Goal: Task Accomplishment & Management: Complete application form

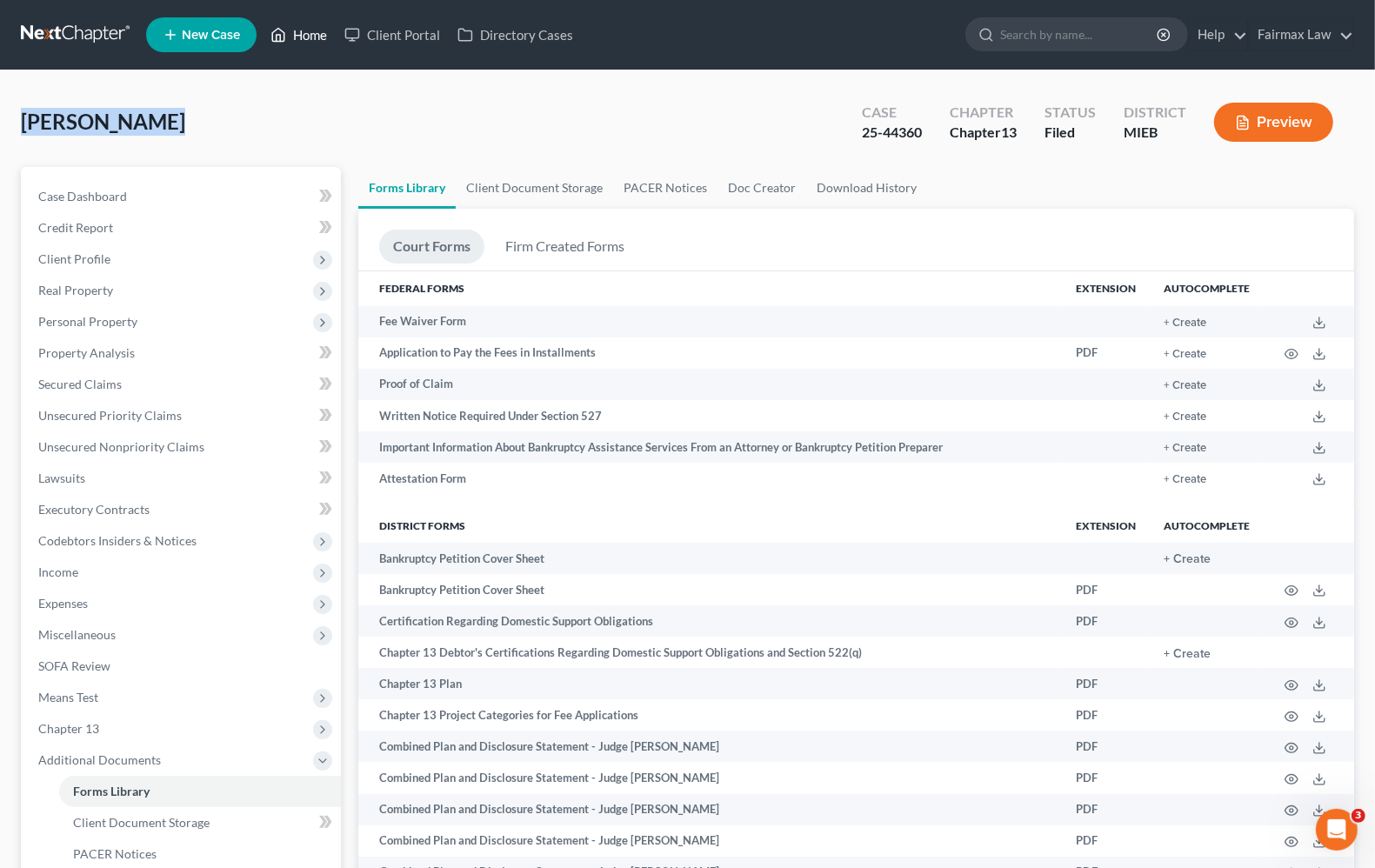
click at [311, 33] on link "Home" at bounding box center [299, 35] width 74 height 31
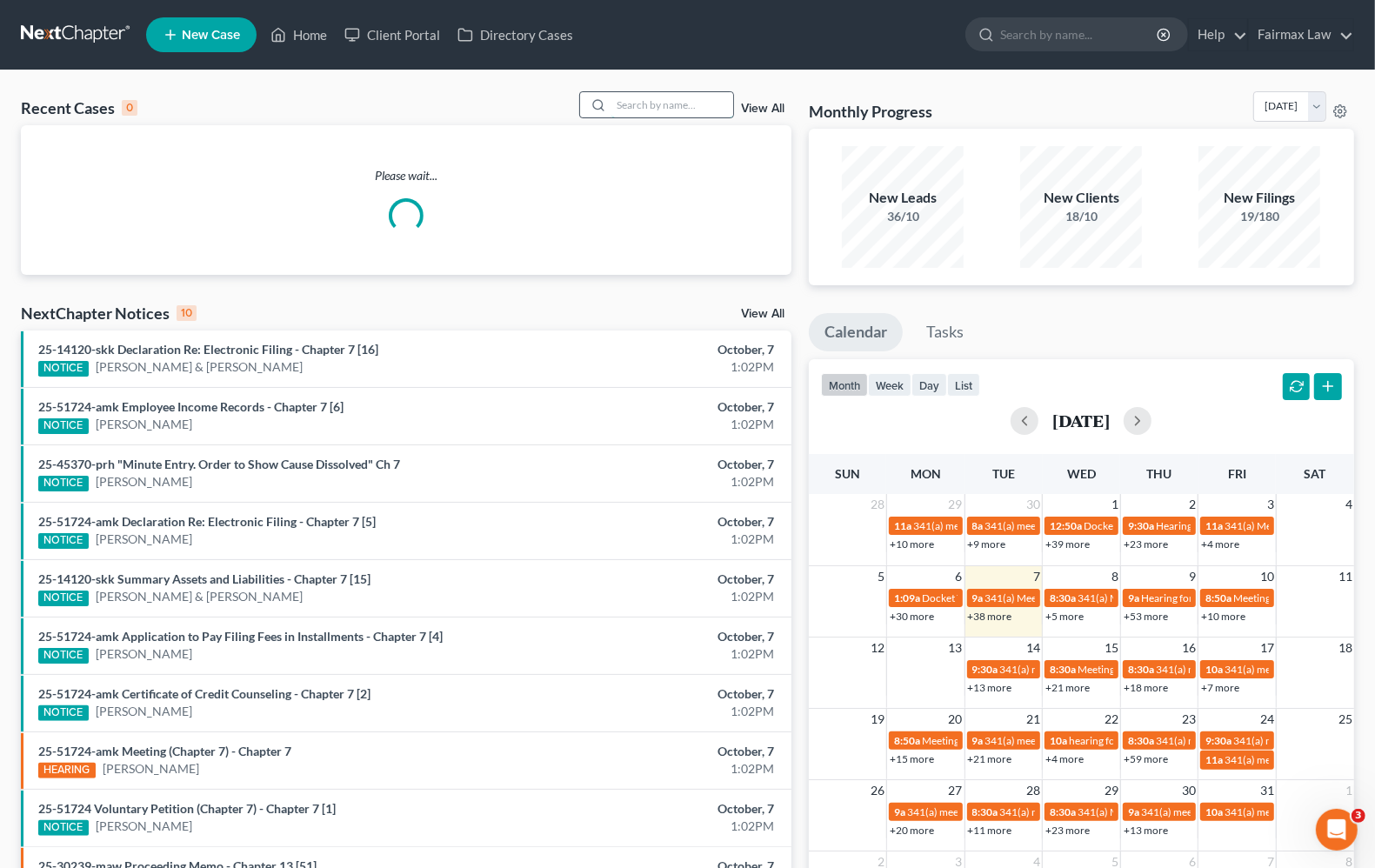
click at [636, 102] on input "search" at bounding box center [672, 105] width 121 height 25
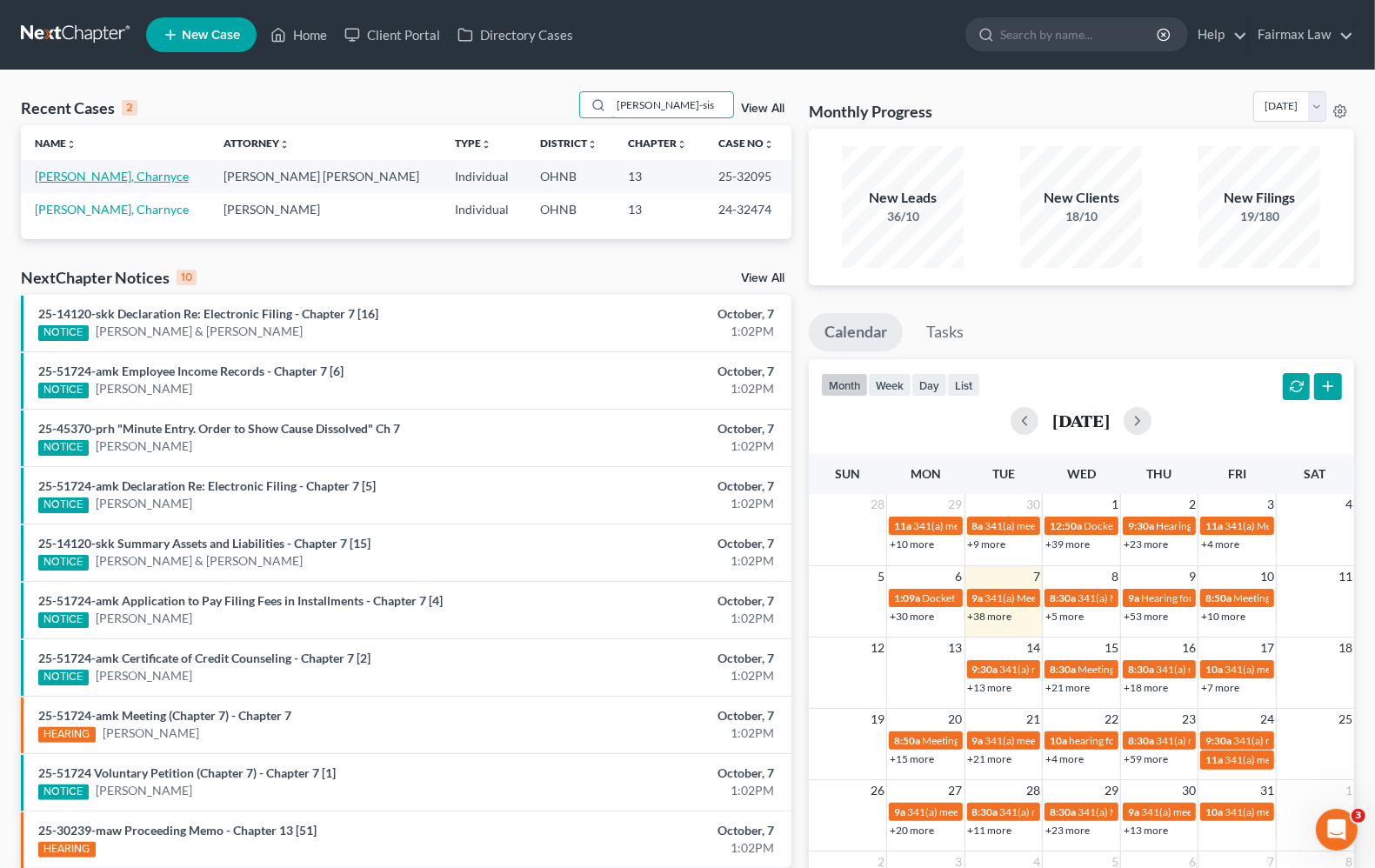
type input "chandler-sis"
click at [89, 179] on link "Chandler-Sisay, Charnyce" at bounding box center [112, 176] width 153 height 15
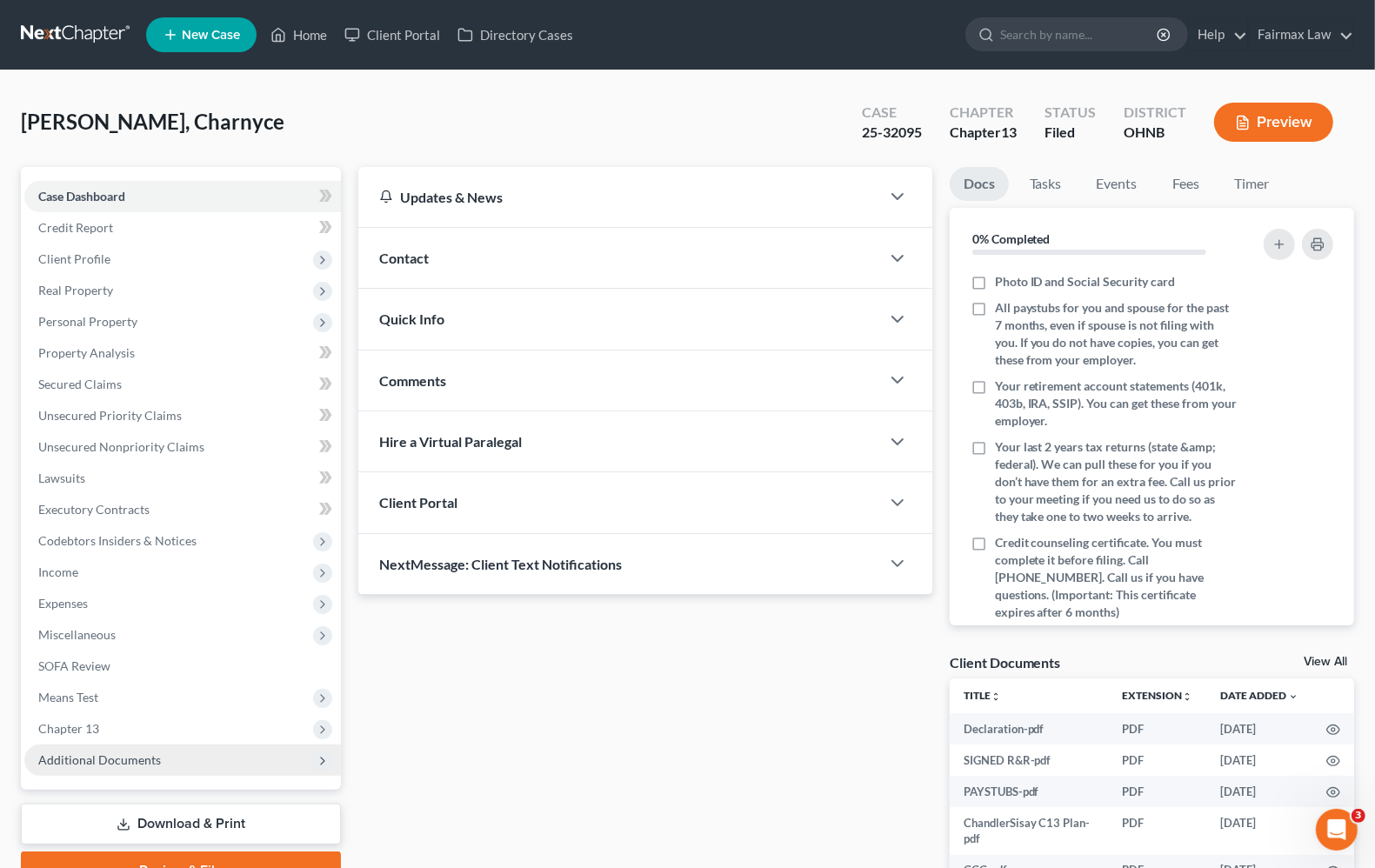
click at [121, 754] on span "Additional Documents" at bounding box center [99, 759] width 122 height 15
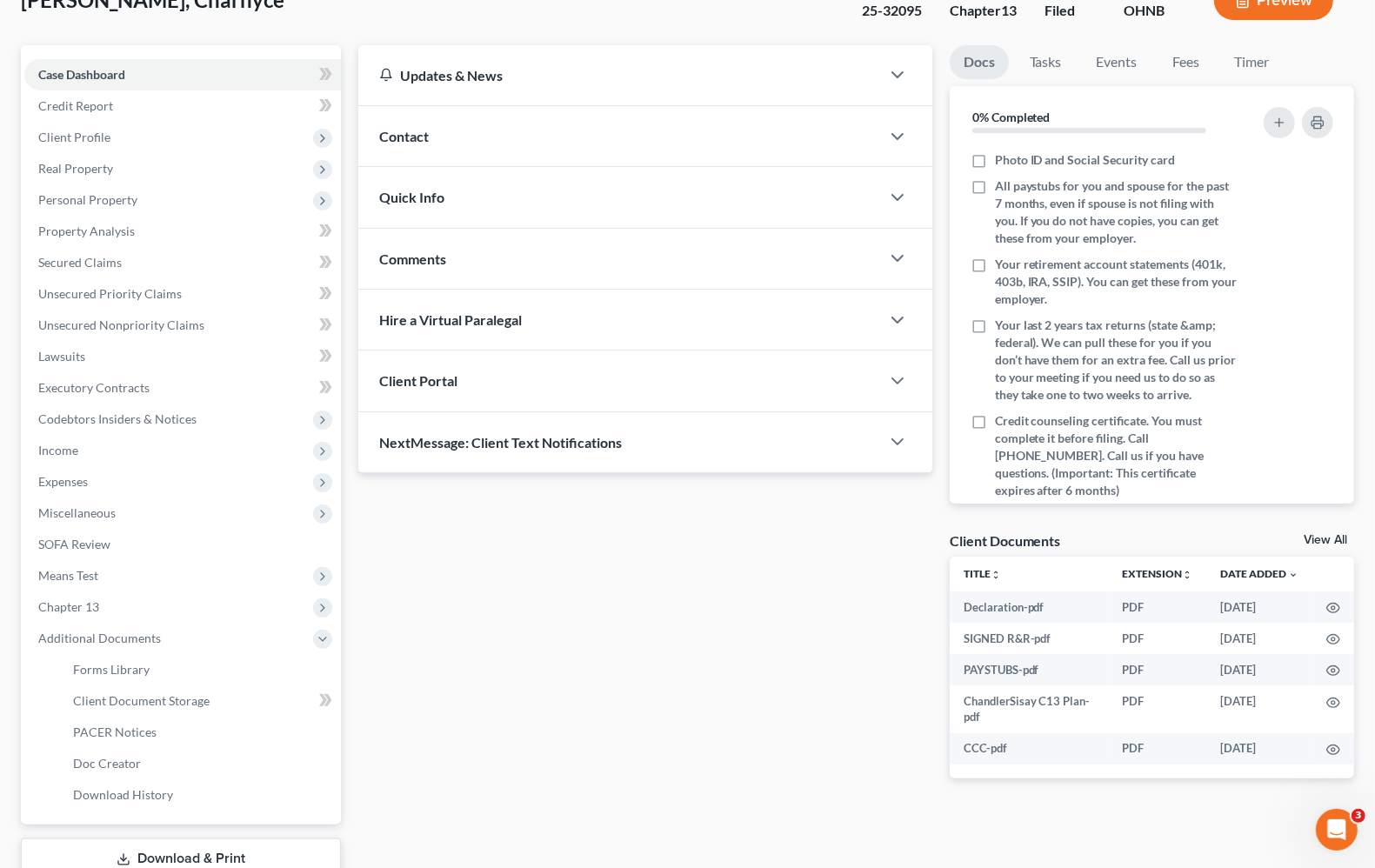
scroll to position [242, 0]
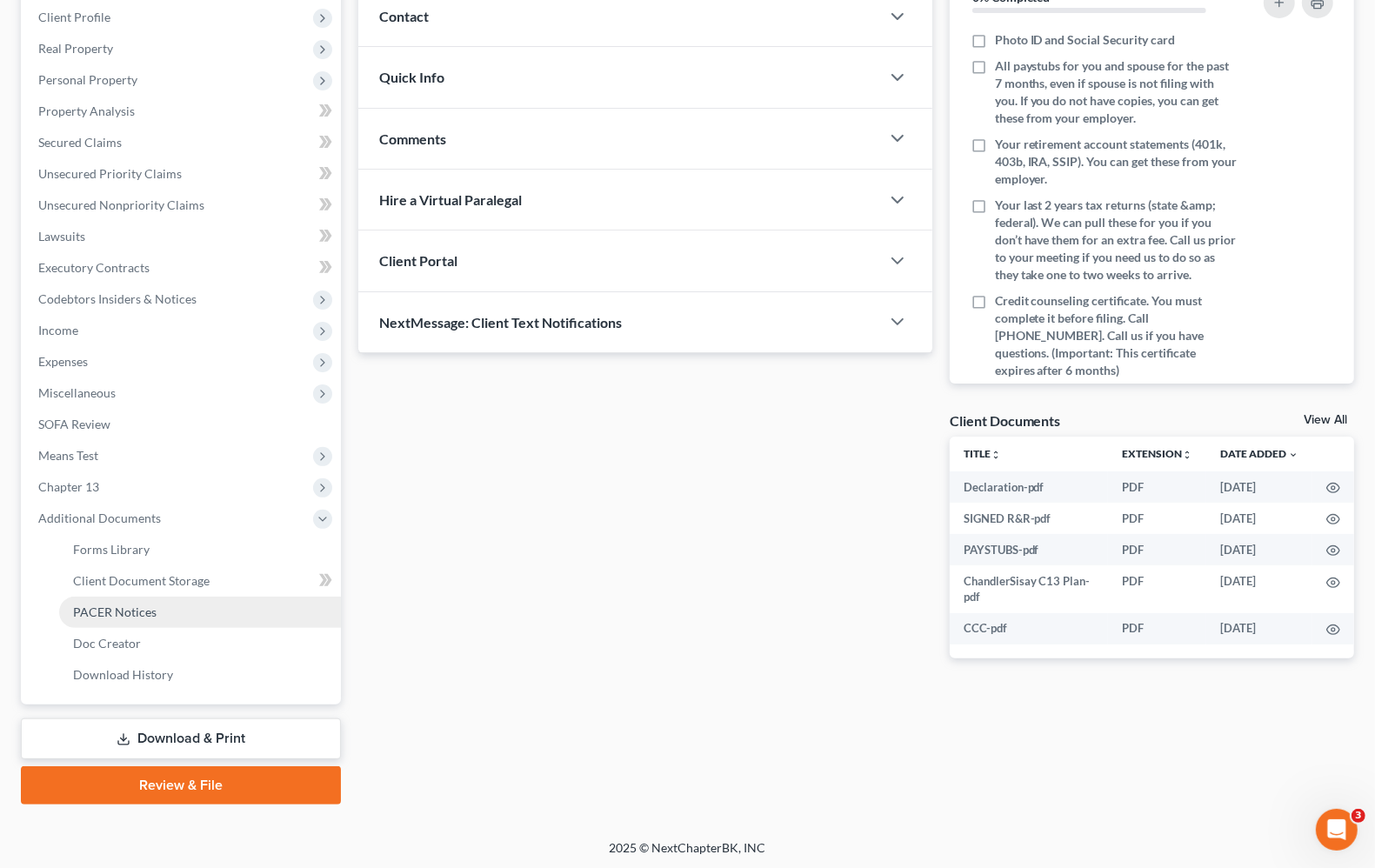
click at [135, 611] on span "PACER Notices" at bounding box center [115, 611] width 84 height 15
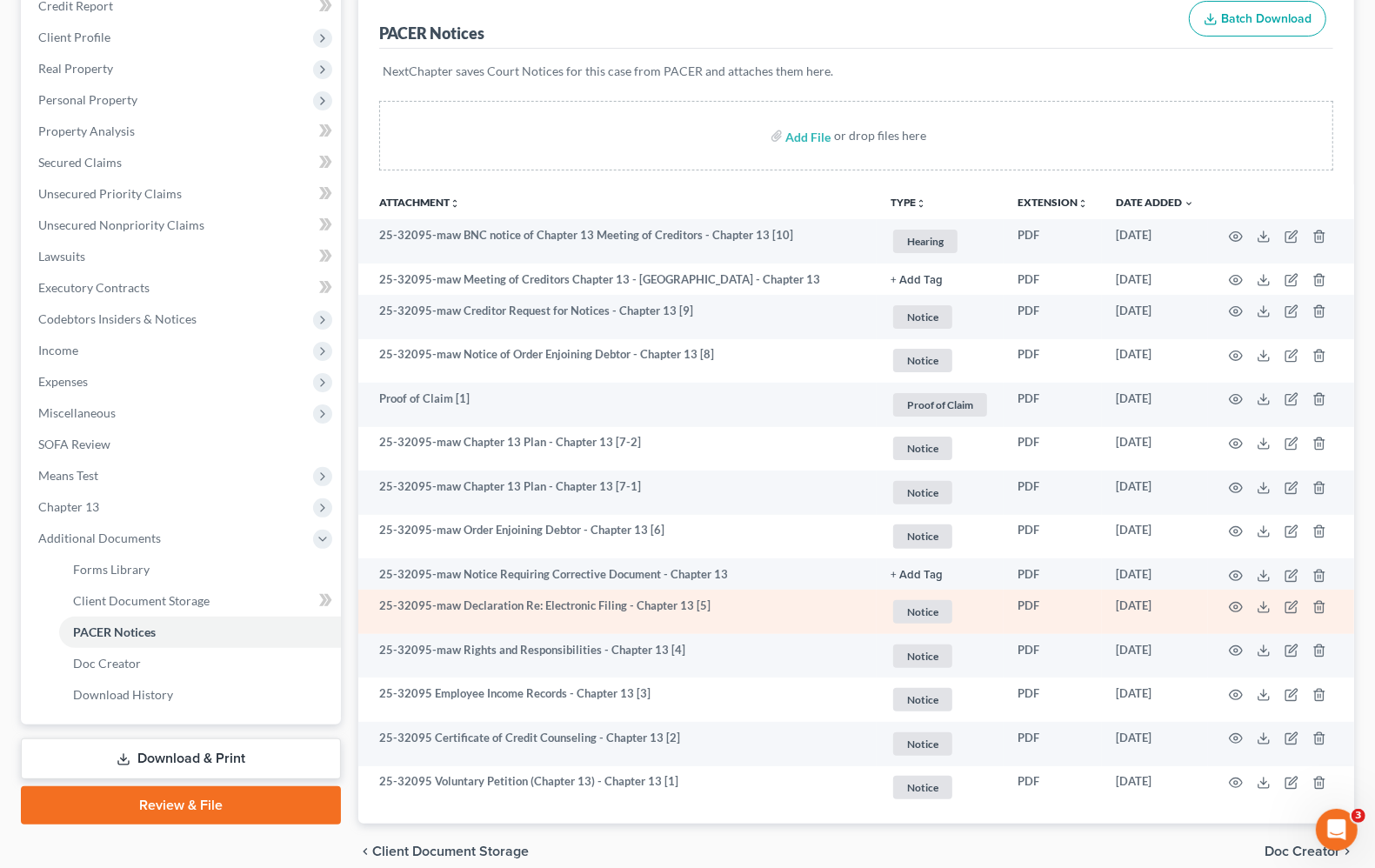
scroll to position [297, 0]
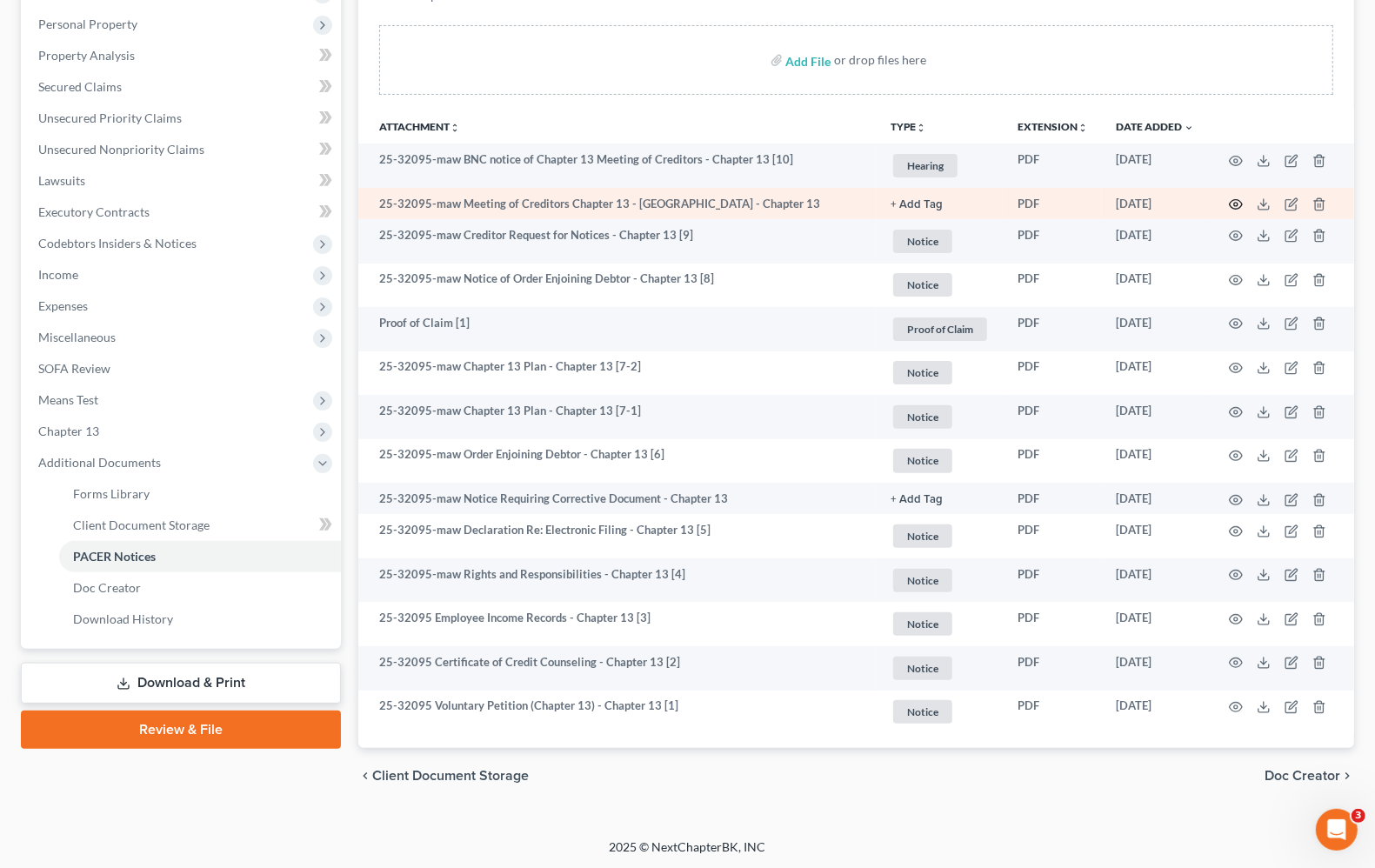
click at [1235, 205] on circle "button" at bounding box center [1236, 205] width 4 height 4
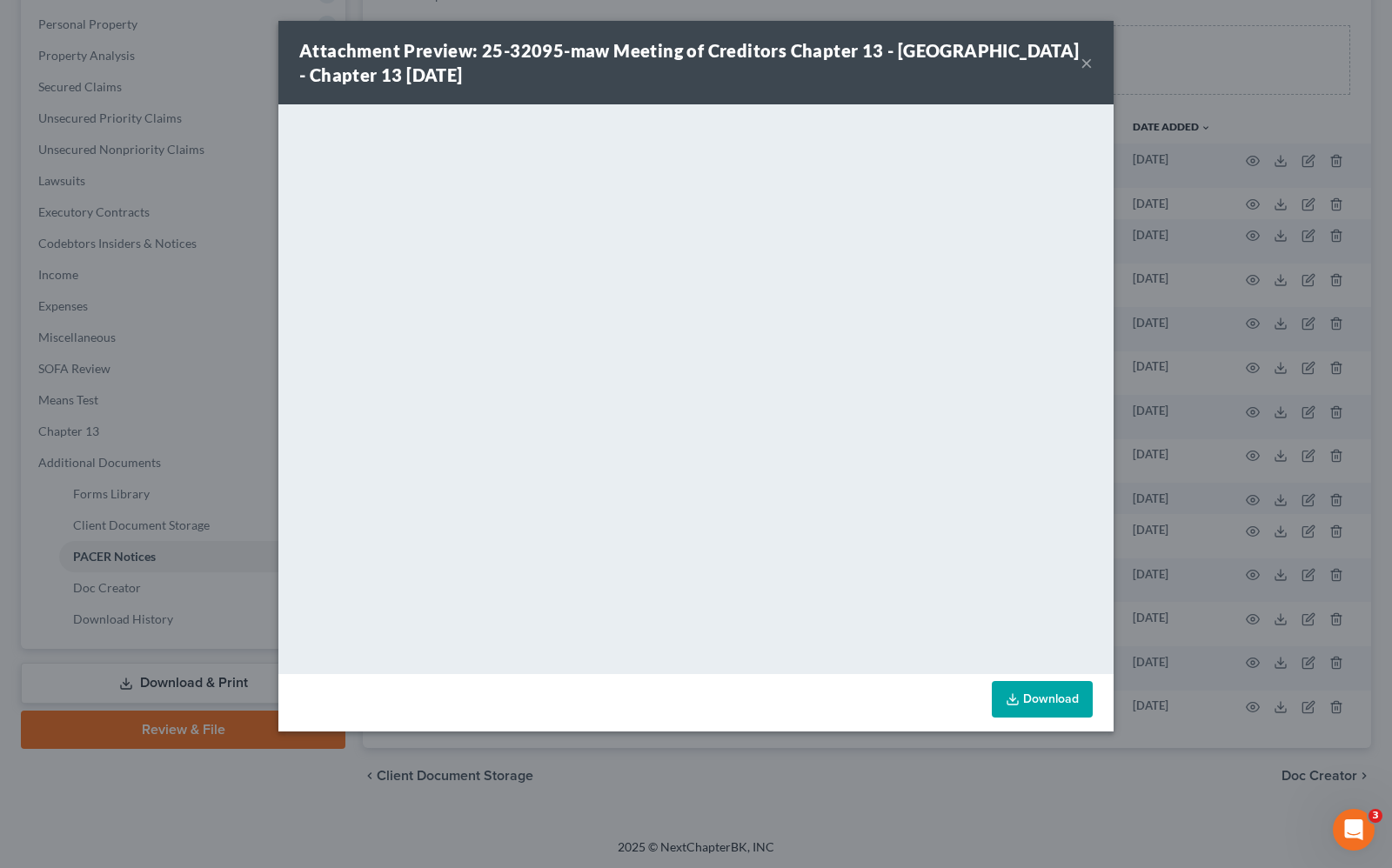
click at [1053, 695] on link "Download" at bounding box center [1042, 699] width 101 height 37
drag, startPoint x: 1087, startPoint y: 62, endPoint x: 732, endPoint y: 2, distance: 360.0
click at [1087, 62] on button "×" at bounding box center [1086, 62] width 13 height 20
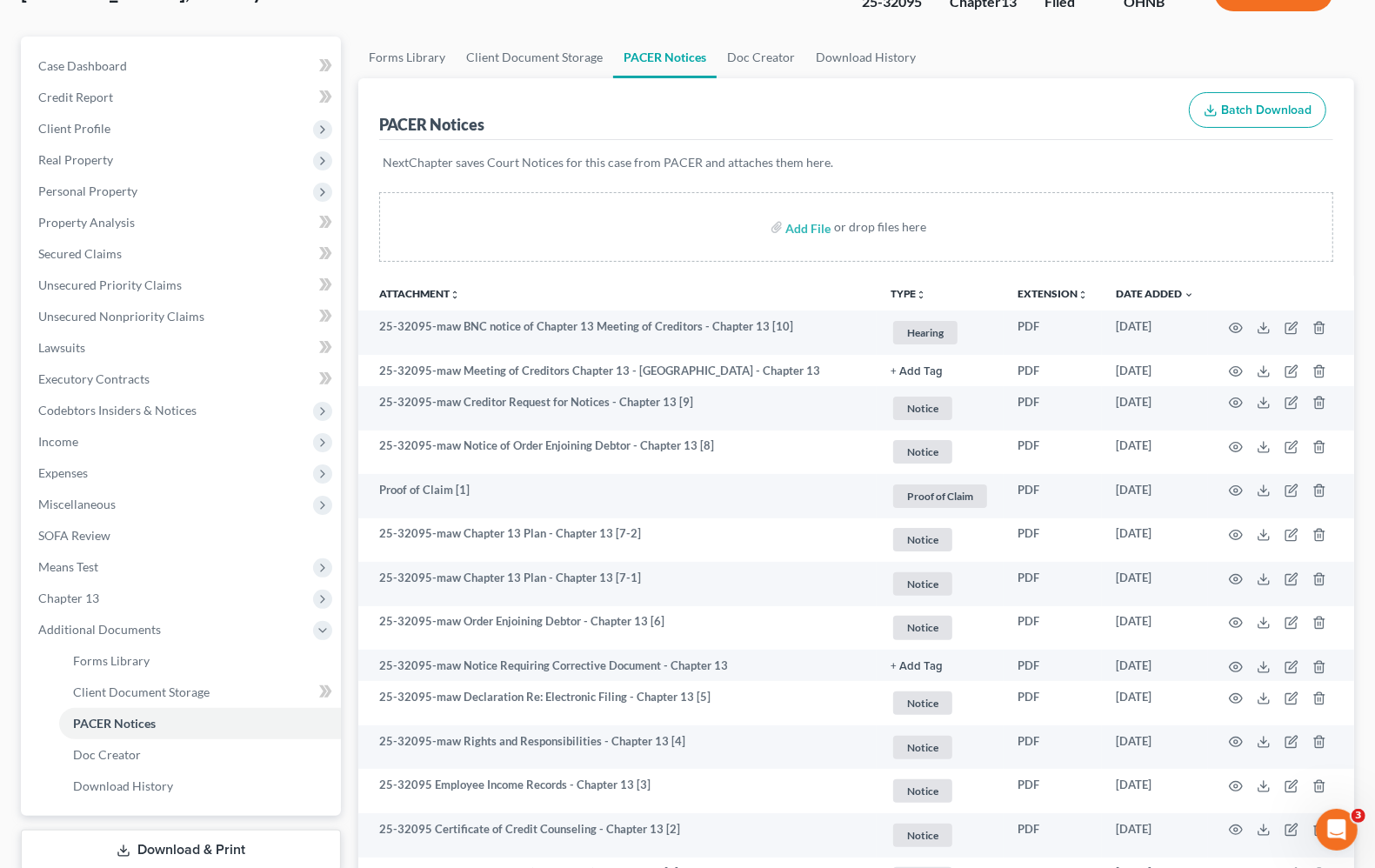
scroll to position [0, 0]
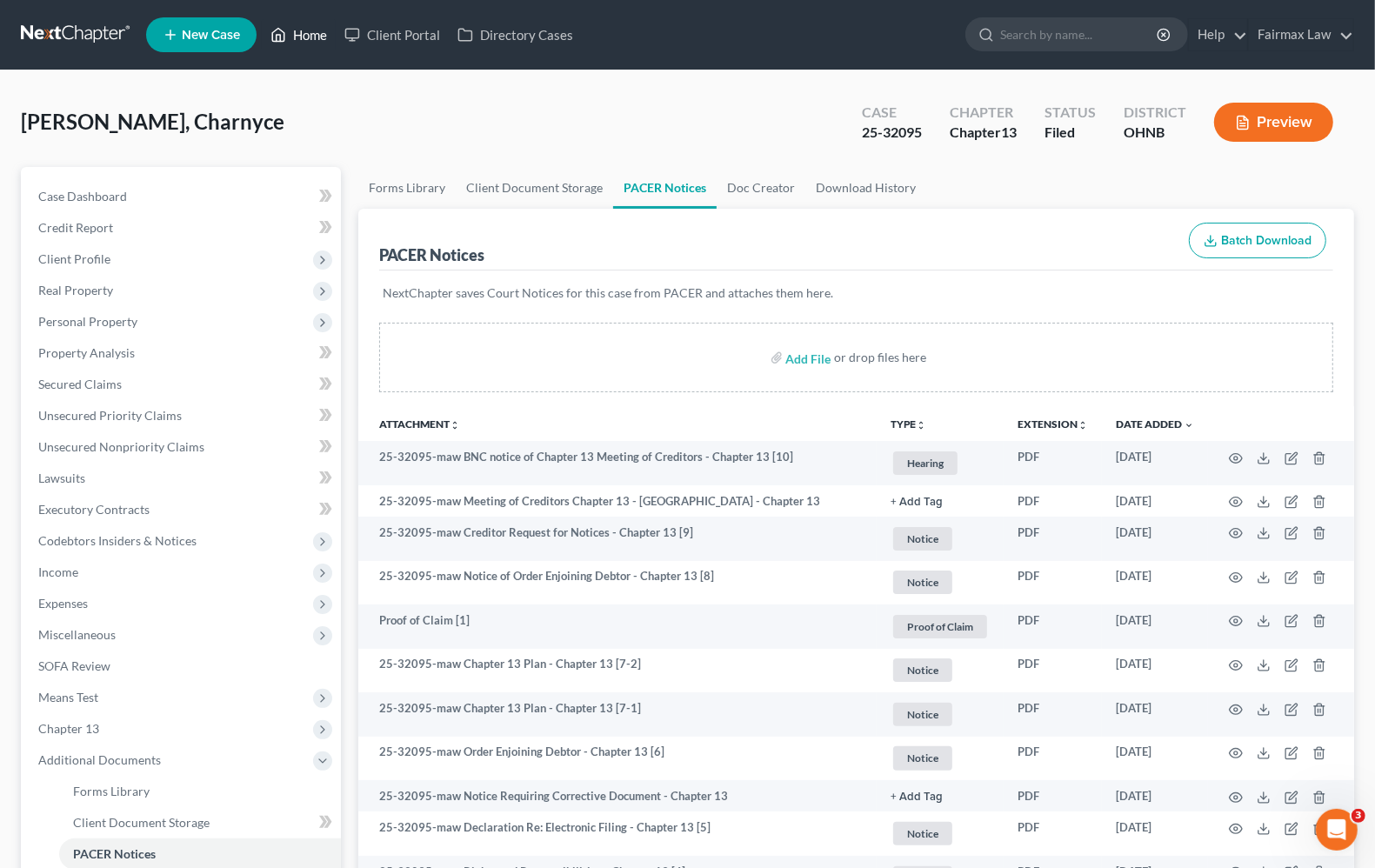
click at [310, 38] on link "Home" at bounding box center [299, 35] width 74 height 31
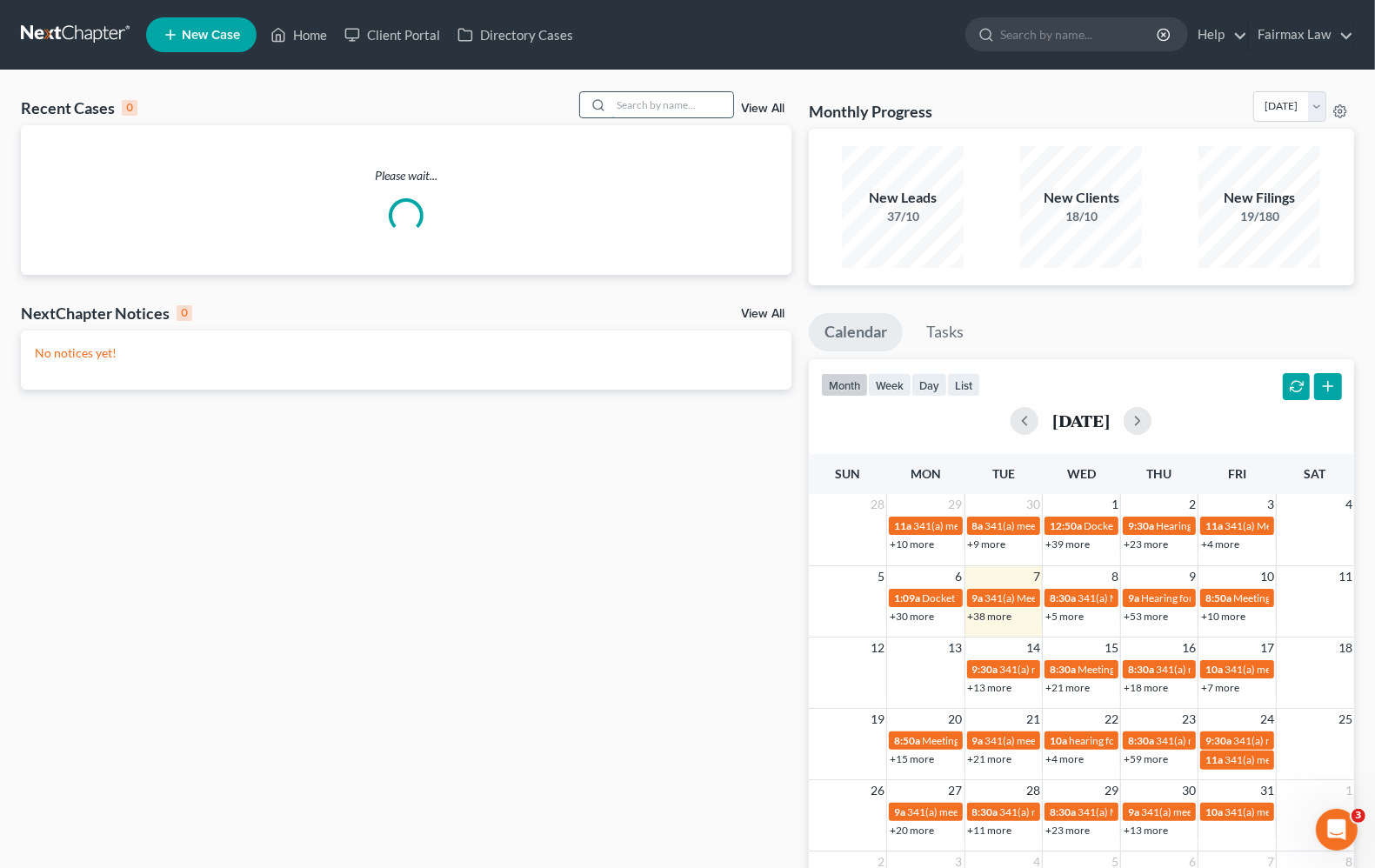
click at [653, 101] on input "search" at bounding box center [672, 105] width 121 height 25
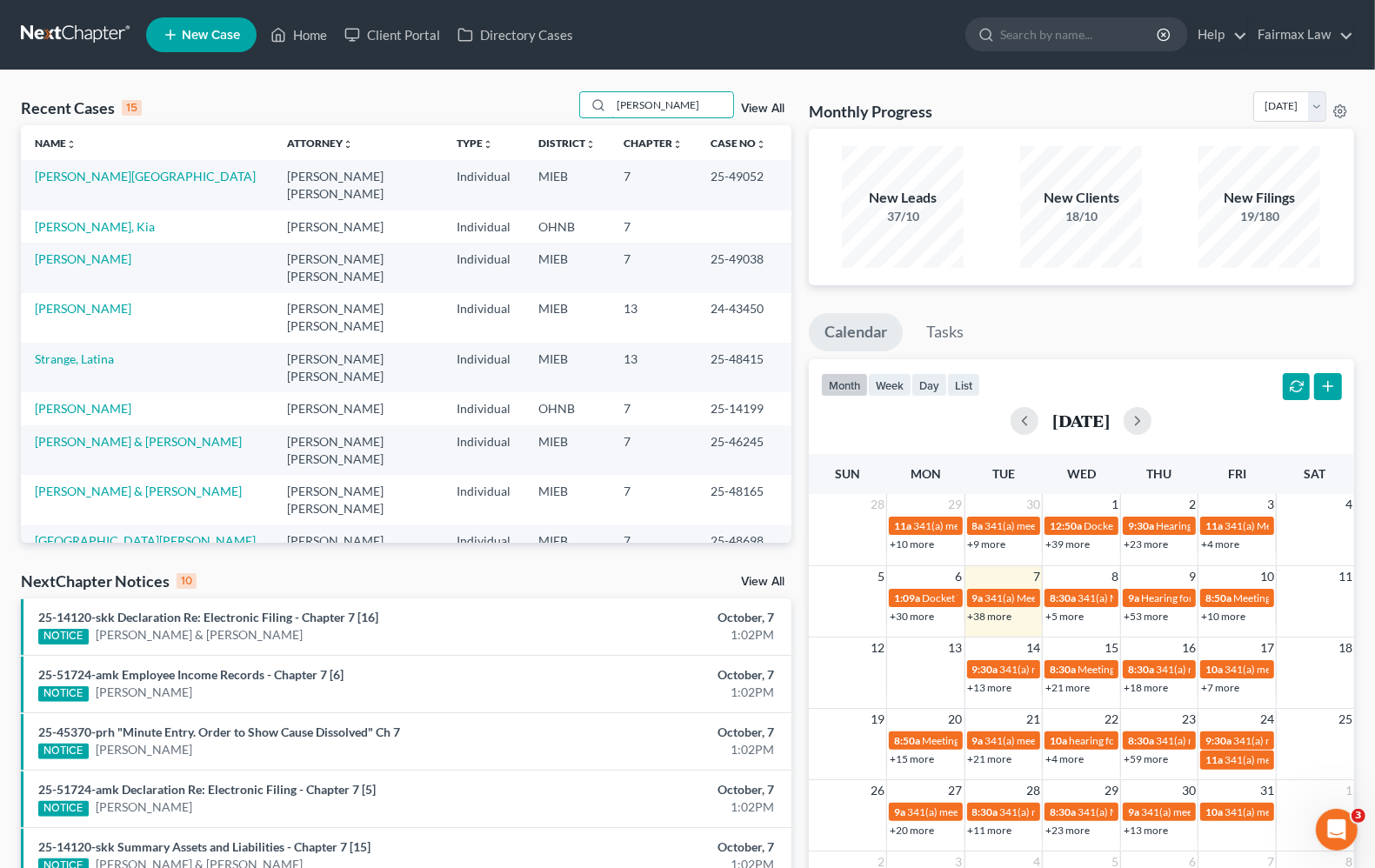
drag, startPoint x: 702, startPoint y: 104, endPoint x: 402, endPoint y: 103, distance: 300.0
click at [388, 104] on div "Recent Cases 15 victor okowita View All" at bounding box center [405, 108] width 770 height 34
type input "victor okowita"
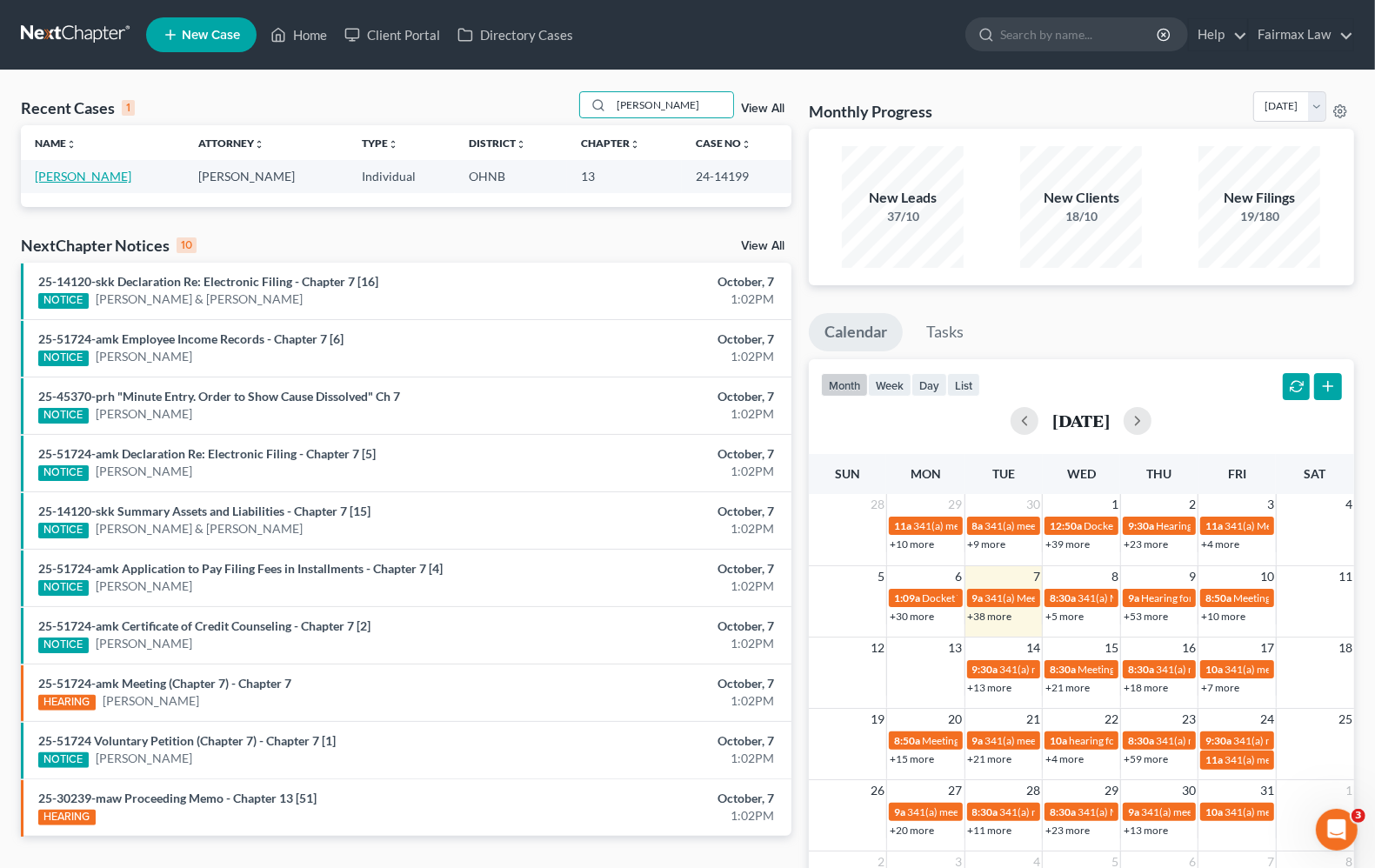
click at [76, 171] on link "Okowita, Victor" at bounding box center [83, 176] width 96 height 15
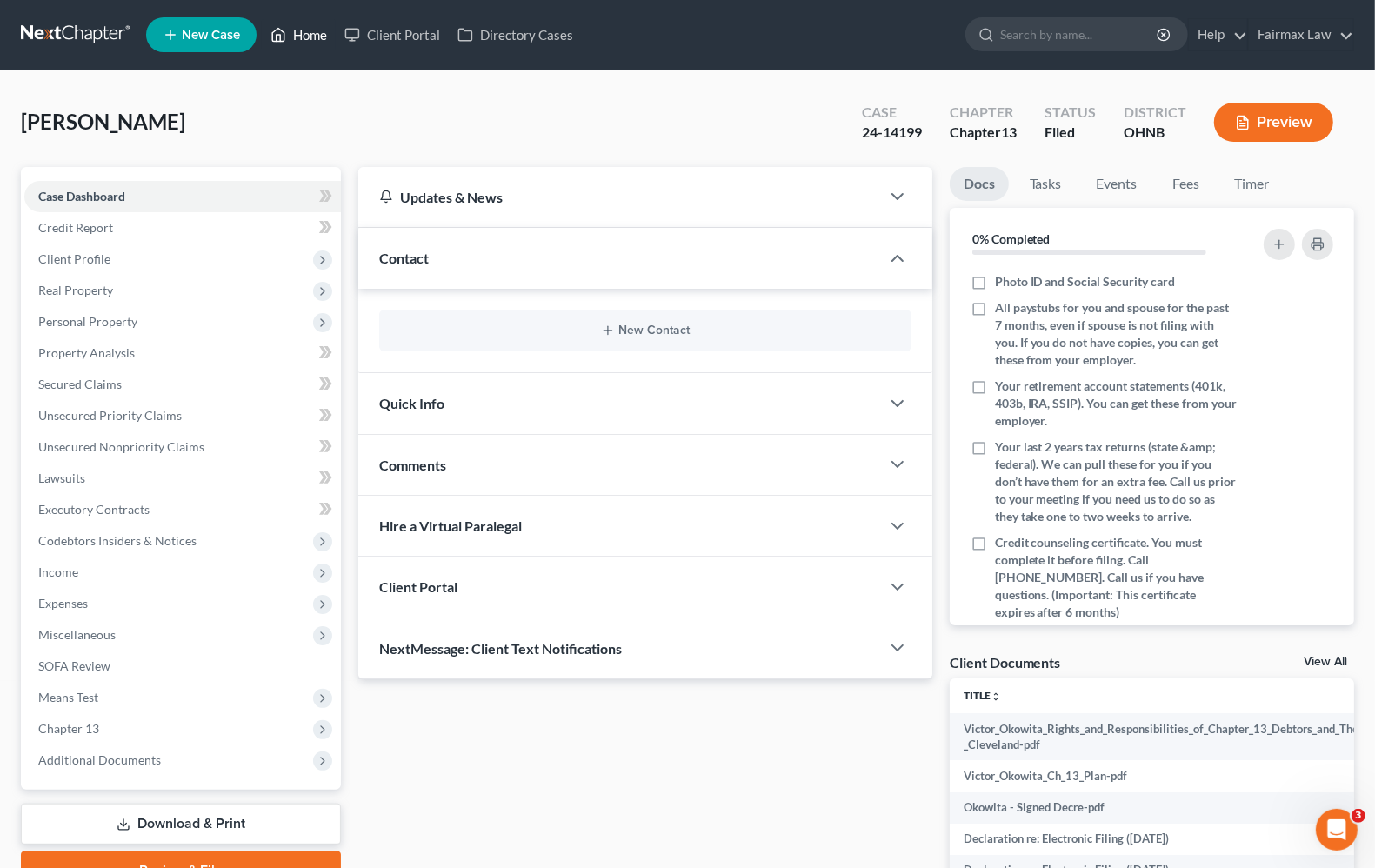
click at [303, 36] on link "Home" at bounding box center [299, 35] width 74 height 31
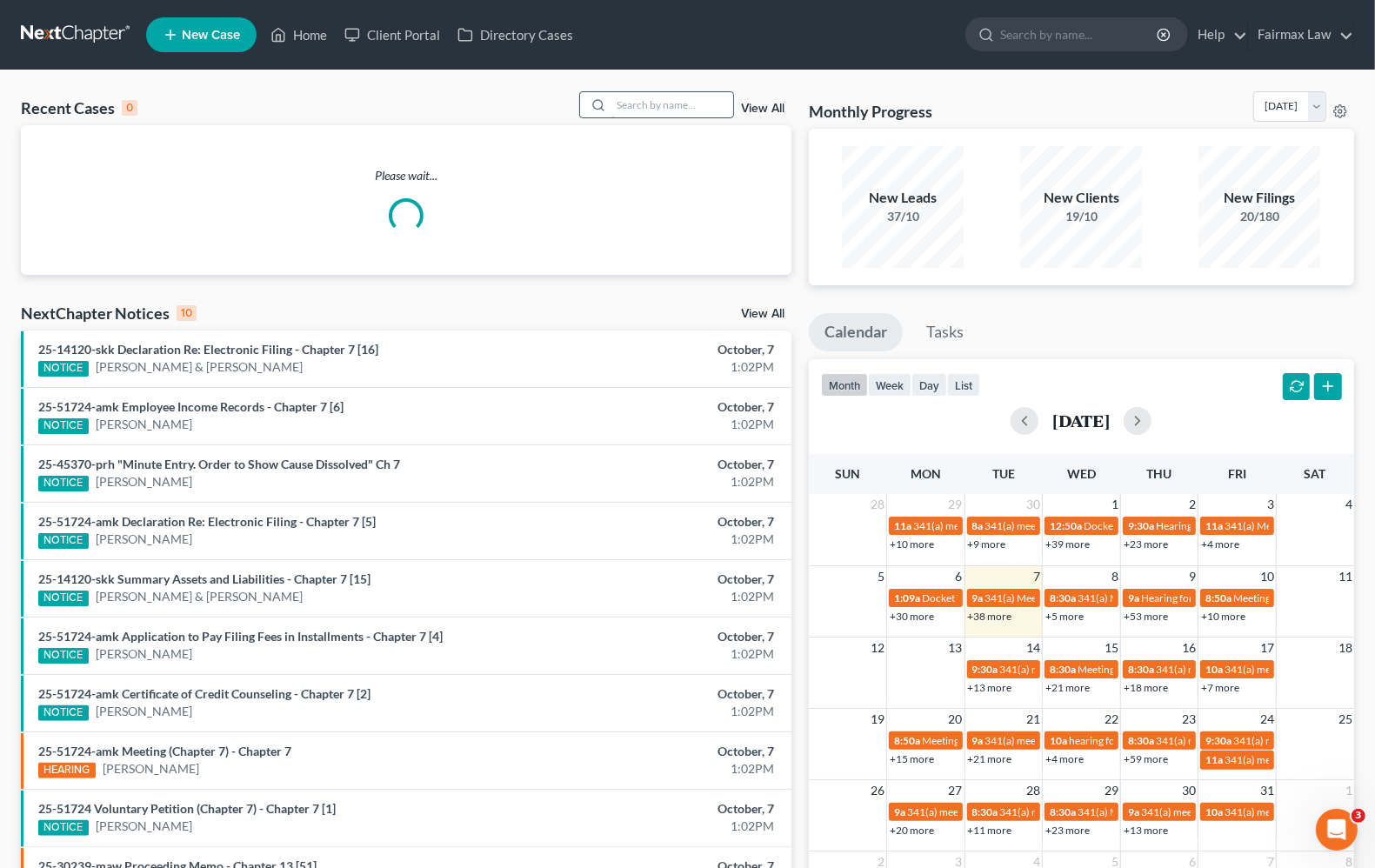
click at [677, 109] on input "search" at bounding box center [672, 105] width 121 height 25
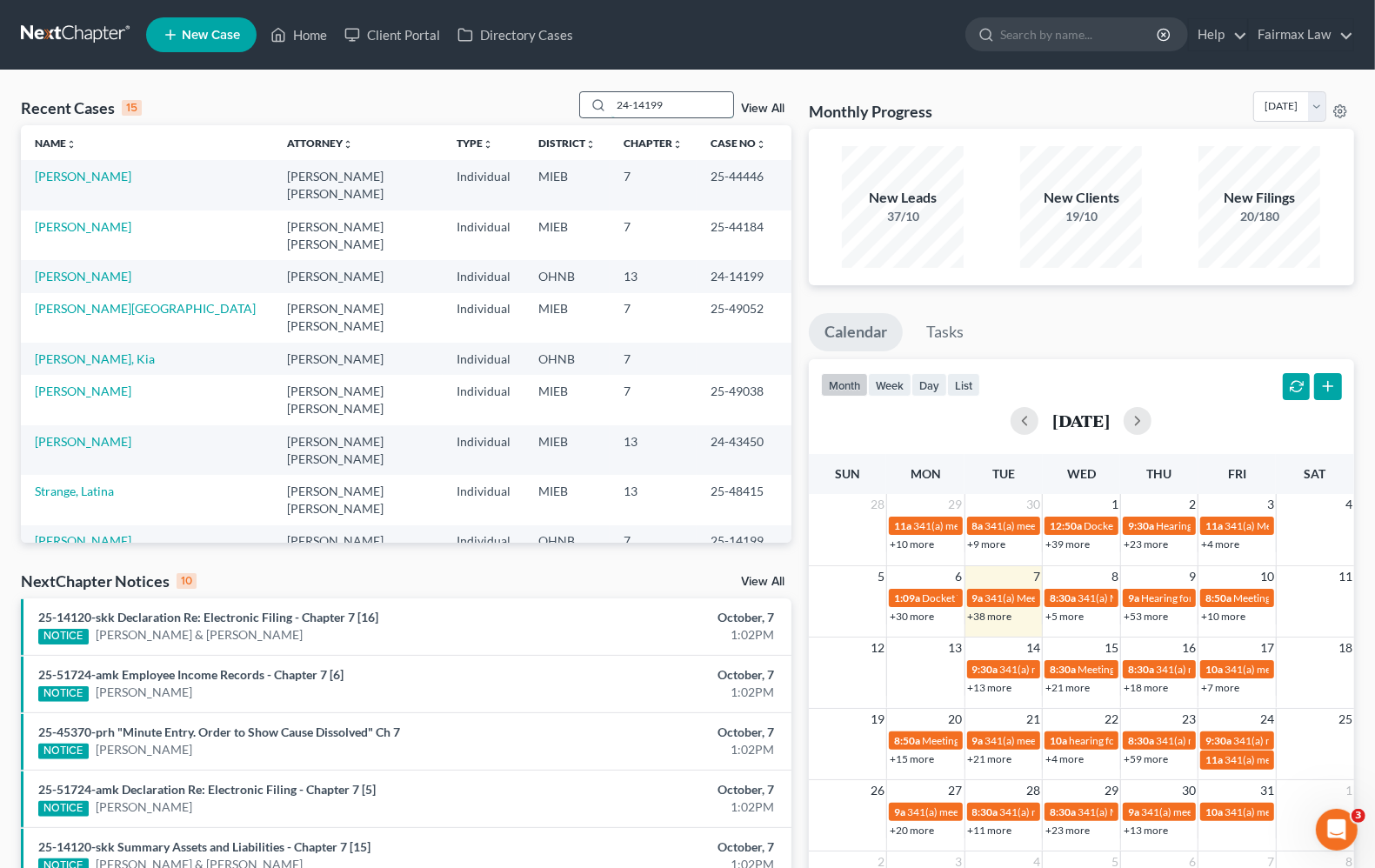
type input "24-14199"
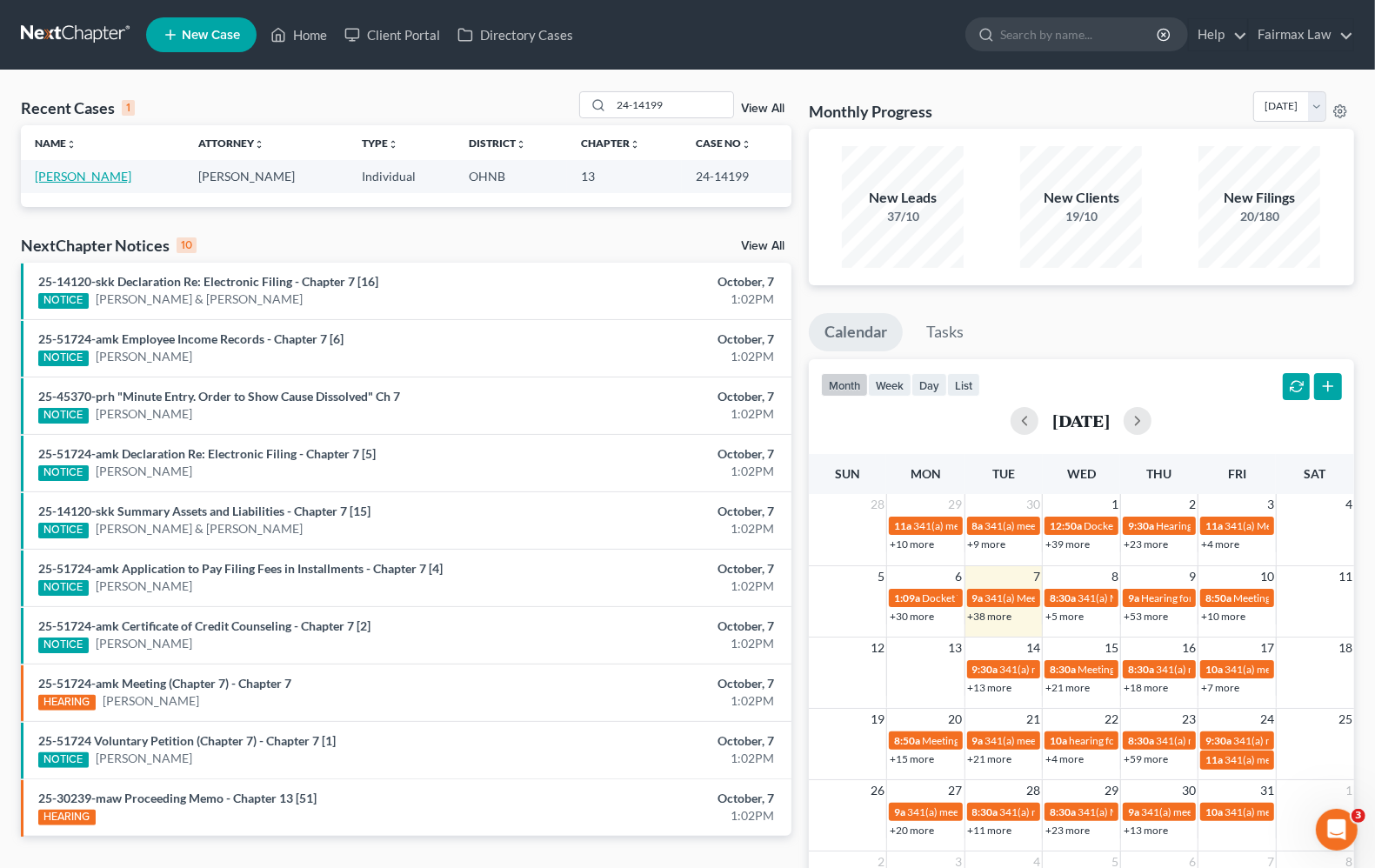
click at [104, 172] on link "Okowita, Victor" at bounding box center [83, 176] width 96 height 15
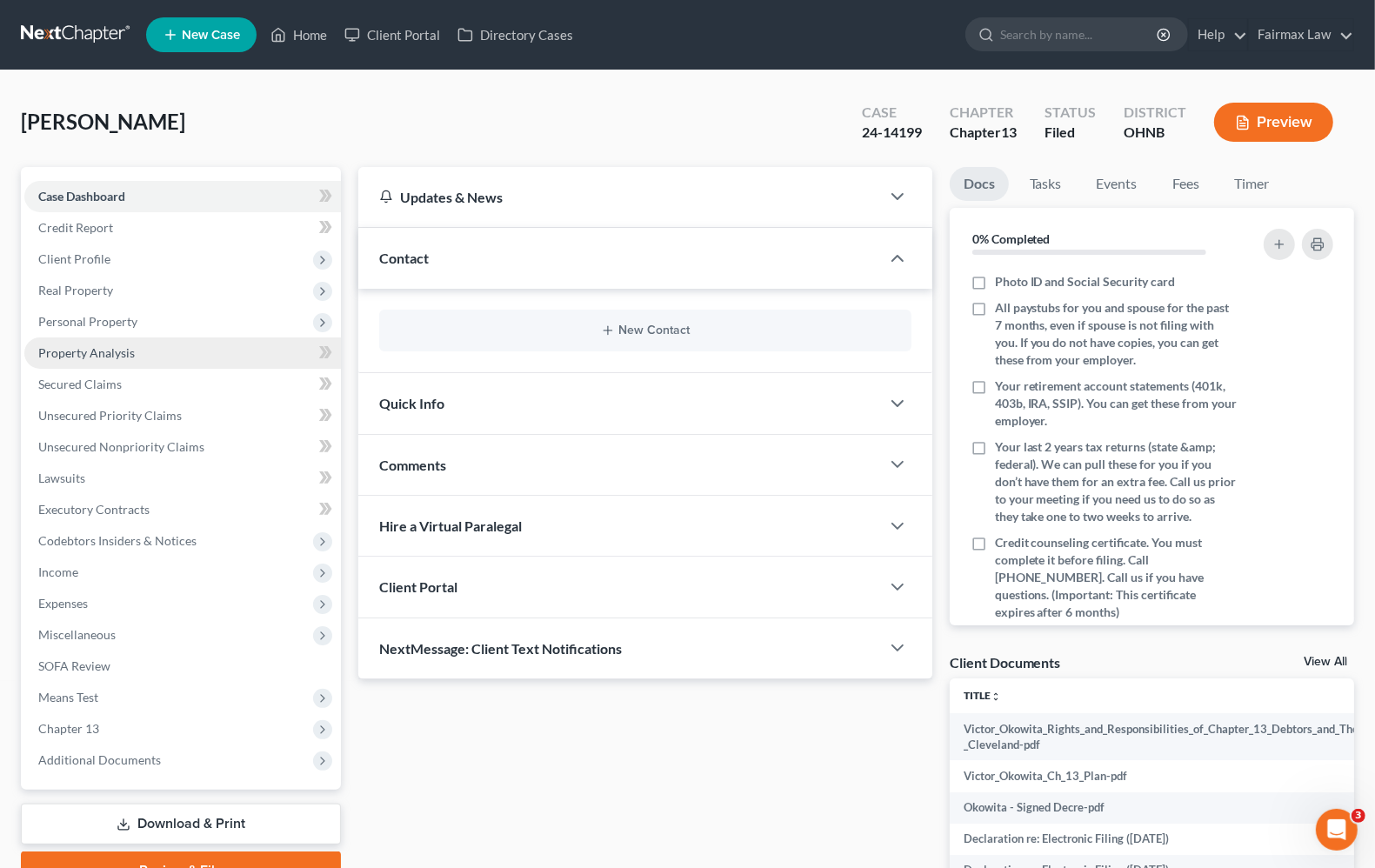
click at [97, 350] on span "Property Analysis" at bounding box center [85, 352] width 96 height 15
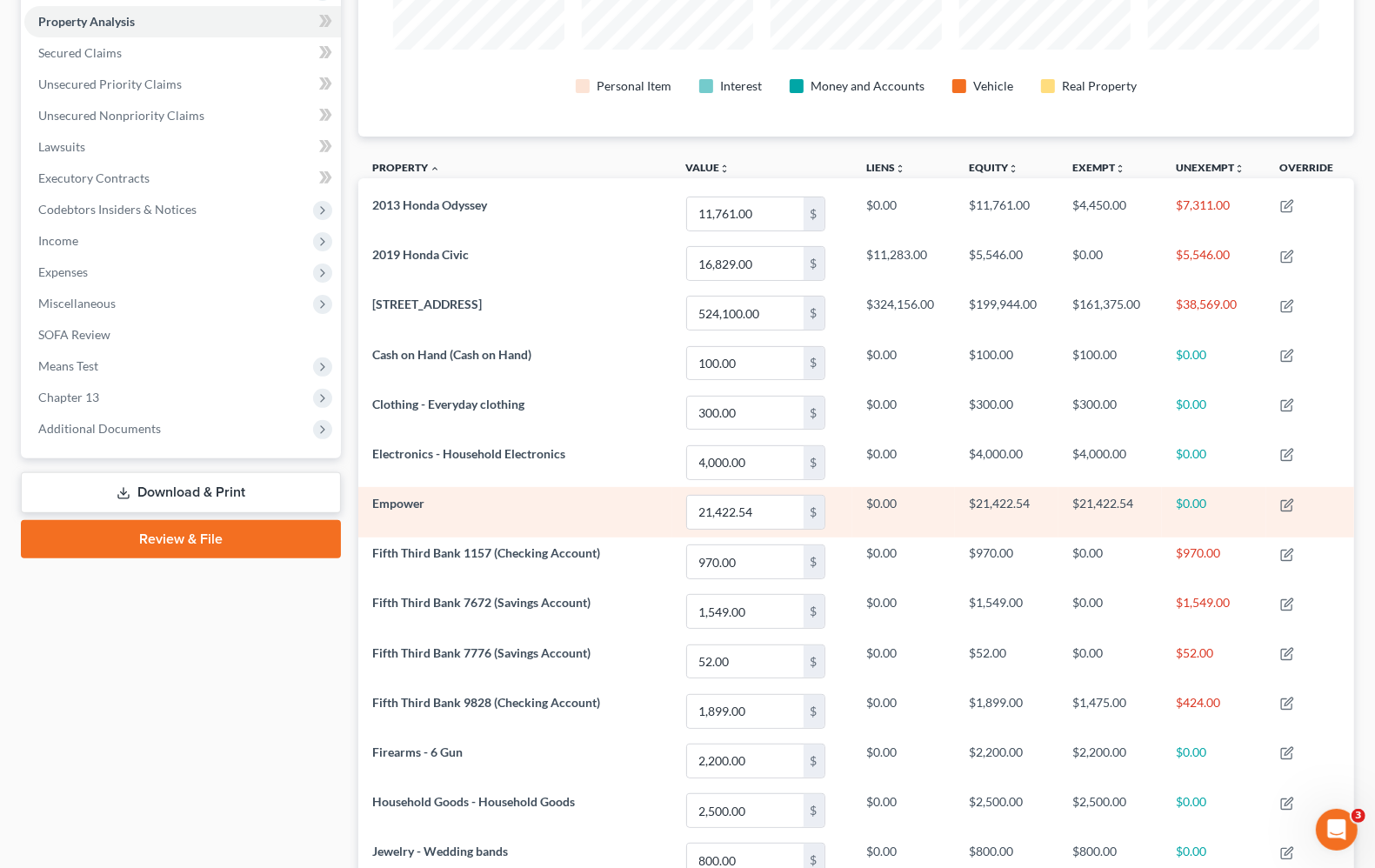
scroll to position [297, 0]
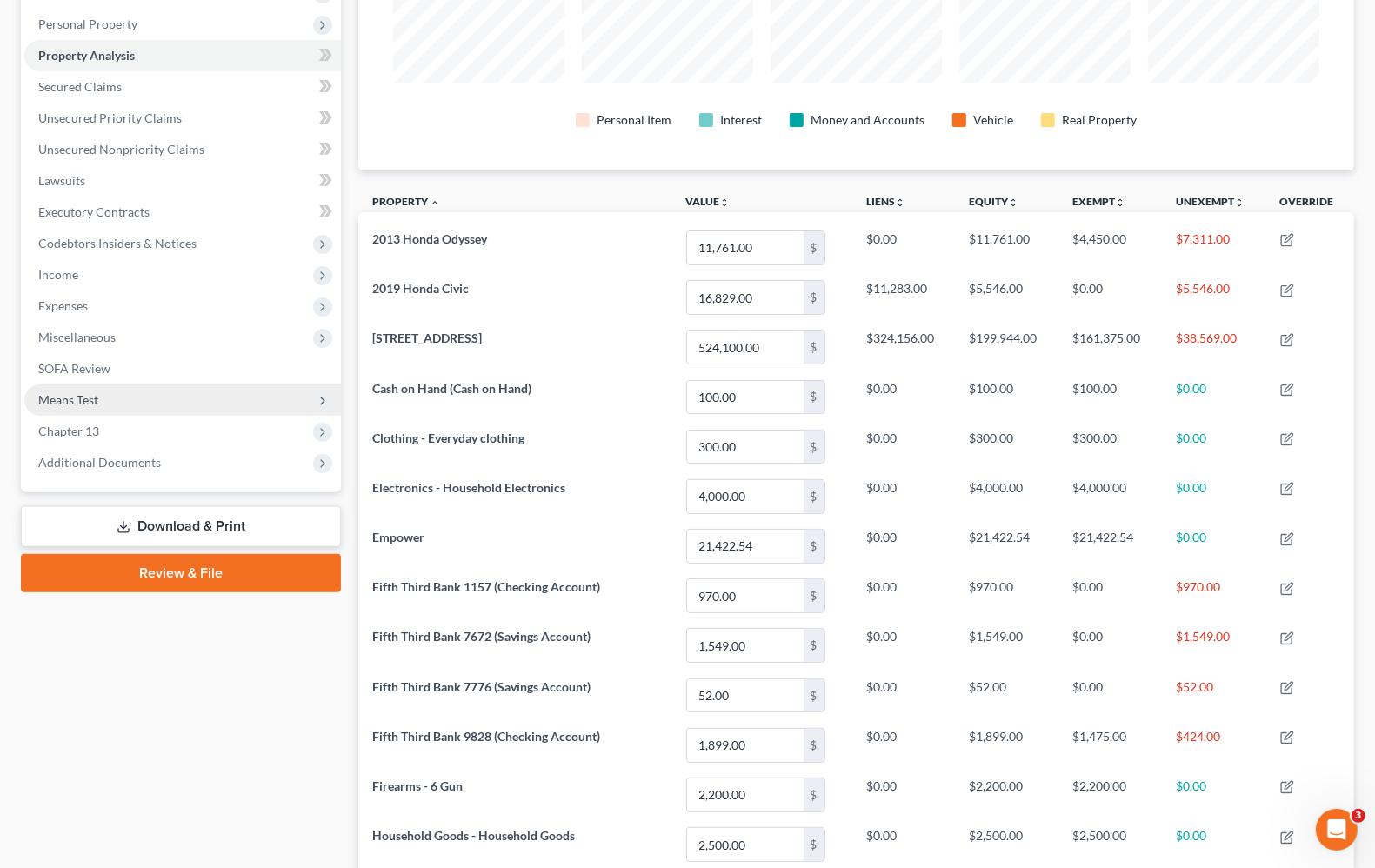
click at [96, 400] on span "Means Test" at bounding box center [68, 399] width 60 height 15
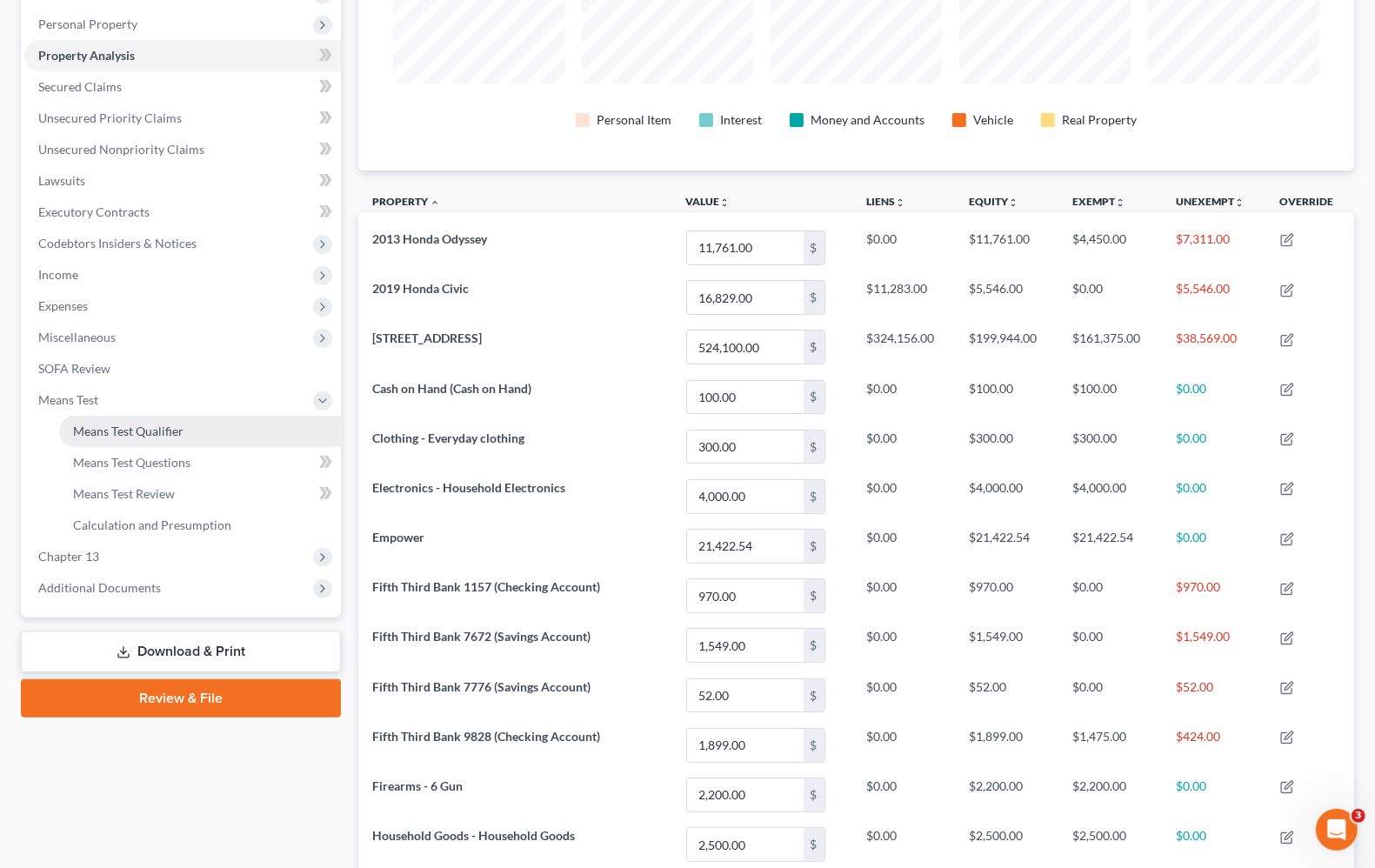
click at [126, 437] on link "Means Test Qualifier" at bounding box center [200, 431] width 282 height 31
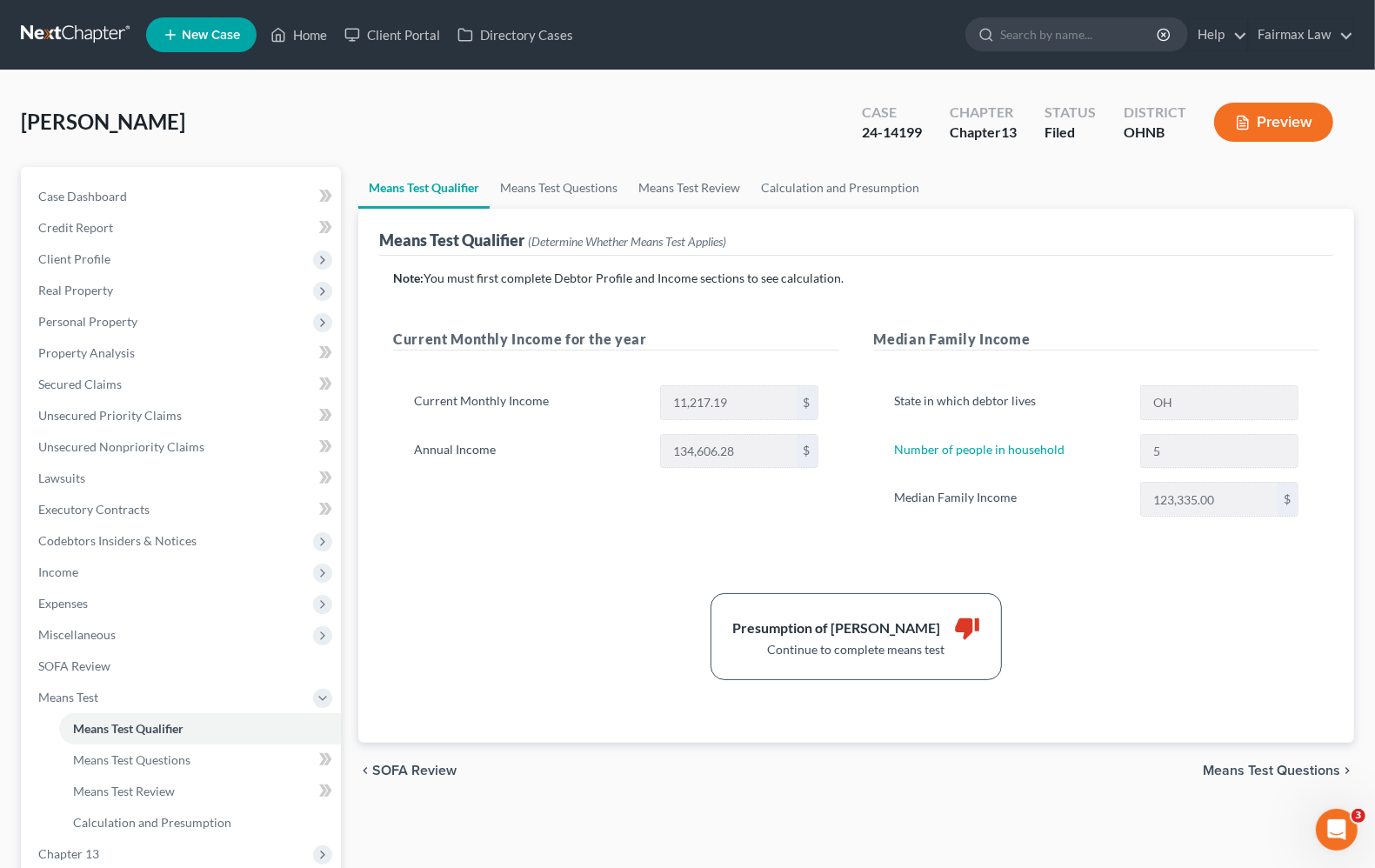
click at [1258, 769] on span "Means Test Questions" at bounding box center [1270, 770] width 137 height 14
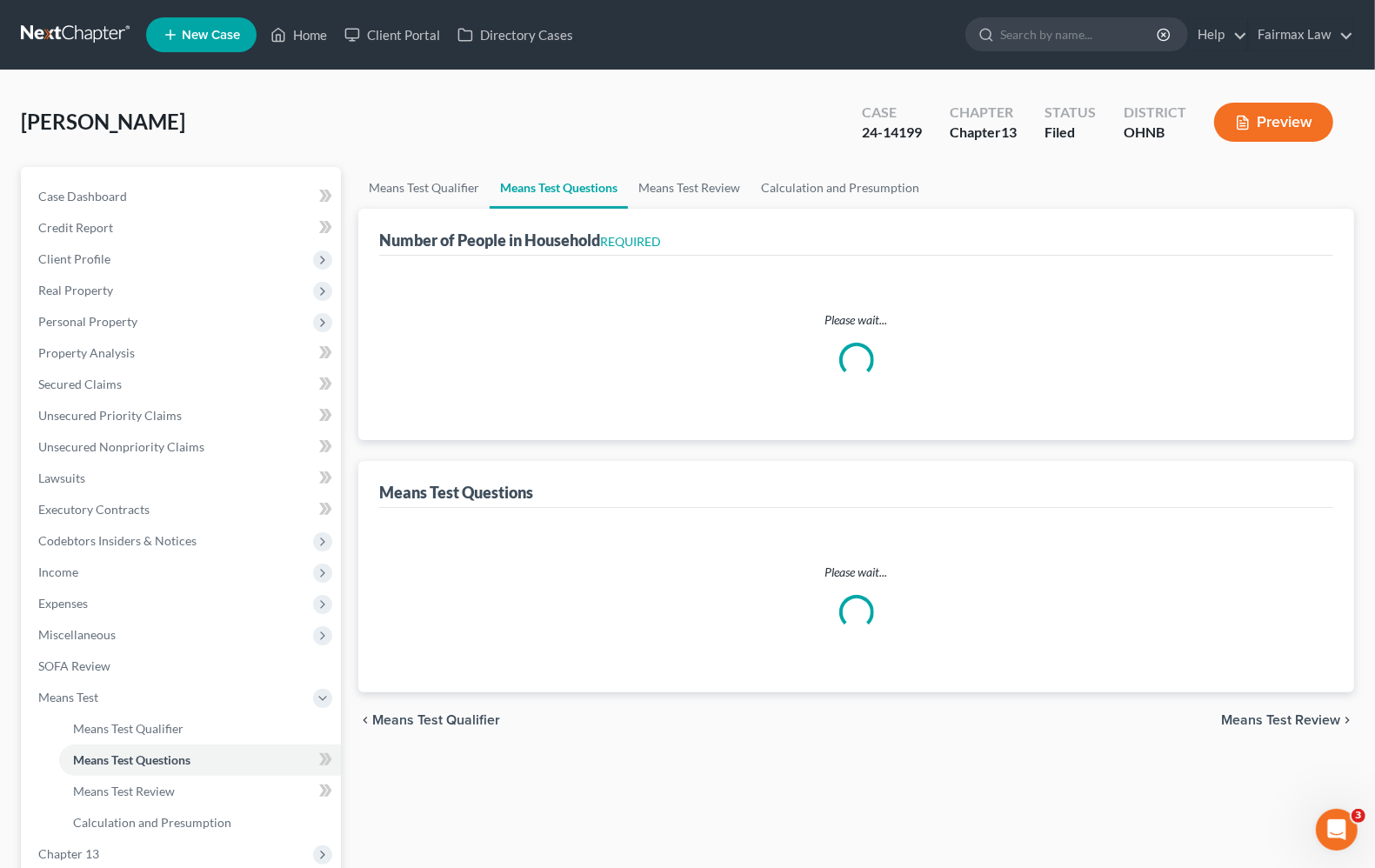
select select "0"
select select "60"
select select "1"
select select "60"
select select "5"
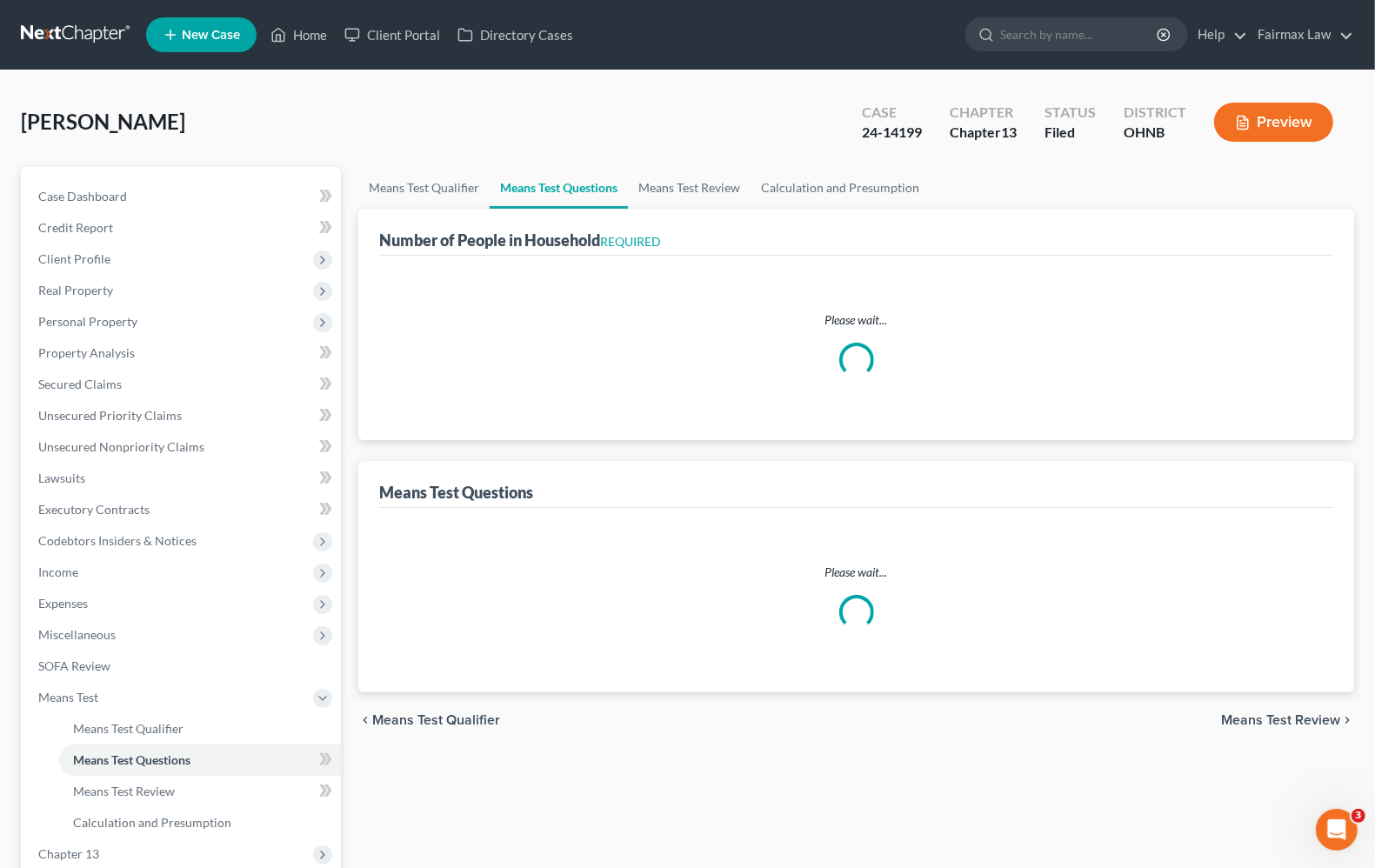
select select "2"
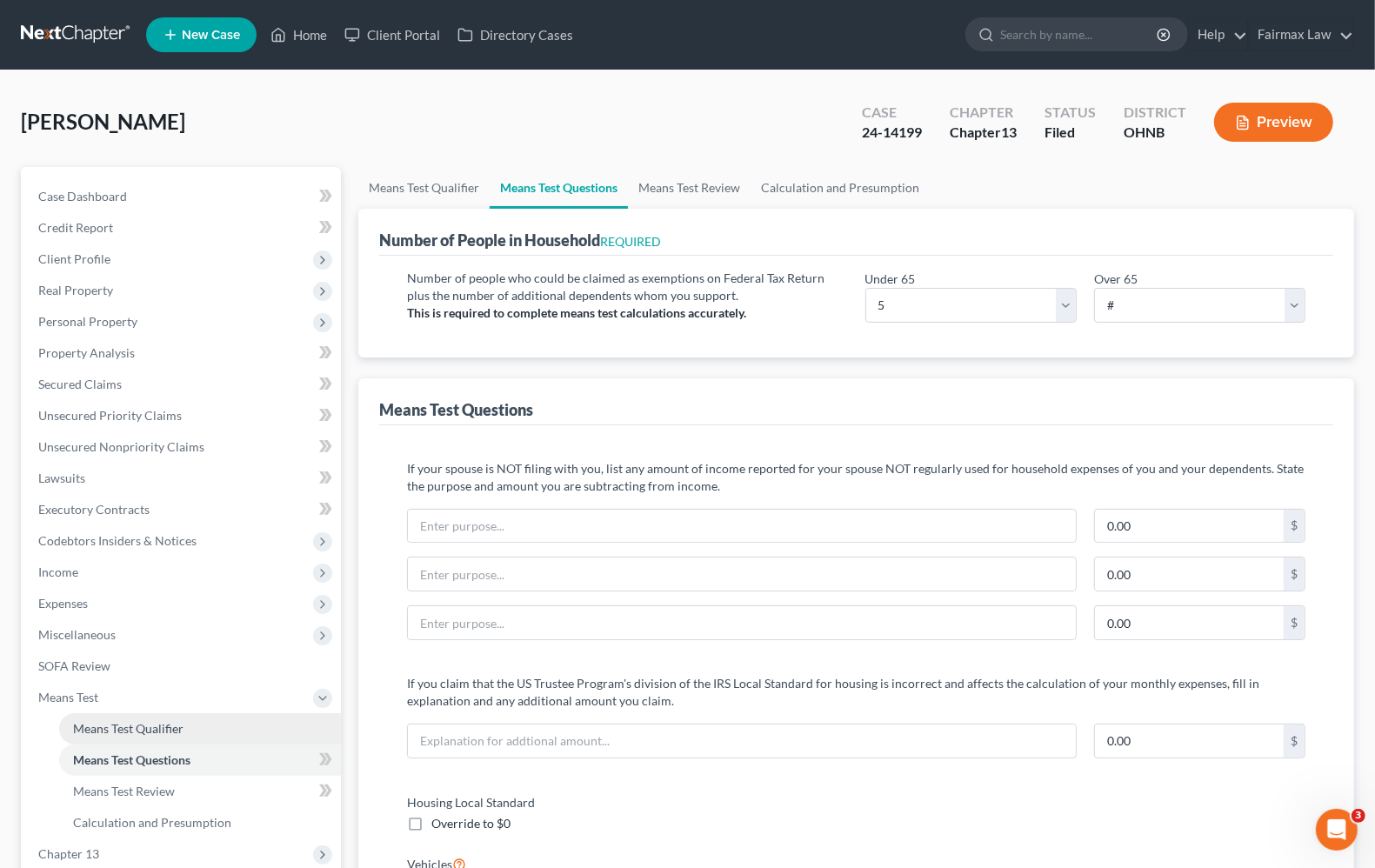
click at [91, 726] on span "Means Test Qualifier" at bounding box center [128, 727] width 111 height 15
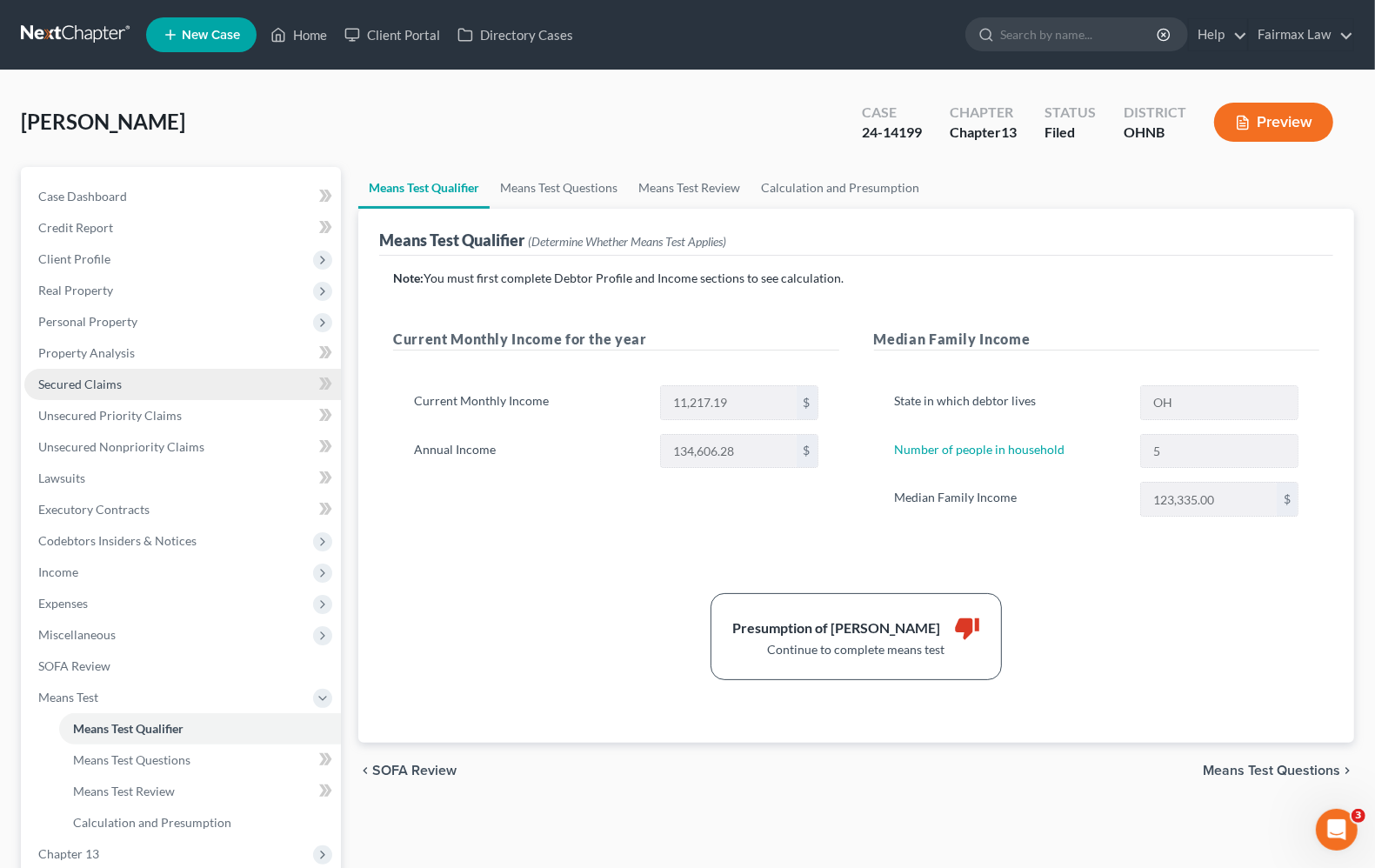
click at [111, 388] on span "Secured Claims" at bounding box center [80, 384] width 84 height 15
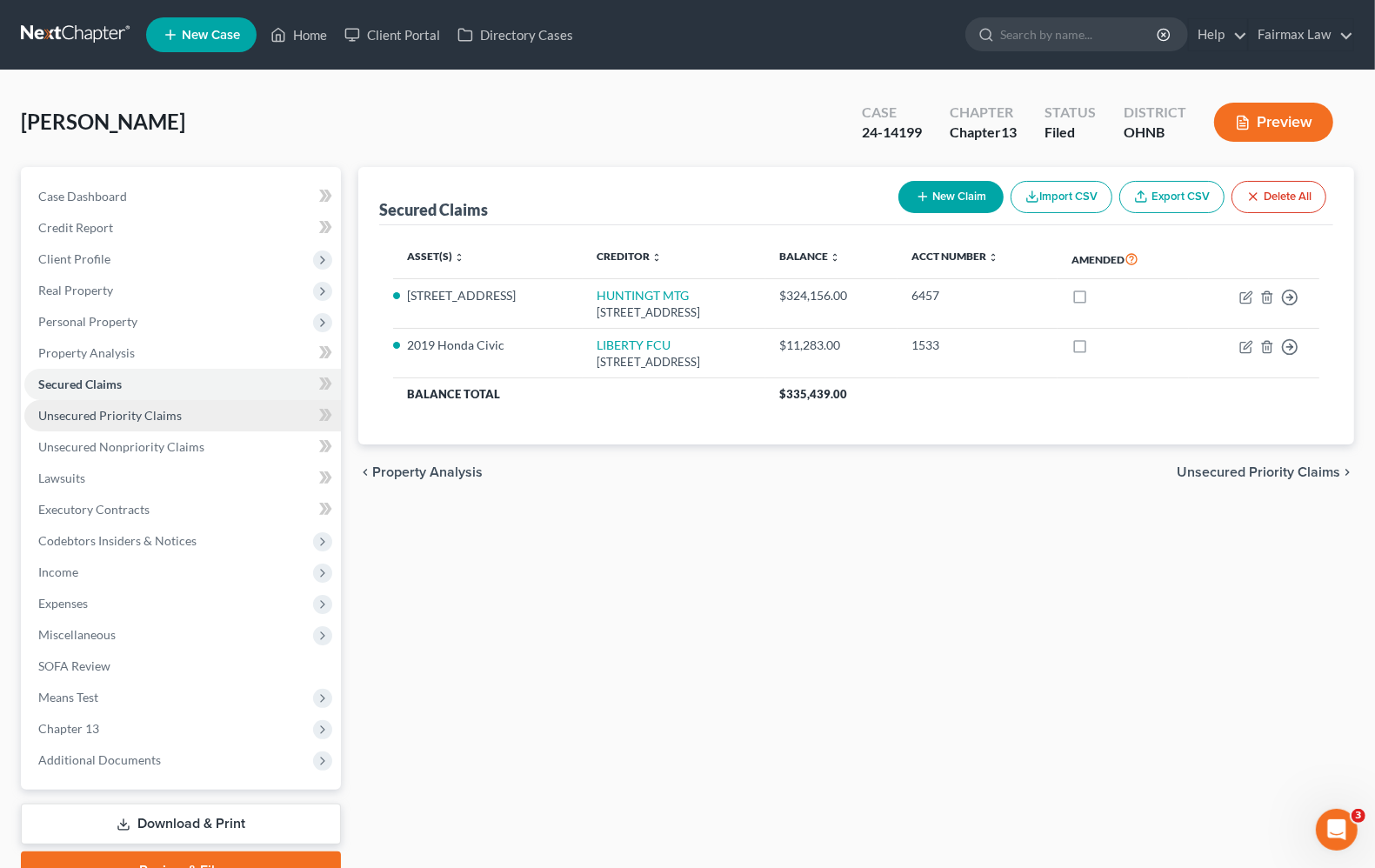
click at [124, 415] on span "Unsecured Priority Claims" at bounding box center [110, 415] width 144 height 15
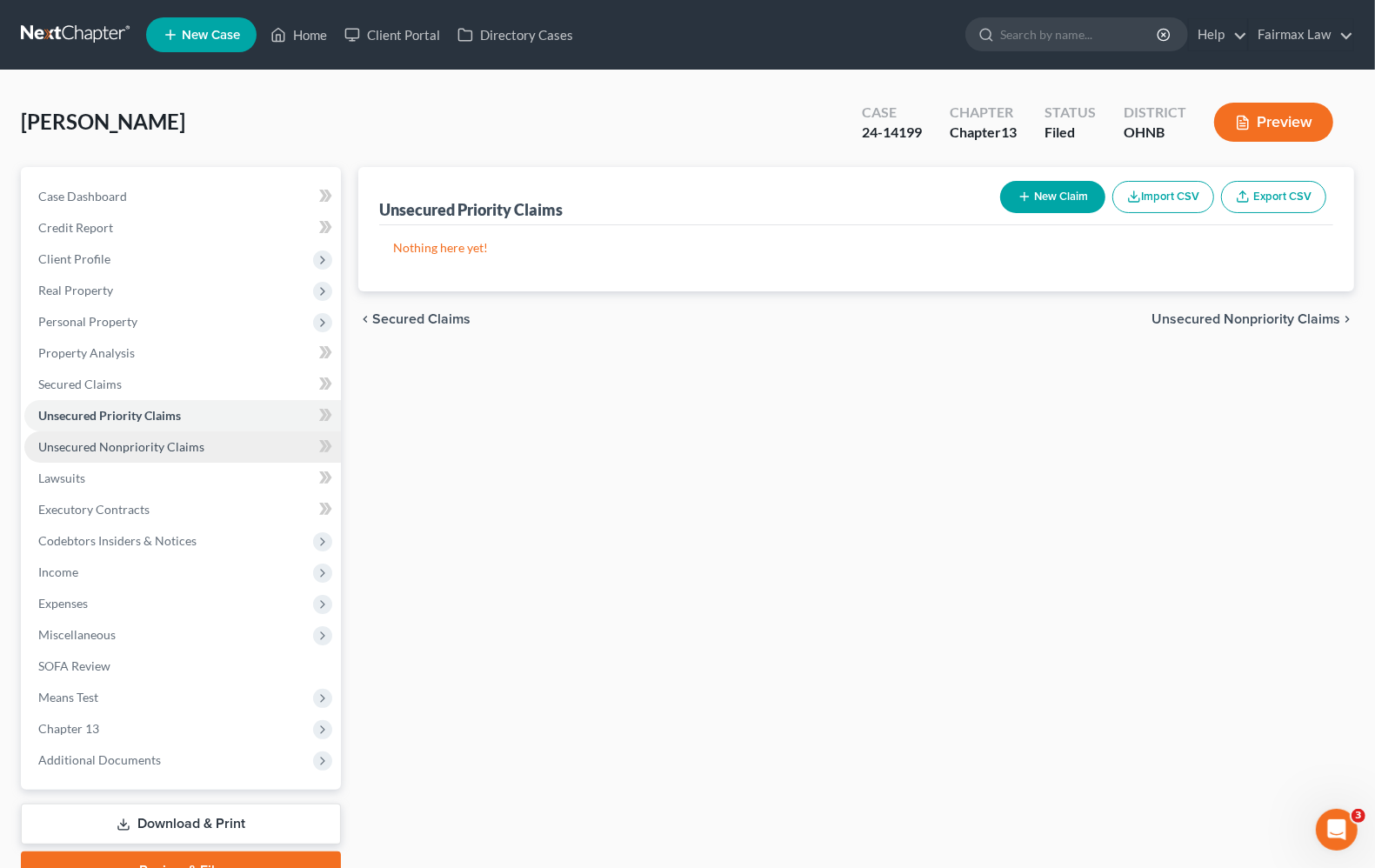
click at [137, 449] on span "Unsecured Nonpriority Claims" at bounding box center [120, 446] width 166 height 15
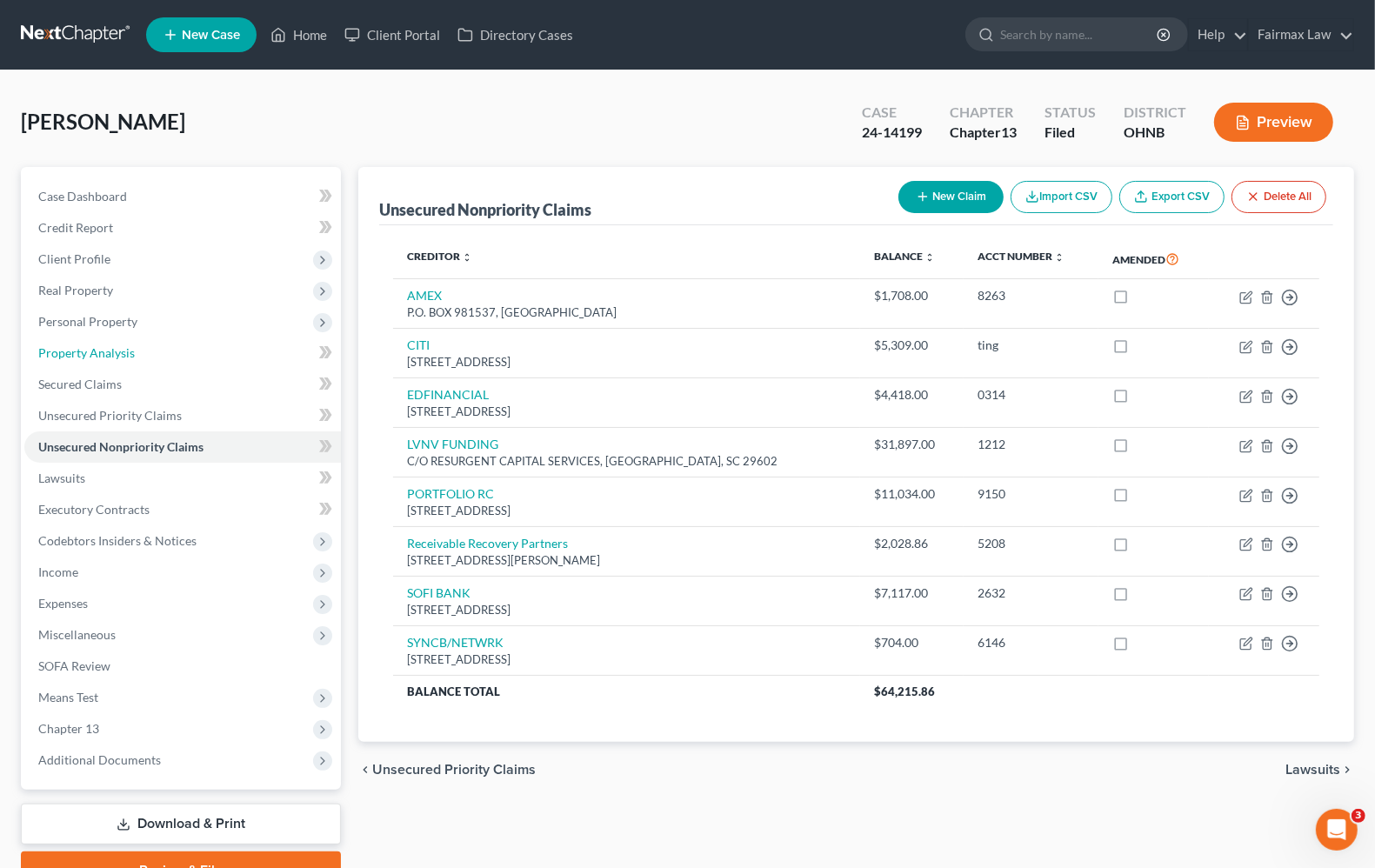
drag, startPoint x: 114, startPoint y: 357, endPoint x: 1045, endPoint y: 789, distance: 1026.3
click at [114, 357] on span "Property Analysis" at bounding box center [85, 352] width 96 height 15
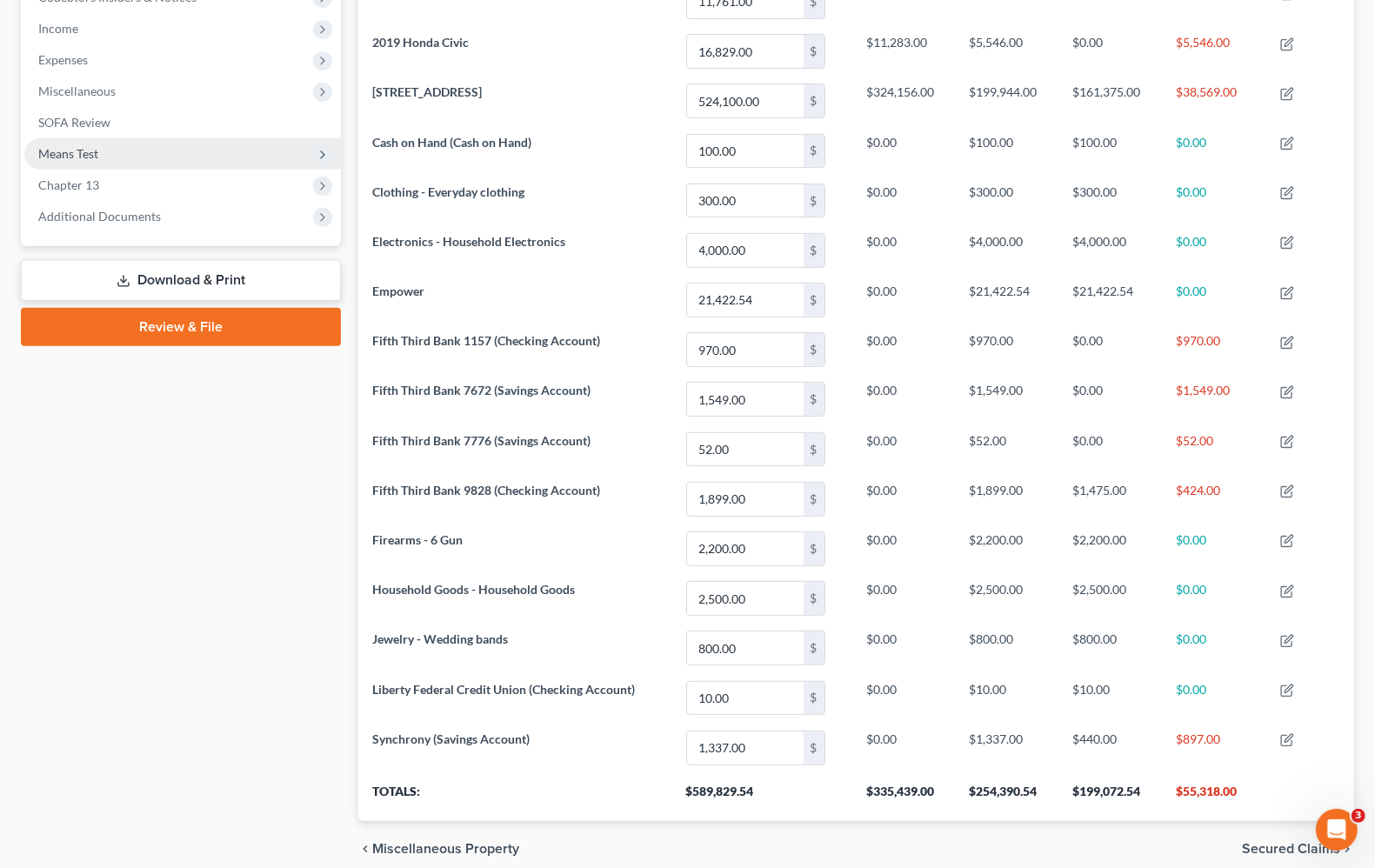
click at [100, 156] on span "Means Test" at bounding box center [183, 153] width 317 height 31
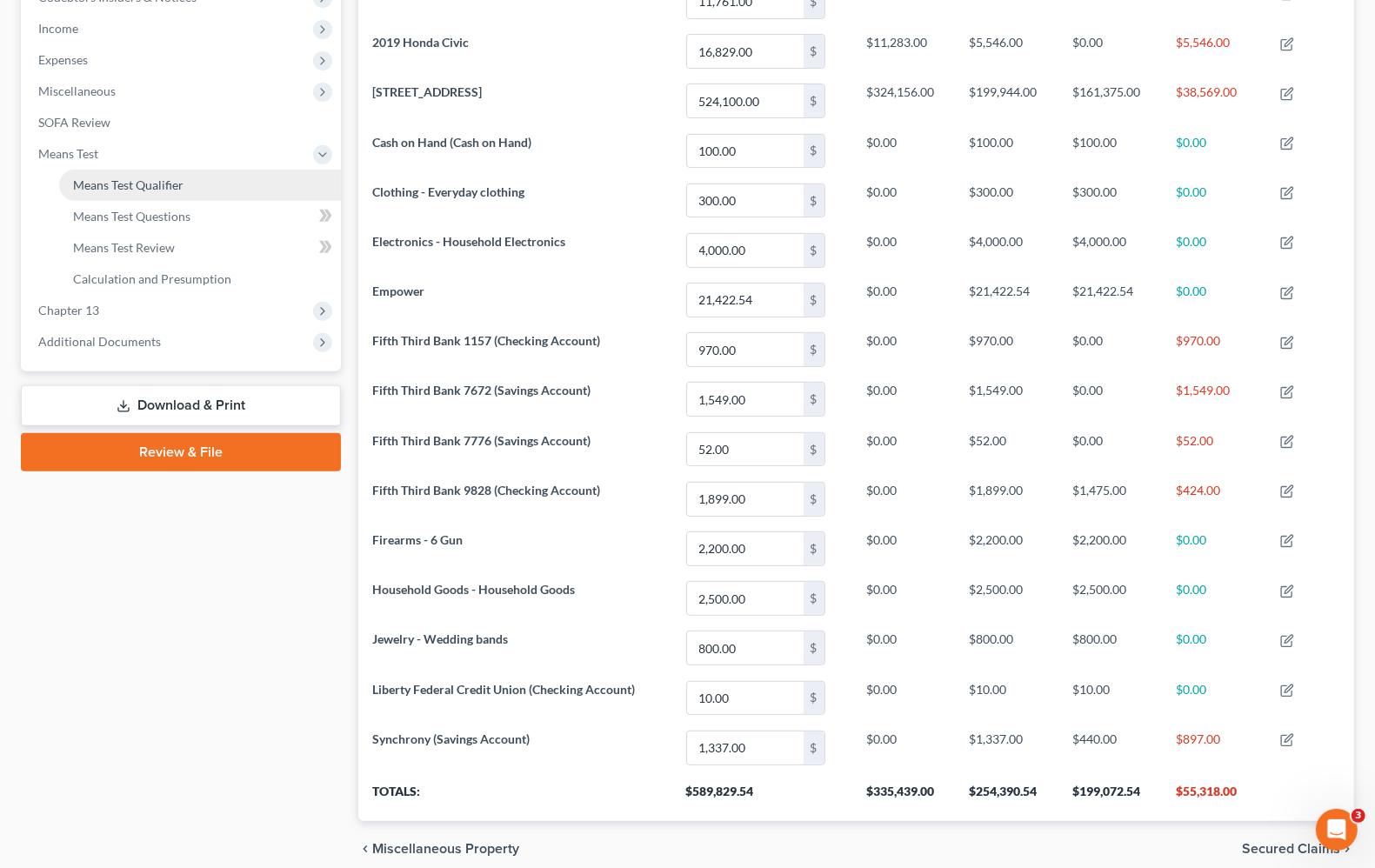
click at [117, 184] on span "Means Test Qualifier" at bounding box center [128, 184] width 111 height 15
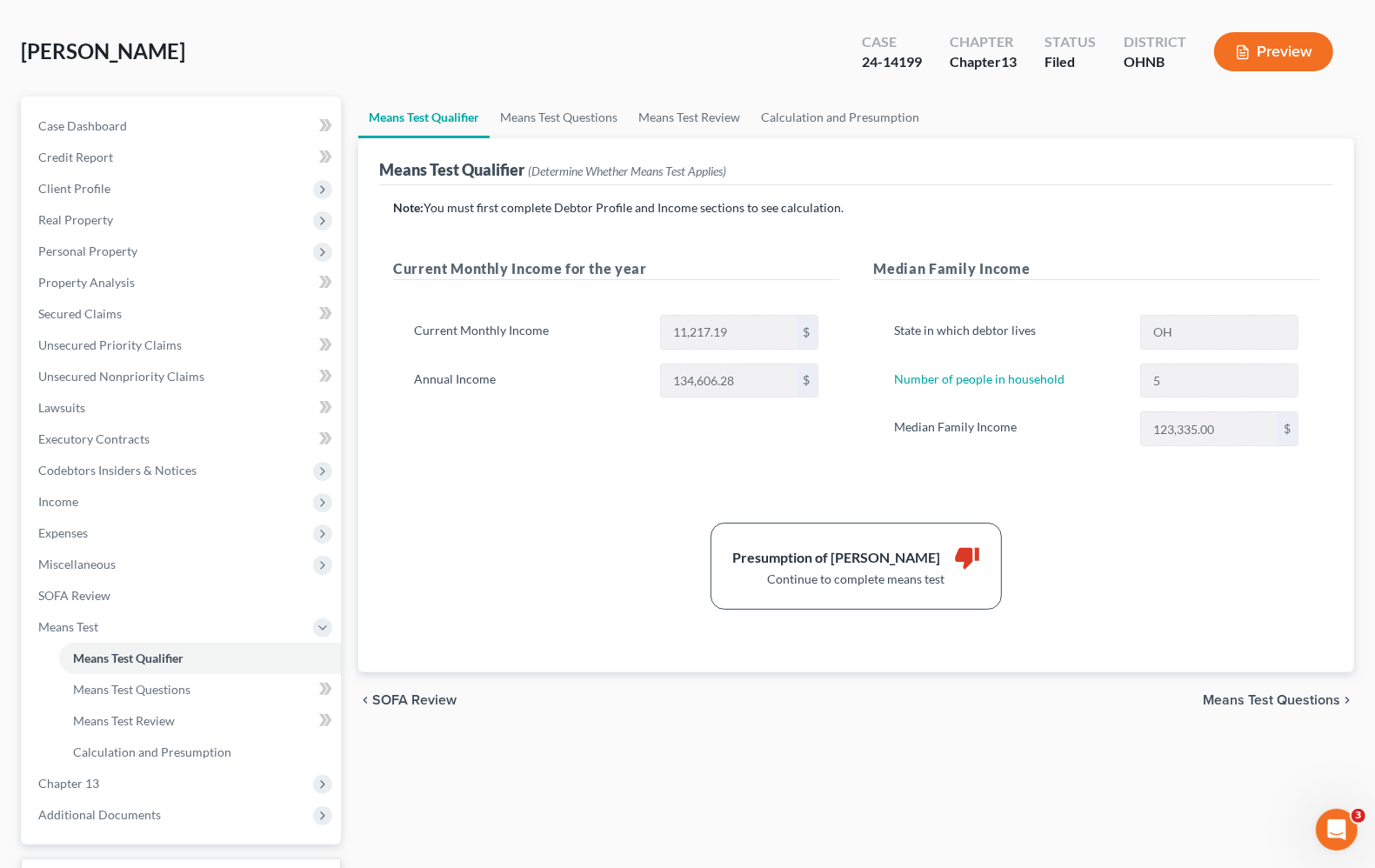
scroll to position [109, 0]
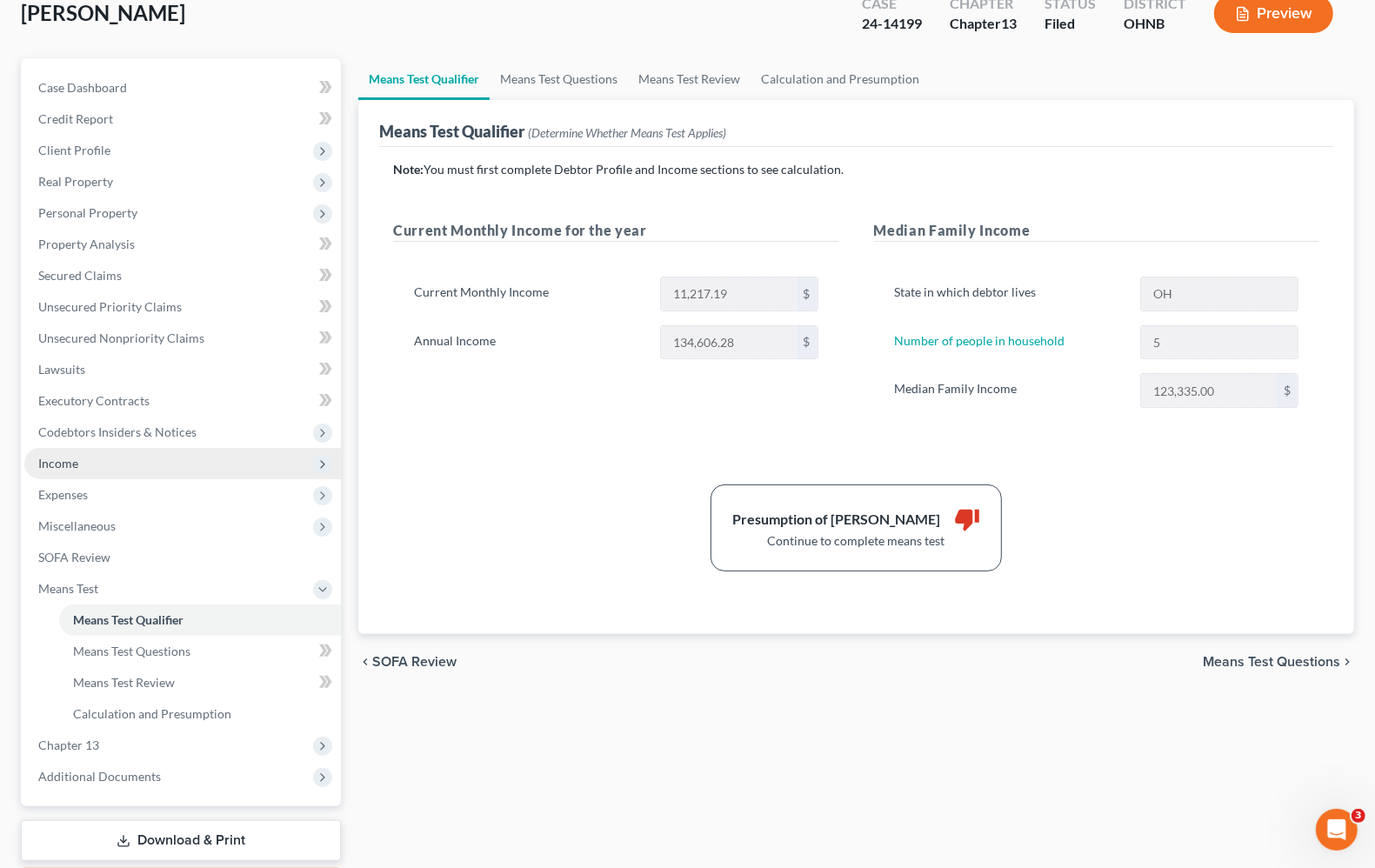
click at [71, 466] on span "Income" at bounding box center [57, 462] width 40 height 15
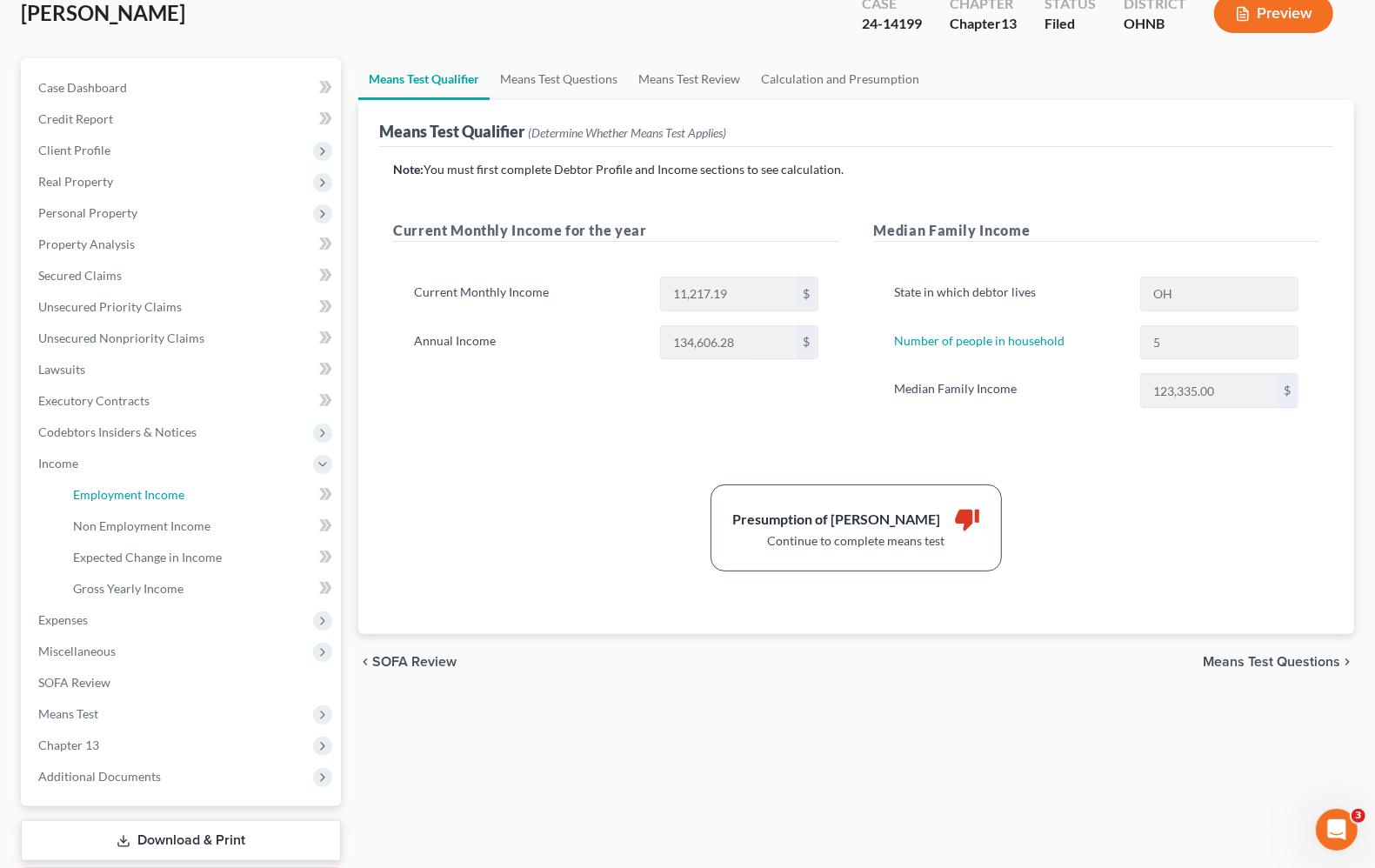
click at [85, 491] on span "Employment Income" at bounding box center [128, 493] width 112 height 15
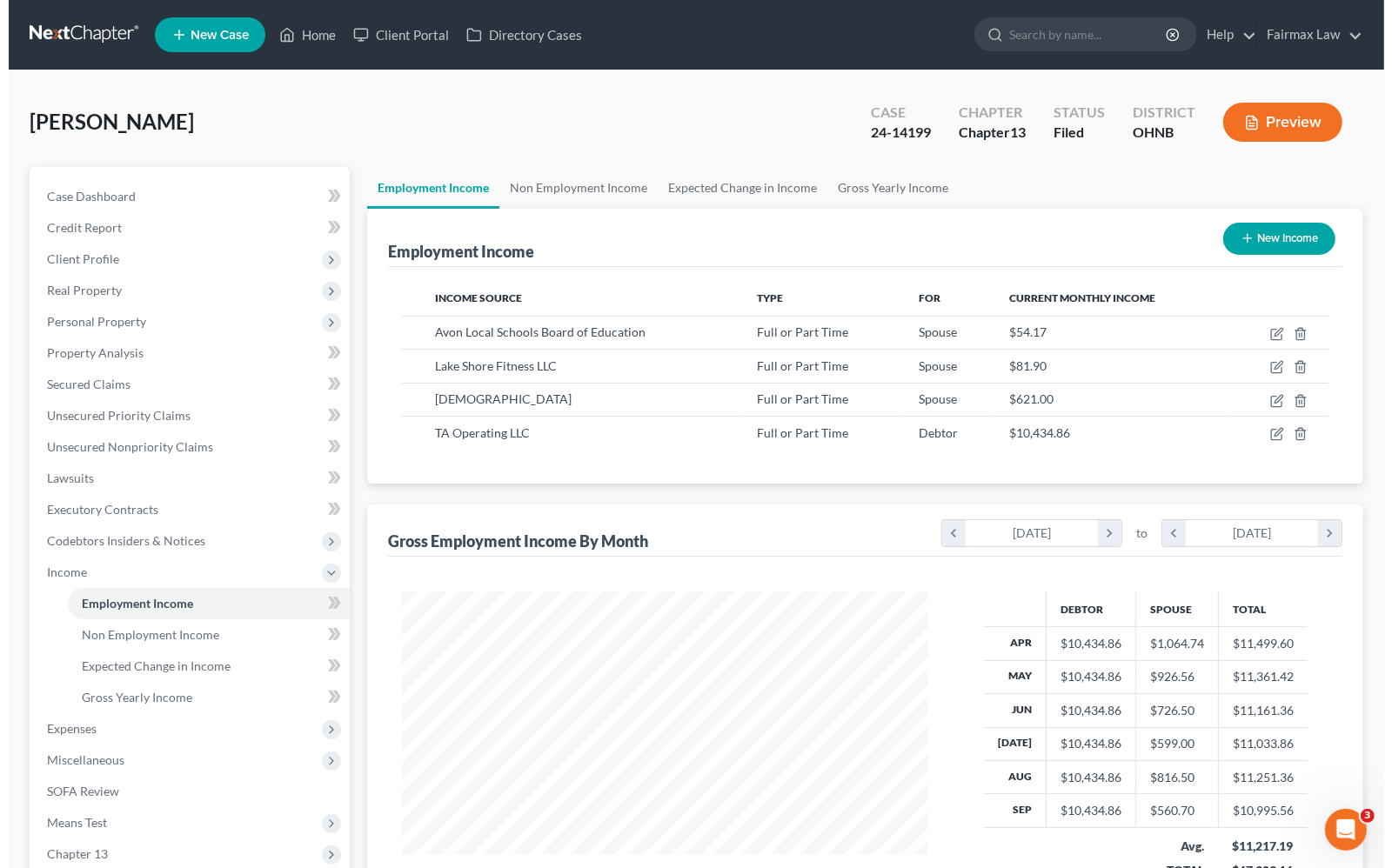
scroll to position [313, 560]
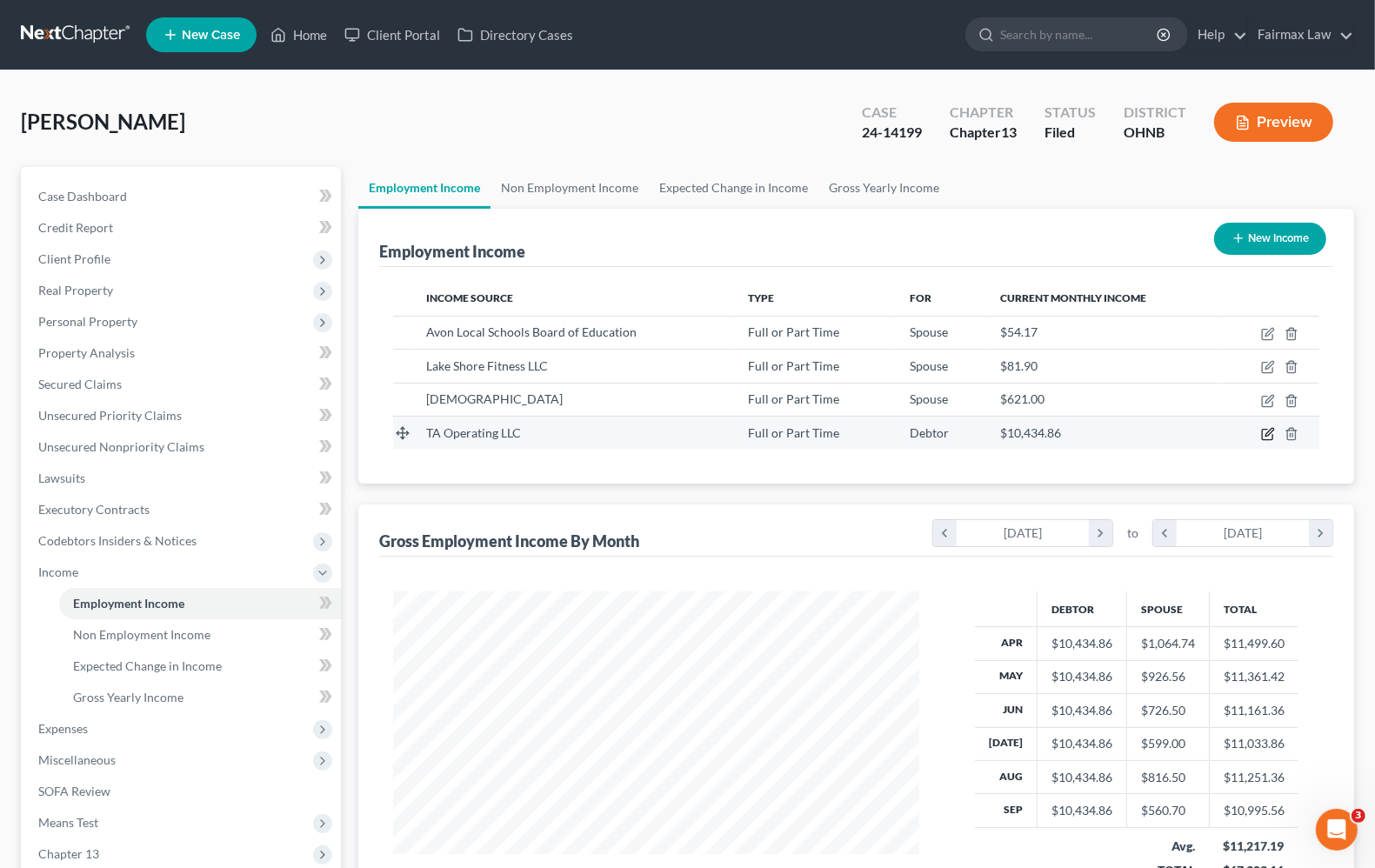
click at [1269, 433] on icon "button" at bounding box center [1267, 434] width 14 height 14
select select "0"
select select "36"
select select "1"
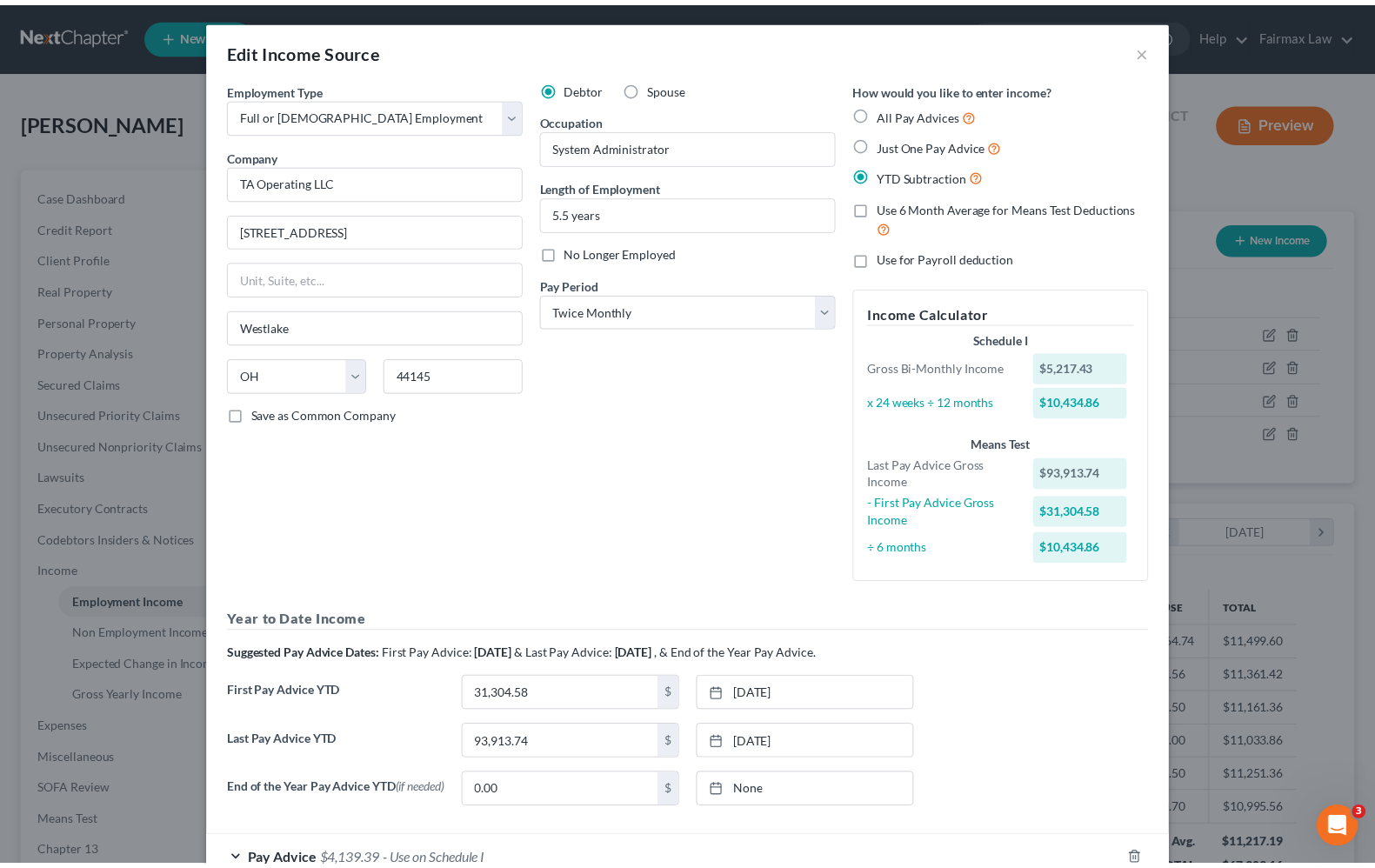
scroll to position [0, 0]
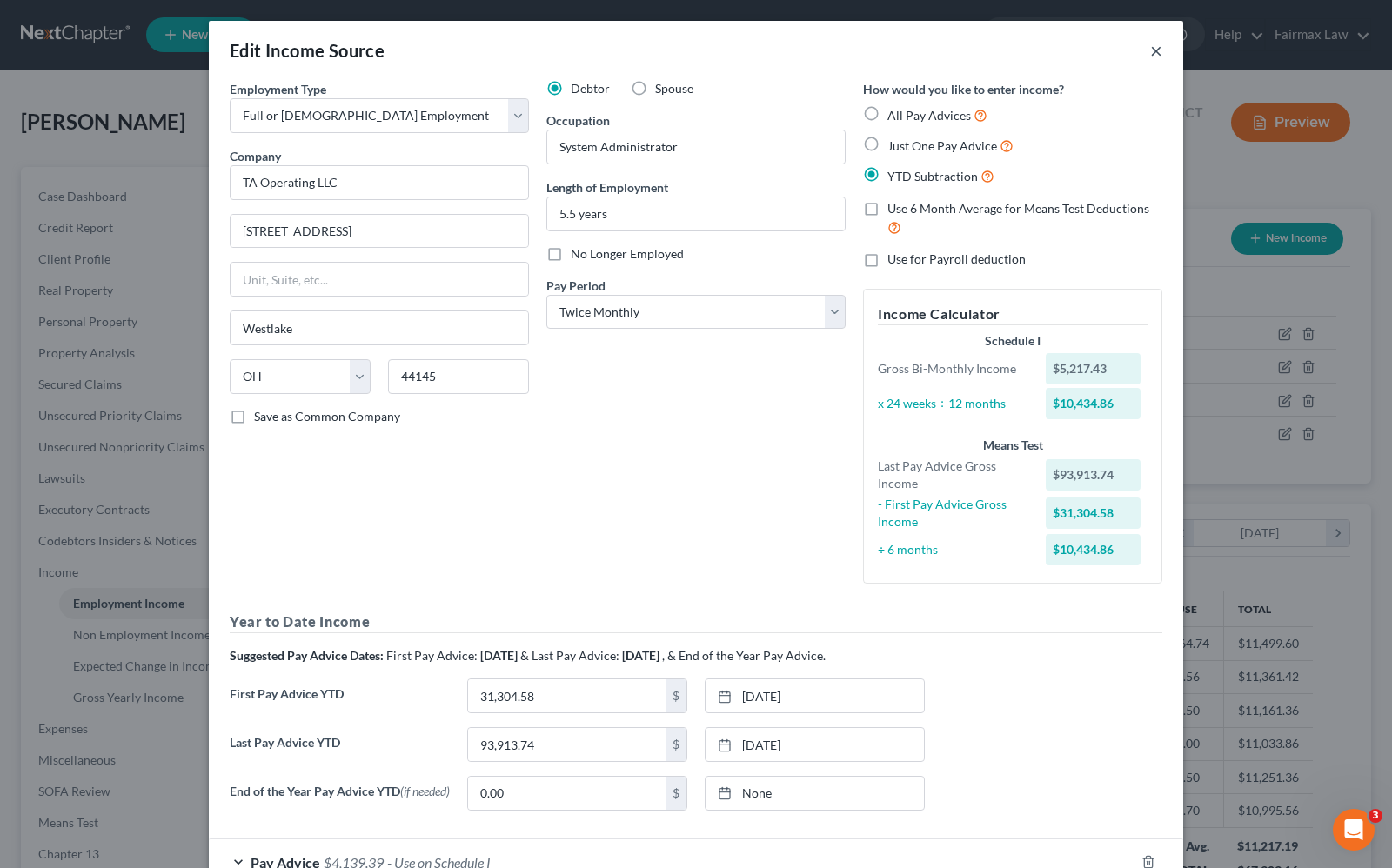
click at [1150, 52] on button "×" at bounding box center [1156, 50] width 13 height 20
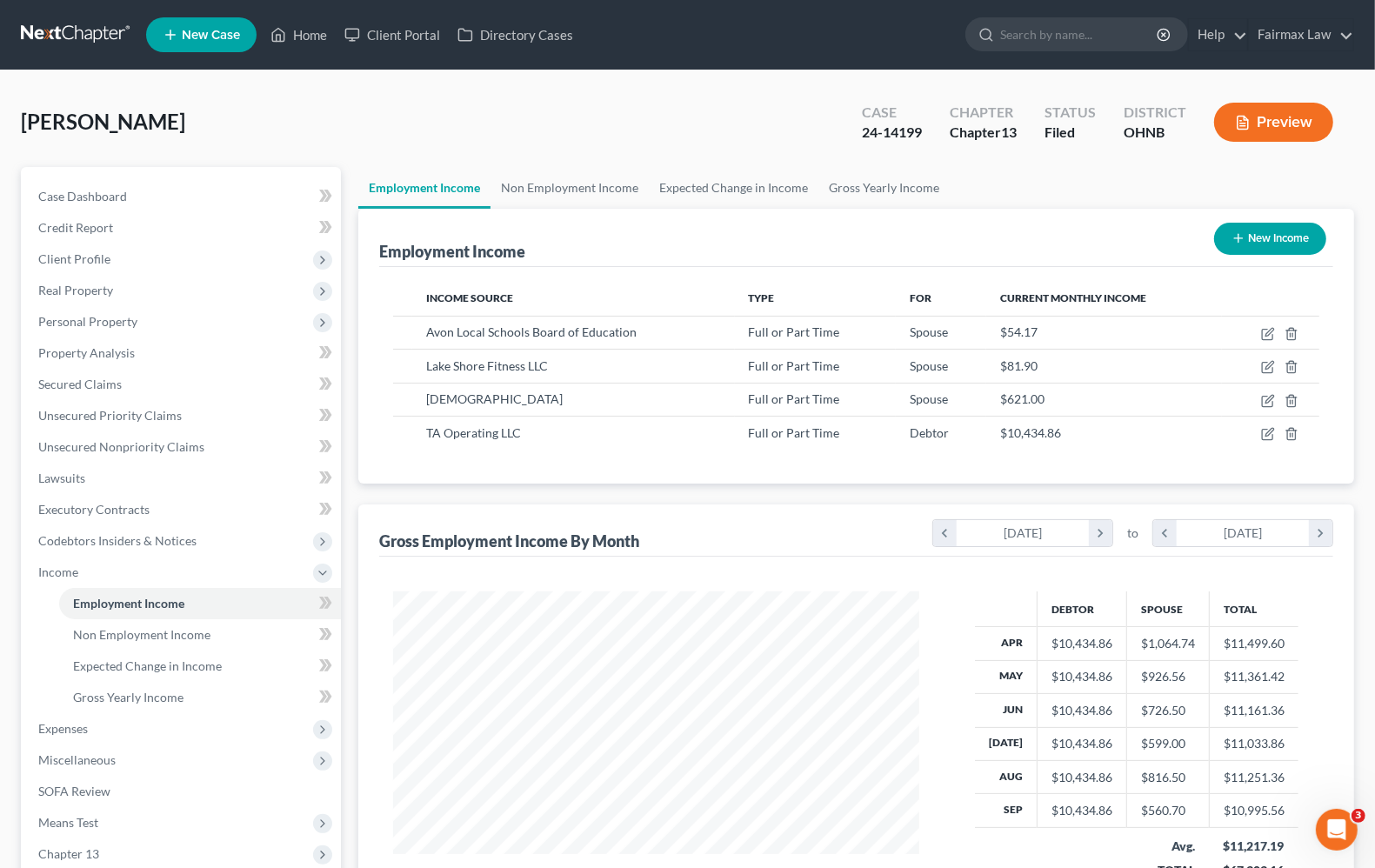
scroll to position [869116, 868983]
click at [84, 823] on span "Means Test" at bounding box center [68, 821] width 60 height 15
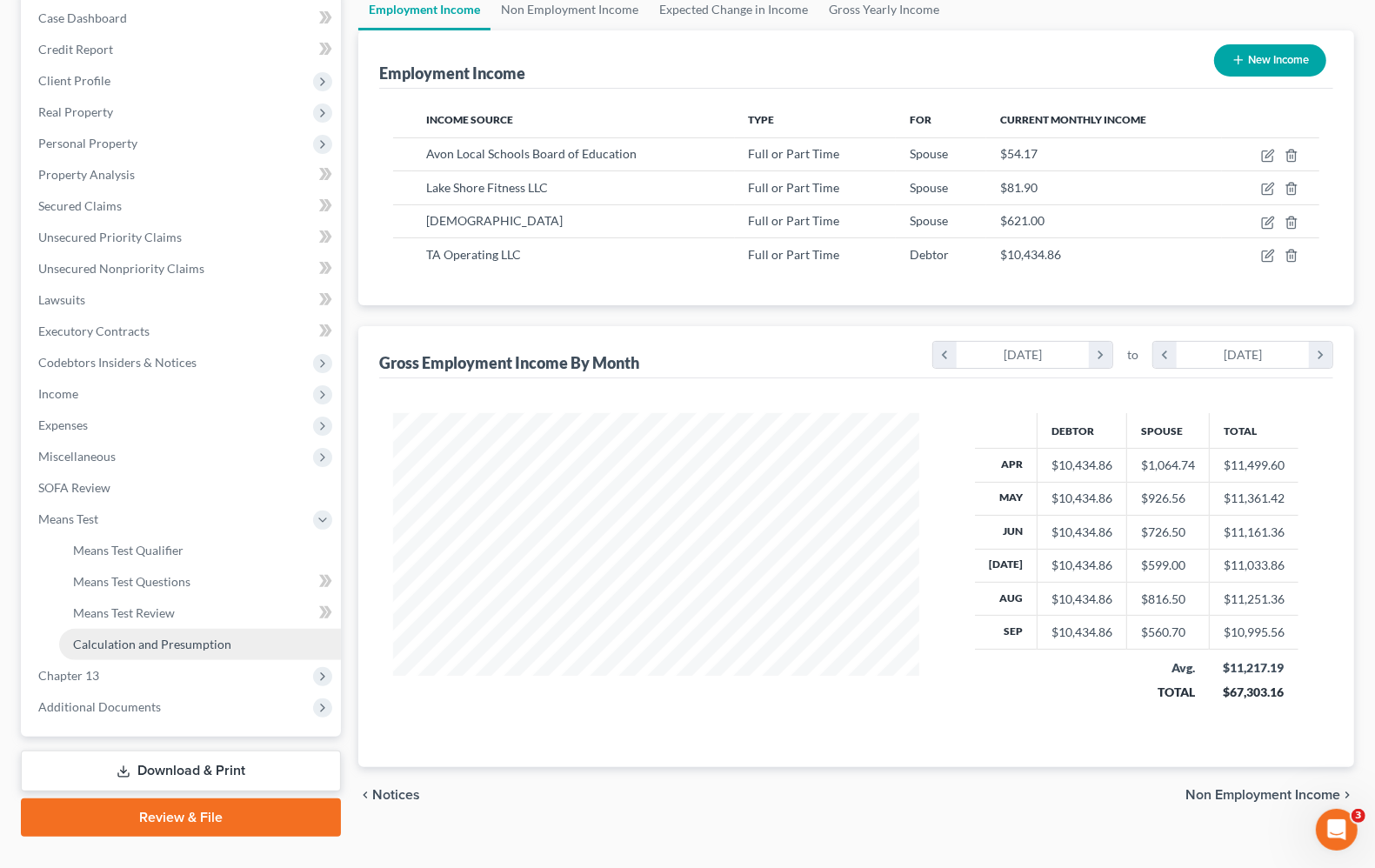
scroll to position [211, 0]
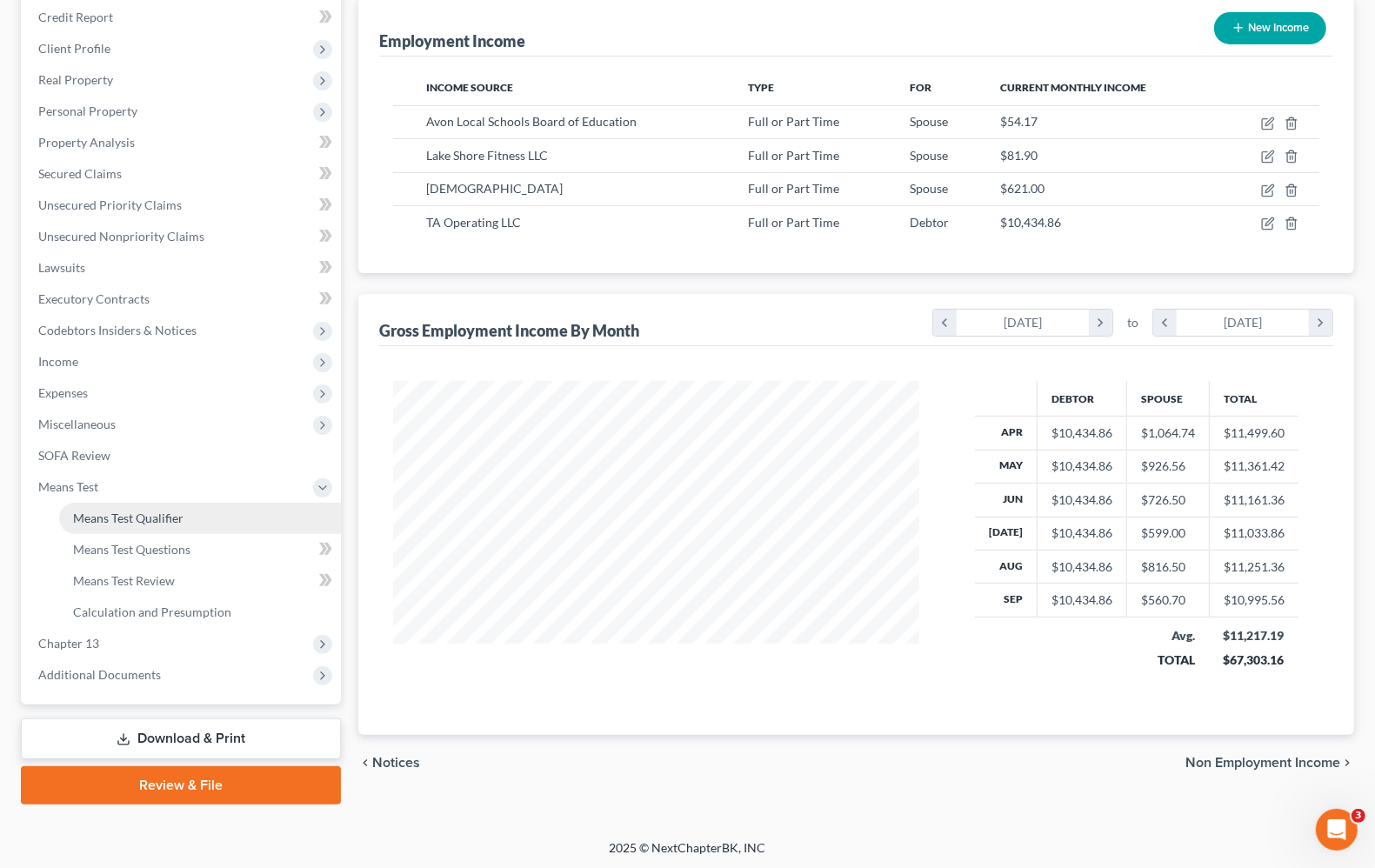
click at [131, 519] on span "Means Test Qualifier" at bounding box center [128, 517] width 111 height 15
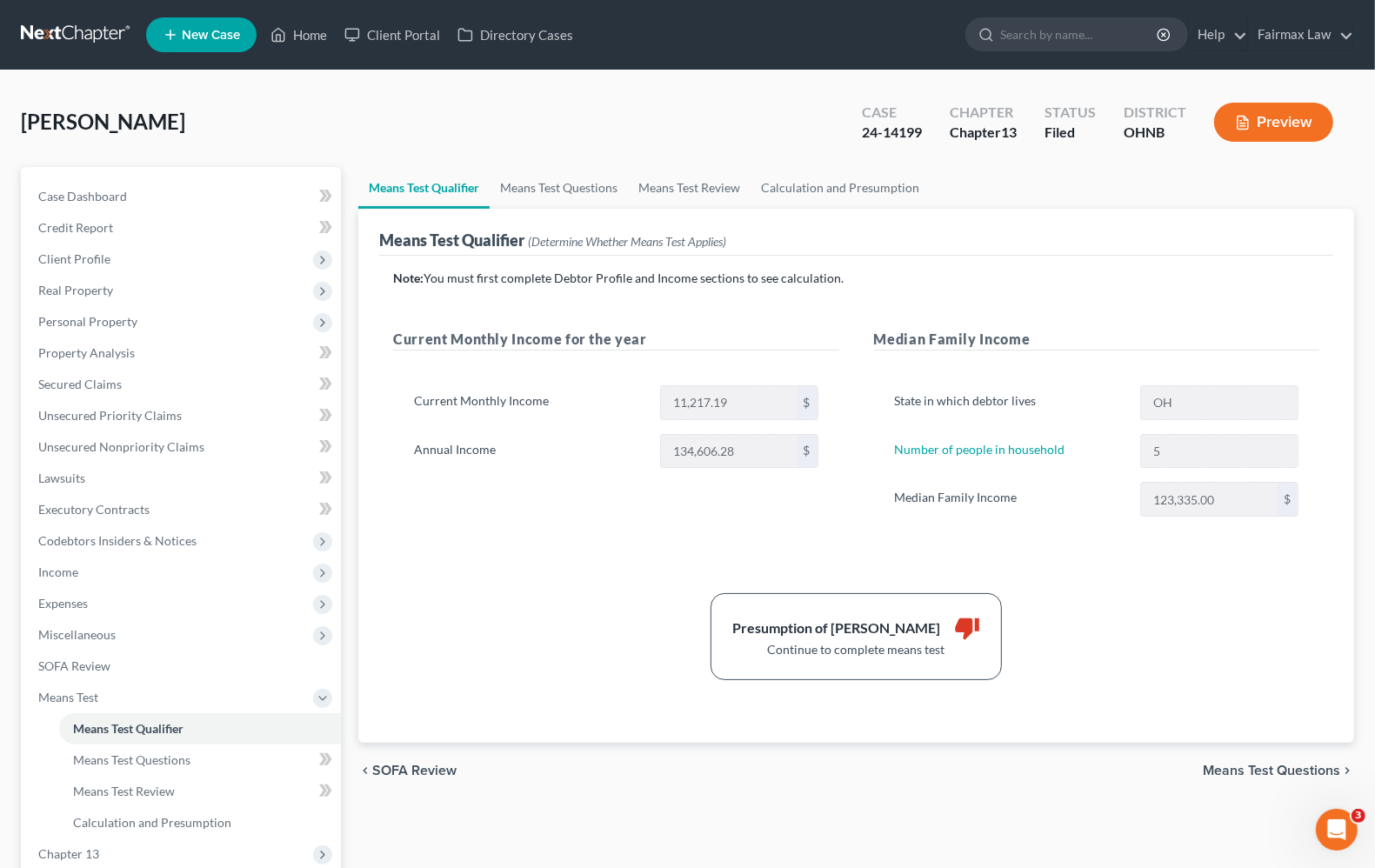
click at [1244, 770] on span "Means Test Questions" at bounding box center [1270, 770] width 137 height 14
select select "5"
select select "2"
select select "0"
select select "60"
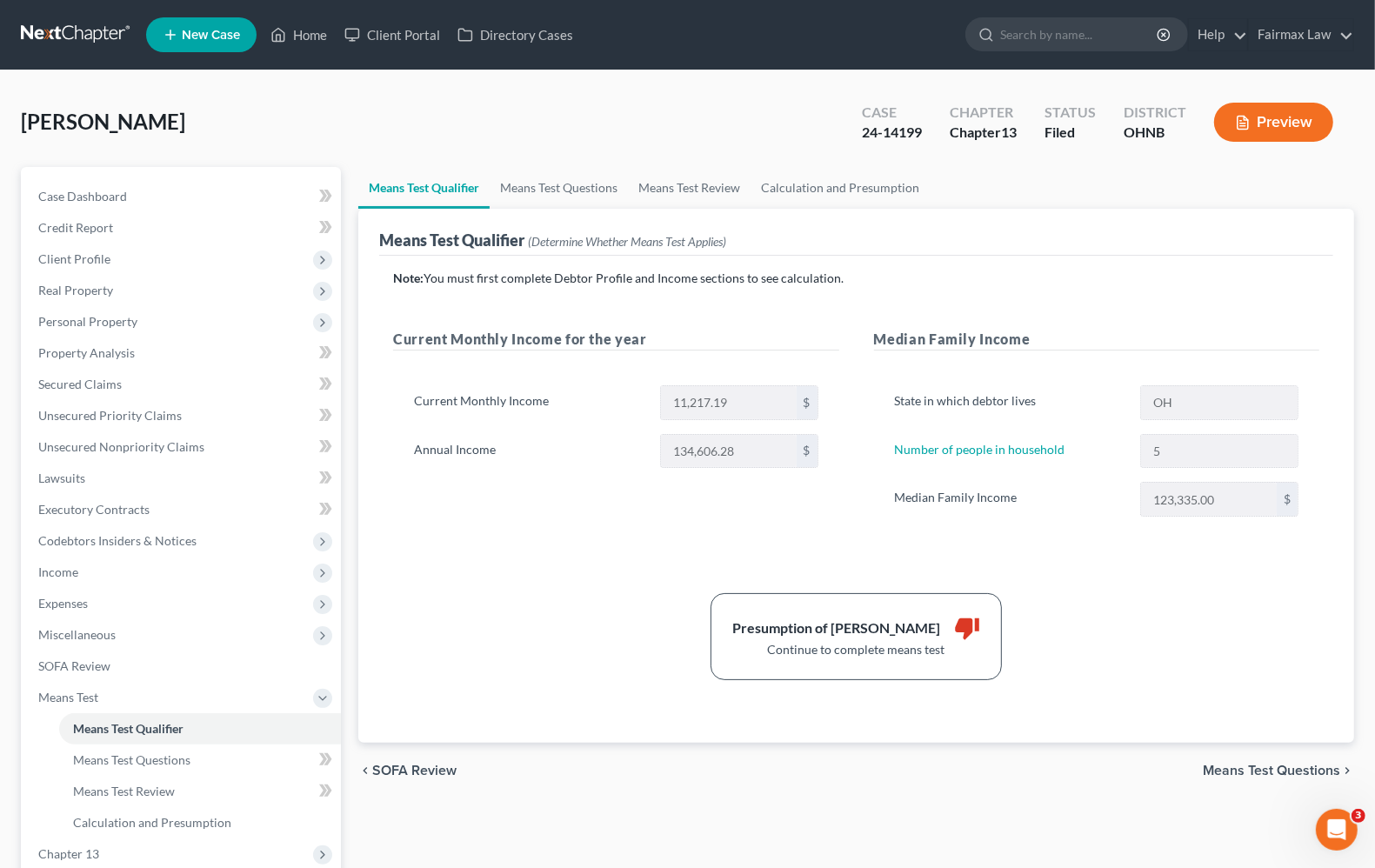
select select "1"
select select "60"
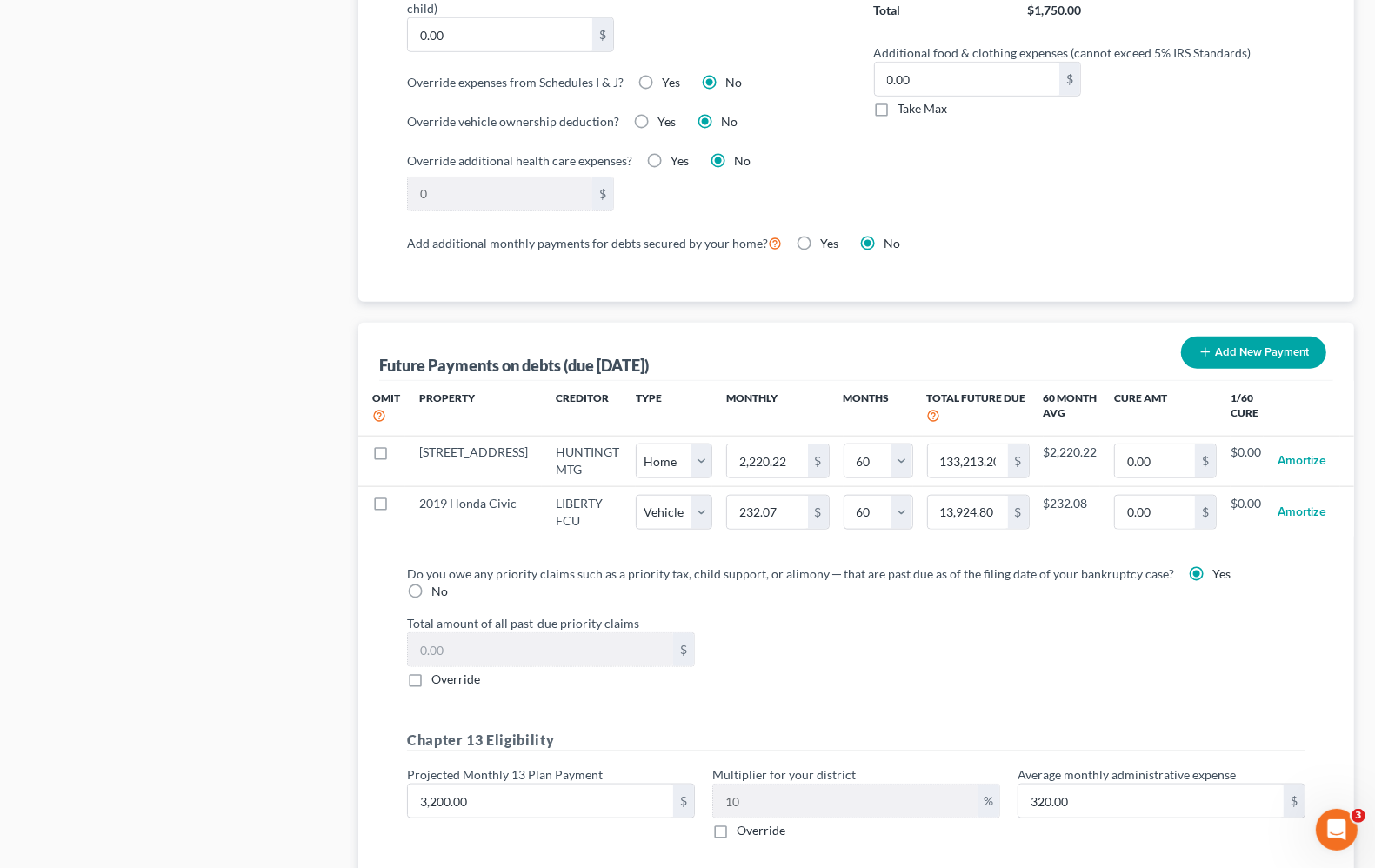
scroll to position [1676, 0]
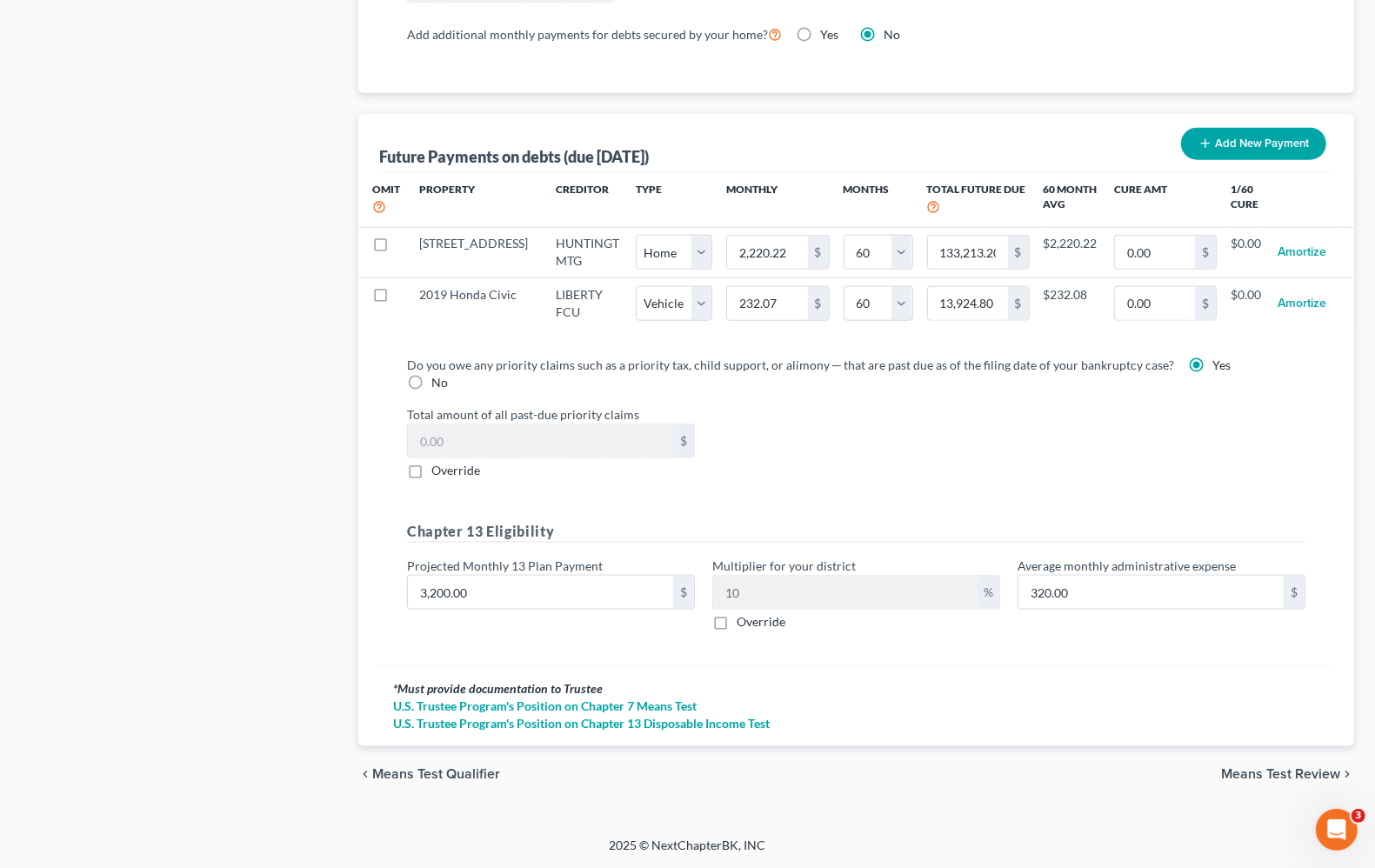
click at [1267, 770] on span "Means Test Review" at bounding box center [1280, 774] width 119 height 14
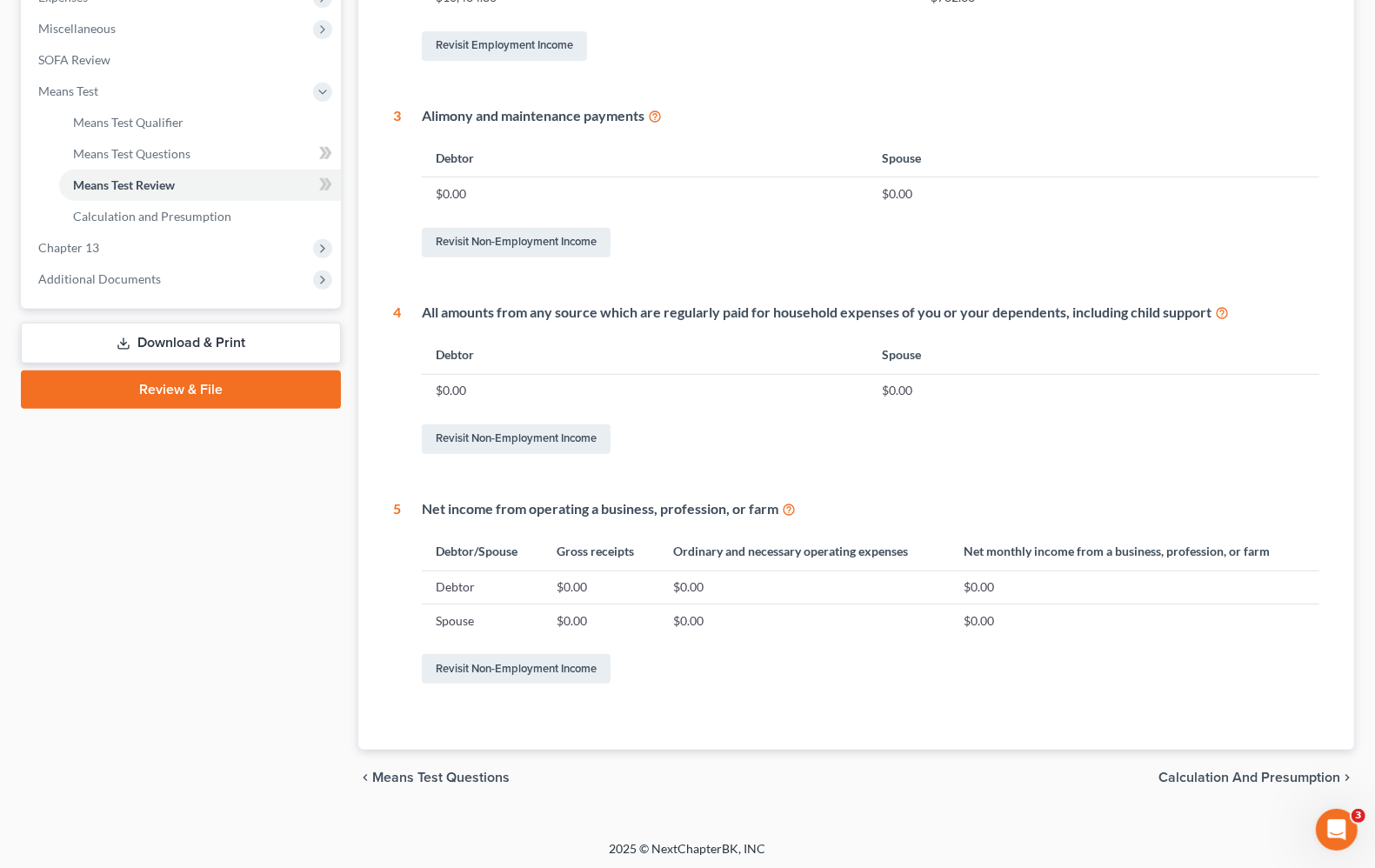
scroll to position [609, 0]
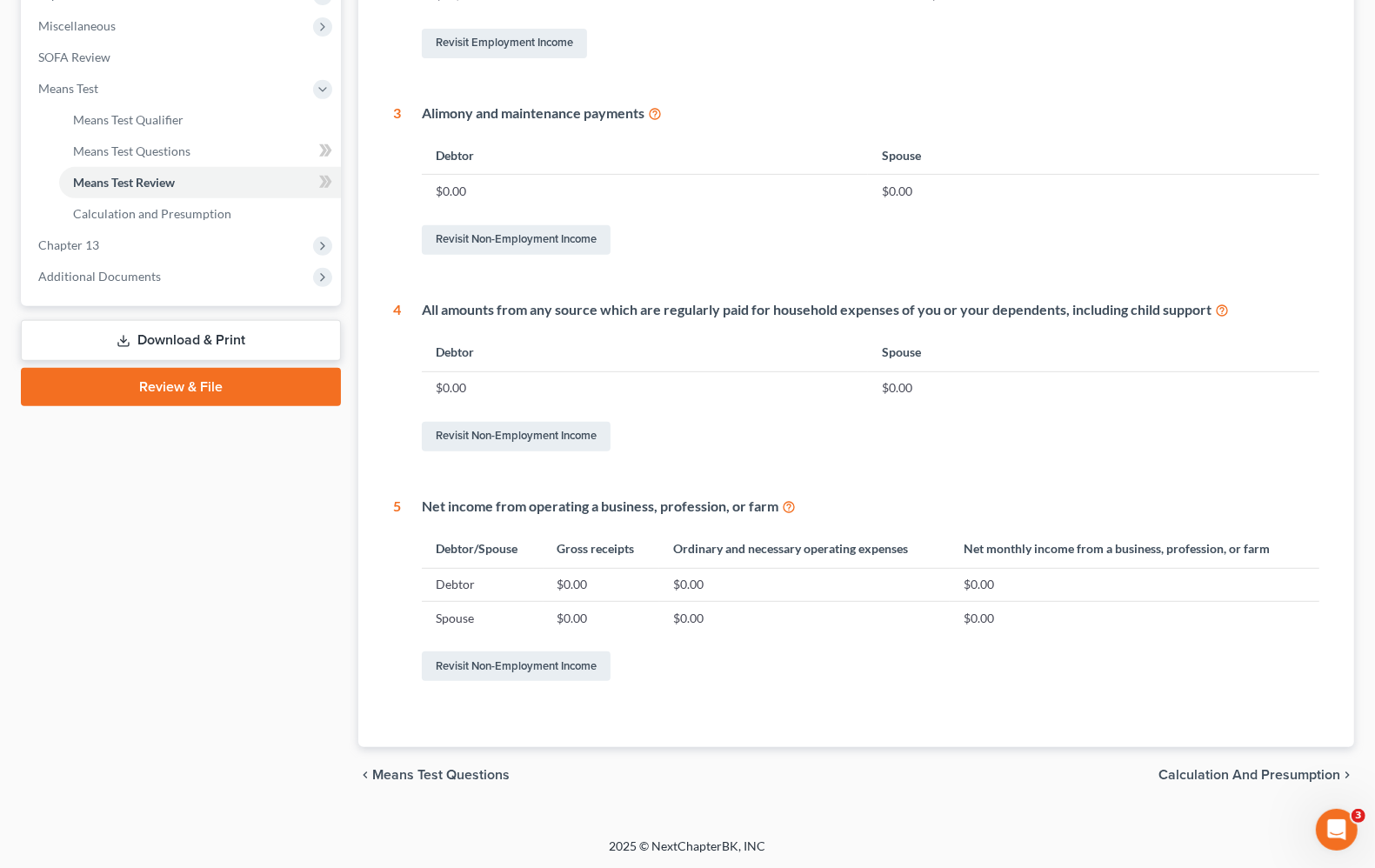
click at [1216, 775] on span "Calculation and Presumption" at bounding box center [1249, 775] width 182 height 14
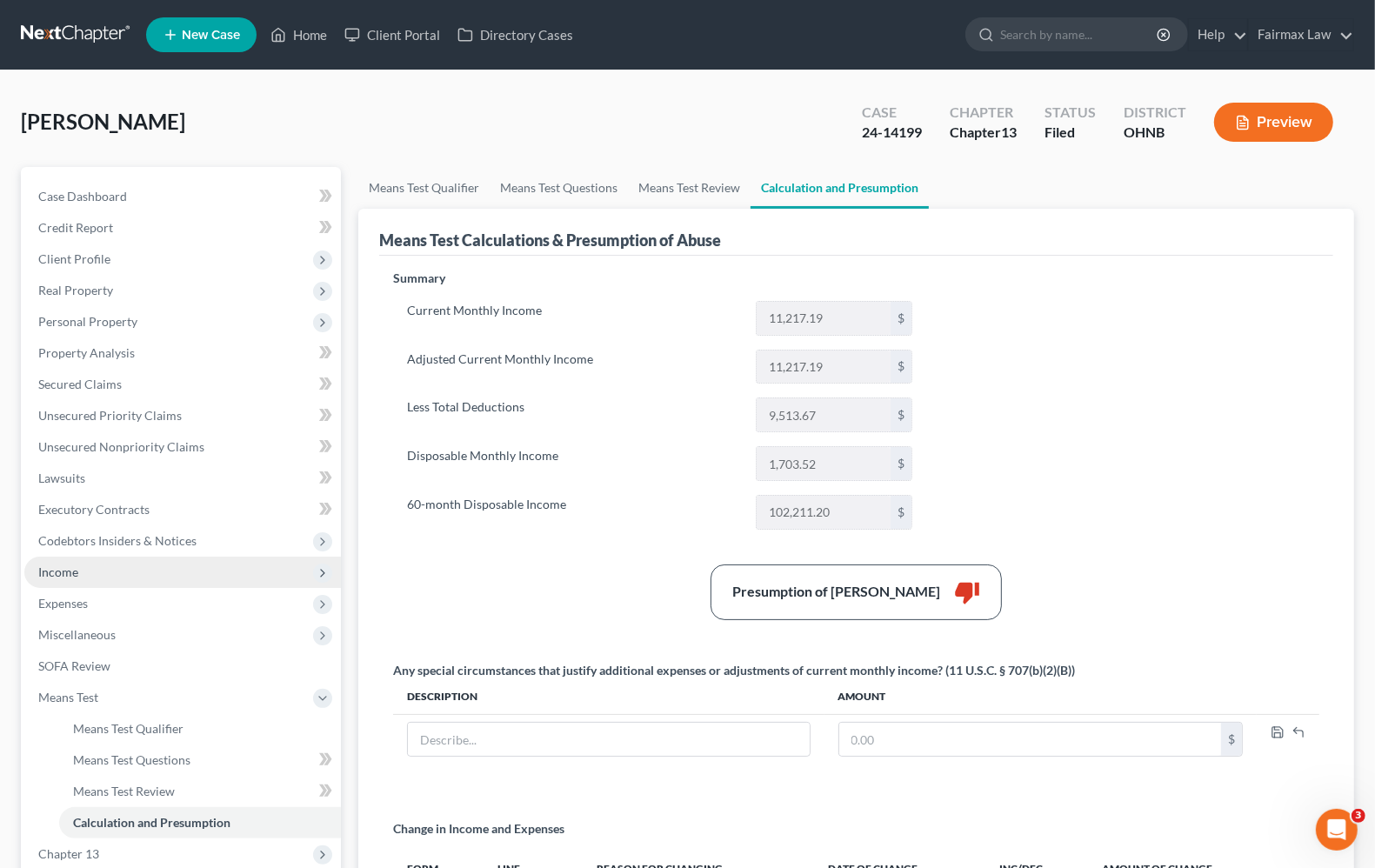
click at [70, 576] on span "Income" at bounding box center [57, 571] width 40 height 15
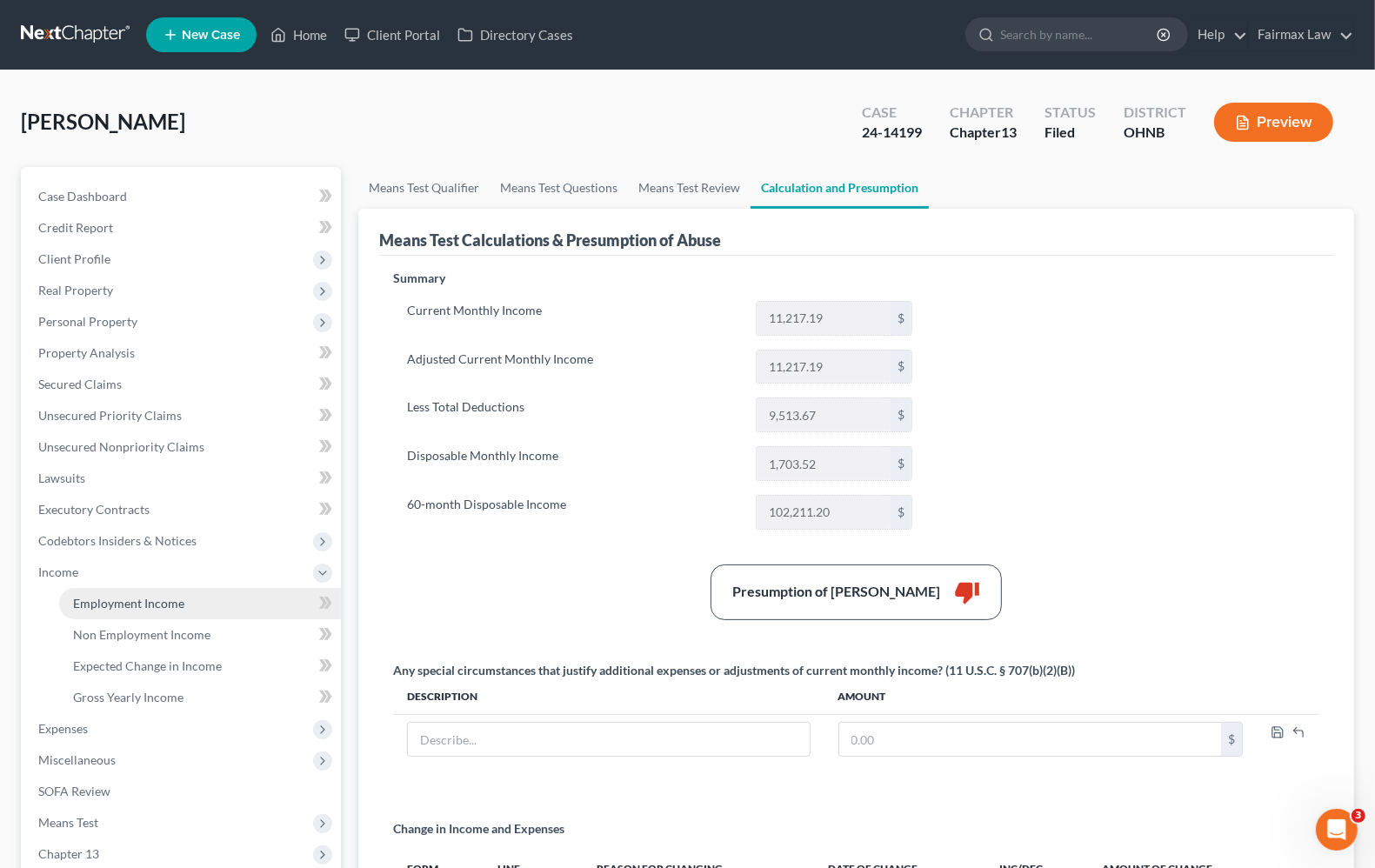
click at [96, 595] on span "Employment Income" at bounding box center [128, 602] width 112 height 15
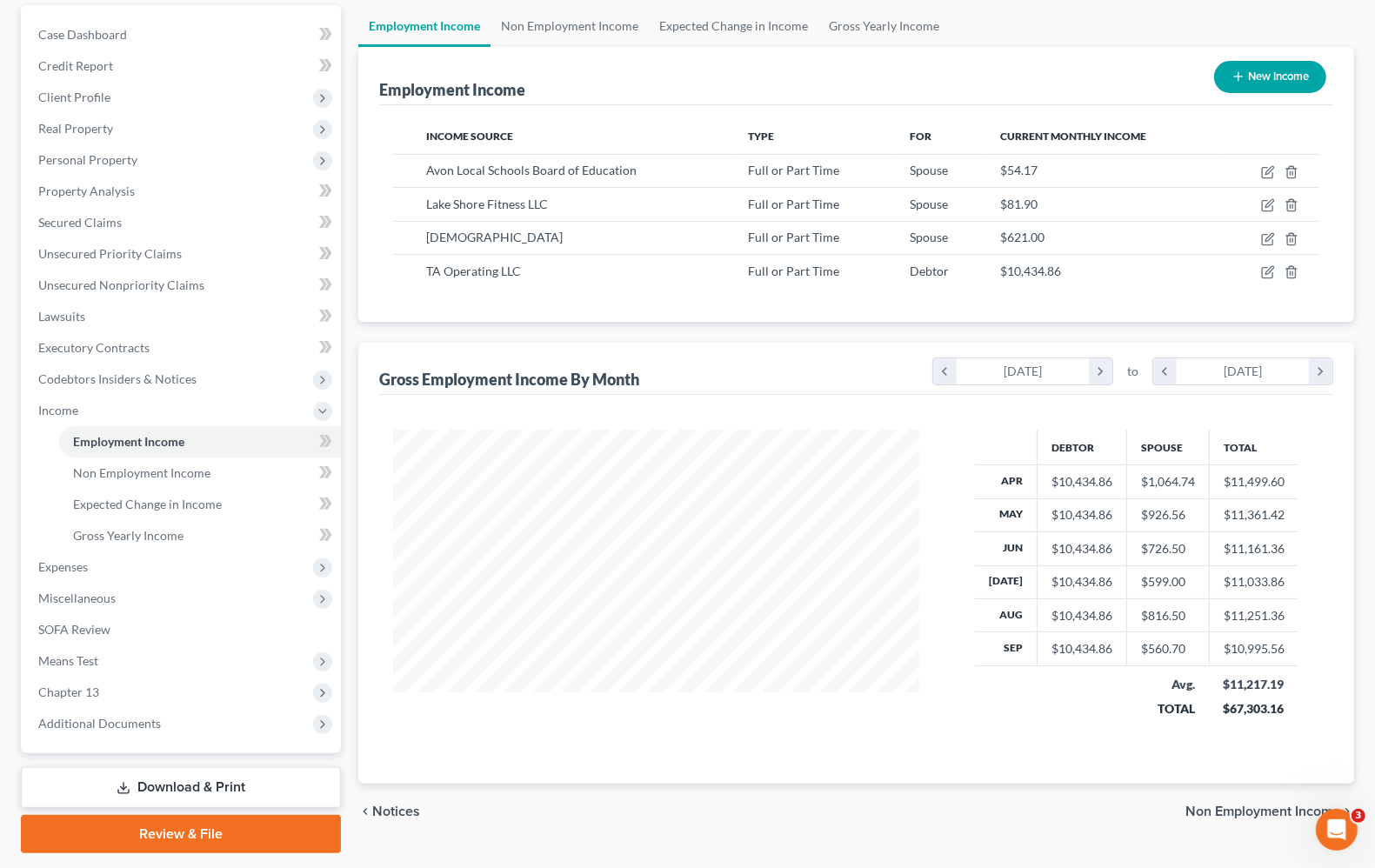
scroll to position [211, 0]
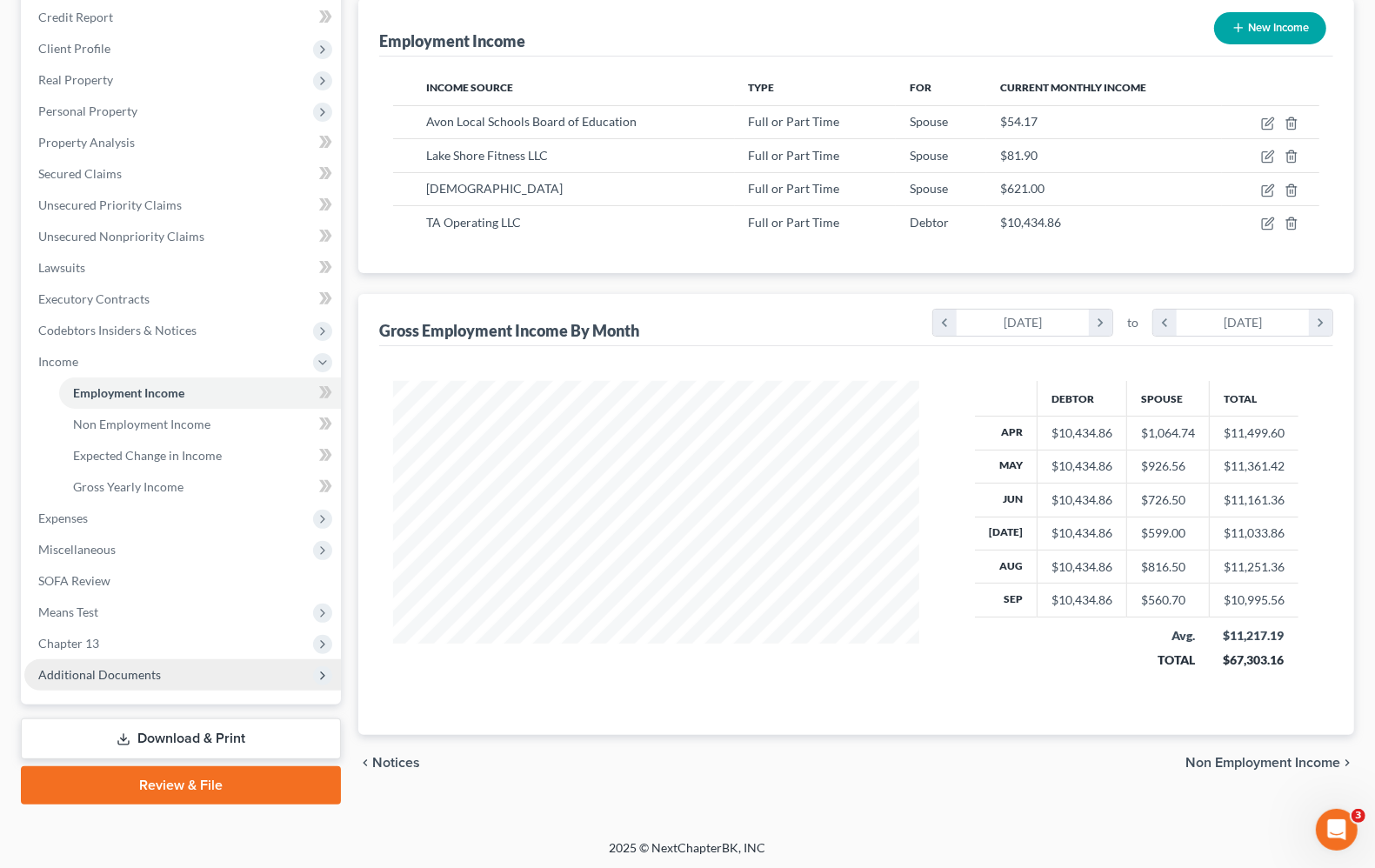
drag, startPoint x: 62, startPoint y: 645, endPoint x: 89, endPoint y: 667, distance: 34.8
click at [62, 645] on span "Chapter 13" at bounding box center [68, 643] width 61 height 15
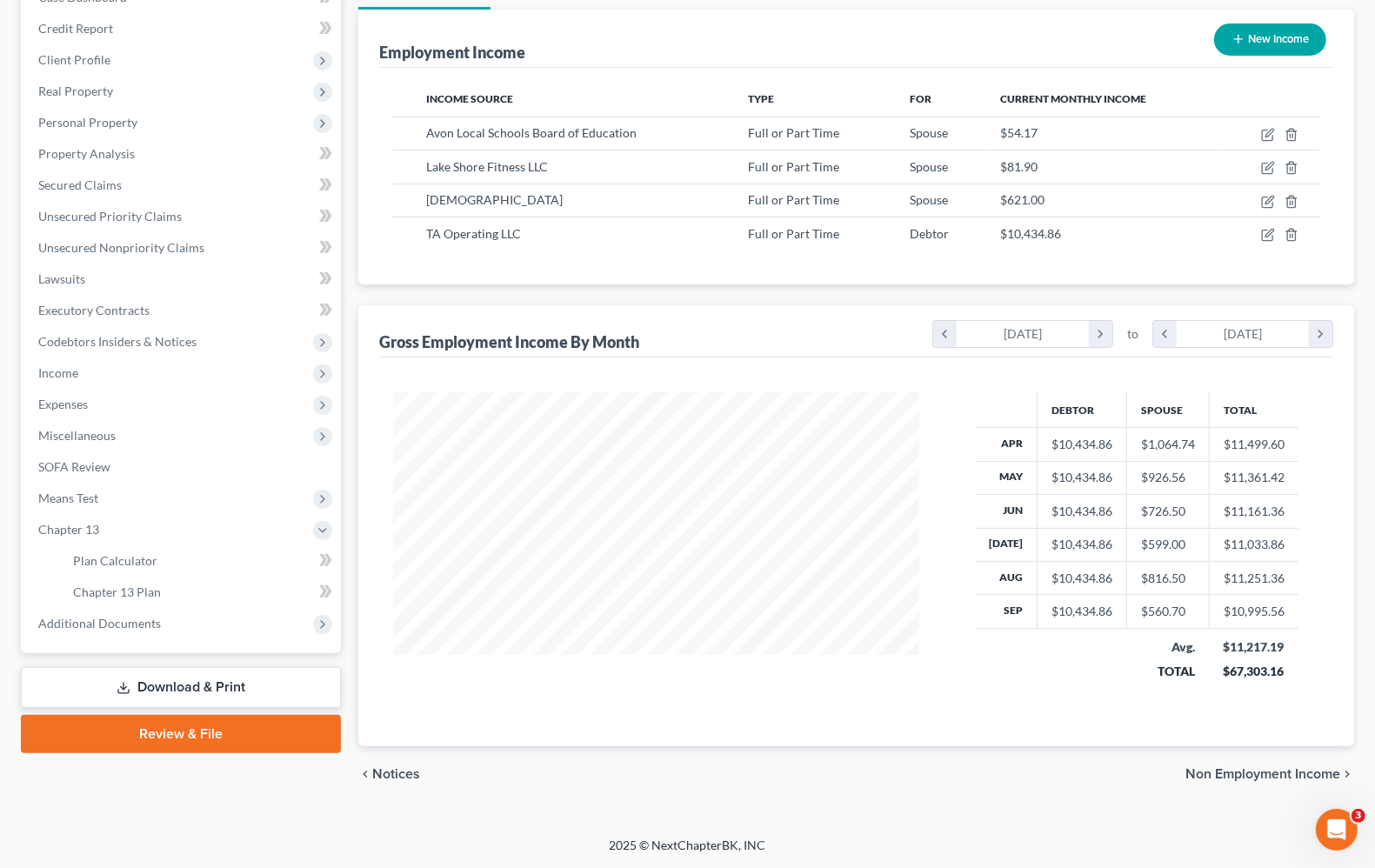
scroll to position [200, 0]
click at [66, 500] on span "Means Test" at bounding box center [68, 497] width 60 height 15
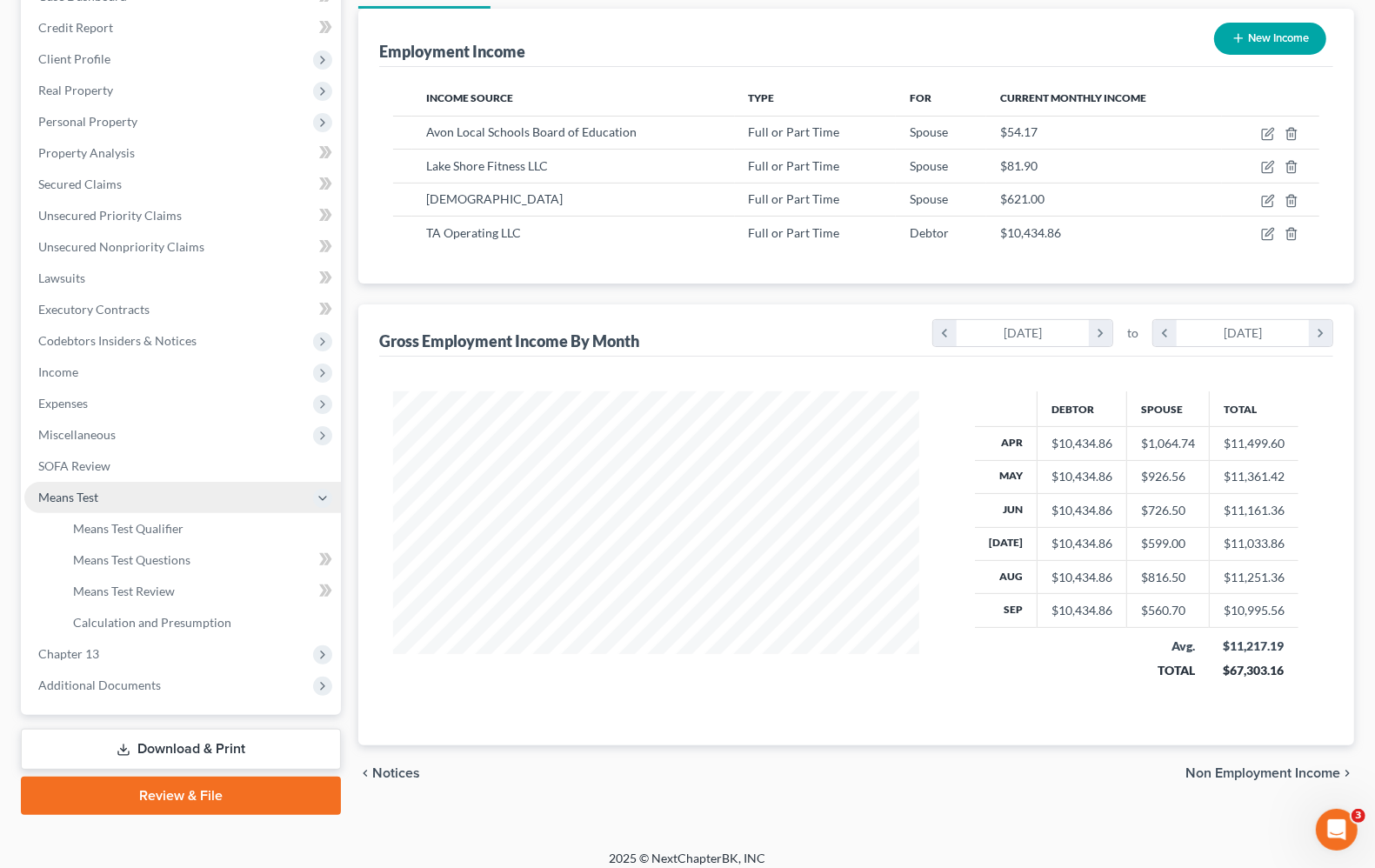
scroll to position [211, 0]
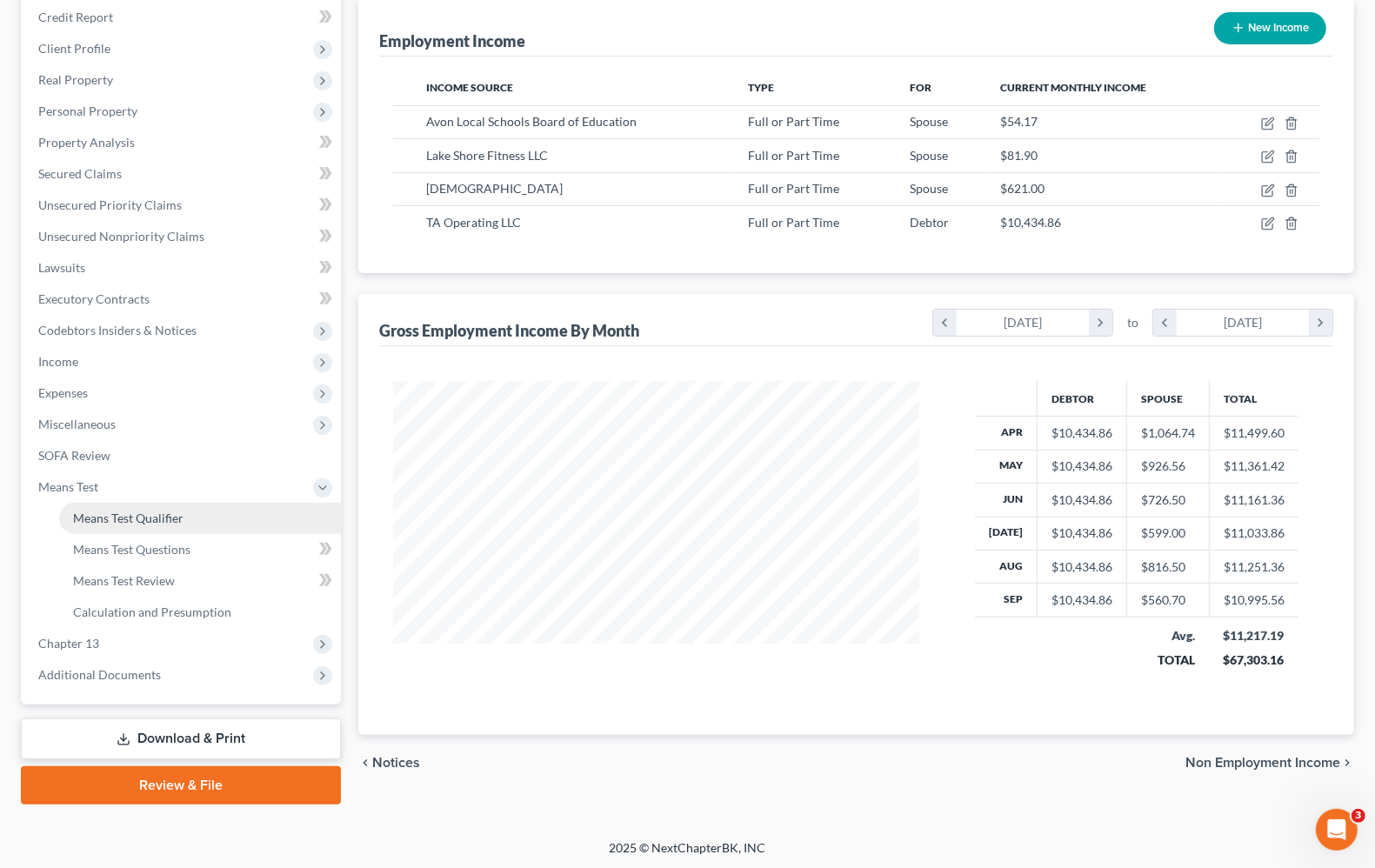
click at [67, 510] on link "Means Test Qualifier" at bounding box center [200, 518] width 282 height 31
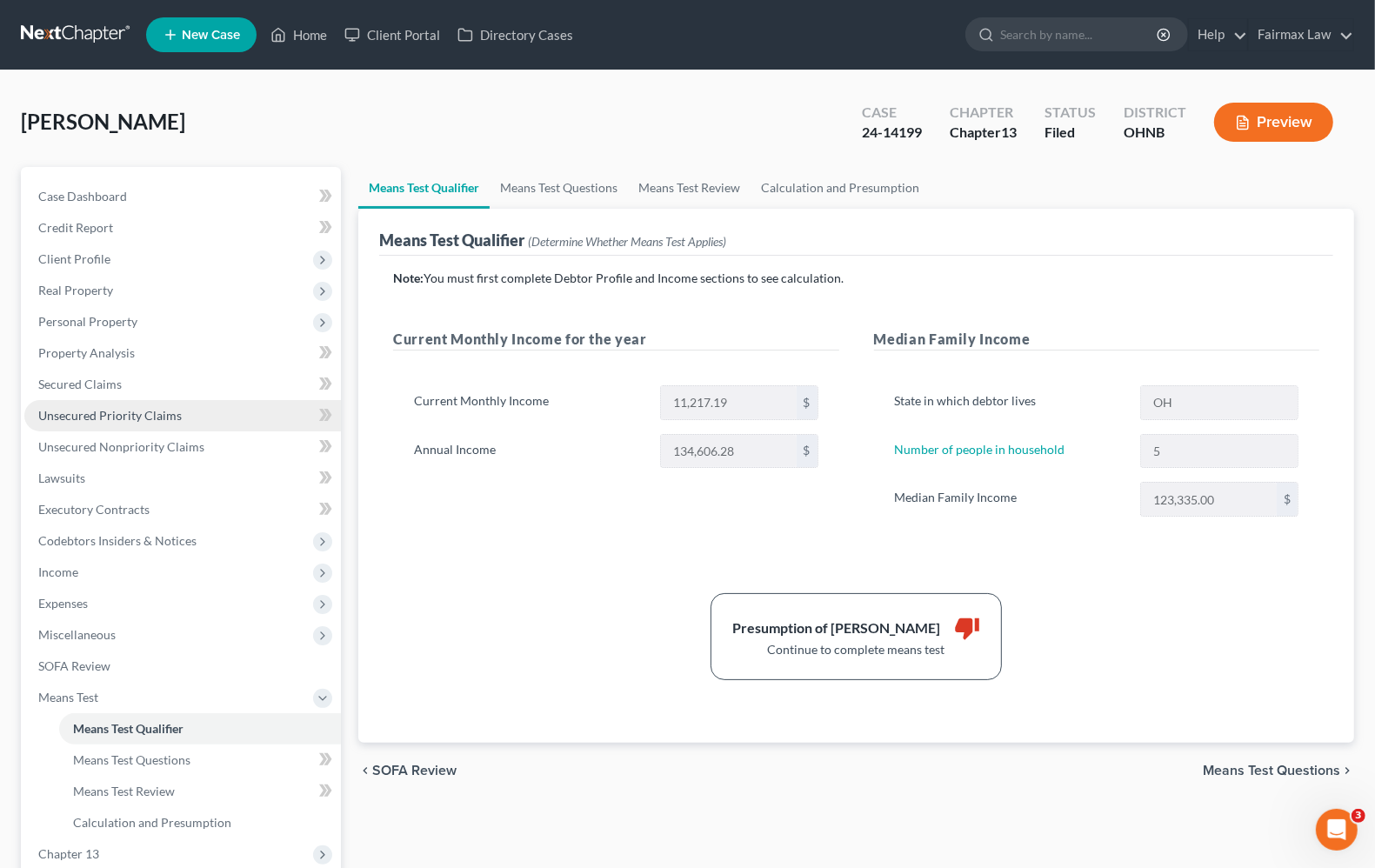
click at [127, 422] on link "Unsecured Priority Claims" at bounding box center [183, 416] width 317 height 31
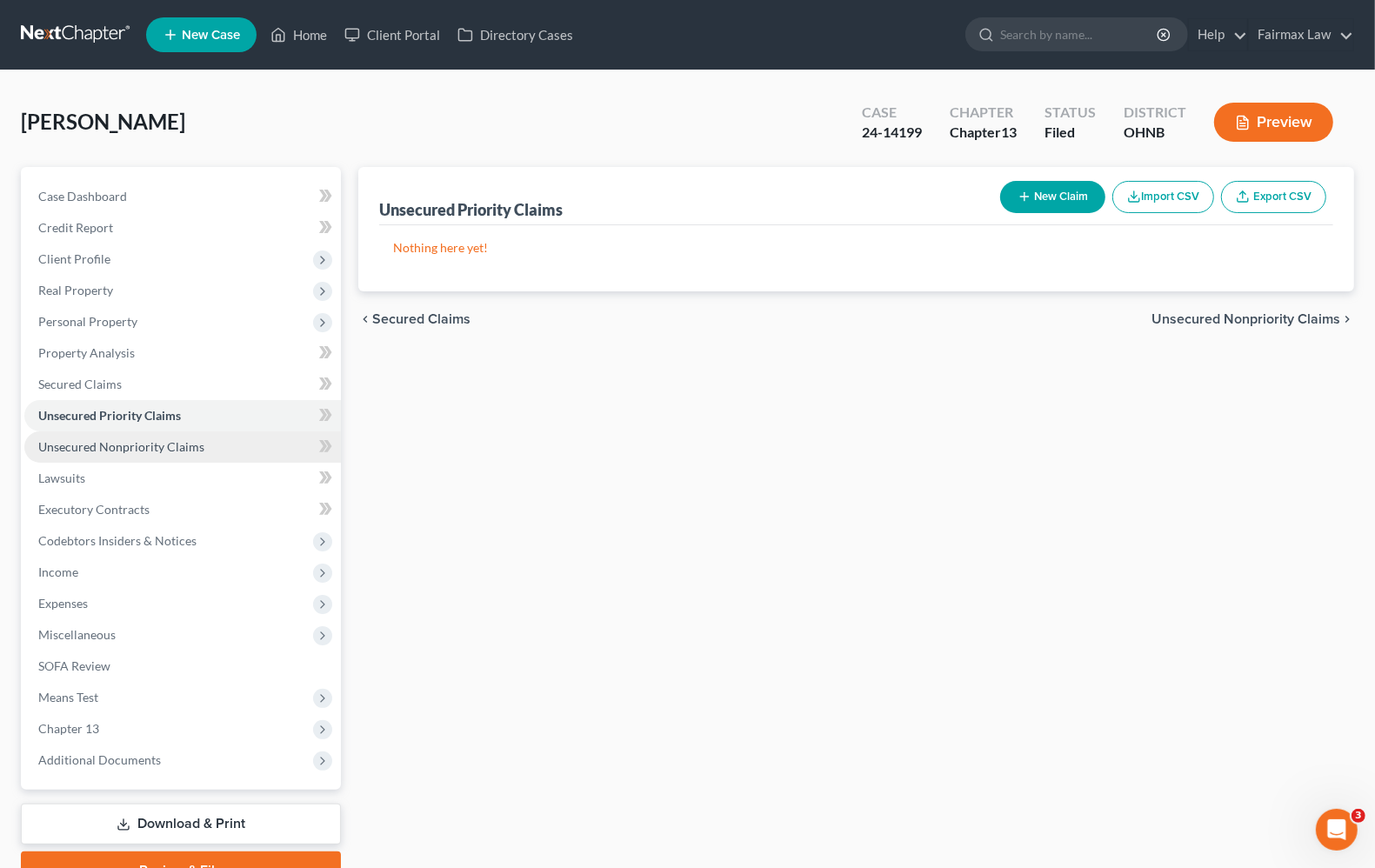
click at [127, 445] on span "Unsecured Nonpriority Claims" at bounding box center [120, 446] width 166 height 15
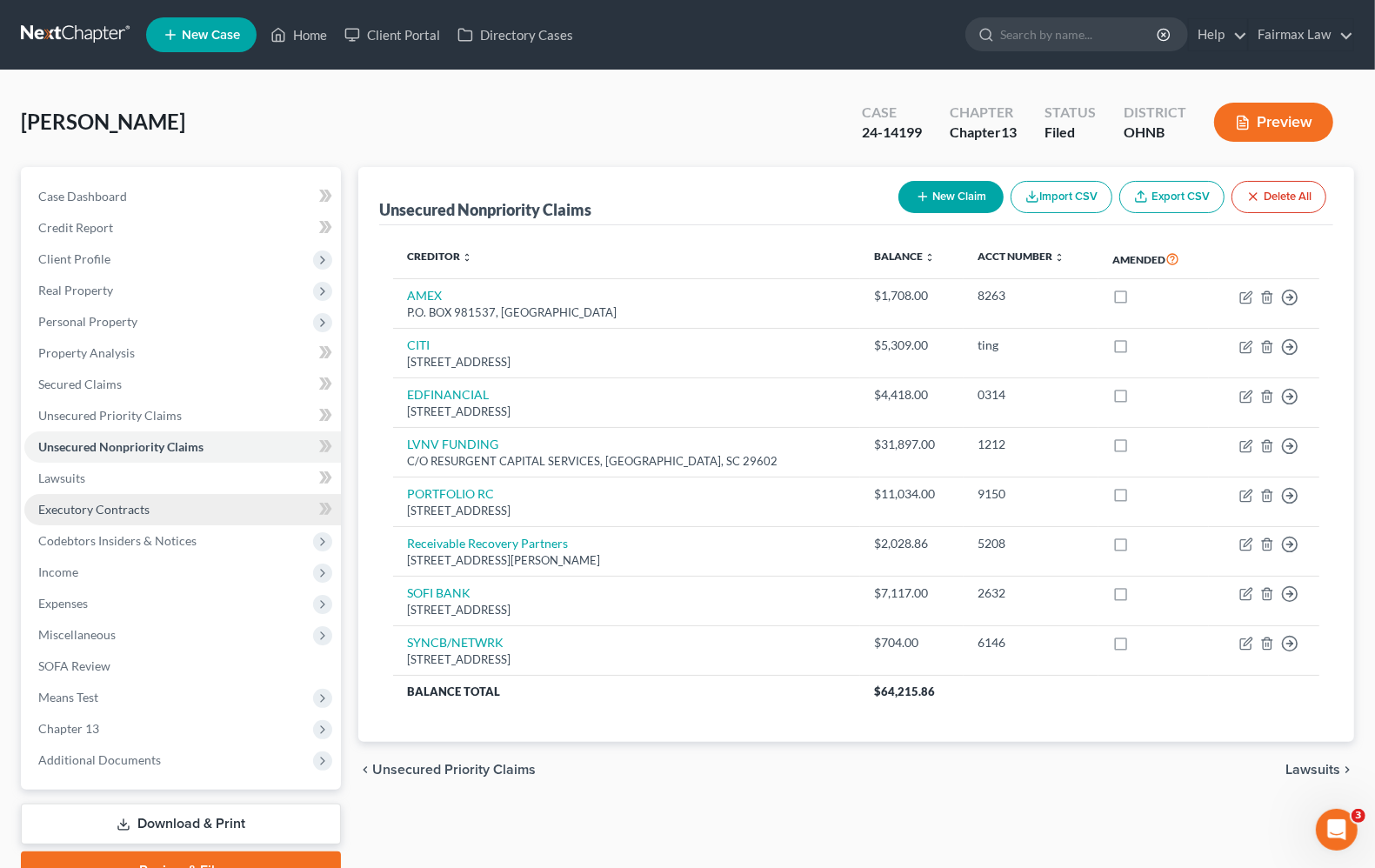
click at [83, 514] on span "Executory Contracts" at bounding box center [93, 509] width 112 height 15
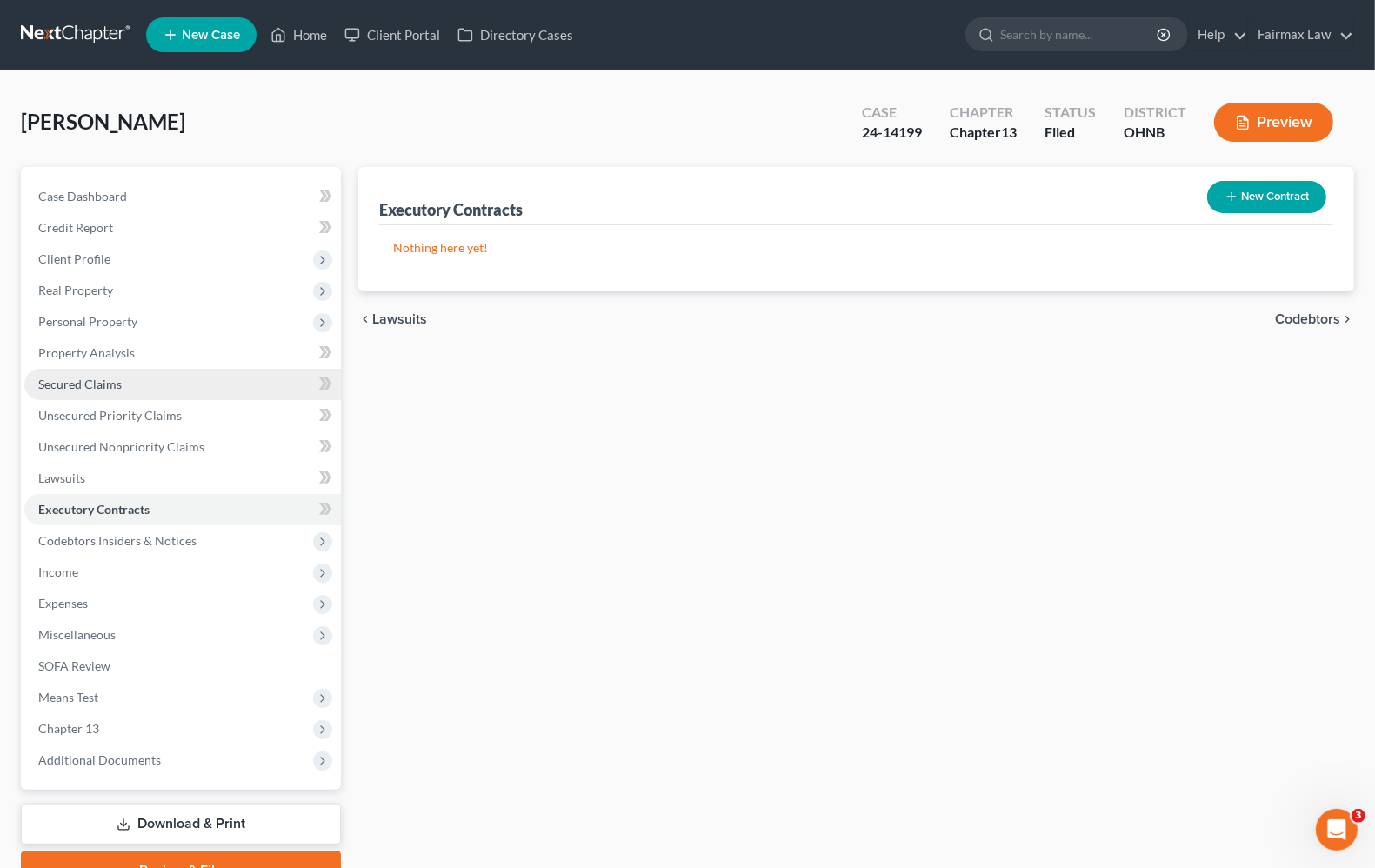
click at [96, 380] on span "Secured Claims" at bounding box center [80, 384] width 84 height 15
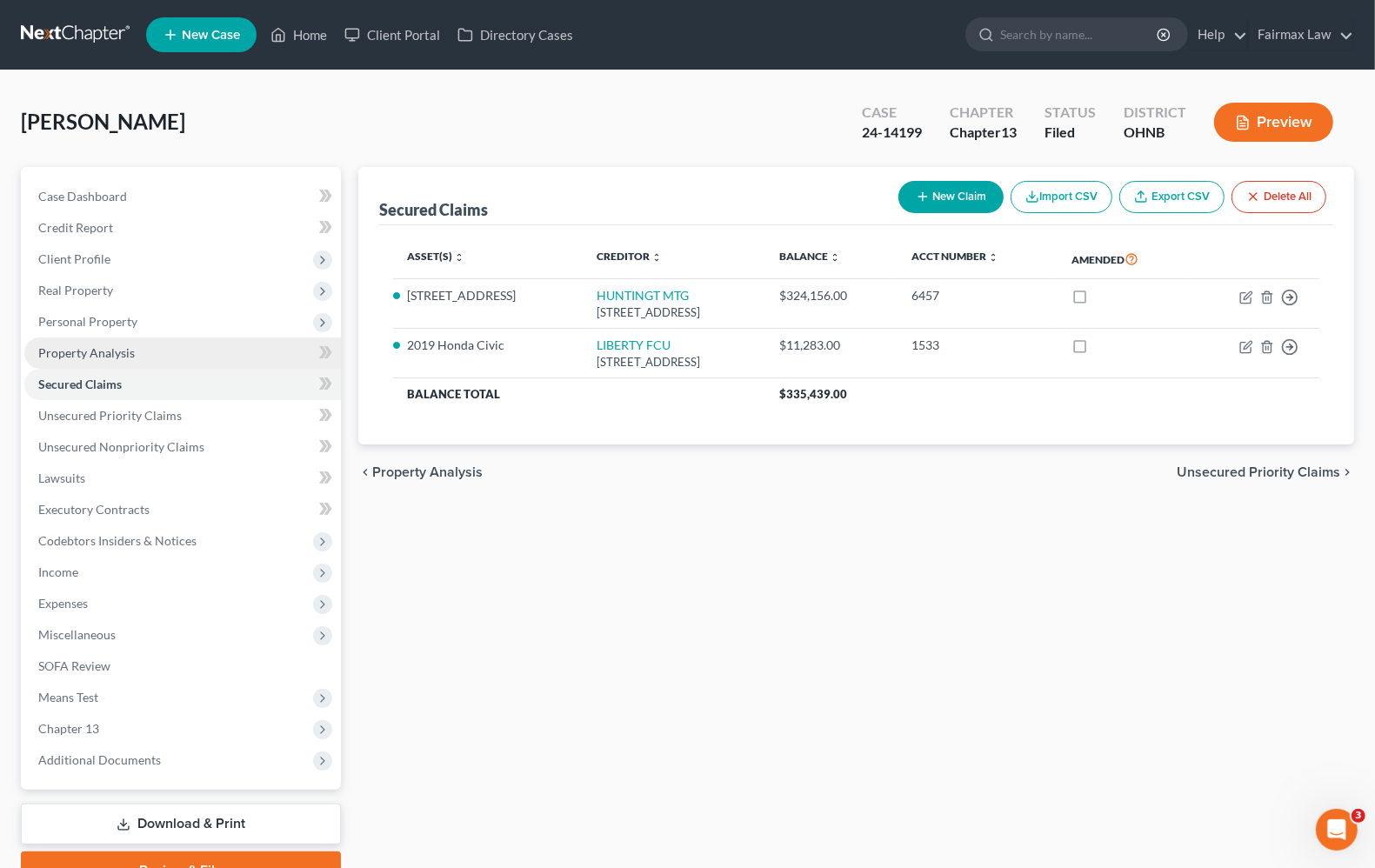
click at [122, 353] on span "Property Analysis" at bounding box center [85, 352] width 96 height 15
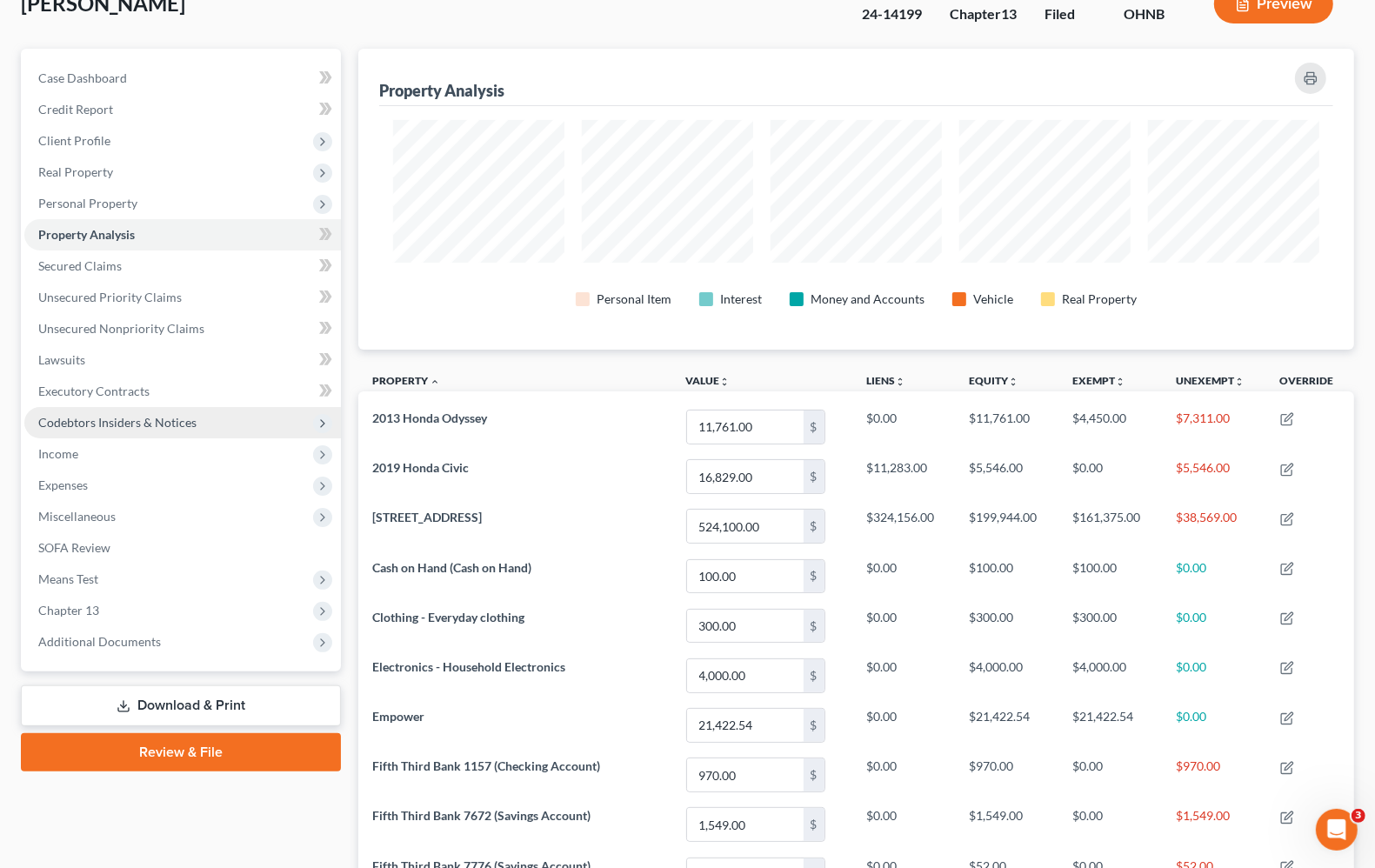
scroll to position [80, 0]
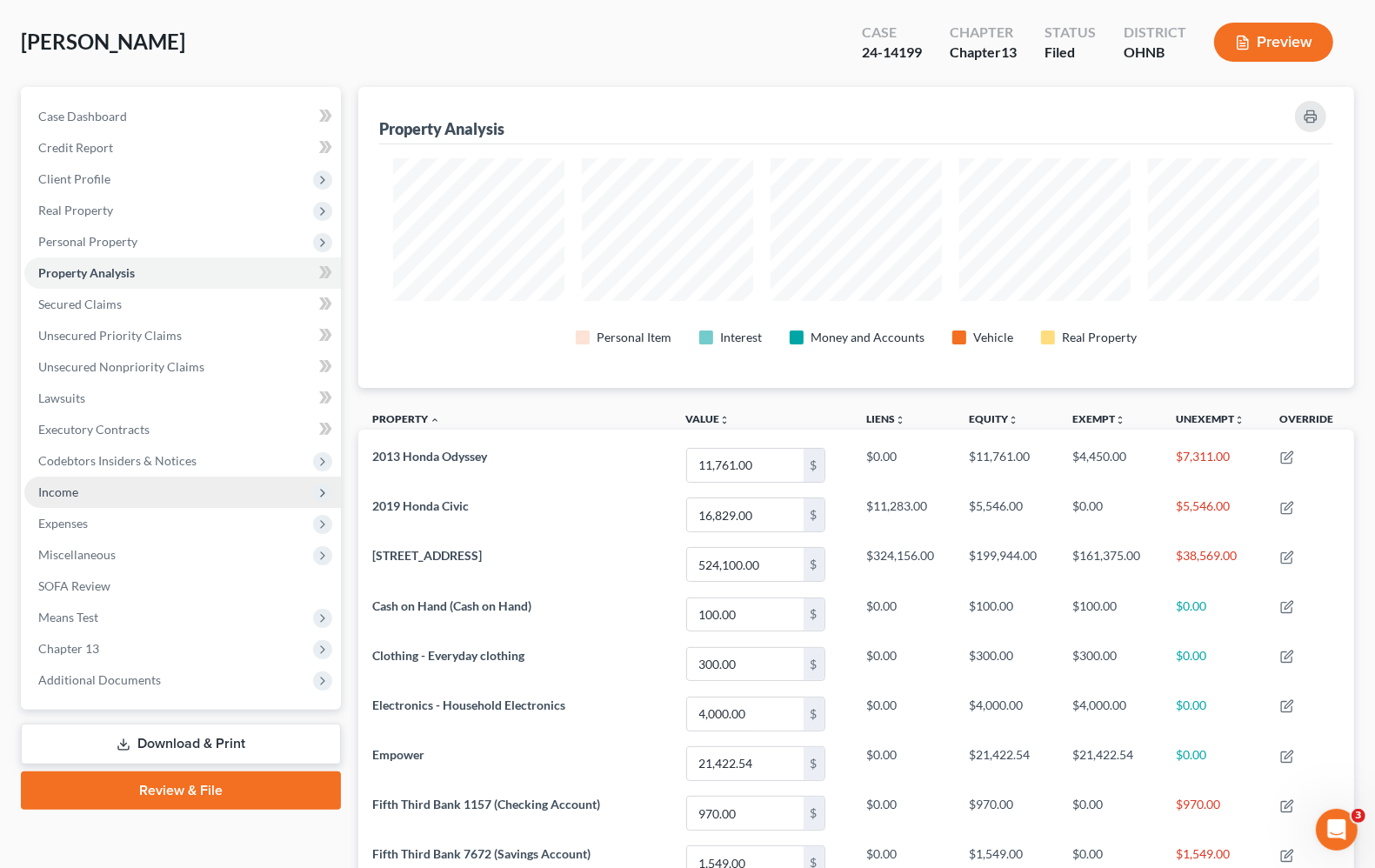
click at [61, 495] on span "Income" at bounding box center [57, 491] width 40 height 15
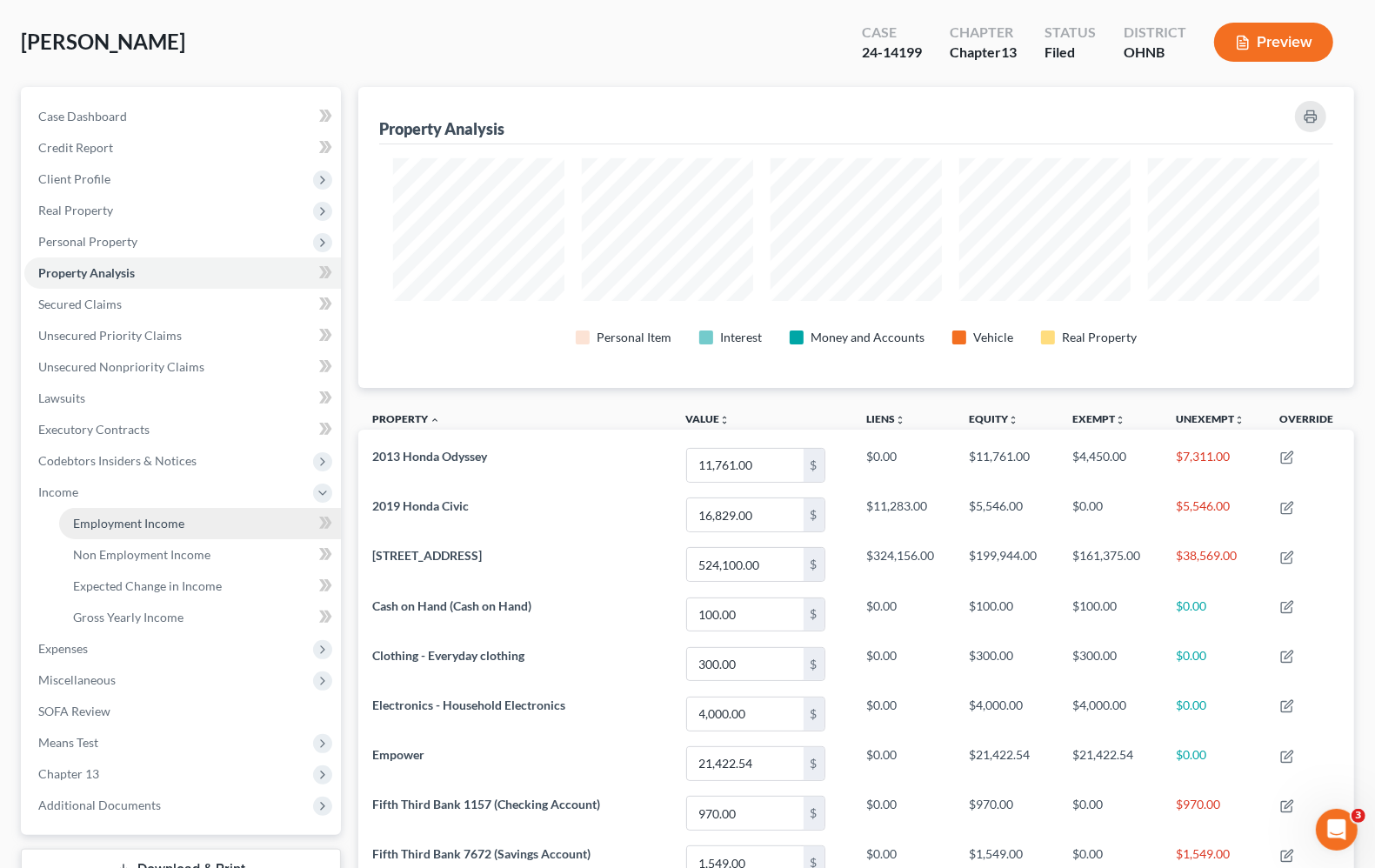
drag, startPoint x: 110, startPoint y: 524, endPoint x: 117, endPoint y: 530, distance: 9.2
click at [110, 524] on span "Employment Income" at bounding box center [128, 522] width 112 height 15
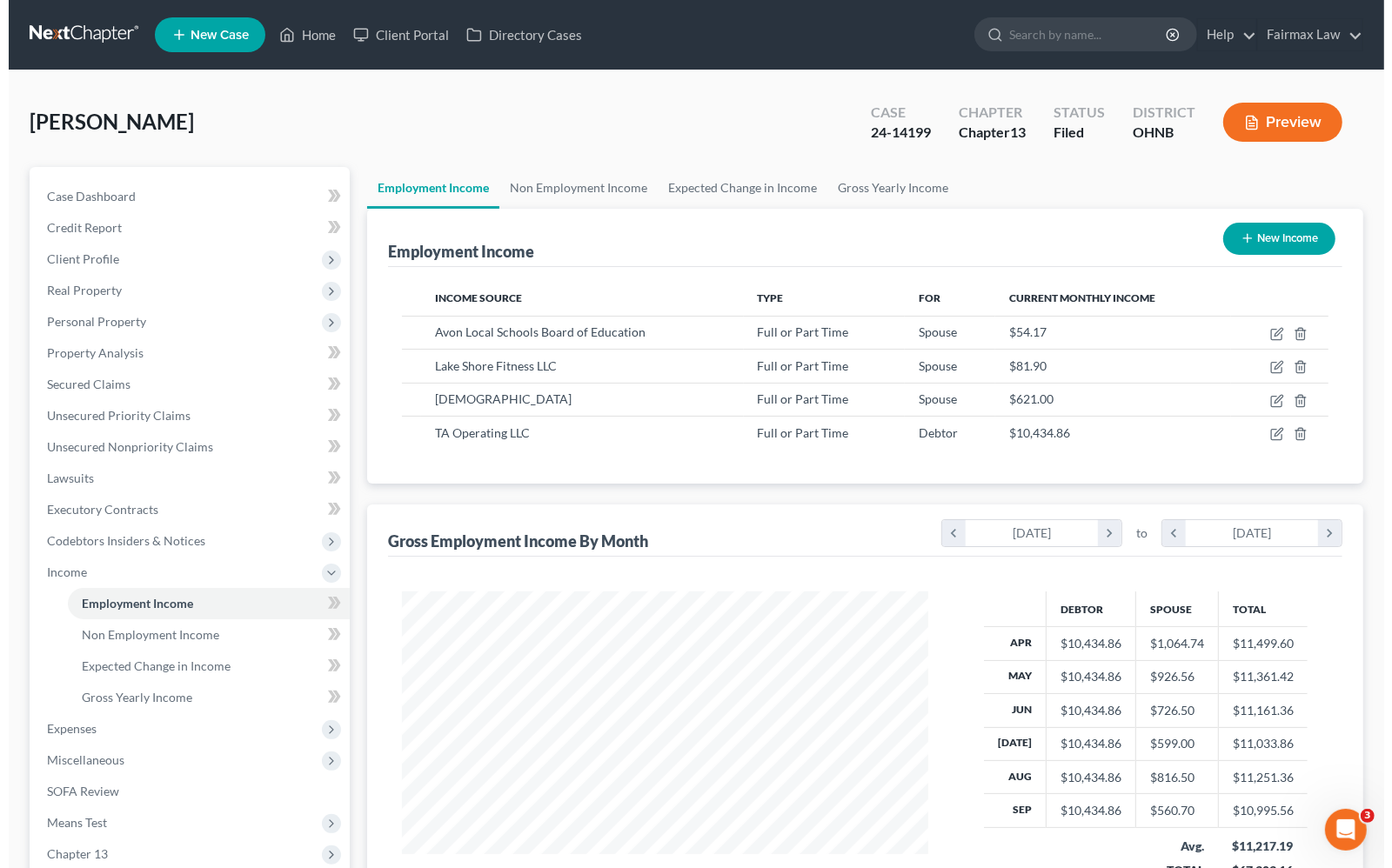
scroll to position [313, 560]
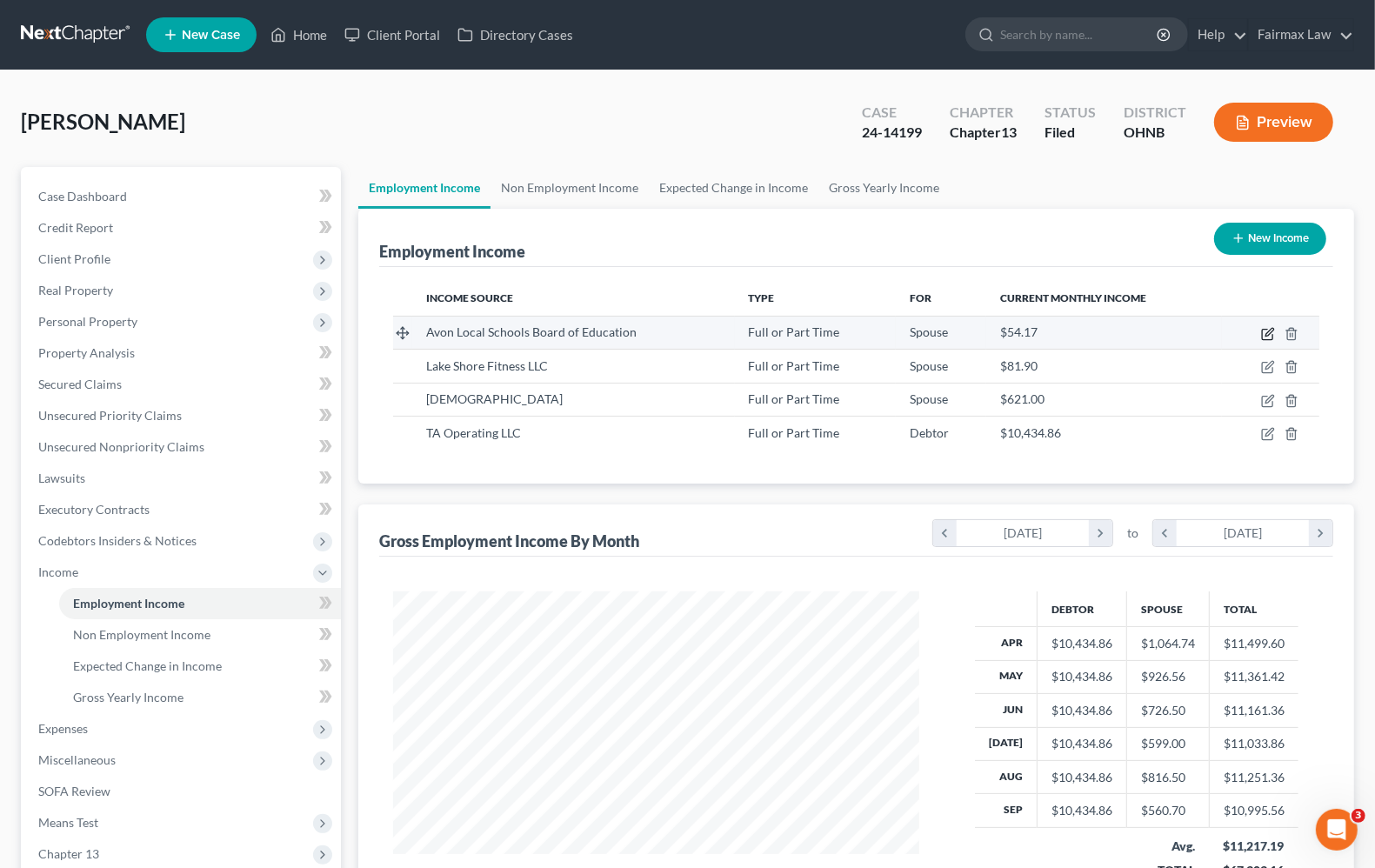
click at [1268, 336] on icon "button" at bounding box center [1267, 334] width 14 height 14
select select "0"
select select "2"
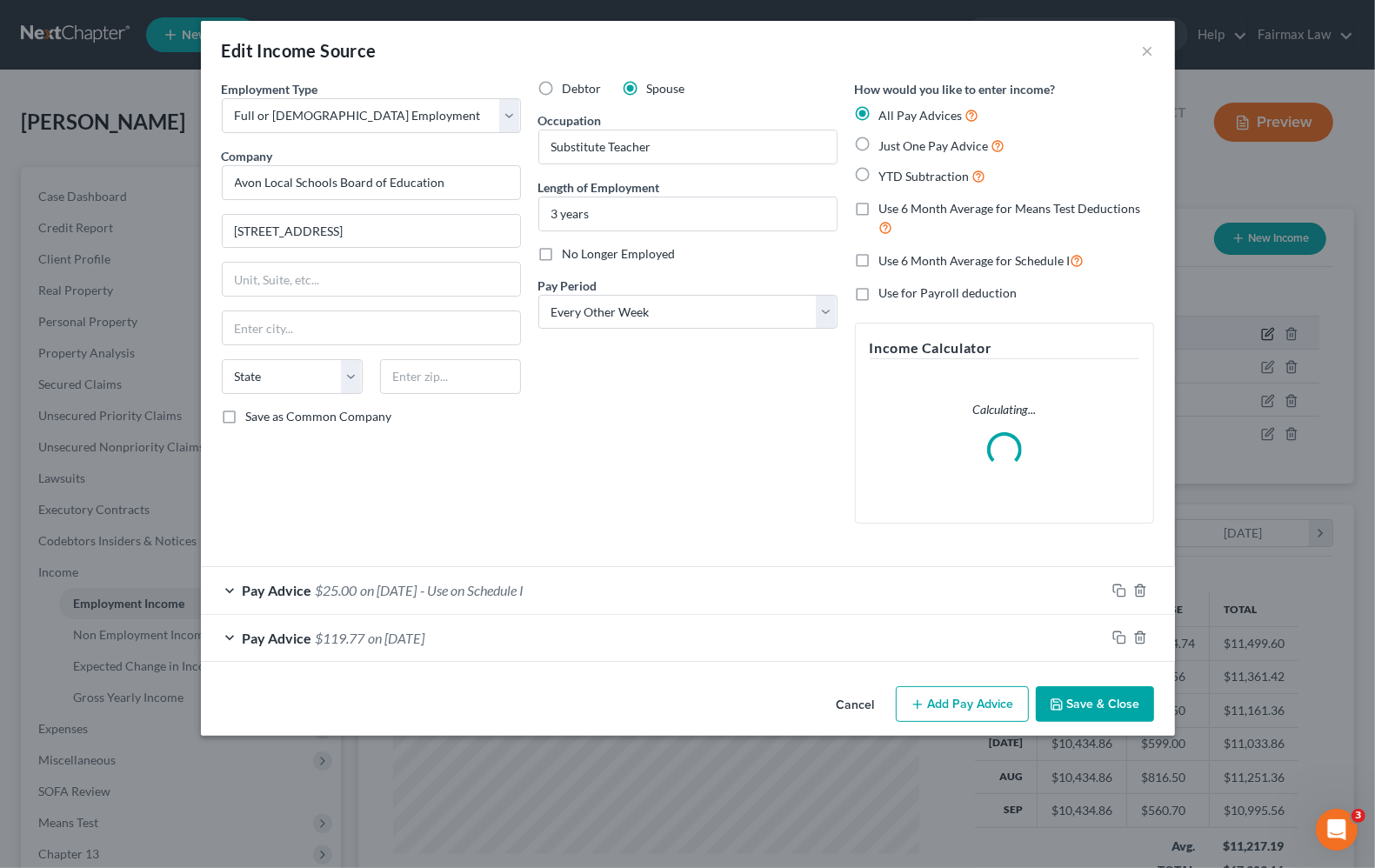
scroll to position [313, 567]
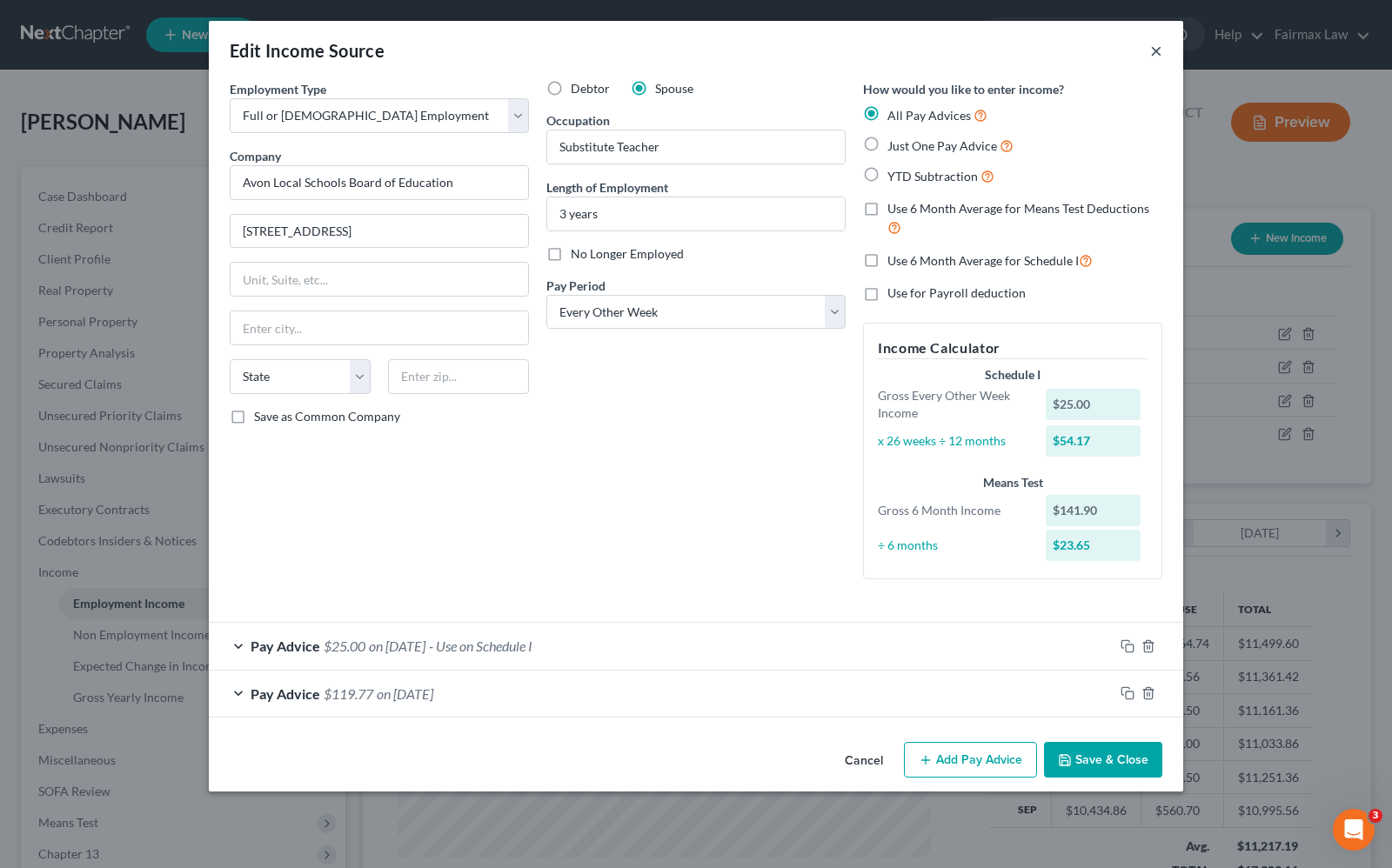
click at [1157, 52] on button "×" at bounding box center [1156, 50] width 13 height 20
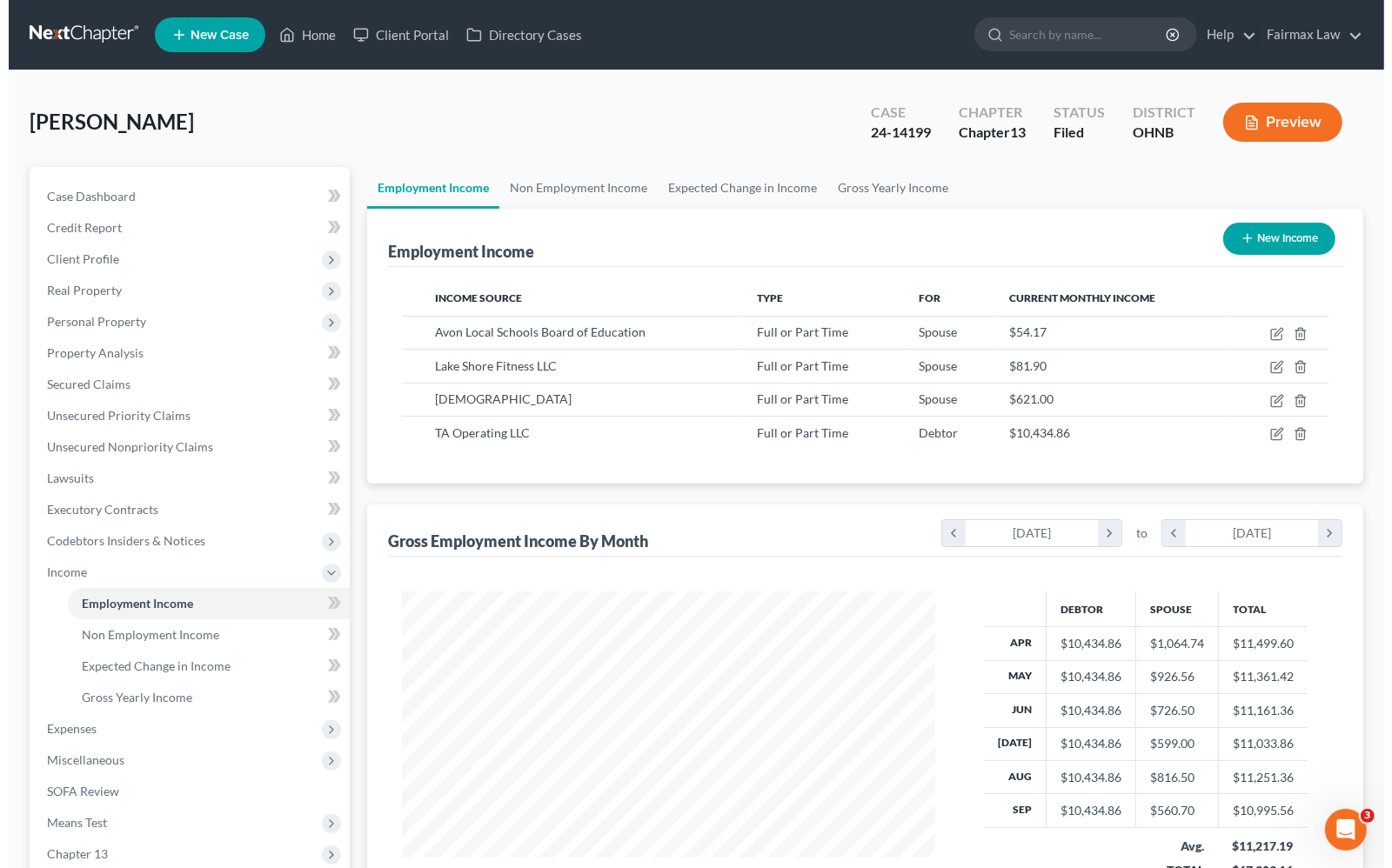
scroll to position [869116, 869290]
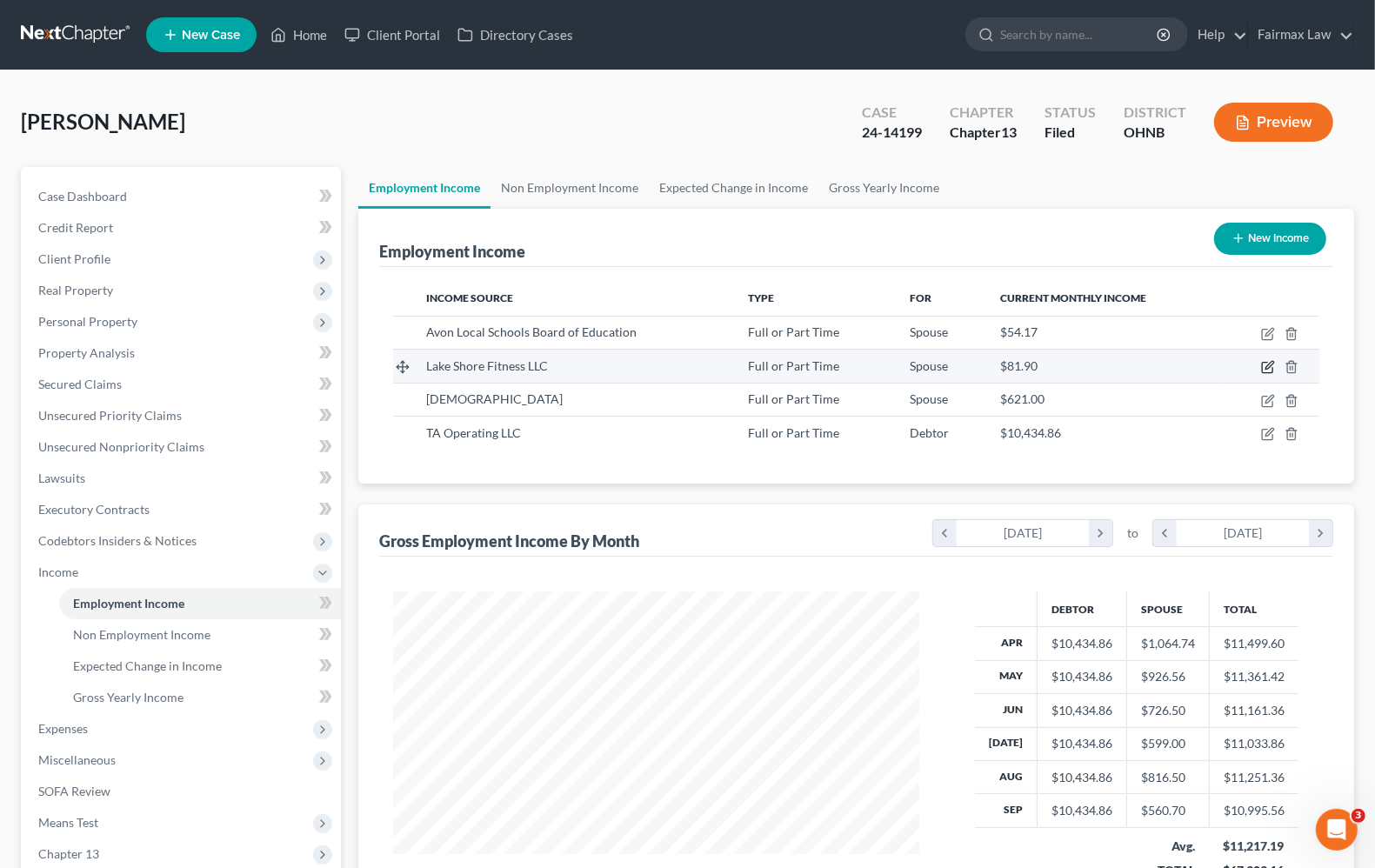
click at [1269, 372] on icon "button" at bounding box center [1266, 367] width 11 height 11
select select "0"
select select "36"
select select "2"
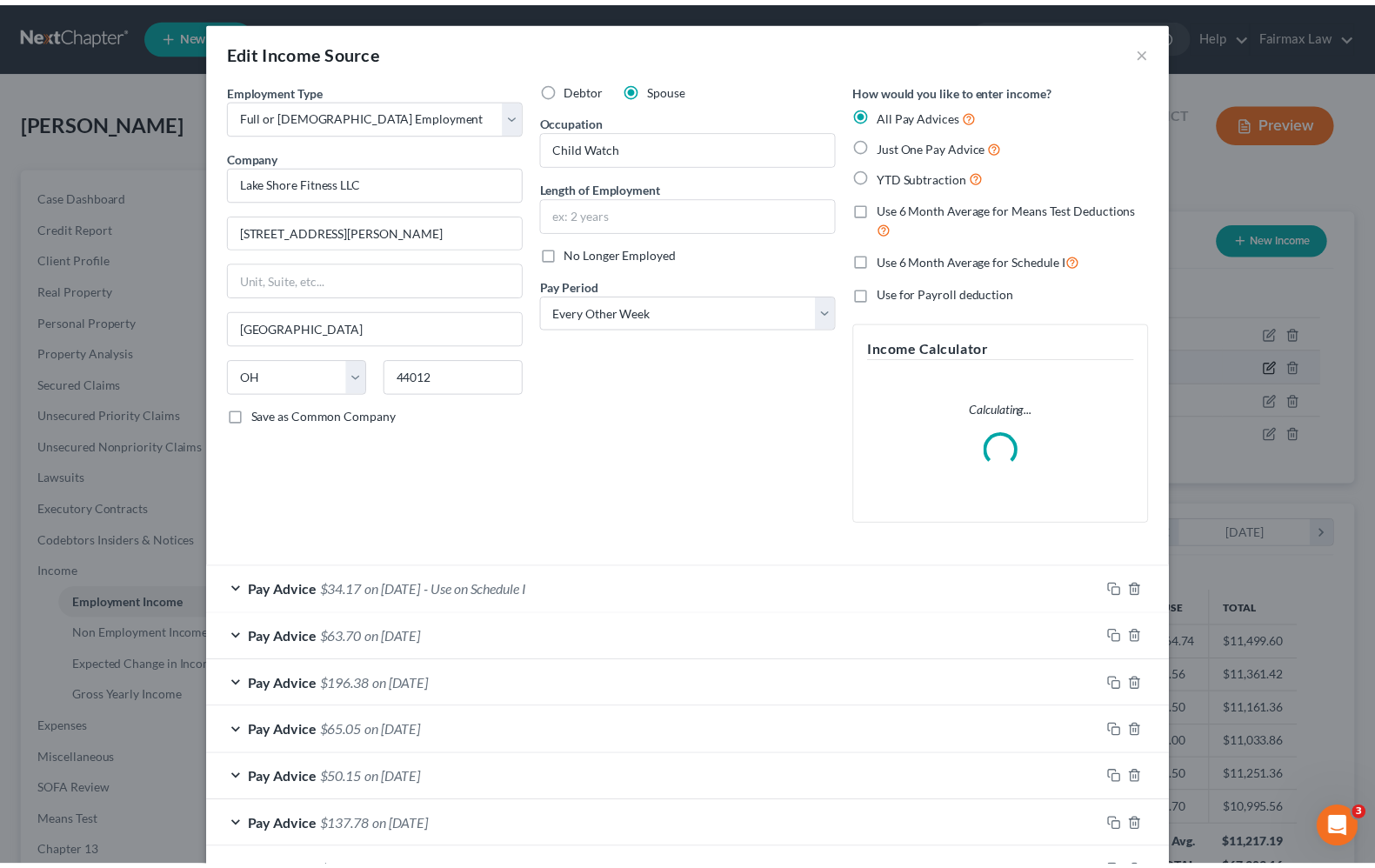
scroll to position [313, 567]
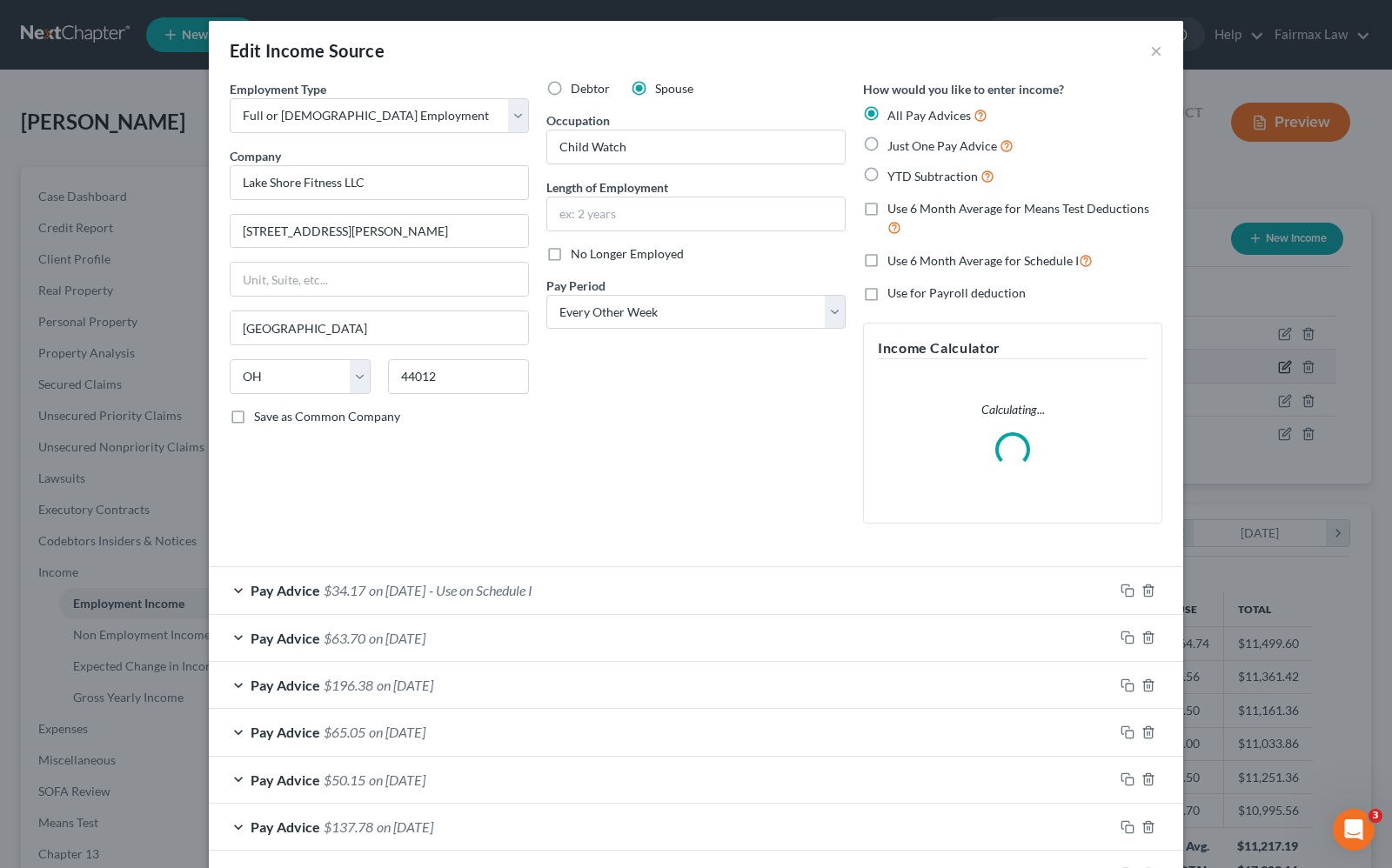
click at [1267, 368] on div "Edit Income Source × Employment Type * Select Full or Part Time Employment Self…" at bounding box center [696, 434] width 1392 height 868
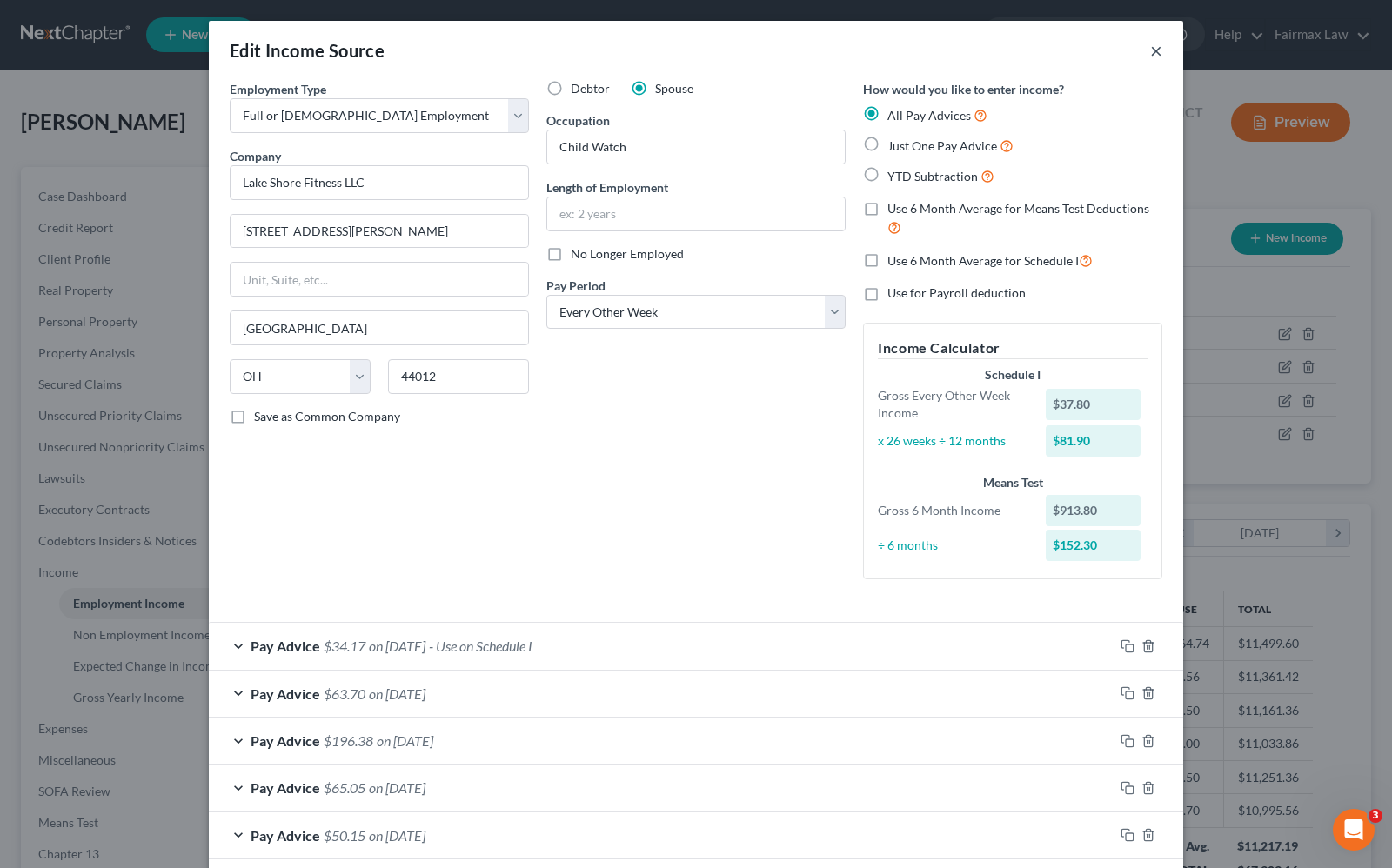
drag, startPoint x: 1151, startPoint y: 46, endPoint x: 1114, endPoint y: 58, distance: 38.9
click at [1150, 46] on button "×" at bounding box center [1156, 50] width 13 height 20
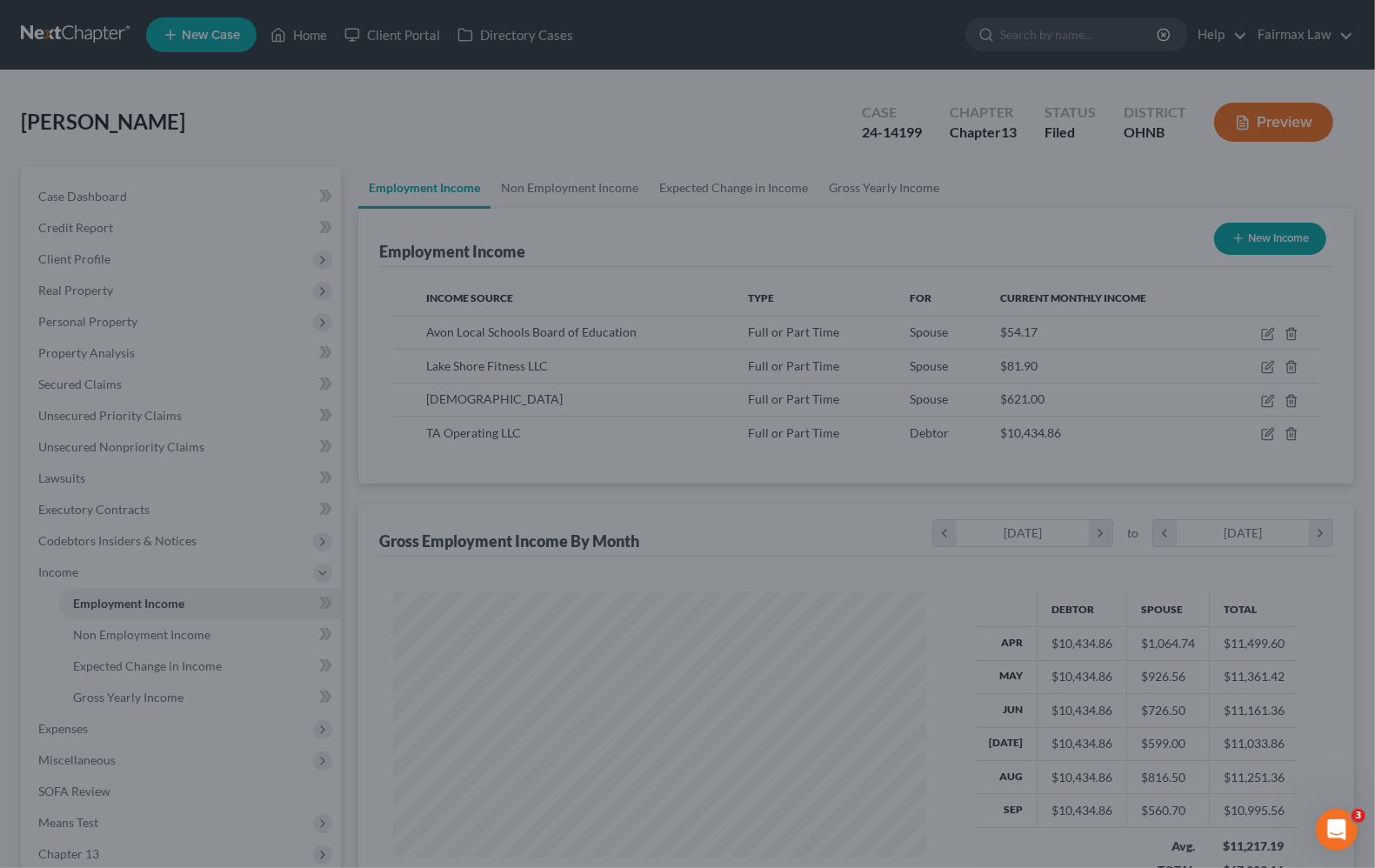
scroll to position [869116, 868983]
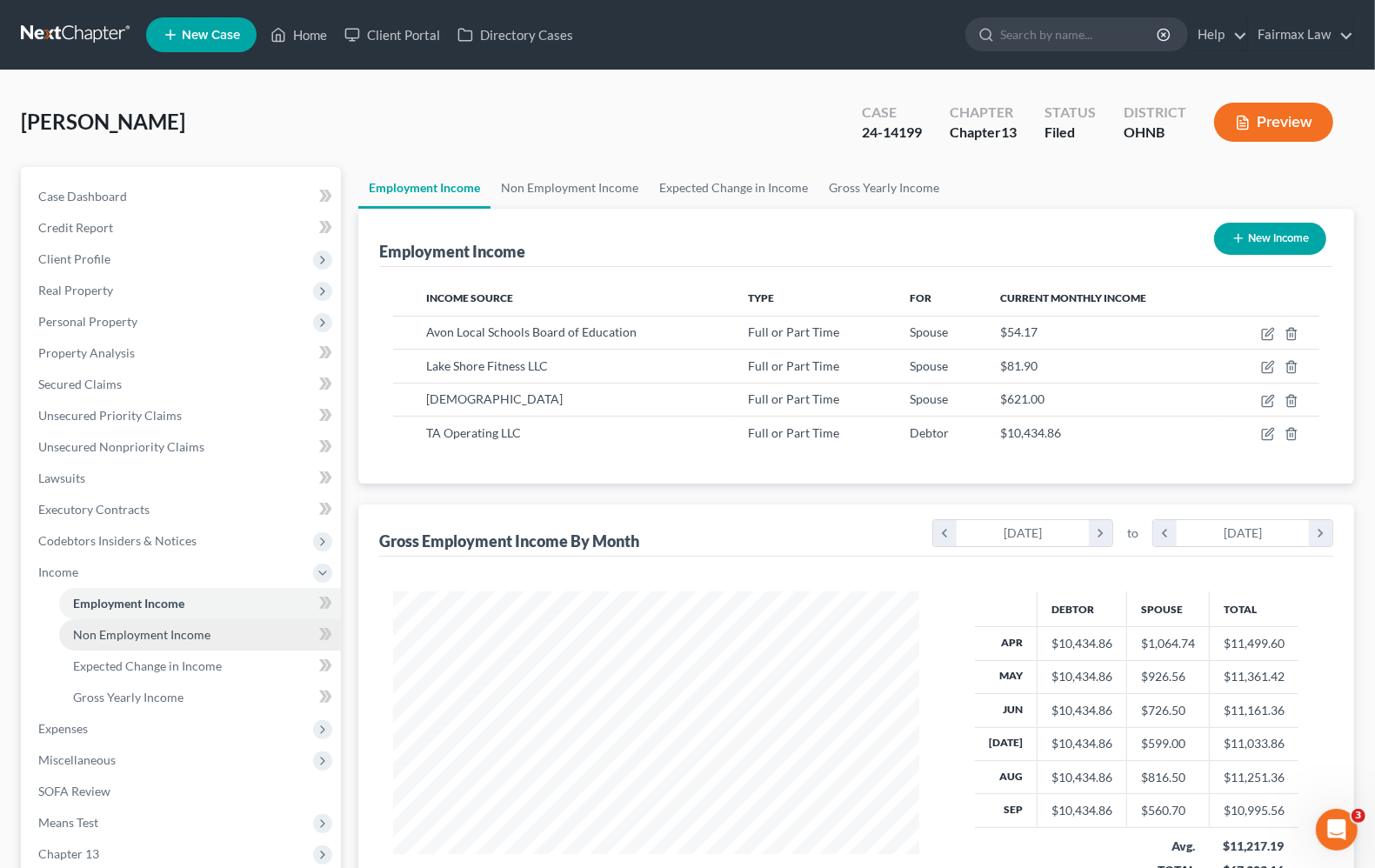
click at [195, 641] on link "Non Employment Income" at bounding box center [200, 635] width 282 height 31
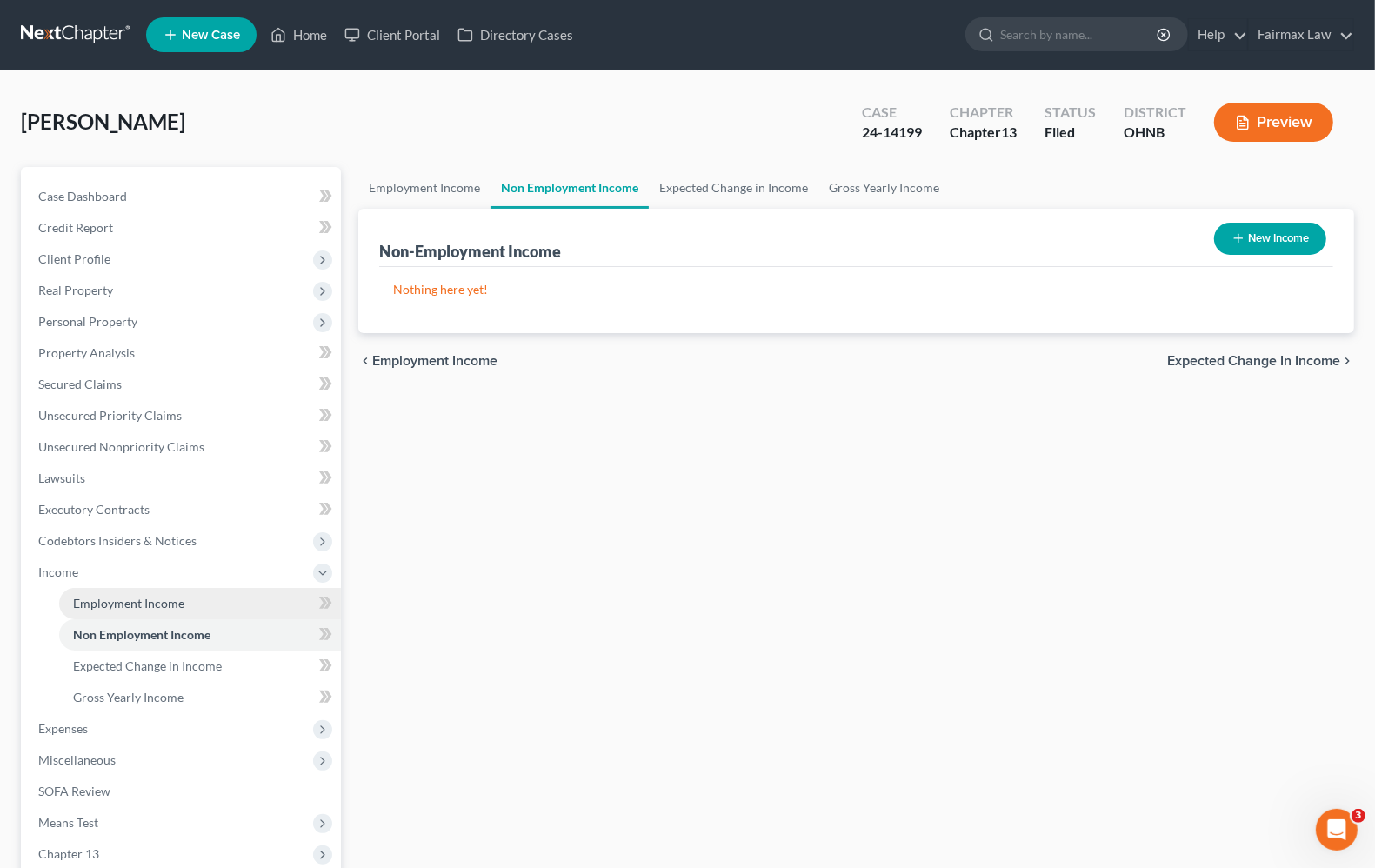
click at [129, 601] on span "Employment Income" at bounding box center [128, 602] width 112 height 15
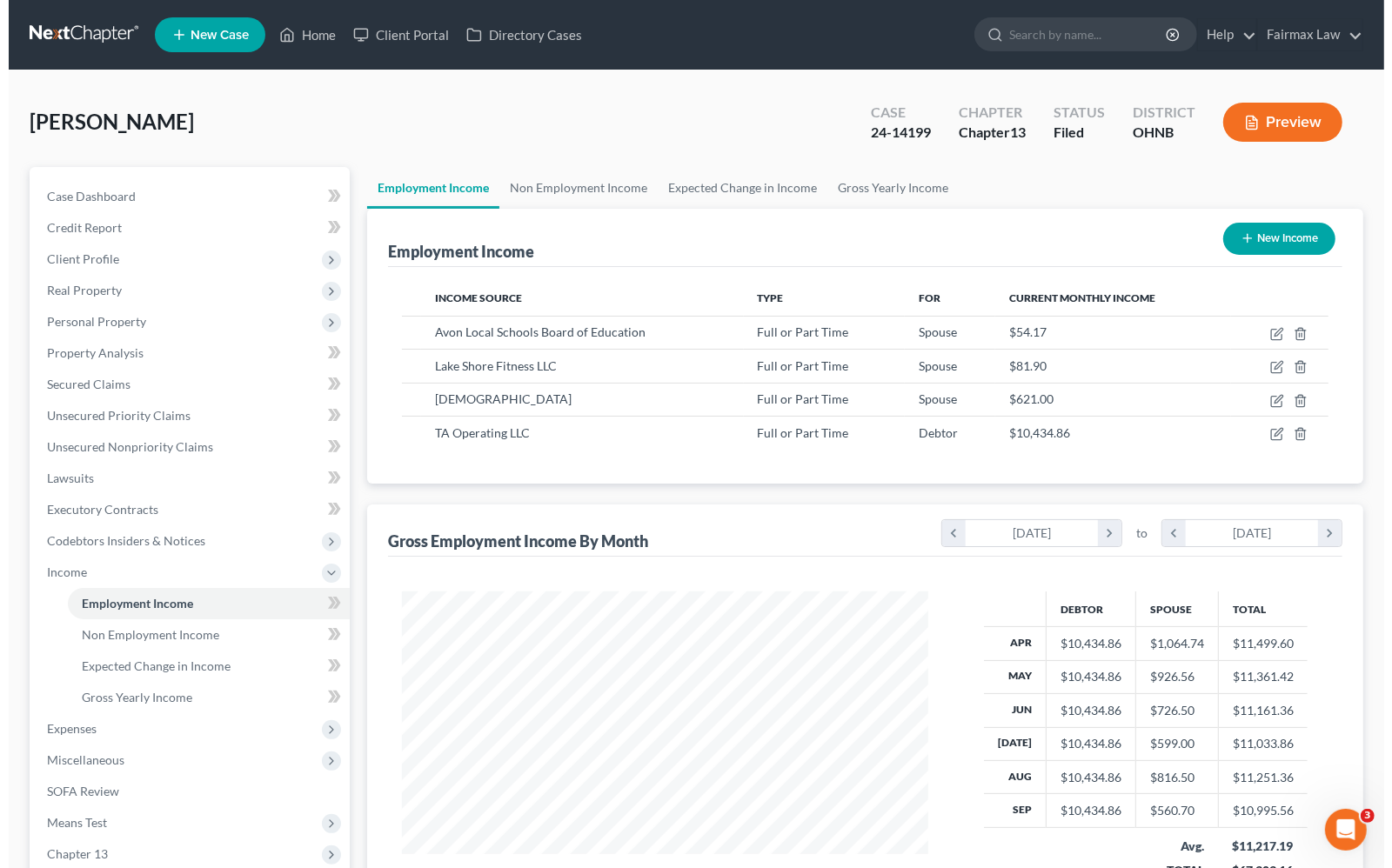
scroll to position [313, 560]
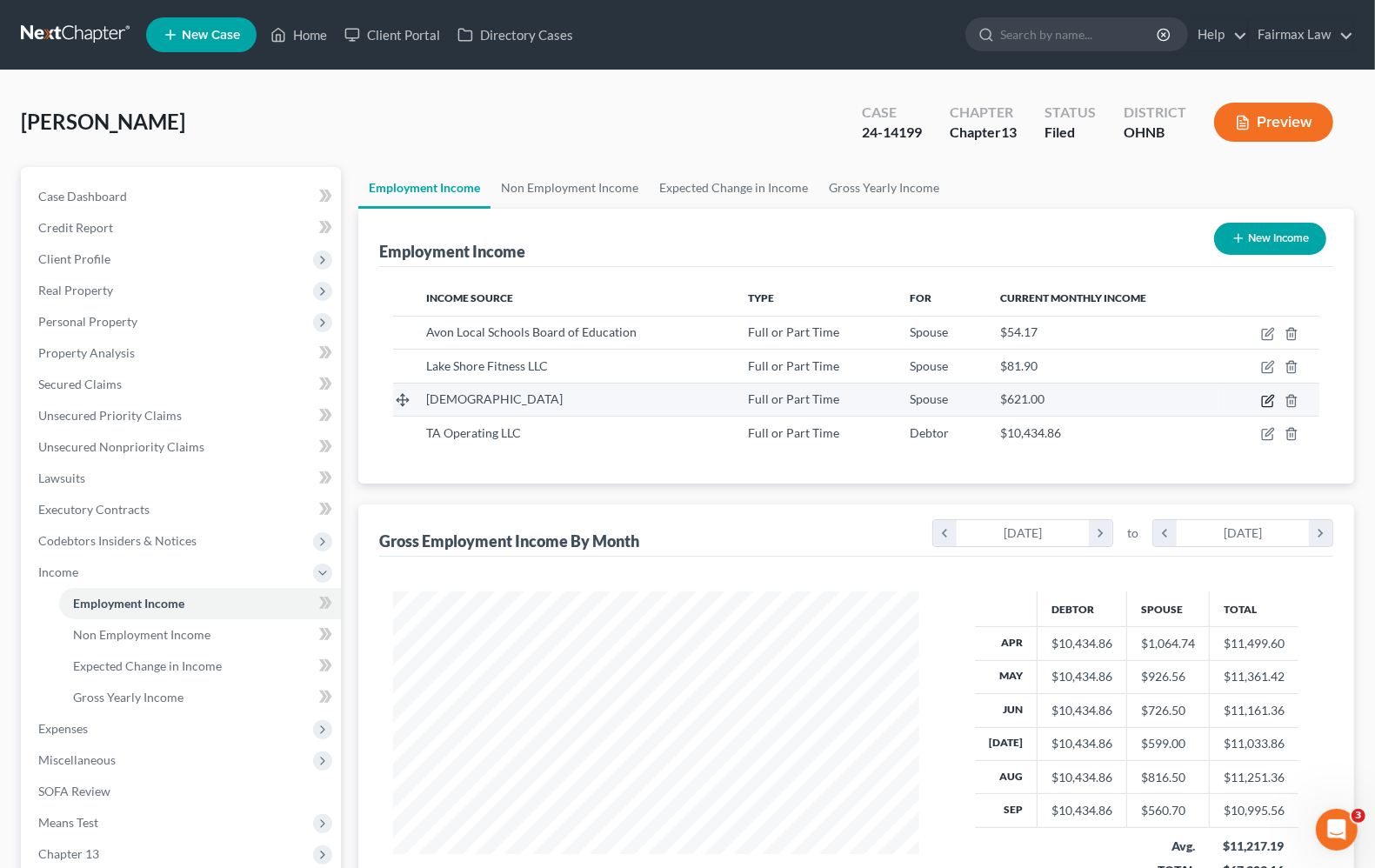
click at [1263, 397] on icon "button" at bounding box center [1267, 401] width 14 height 14
select select "0"
select select "36"
select select "1"
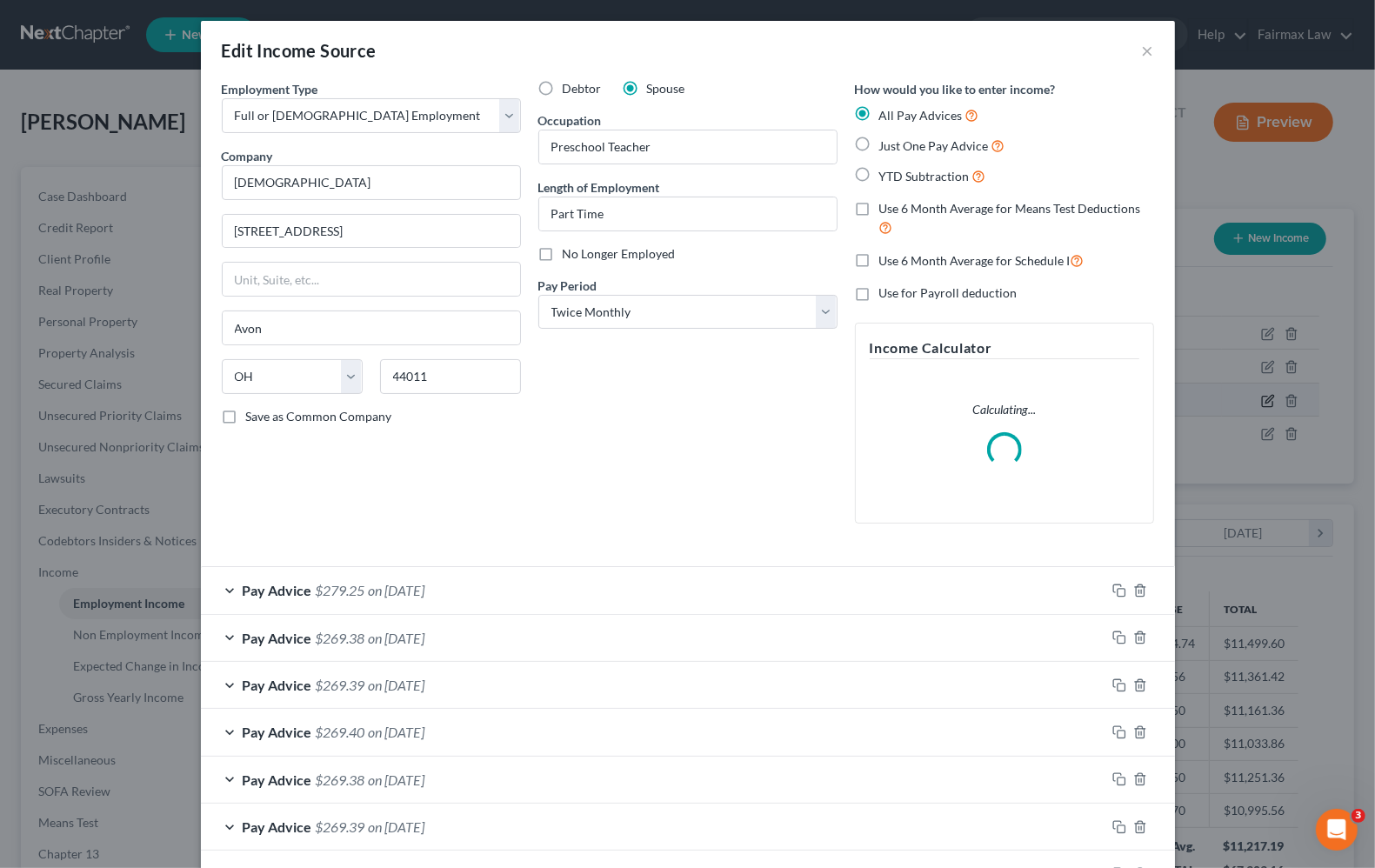
scroll to position [313, 567]
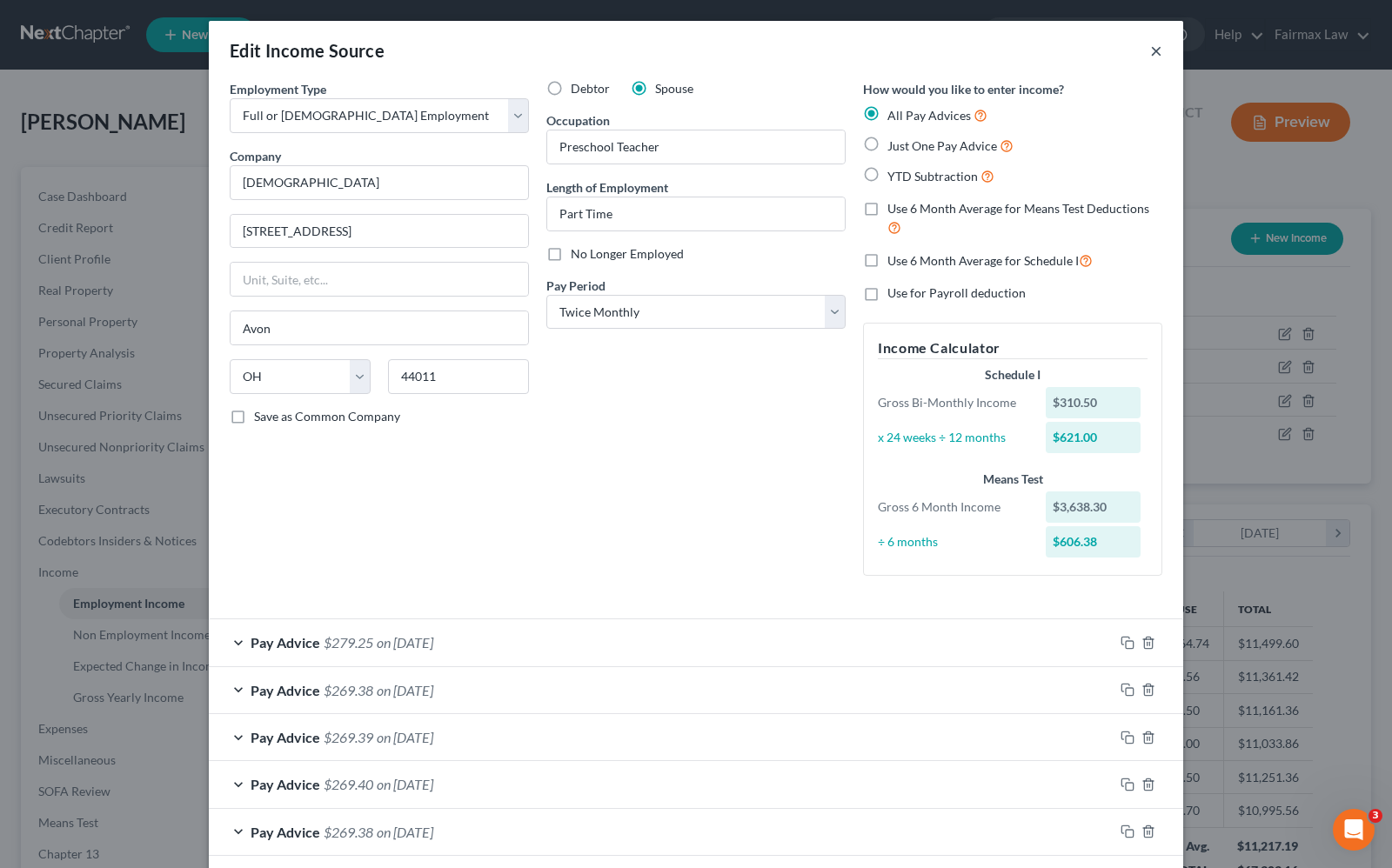
click at [1151, 56] on button "×" at bounding box center [1156, 50] width 13 height 20
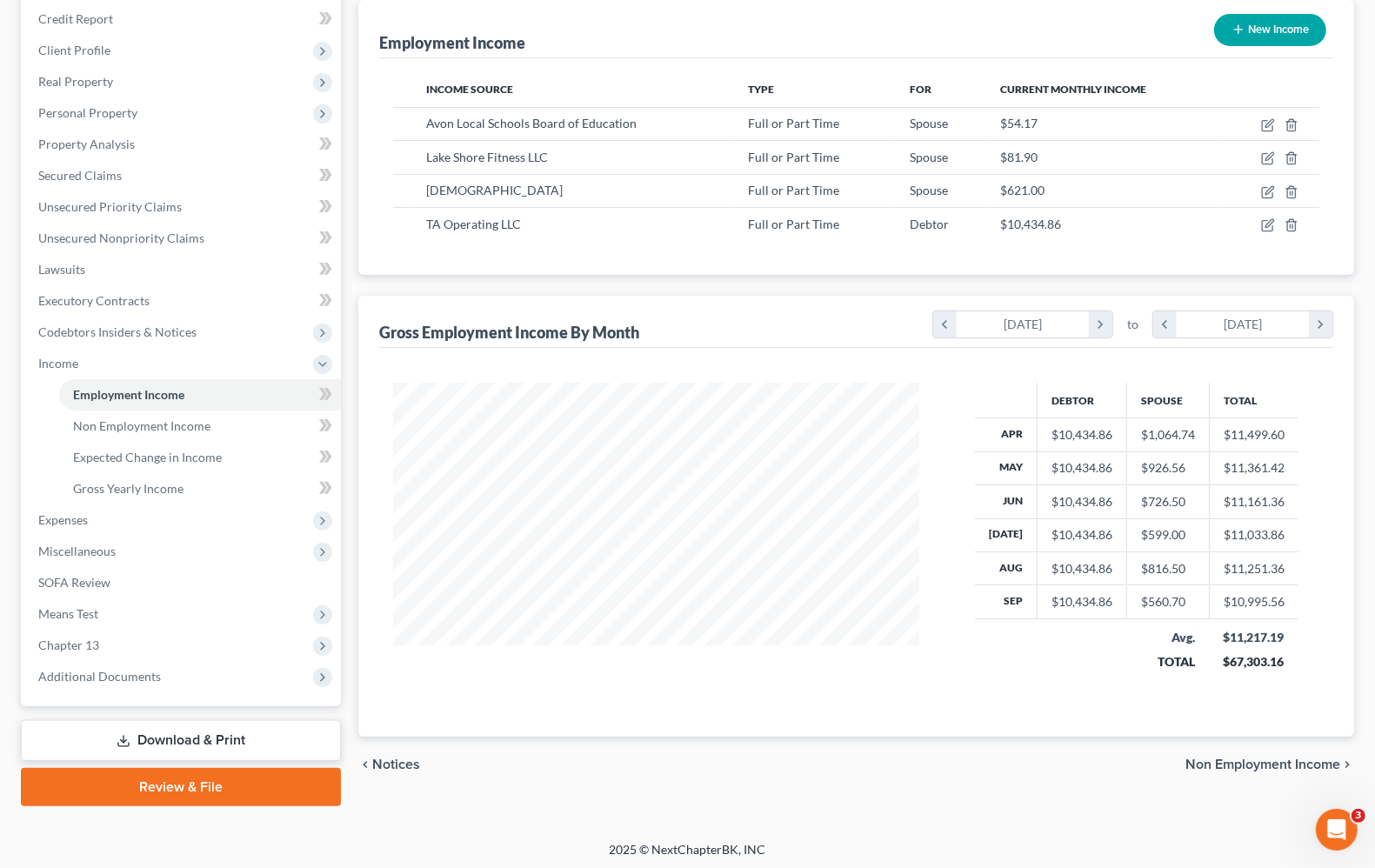
scroll to position [211, 0]
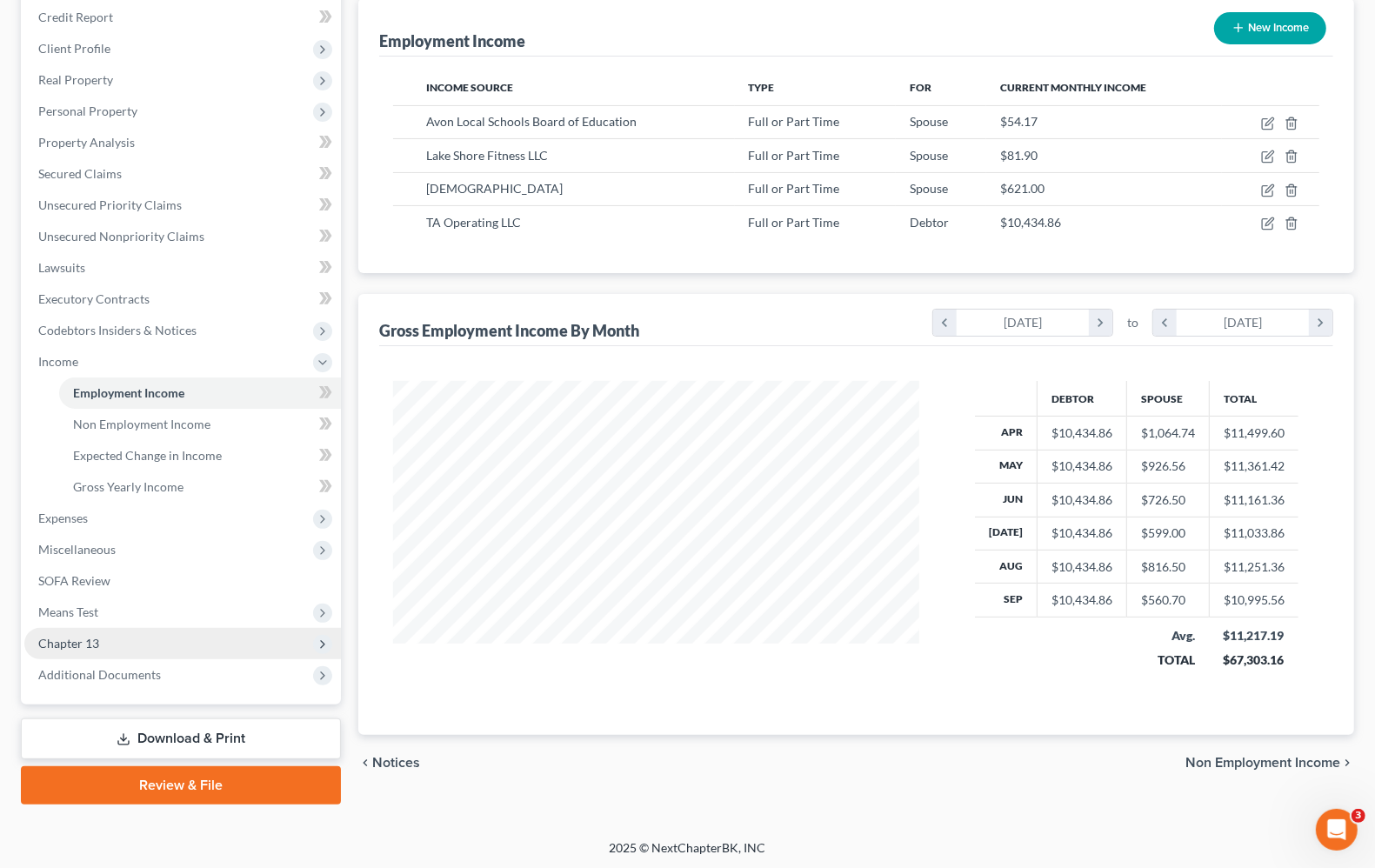
click at [68, 639] on span "Chapter 13" at bounding box center [68, 643] width 61 height 15
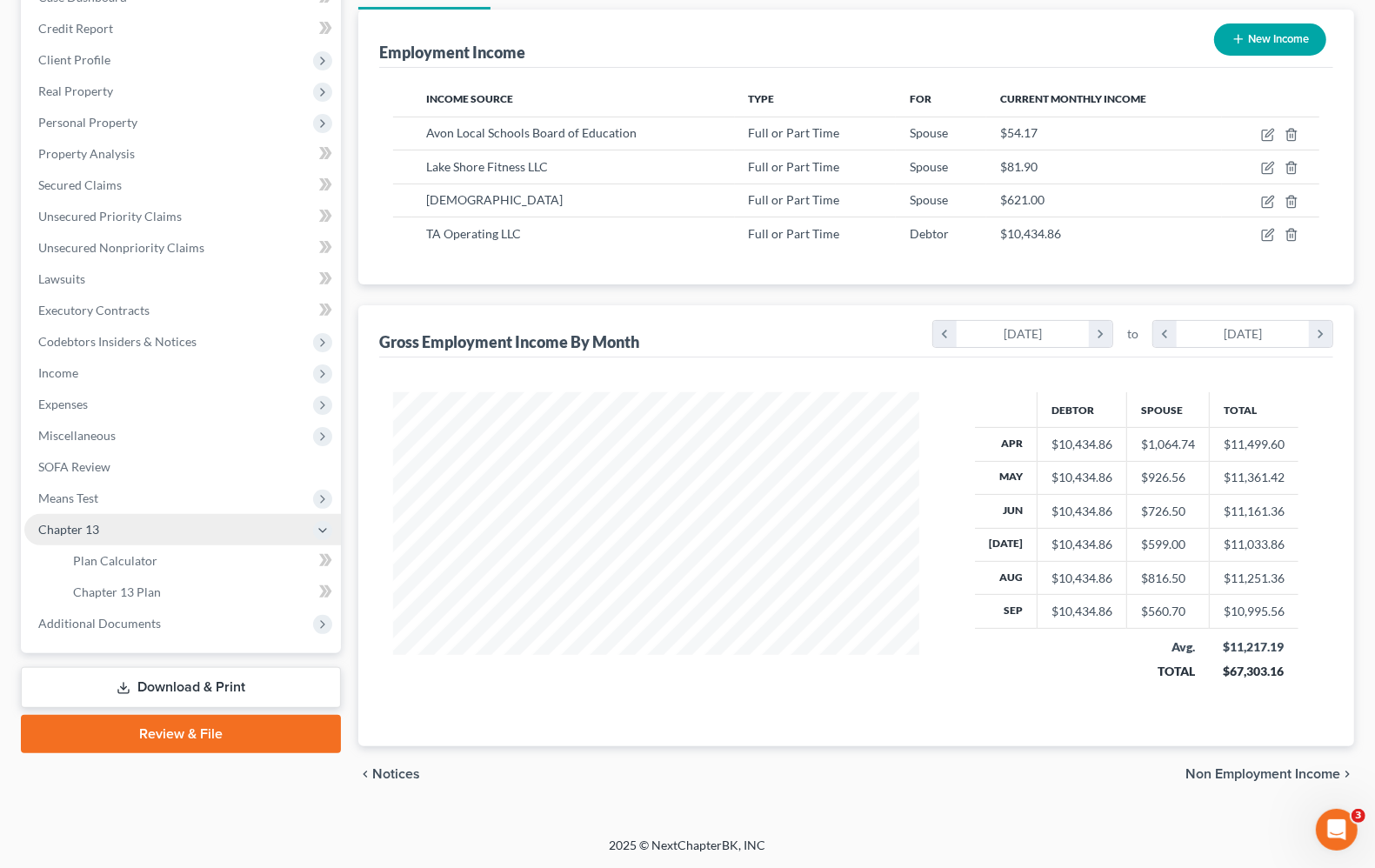
scroll to position [200, 0]
drag, startPoint x: 74, startPoint y: 505, endPoint x: 75, endPoint y: 528, distance: 23.0
click at [75, 503] on span "Means Test" at bounding box center [183, 498] width 317 height 31
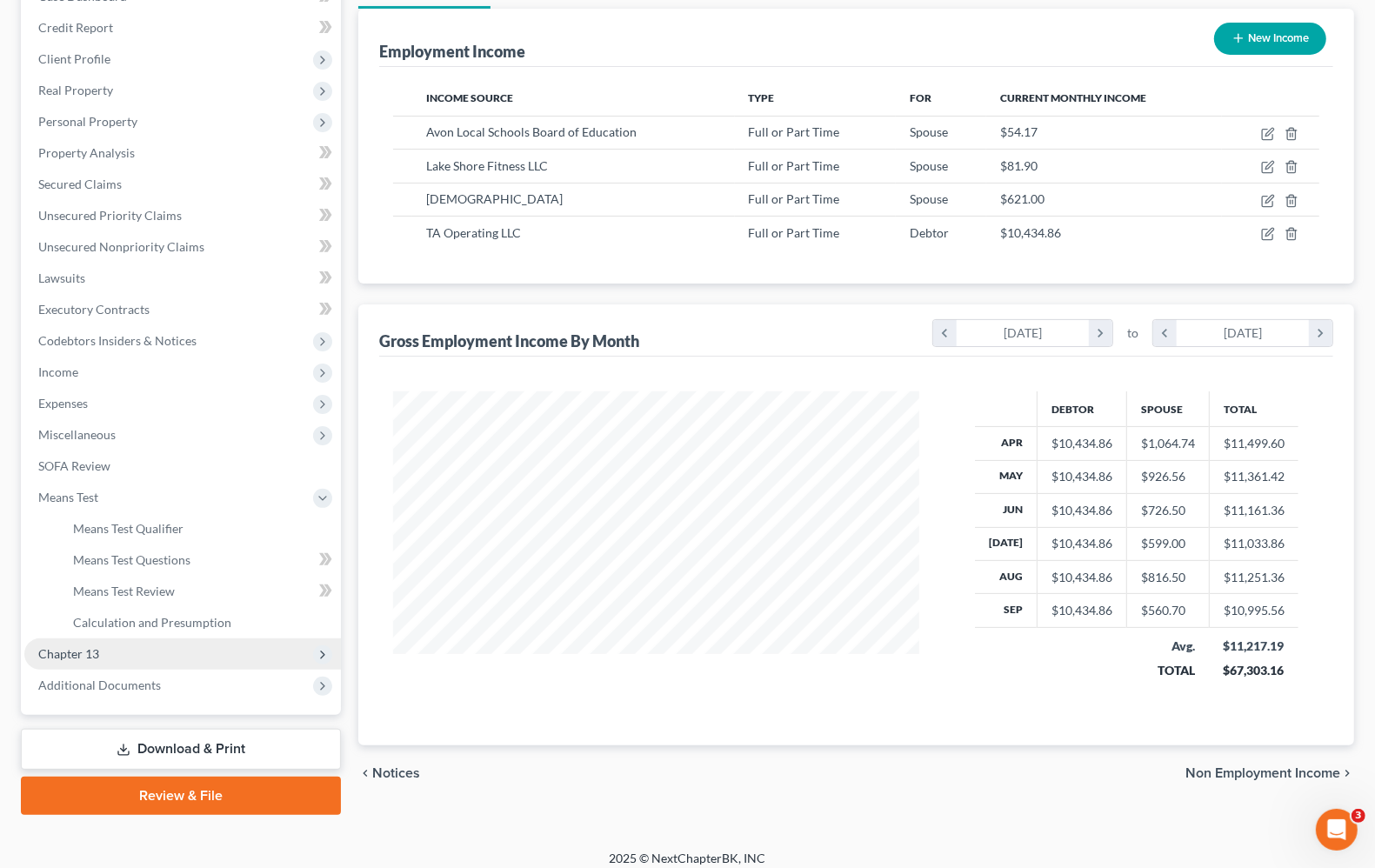
scroll to position [211, 0]
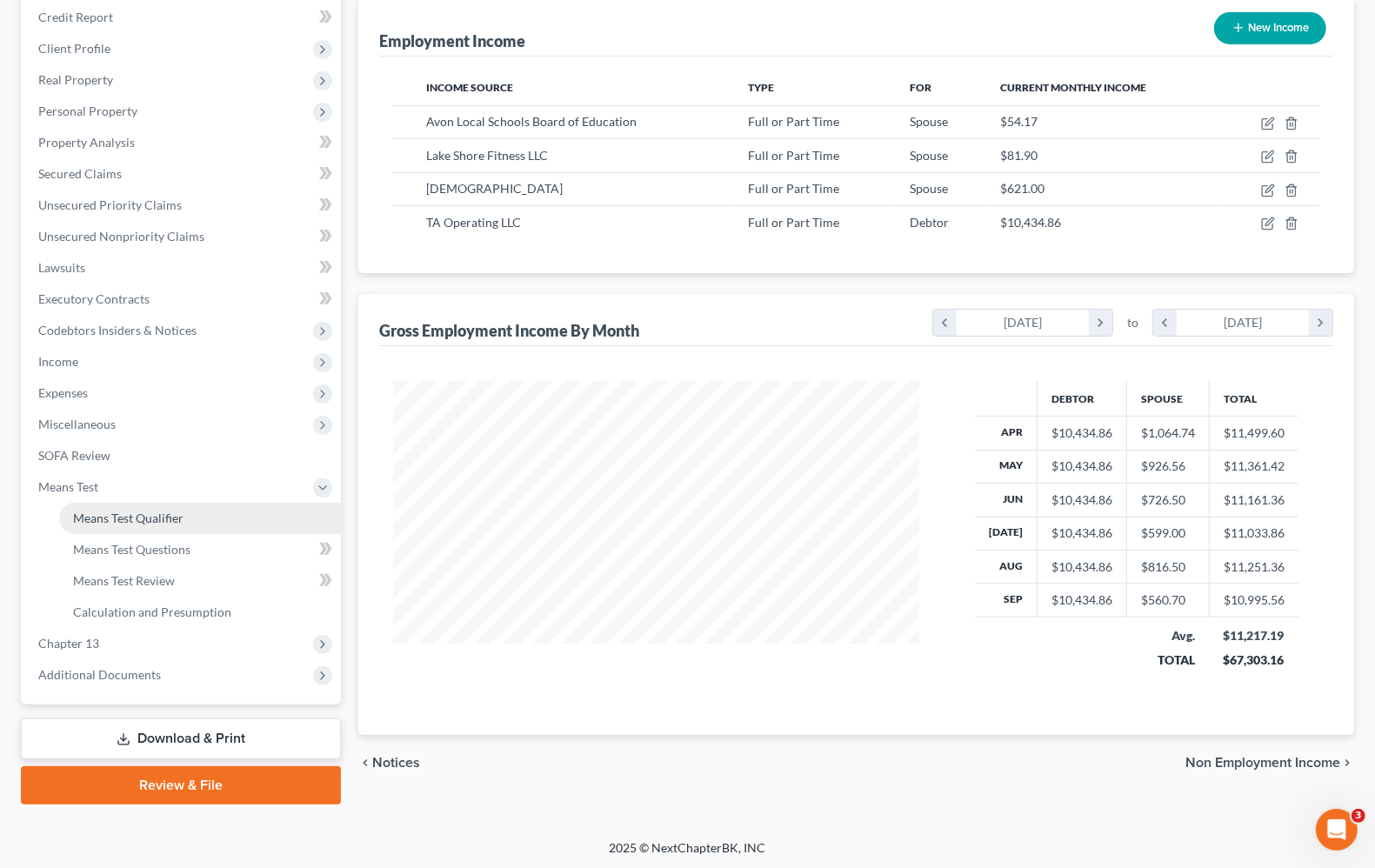
click at [93, 511] on span "Means Test Qualifier" at bounding box center [128, 517] width 111 height 15
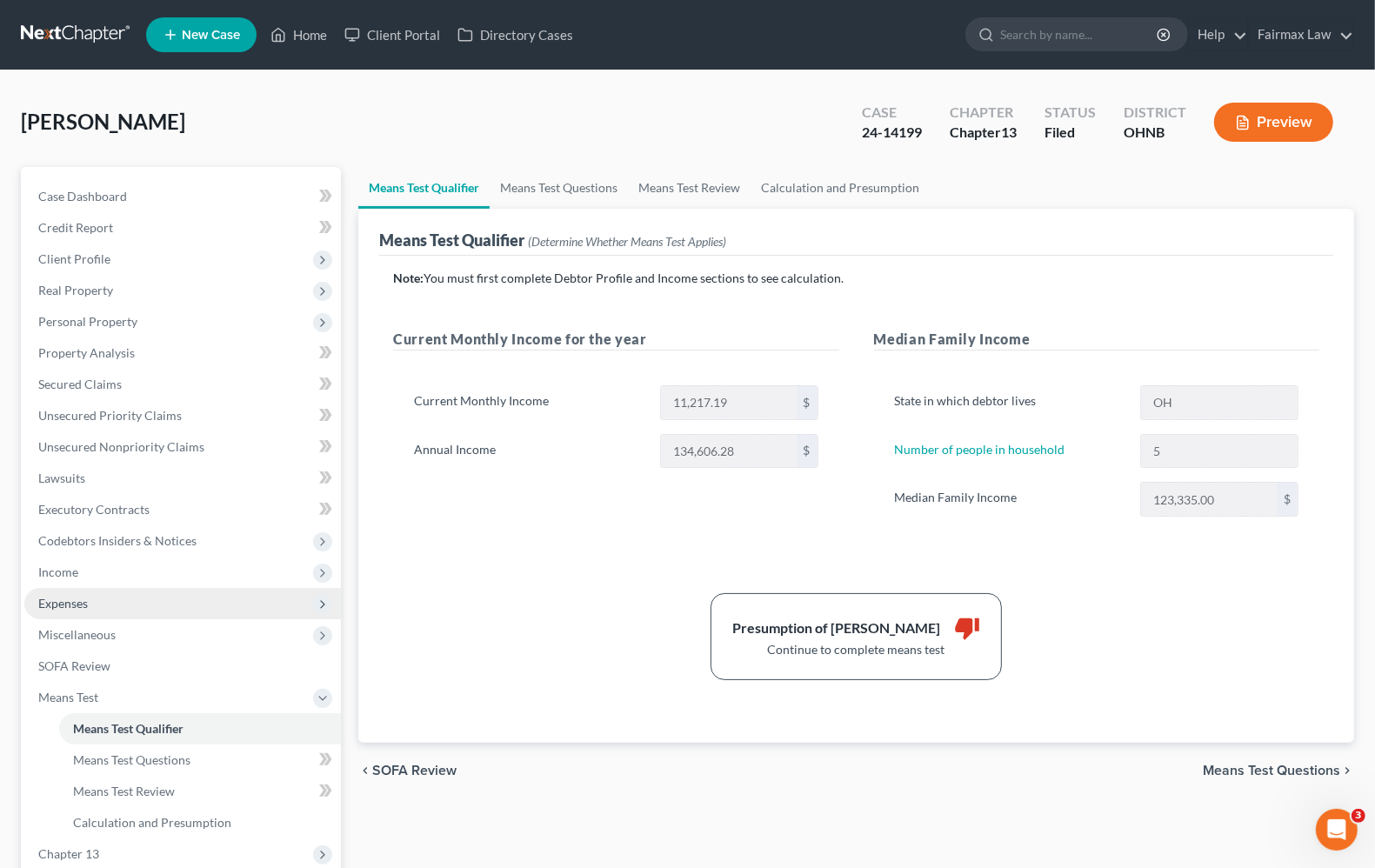
click at [68, 611] on span "Expenses" at bounding box center [183, 603] width 317 height 31
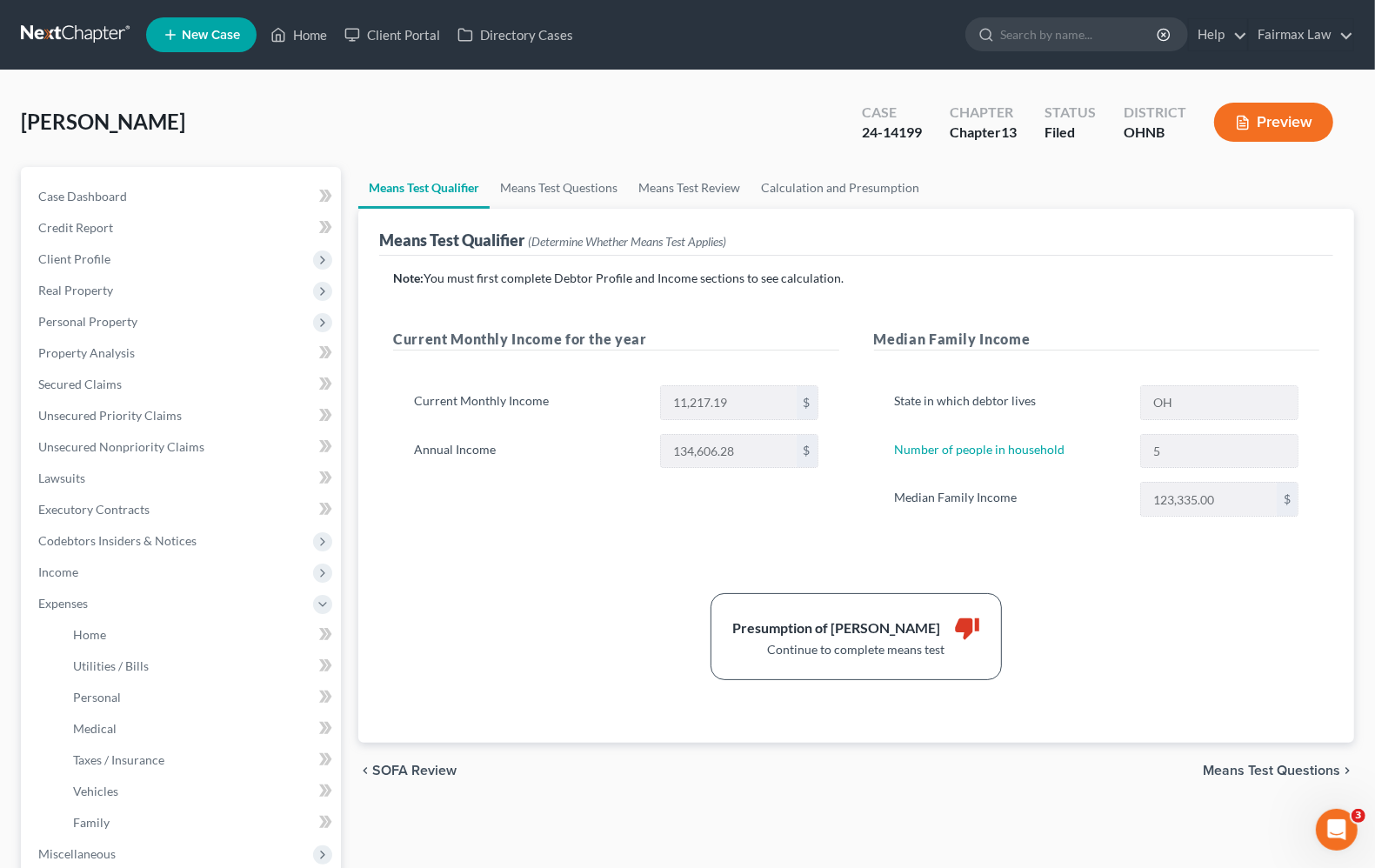
click at [1237, 769] on span "Means Test Questions" at bounding box center [1270, 770] width 137 height 14
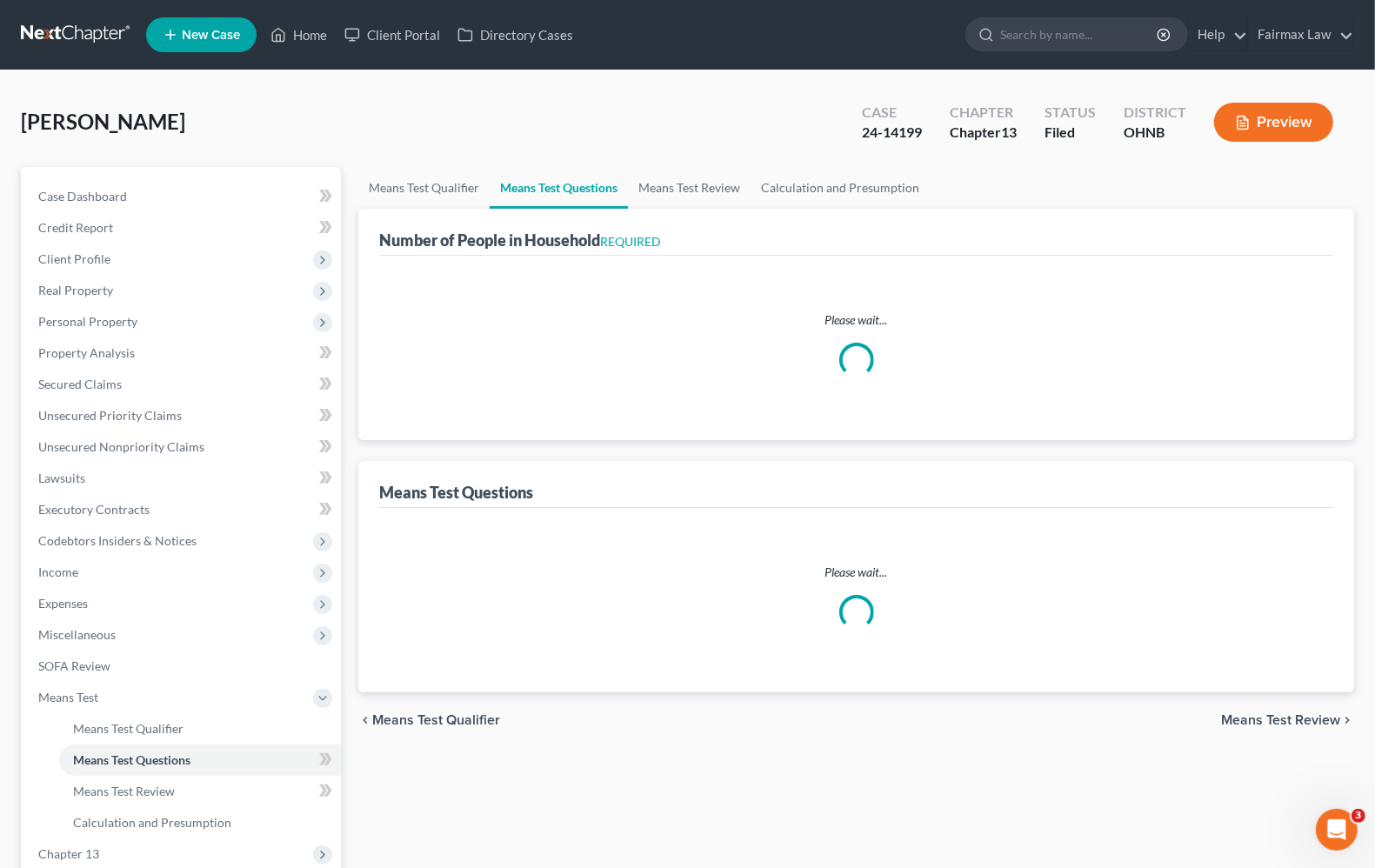
select select "0"
select select "60"
select select "1"
select select "60"
select select "5"
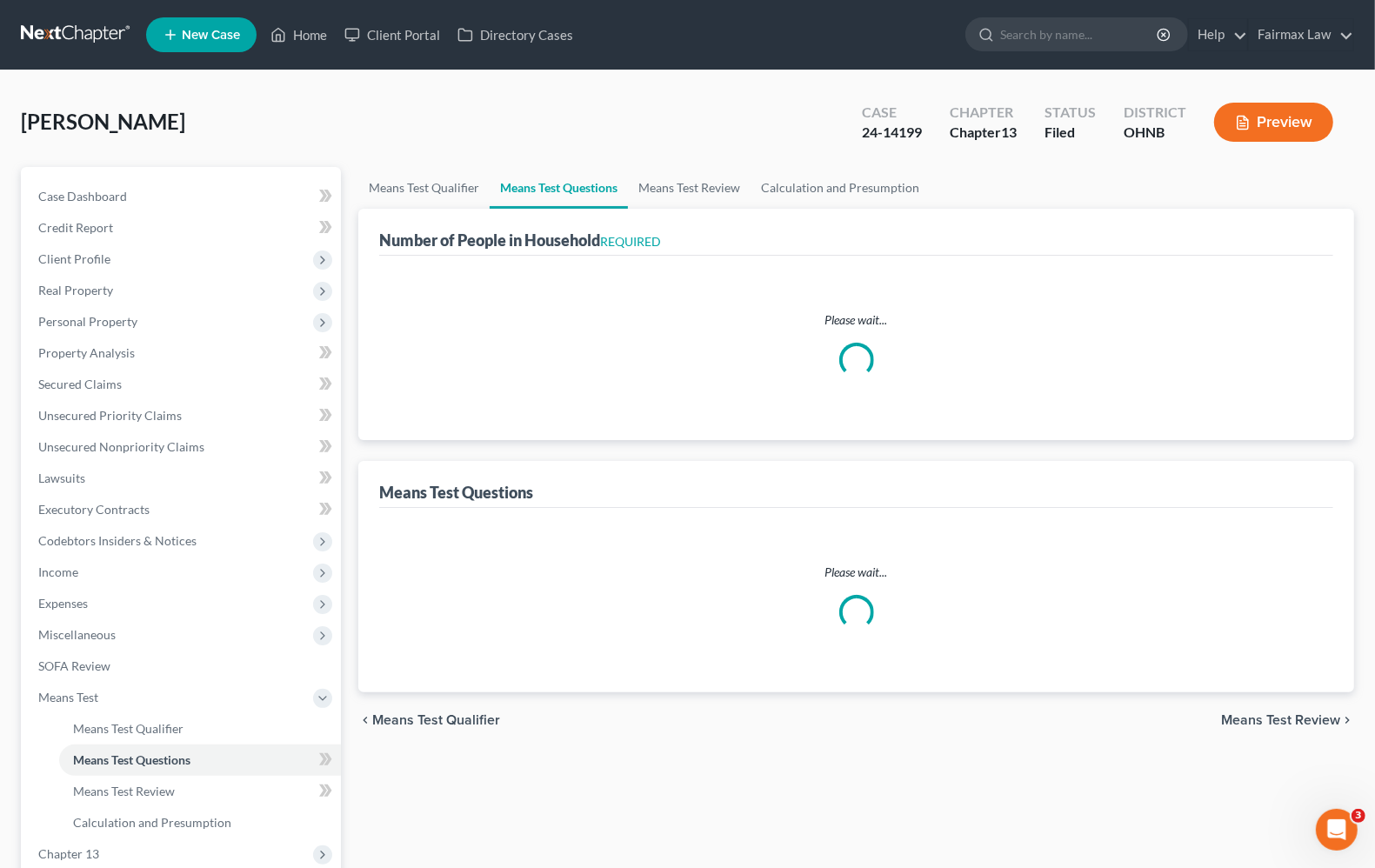
select select "2"
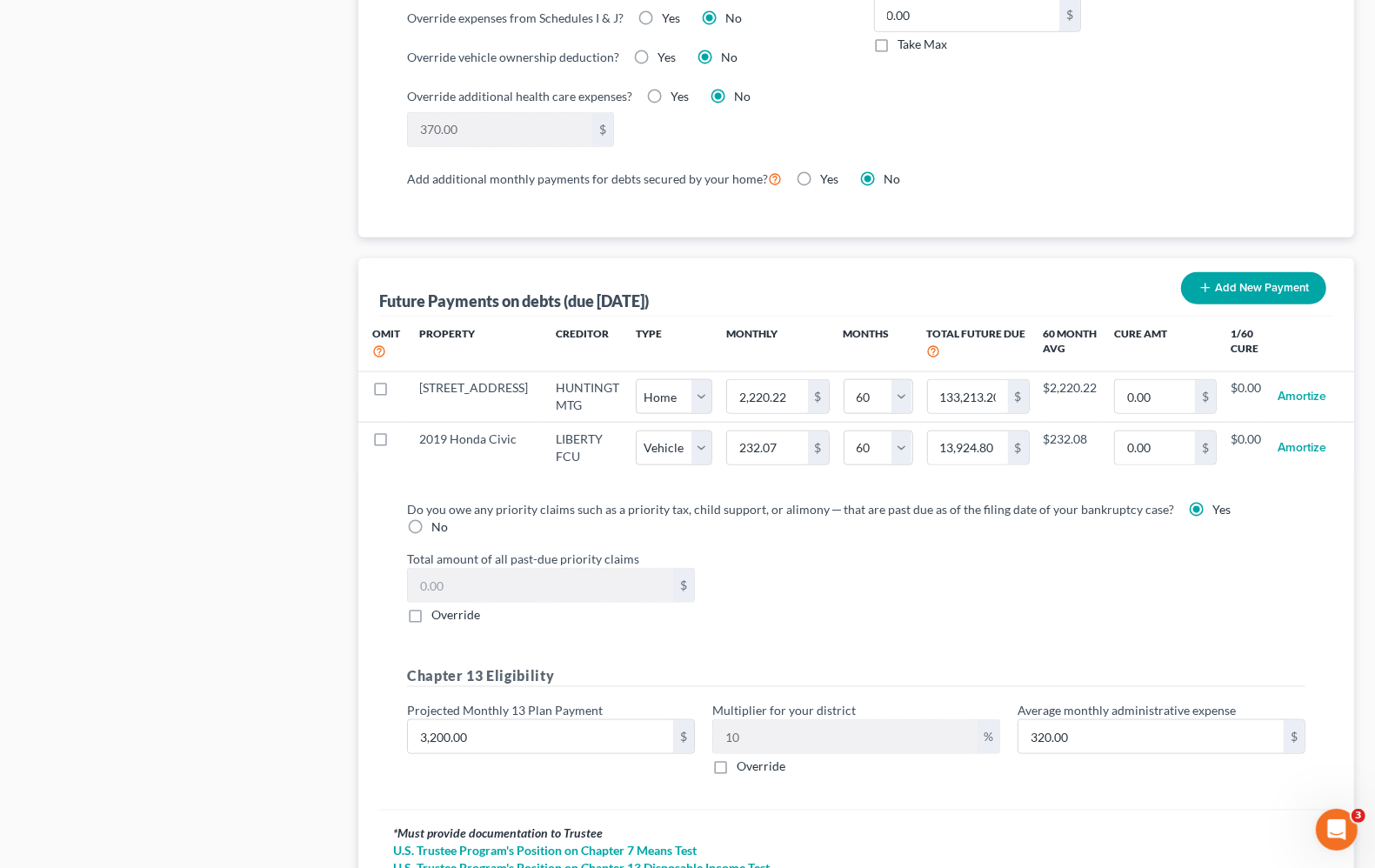
scroll to position [1676, 0]
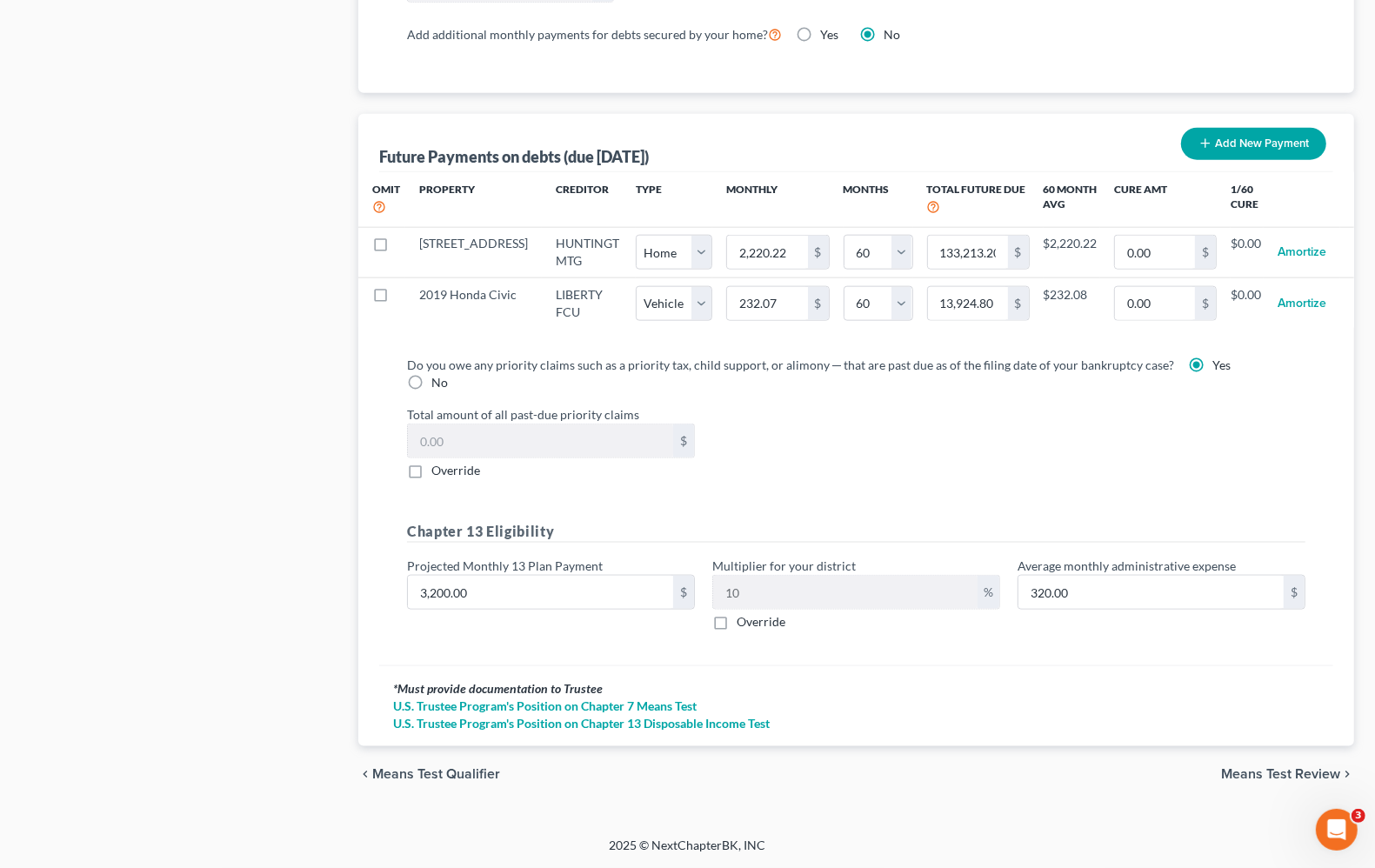
click at [1288, 767] on span "Means Test Review" at bounding box center [1280, 774] width 119 height 14
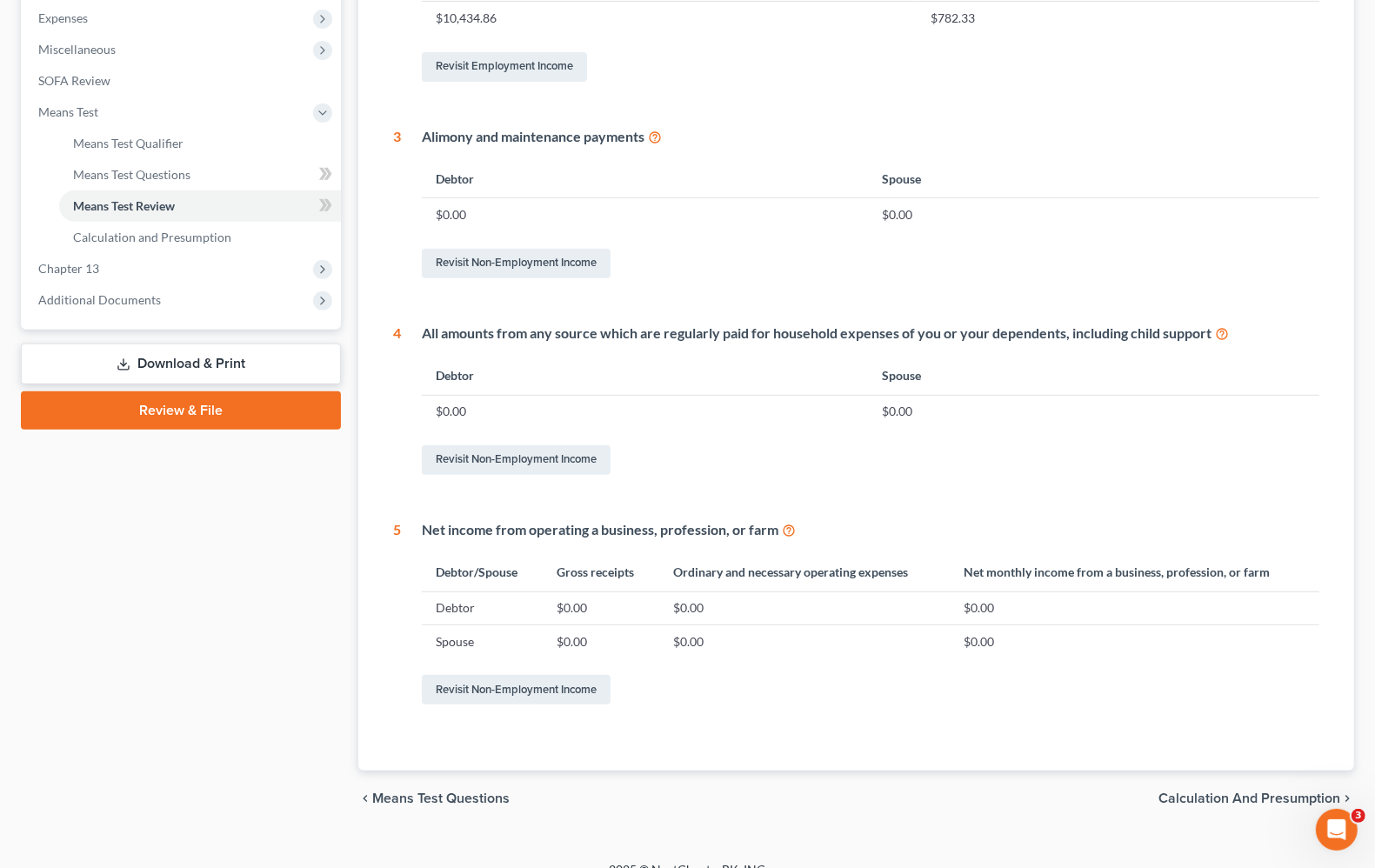
scroll to position [609, 0]
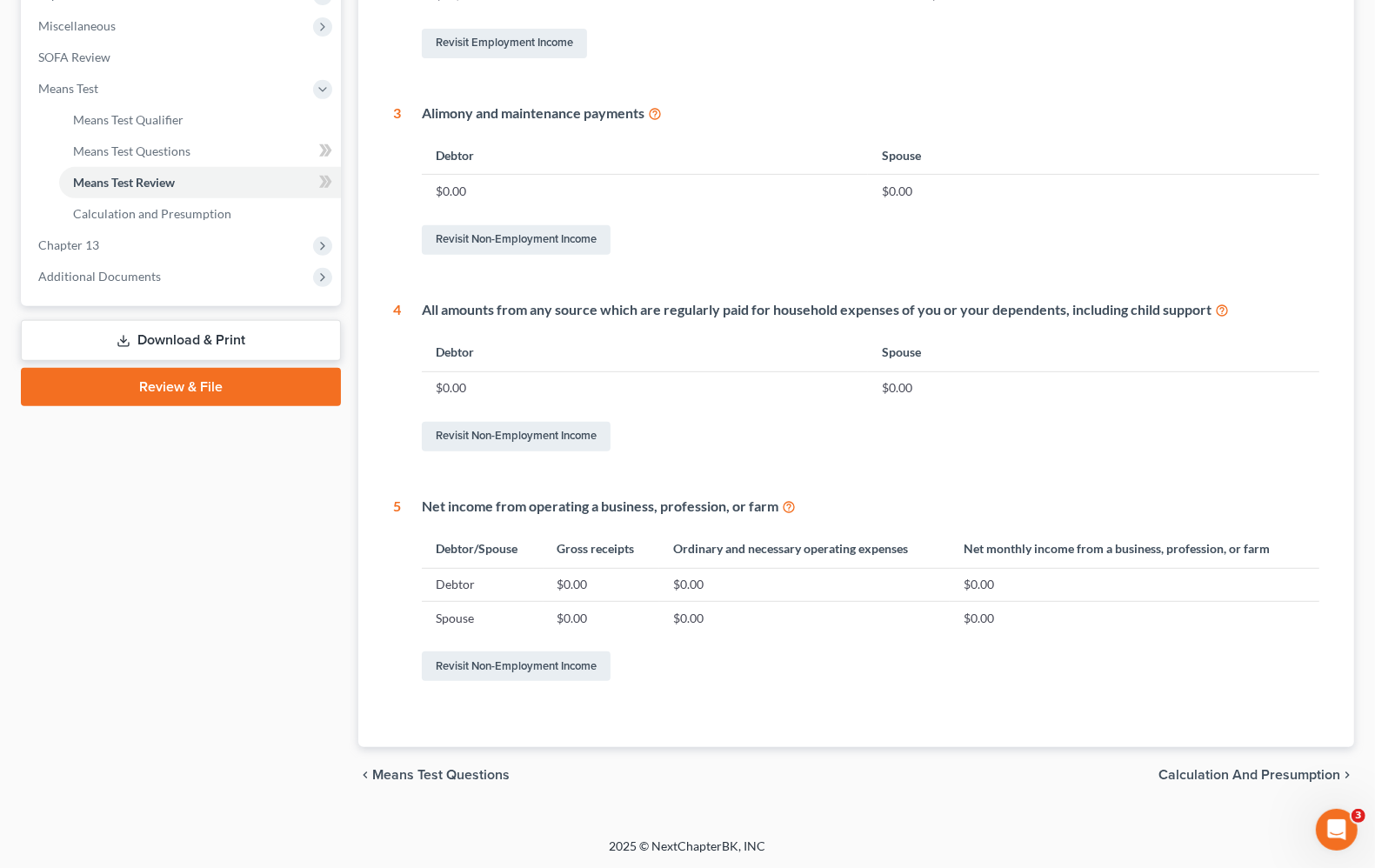
click at [1275, 777] on span "Calculation and Presumption" at bounding box center [1249, 775] width 182 height 14
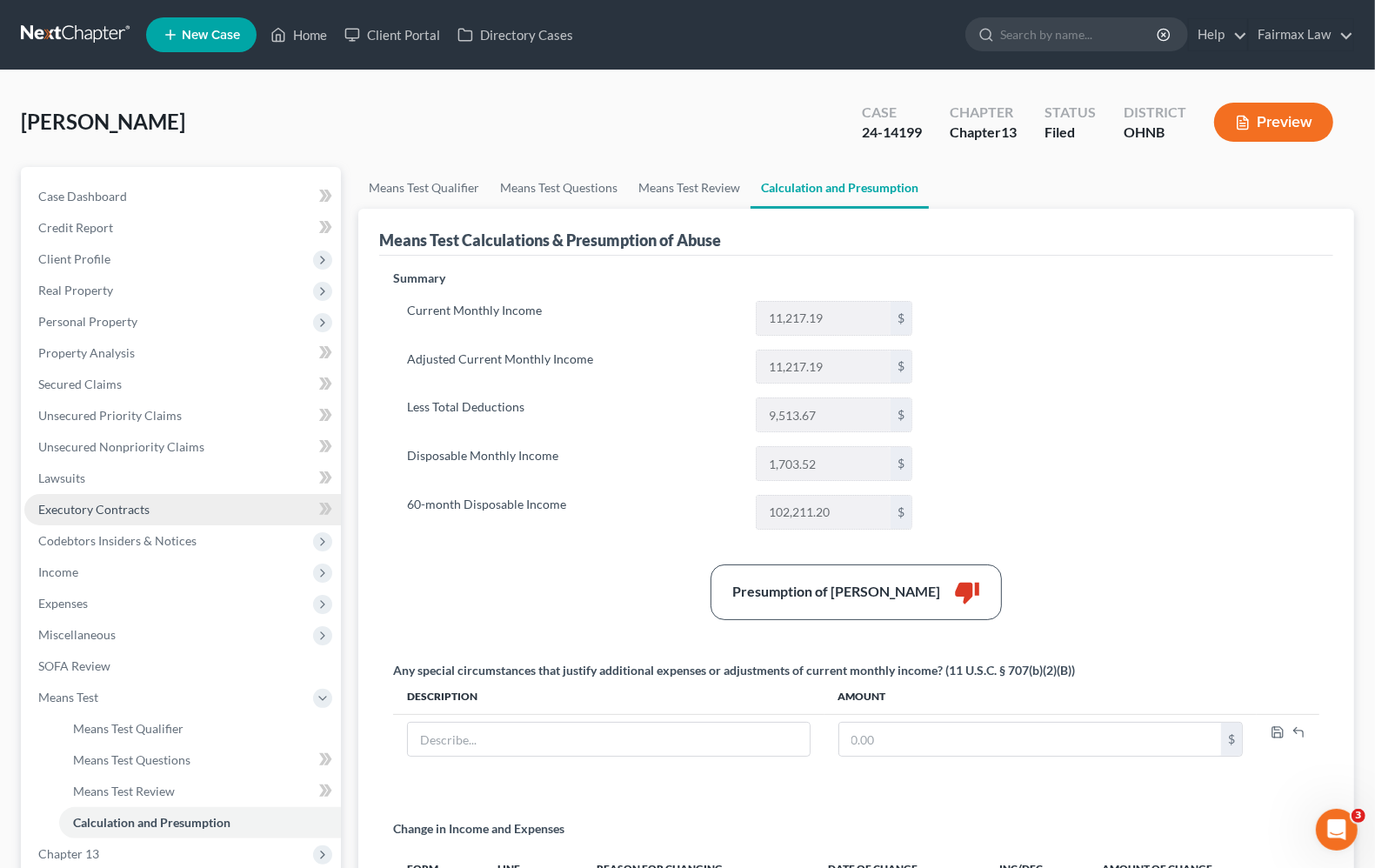
click at [116, 513] on span "Executory Contracts" at bounding box center [93, 509] width 112 height 15
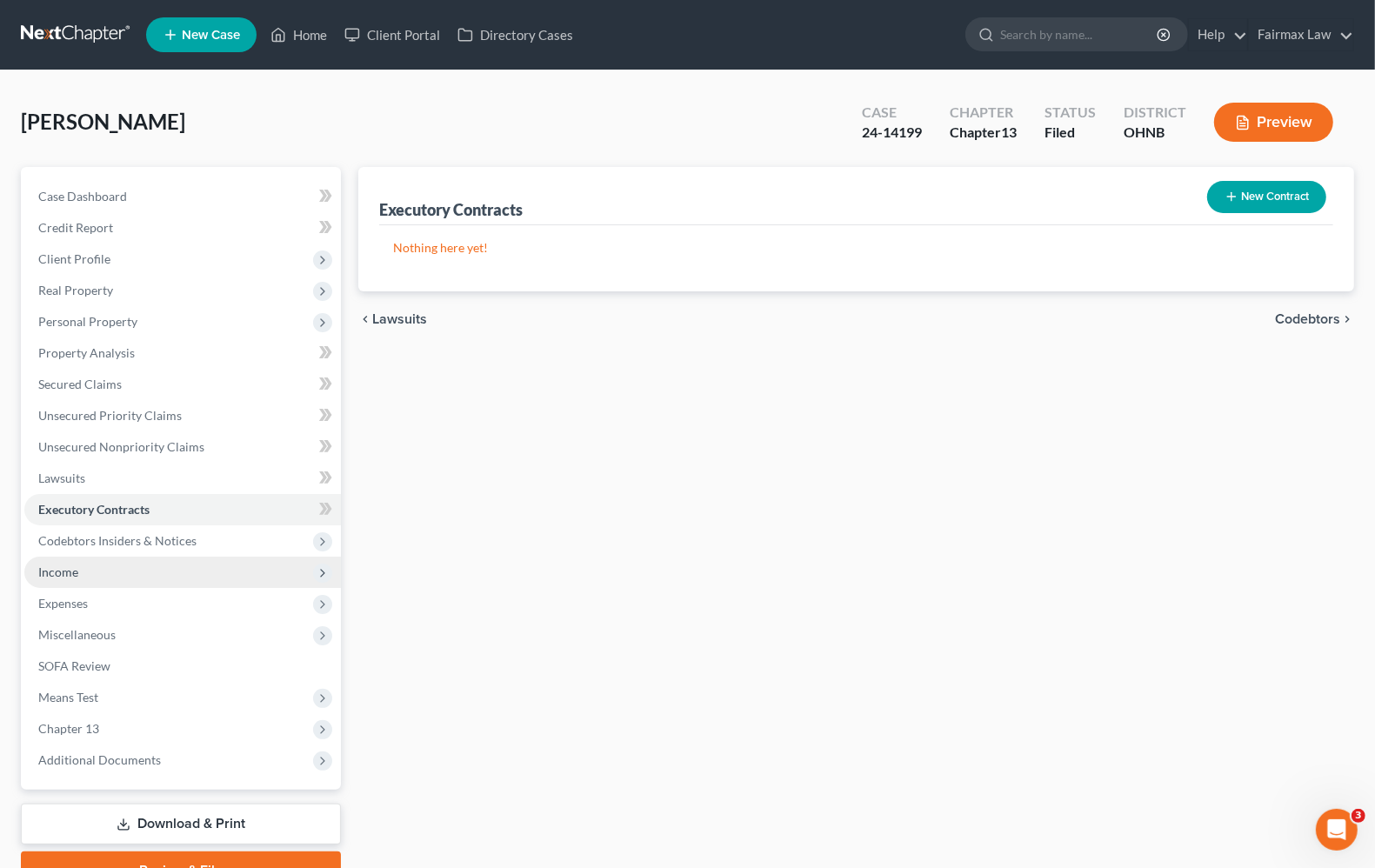
click at [65, 572] on span "Income" at bounding box center [57, 571] width 40 height 15
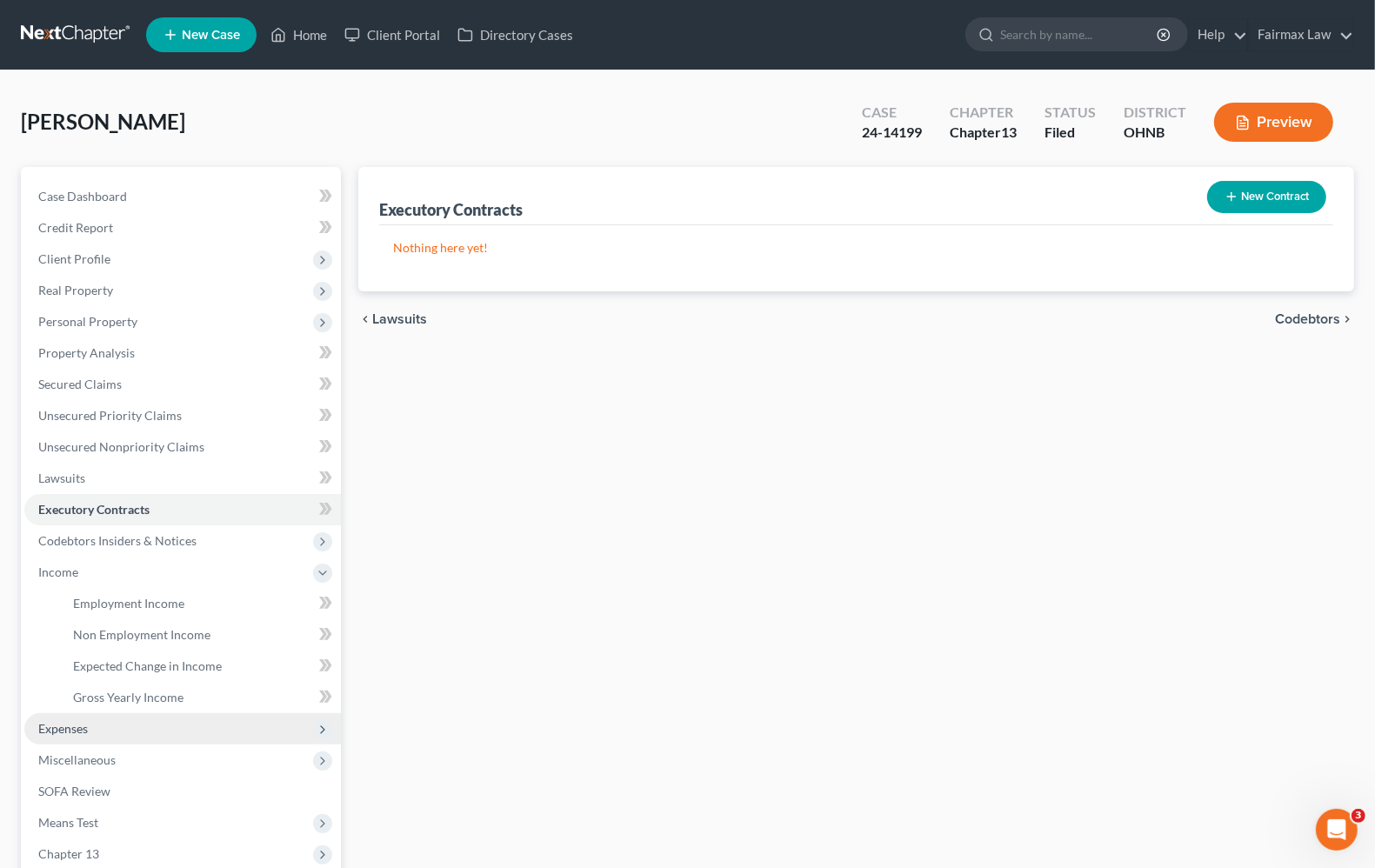
click at [57, 731] on span "Expenses" at bounding box center [62, 727] width 50 height 15
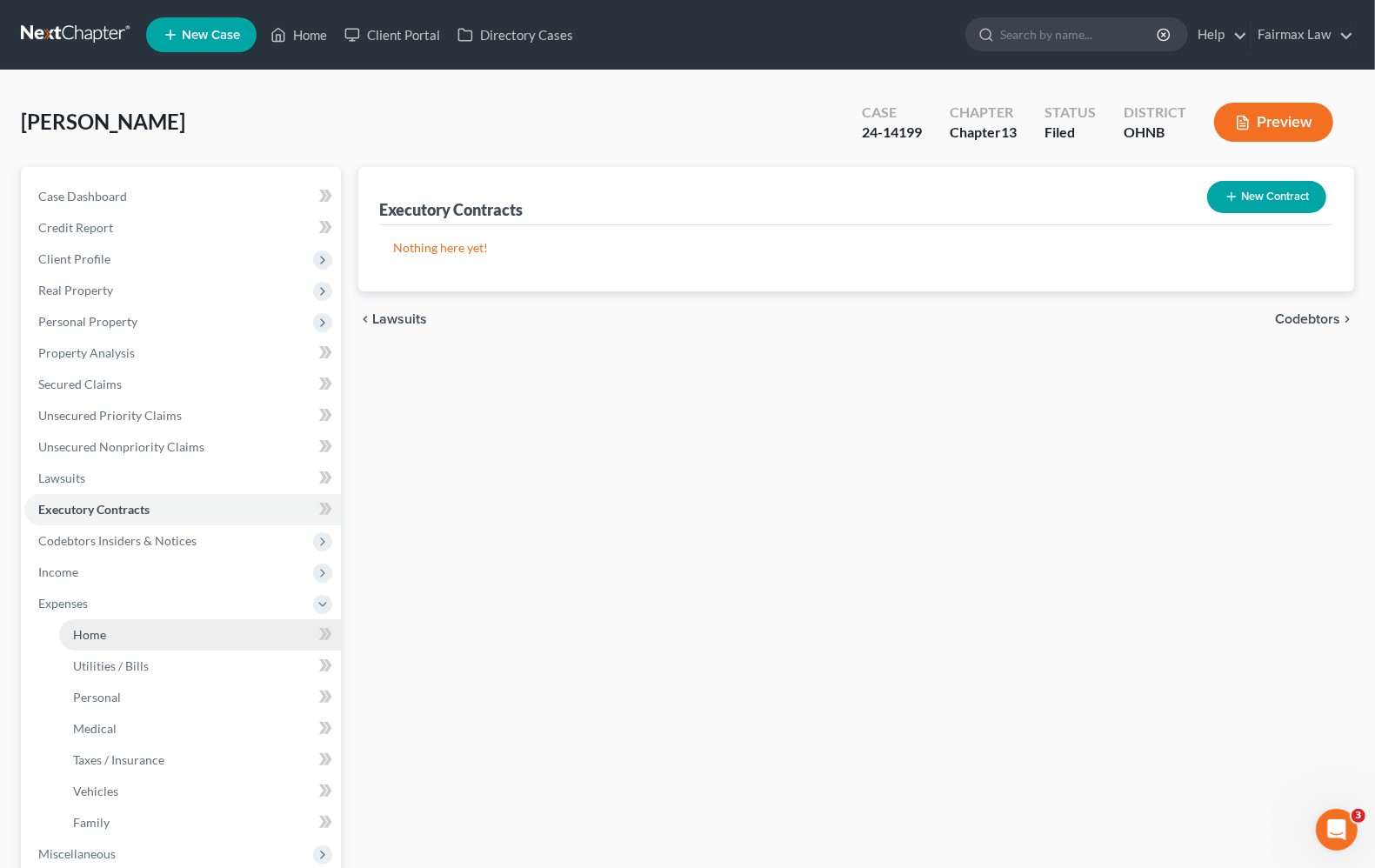
click at [88, 639] on span "Home" at bounding box center [89, 634] width 33 height 15
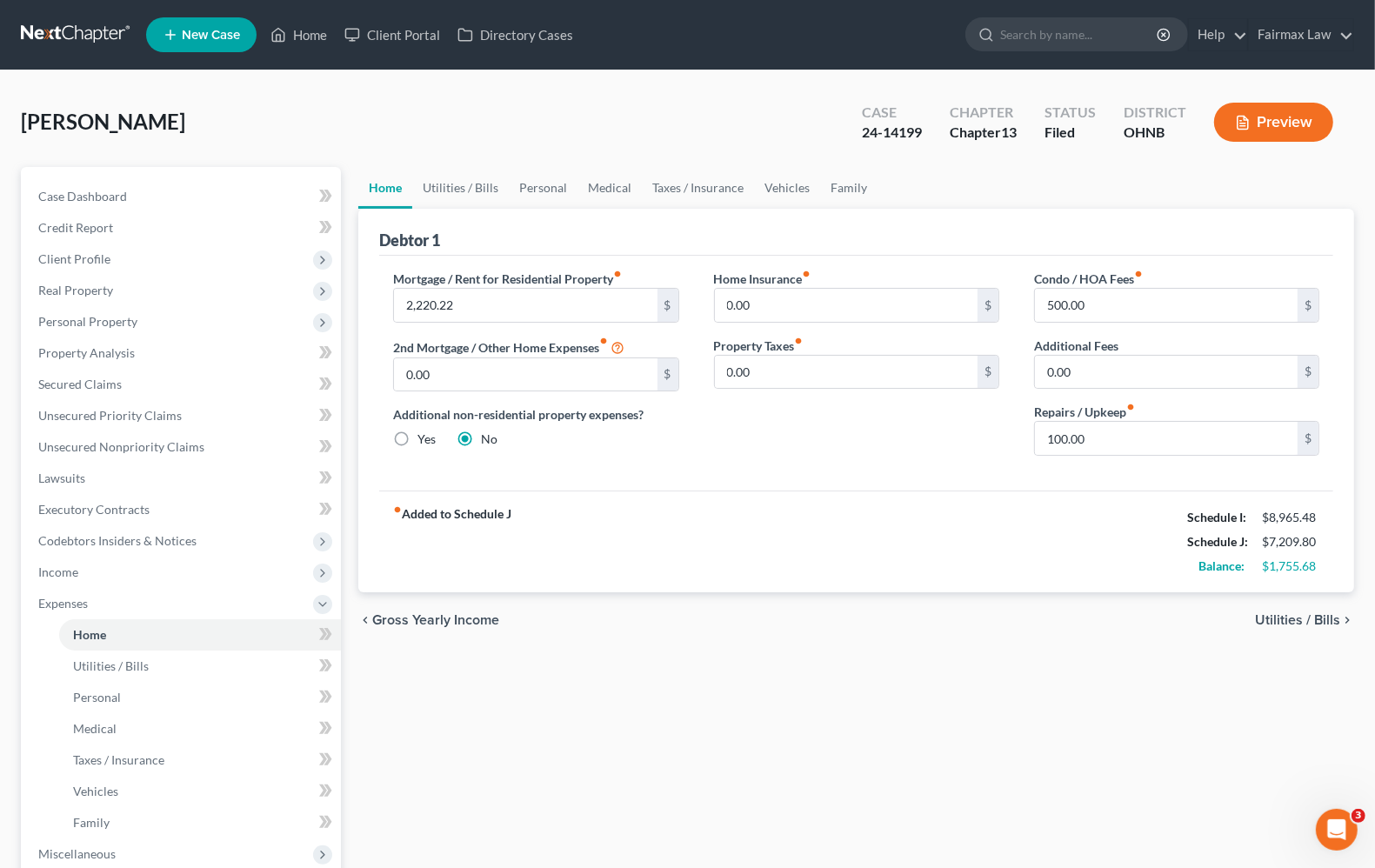
click at [889, 561] on div "fiber_manual_record Added to Schedule J Schedule I: $8,965.48 Schedule J: $7,20…" at bounding box center [855, 541] width 954 height 102
click at [89, 846] on span "Miscellaneous" at bounding box center [77, 852] width 78 height 15
click at [153, 672] on link "Attorney / Credit Counseling Fees" at bounding box center [200, 666] width 282 height 31
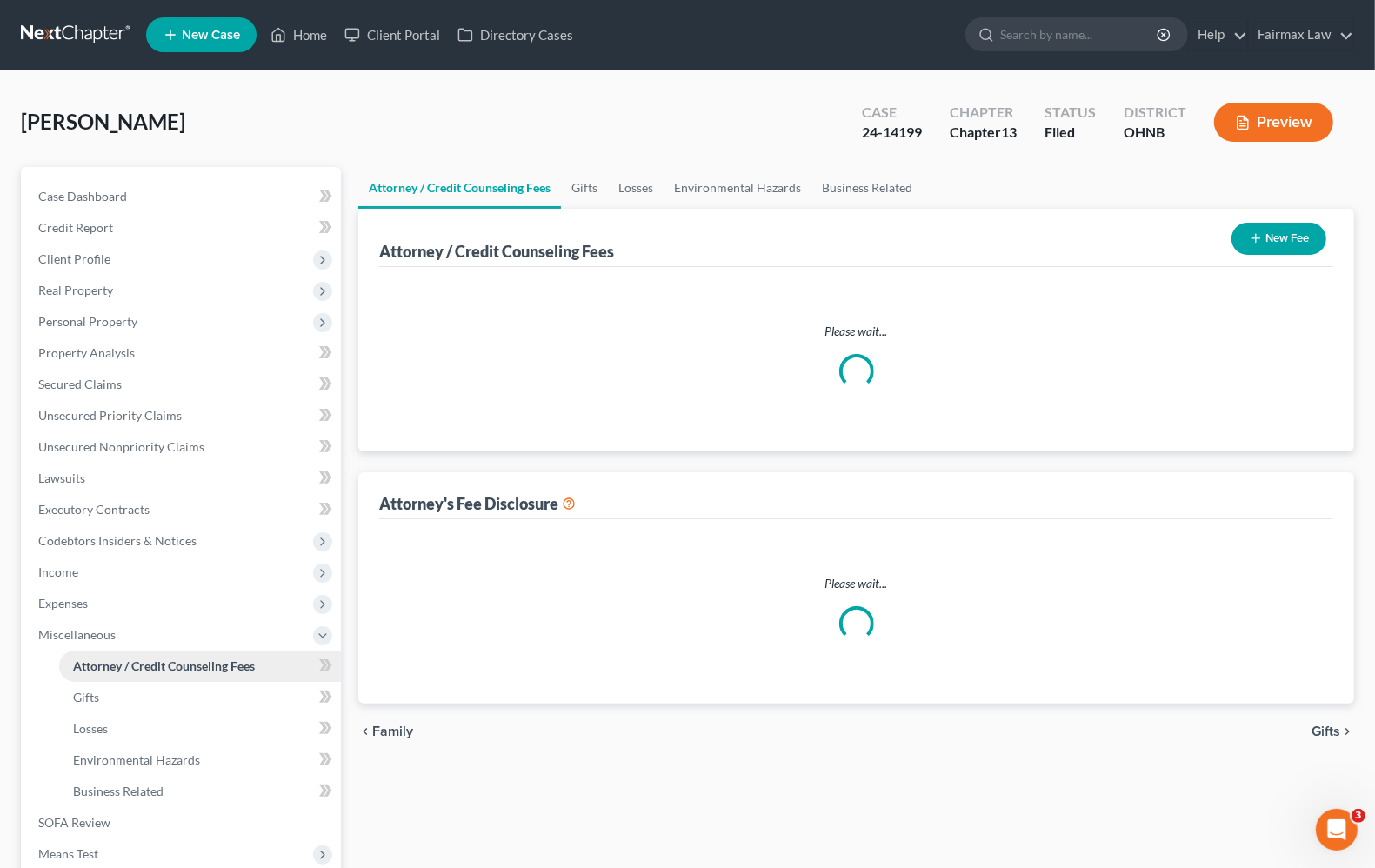
select select "4"
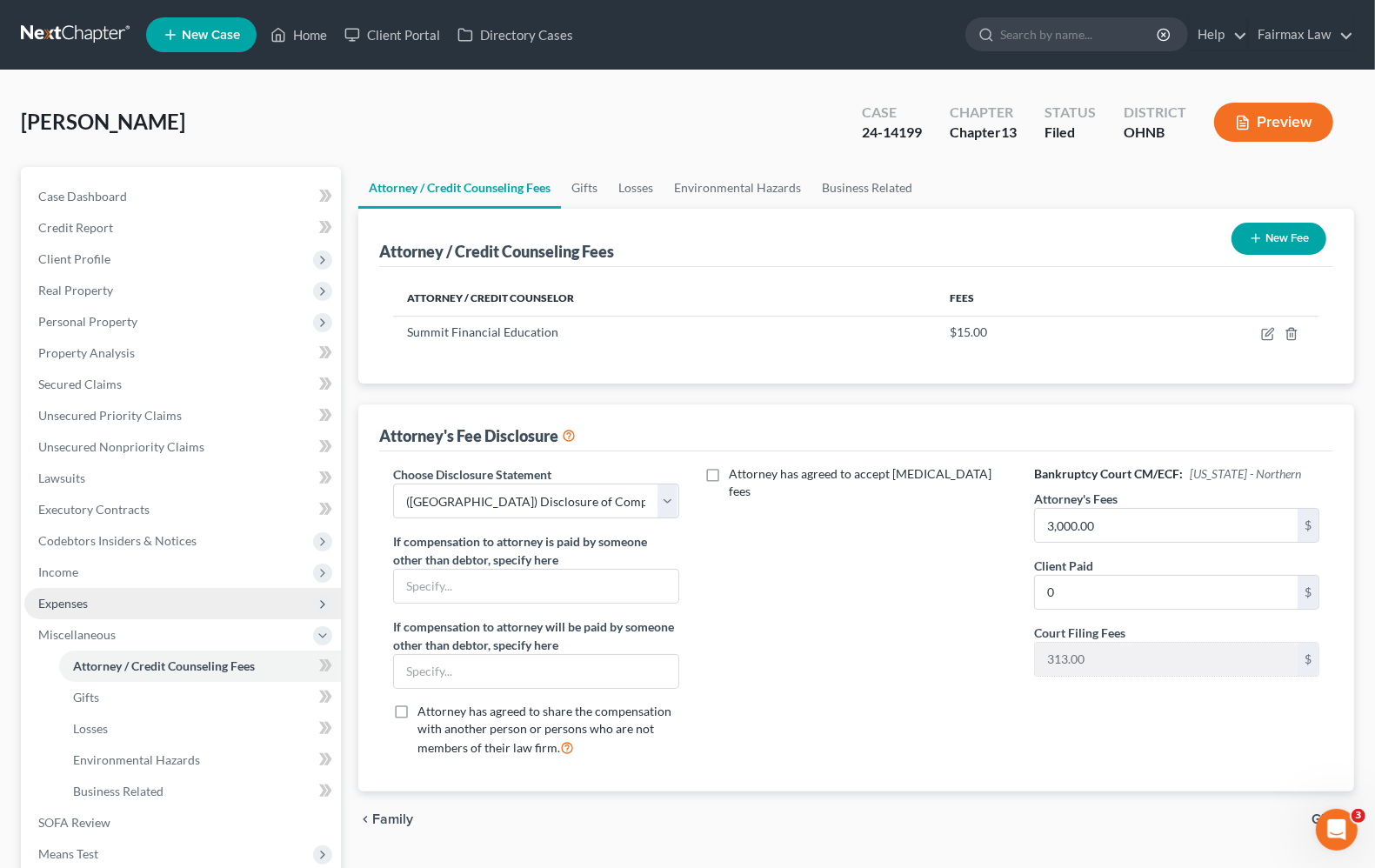
click at [83, 600] on span "Expenses" at bounding box center [62, 602] width 50 height 15
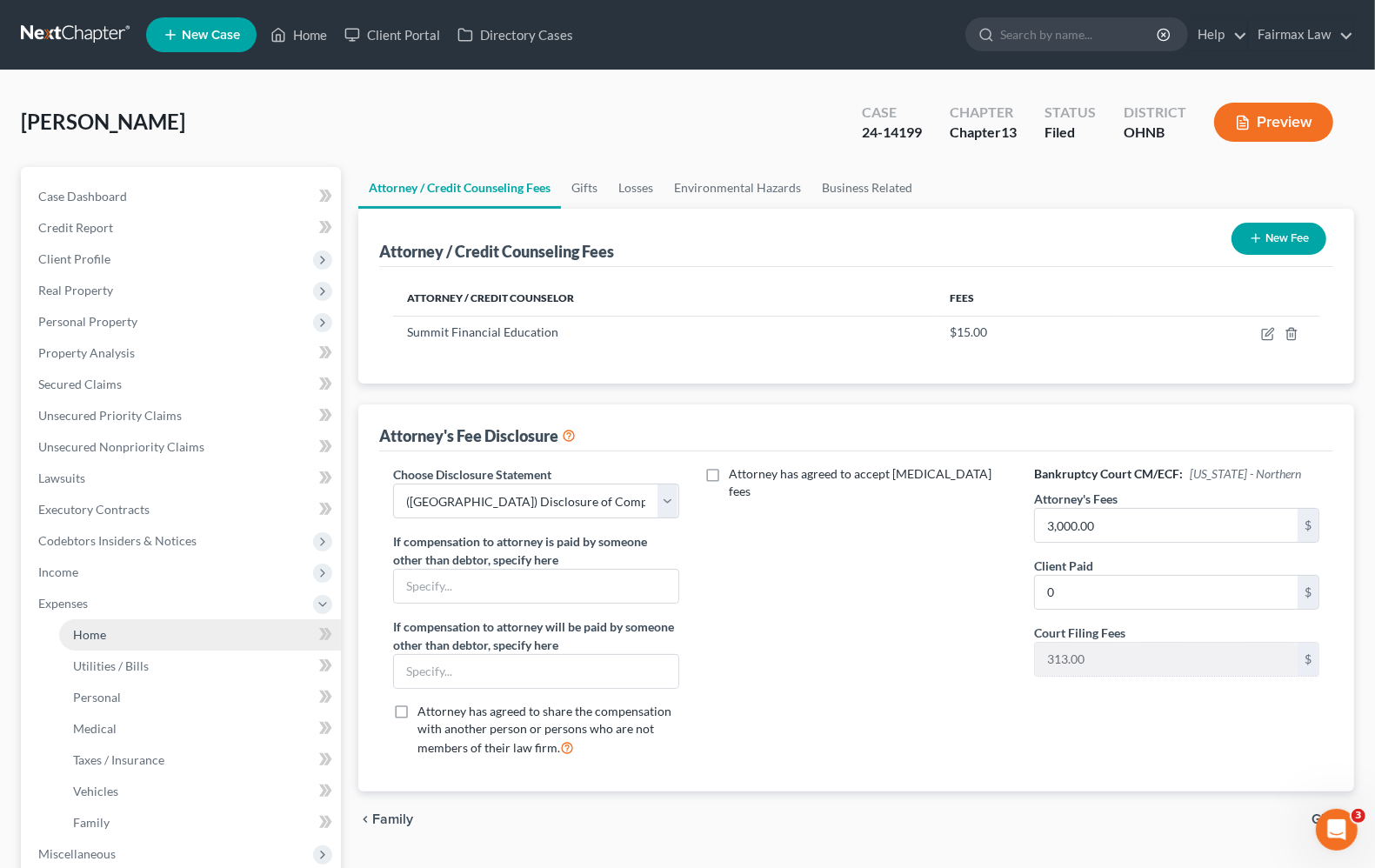
click at [84, 628] on span "Home" at bounding box center [89, 634] width 33 height 15
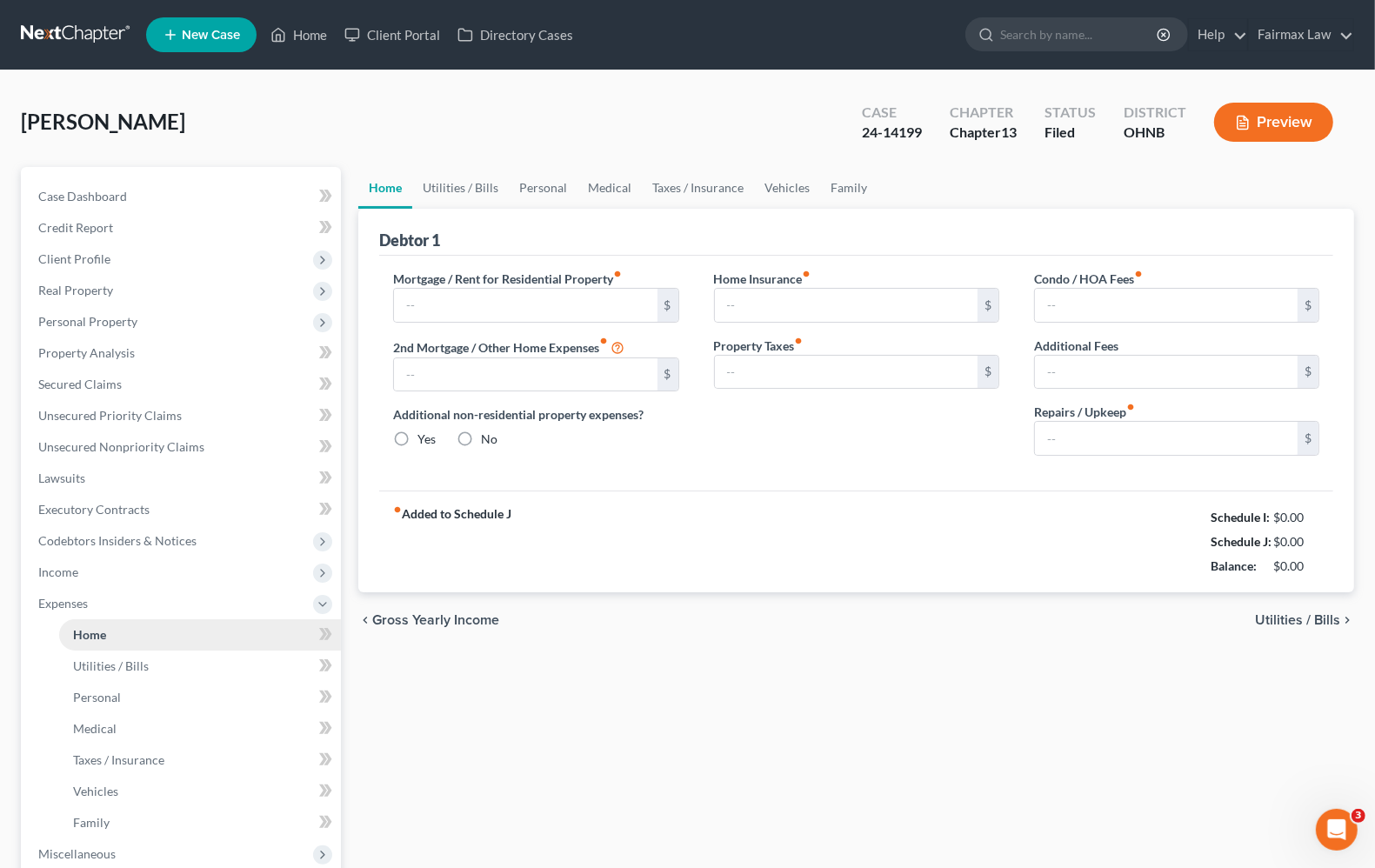
type input "2,220.22"
type input "0.00"
radio input "true"
type input "0.00"
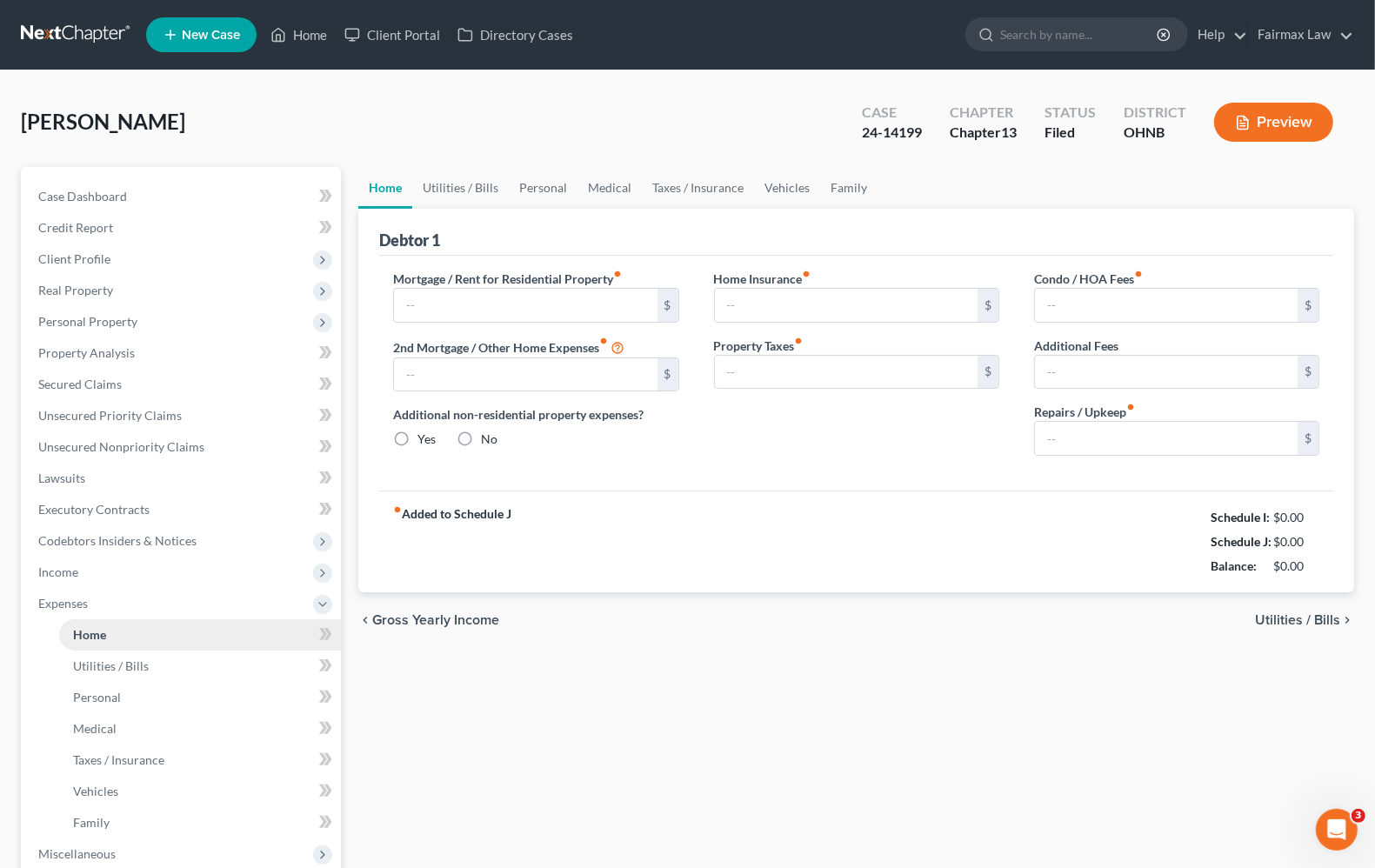
type input "500.00"
type input "0.00"
type input "100.00"
click at [59, 619] on link "Home" at bounding box center [200, 635] width 282 height 31
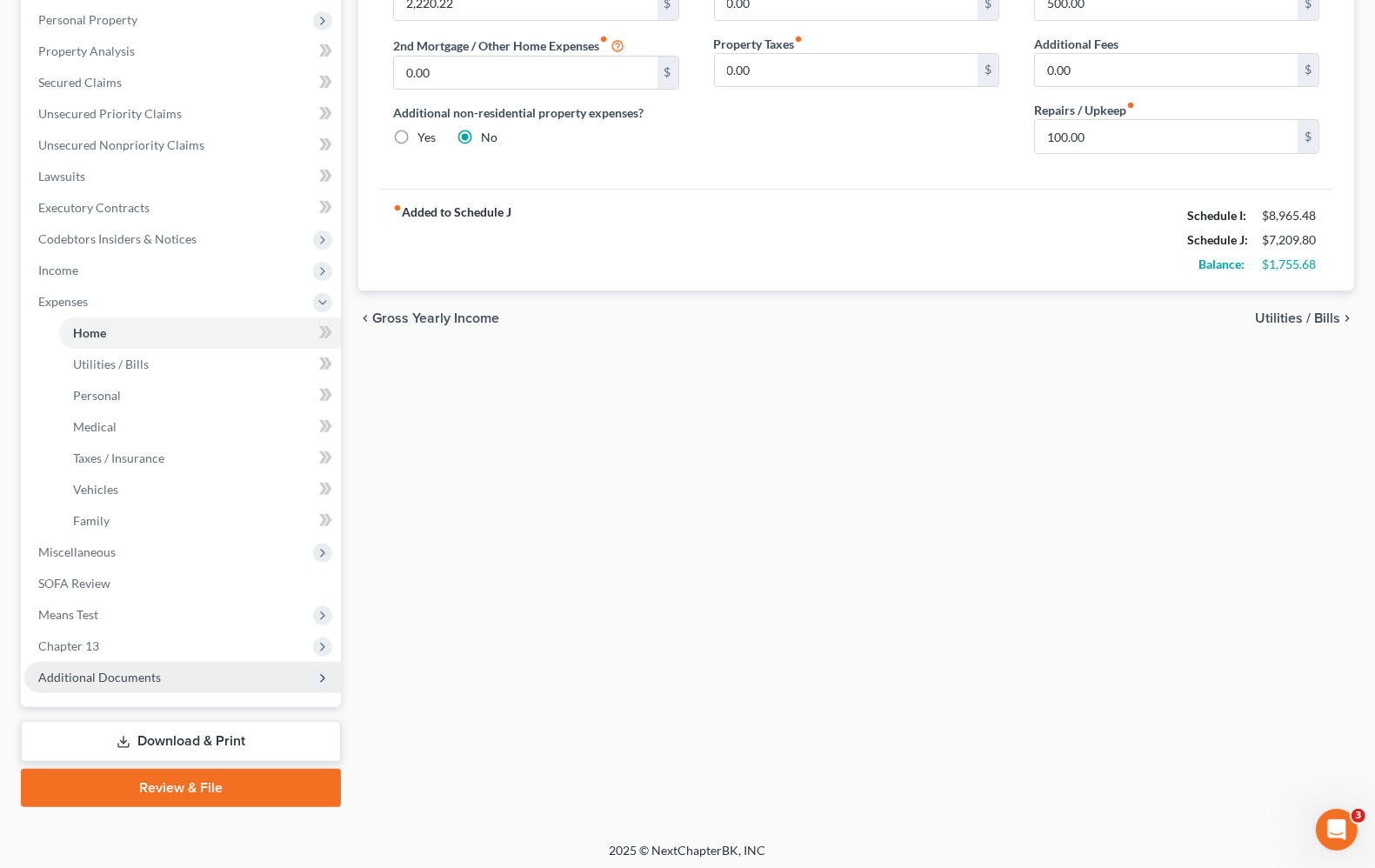
scroll to position [305, 0]
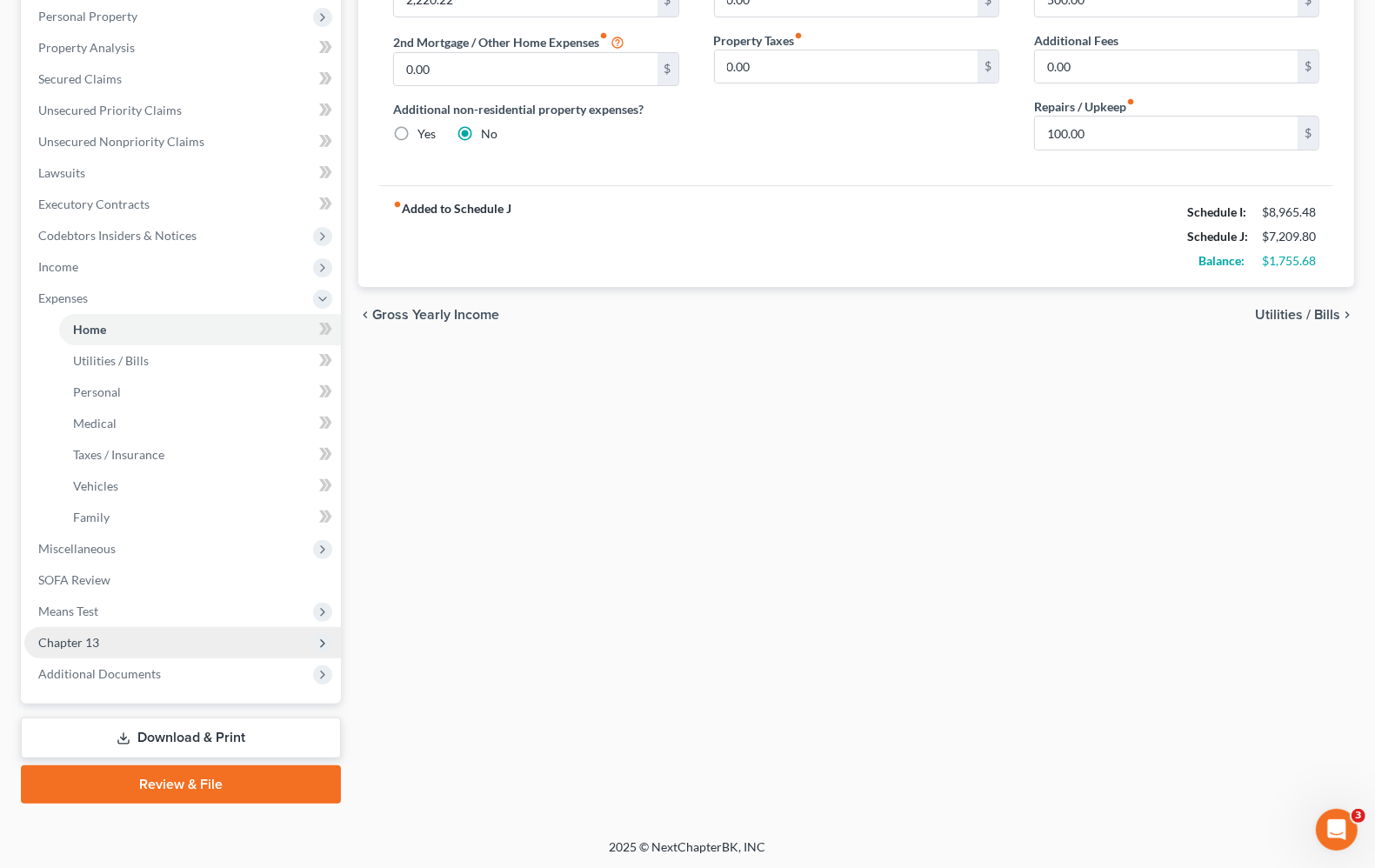
click at [98, 644] on span "Chapter 13" at bounding box center [183, 643] width 317 height 31
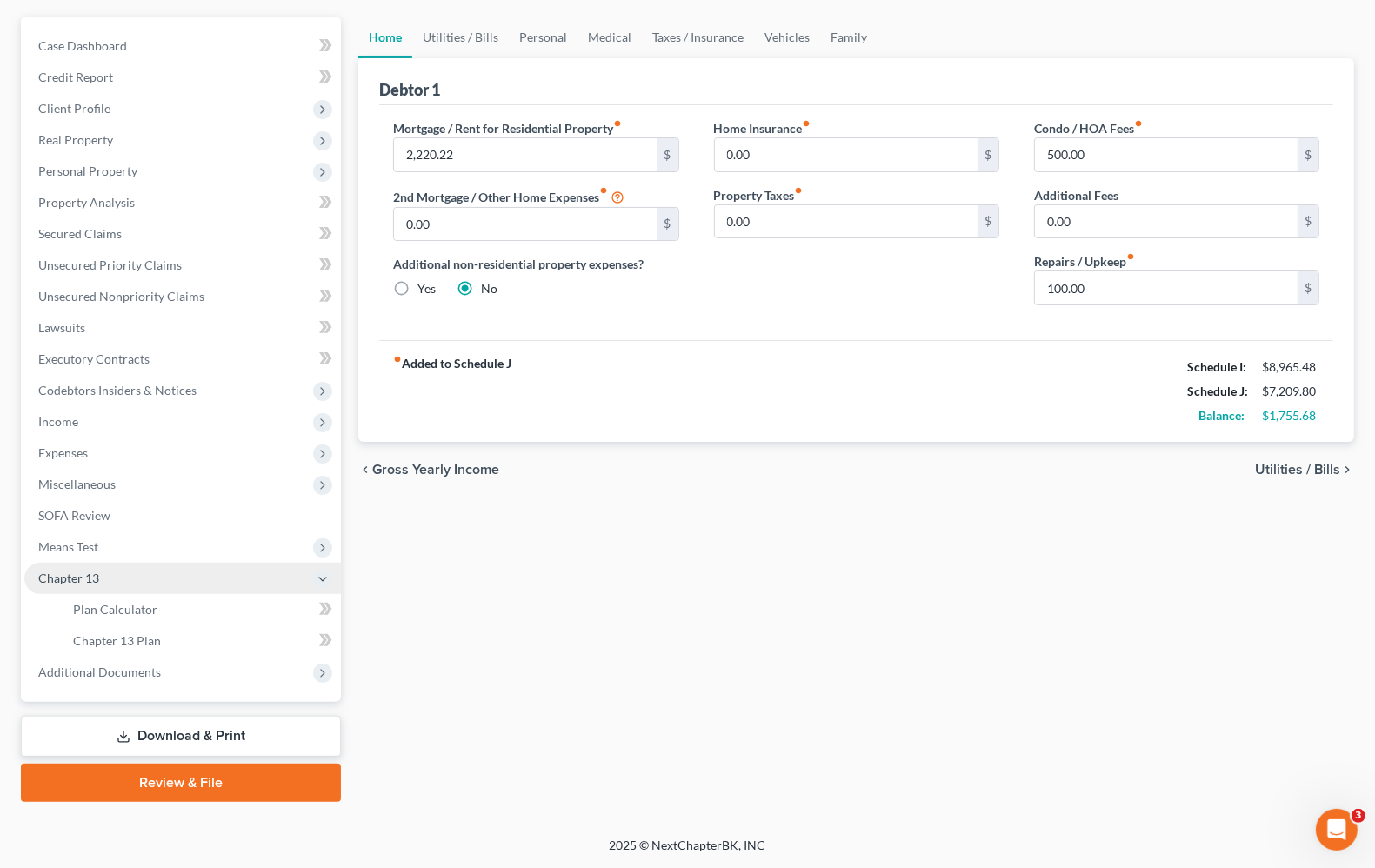
scroll to position [149, 0]
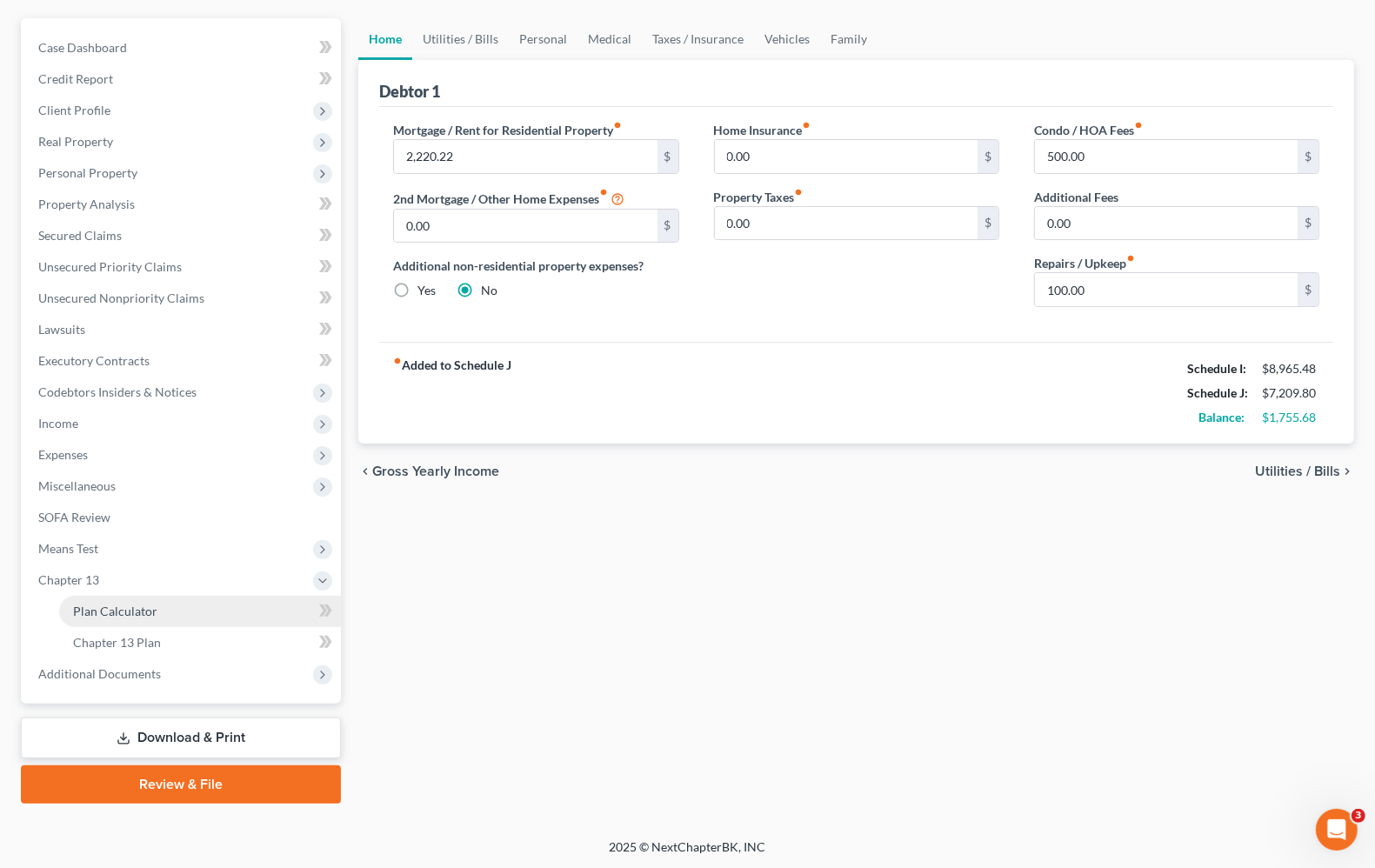
click at [97, 618] on link "Plan Calculator" at bounding box center [200, 611] width 282 height 31
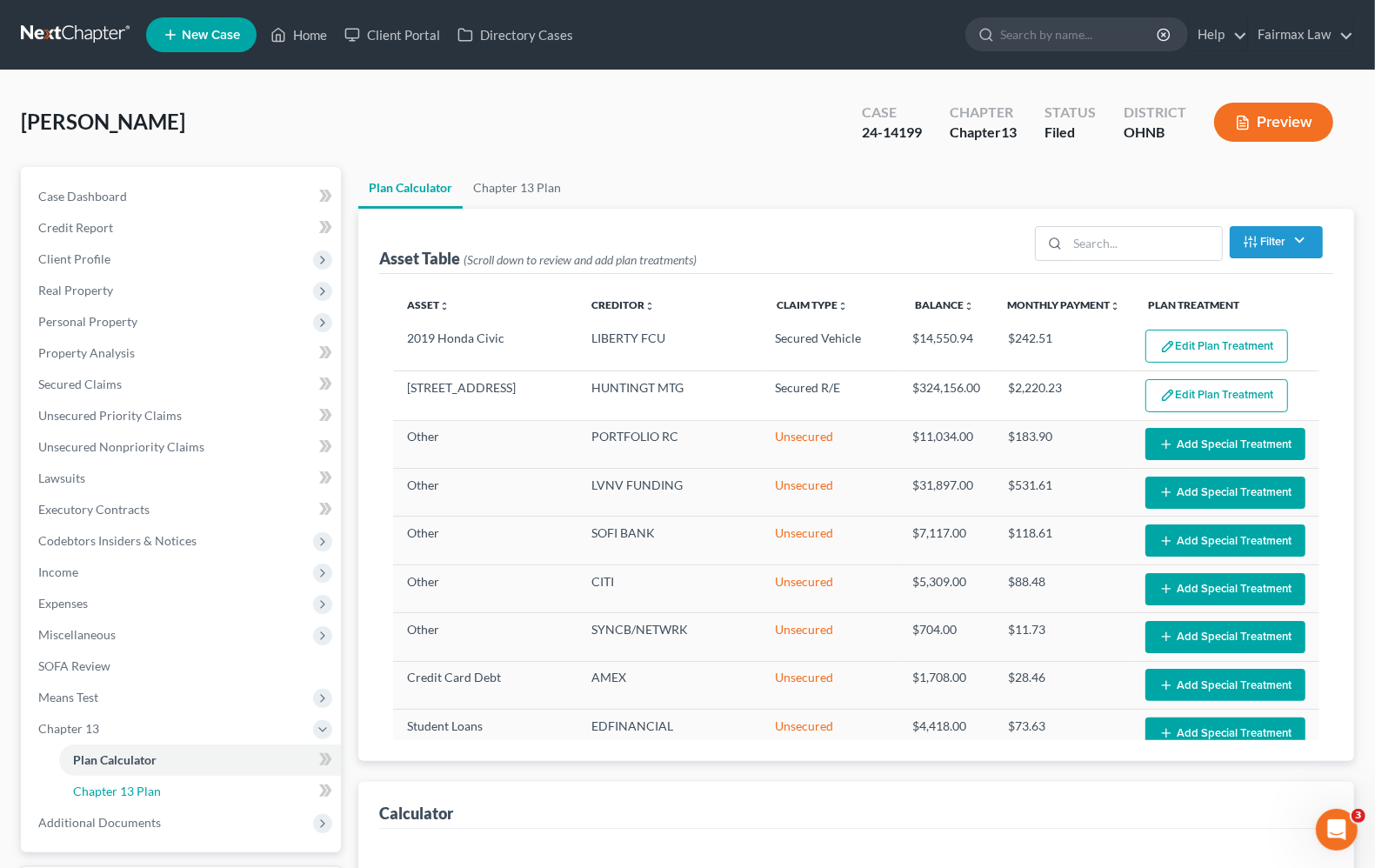
click at [94, 793] on span "Chapter 13 Plan" at bounding box center [117, 790] width 87 height 15
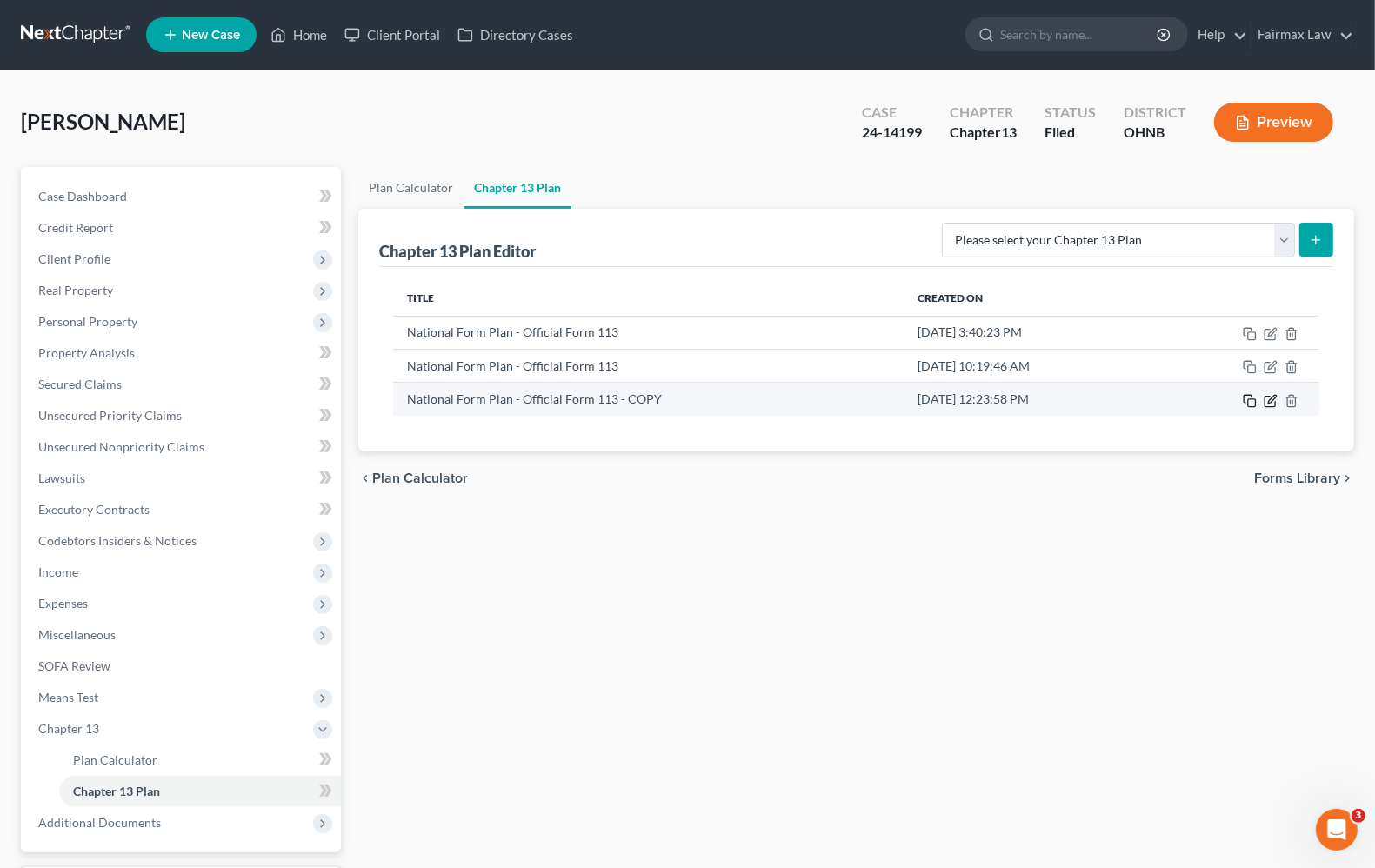
drag, startPoint x: 1253, startPoint y: 407, endPoint x: 1275, endPoint y: 396, distance: 24.6
click at [1374, 618] on html "Home New Case Client Portal Directory Cases Fairmax Law angela@fairmaxlaw.com M…" at bounding box center [688, 509] width 1375 height 1018
click at [1275, 396] on icon "button" at bounding box center [1270, 401] width 14 height 14
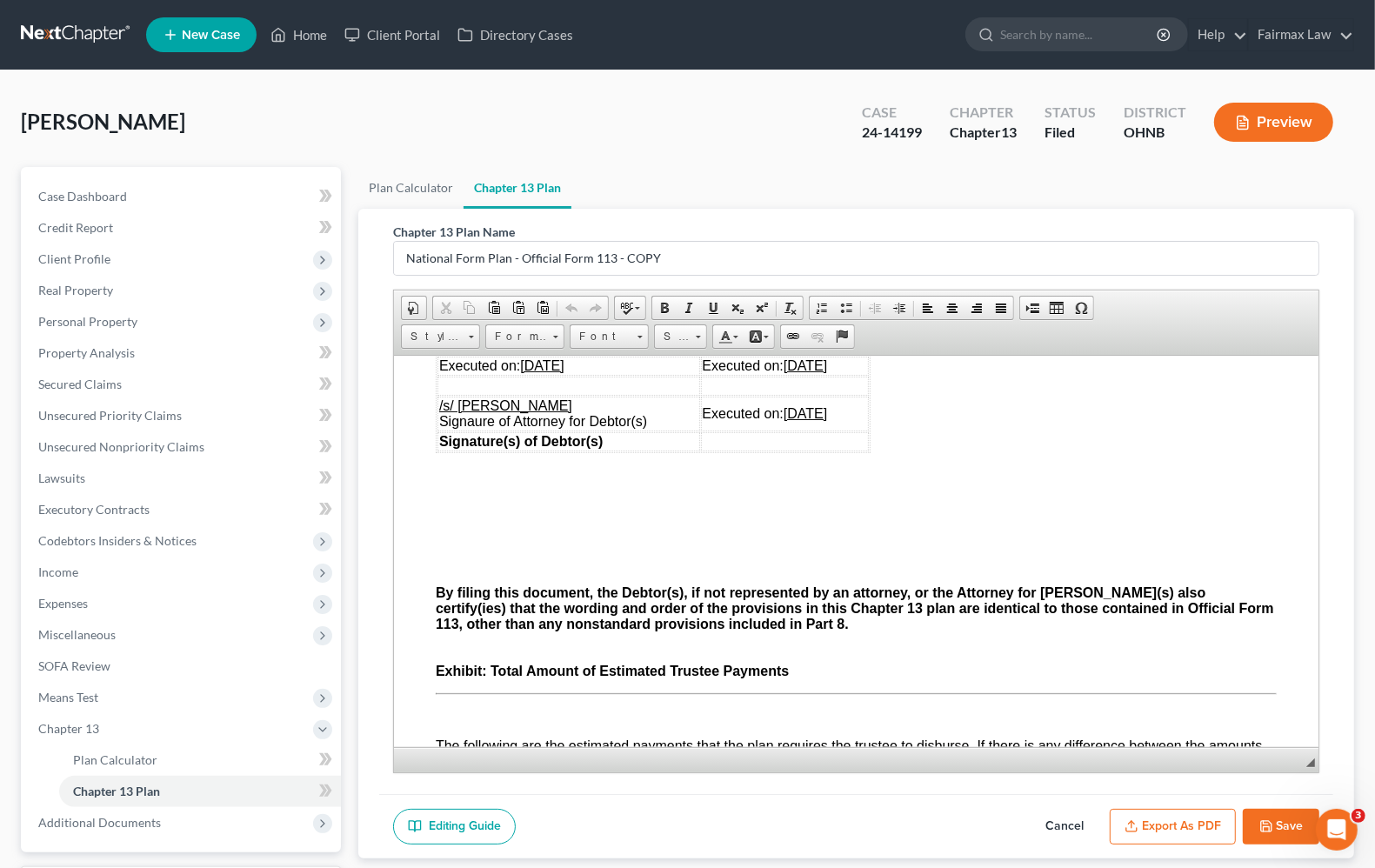
scroll to position [5543, 0]
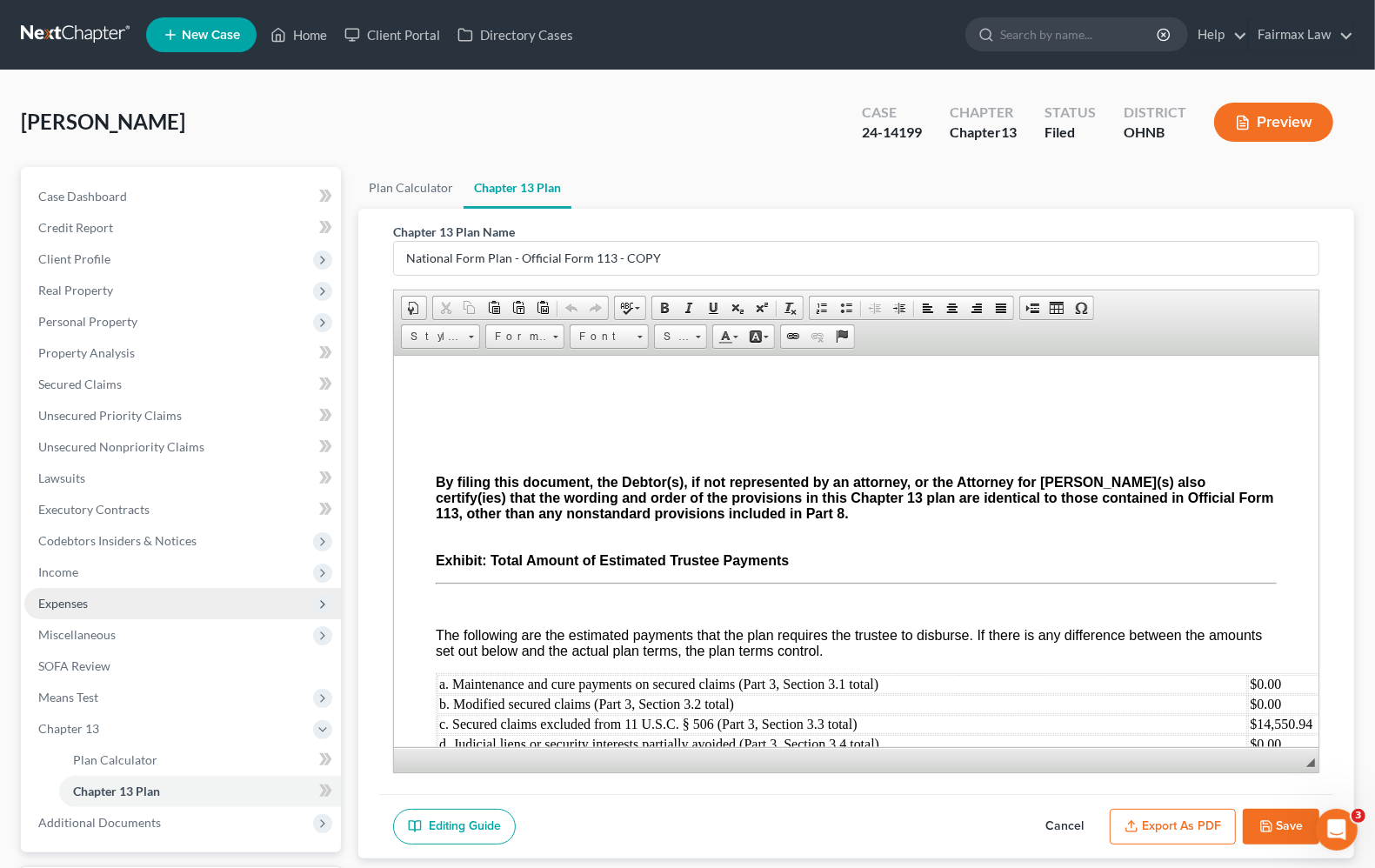
click at [57, 595] on span "Expenses" at bounding box center [62, 602] width 50 height 15
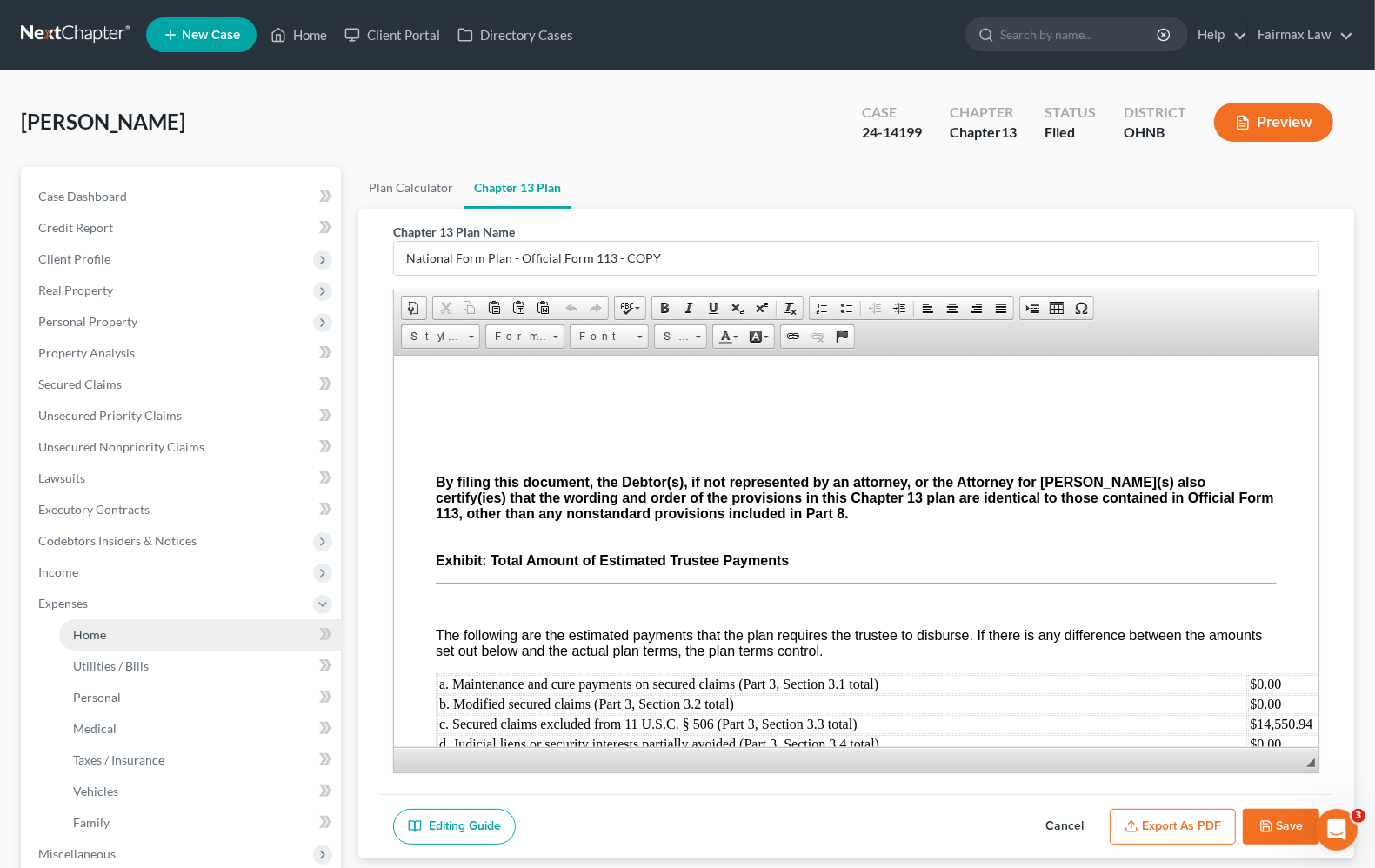
click at [79, 637] on span "Home" at bounding box center [89, 634] width 33 height 15
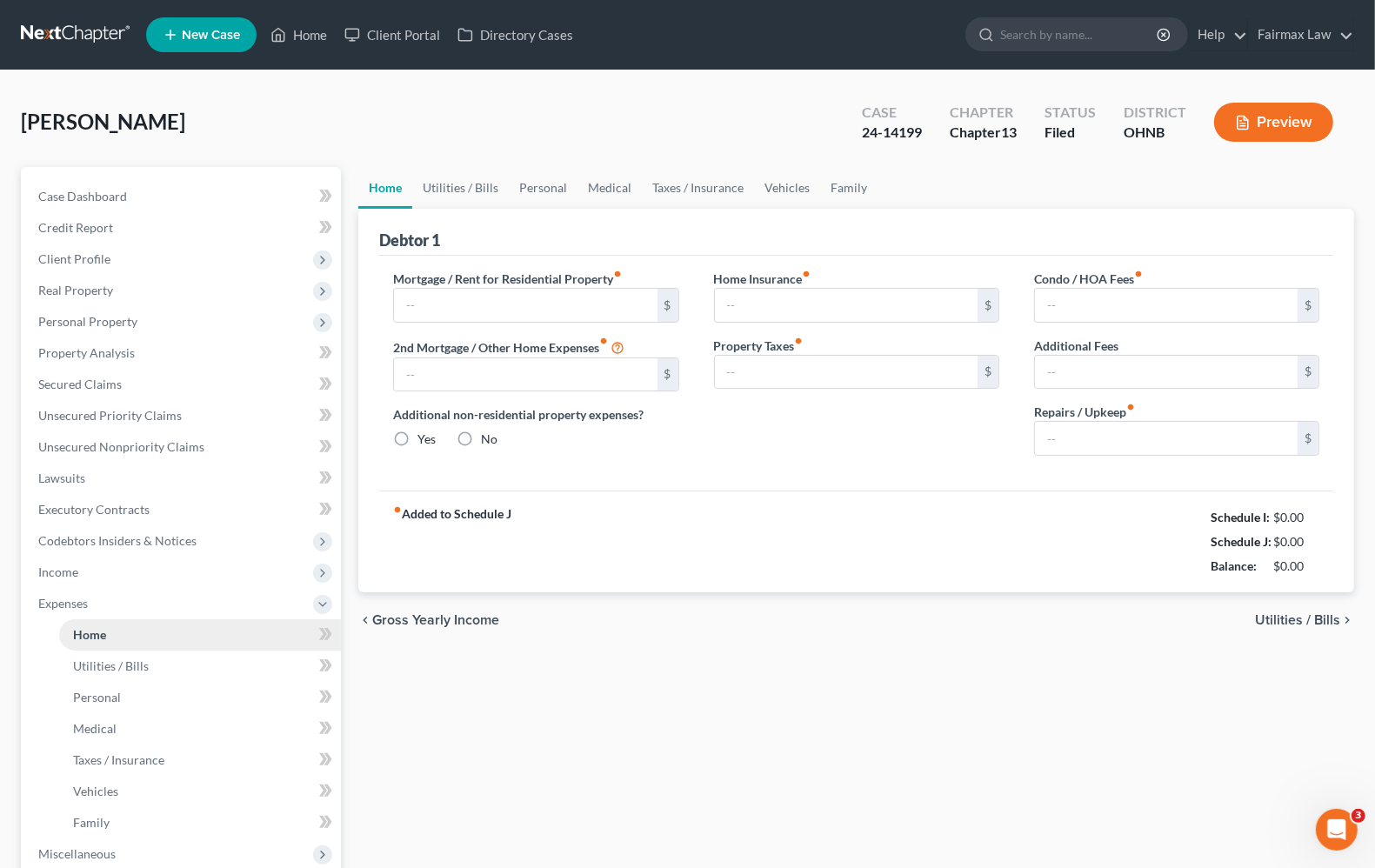
type input "2,220.22"
type input "0.00"
radio input "true"
type input "0.00"
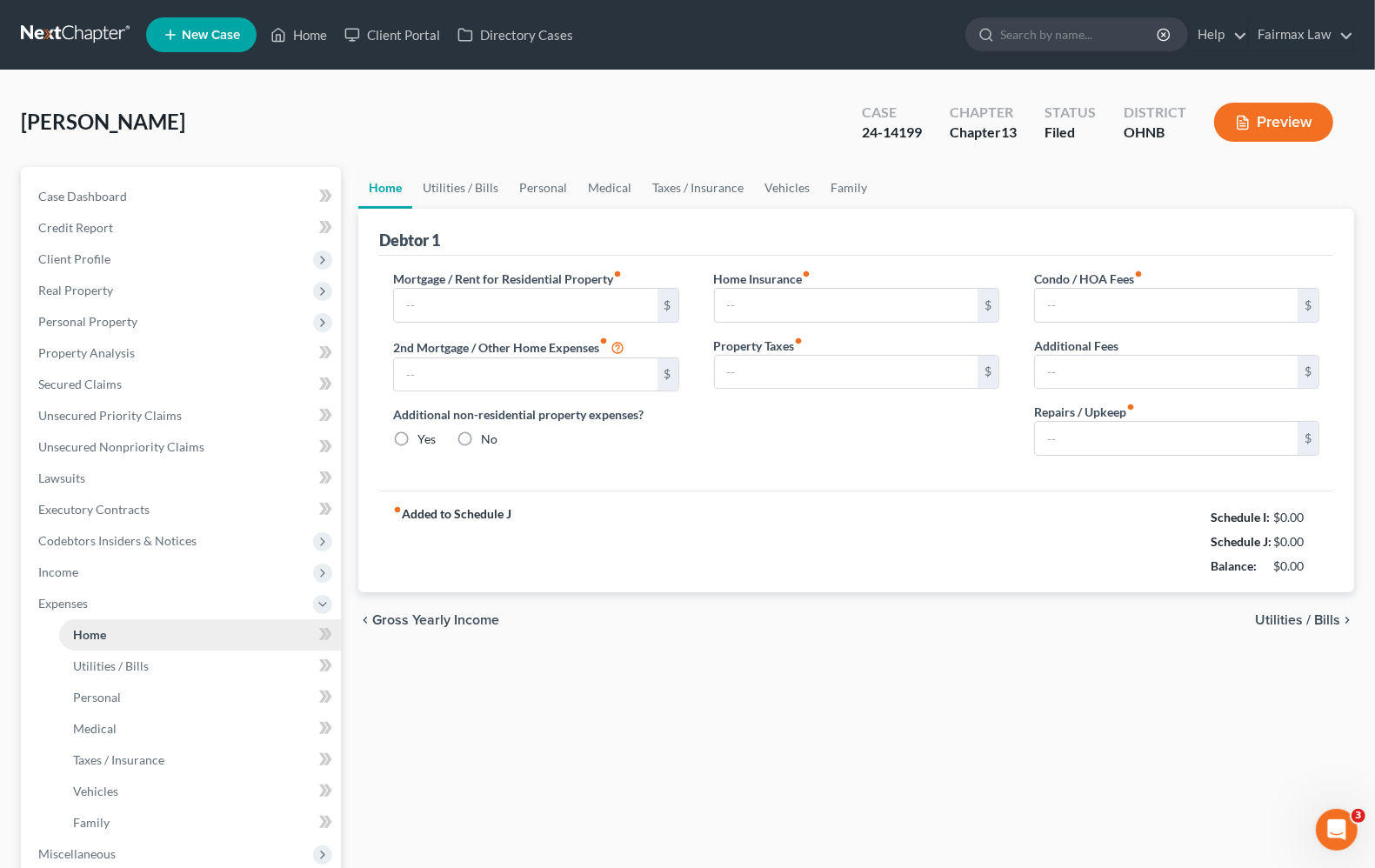
type input "500.00"
type input "0.00"
type input "100.00"
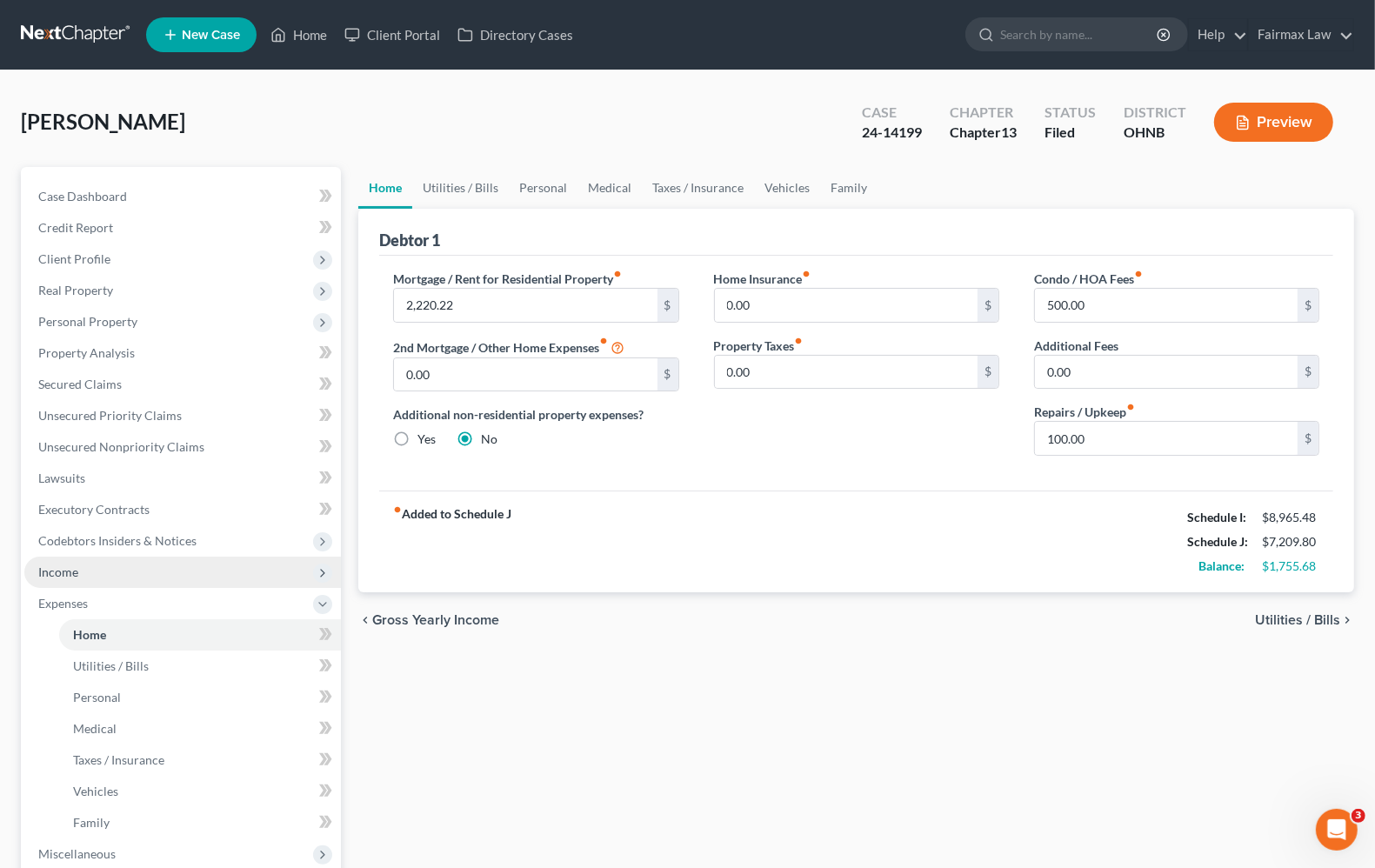
drag, startPoint x: 79, startPoint y: 577, endPoint x: 112, endPoint y: 557, distance: 38.6
click at [80, 578] on span "Income" at bounding box center [183, 572] width 317 height 31
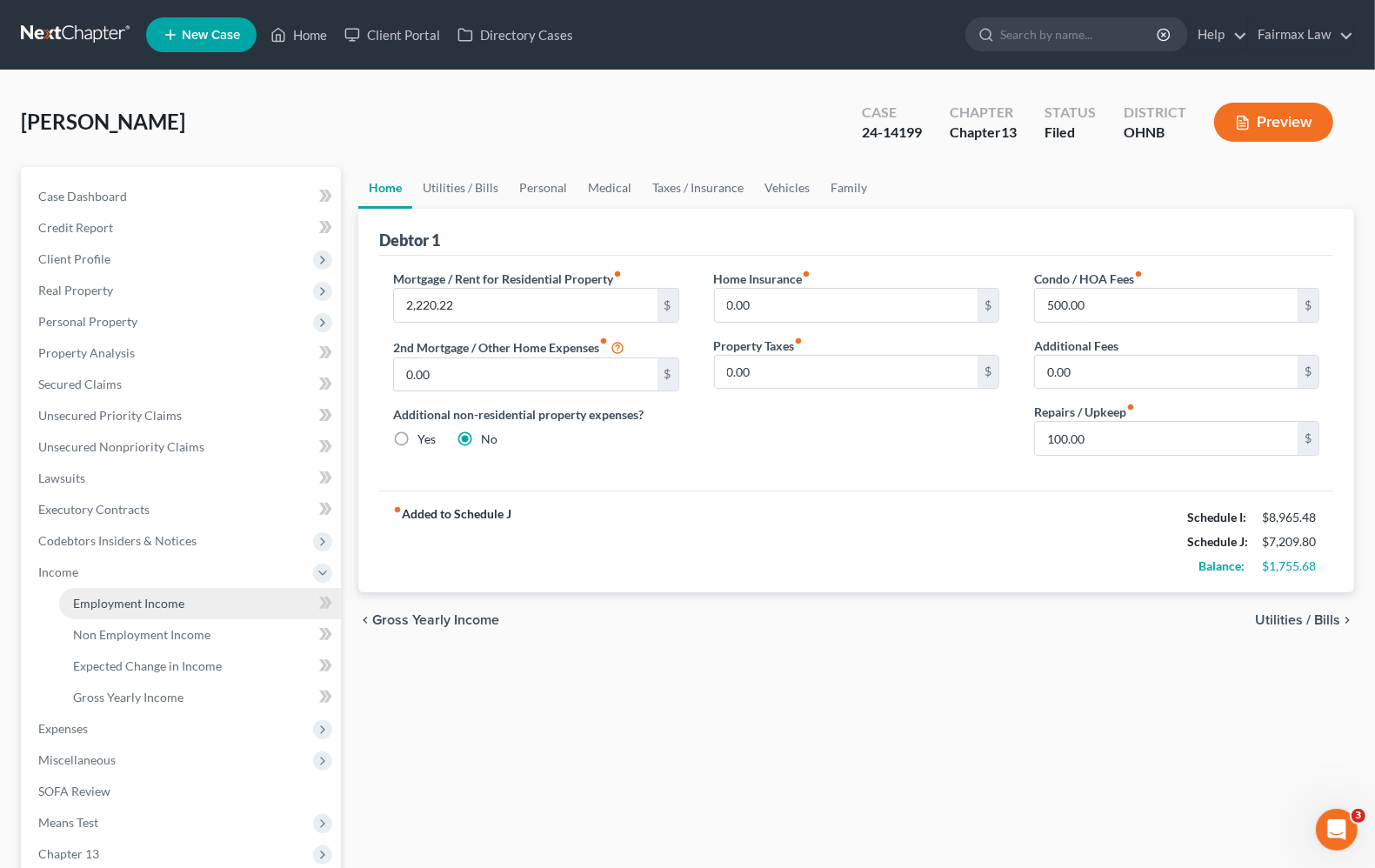
click at [91, 602] on span "Employment Income" at bounding box center [128, 602] width 112 height 15
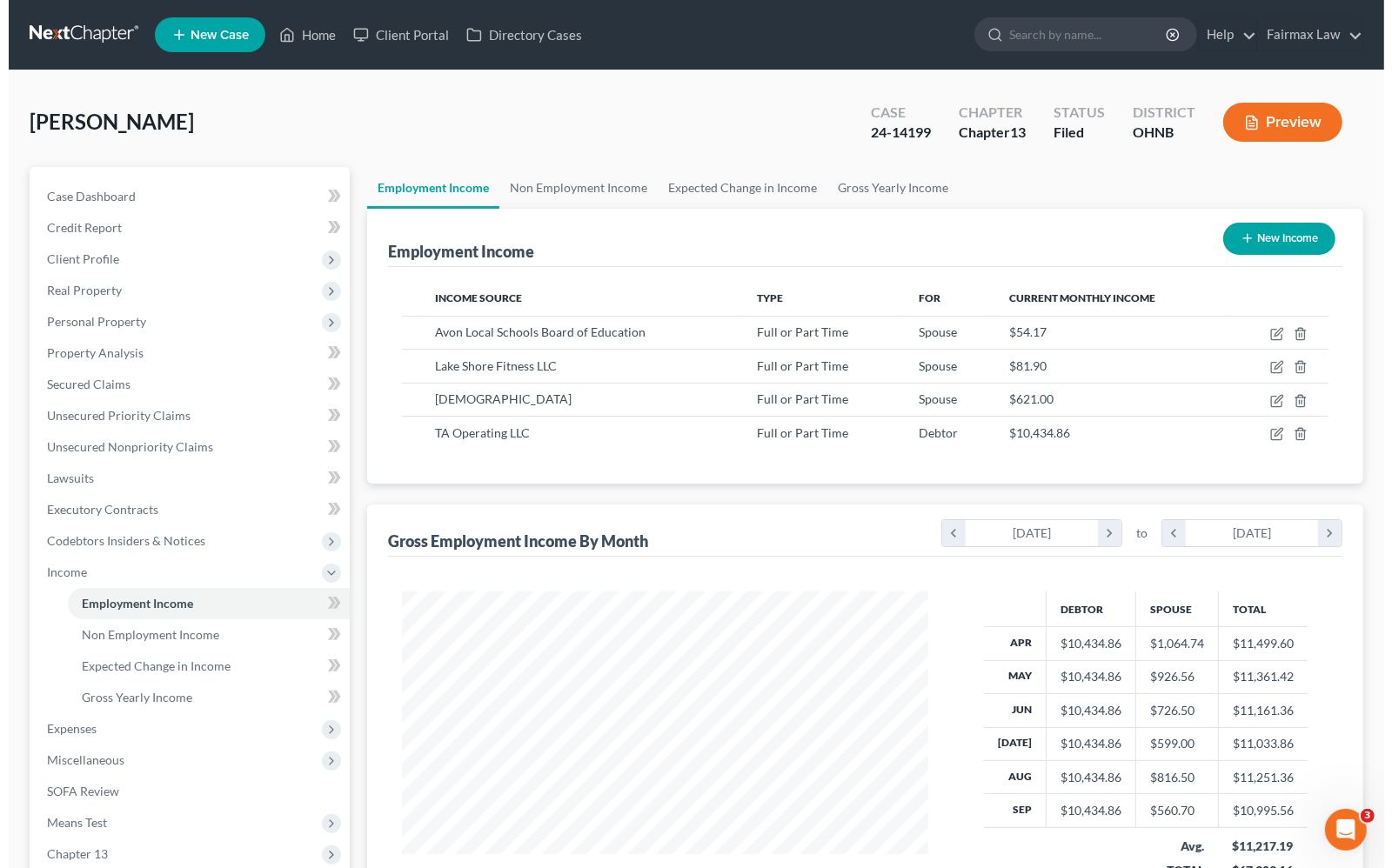
scroll to position [313, 560]
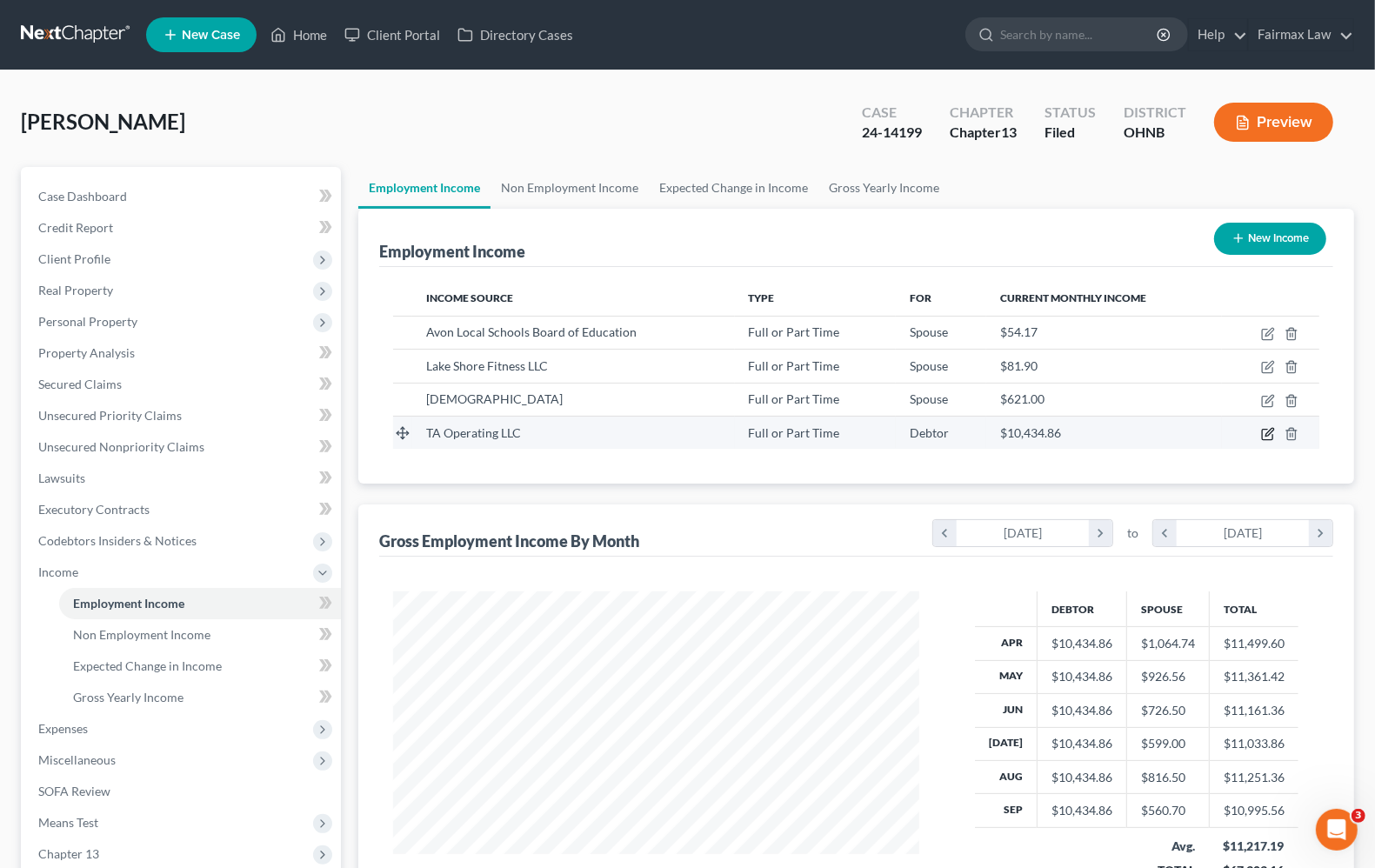
click at [1271, 428] on icon "button" at bounding box center [1269, 432] width 8 height 8
select select "0"
select select "36"
select select "1"
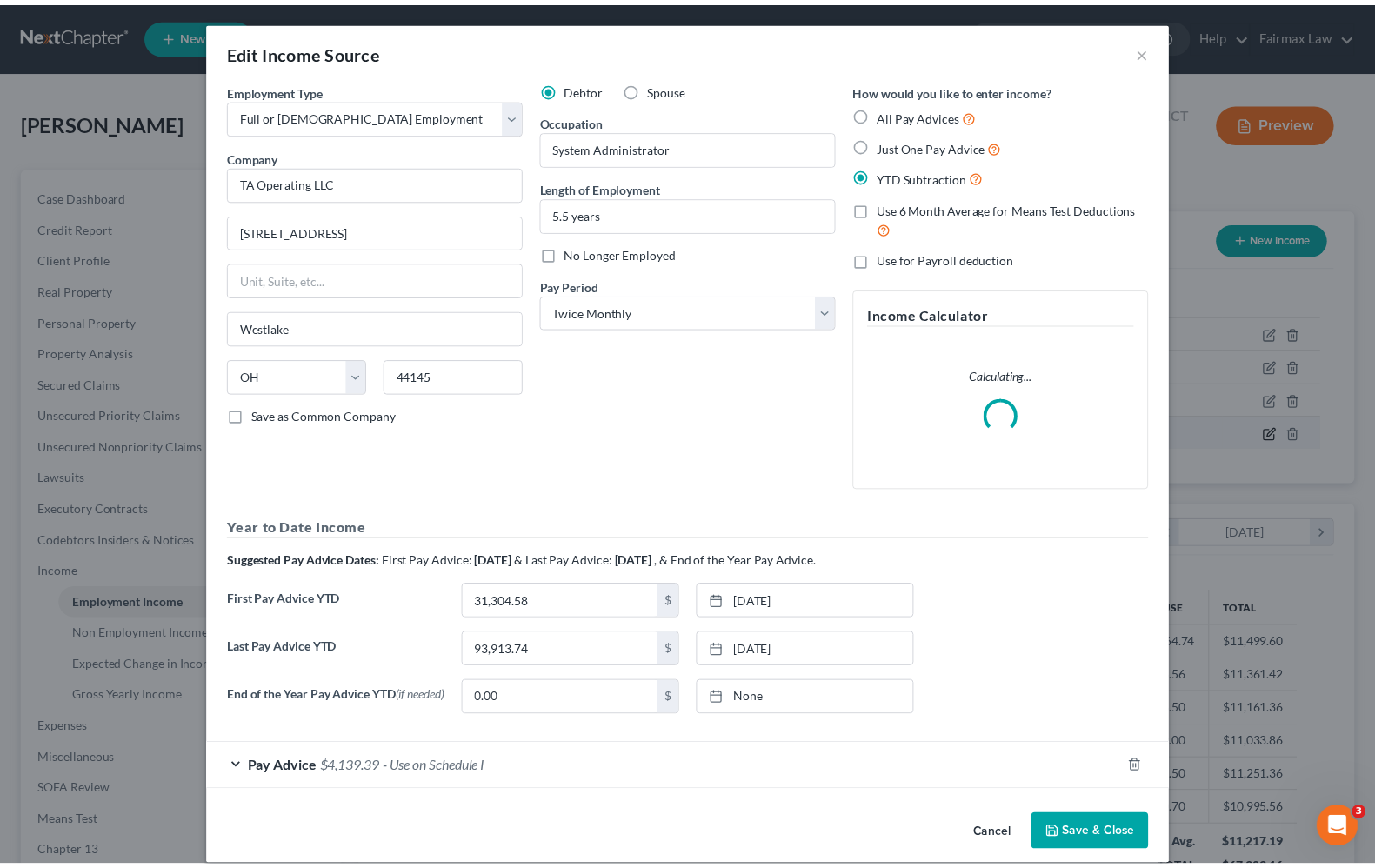
scroll to position [313, 567]
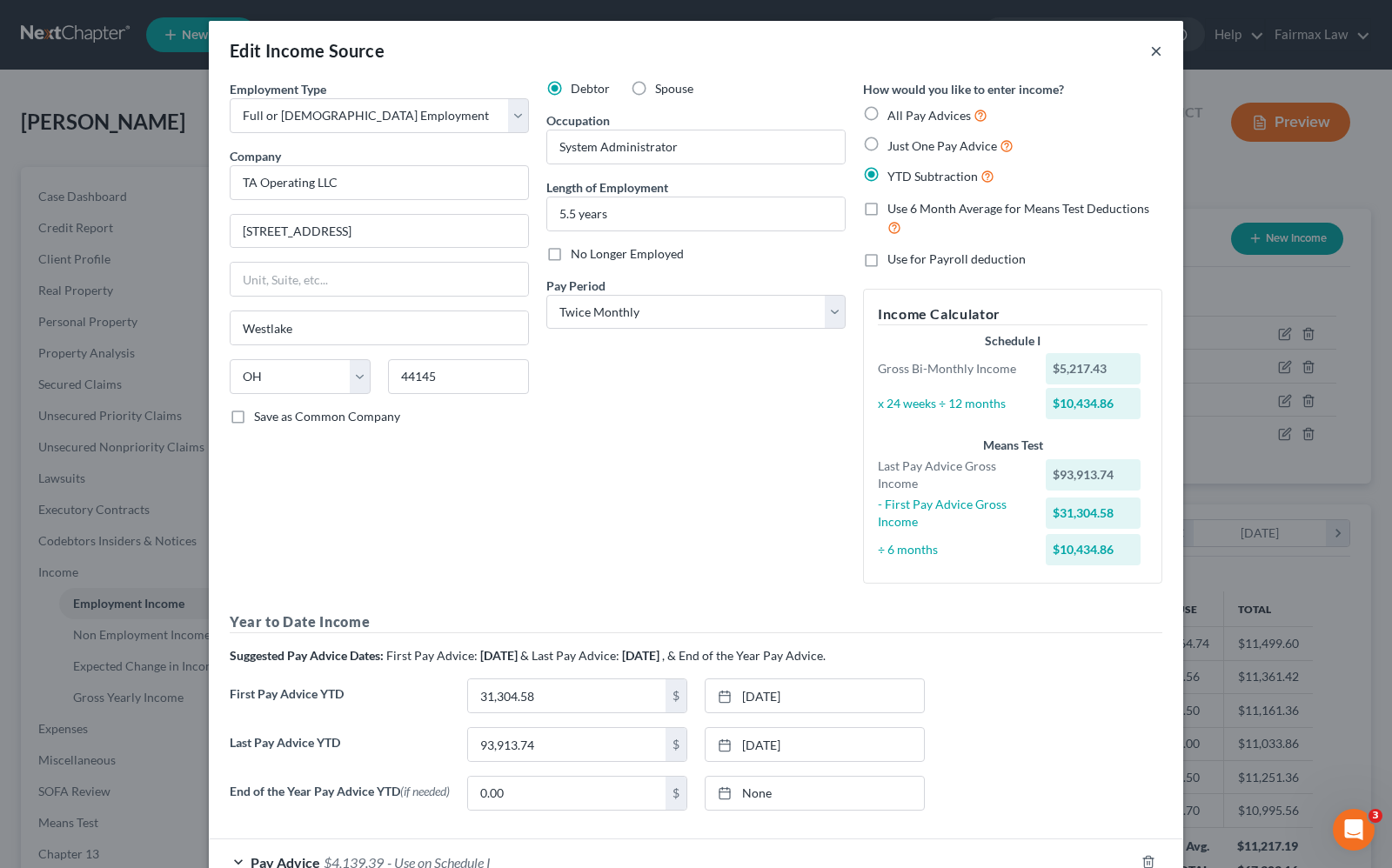
click at [1150, 53] on button "×" at bounding box center [1156, 50] width 13 height 20
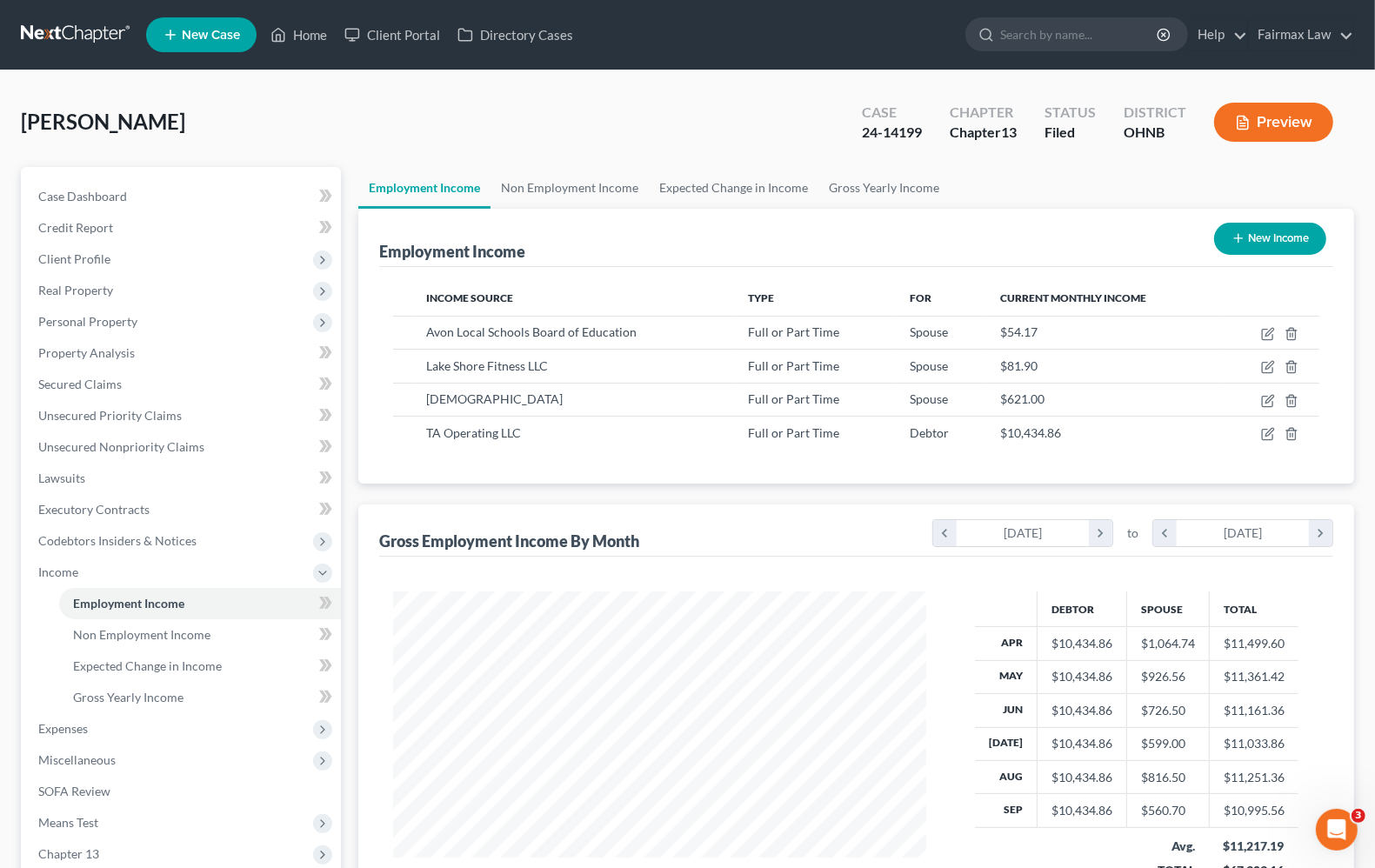
scroll to position [869116, 868983]
click at [66, 724] on span "Expenses" at bounding box center [62, 727] width 50 height 15
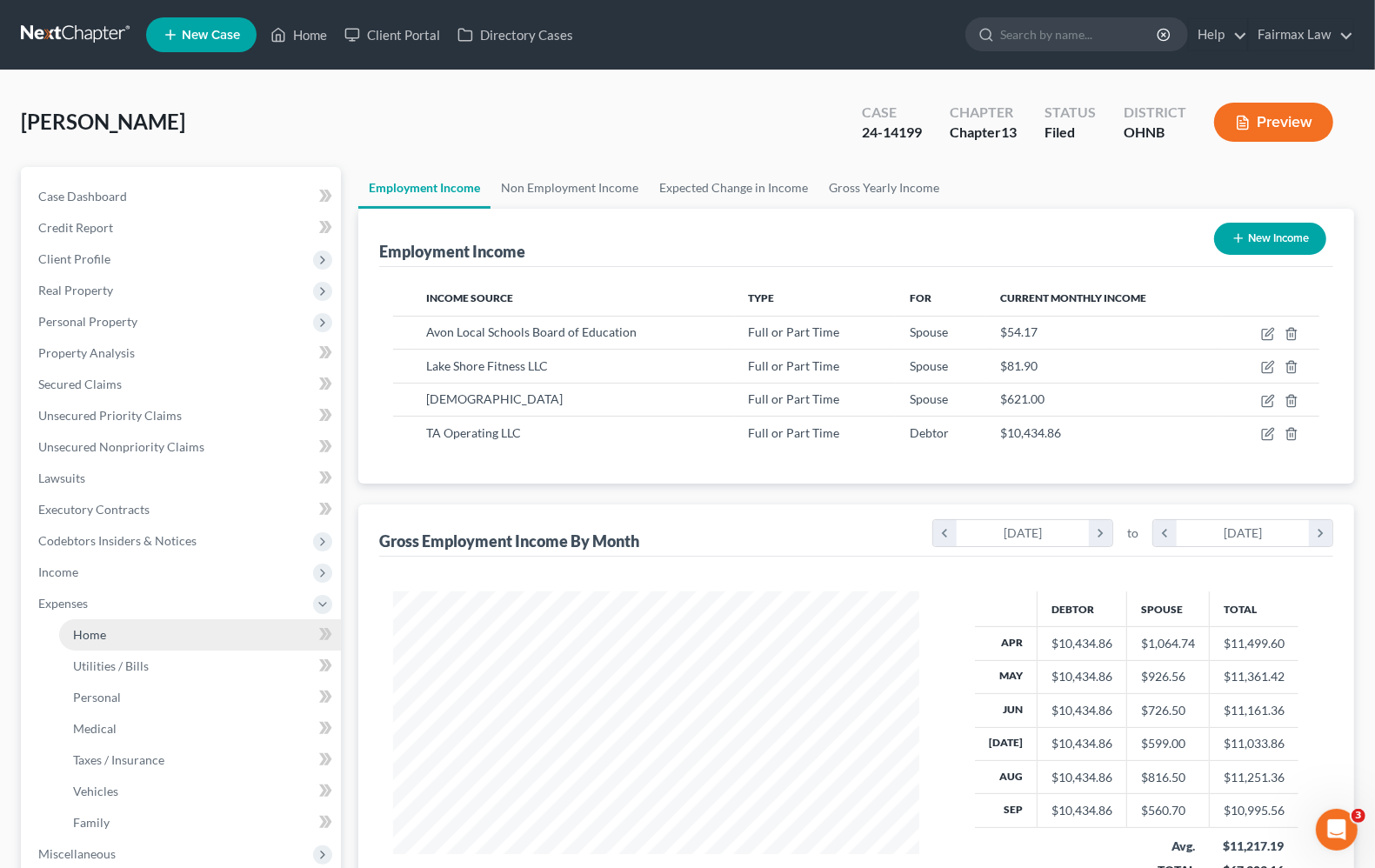
click at [87, 636] on span "Home" at bounding box center [89, 634] width 33 height 15
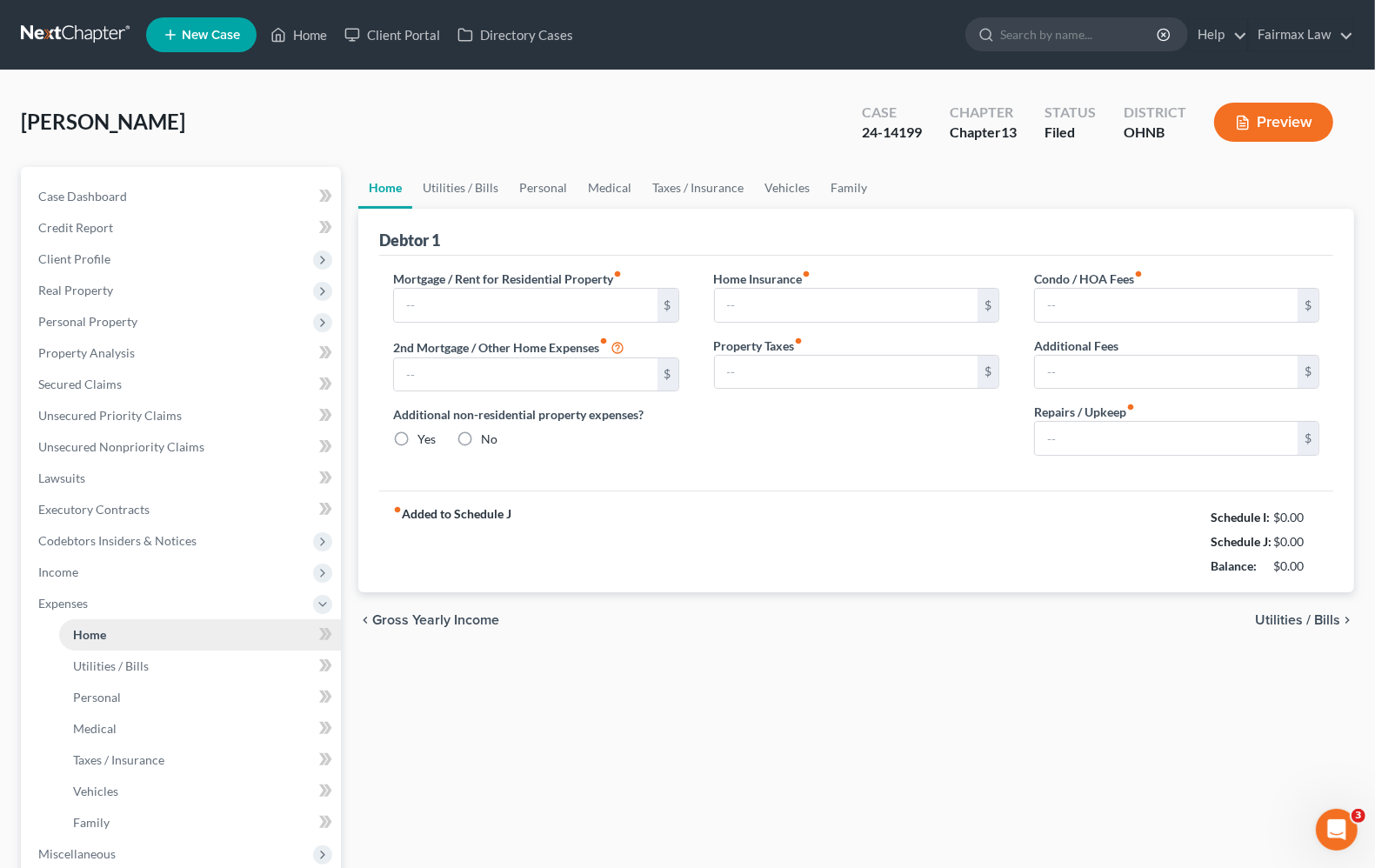
type input "2,220.22"
type input "0.00"
radio input "true"
type input "0.00"
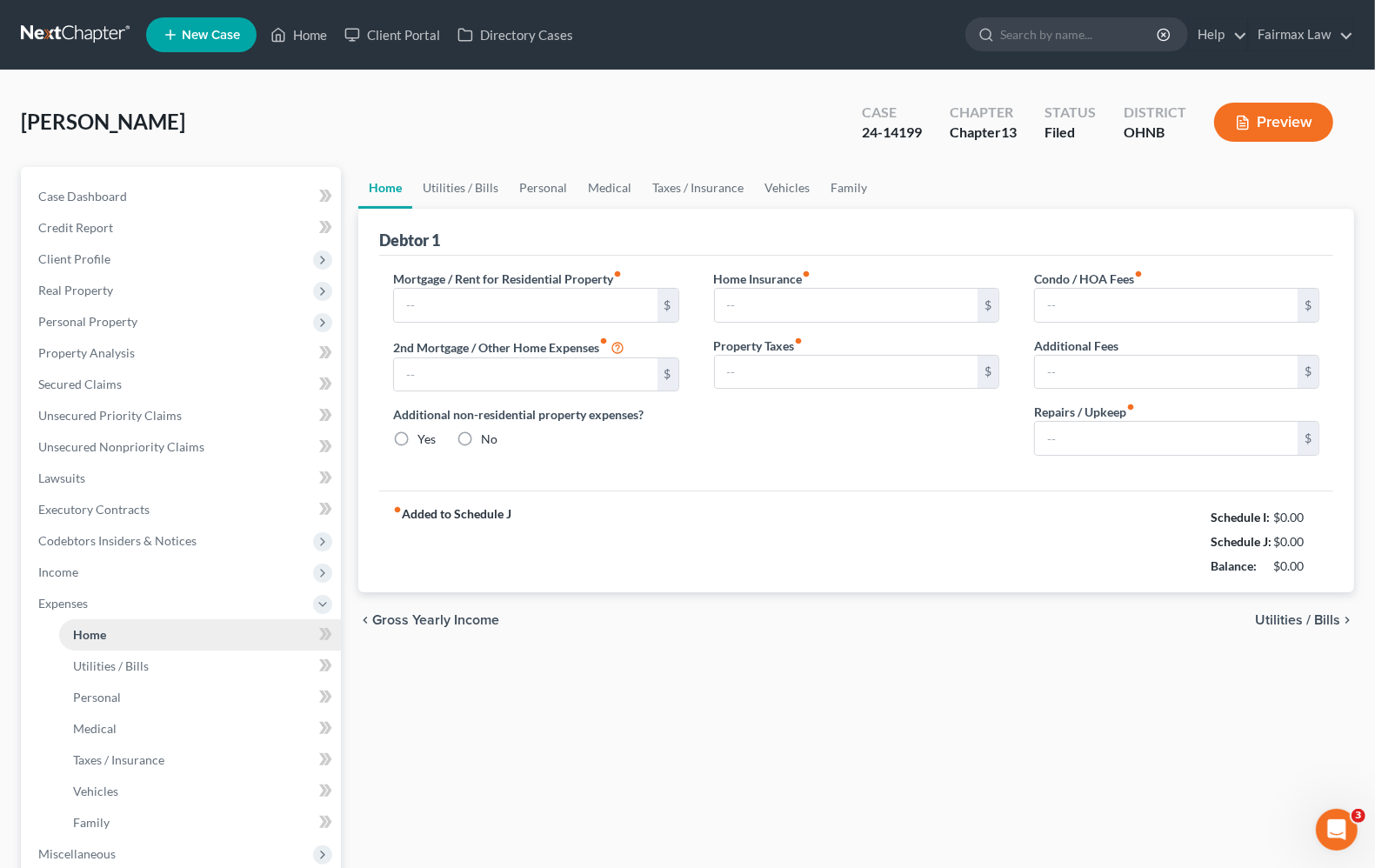
type input "500.00"
type input "0.00"
type input "100.00"
click at [313, 31] on link "Home" at bounding box center [299, 35] width 74 height 31
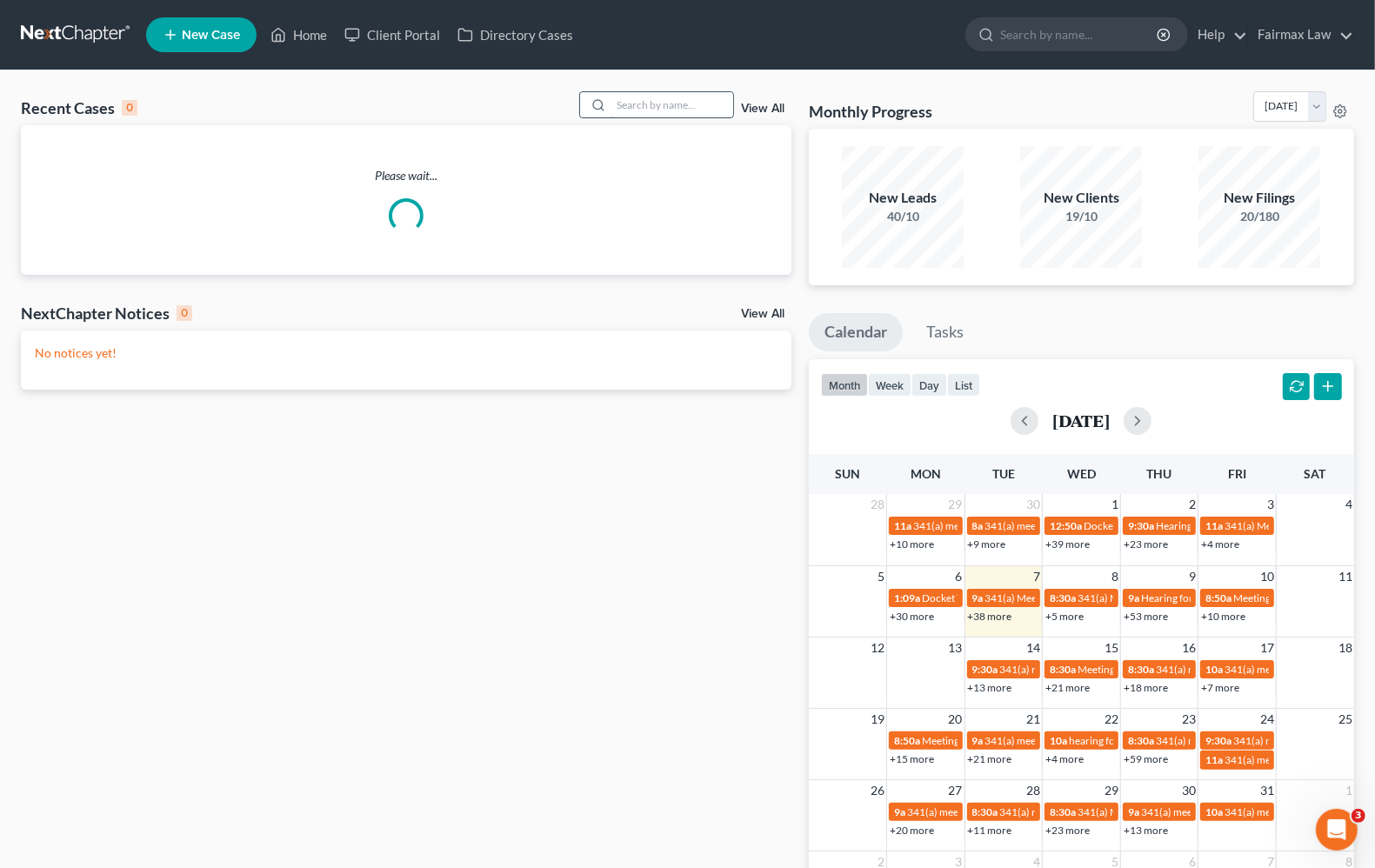
click at [718, 97] on input "search" at bounding box center [672, 105] width 121 height 25
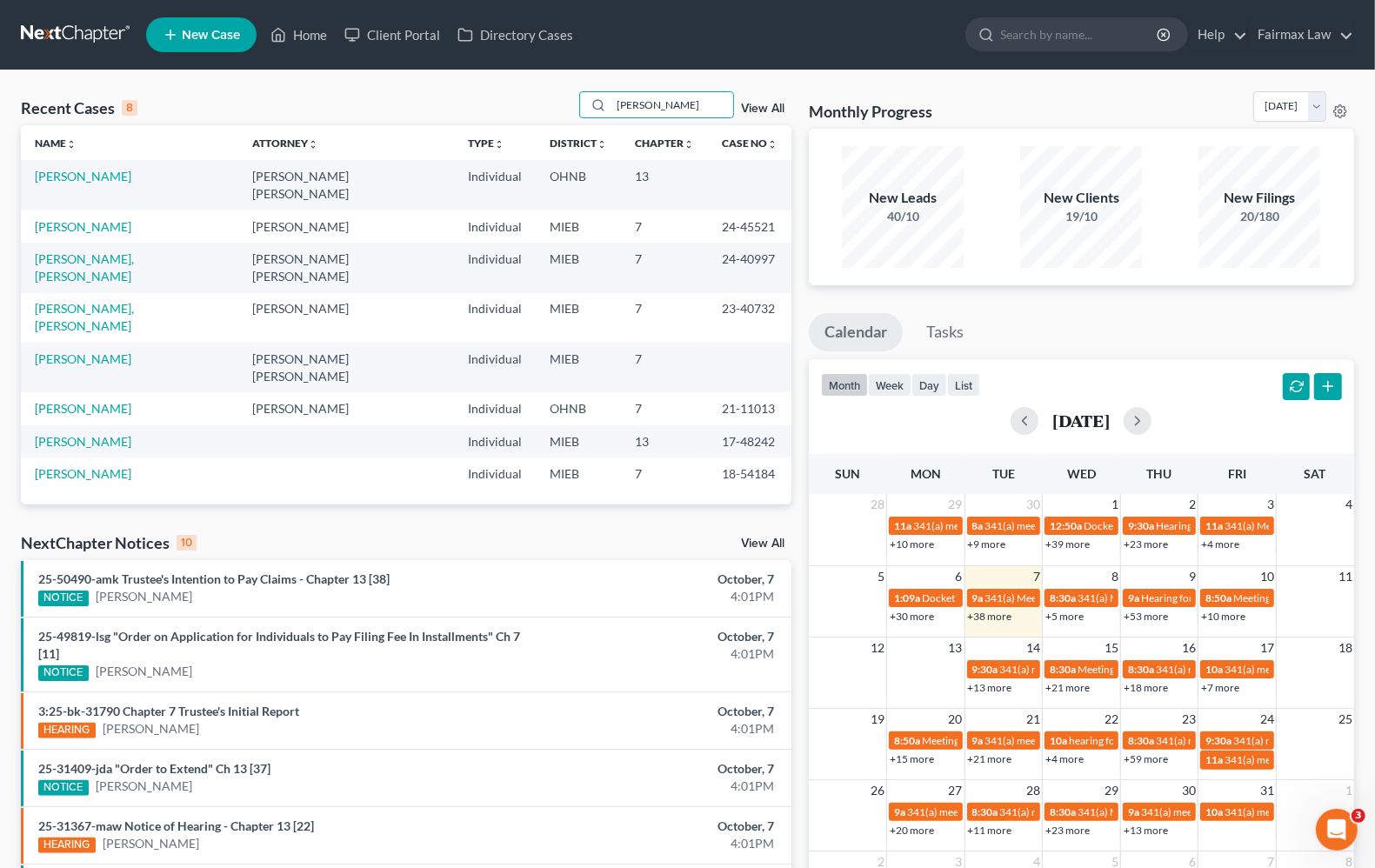
click at [37, 184] on td "[PERSON_NAME]" at bounding box center [129, 184] width 218 height 50
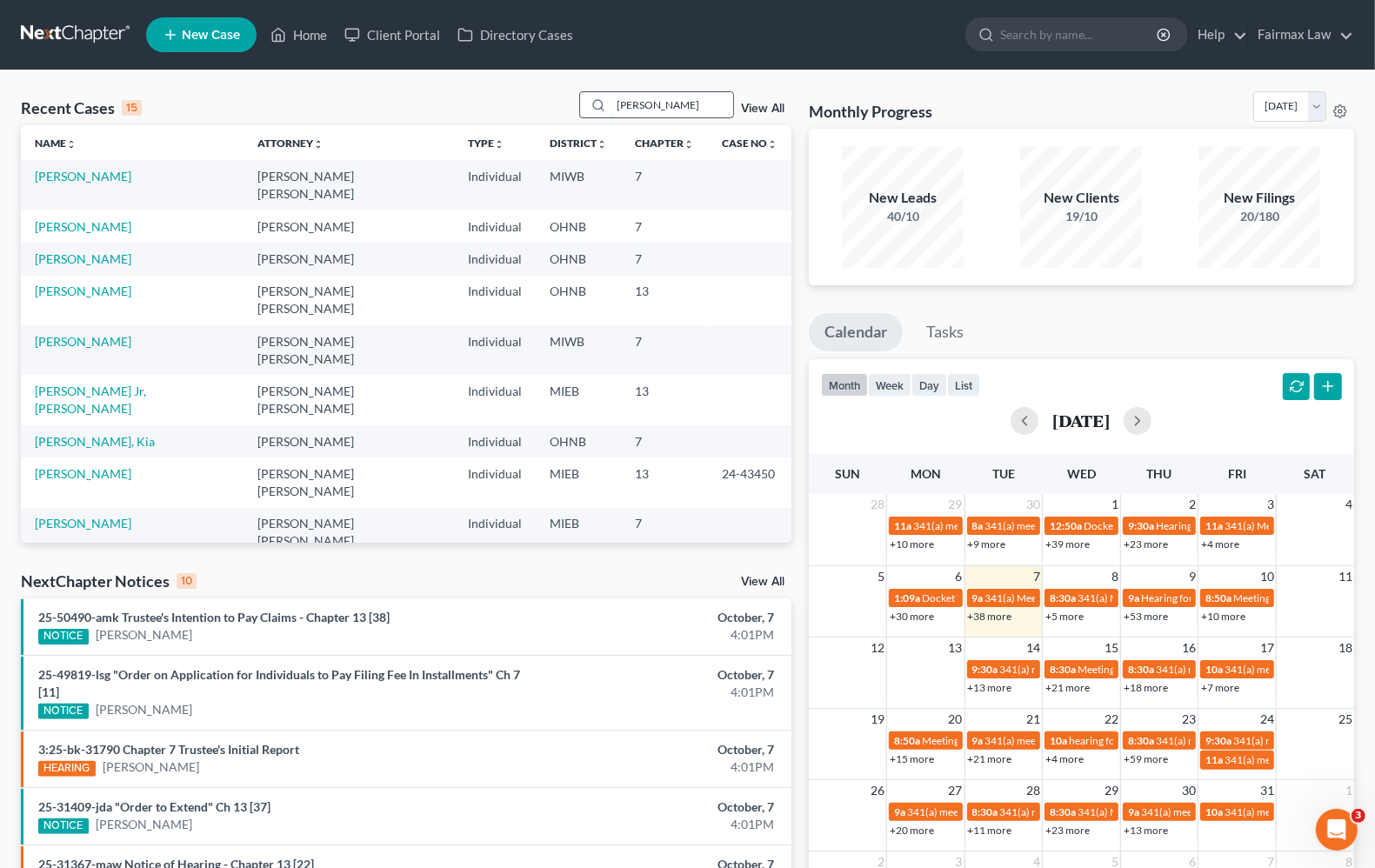
click at [691, 103] on input "quinn" at bounding box center [672, 105] width 121 height 25
drag, startPoint x: 611, startPoint y: 115, endPoint x: 407, endPoint y: 97, distance: 204.8
click at [409, 98] on div "Recent Cases 15 quinn View All" at bounding box center [405, 108] width 770 height 34
type input "quinn"
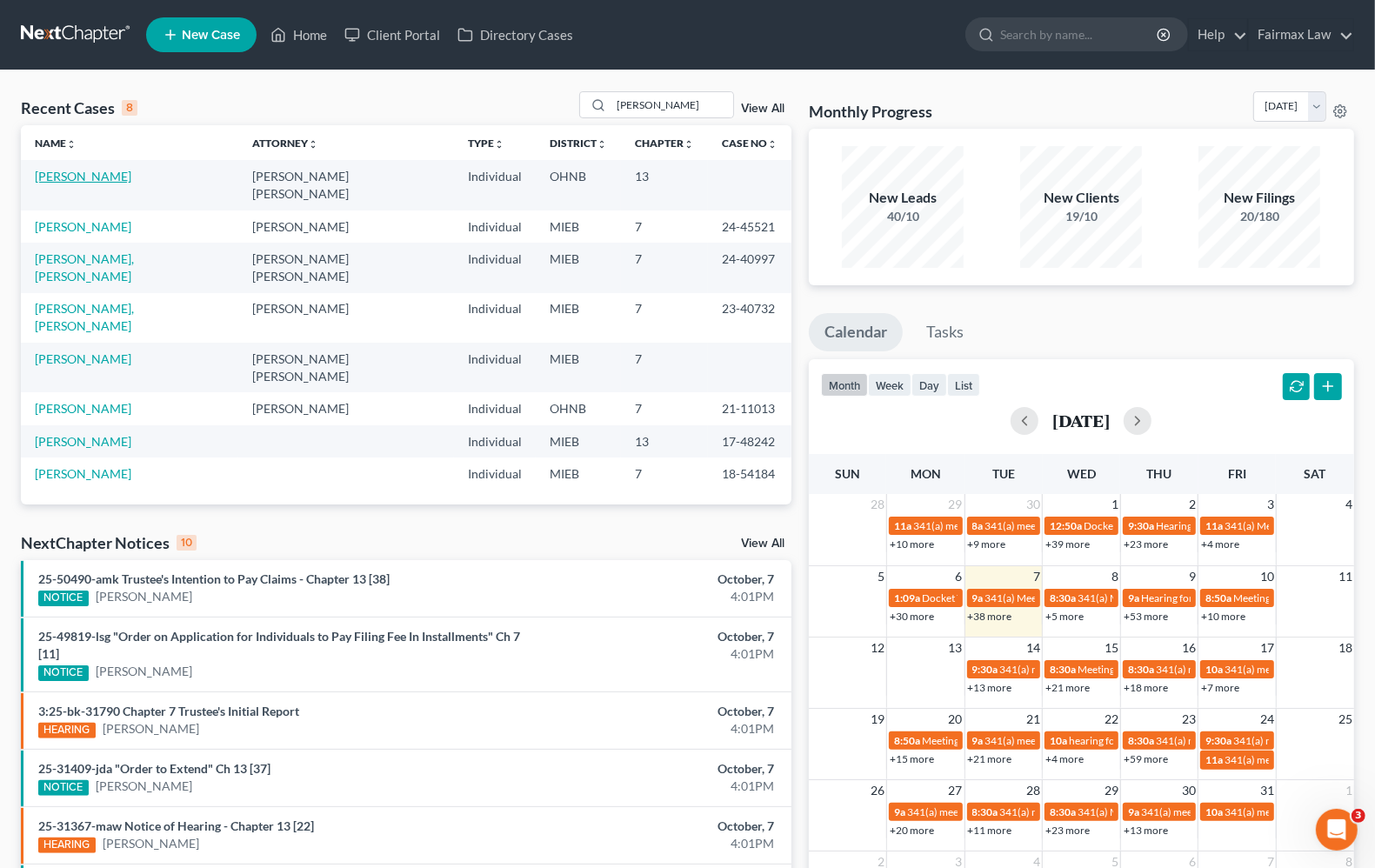
click at [50, 179] on link "[PERSON_NAME]" at bounding box center [83, 176] width 96 height 15
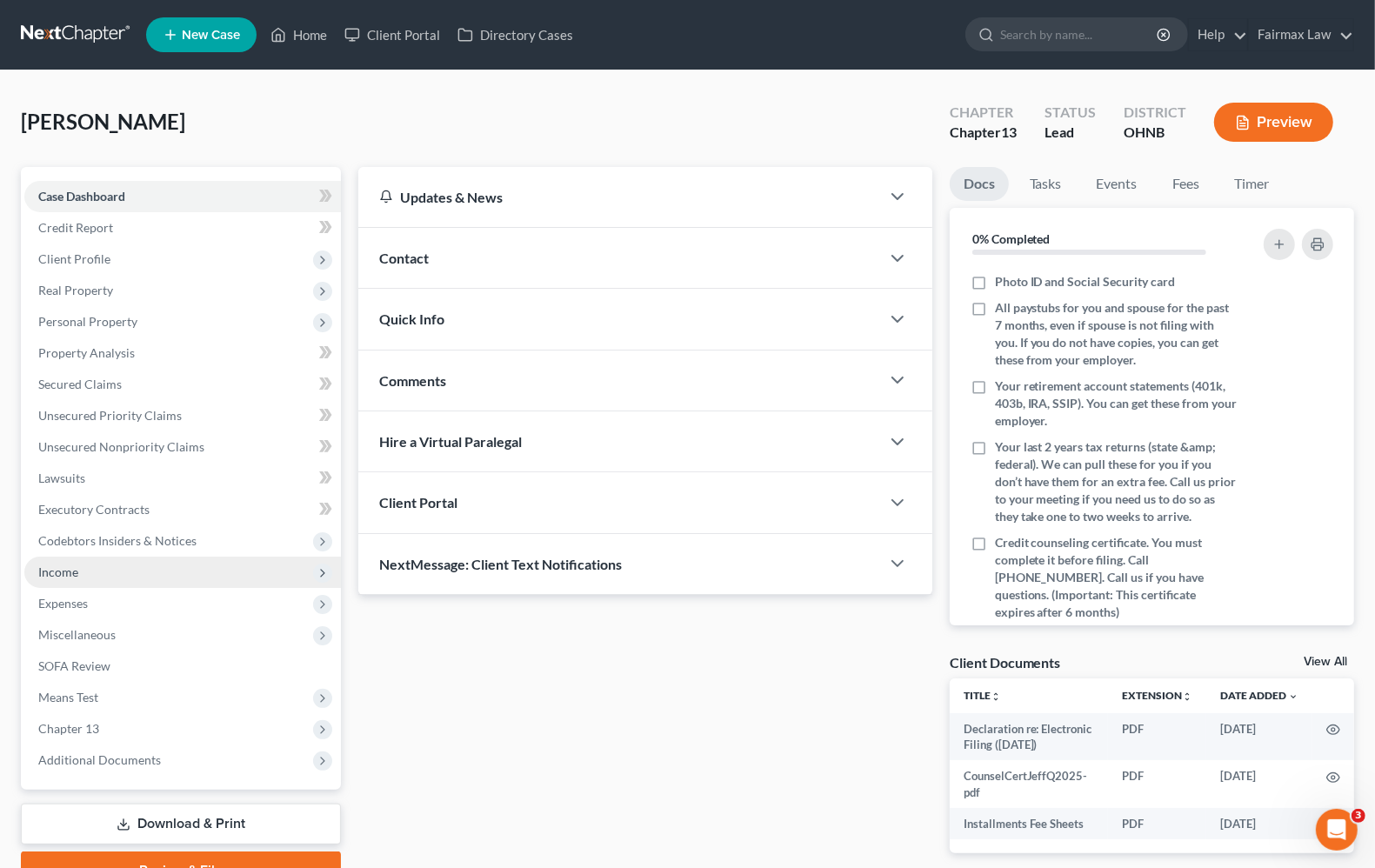
click at [61, 574] on span "Income" at bounding box center [57, 571] width 40 height 15
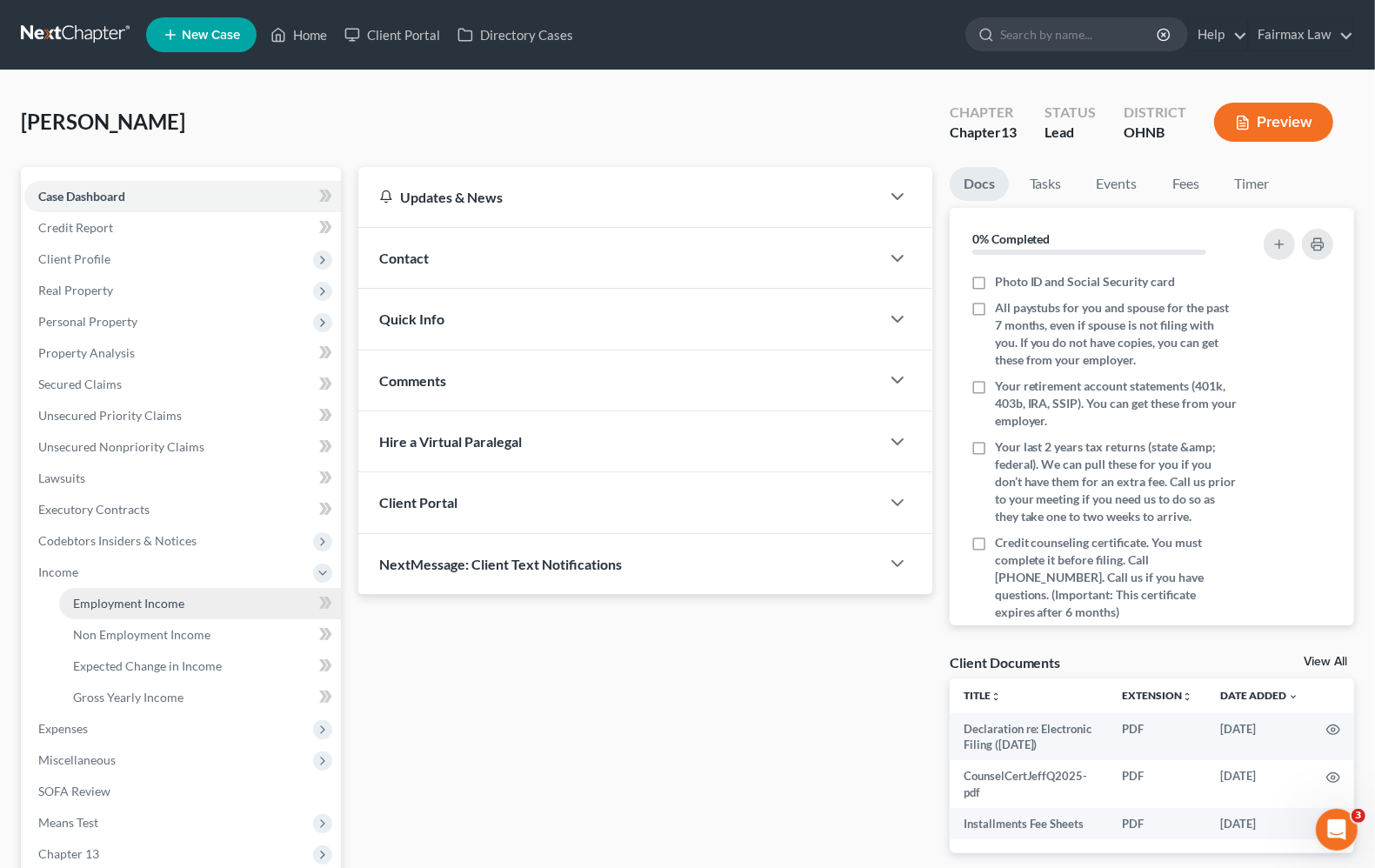
click at [123, 603] on span "Employment Income" at bounding box center [128, 602] width 112 height 15
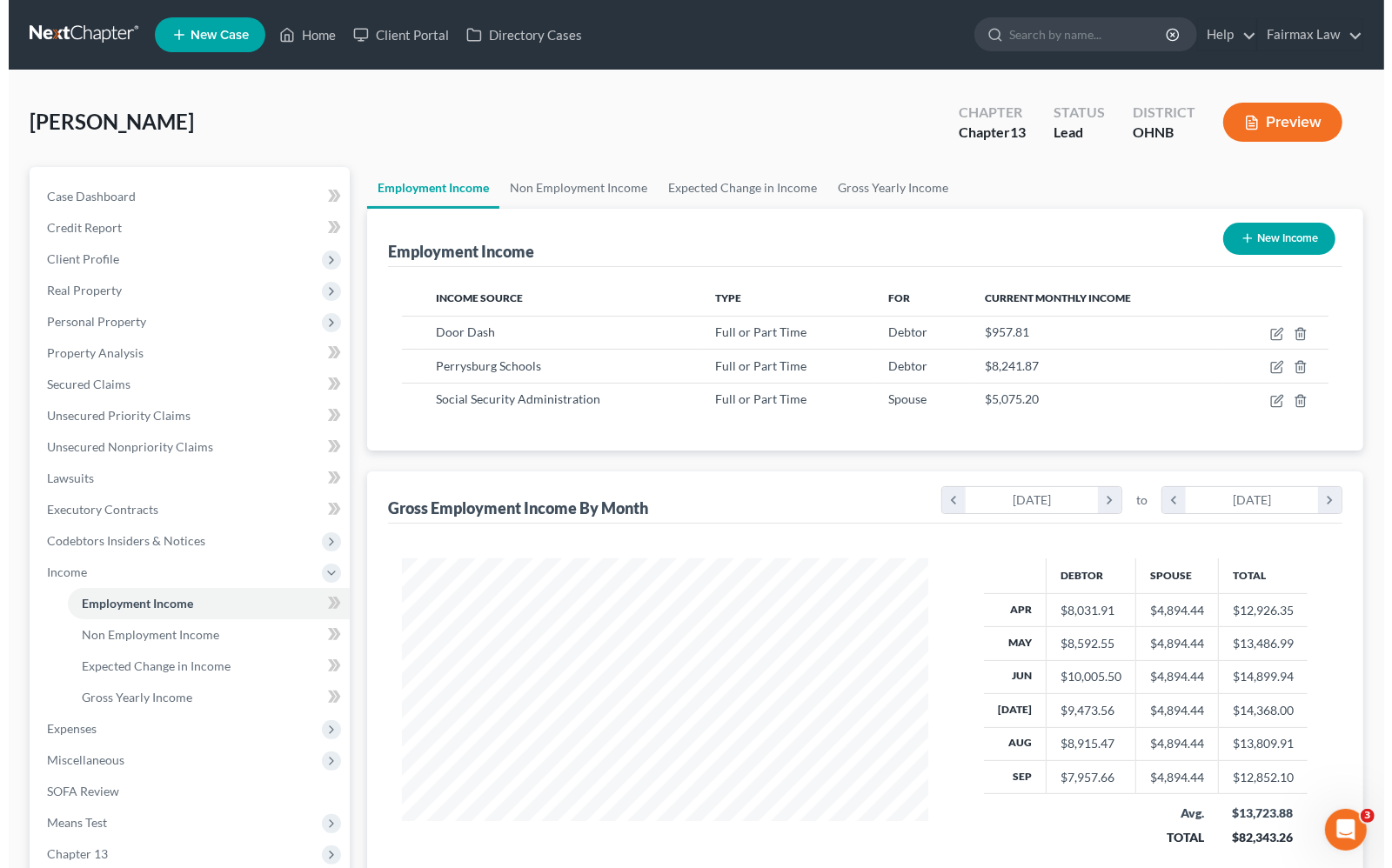
scroll to position [313, 560]
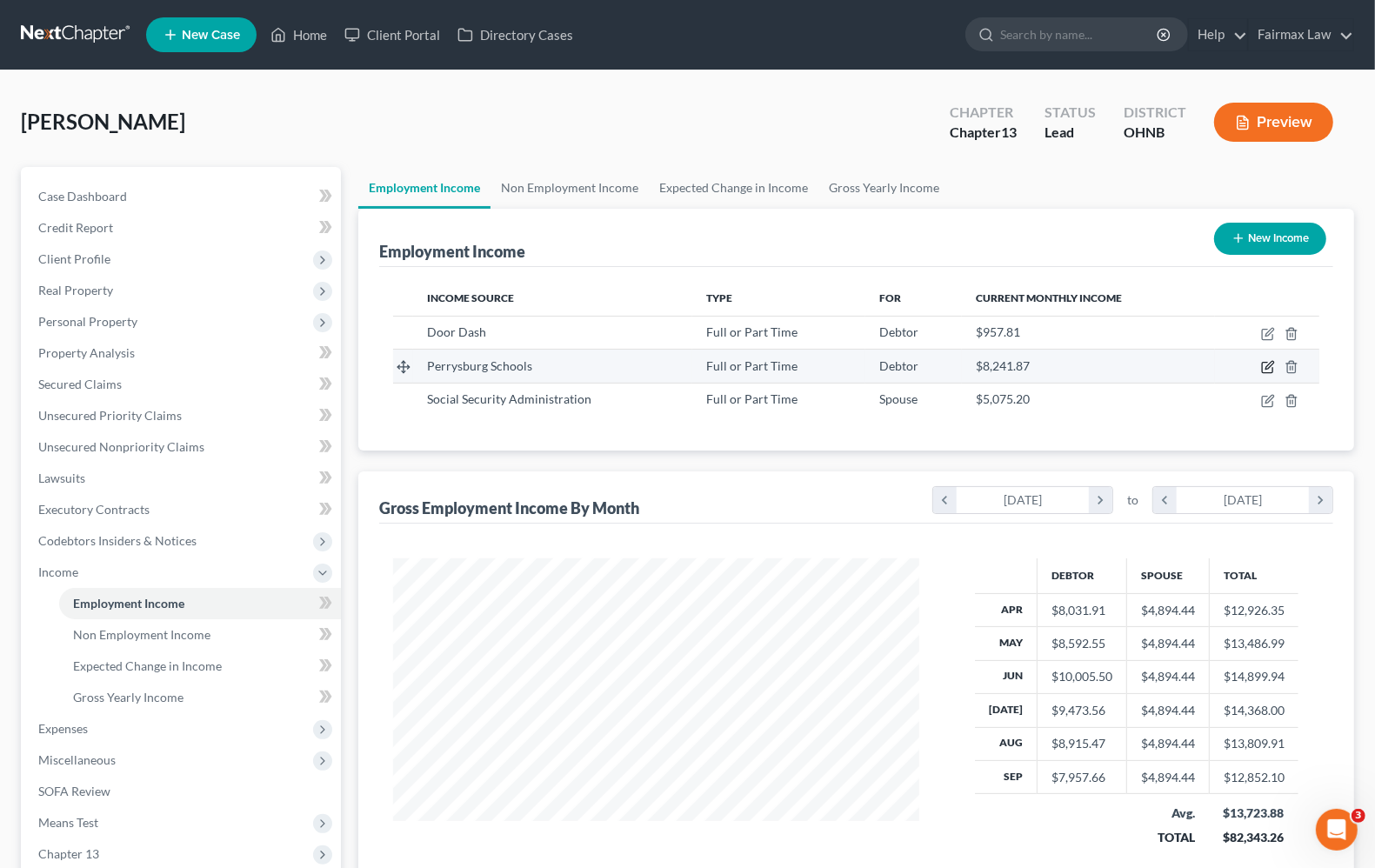
click at [1269, 365] on icon "button" at bounding box center [1267, 367] width 14 height 14
select select "0"
select select "36"
select select "2"
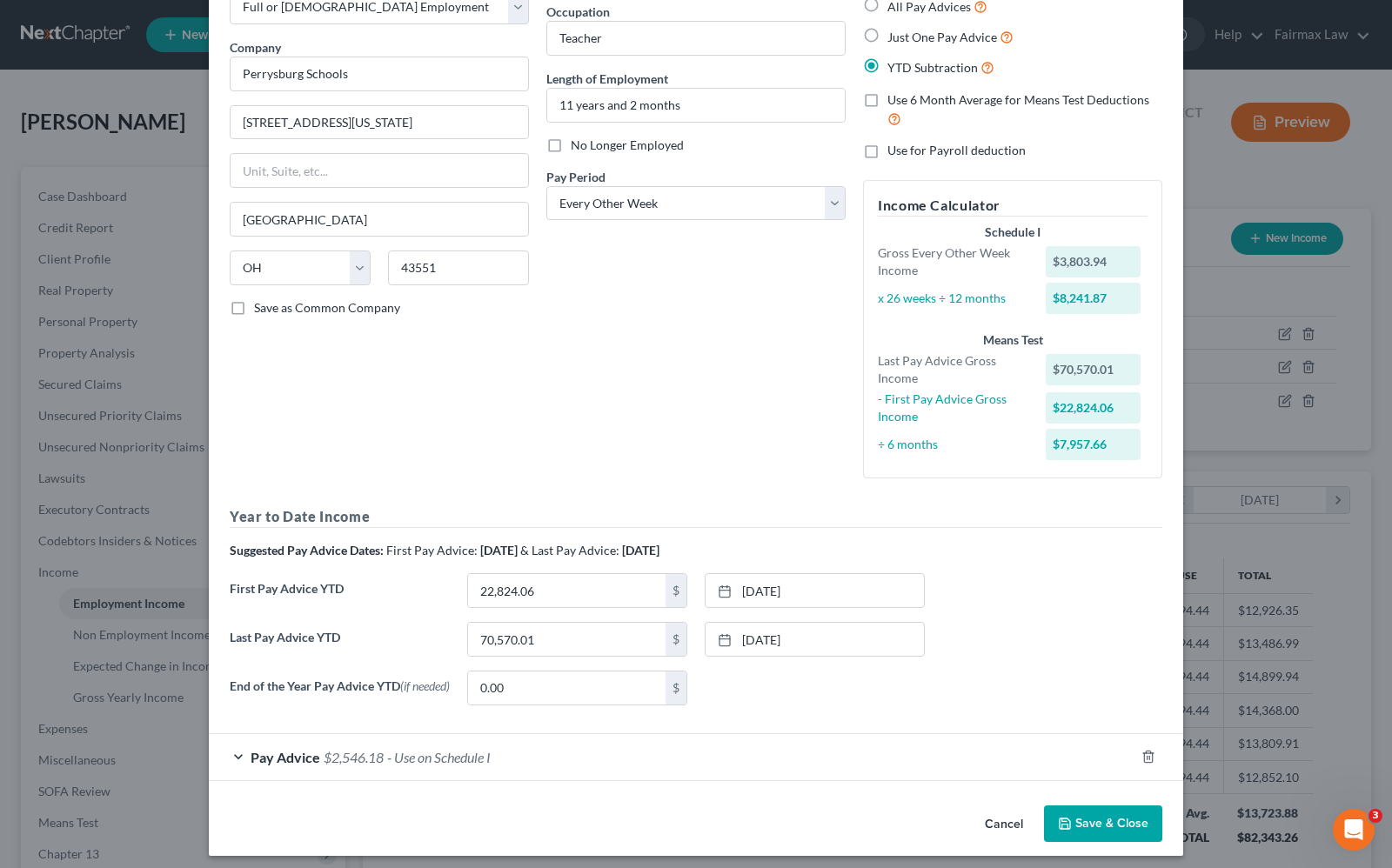
scroll to position [121, 0]
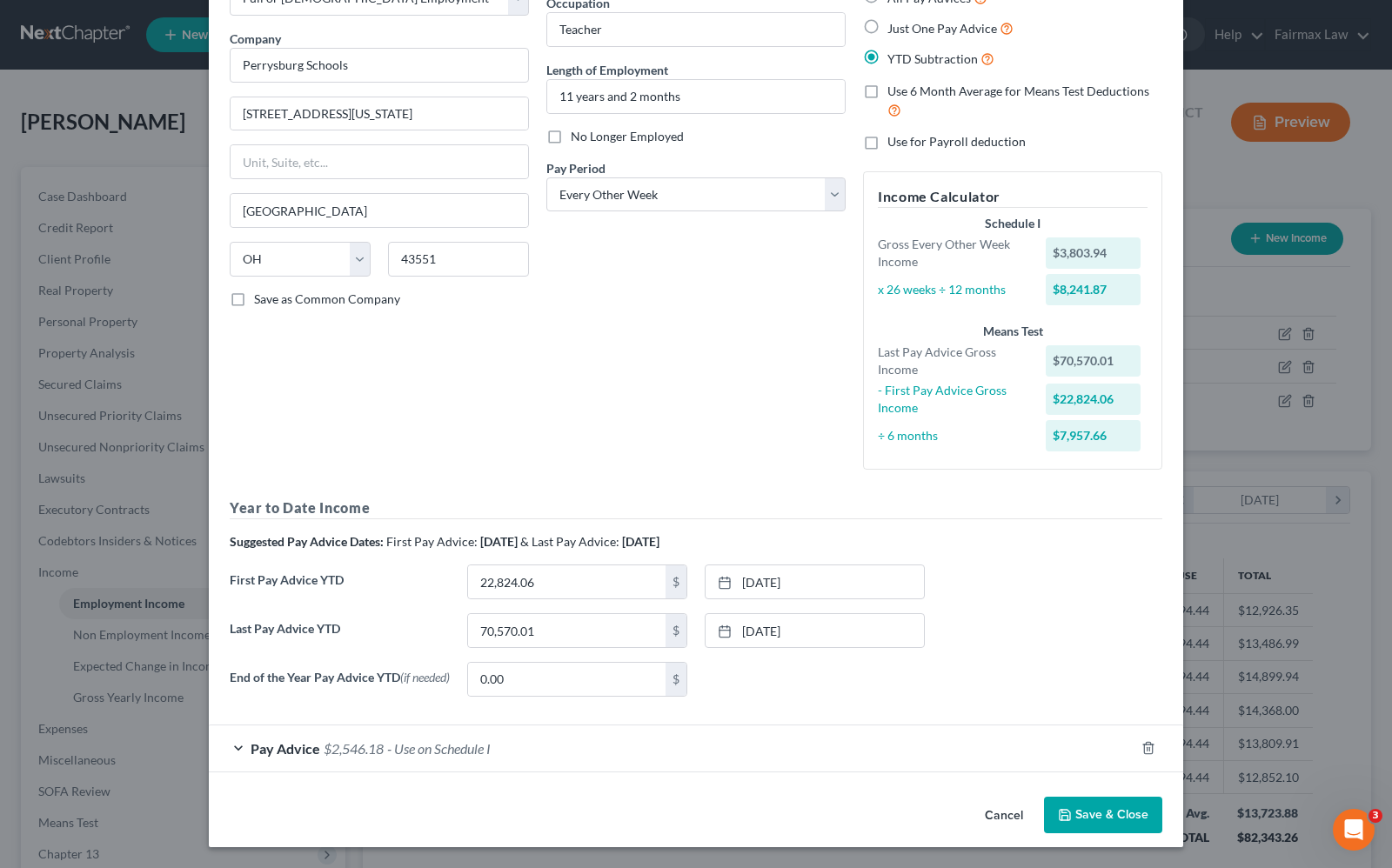
click at [266, 744] on span "Pay Advice" at bounding box center [286, 748] width 70 height 17
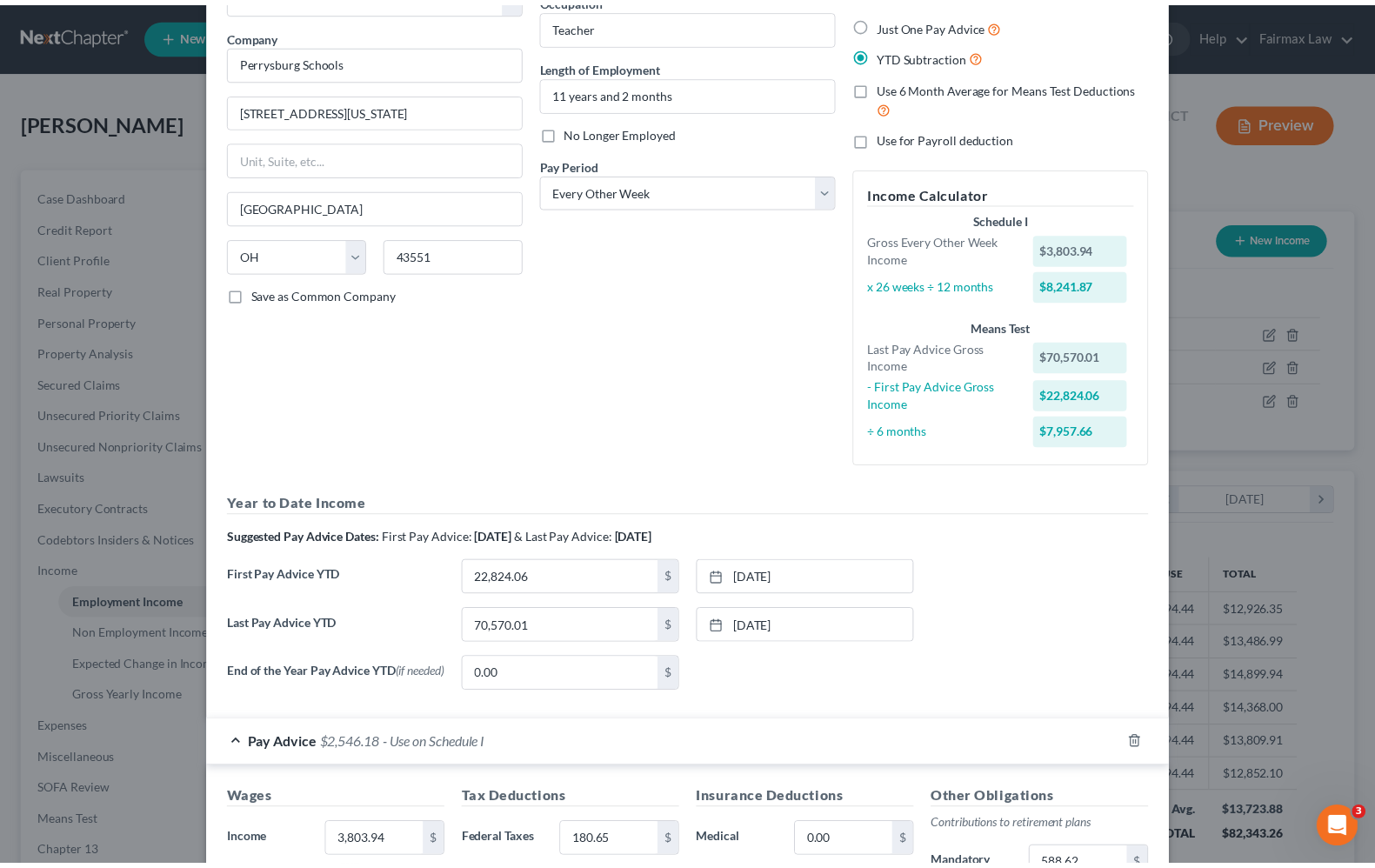
scroll to position [0, 0]
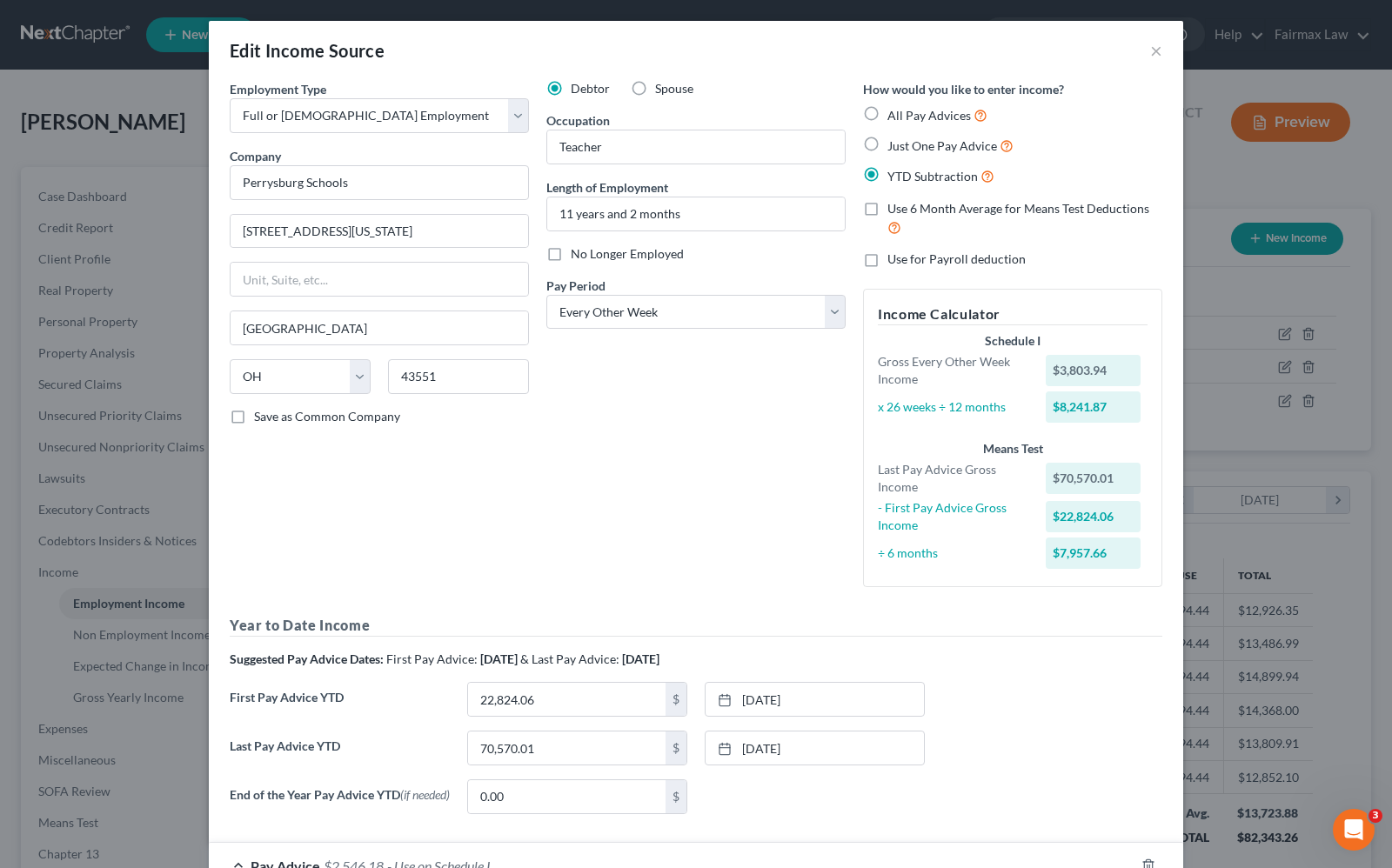
click at [1157, 54] on div "Edit Income Source ×" at bounding box center [696, 50] width 974 height 59
drag, startPoint x: 1150, startPoint y: 50, endPoint x: 24, endPoint y: 327, distance: 1159.6
click at [1150, 50] on button "×" at bounding box center [1156, 50] width 13 height 20
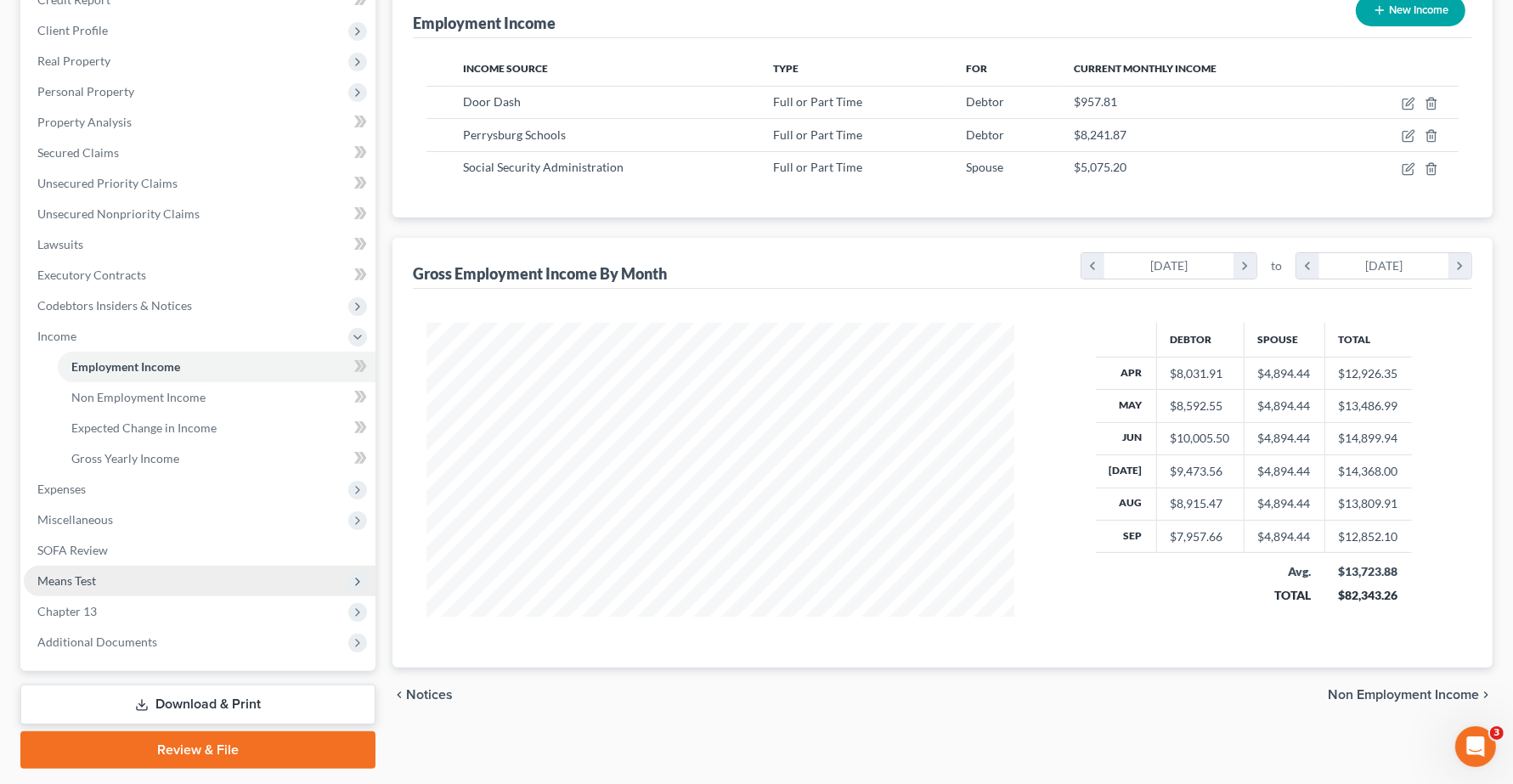
scroll to position [269, 0]
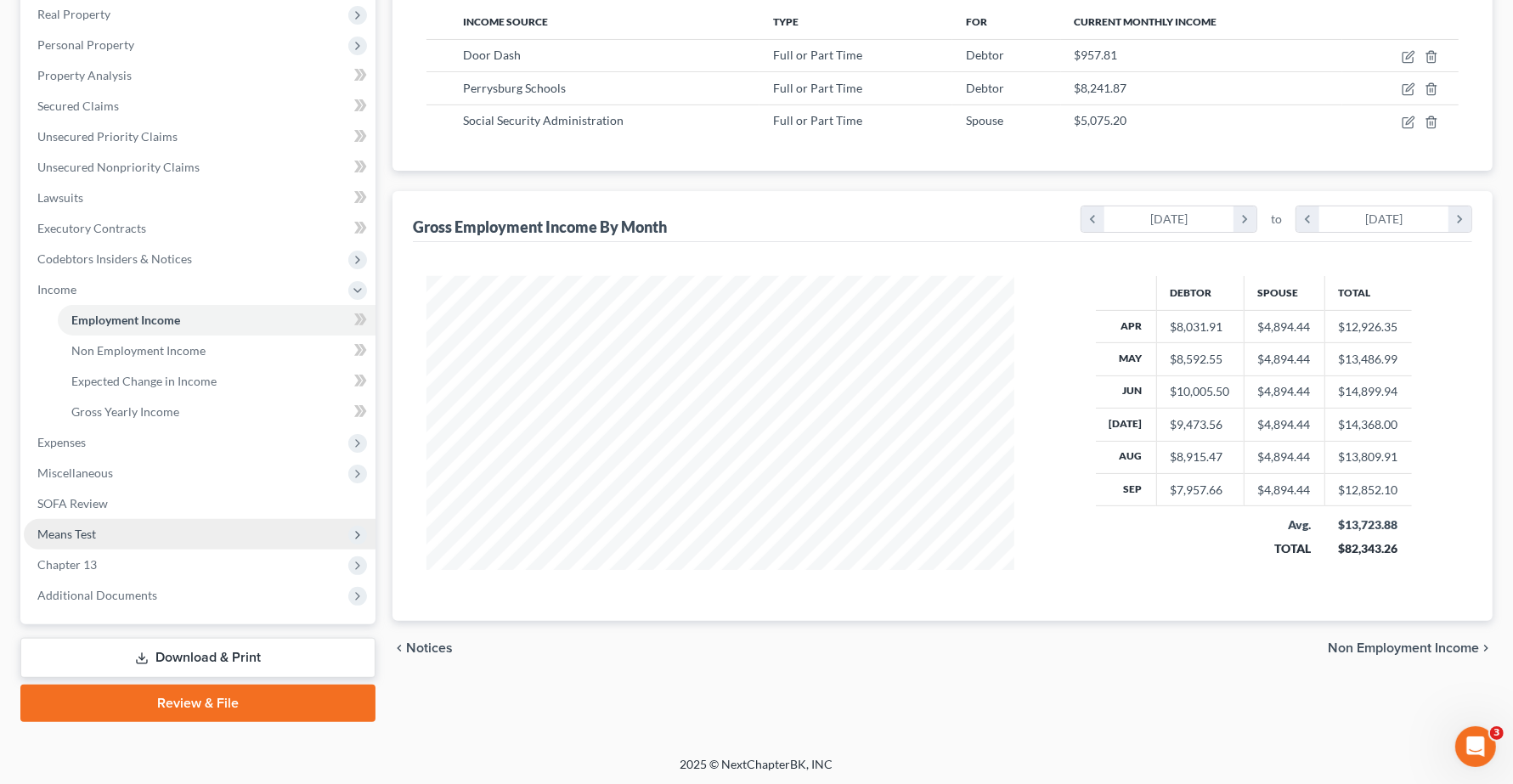
click at [108, 536] on span "Means Test" at bounding box center [199, 534] width 352 height 30
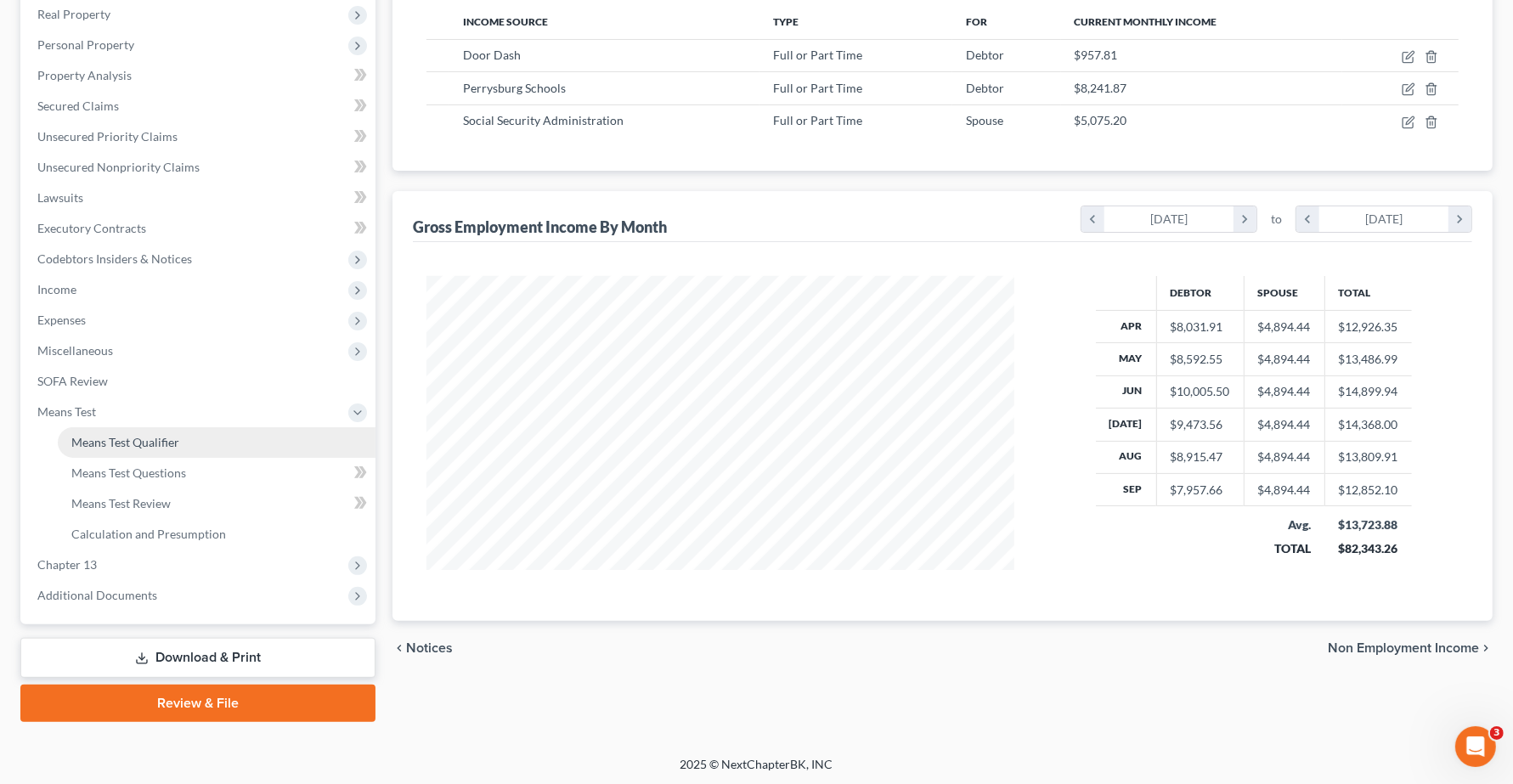
click at [127, 444] on span "Means Test Qualifier" at bounding box center [125, 441] width 108 height 14
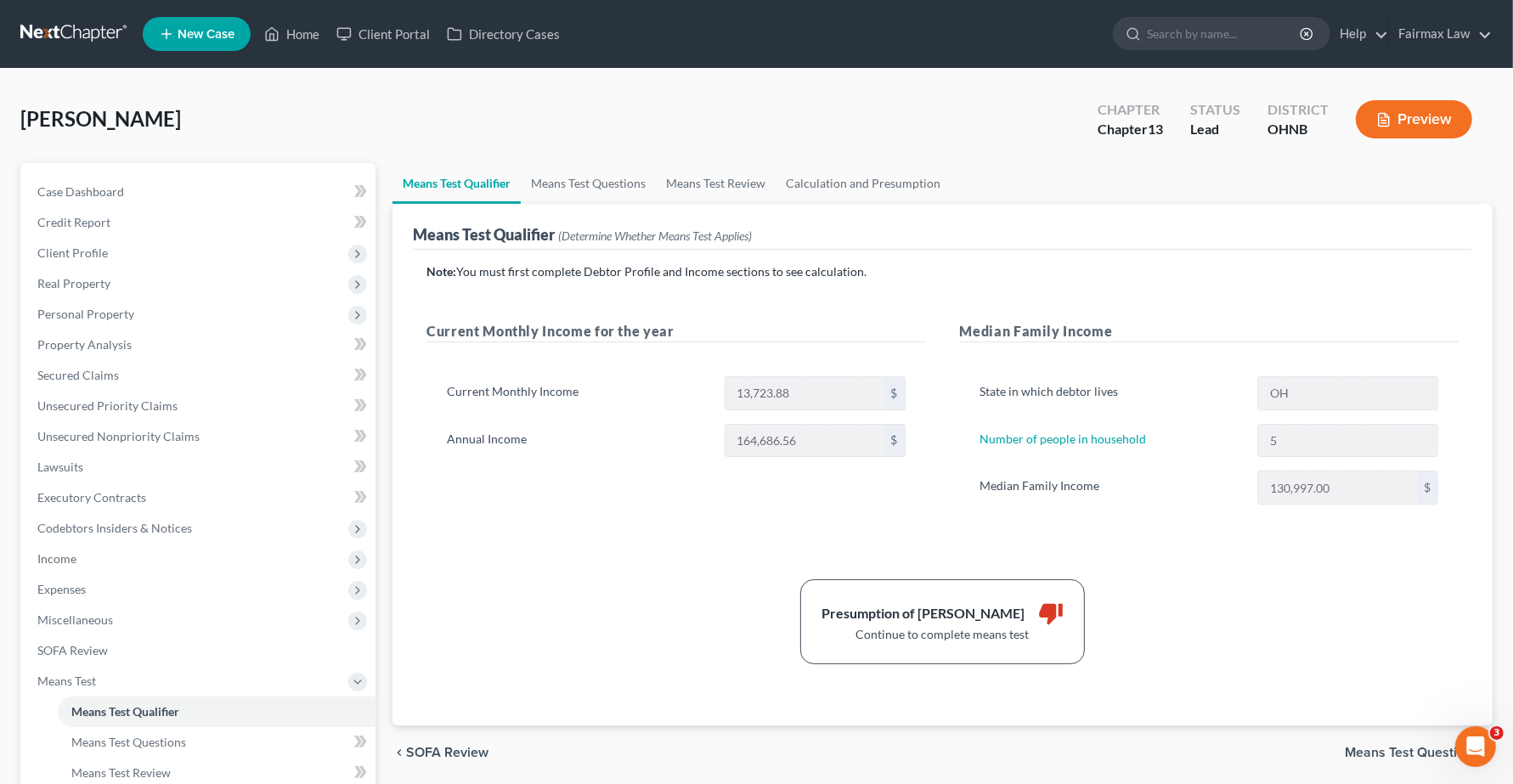
click at [1342, 751] on span "Means Test Questions" at bounding box center [1412, 752] width 134 height 13
select select "1"
select select "0"
select select "60"
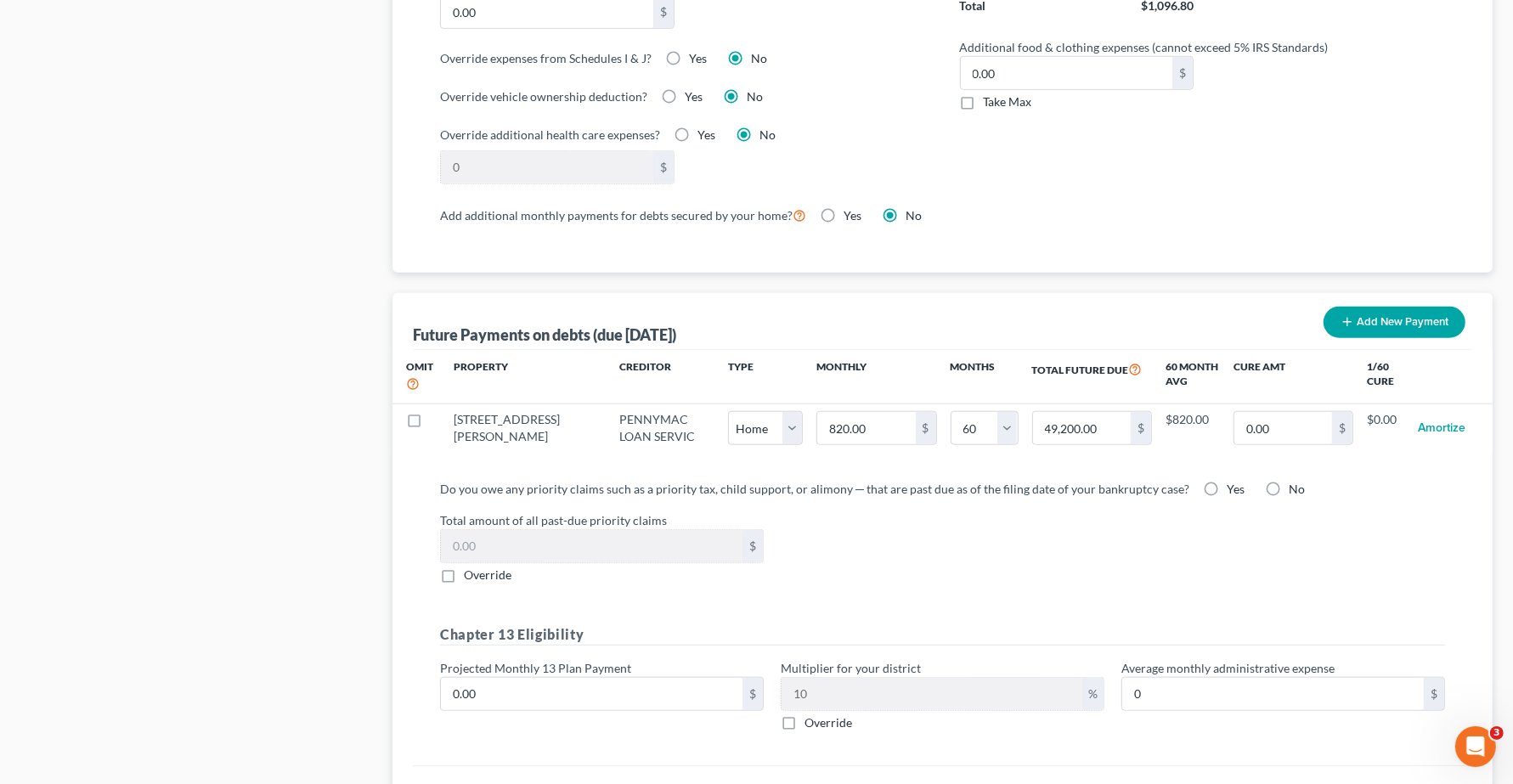
scroll to position [1598, 0]
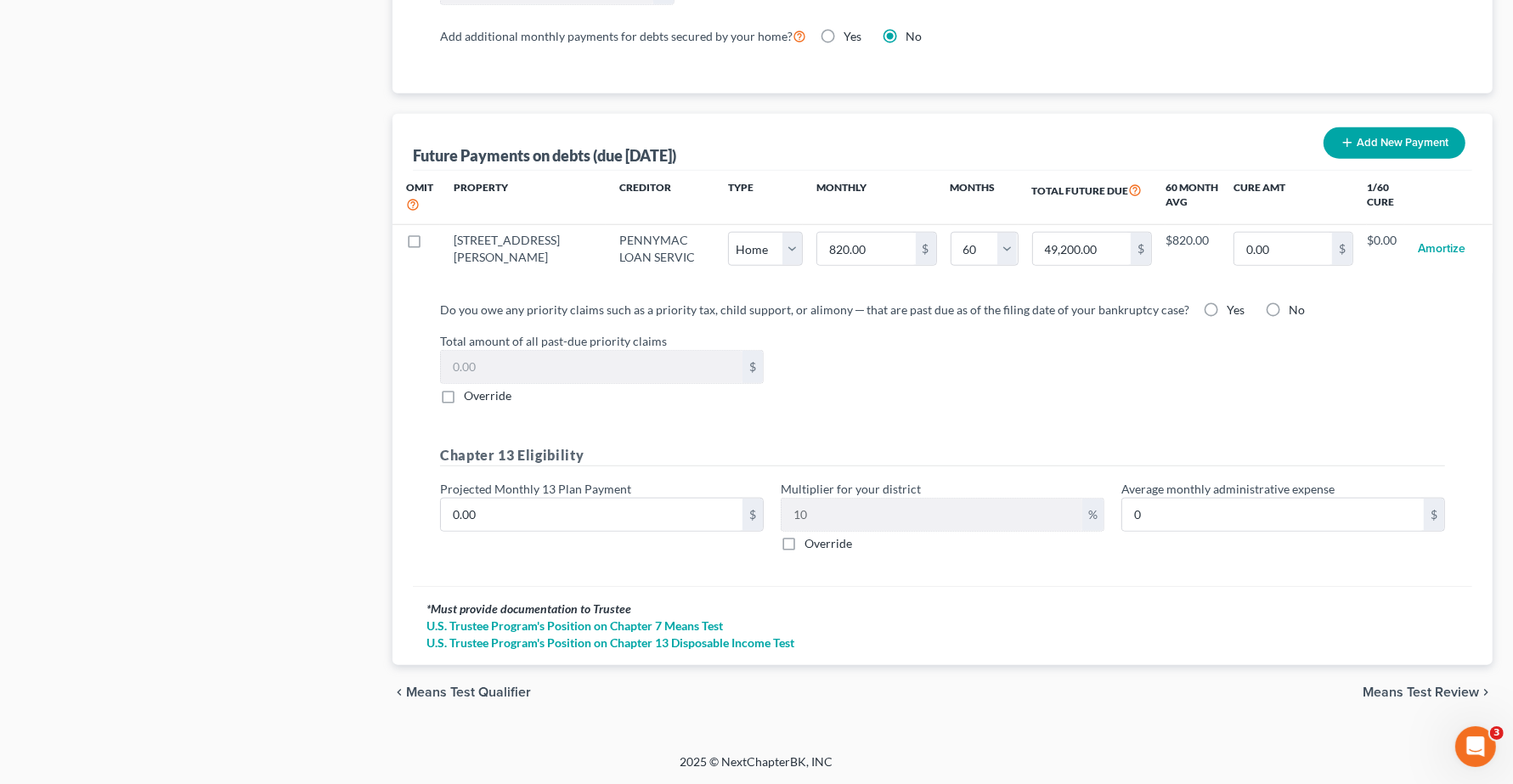
click at [1342, 694] on span "Means Test Review" at bounding box center [1420, 692] width 117 height 13
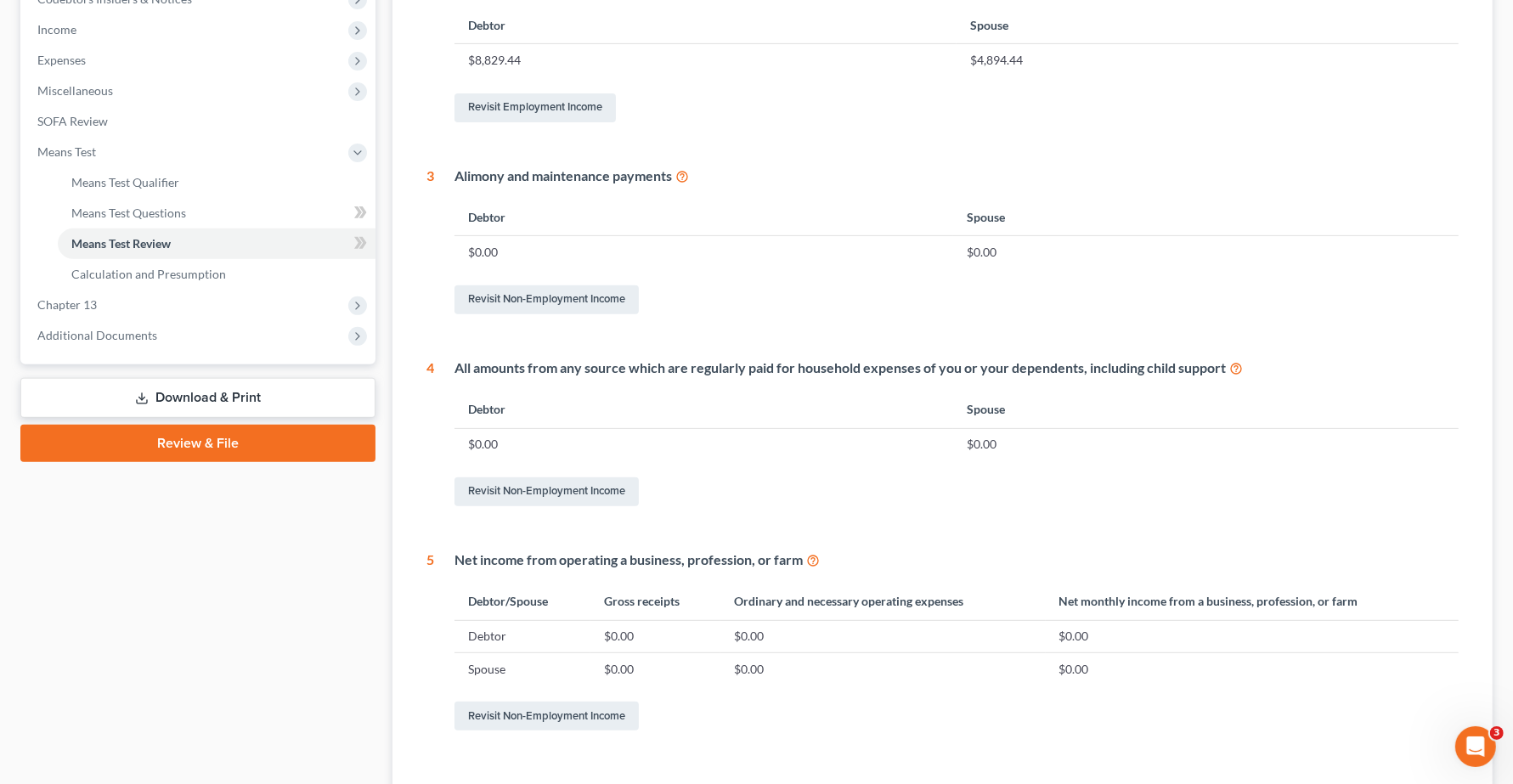
scroll to position [658, 0]
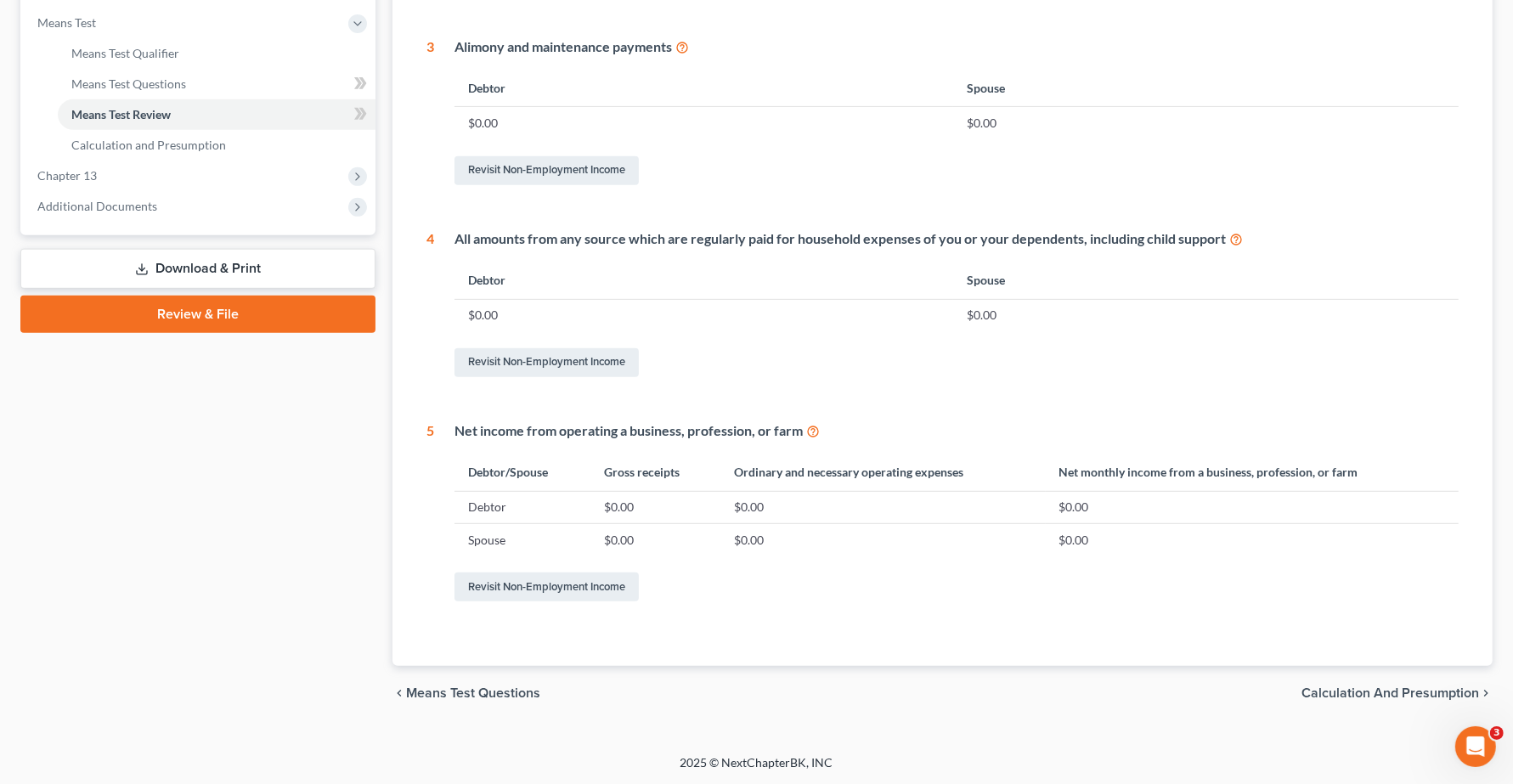
click at [1342, 692] on span "Calculation and Presumption" at bounding box center [1390, 693] width 177 height 13
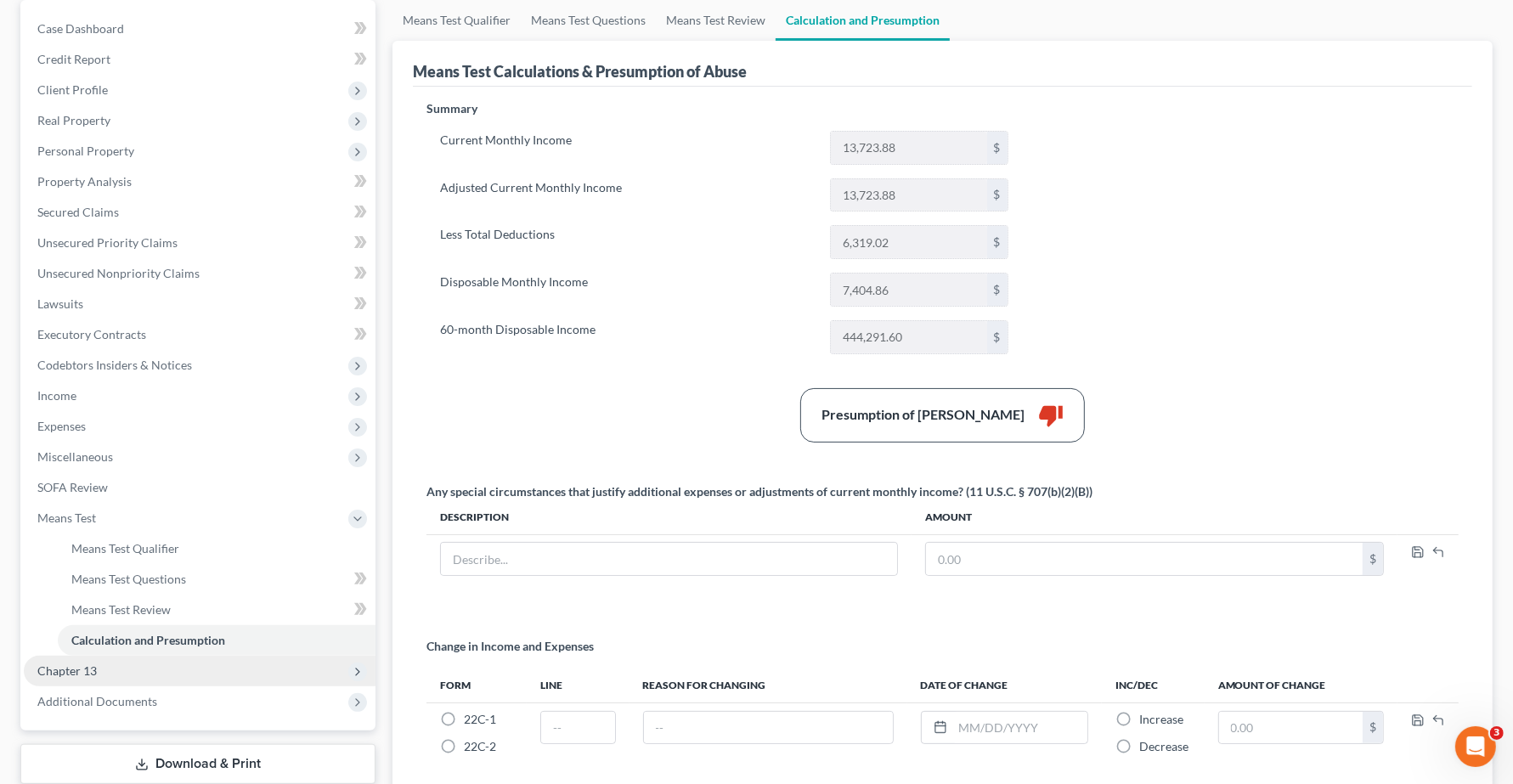
scroll to position [212, 0]
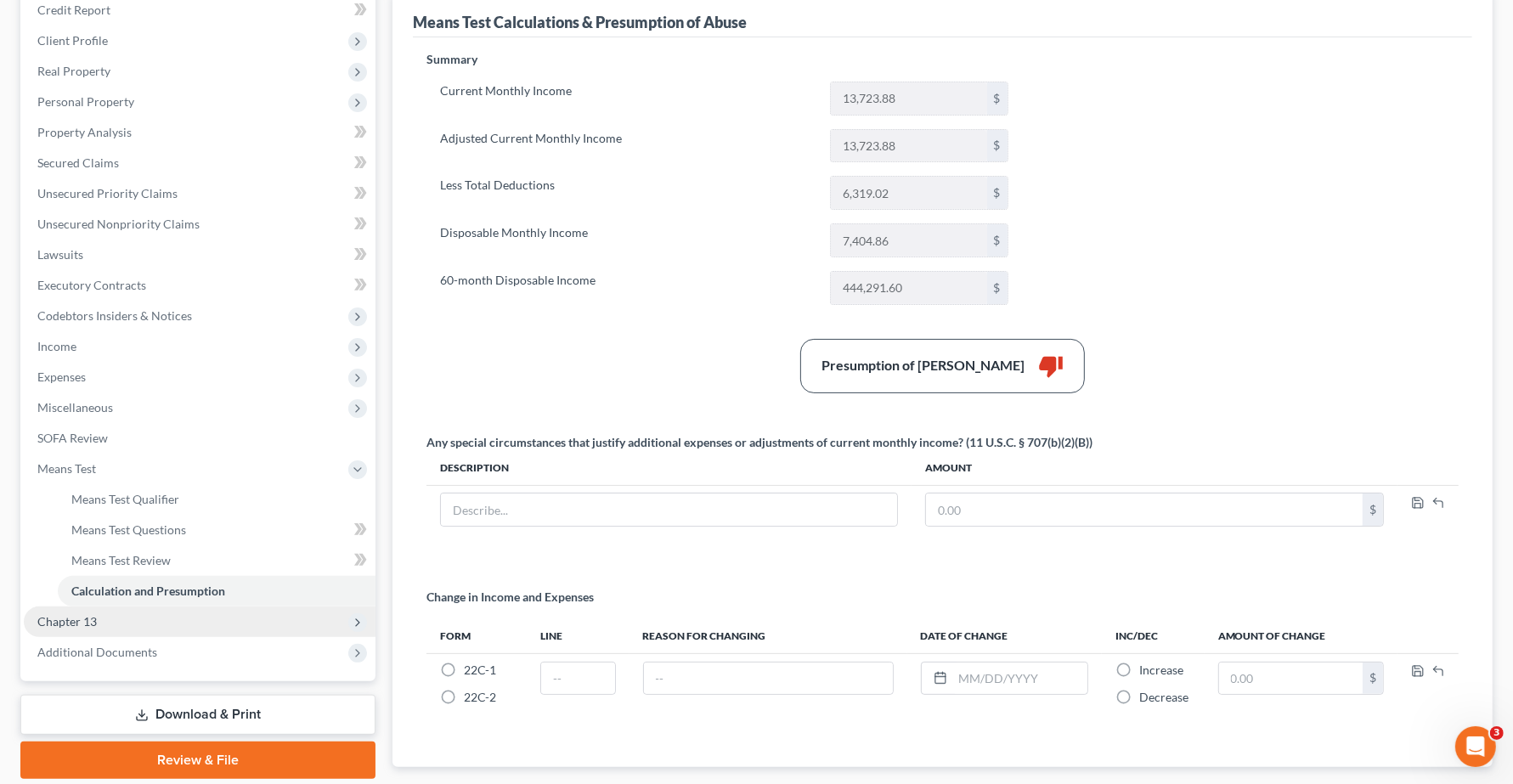
click at [85, 613] on span "Chapter 13" at bounding box center [66, 620] width 60 height 14
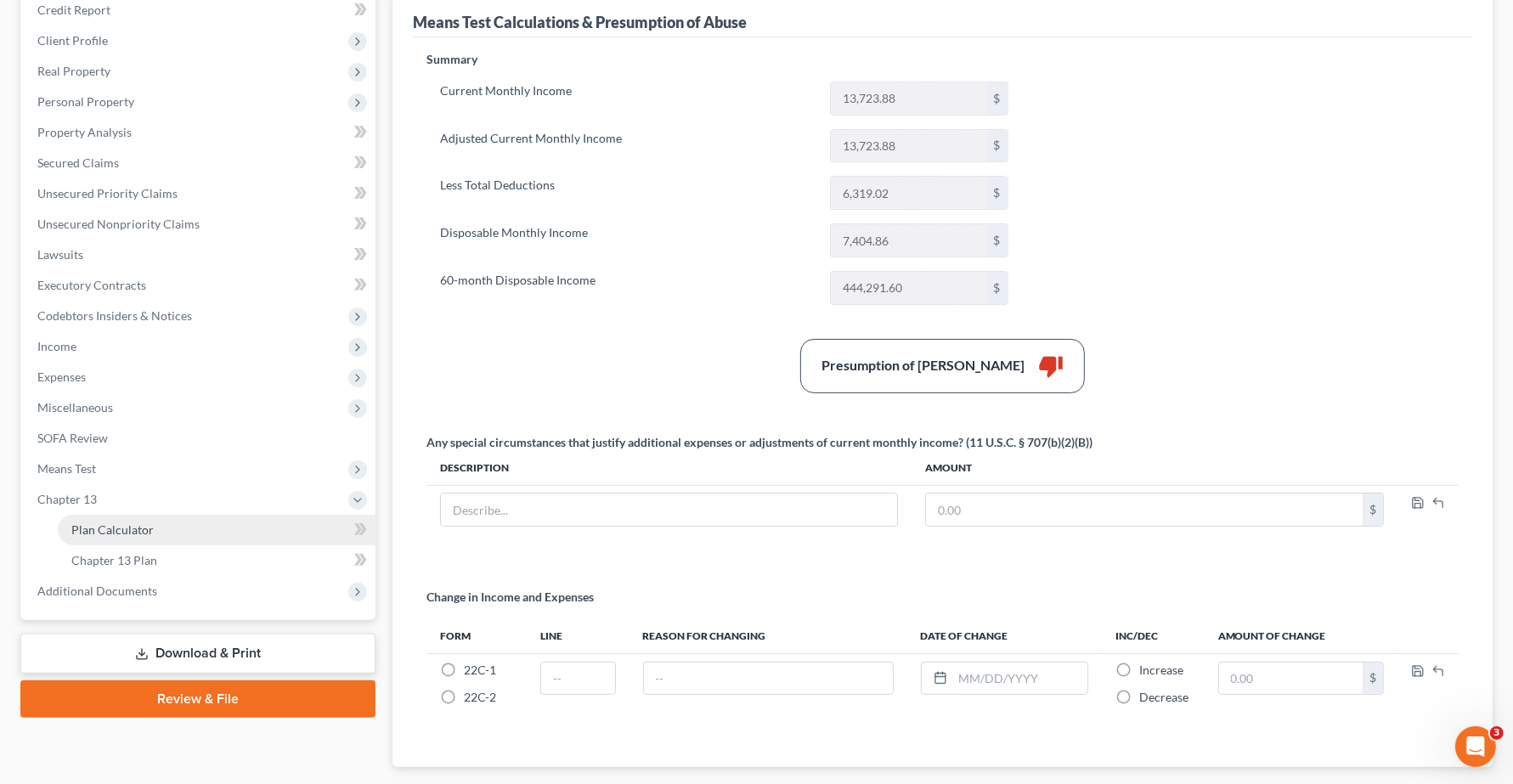
click at [110, 531] on span "Plan Calculator" at bounding box center [112, 529] width 83 height 14
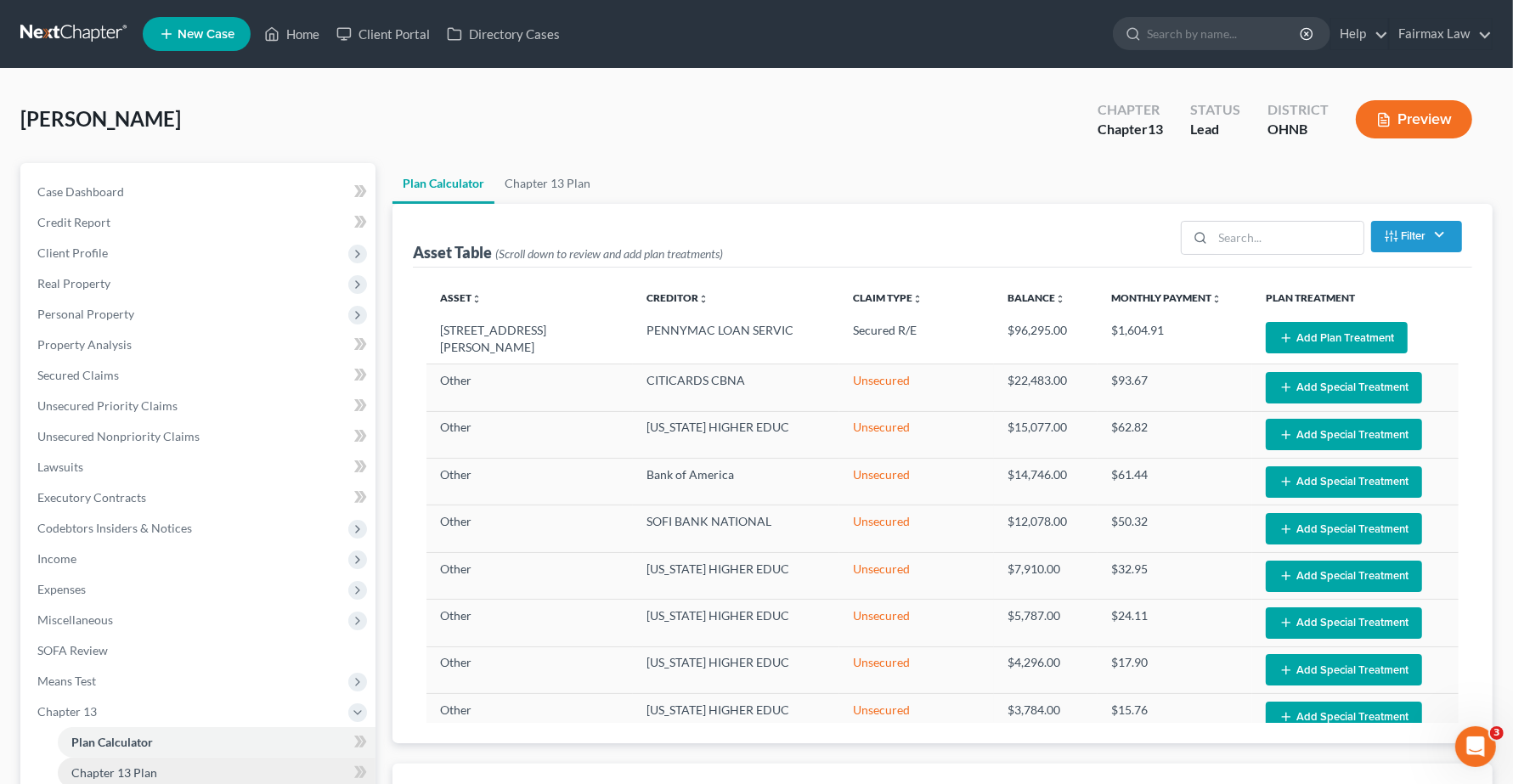
select select "59"
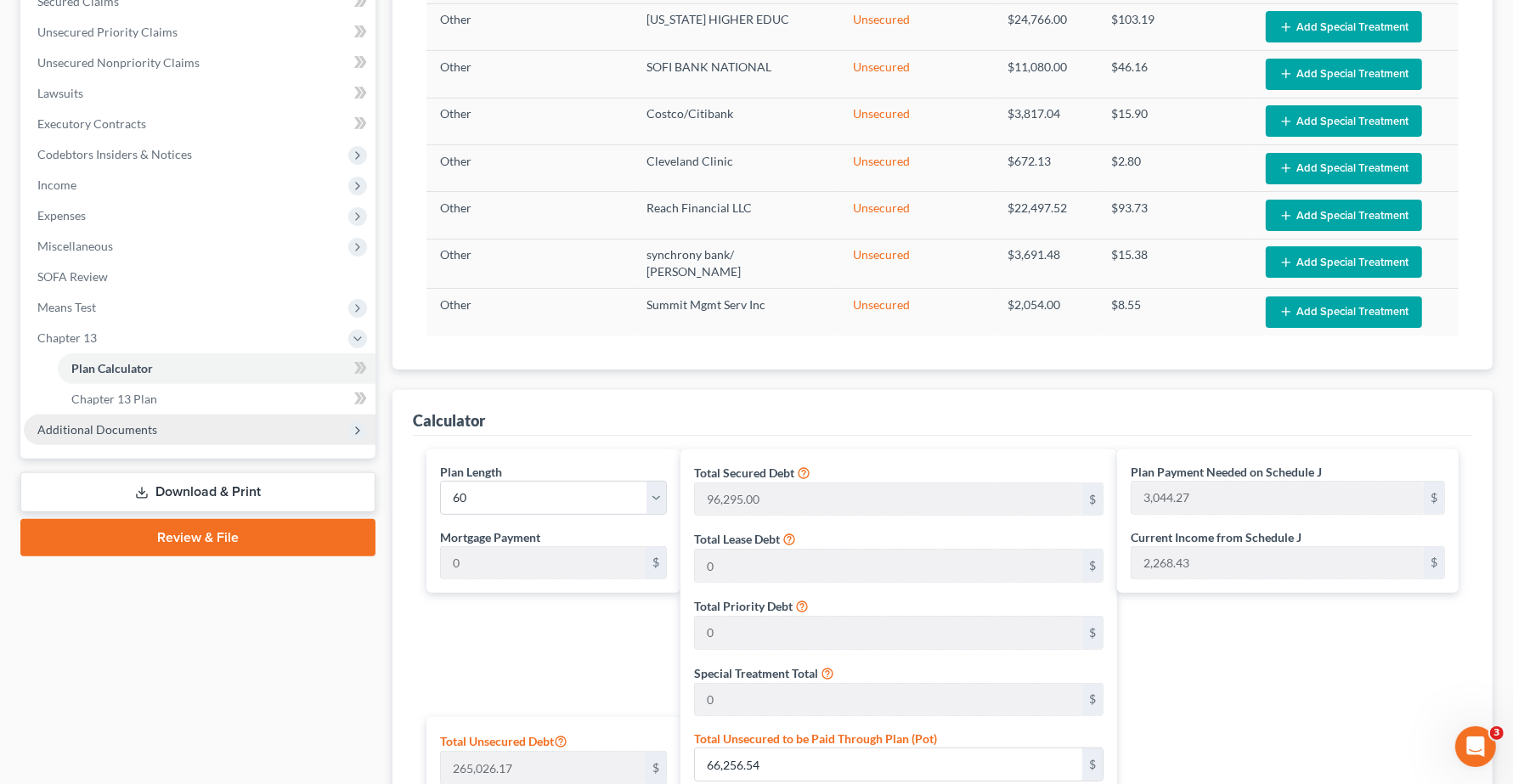
scroll to position [319, 0]
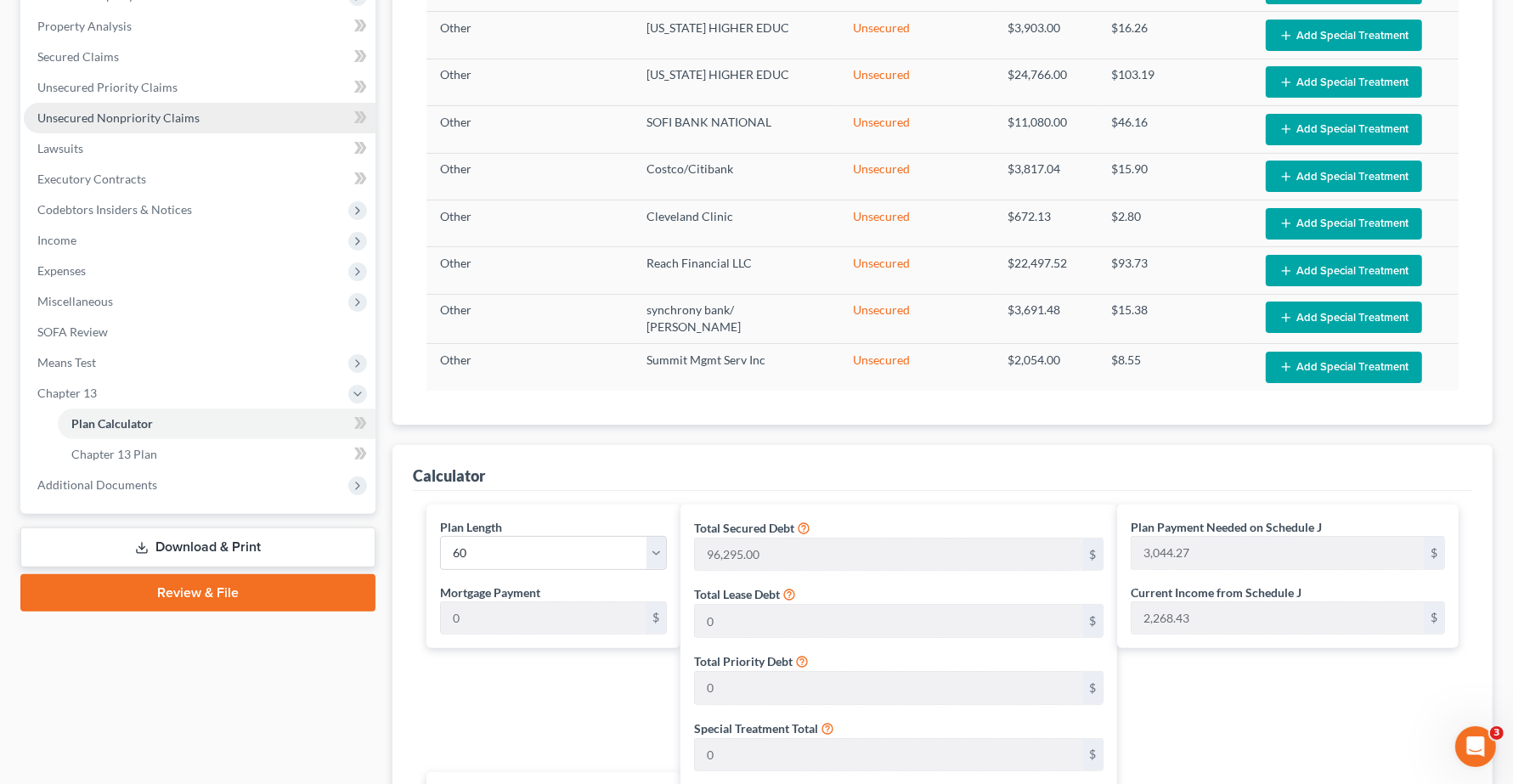
click at [85, 115] on span "Unsecured Nonpriority Claims" at bounding box center [118, 117] width 162 height 14
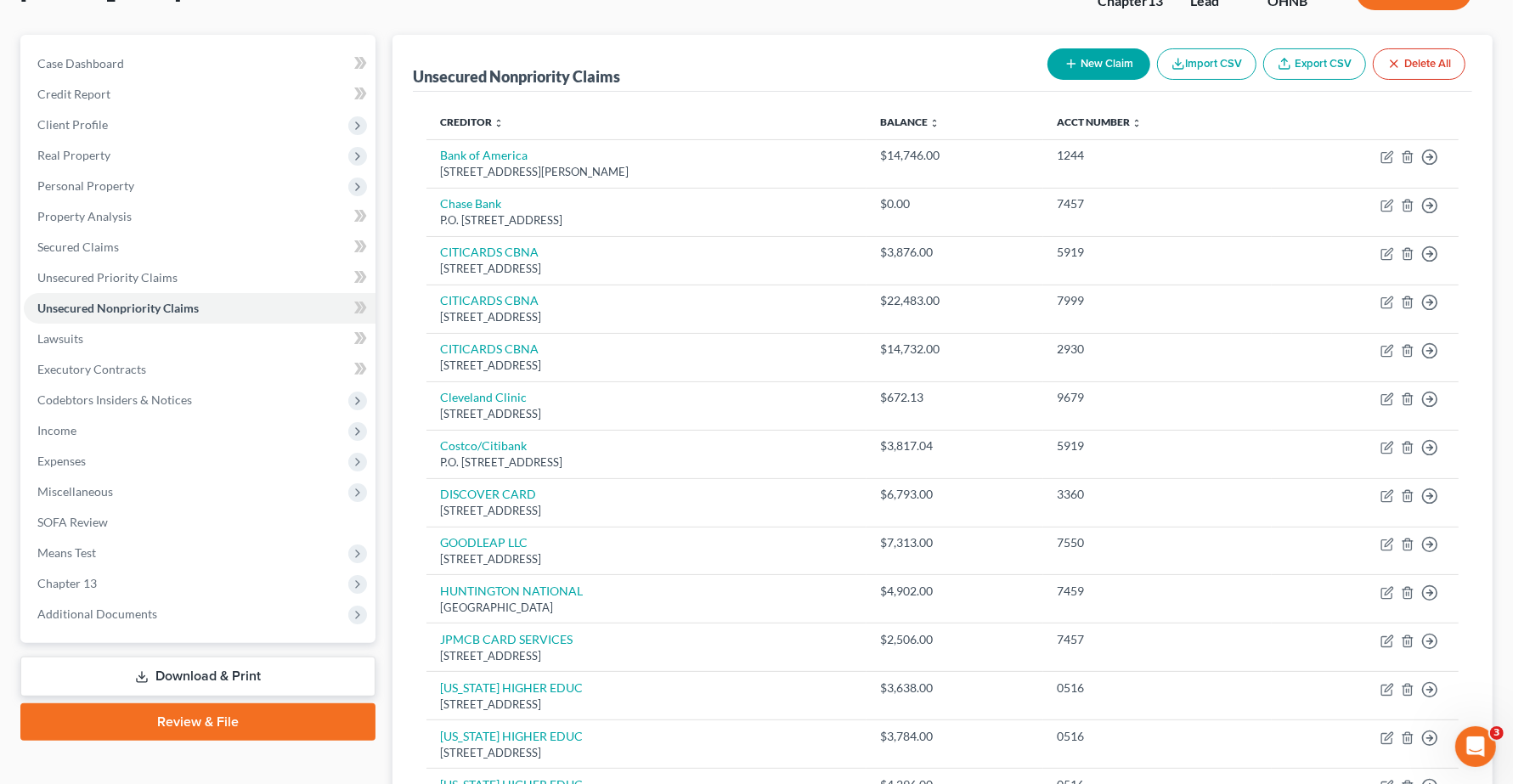
scroll to position [106, 0]
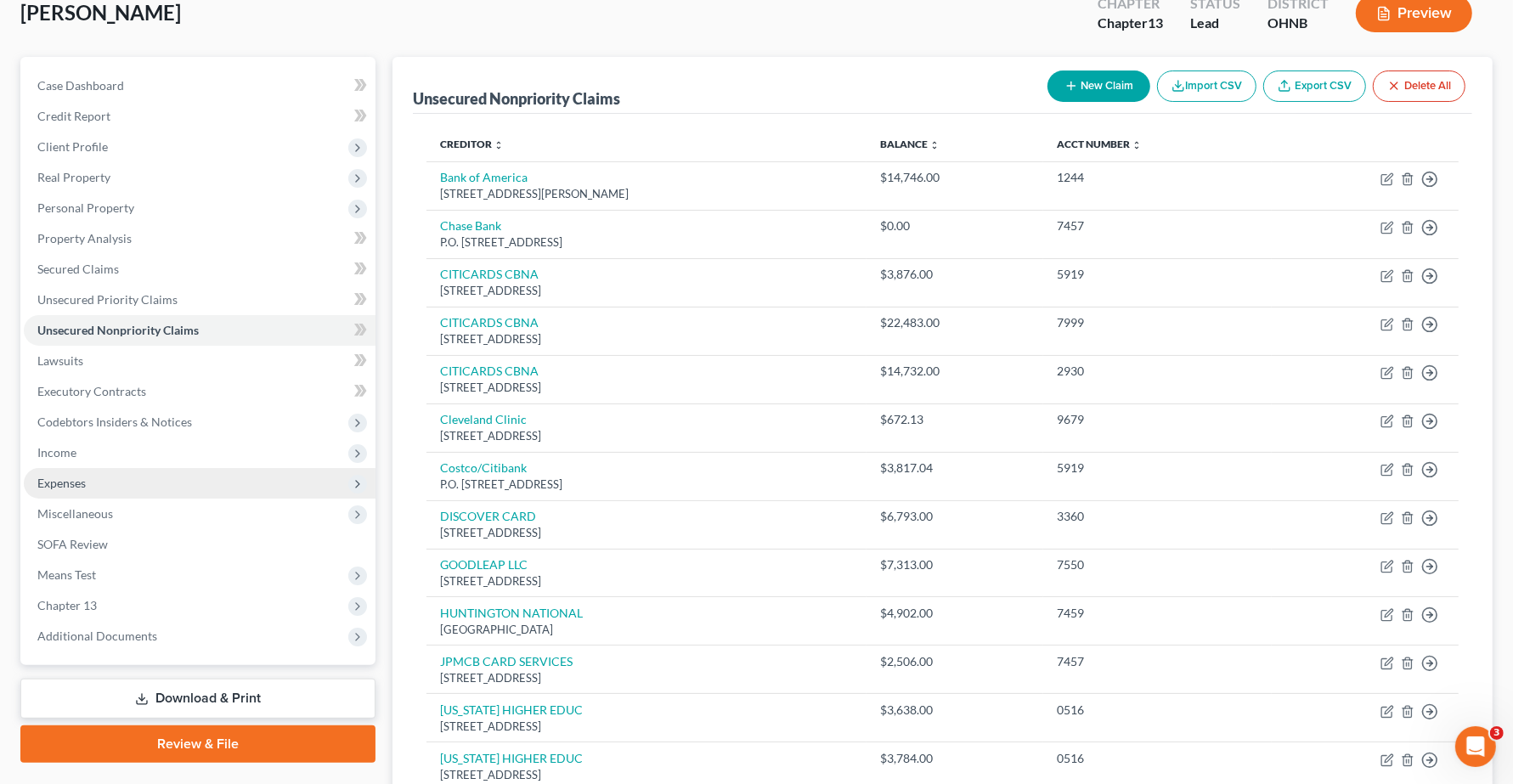
click at [48, 484] on span "Expenses" at bounding box center [61, 482] width 48 height 14
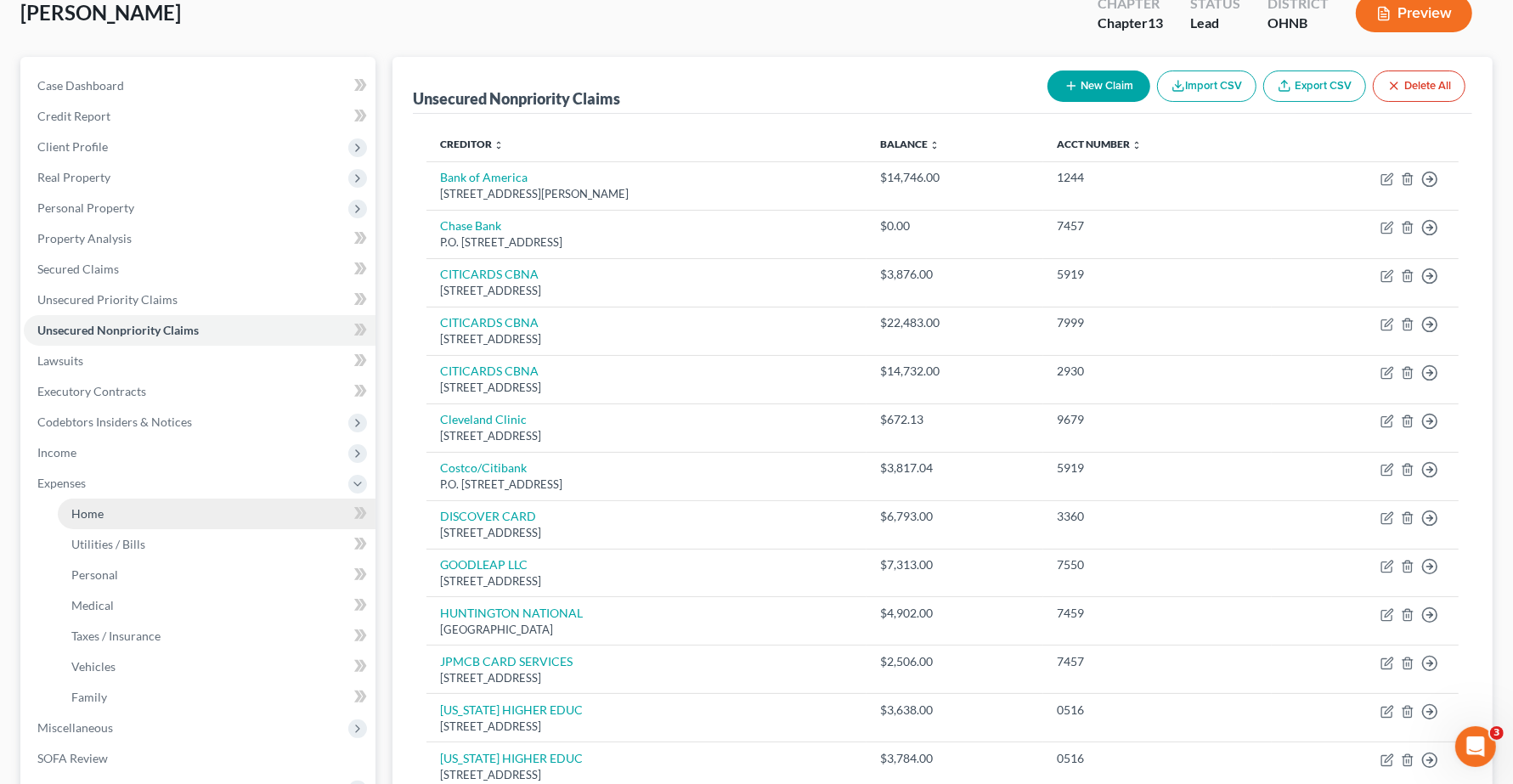
click at [101, 514] on span "Home" at bounding box center [87, 513] width 32 height 14
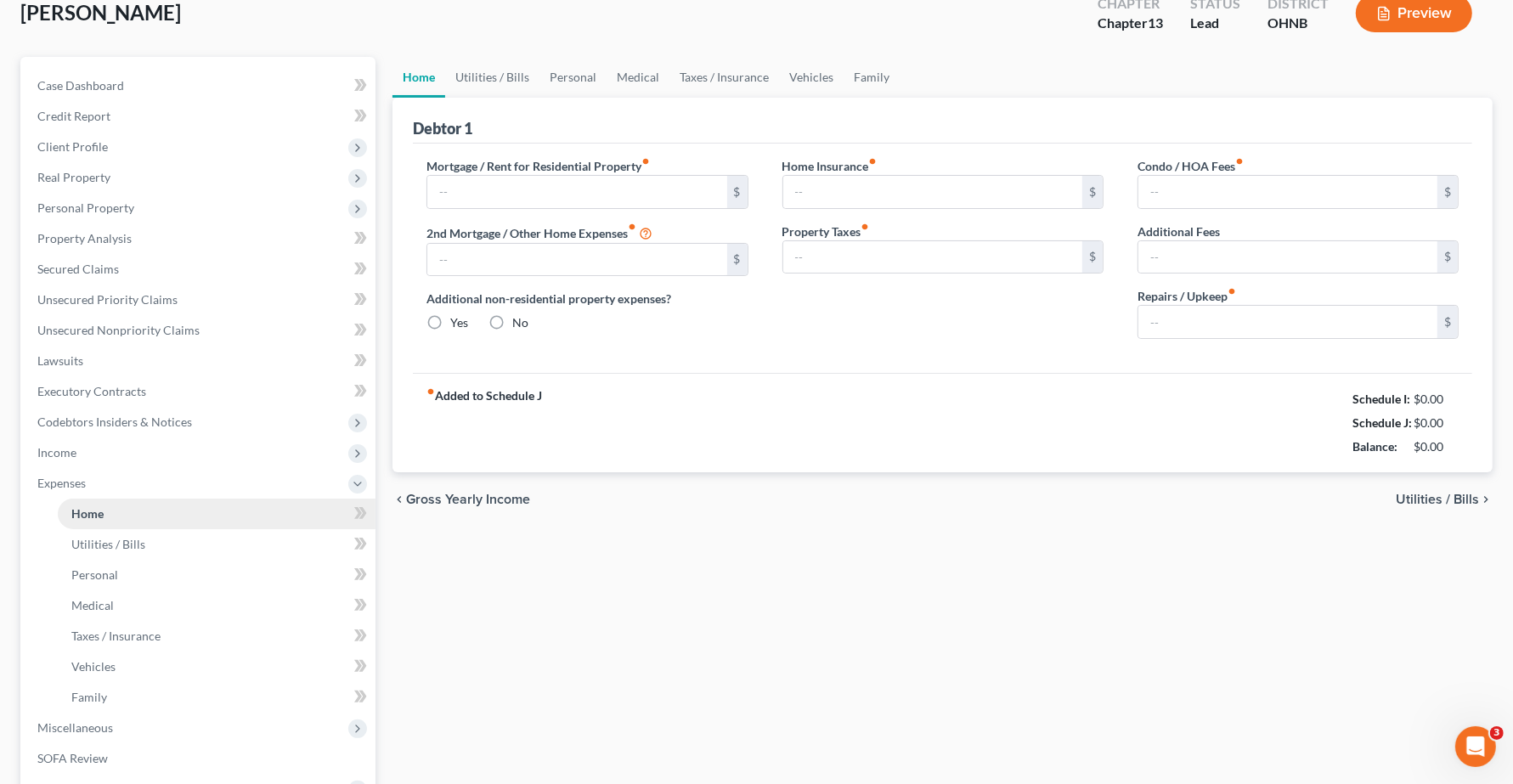
scroll to position [4, 0]
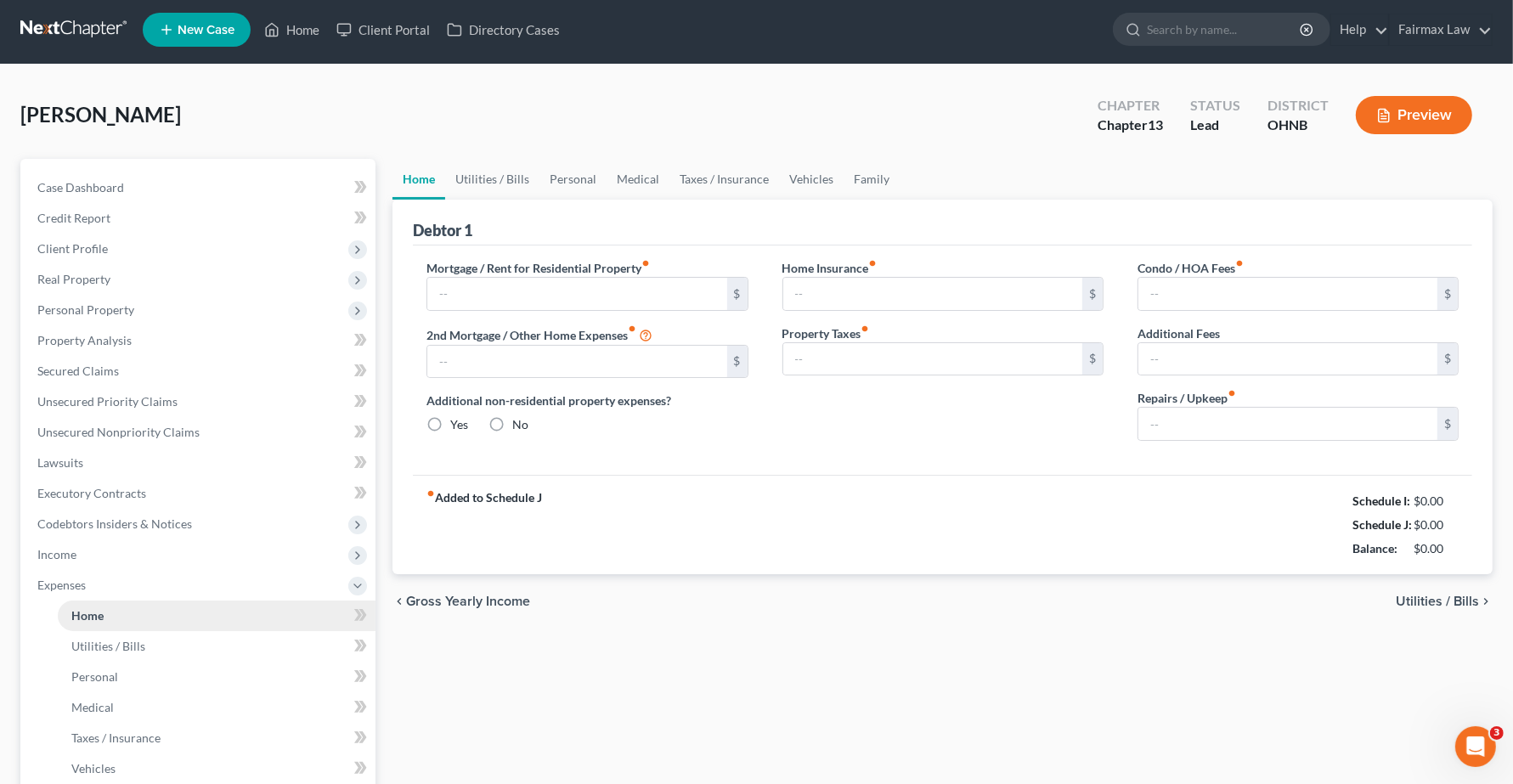
type input "820.00"
type input "0.00"
radio input "true"
type input "0.00"
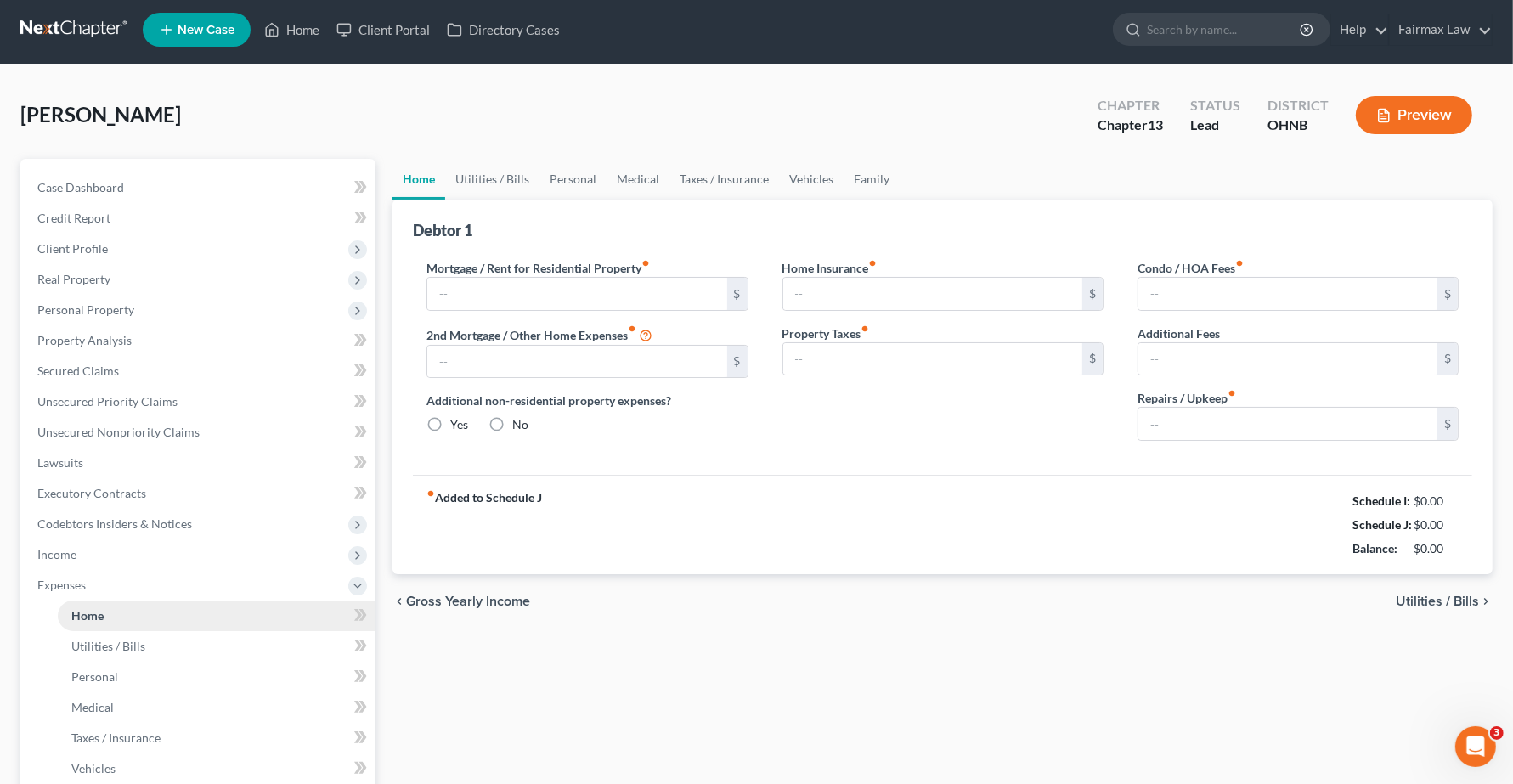
type input "0.00"
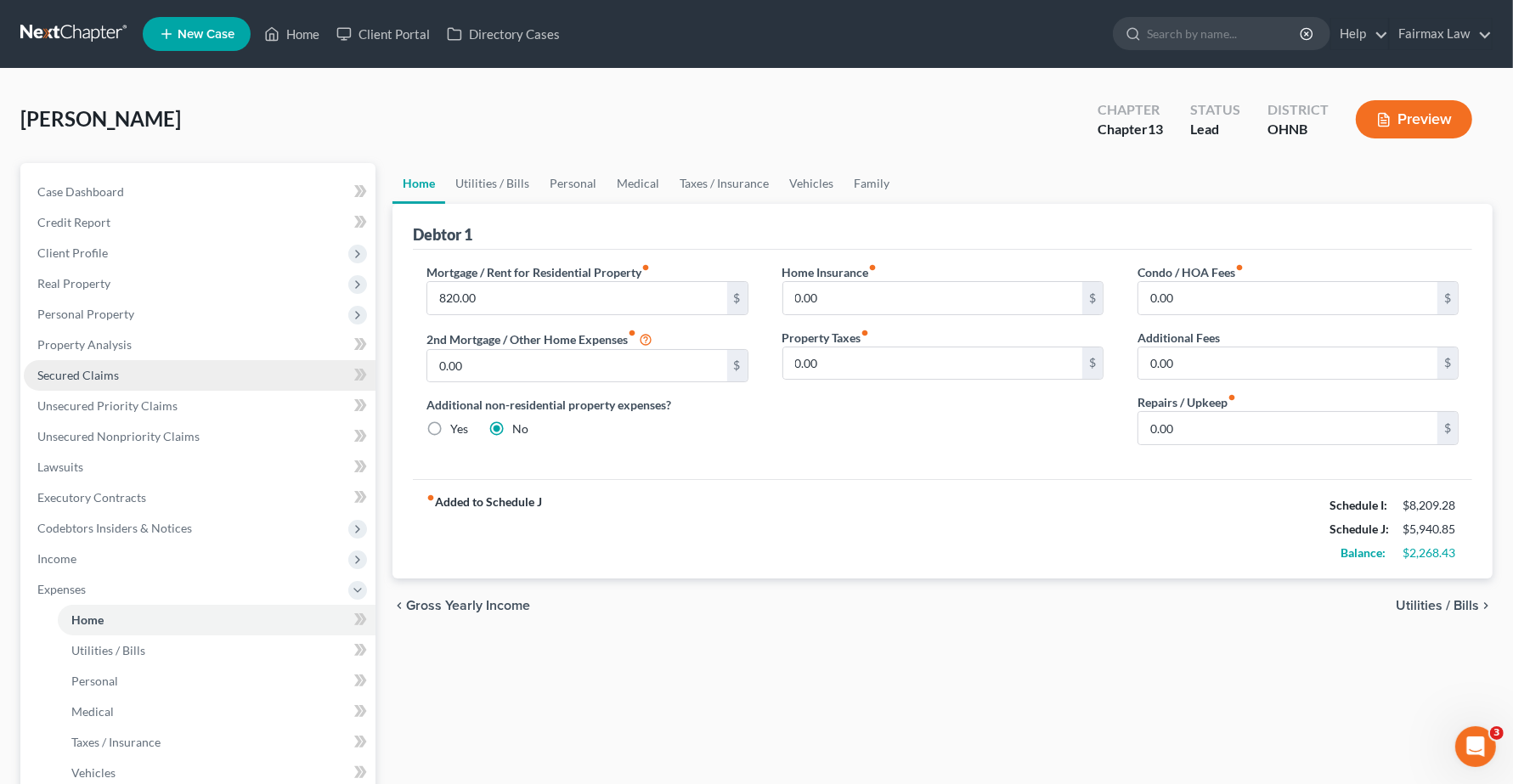
click at [109, 371] on span "Secured Claims" at bounding box center [78, 374] width 82 height 14
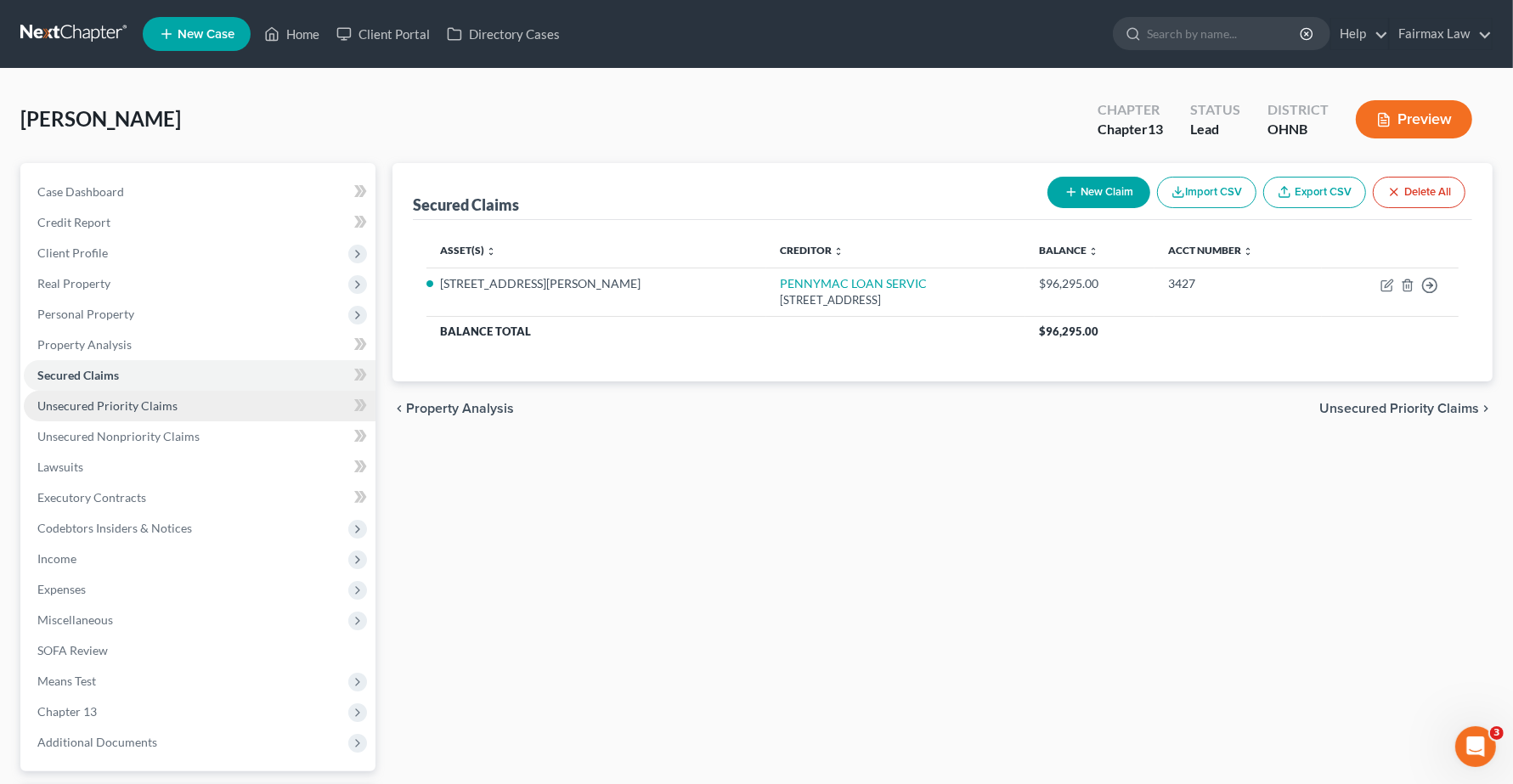
click at [96, 410] on span "Unsecured Priority Claims" at bounding box center [107, 405] width 140 height 14
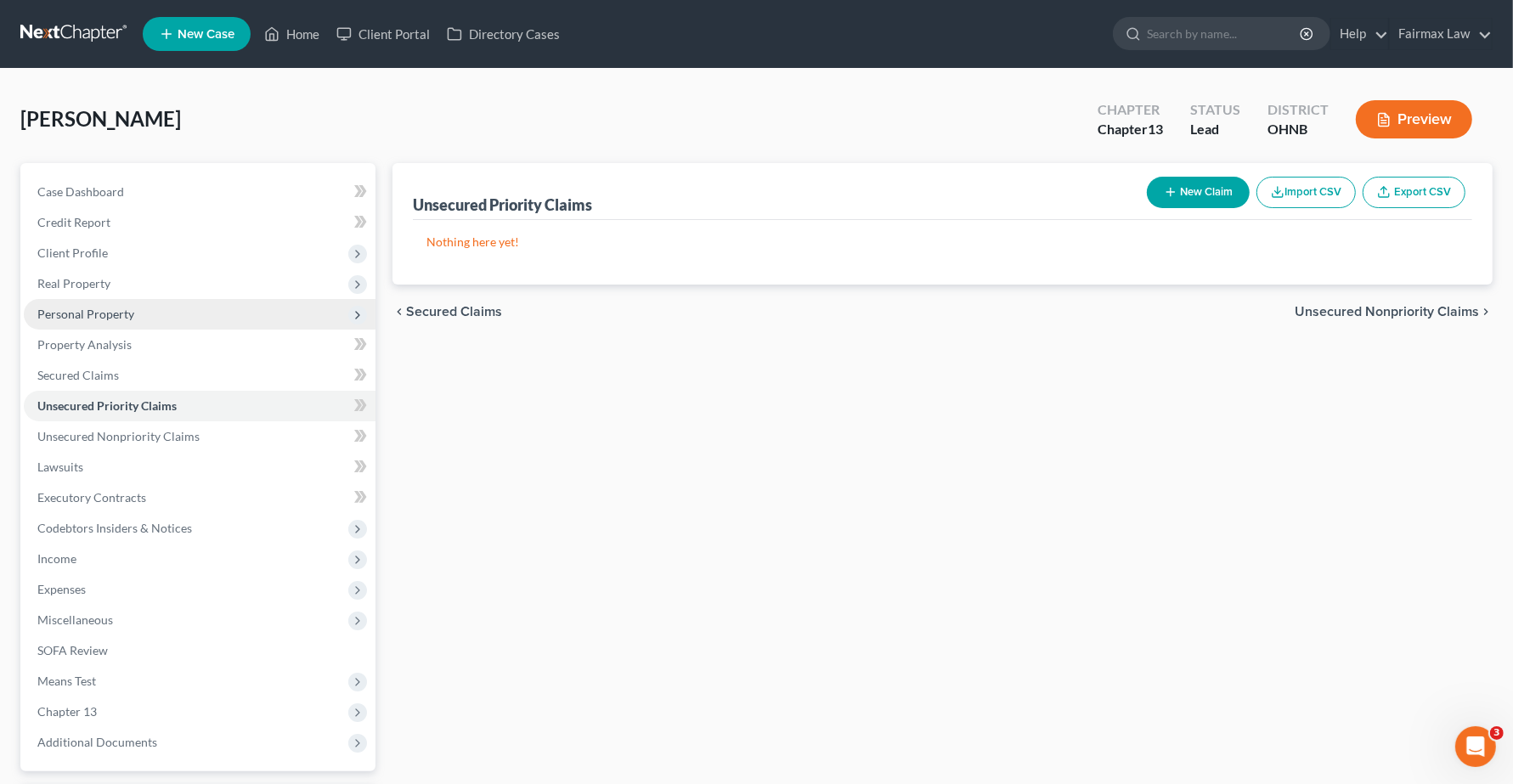
click at [113, 313] on span "Personal Property" at bounding box center [85, 313] width 97 height 14
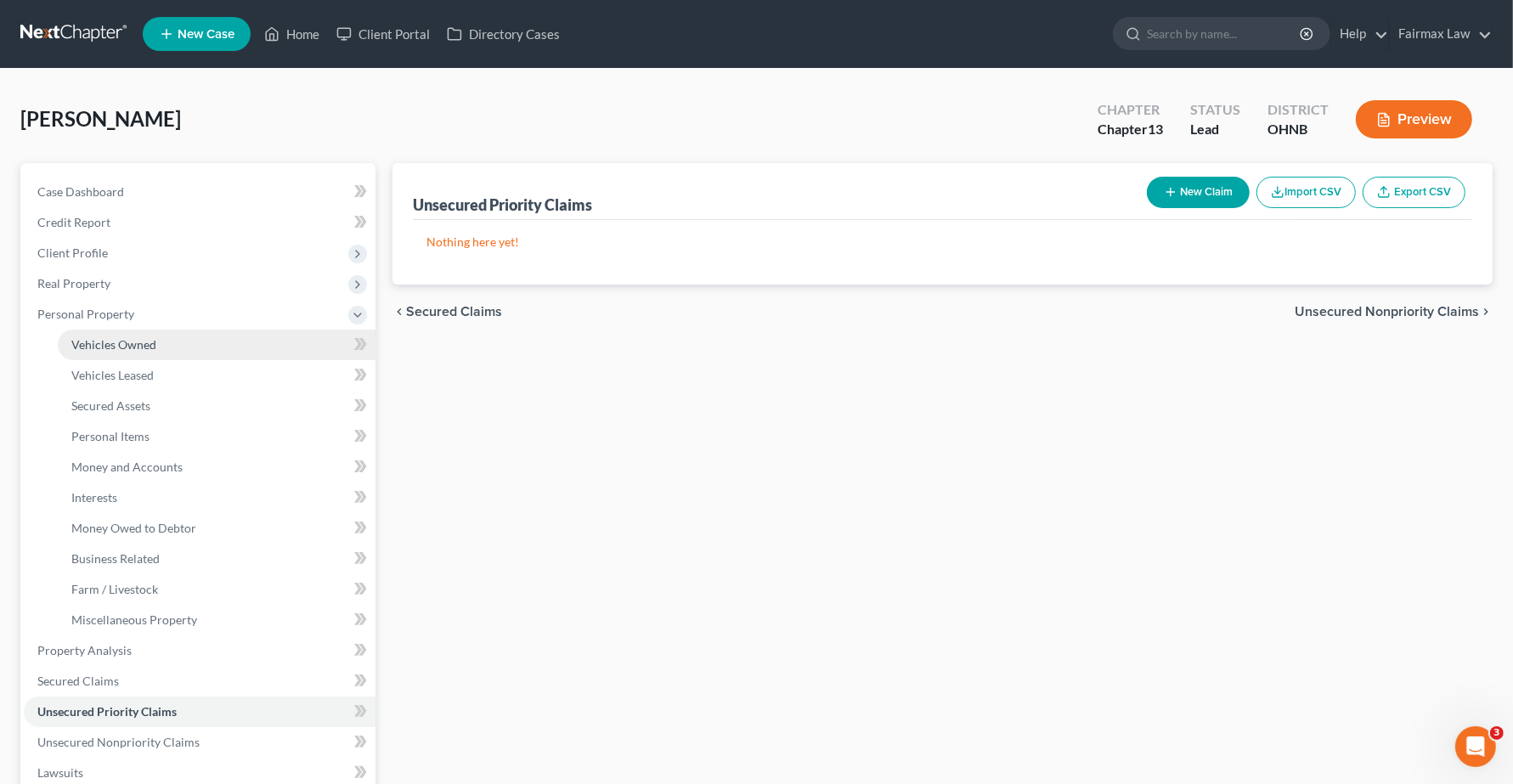
click at [121, 350] on link "Vehicles Owned" at bounding box center [216, 344] width 318 height 30
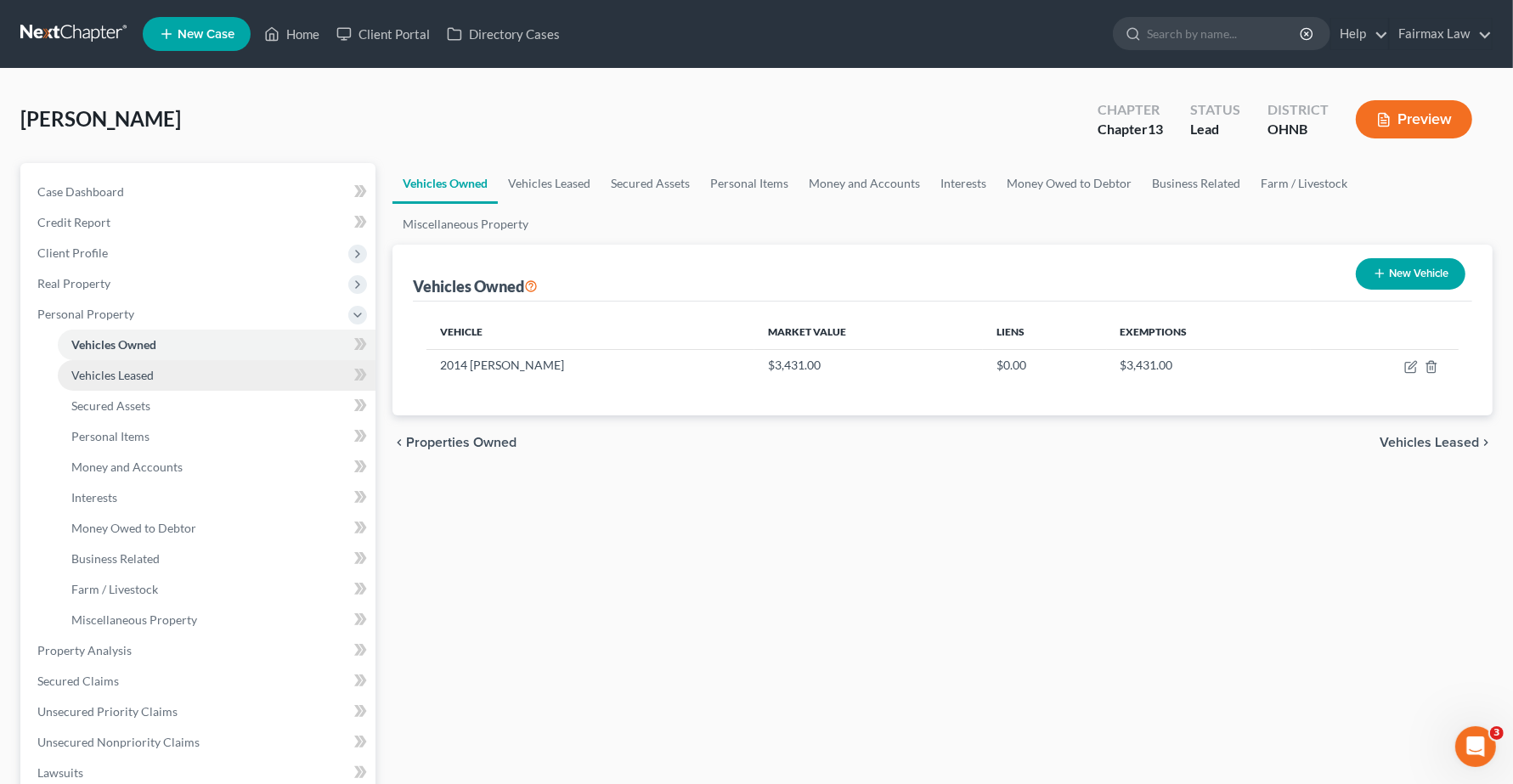
click at [110, 377] on span "Vehicles Leased" at bounding box center [112, 374] width 83 height 14
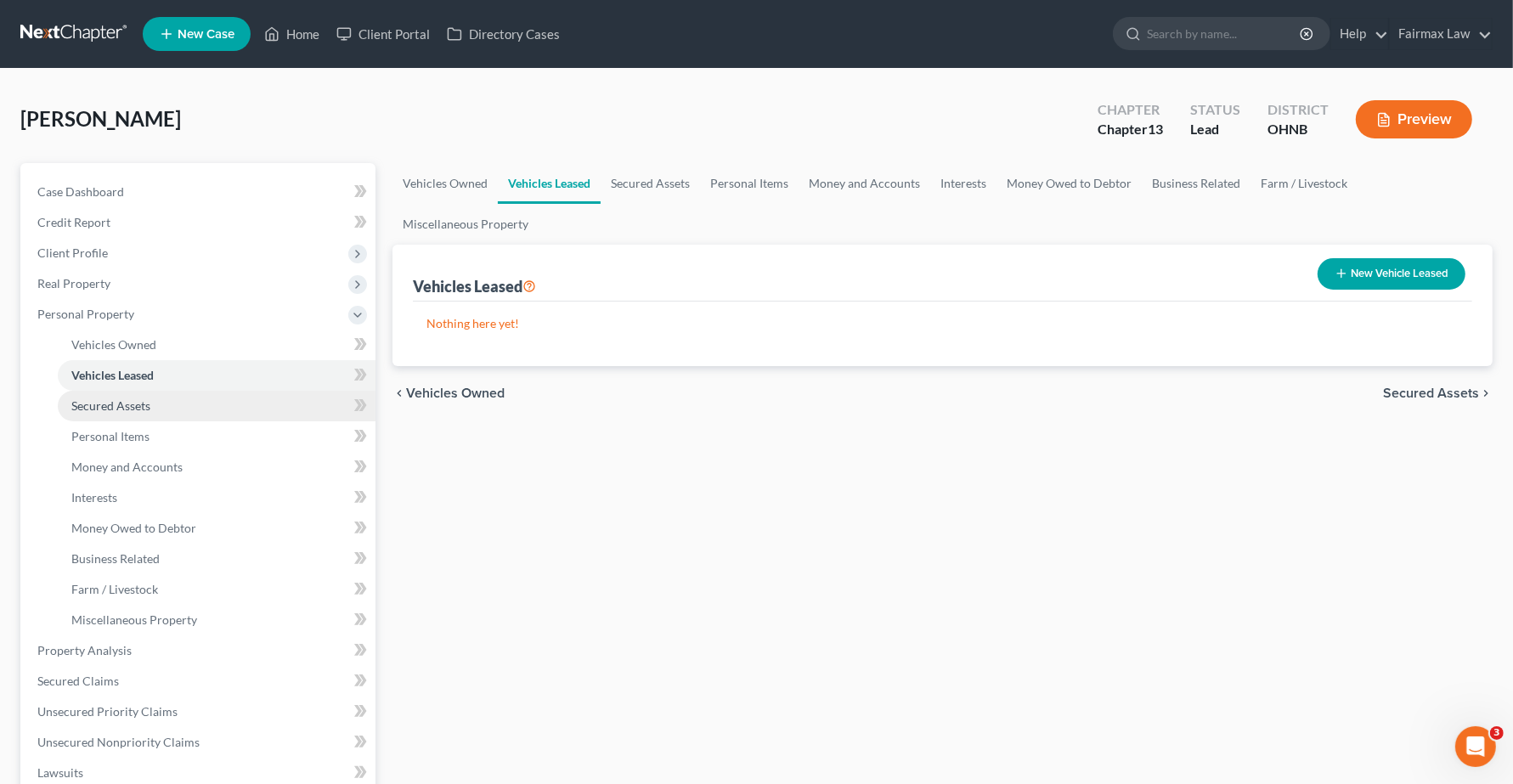
click at [106, 399] on span "Secured Assets" at bounding box center [110, 405] width 79 height 14
click at [126, 370] on span "Vehicles Leased" at bounding box center [112, 374] width 83 height 14
click at [119, 401] on span "Secured Assets" at bounding box center [110, 405] width 79 height 14
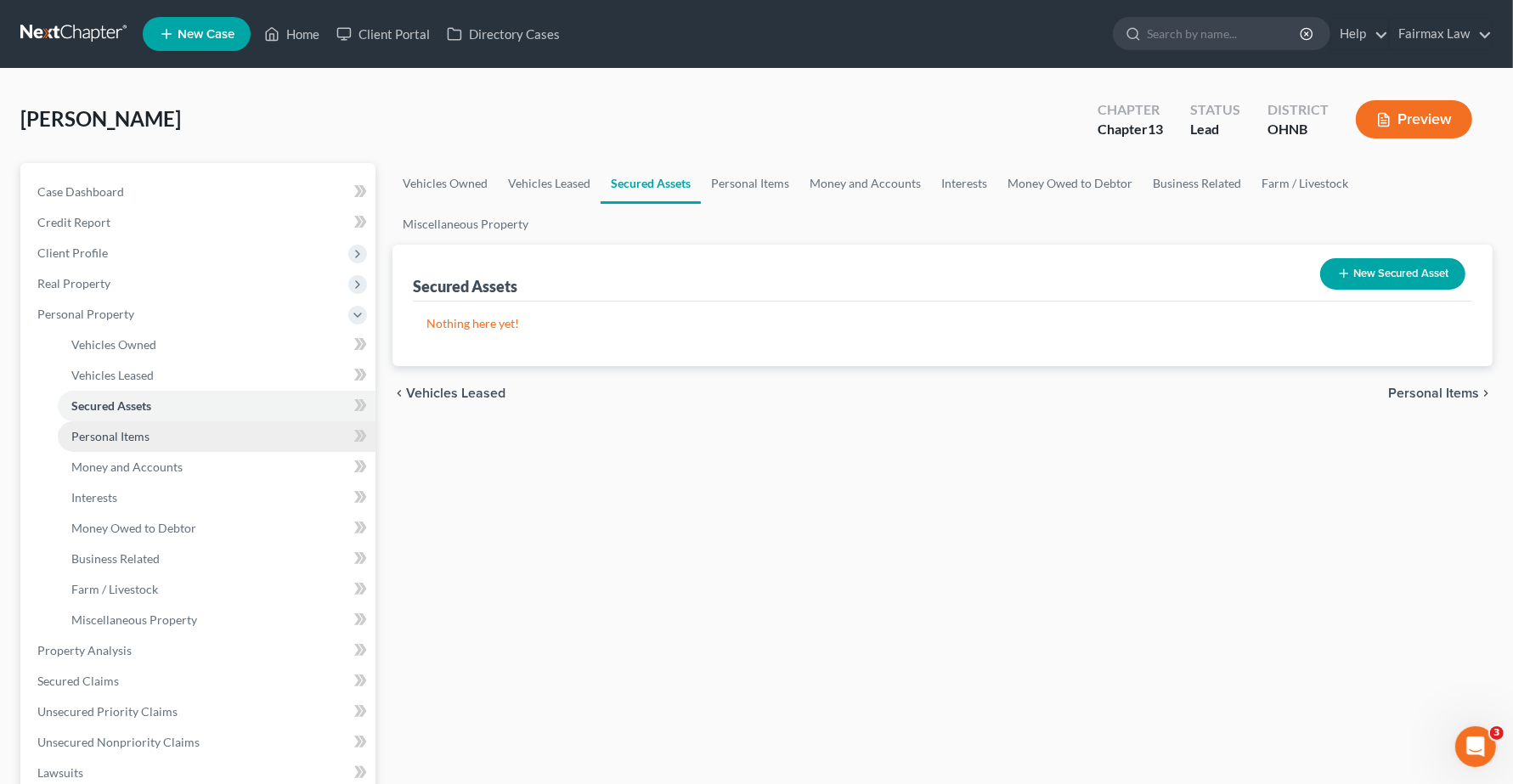
click at [117, 439] on span "Personal Items" at bounding box center [110, 435] width 78 height 14
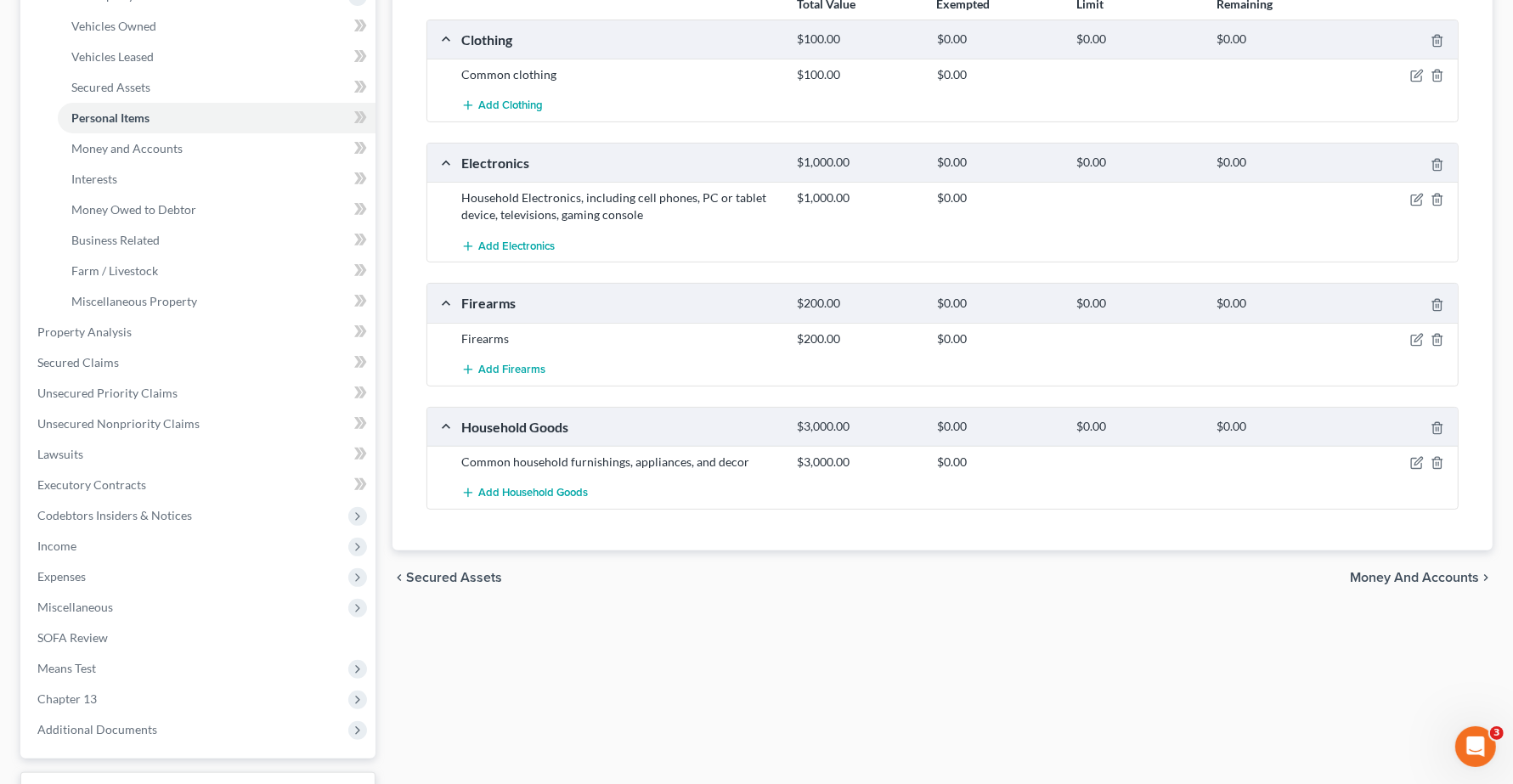
scroll to position [425, 0]
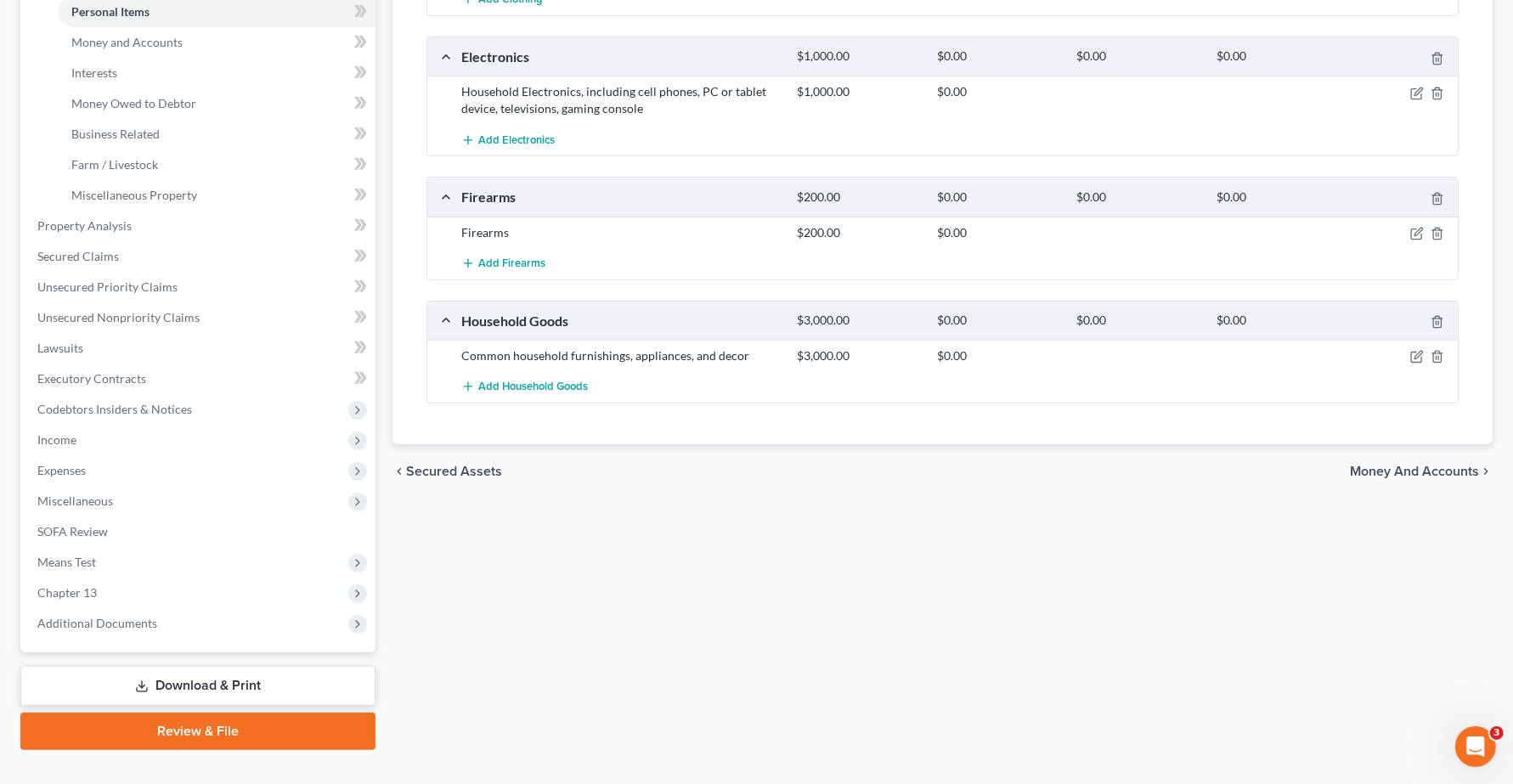
click at [1342, 473] on span "Money and Accounts" at bounding box center [1414, 471] width 129 height 13
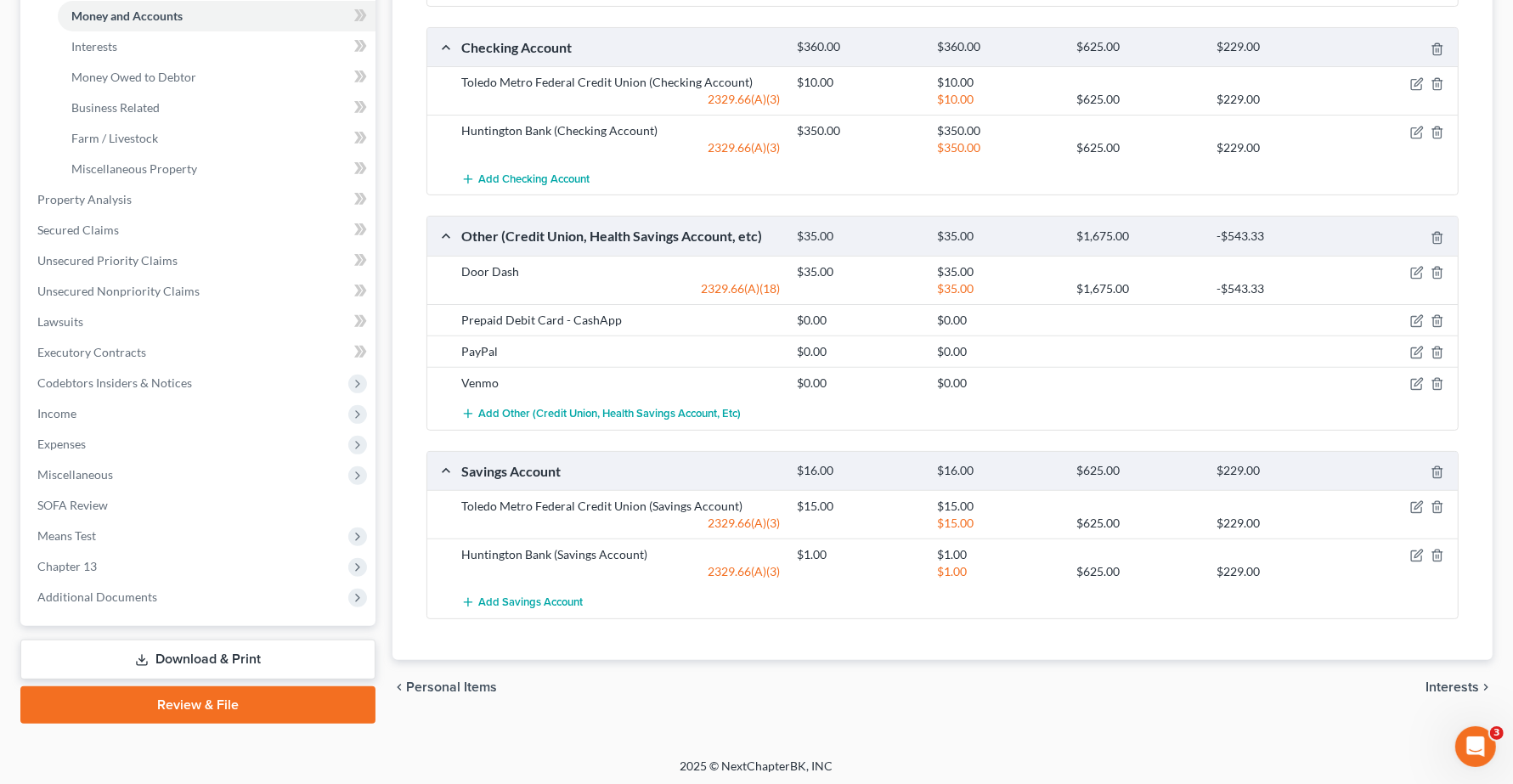
scroll to position [452, 0]
click at [1342, 684] on span "Interests" at bounding box center [1452, 684] width 53 height 13
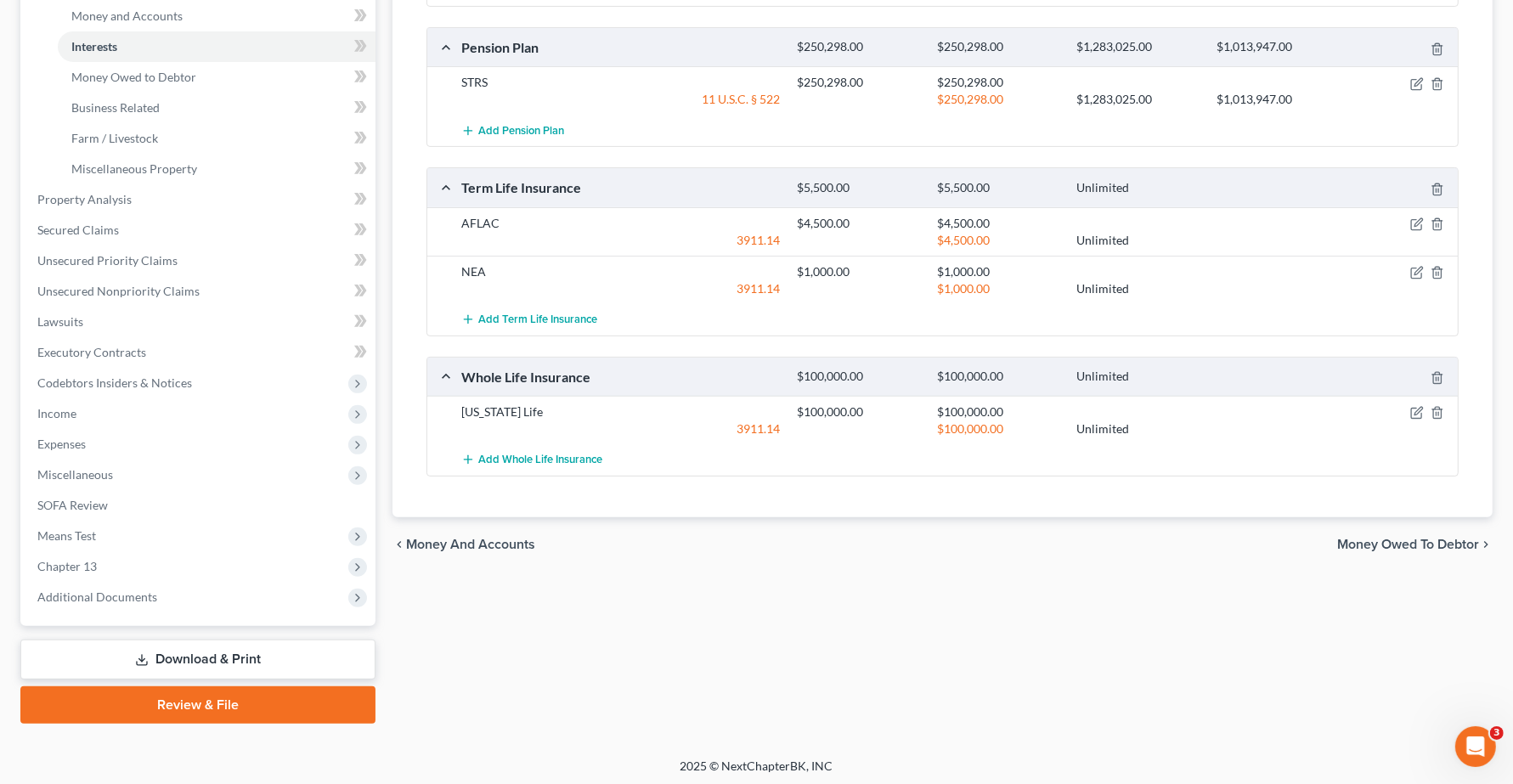
scroll to position [452, 0]
click at [500, 545] on span "Money and Accounts" at bounding box center [471, 542] width 129 height 13
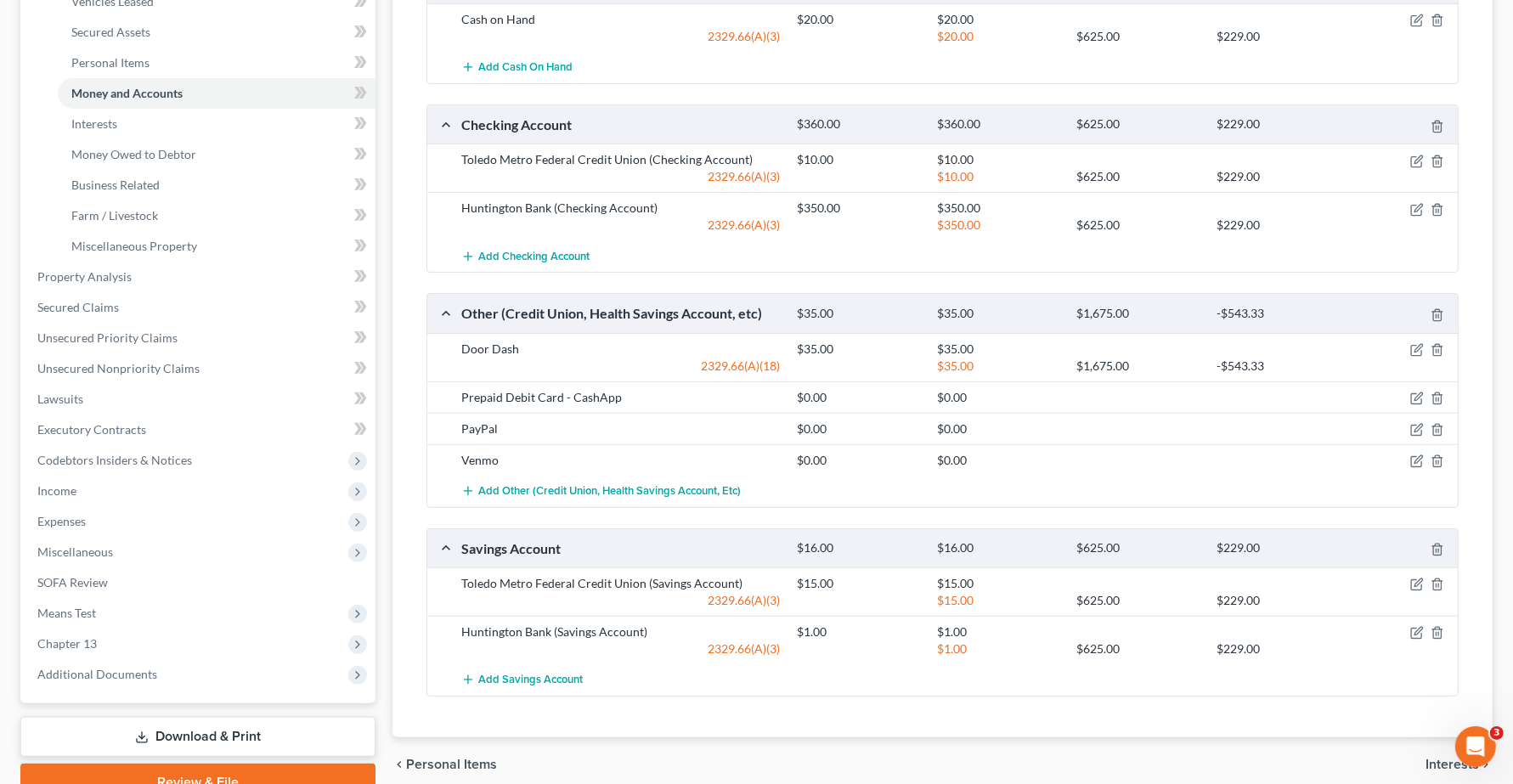
scroll to position [425, 0]
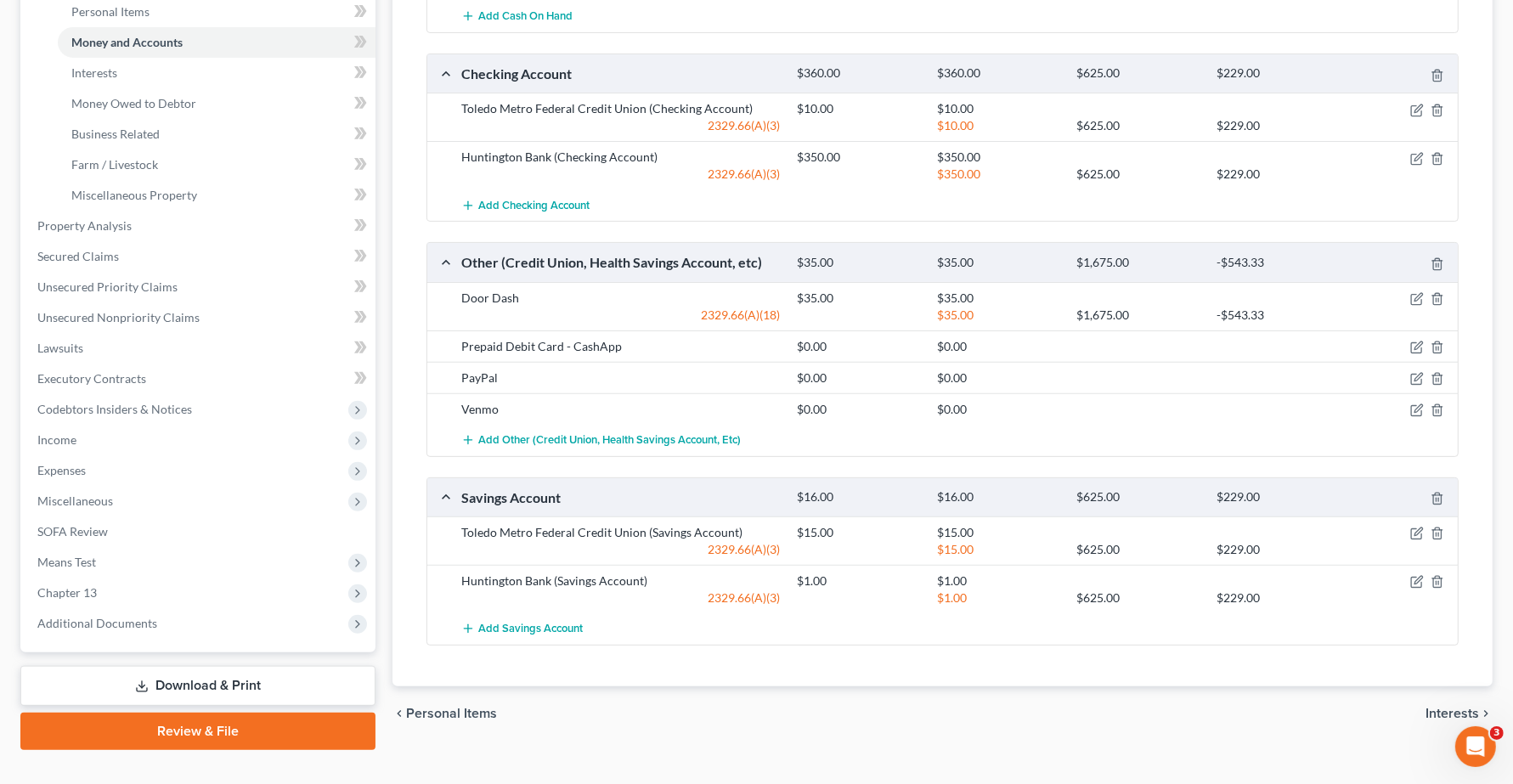
drag, startPoint x: 1440, startPoint y: 711, endPoint x: 620, endPoint y: 705, distance: 820.0
click at [1342, 711] on span "Interests" at bounding box center [1452, 713] width 53 height 13
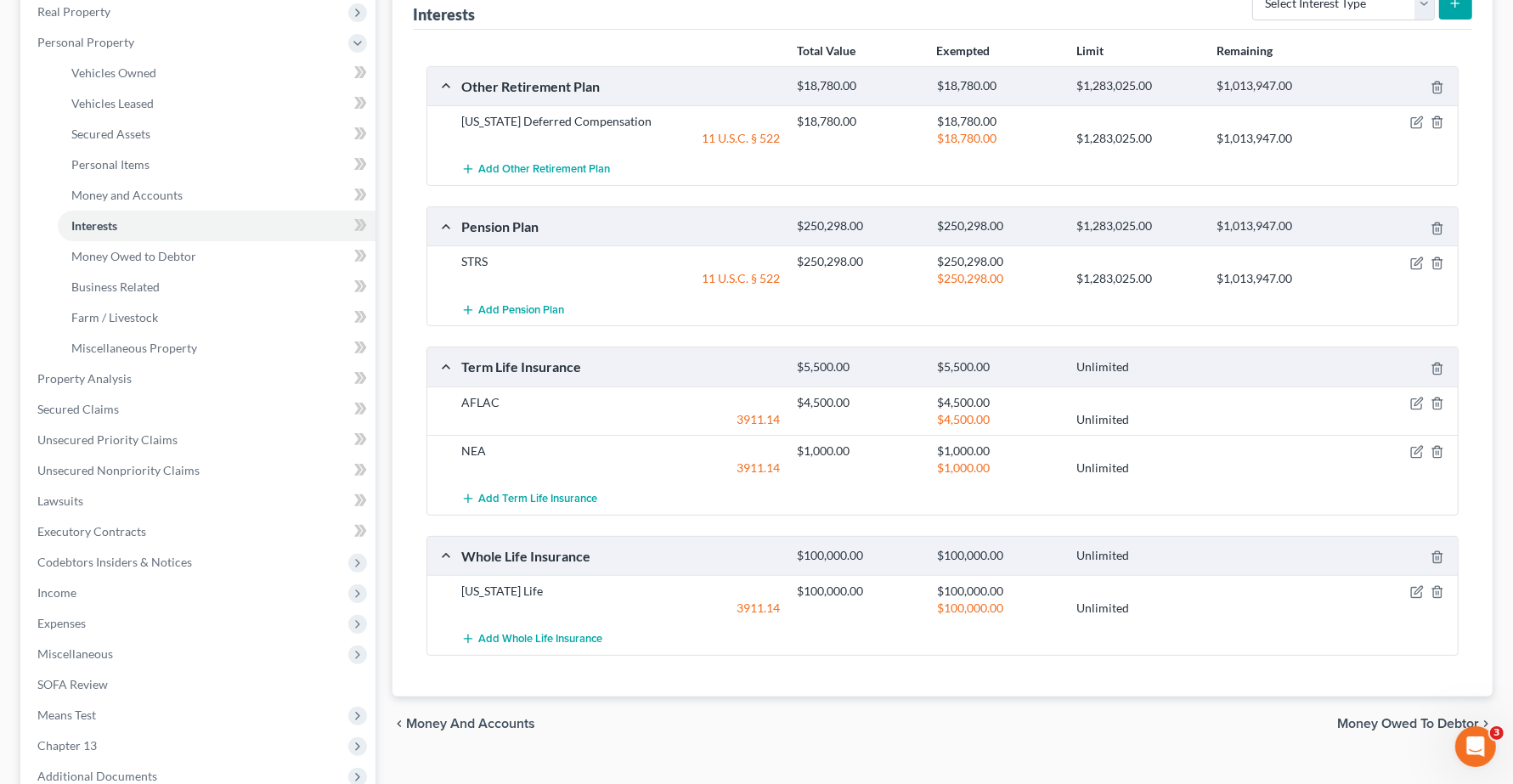
scroll to position [319, 0]
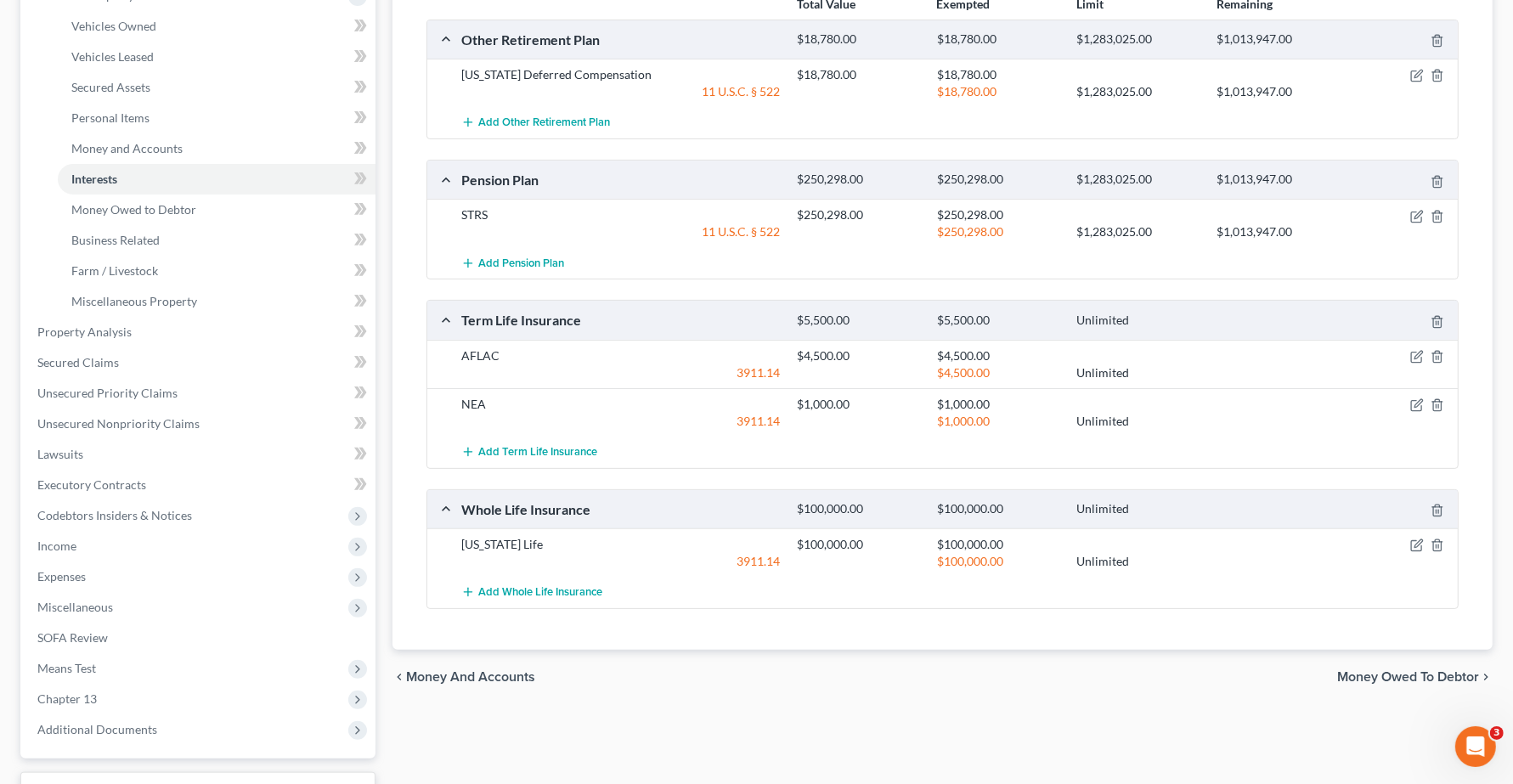
click at [1342, 677] on span "Money Owed to Debtor" at bounding box center [1408, 677] width 142 height 13
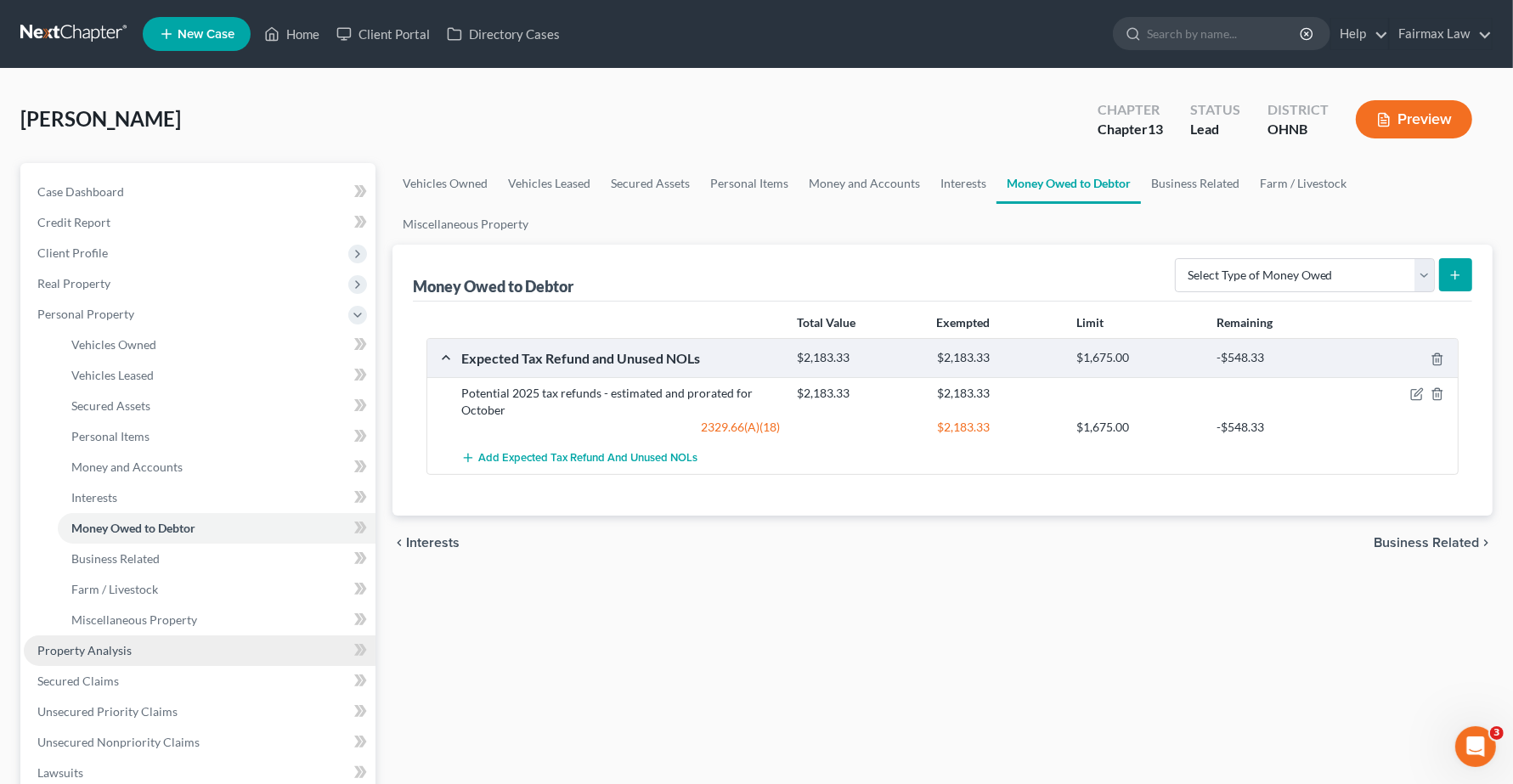
click at [100, 651] on span "Property Analysis" at bounding box center [83, 649] width 94 height 14
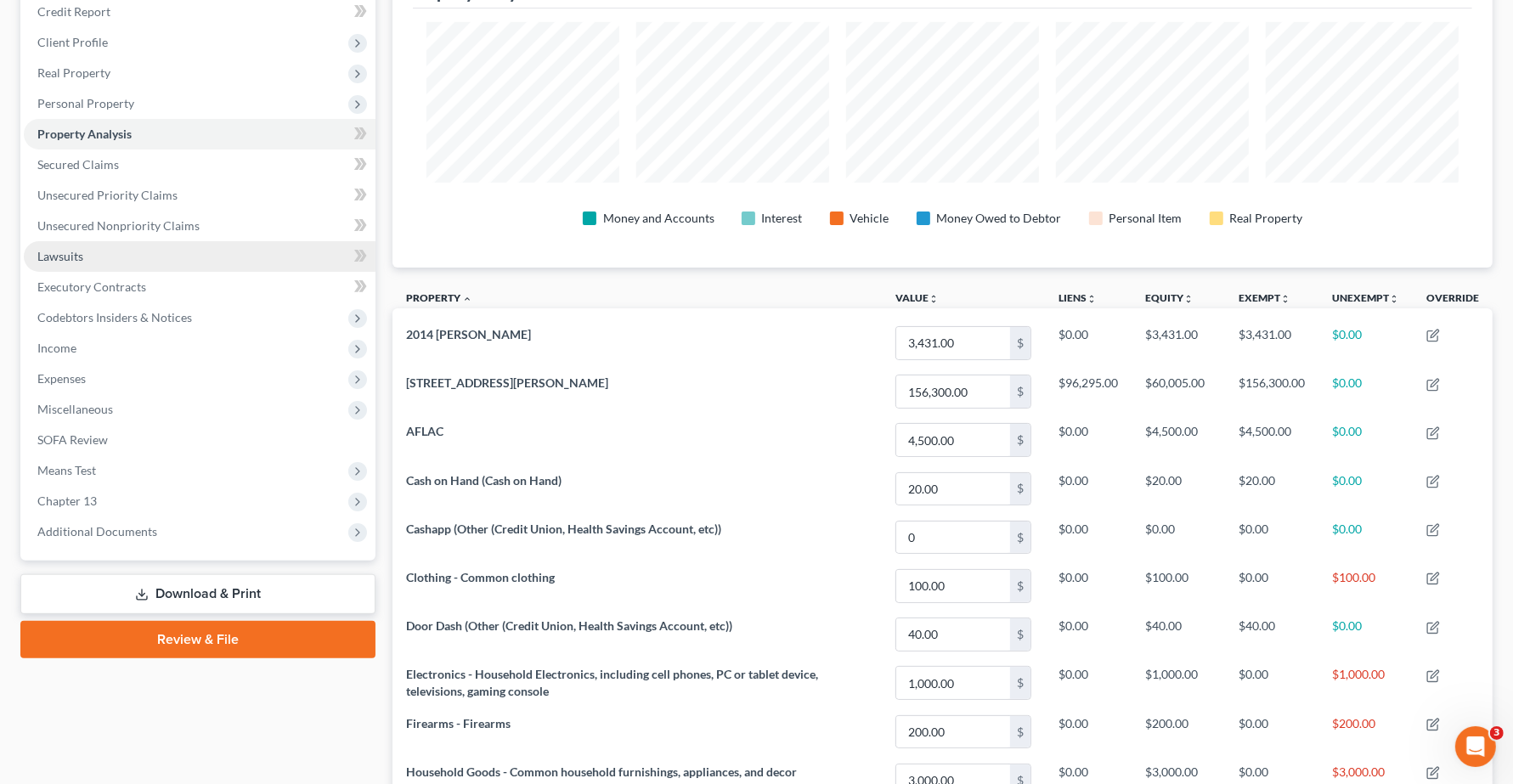
scroll to position [212, 0]
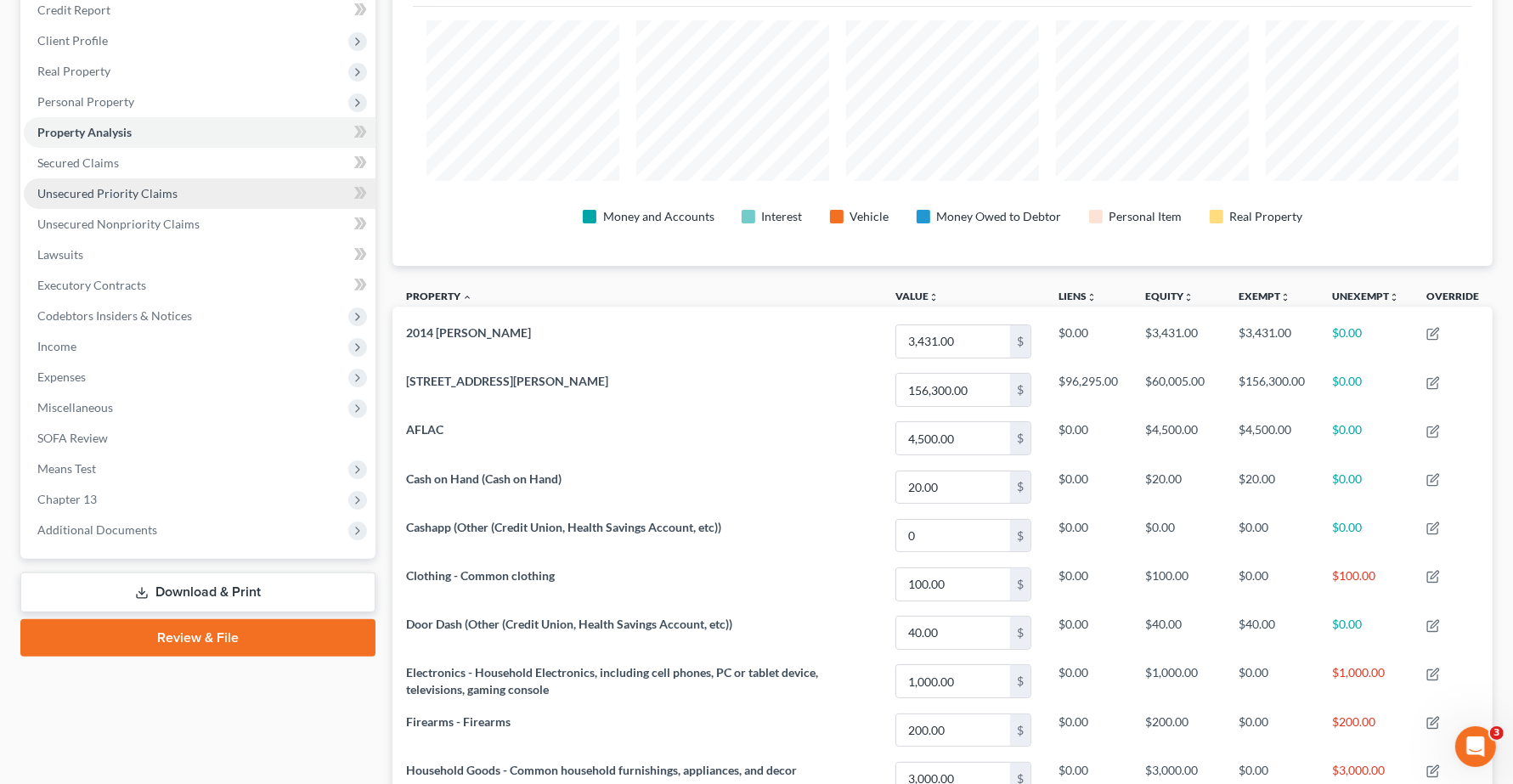
click at [103, 199] on link "Unsecured Priority Claims" at bounding box center [199, 193] width 352 height 30
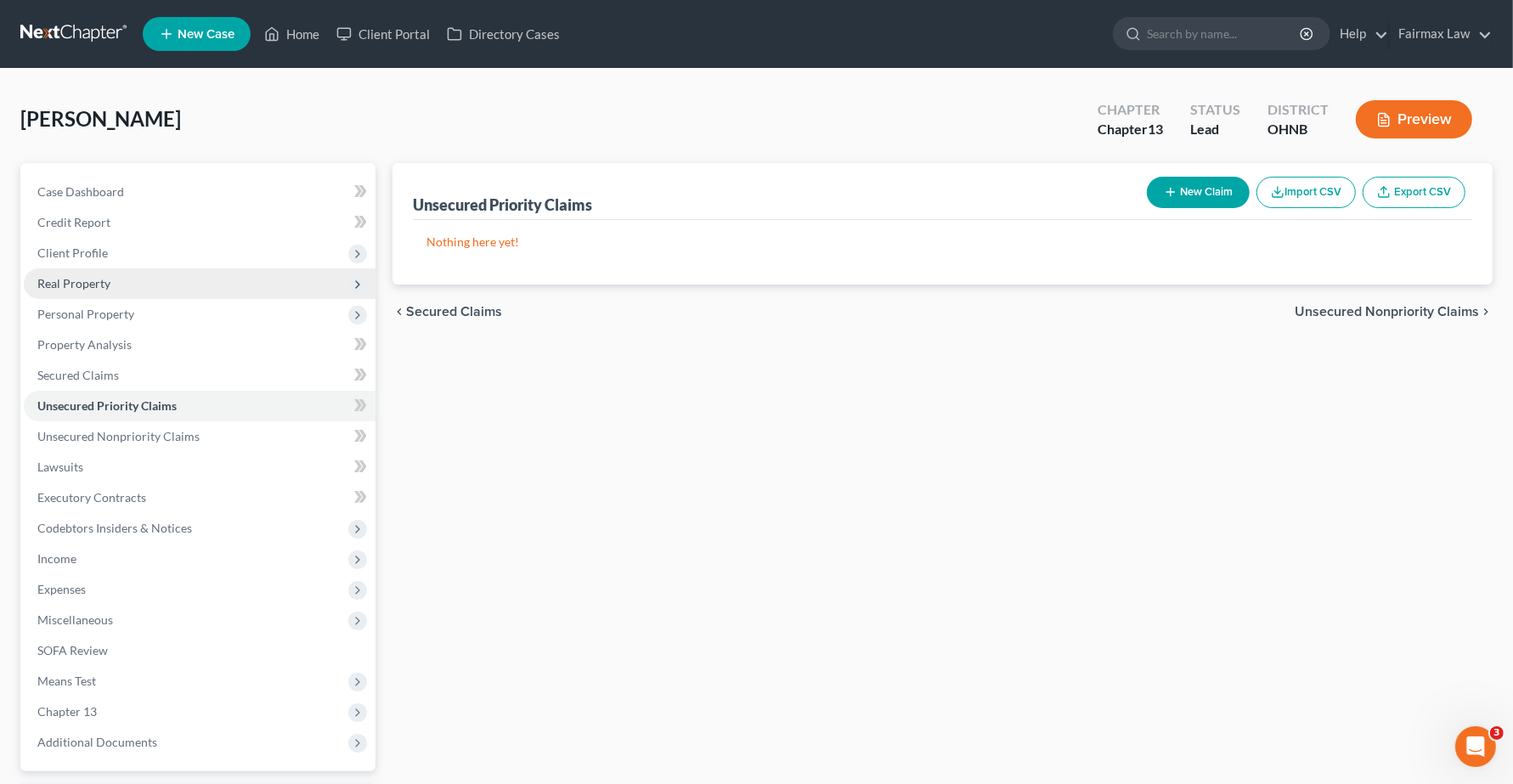
click at [112, 283] on span "Real Property" at bounding box center [199, 283] width 352 height 30
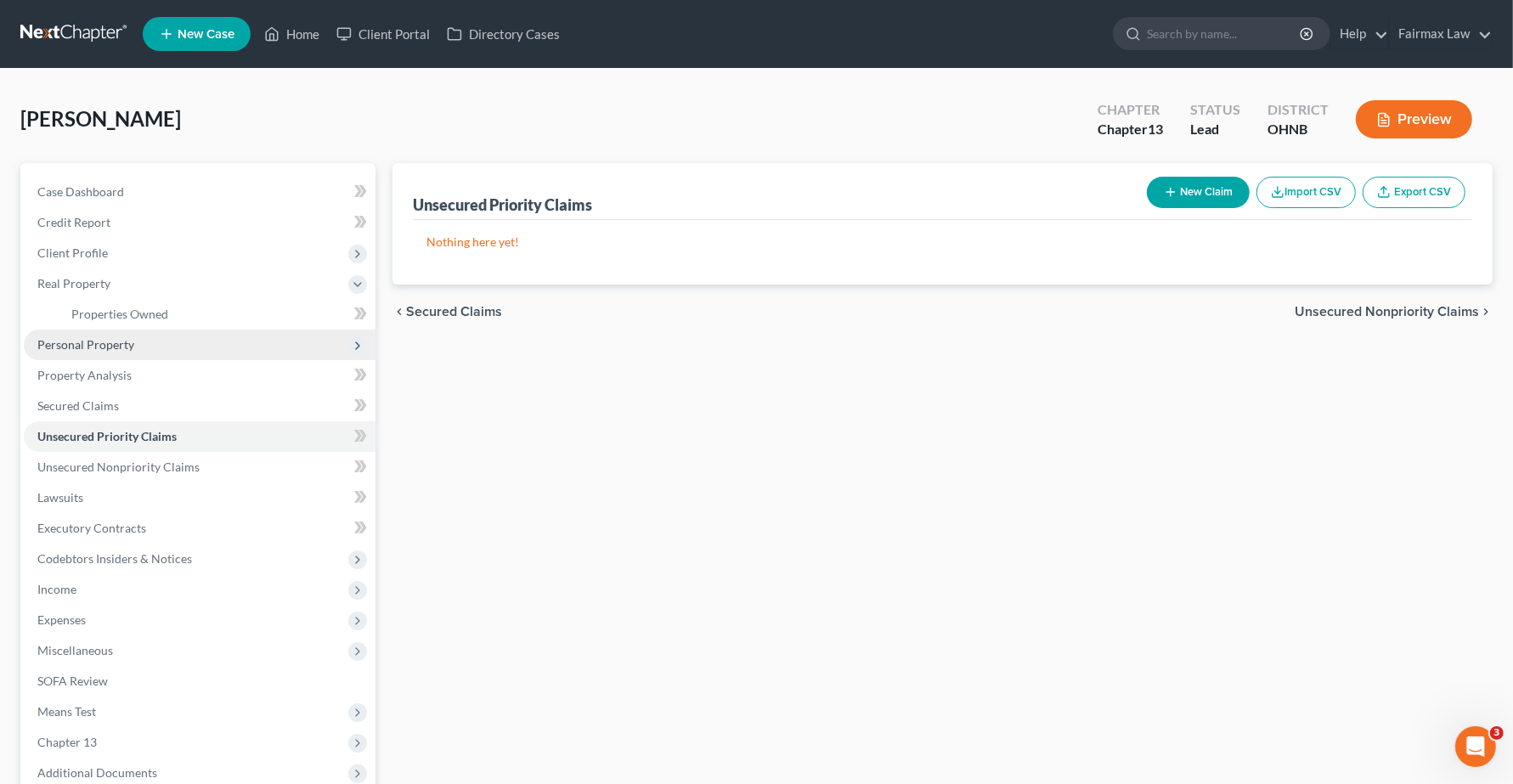
click at [110, 341] on span "Personal Property" at bounding box center [85, 344] width 97 height 14
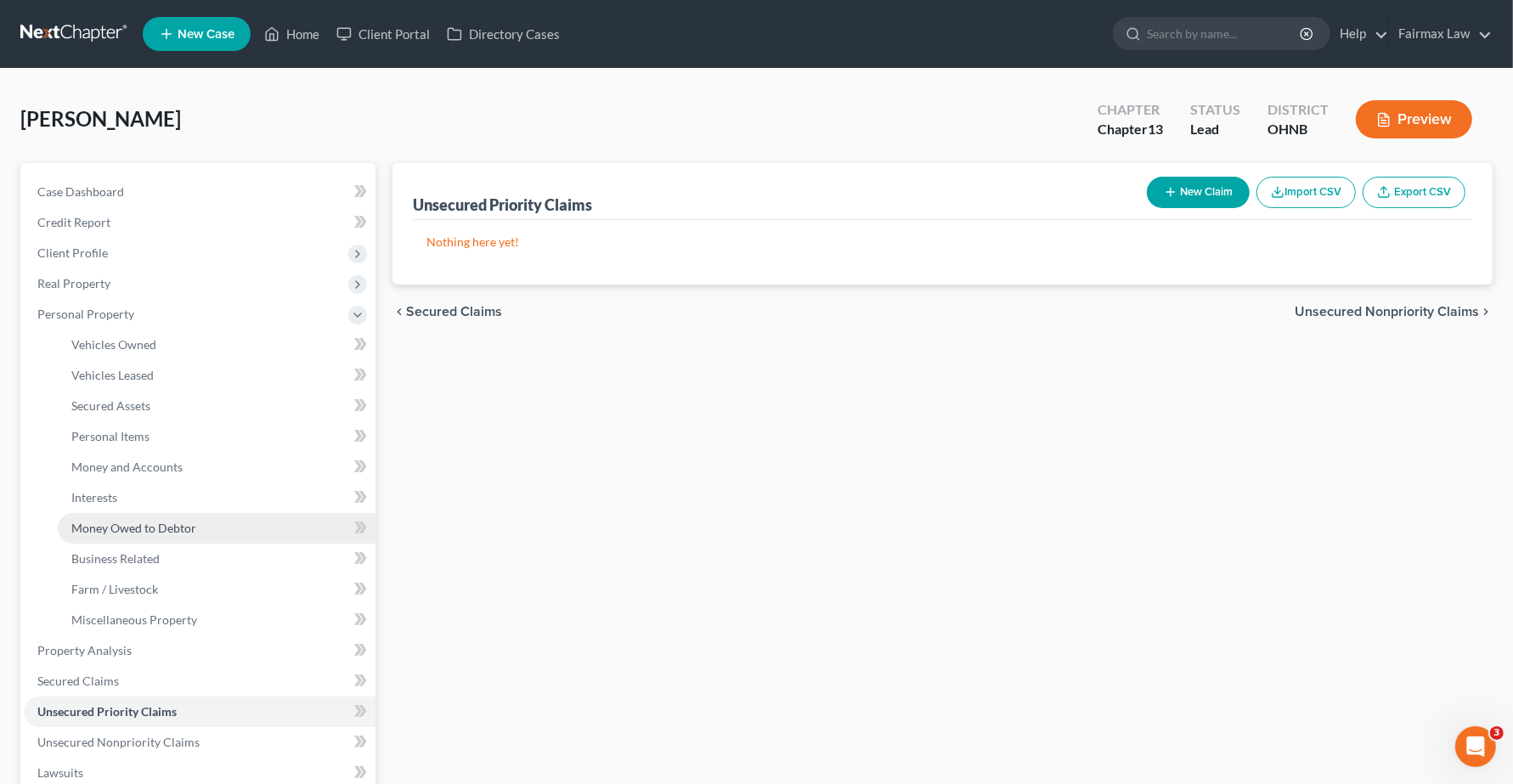
click at [117, 527] on span "Money Owed to Debtor" at bounding box center [134, 527] width 125 height 14
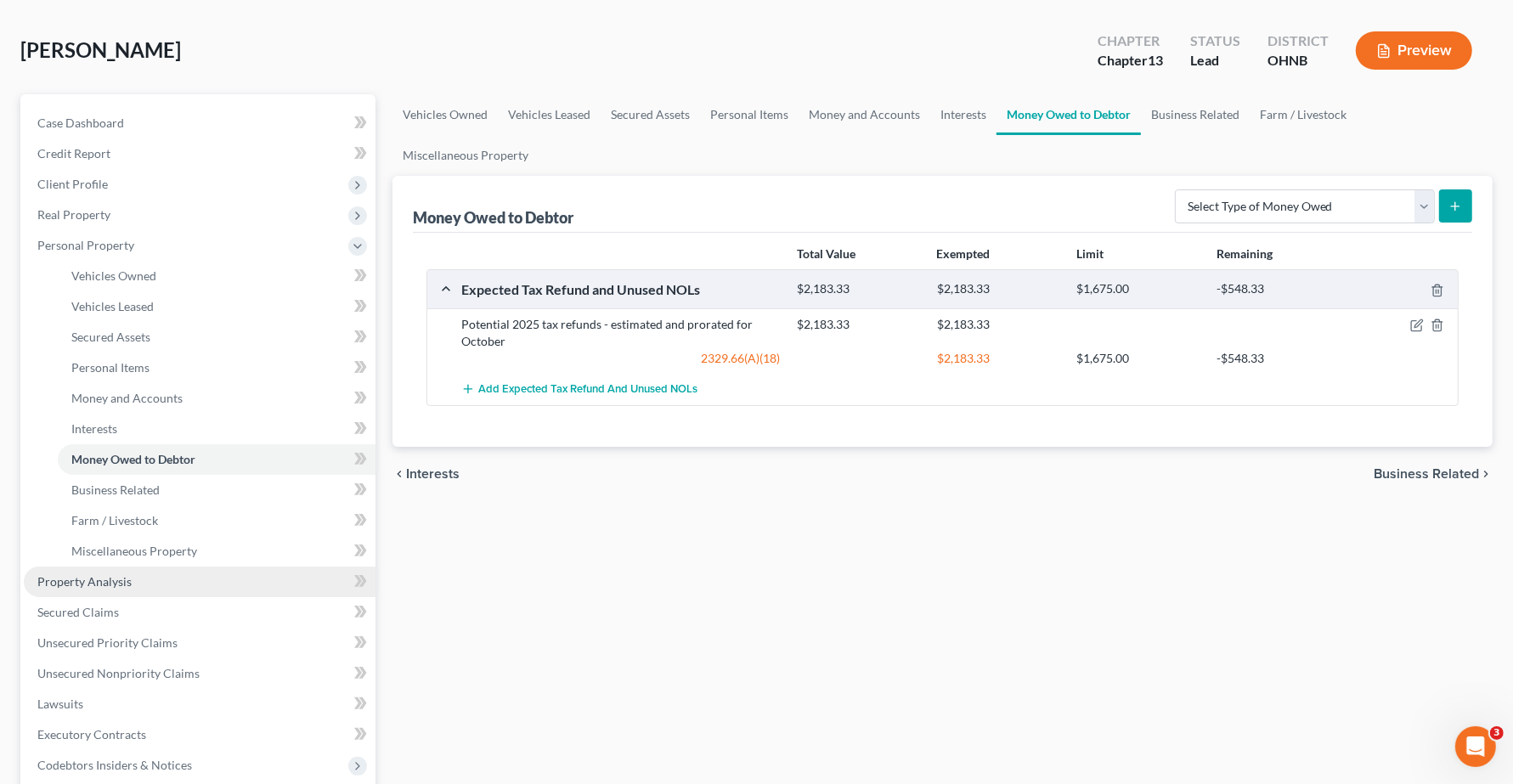
scroll to position [106, 0]
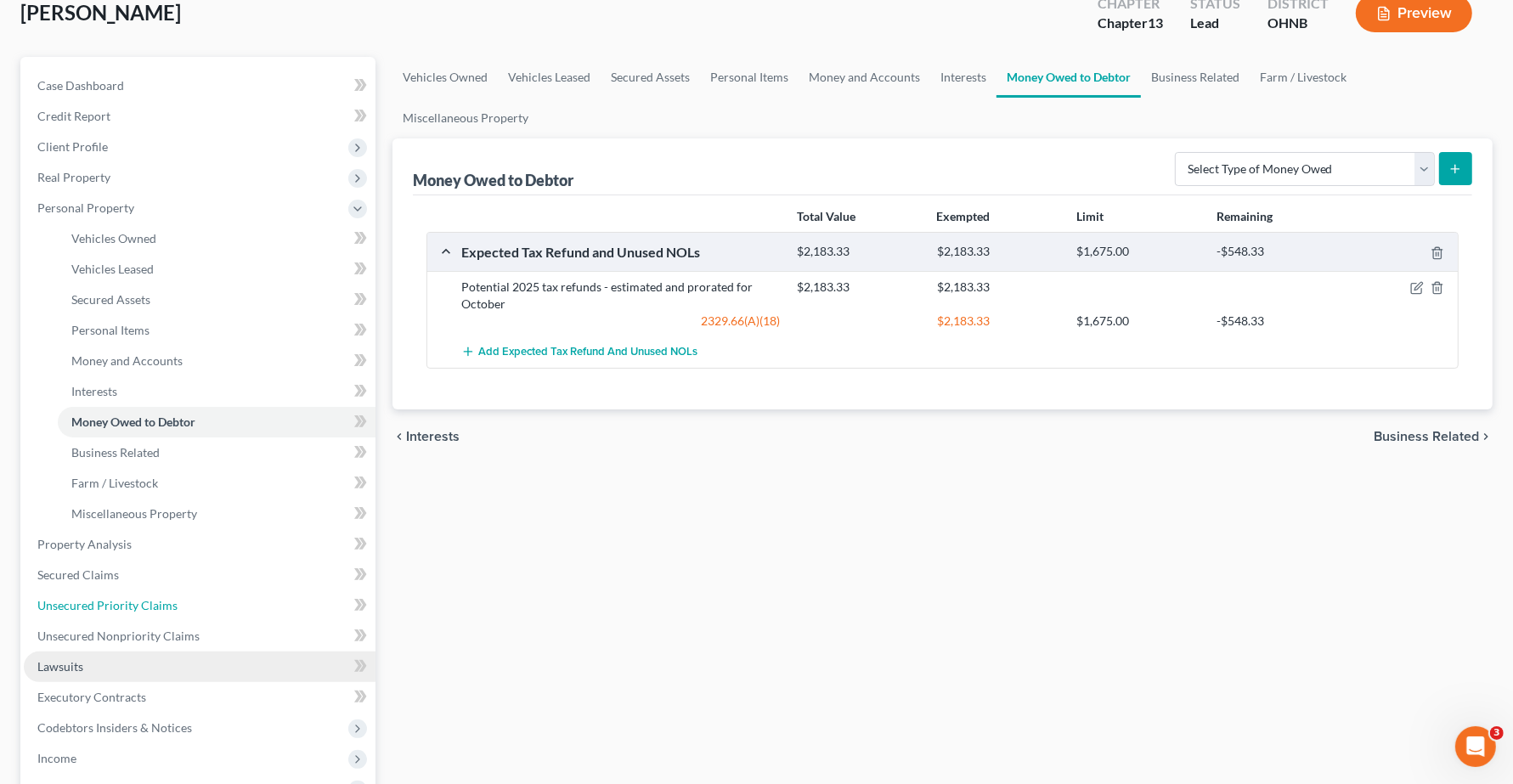
drag, startPoint x: 91, startPoint y: 607, endPoint x: 111, endPoint y: 652, distance: 49.2
click at [91, 607] on span "Unsecured Priority Claims" at bounding box center [107, 604] width 140 height 14
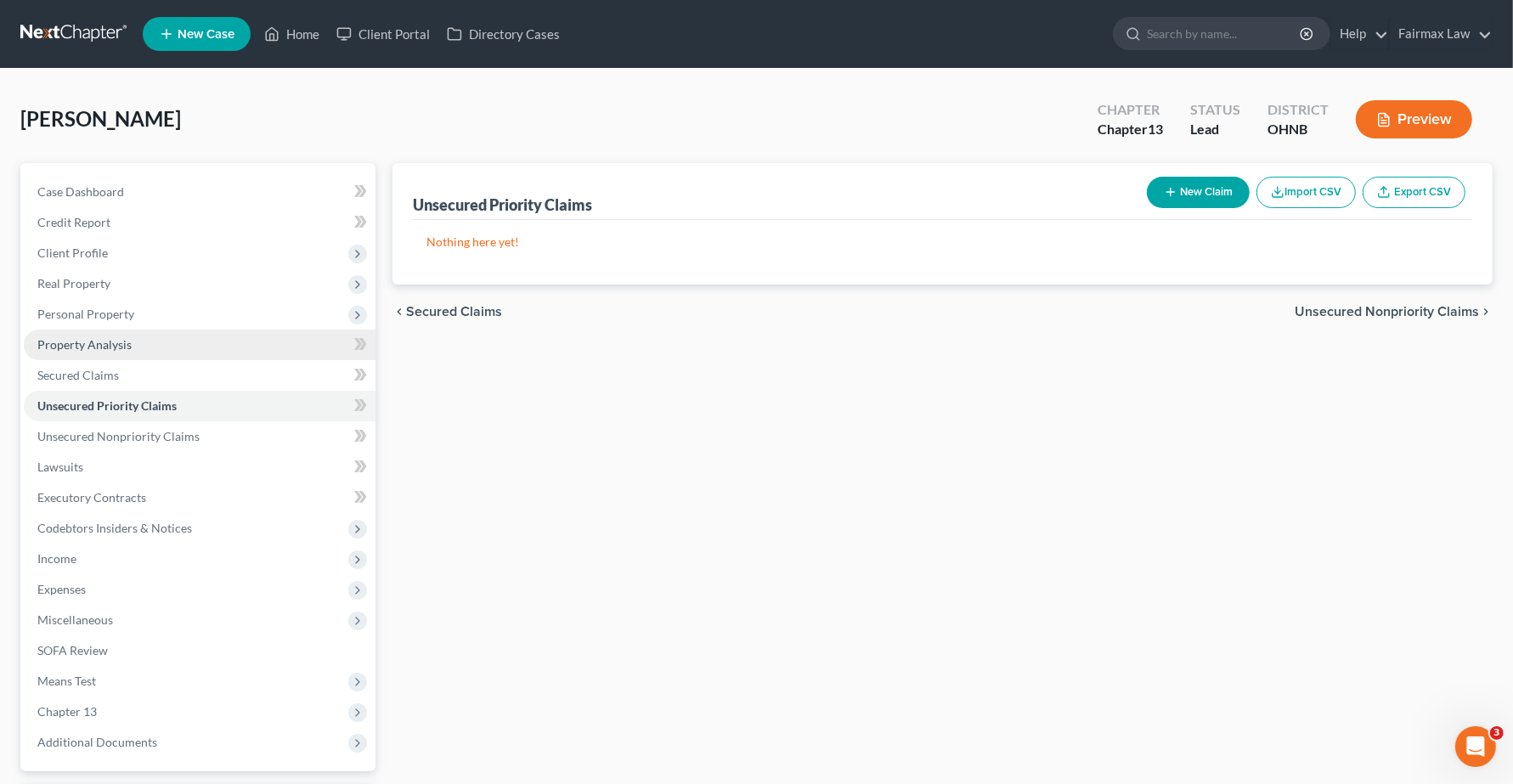
drag, startPoint x: 94, startPoint y: 314, endPoint x: 94, endPoint y: 333, distance: 19.0
click at [94, 314] on span "Personal Property" at bounding box center [85, 313] width 97 height 14
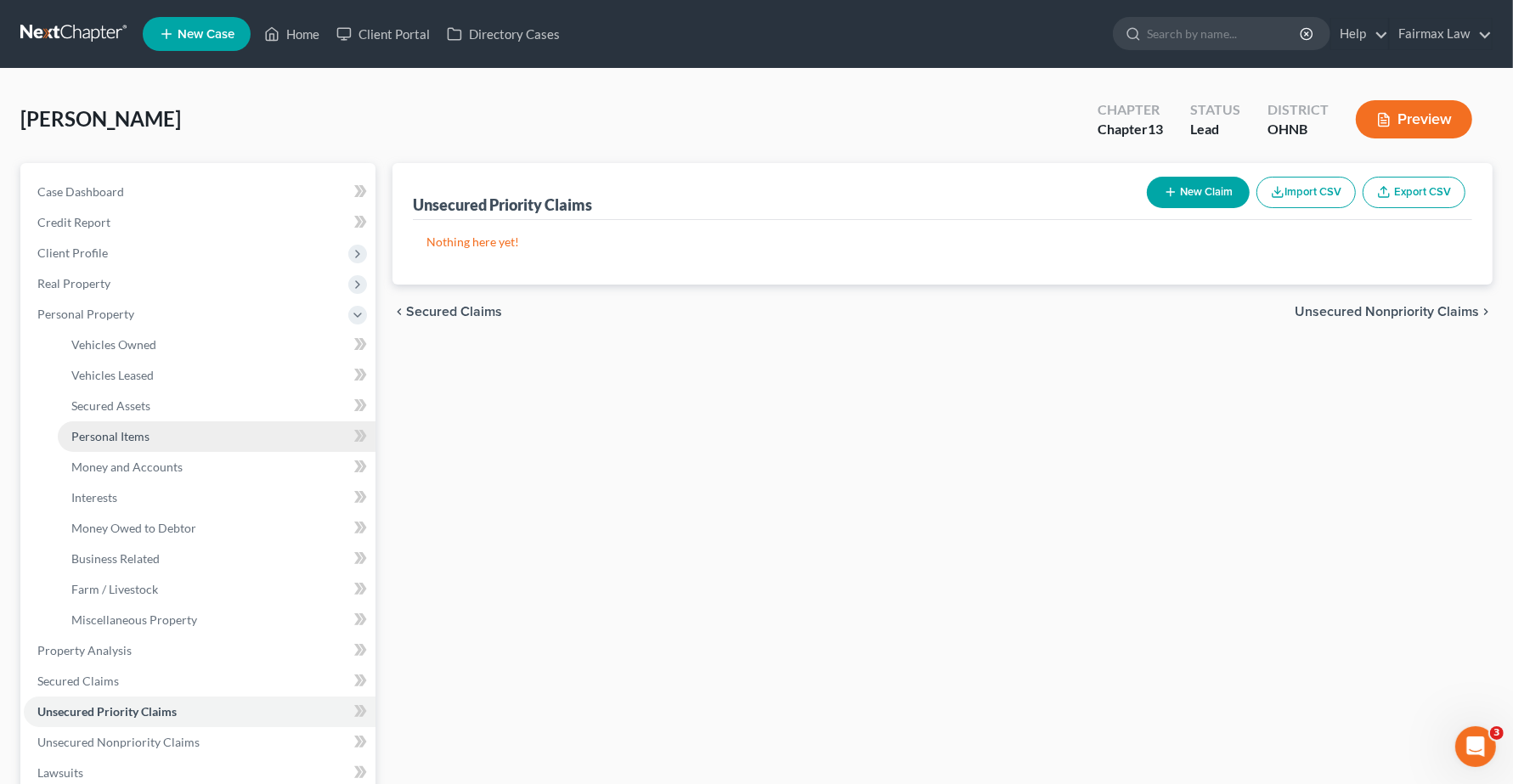
click at [136, 439] on span "Personal Items" at bounding box center [110, 435] width 78 height 14
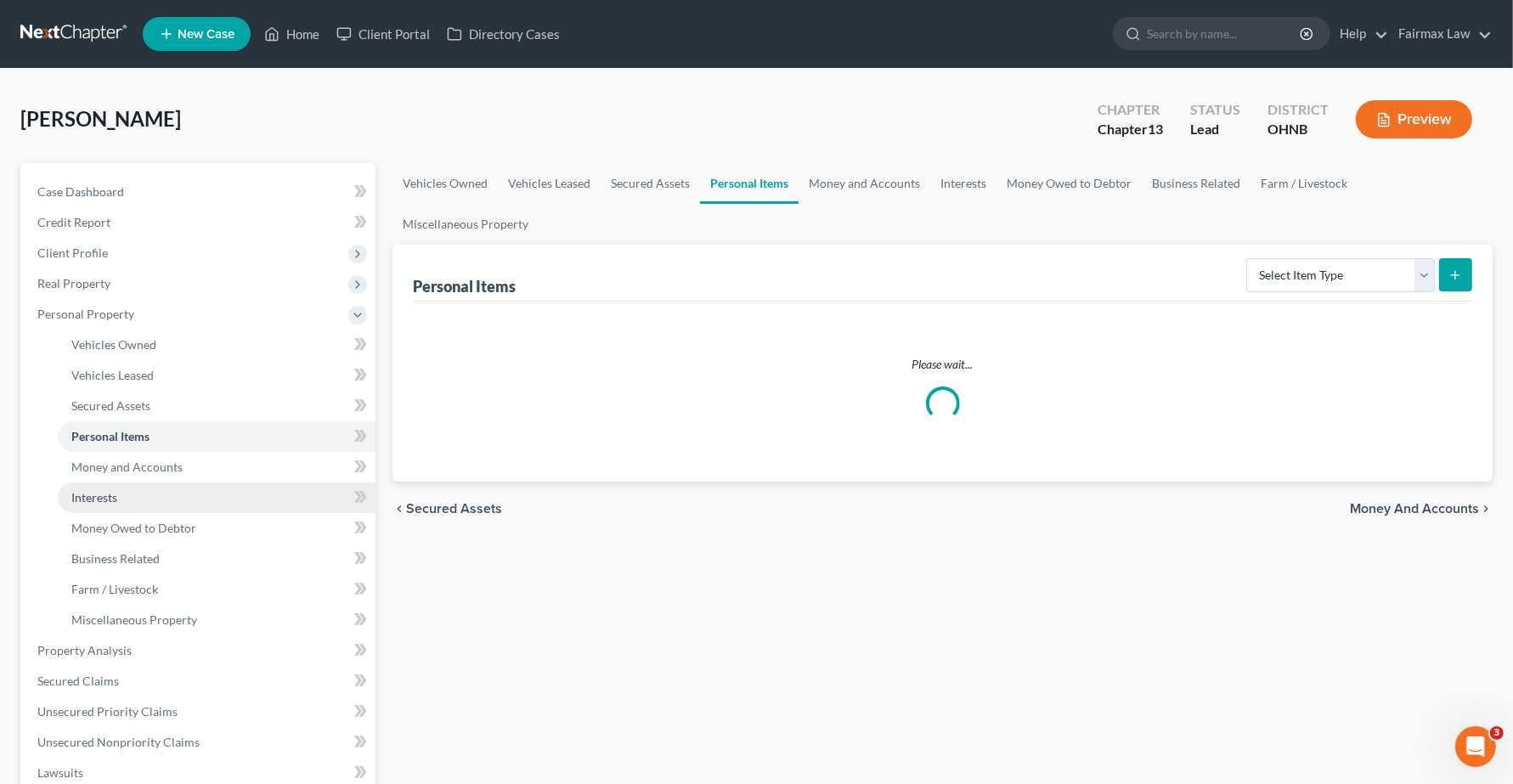
click at [133, 497] on link "Interests" at bounding box center [216, 498] width 318 height 30
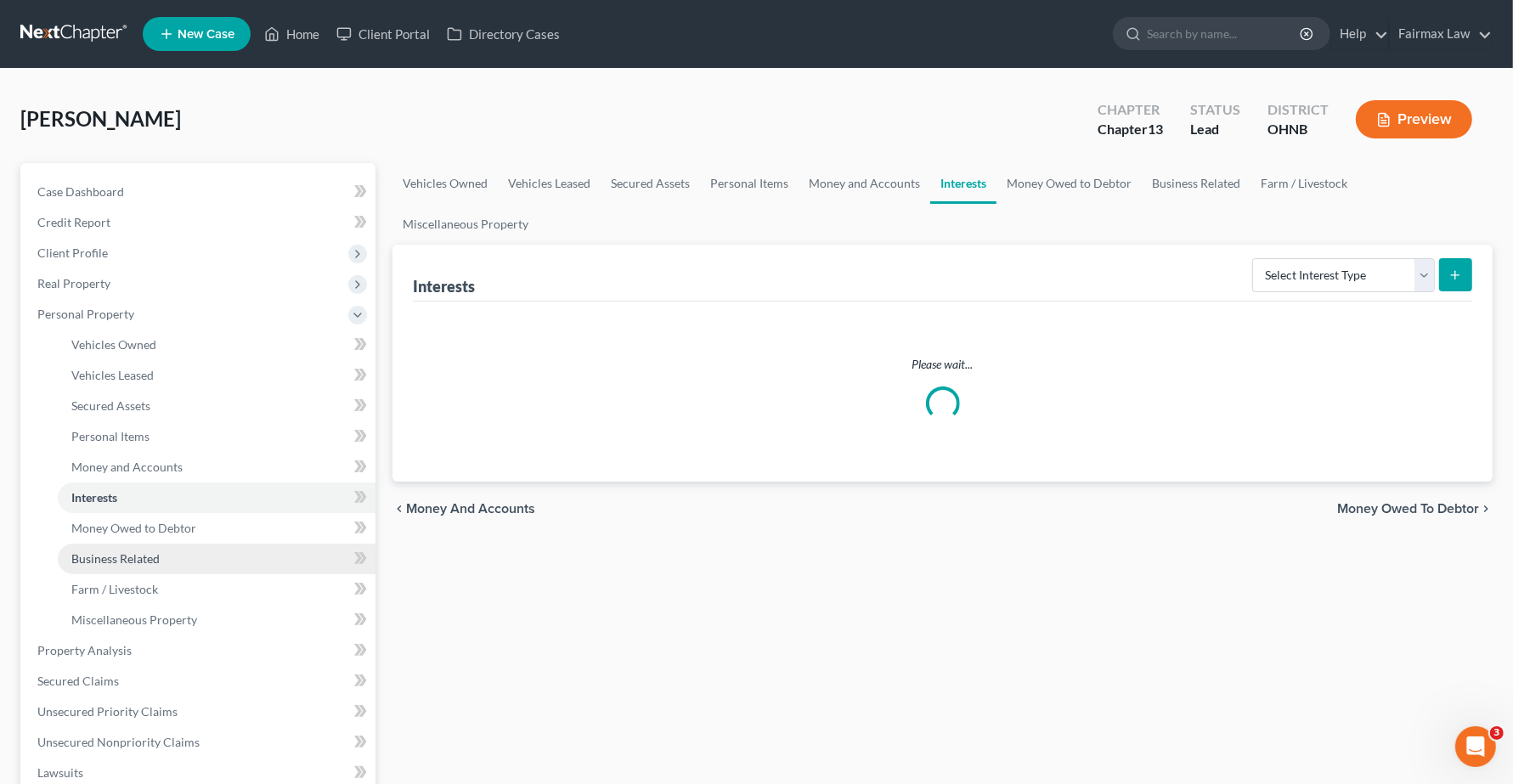
click at [132, 556] on span "Business Related" at bounding box center [115, 557] width 88 height 14
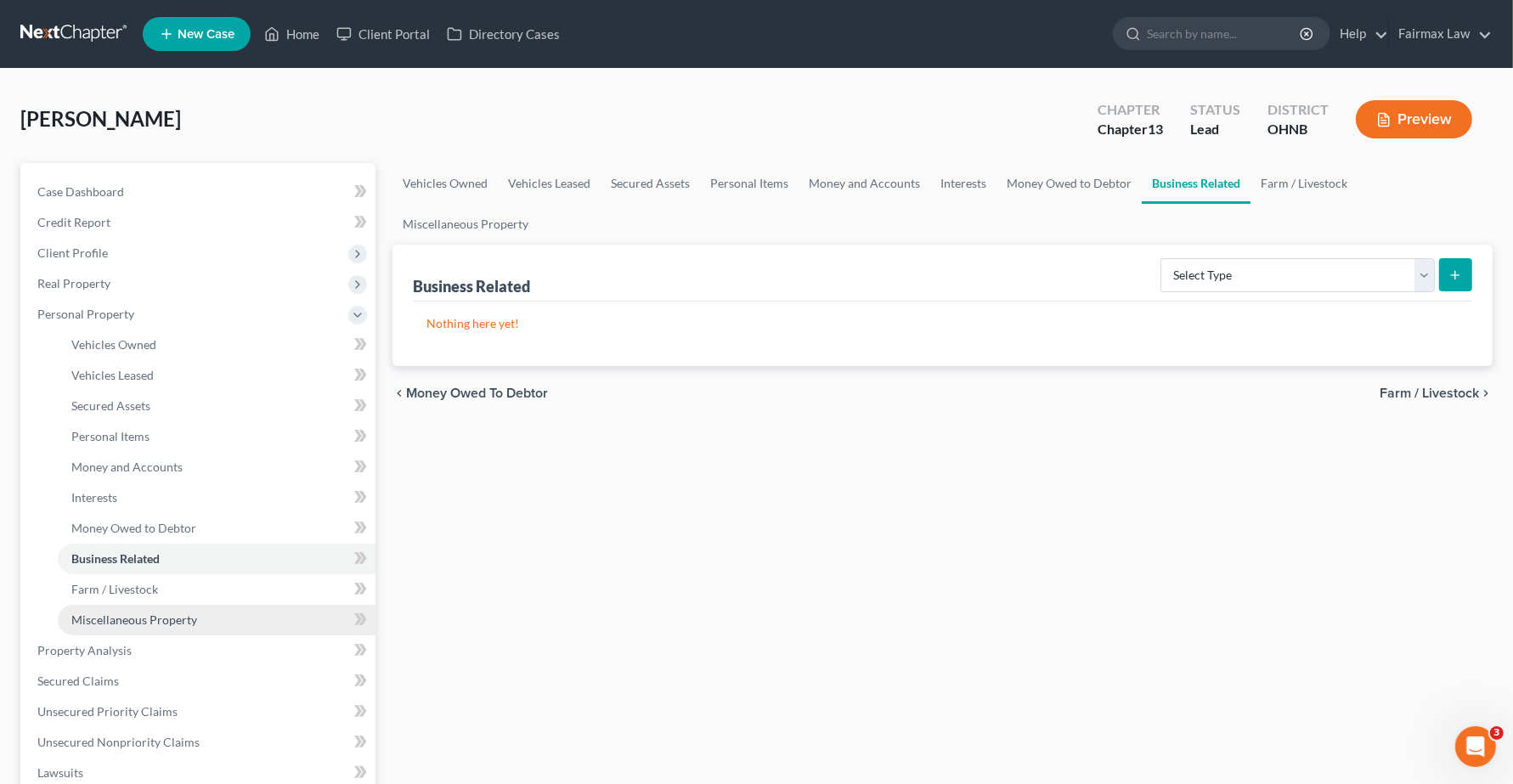
click at [180, 626] on link "Miscellaneous Property" at bounding box center [216, 620] width 318 height 30
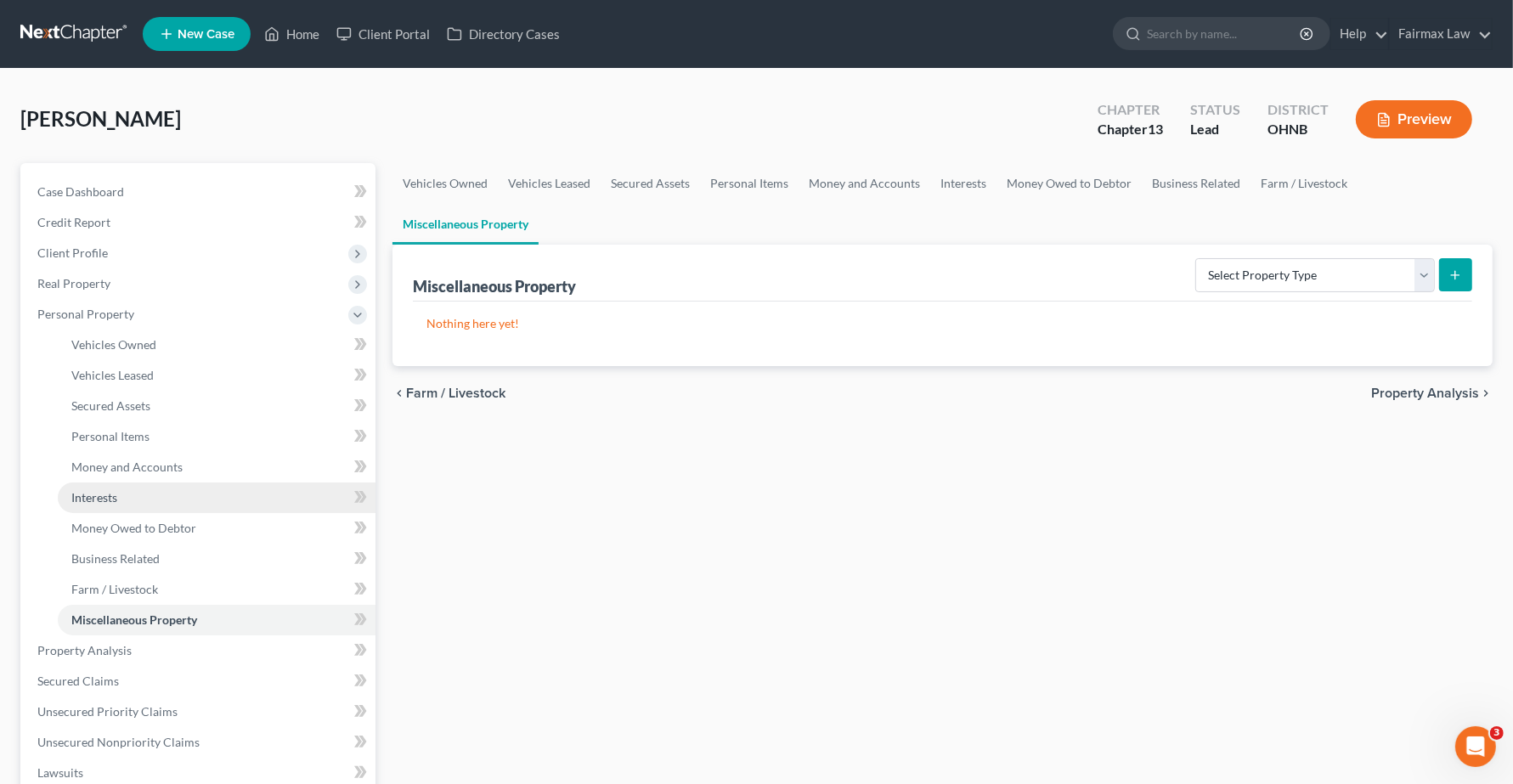
click at [83, 494] on span "Interests" at bounding box center [94, 497] width 46 height 14
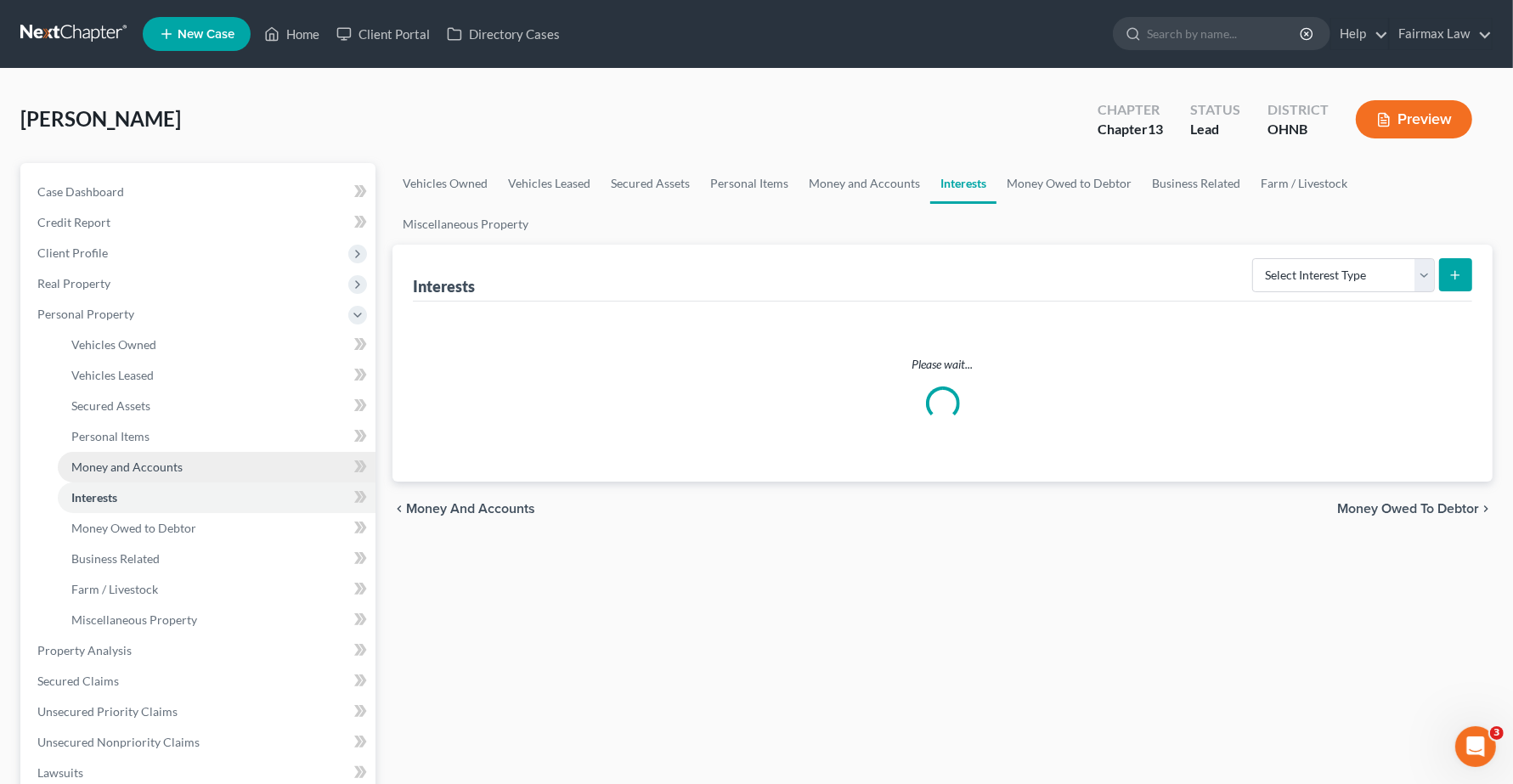
click at [136, 460] on span "Money and Accounts" at bounding box center [126, 465] width 111 height 14
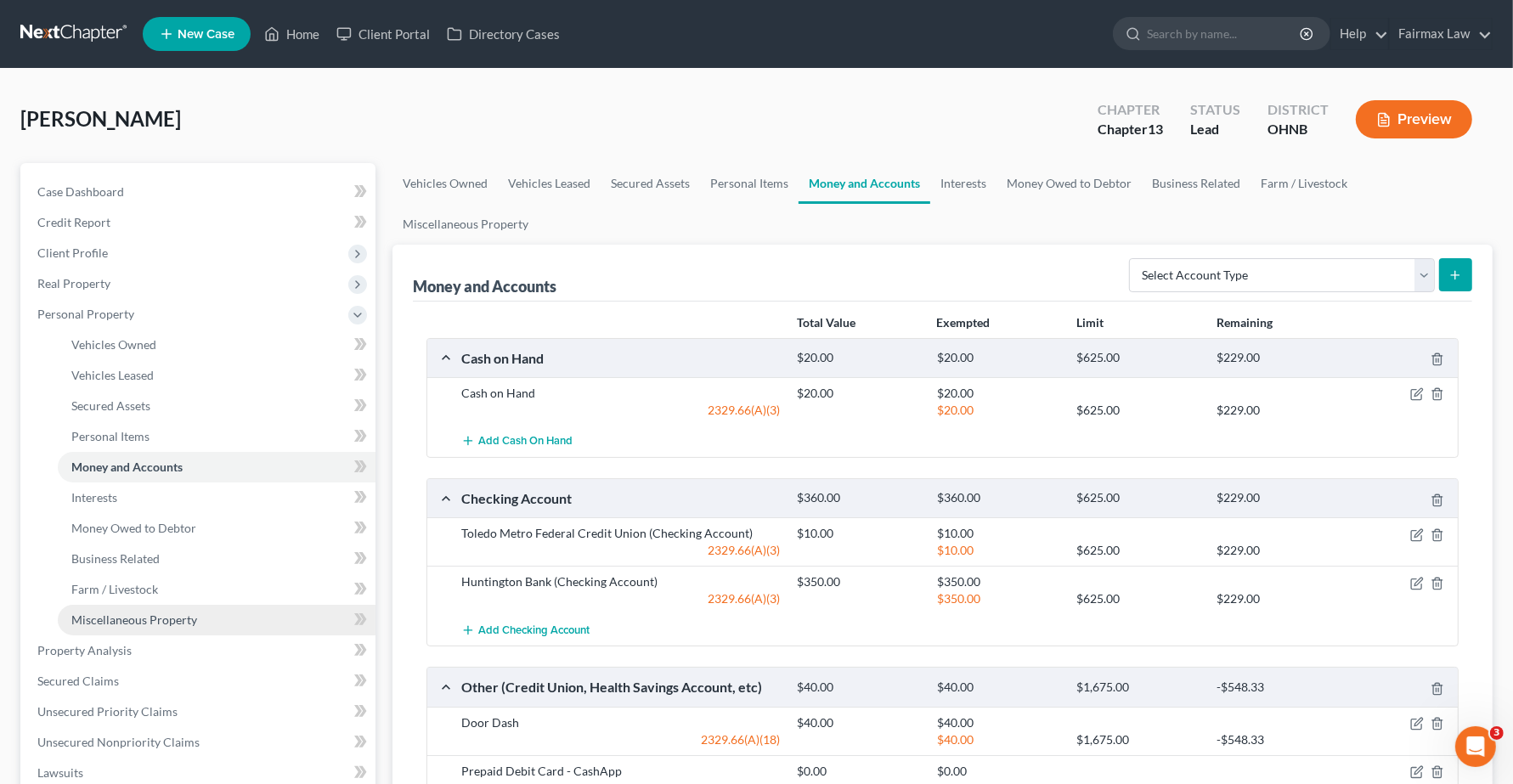
click at [161, 610] on link "Miscellaneous Property" at bounding box center [216, 620] width 318 height 30
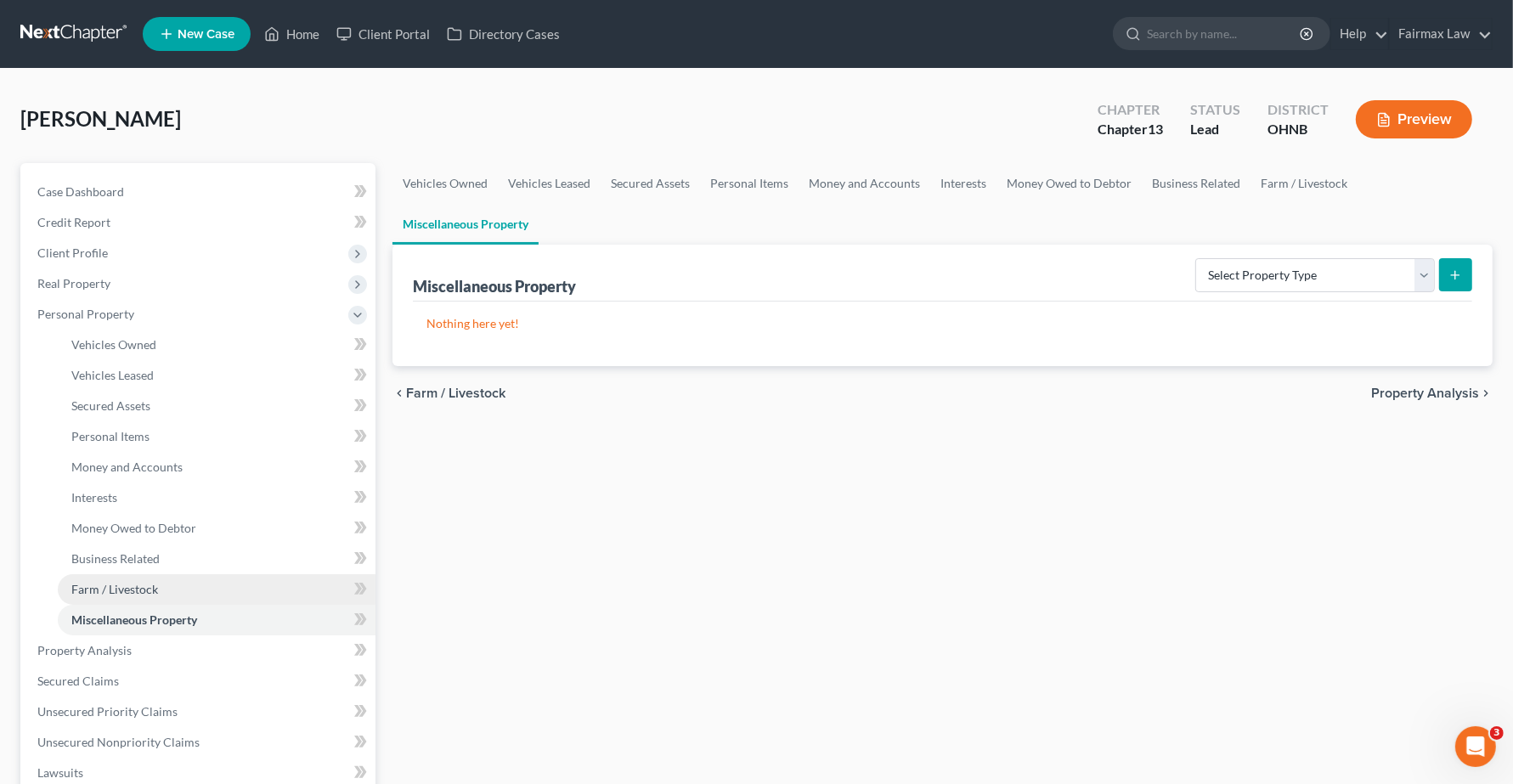
click at [127, 597] on link "Farm / Livestock" at bounding box center [216, 589] width 318 height 30
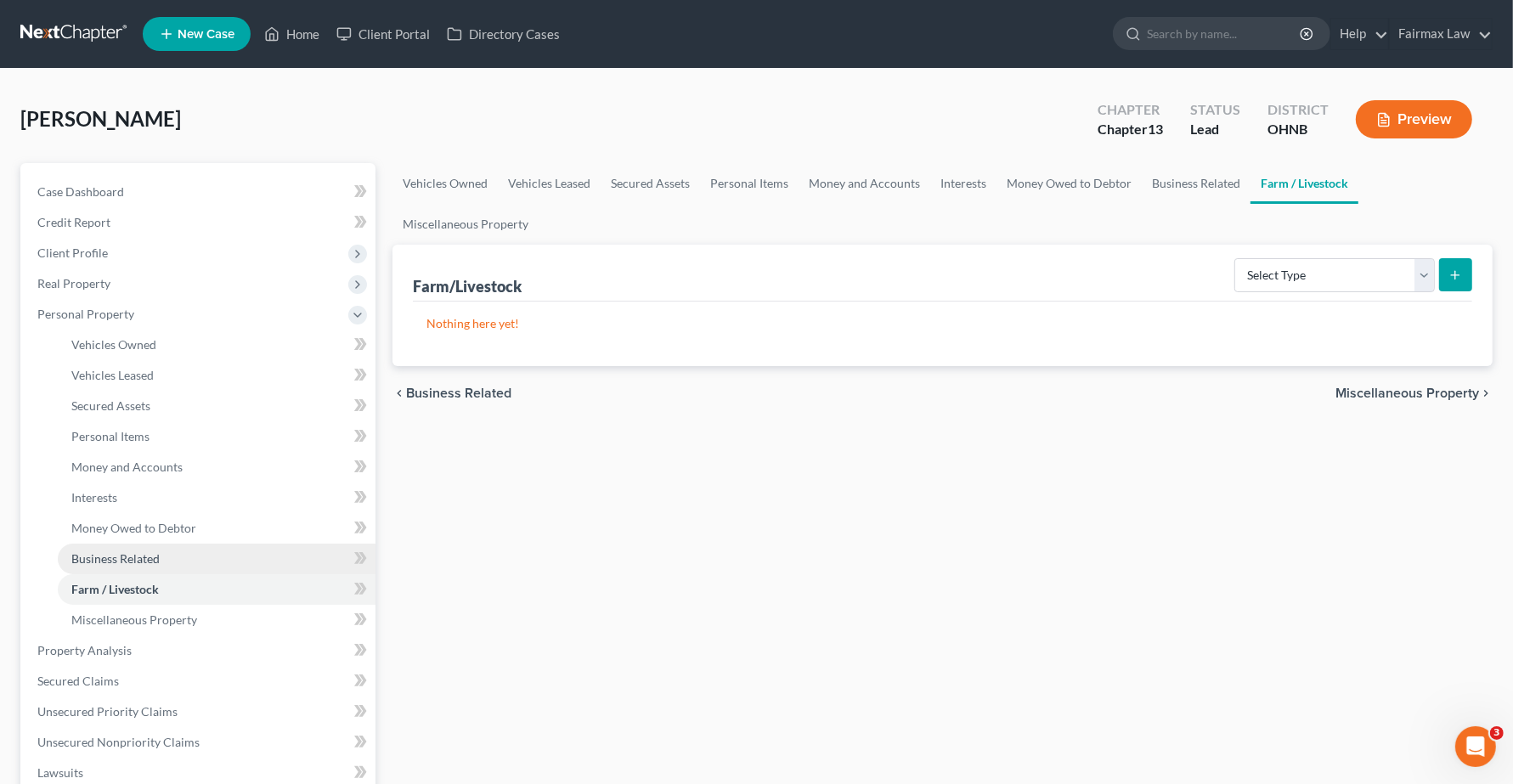
click at [138, 560] on span "Business Related" at bounding box center [115, 557] width 88 height 14
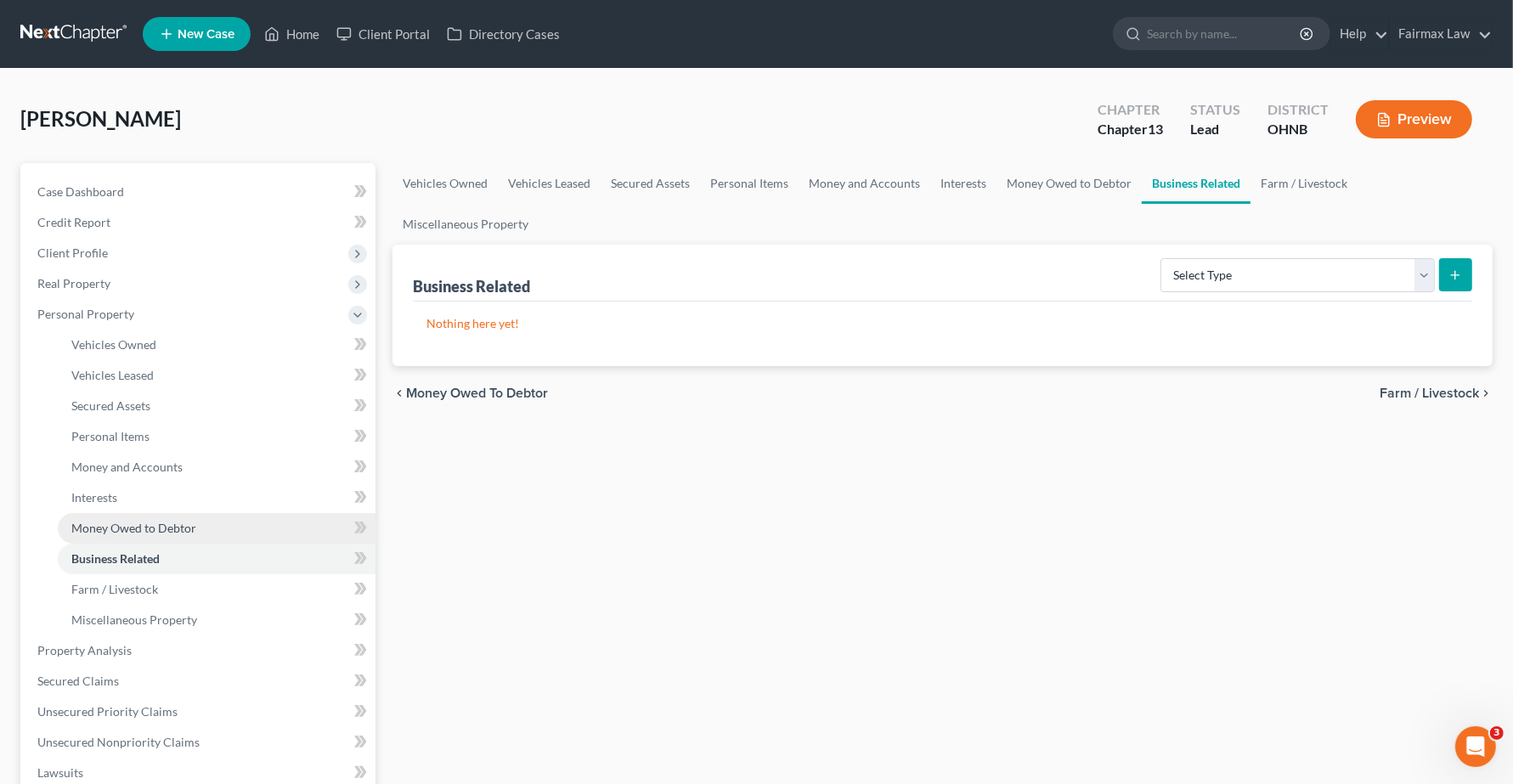
click at [154, 516] on link "Money Owed to Debtor" at bounding box center [216, 528] width 318 height 30
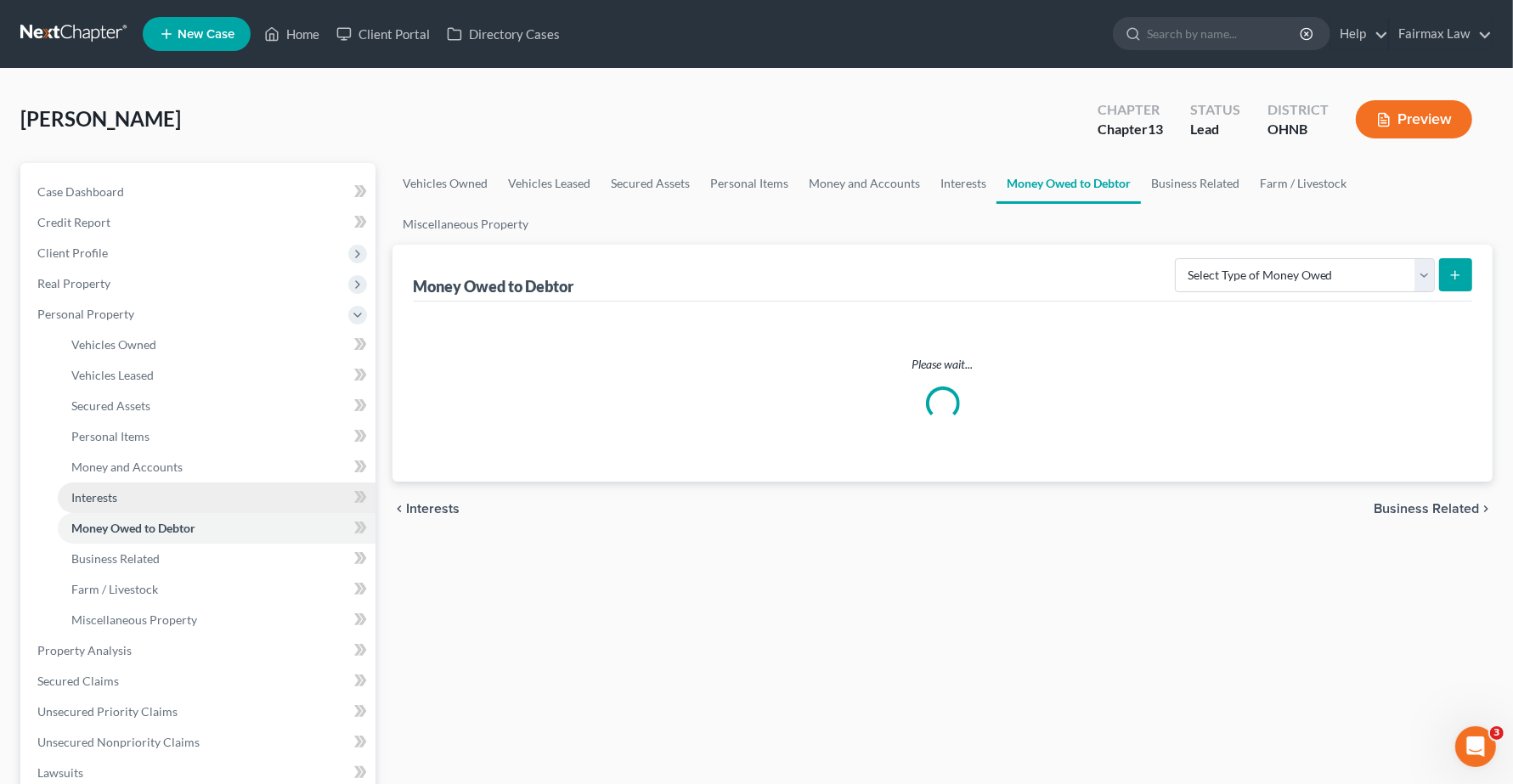
click at [104, 500] on span "Interests" at bounding box center [94, 497] width 46 height 14
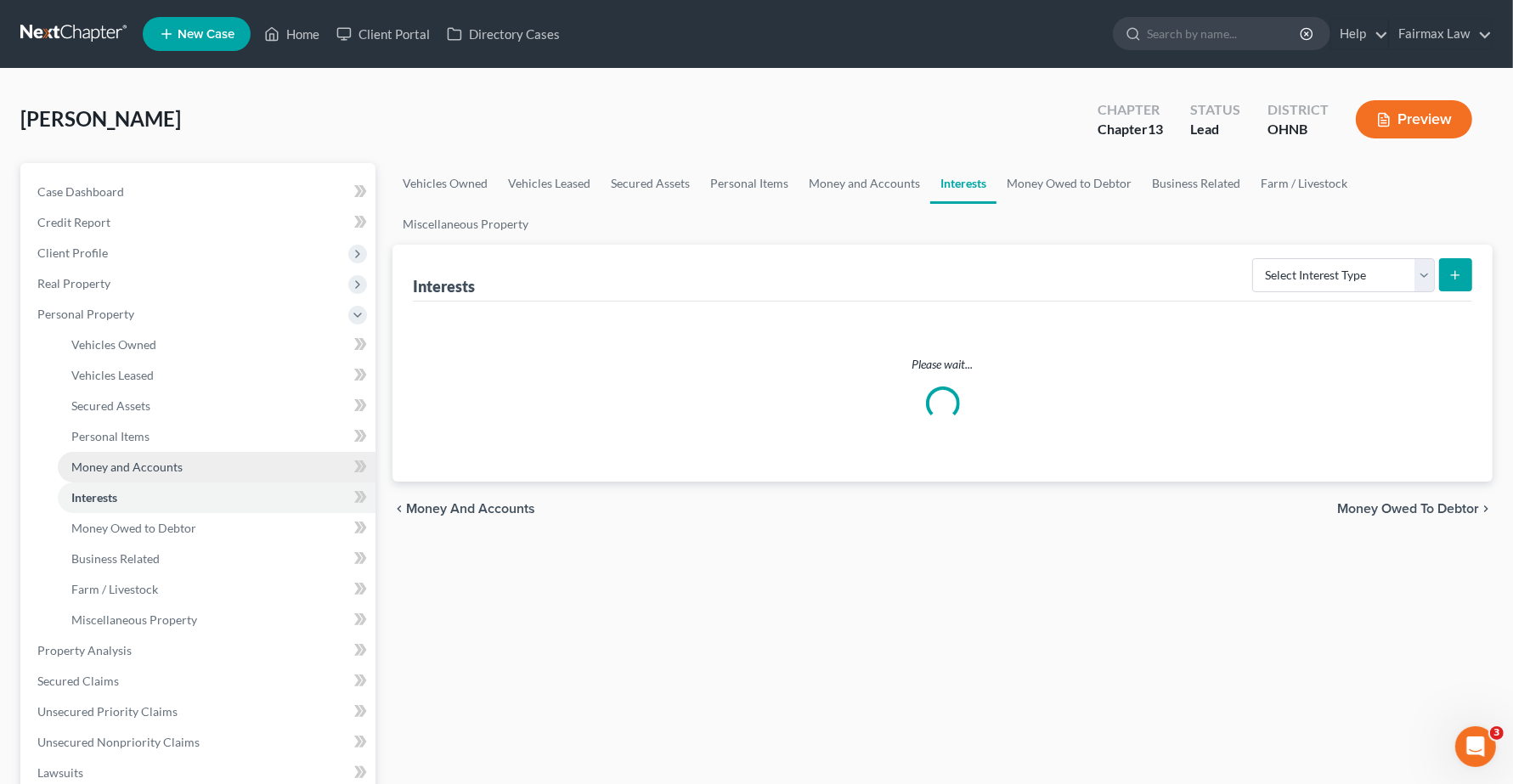
click at [115, 467] on span "Money and Accounts" at bounding box center [126, 465] width 111 height 14
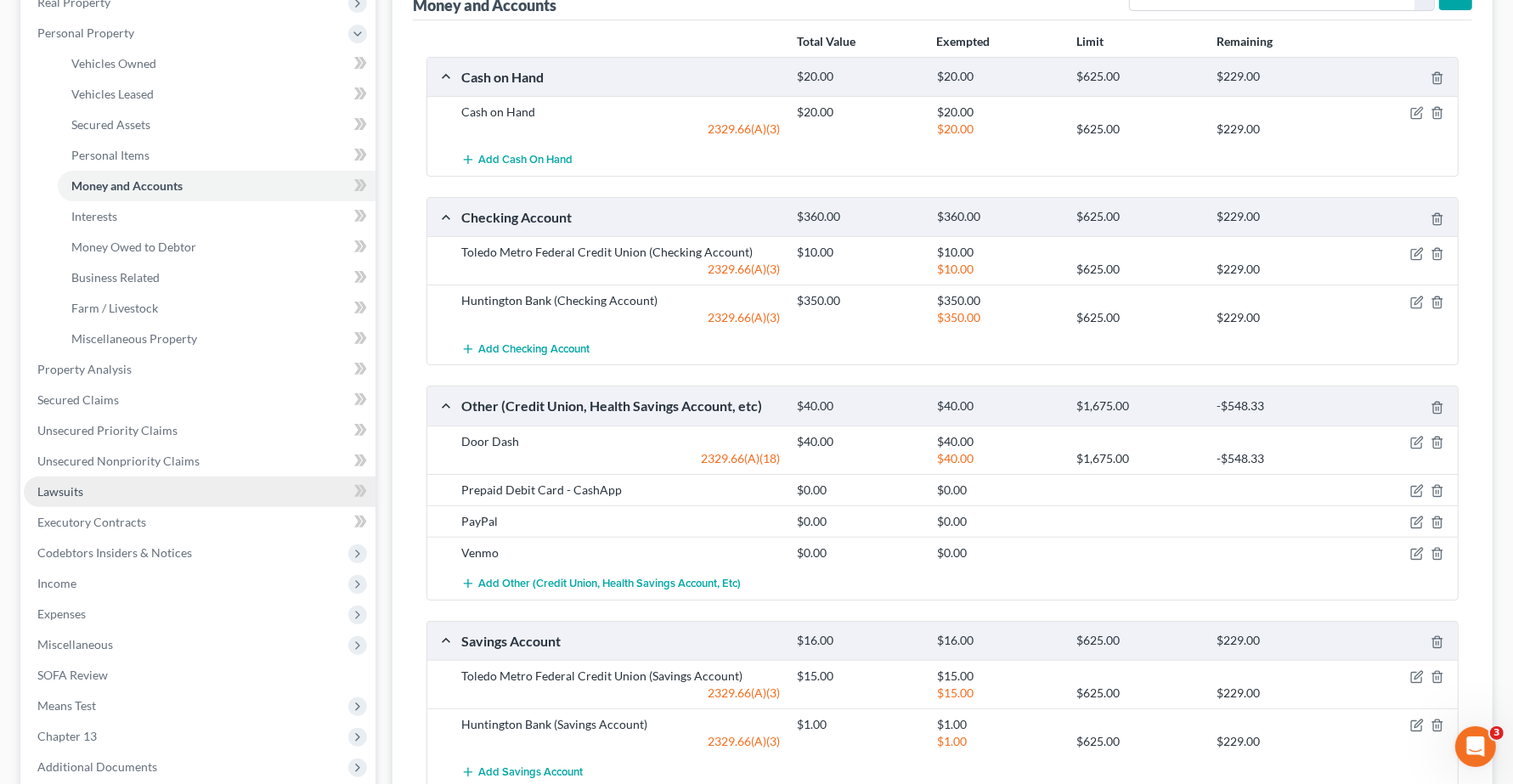
scroll to position [319, 0]
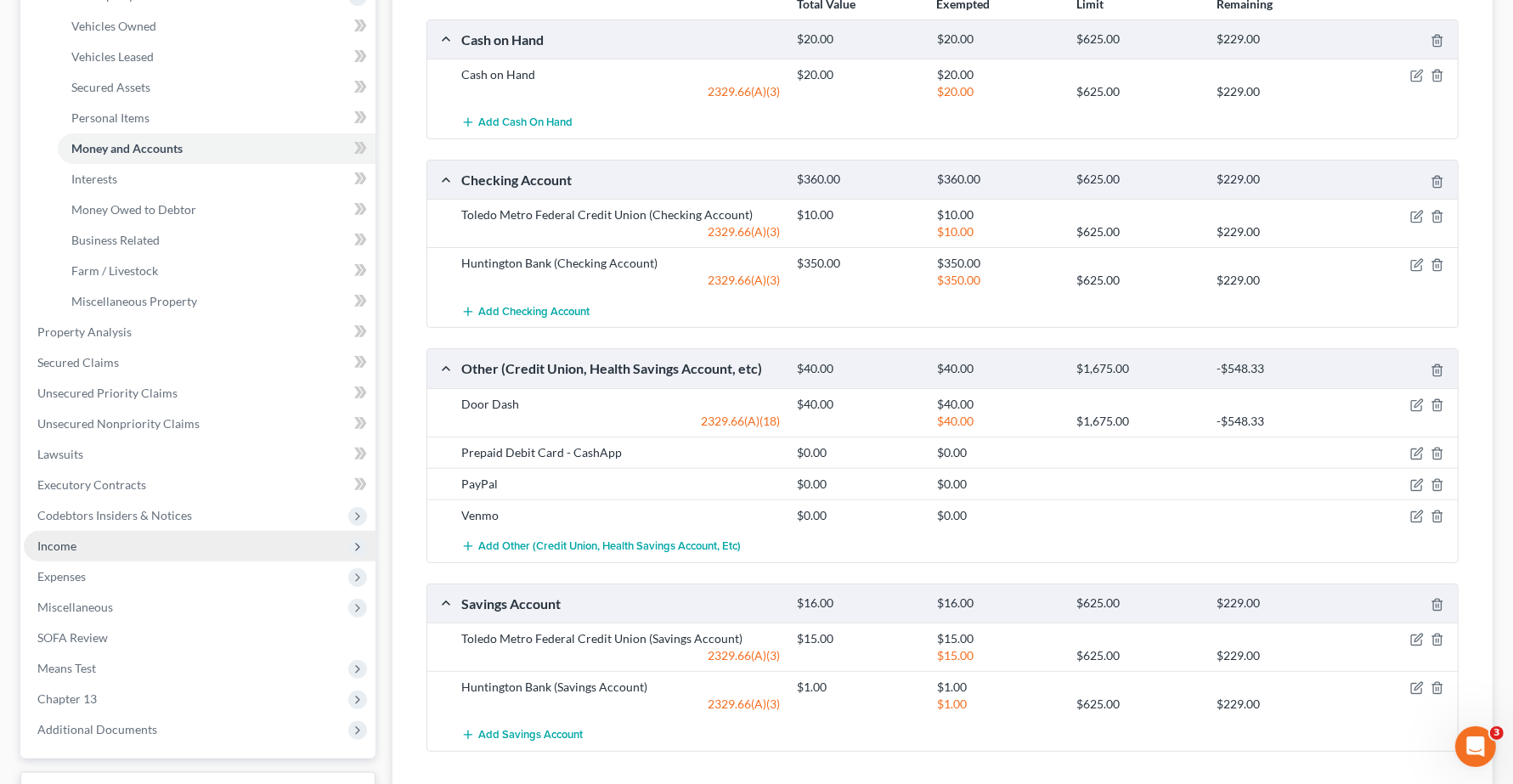
click at [124, 532] on span "Income" at bounding box center [199, 546] width 352 height 30
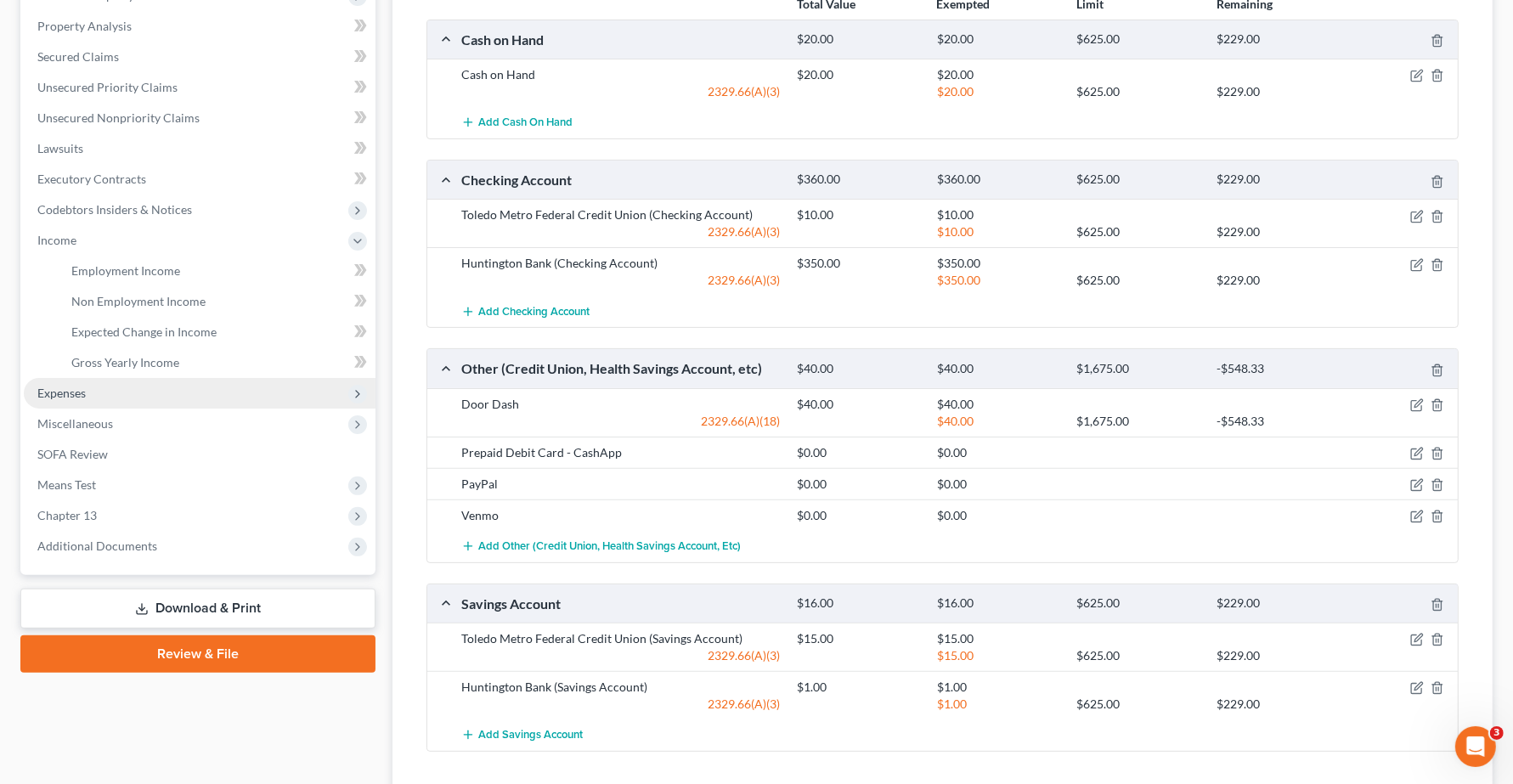
click at [81, 392] on span "Expenses" at bounding box center [61, 392] width 48 height 14
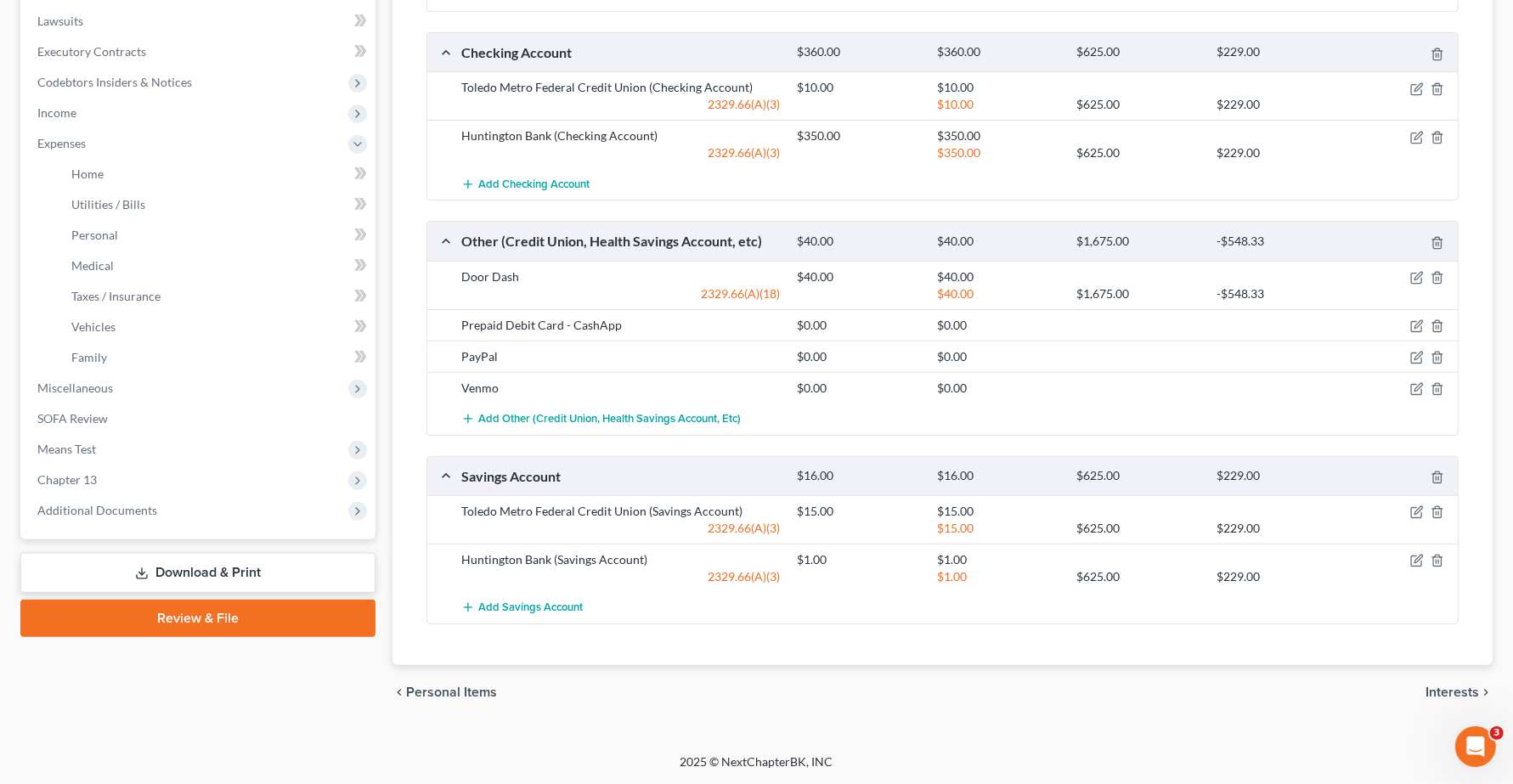
scroll to position [447, 0]
click at [1342, 692] on span "Interests" at bounding box center [1452, 692] width 53 height 13
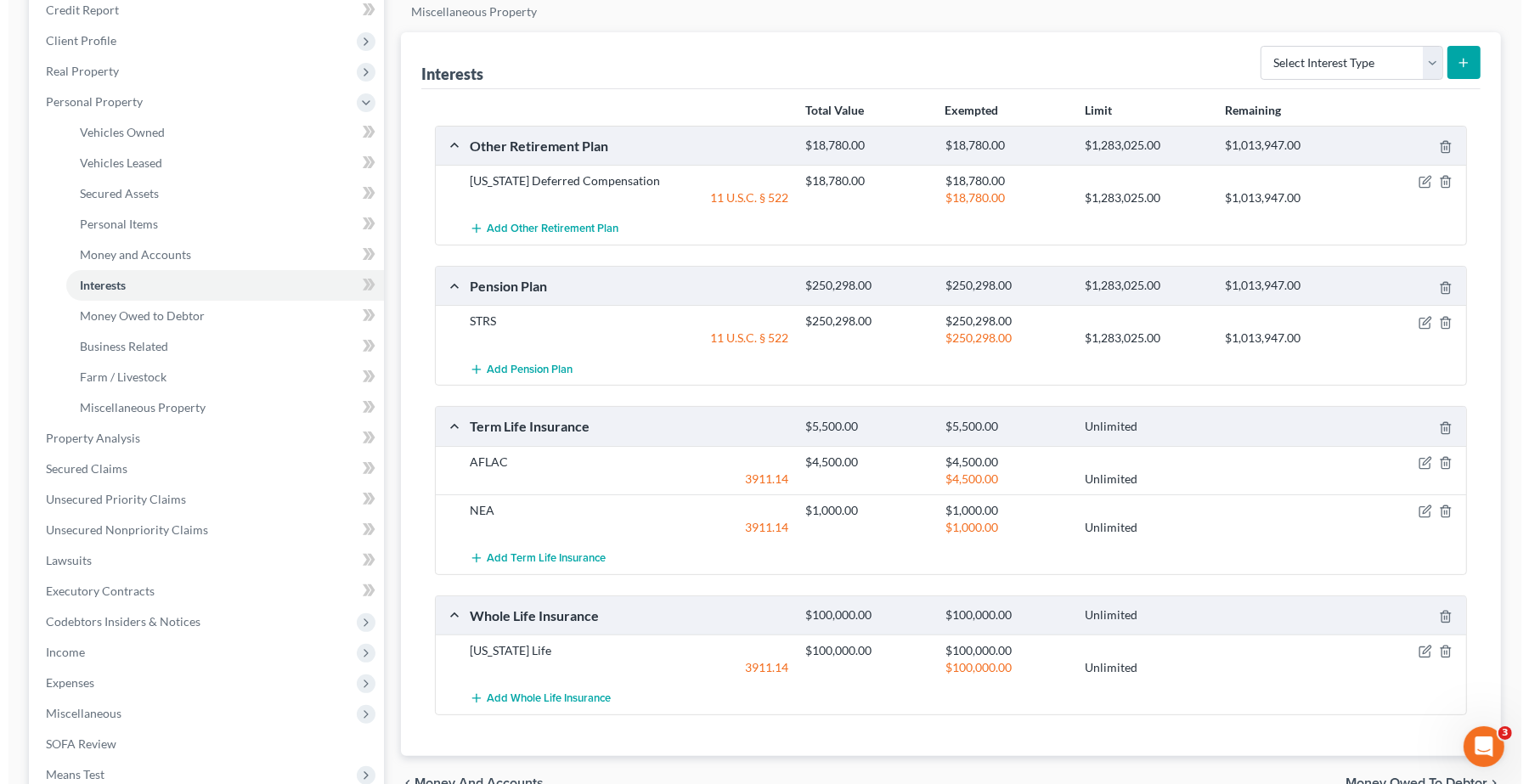
scroll to position [319, 0]
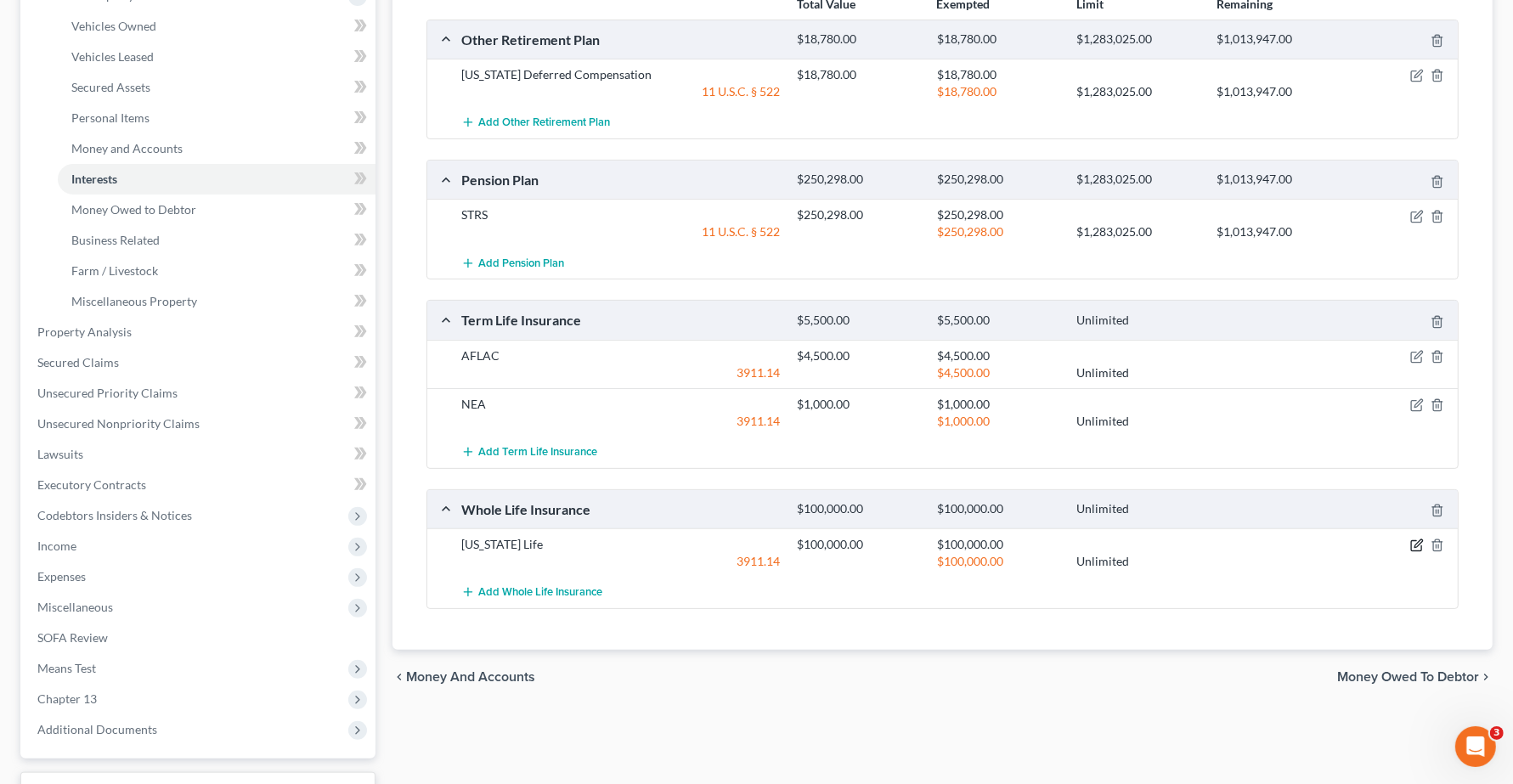
click at [1342, 546] on icon "button" at bounding box center [1418, 544] width 8 height 8
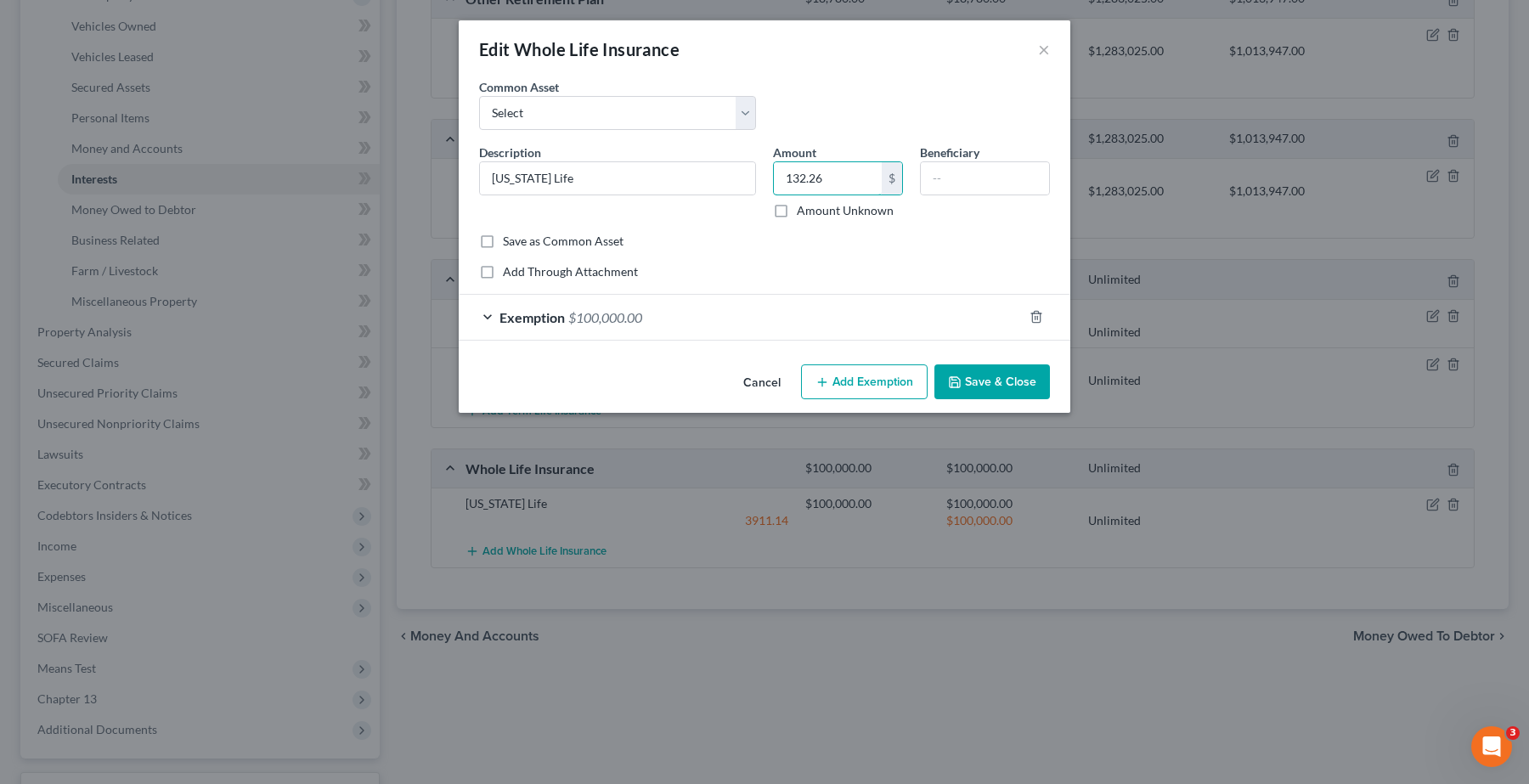
type input "132.26"
click at [1030, 319] on icon "button" at bounding box center [1036, 317] width 13 height 13
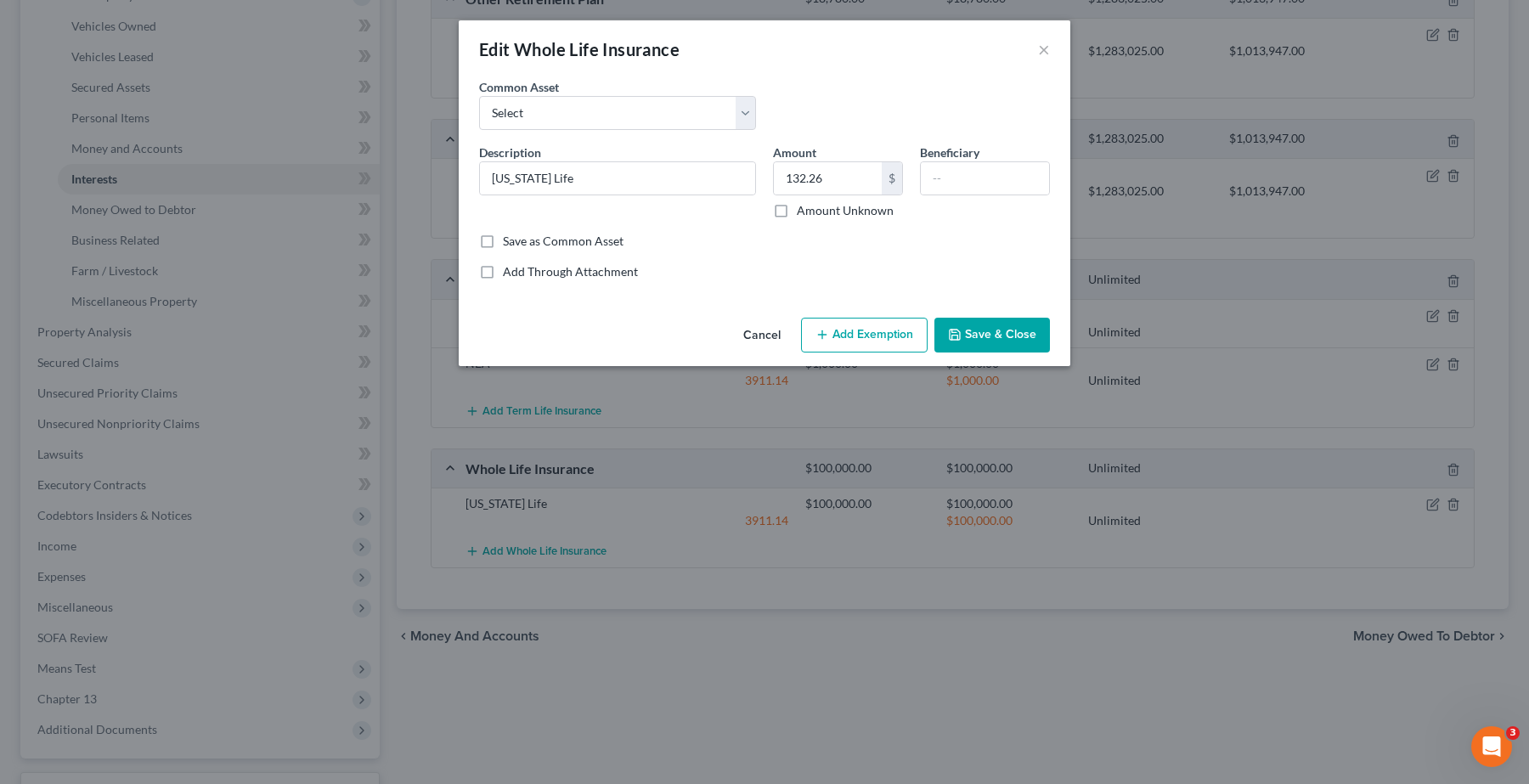
click at [884, 329] on button "Add Exemption" at bounding box center [863, 336] width 126 height 36
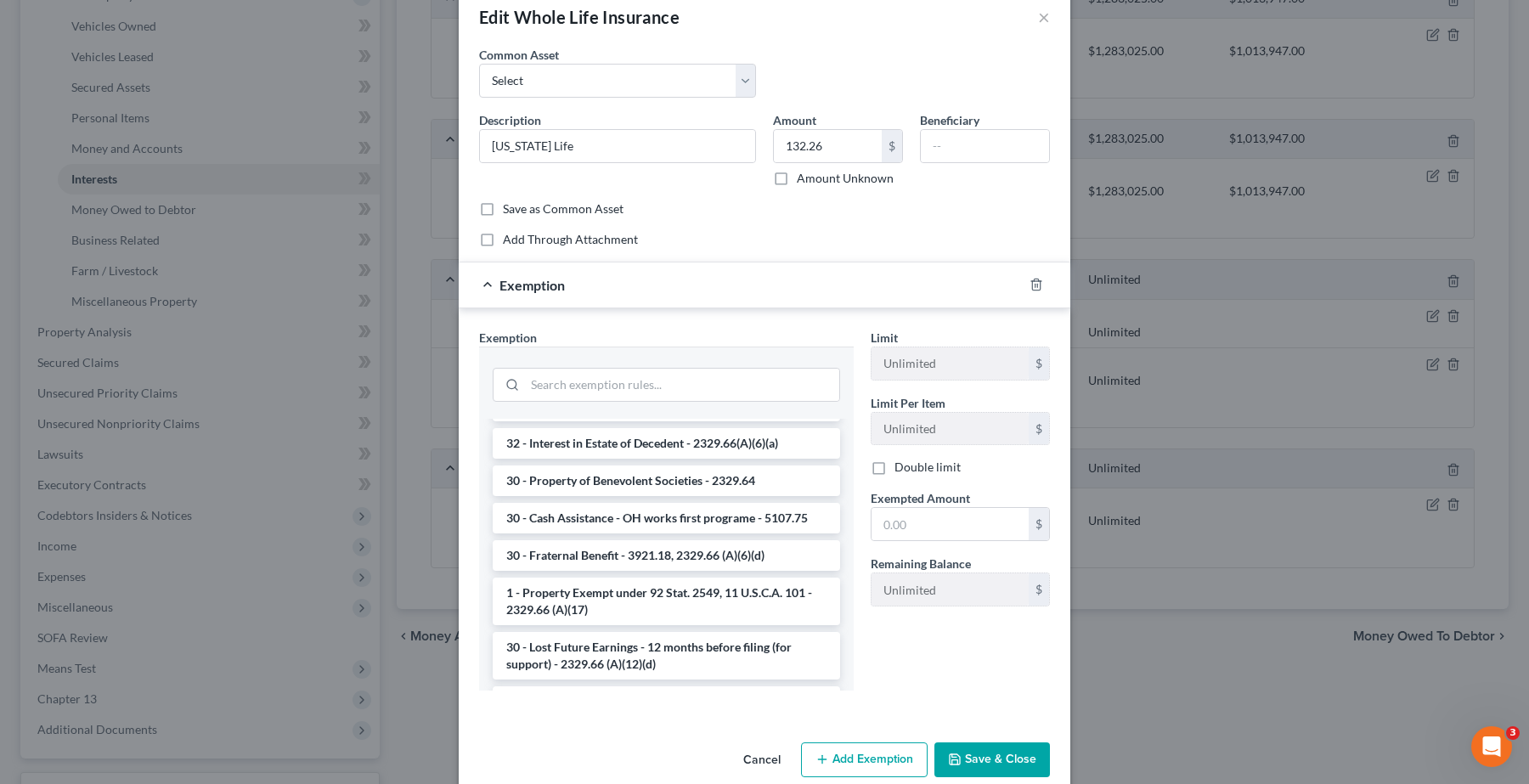
scroll to position [61, 0]
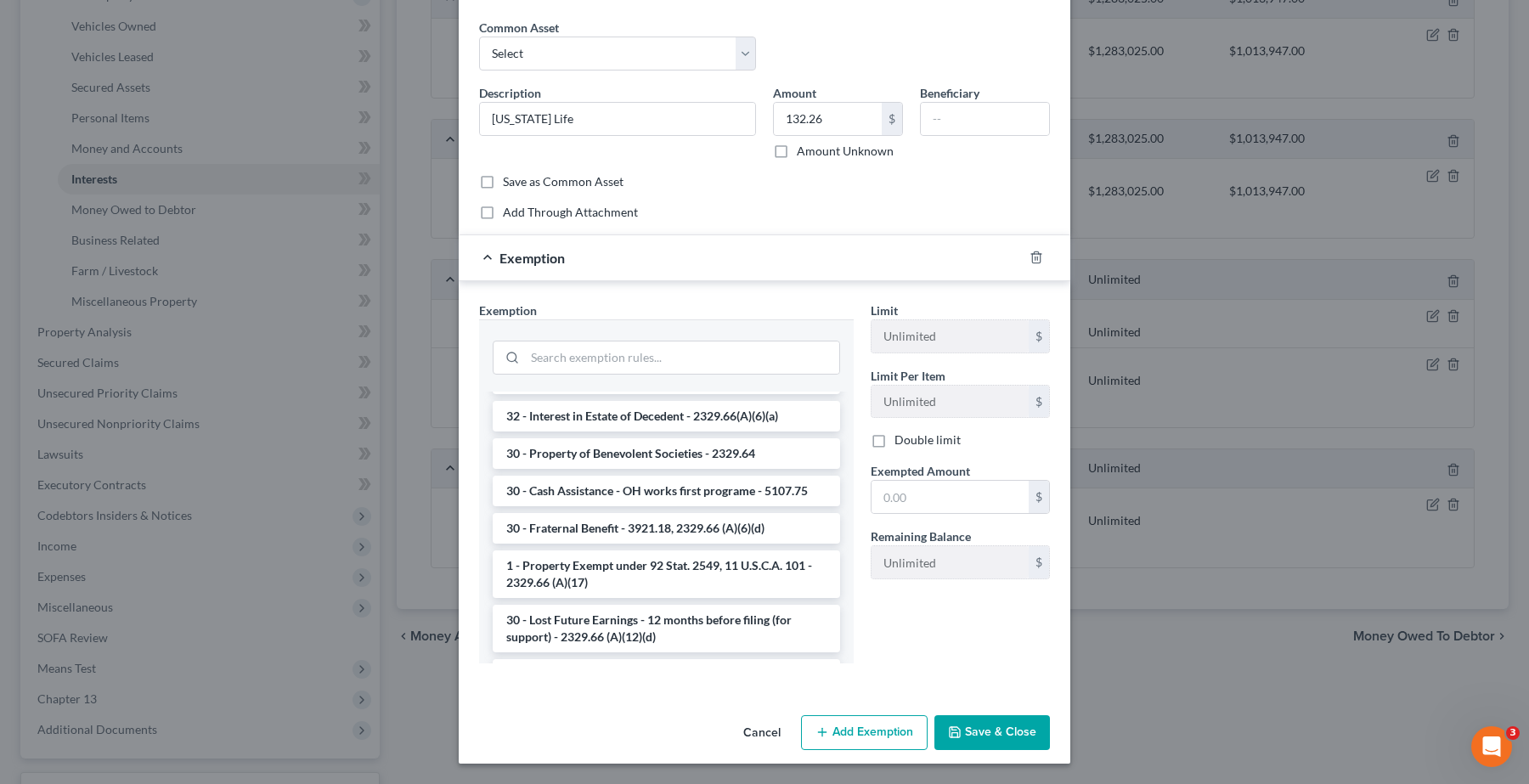
click at [973, 731] on button "Save & Close" at bounding box center [992, 733] width 116 height 36
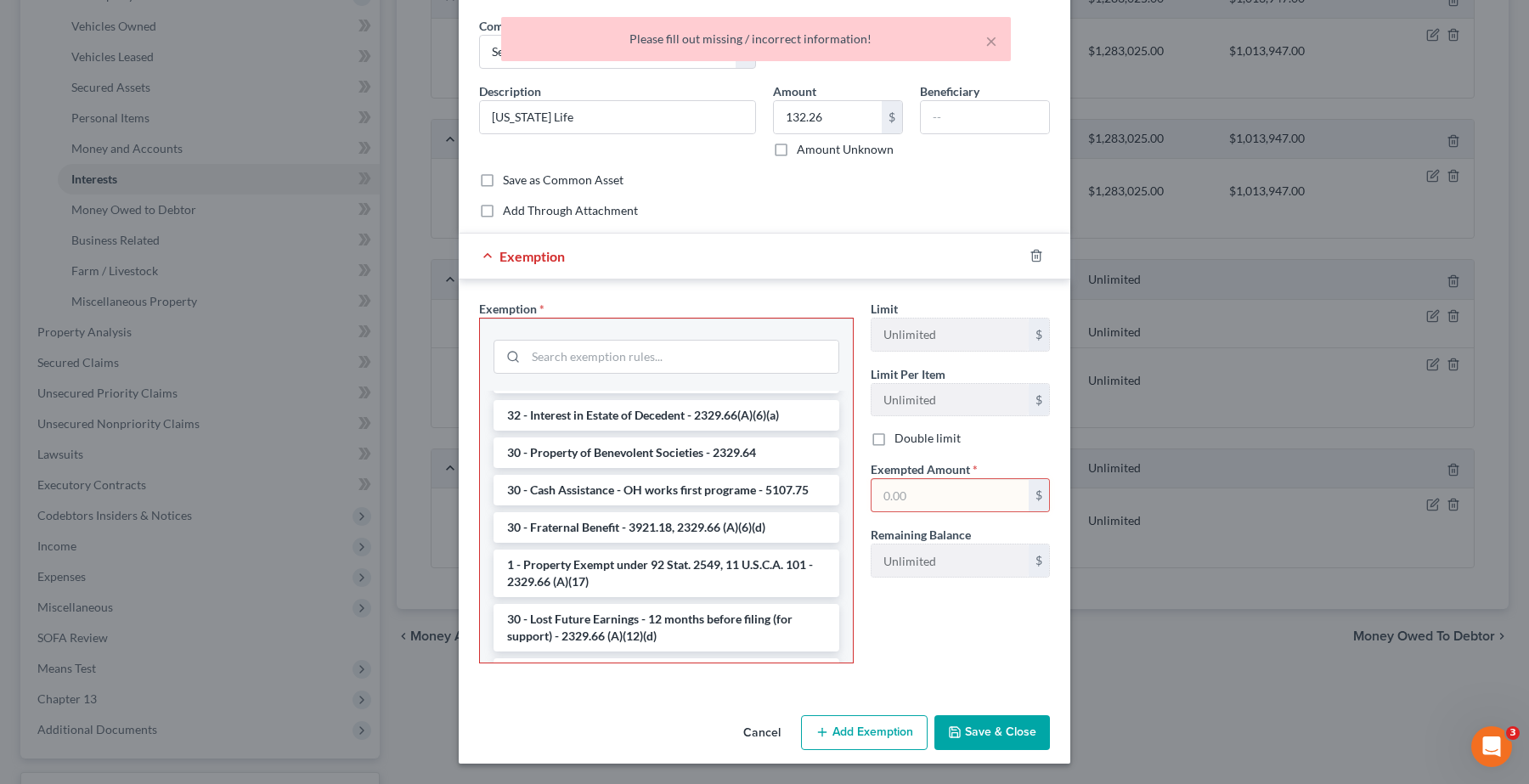
click at [902, 485] on input "text" at bounding box center [950, 495] width 157 height 32
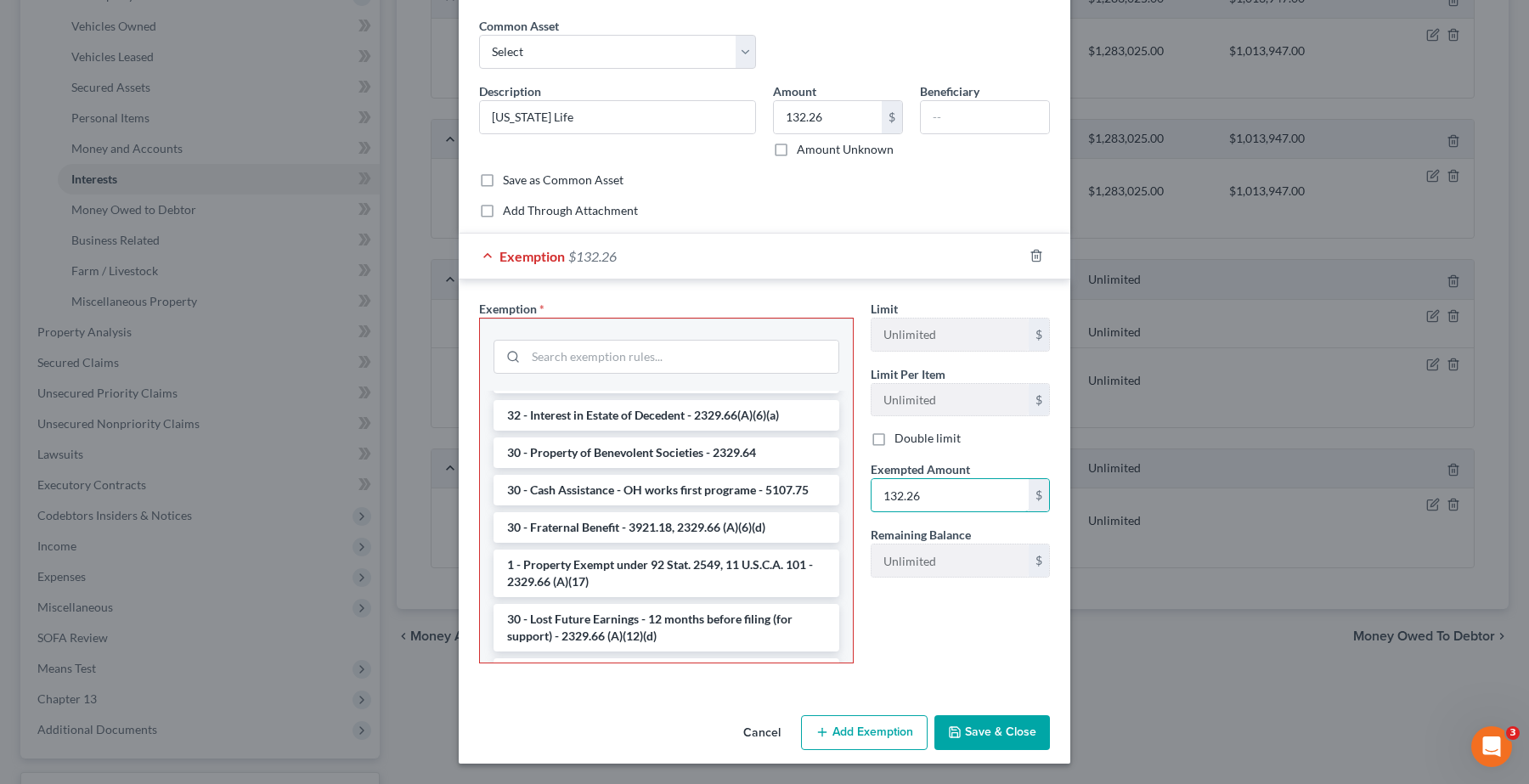
type input "132.26"
click at [962, 727] on button "Save & Close" at bounding box center [992, 733] width 116 height 36
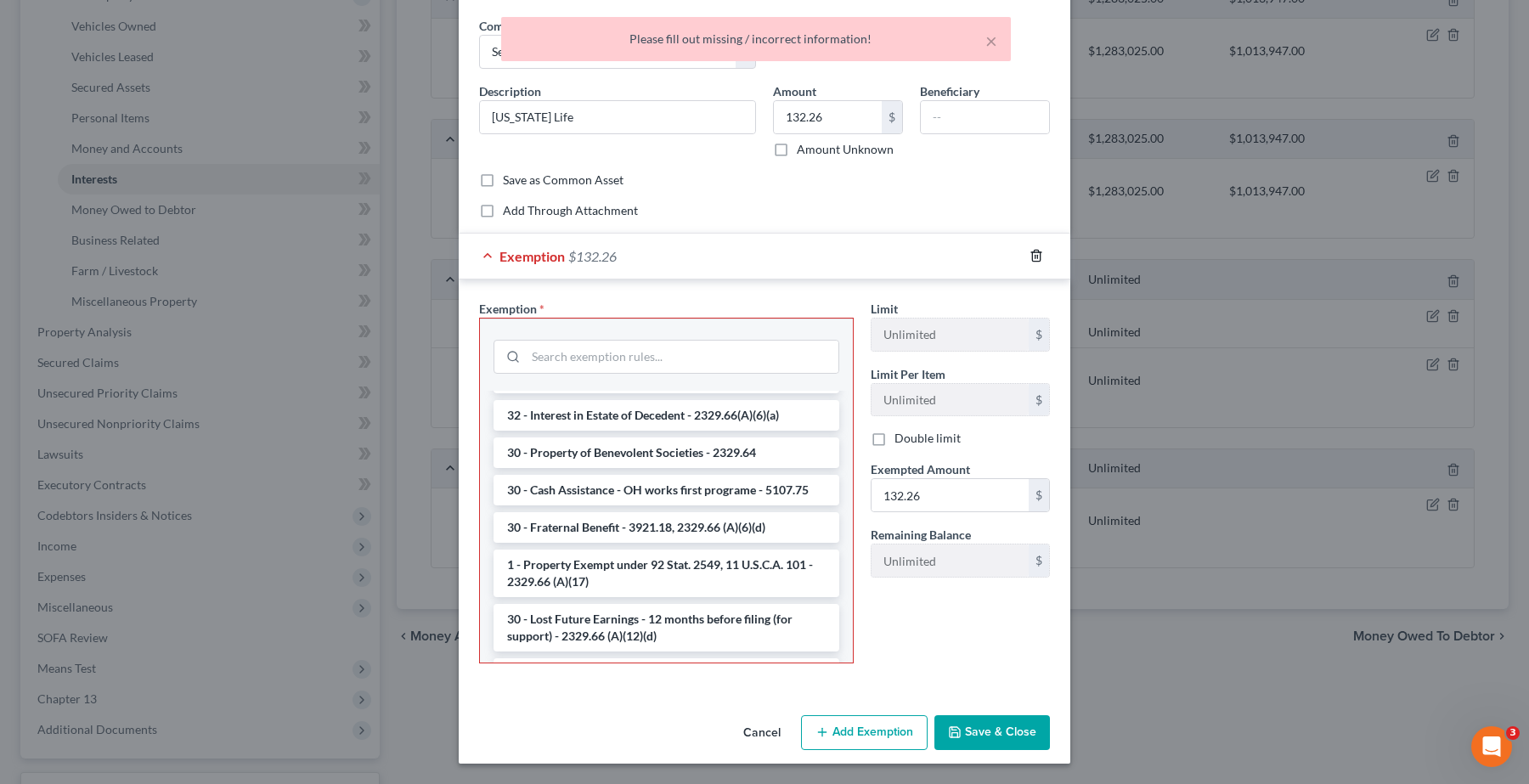
click at [1036, 257] on line "button" at bounding box center [1036, 258] width 0 height 4
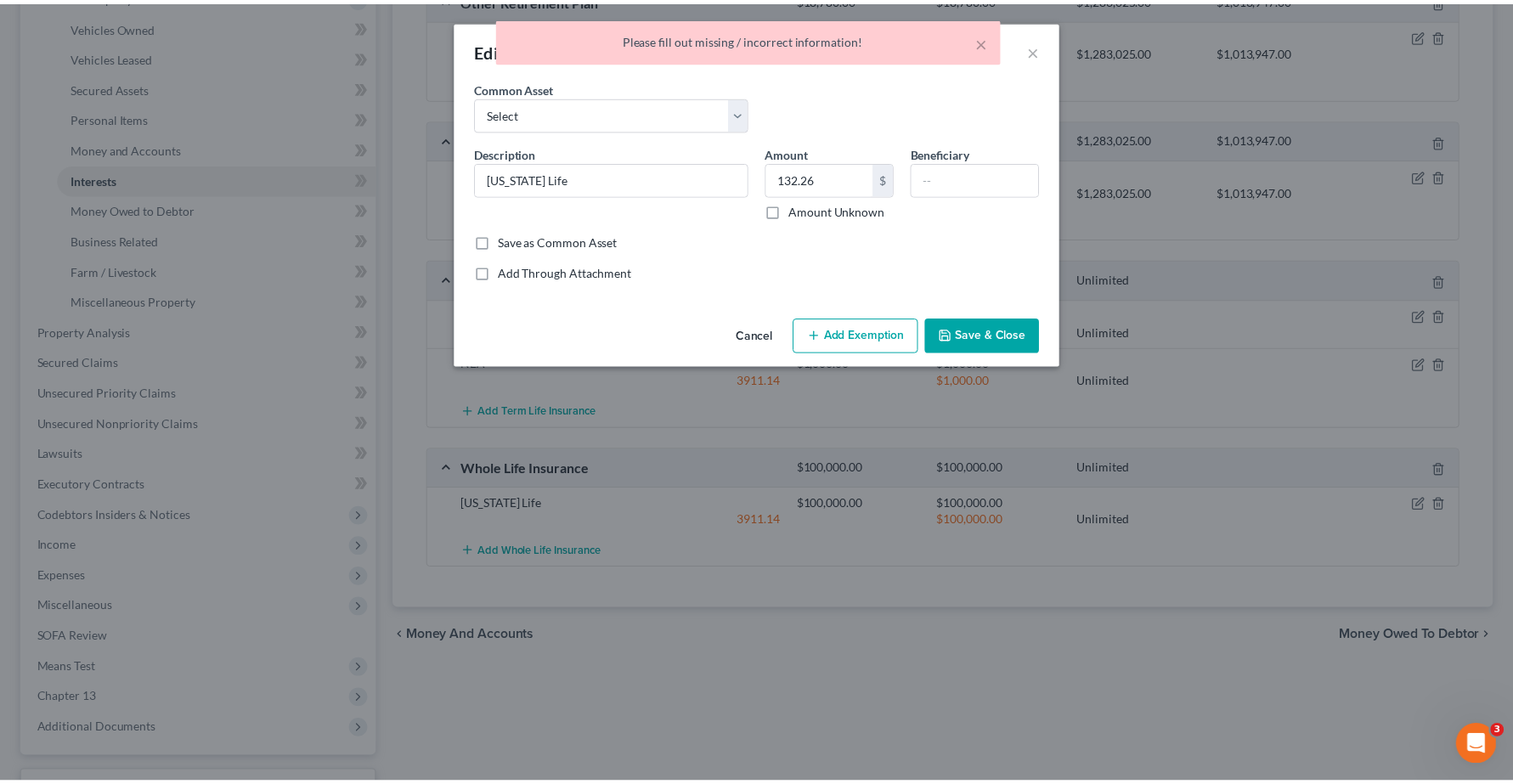
scroll to position [0, 0]
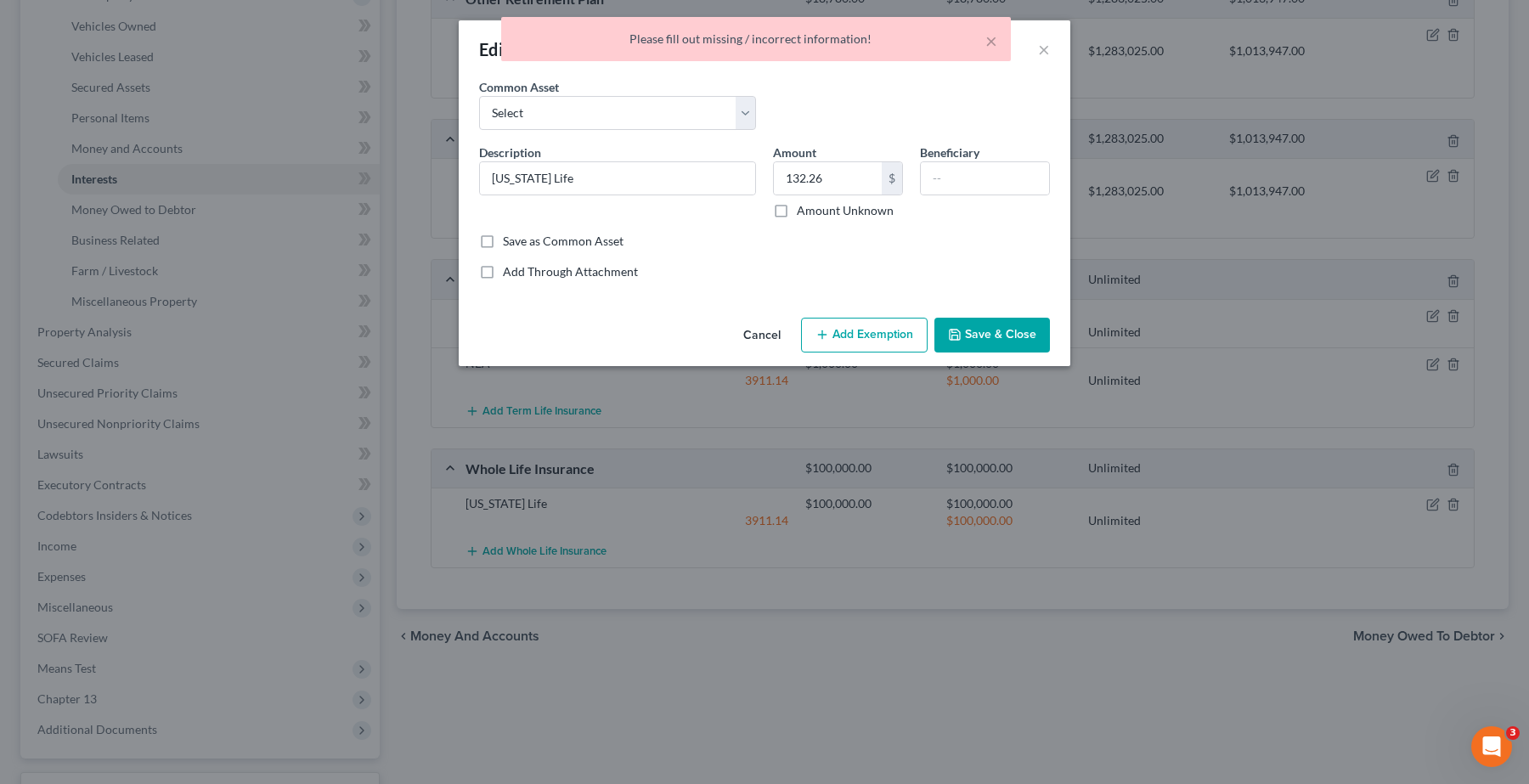
click at [1008, 337] on button "Save & Close" at bounding box center [992, 336] width 116 height 36
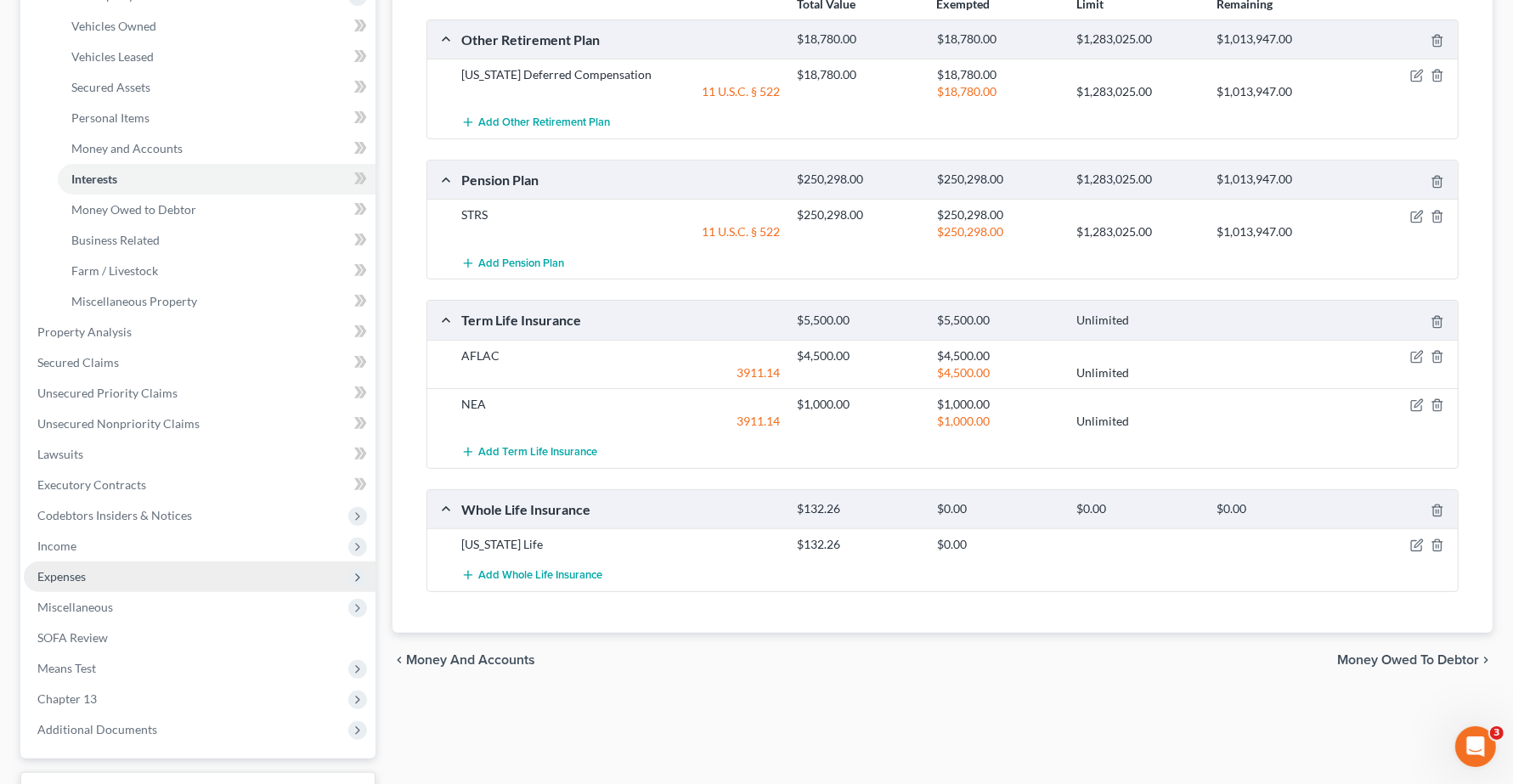
click at [69, 579] on span "Expenses" at bounding box center [61, 575] width 48 height 14
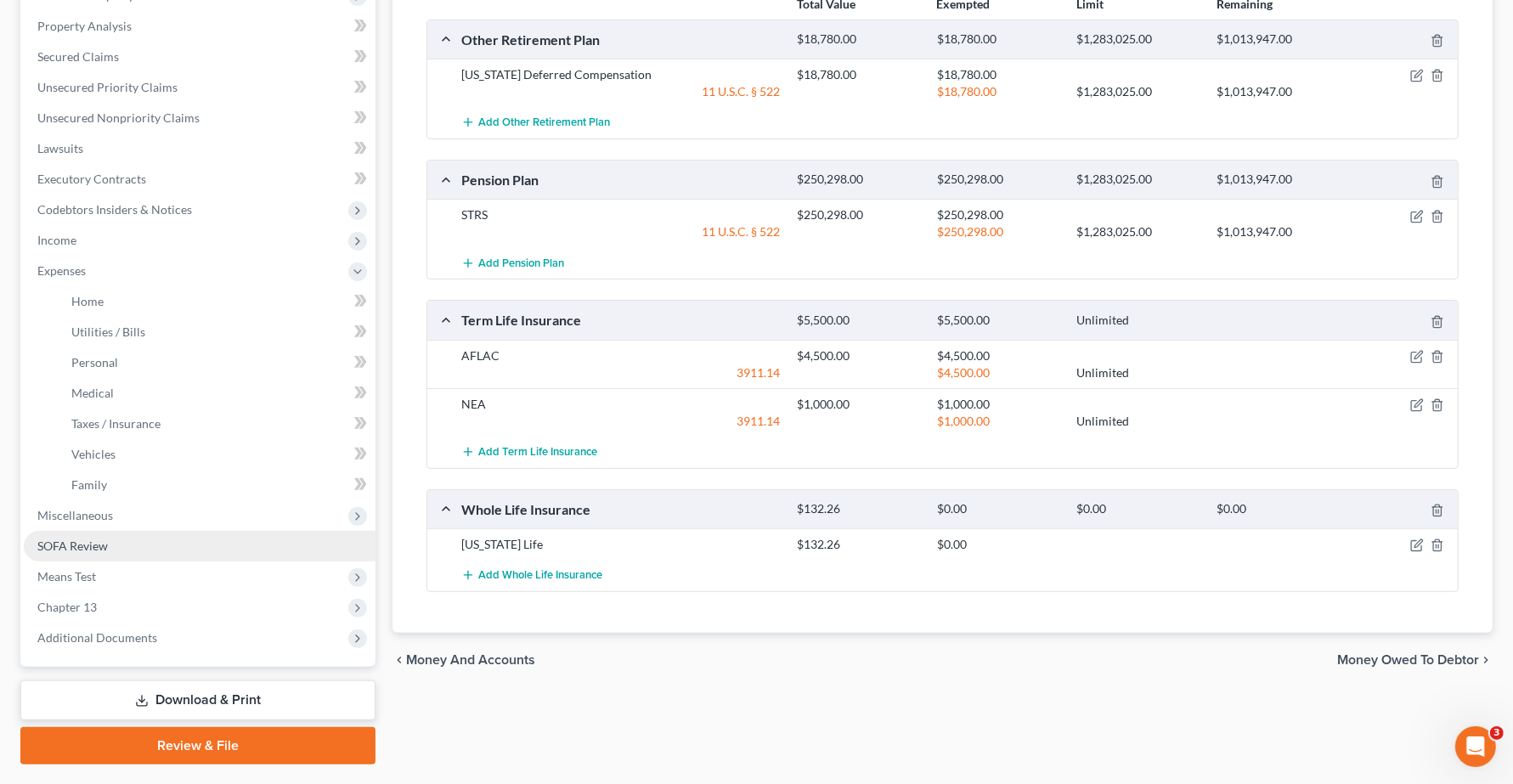
click at [61, 544] on span "SOFA Review" at bounding box center [72, 545] width 70 height 14
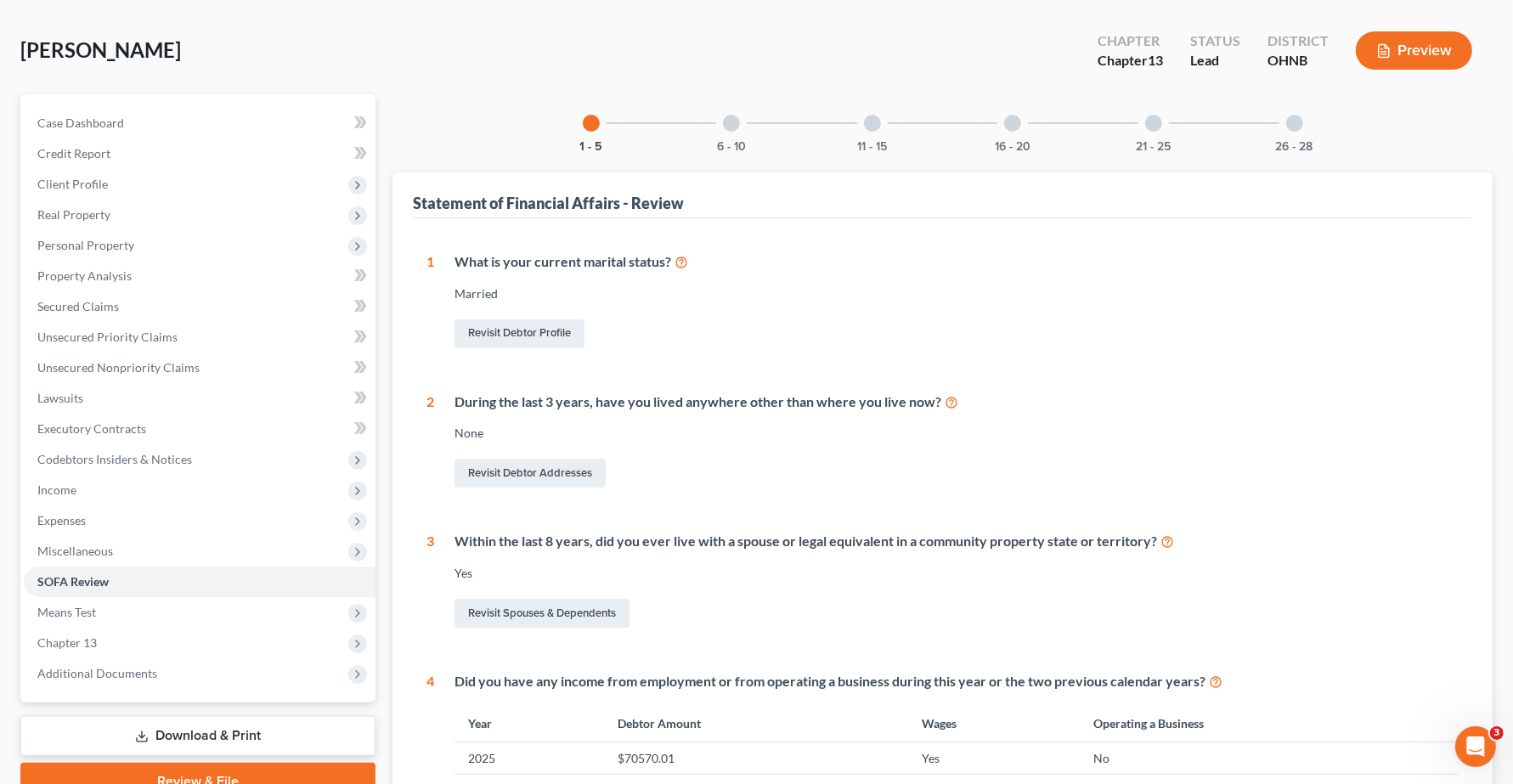
scroll to position [106, 0]
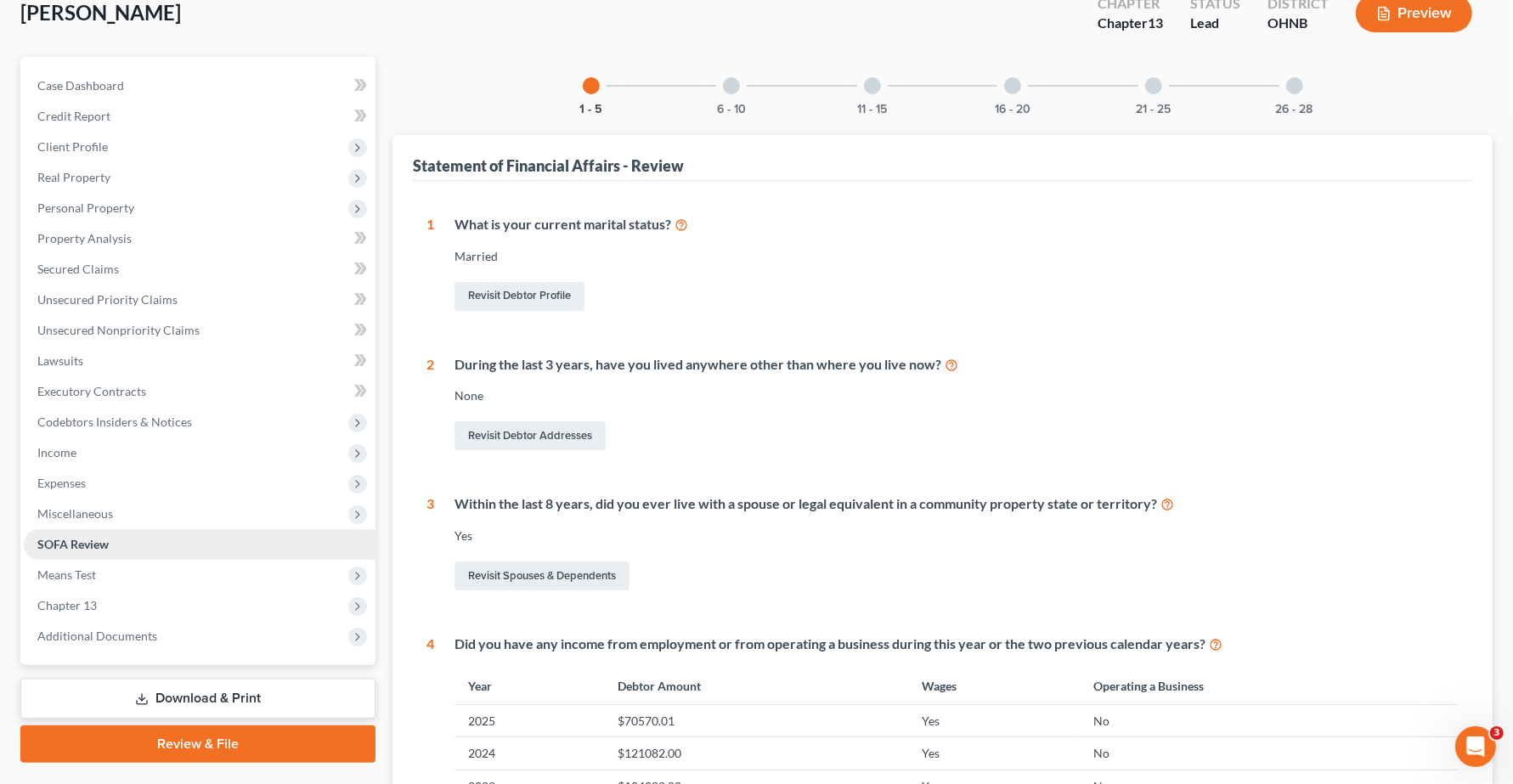
click at [95, 543] on span "SOFA Review" at bounding box center [72, 543] width 71 height 14
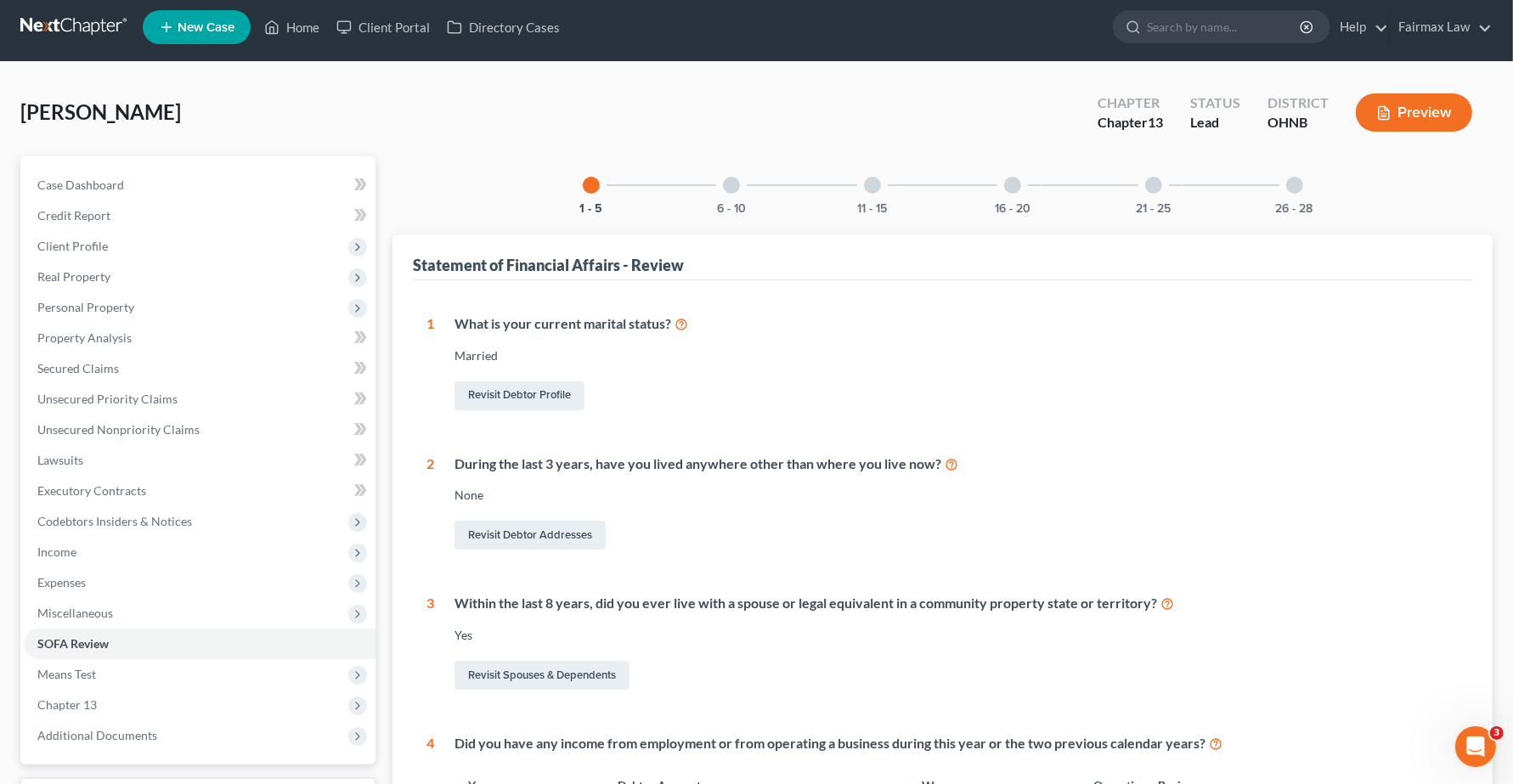
scroll to position [0, 0]
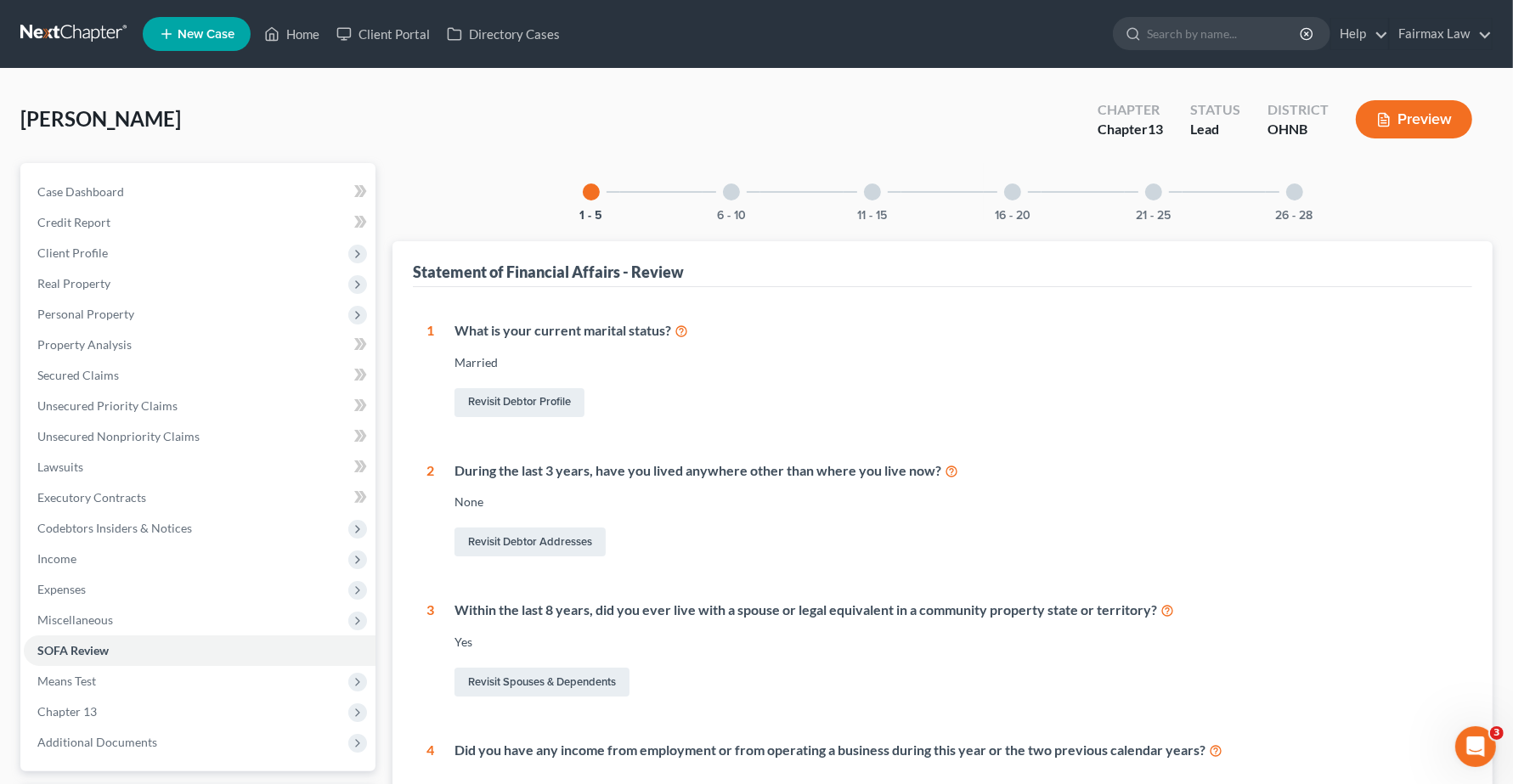
click at [731, 189] on div at bounding box center [731, 191] width 17 height 17
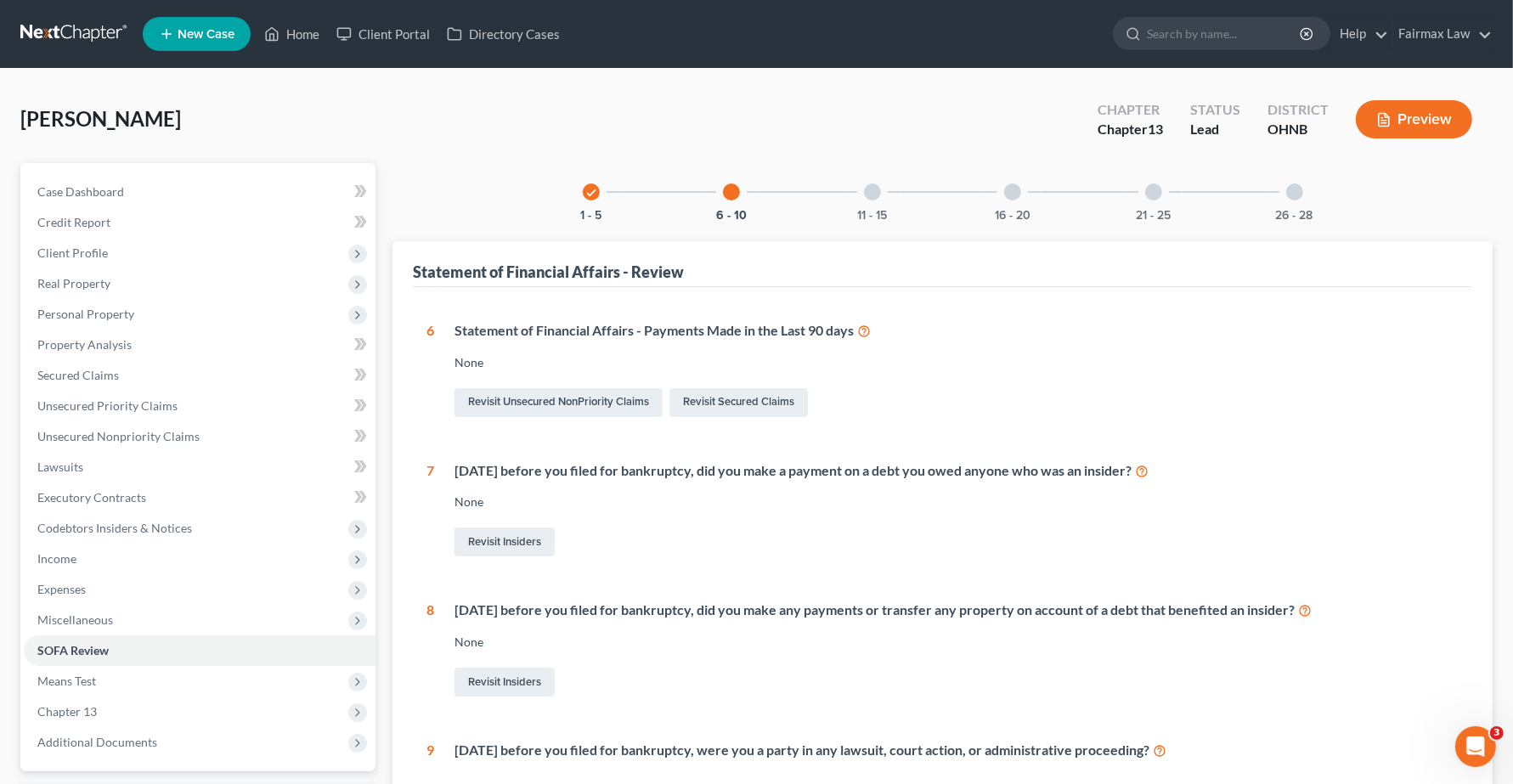
click at [871, 195] on div at bounding box center [873, 191] width 17 height 17
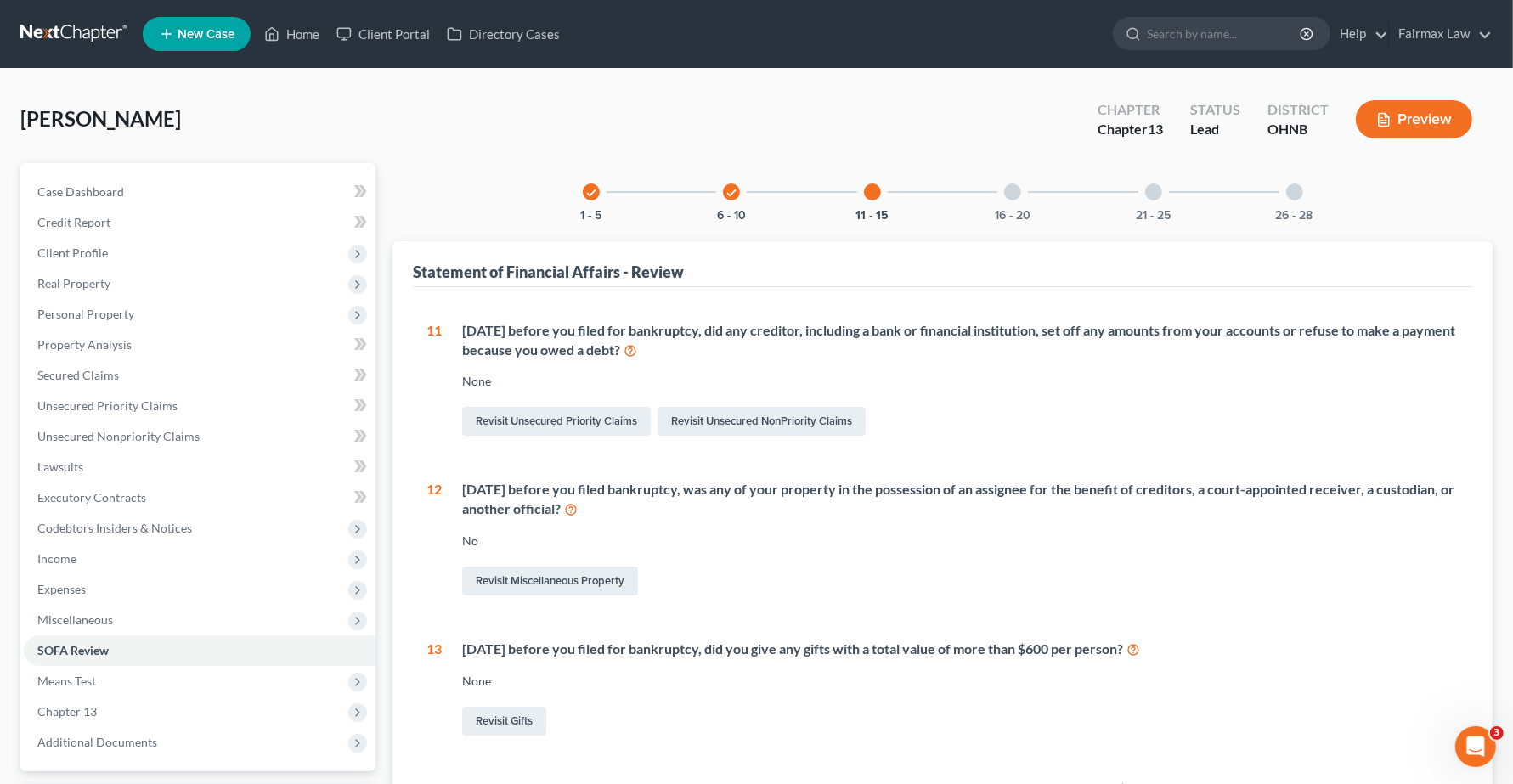
click at [1015, 189] on div at bounding box center [1012, 191] width 17 height 17
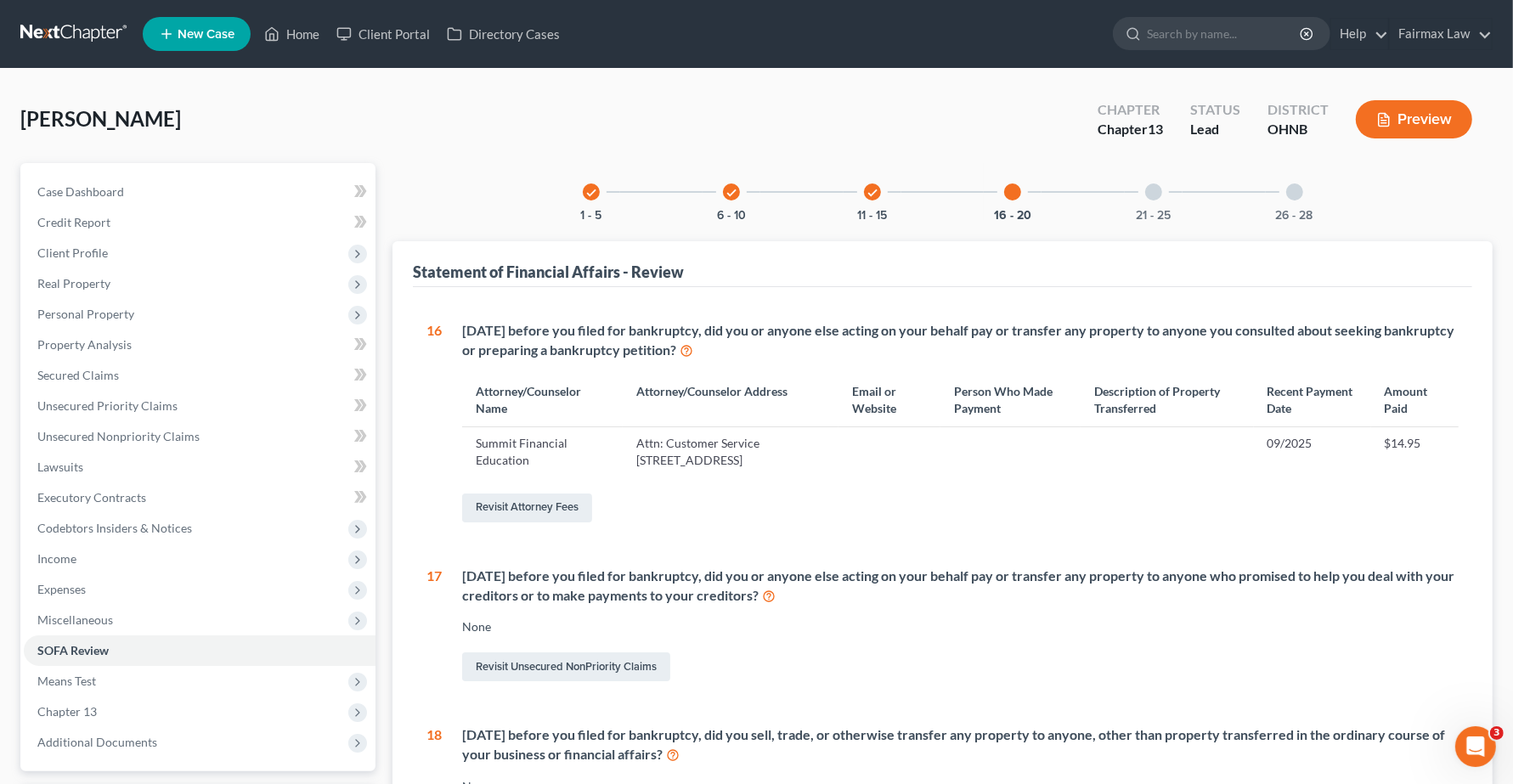
click at [1015, 192] on div at bounding box center [1012, 191] width 17 height 17
click at [1147, 199] on div "21 - 25" at bounding box center [1153, 191] width 58 height 58
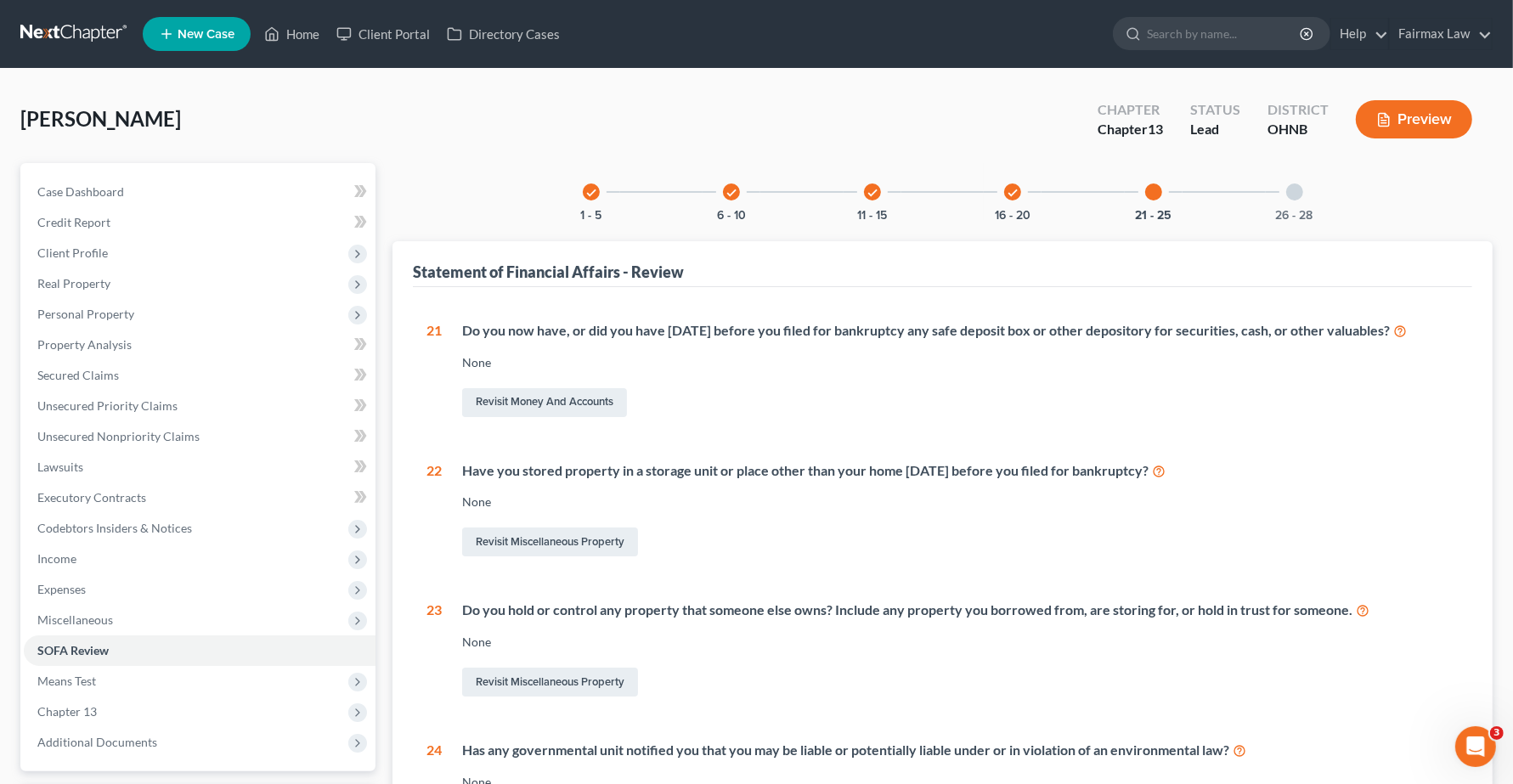
click at [1151, 192] on div at bounding box center [1153, 191] width 17 height 17
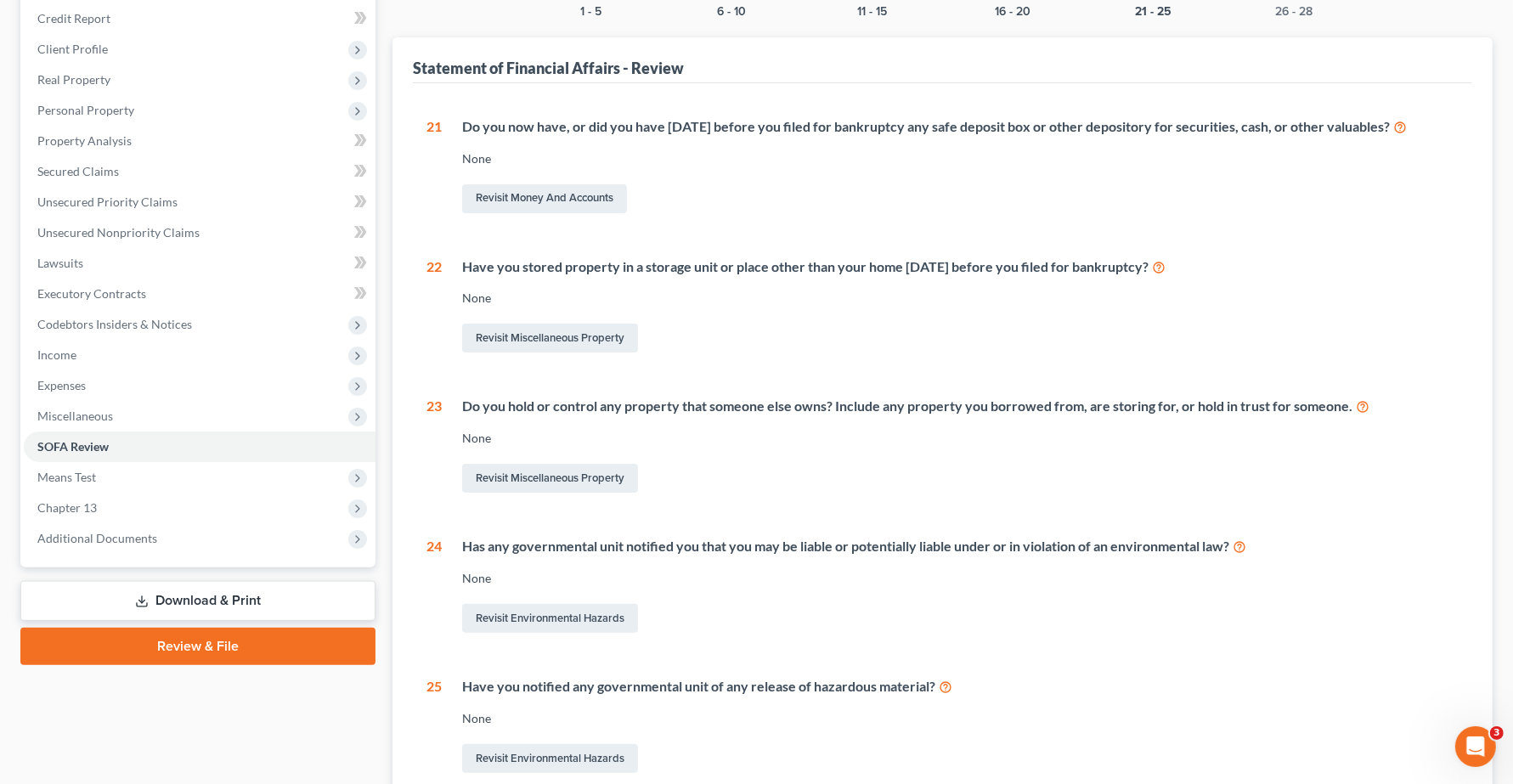
scroll to position [212, 0]
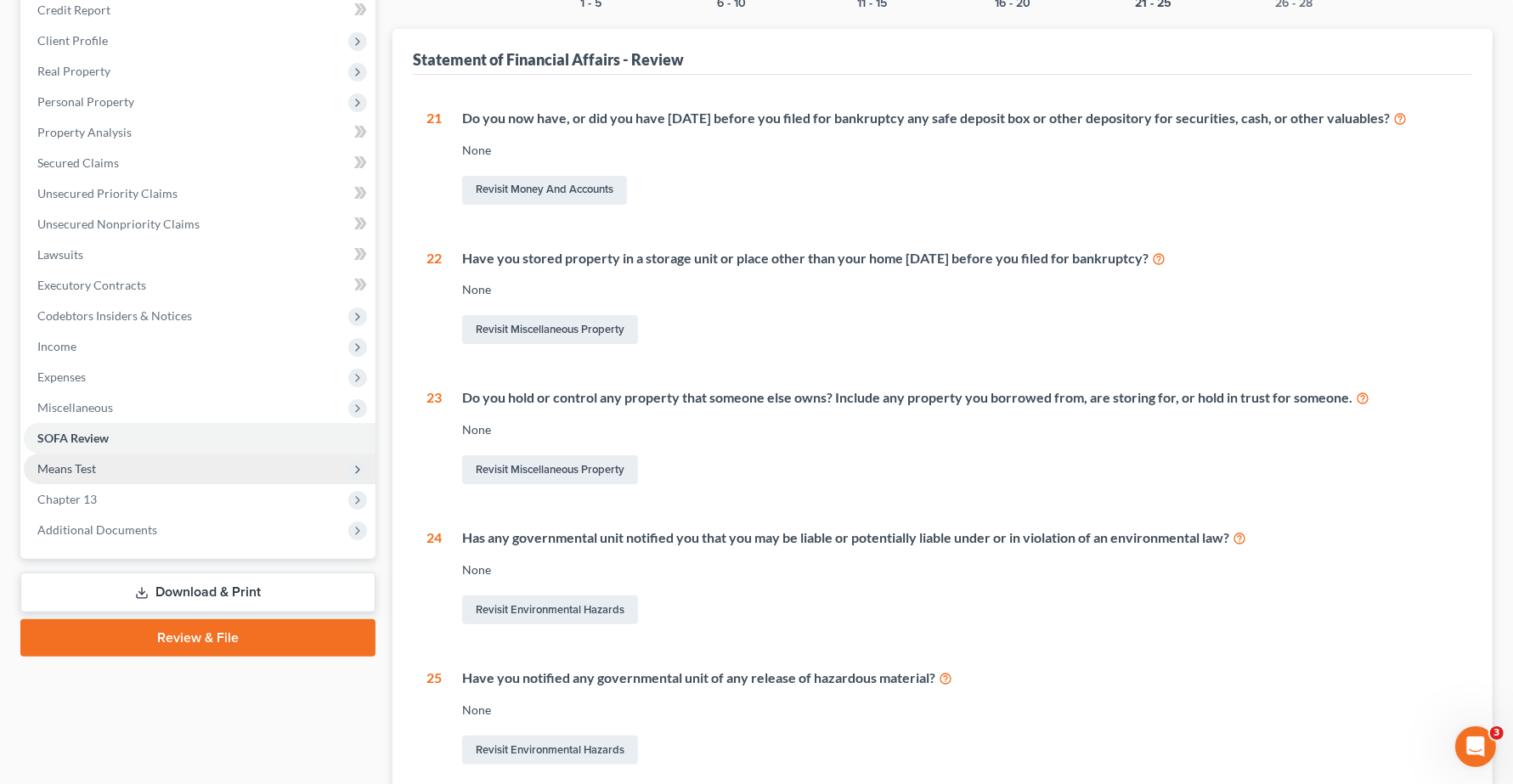
click at [92, 465] on span "Means Test" at bounding box center [66, 467] width 59 height 14
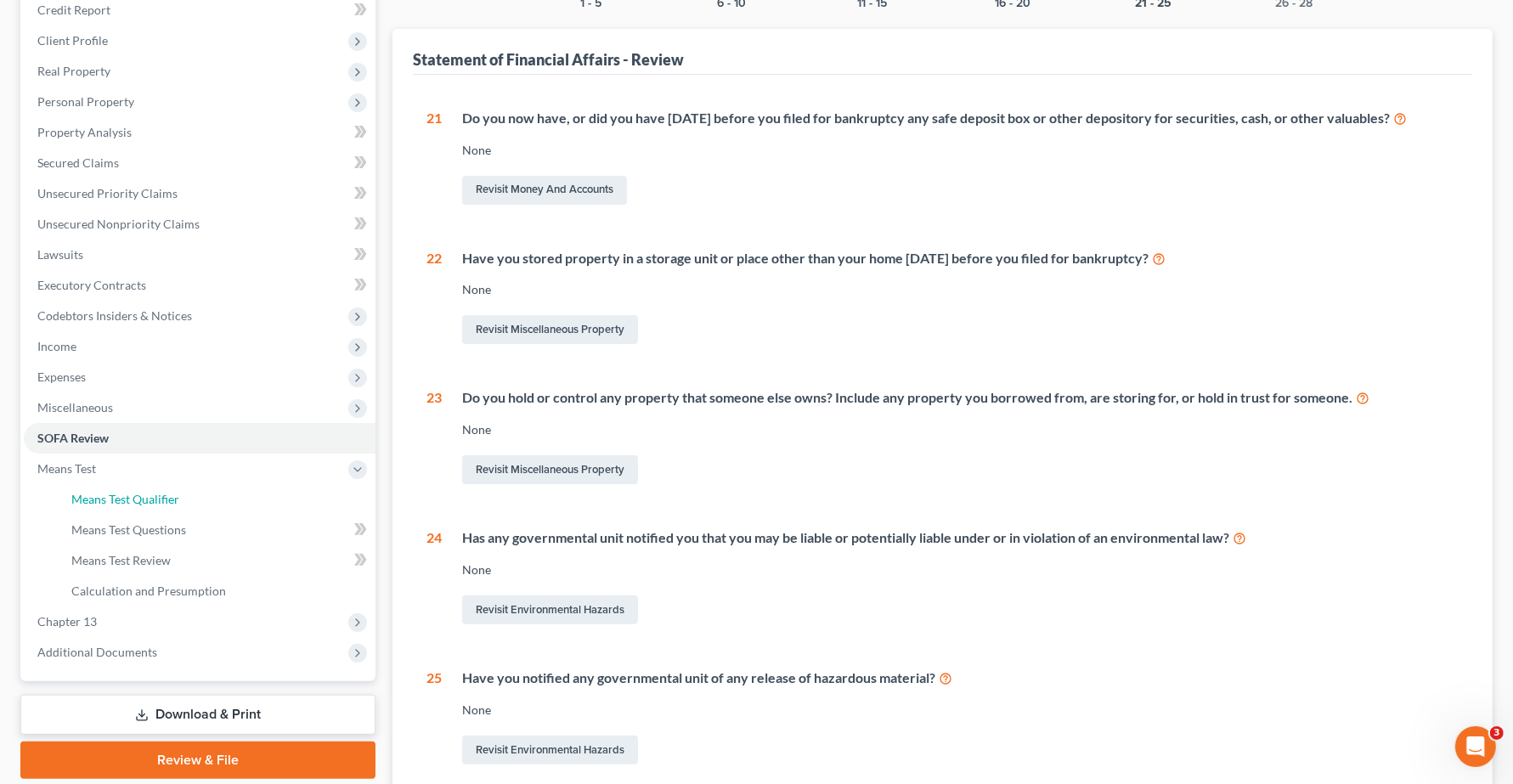
drag, startPoint x: 94, startPoint y: 497, endPoint x: 1436, endPoint y: 685, distance: 1355.1
click at [94, 497] on span "Means Test Qualifier" at bounding box center [125, 498] width 108 height 14
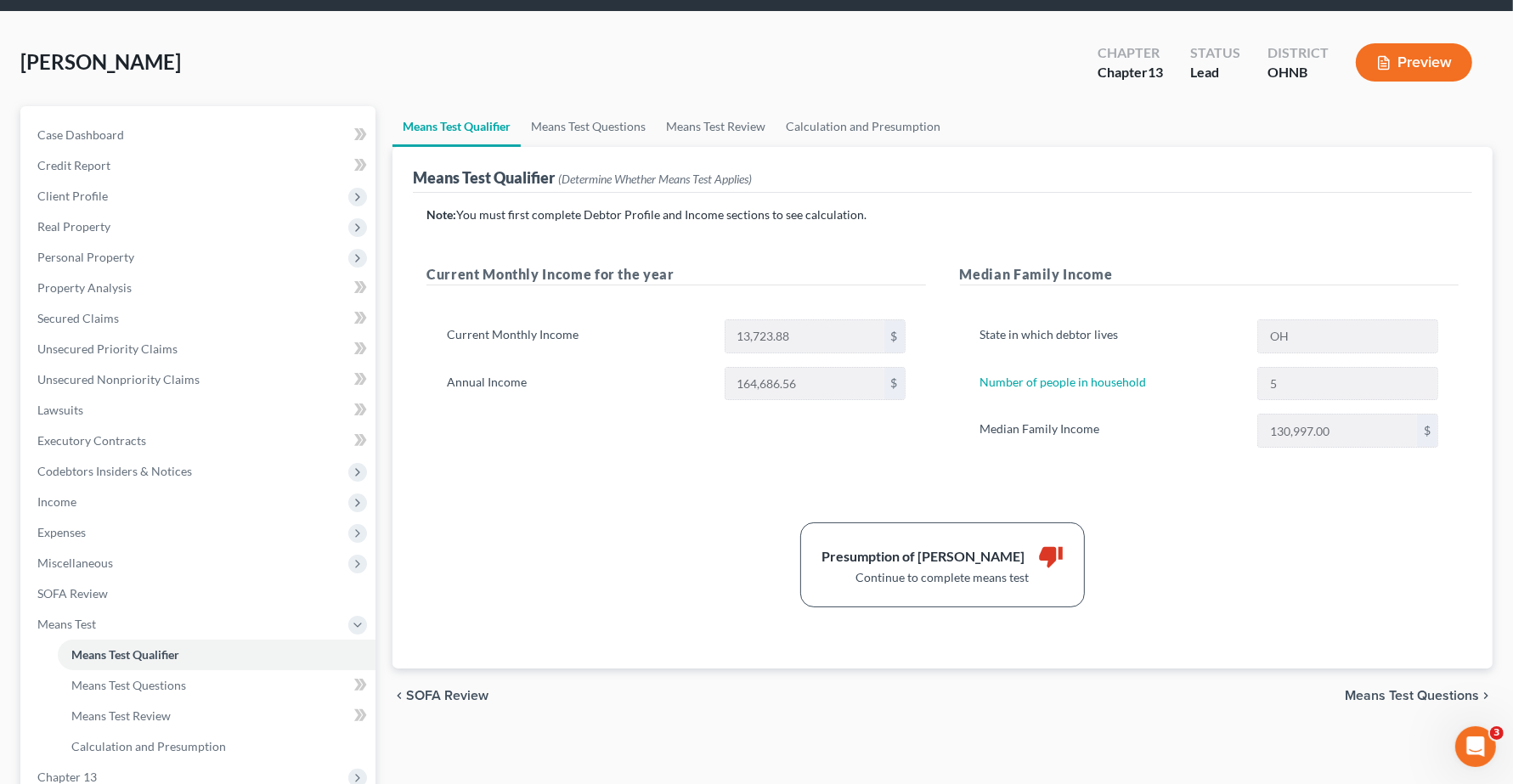
scroll to position [106, 0]
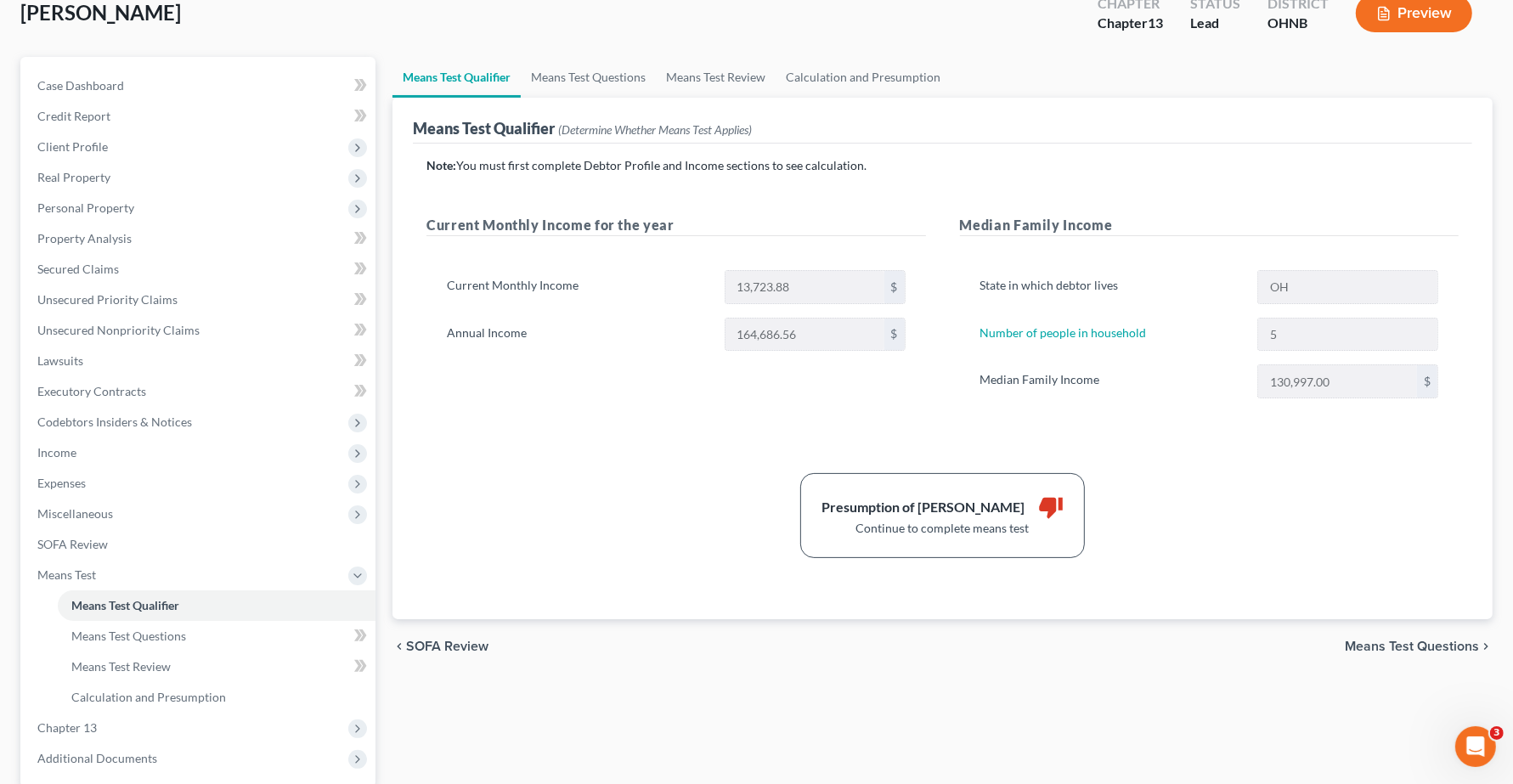
click at [1342, 642] on span "Means Test Questions" at bounding box center [1412, 646] width 134 height 13
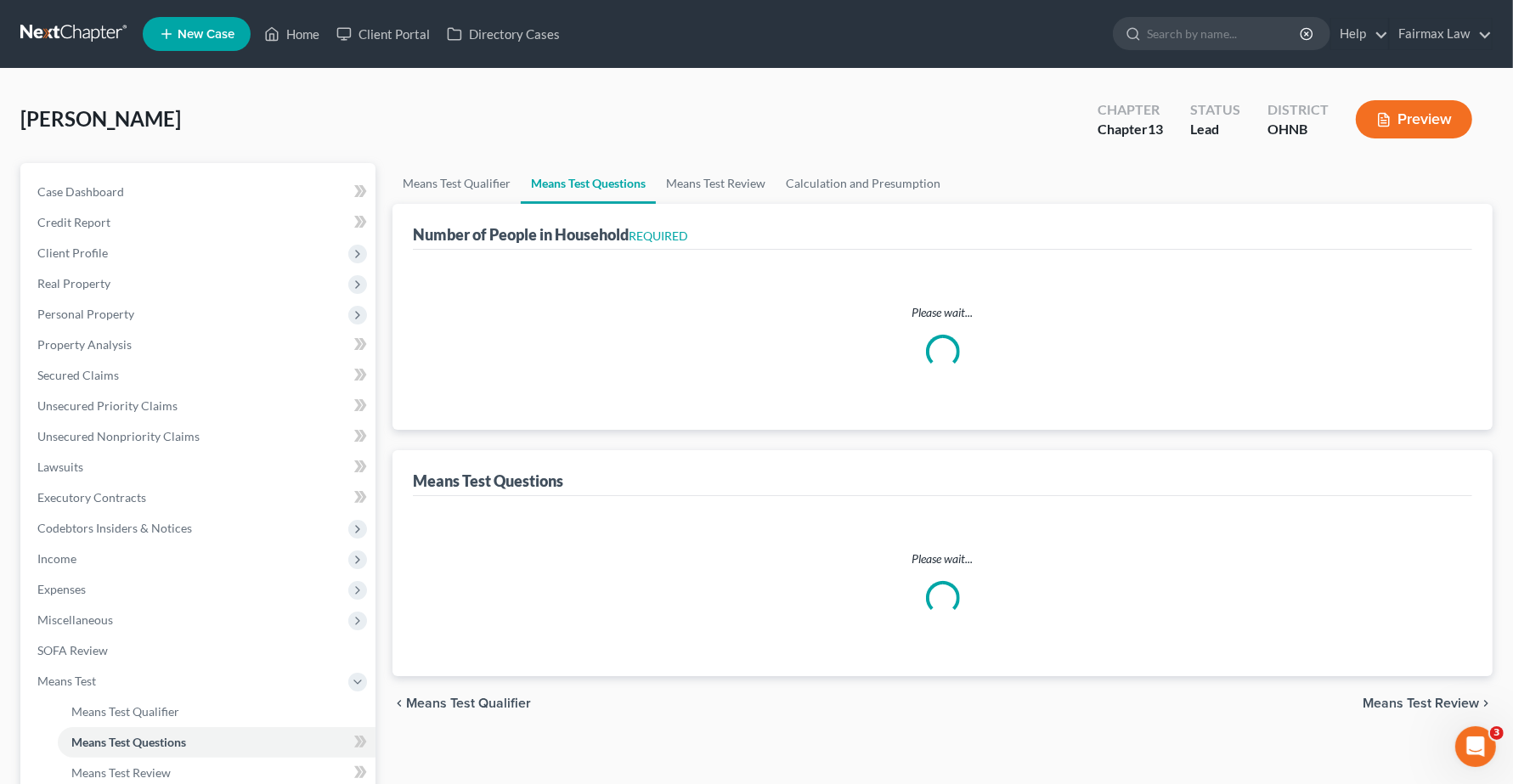
select select "0"
select select "60"
select select "1"
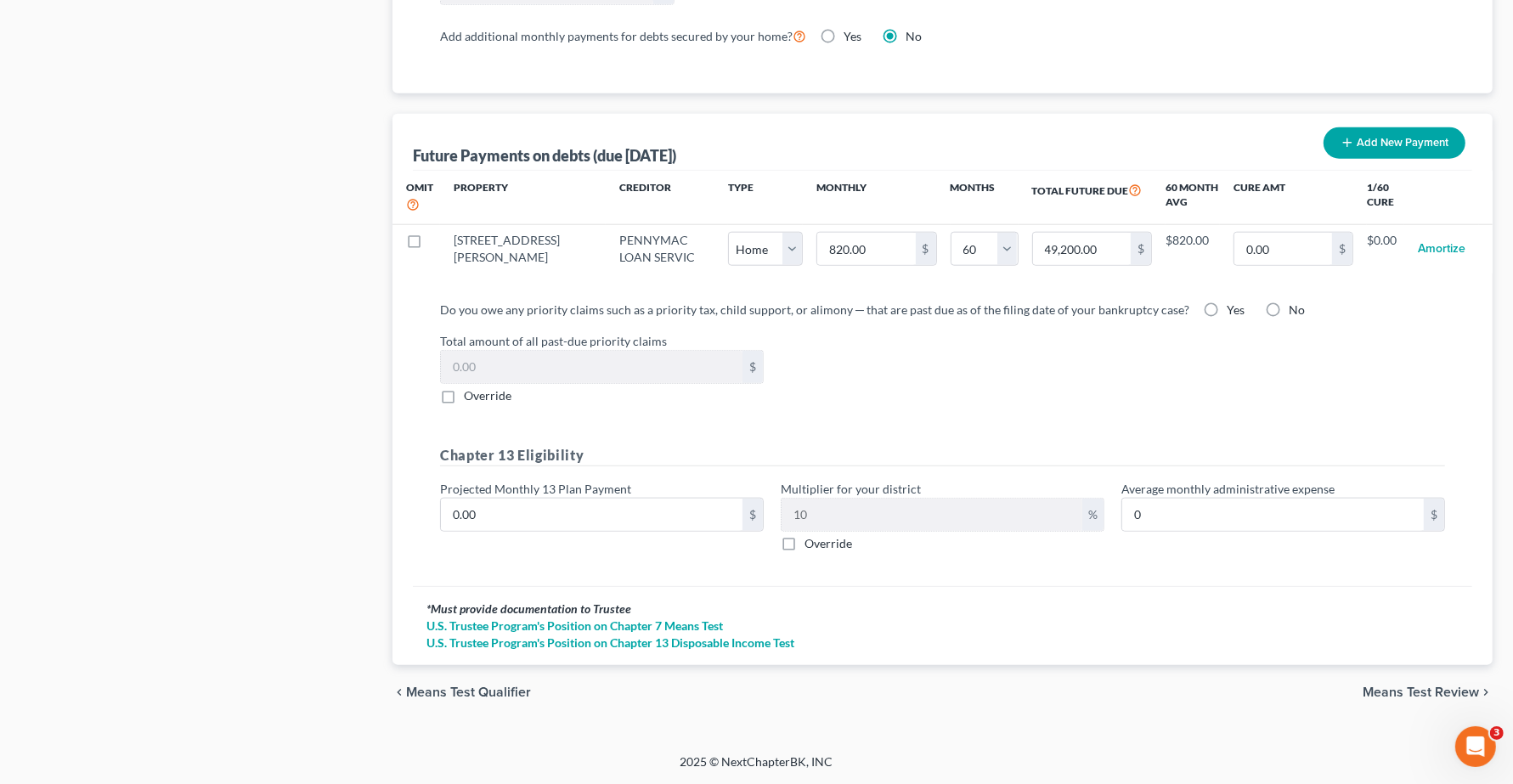
scroll to position [1598, 0]
click at [1342, 699] on span "Means Test Review" at bounding box center [1420, 692] width 117 height 13
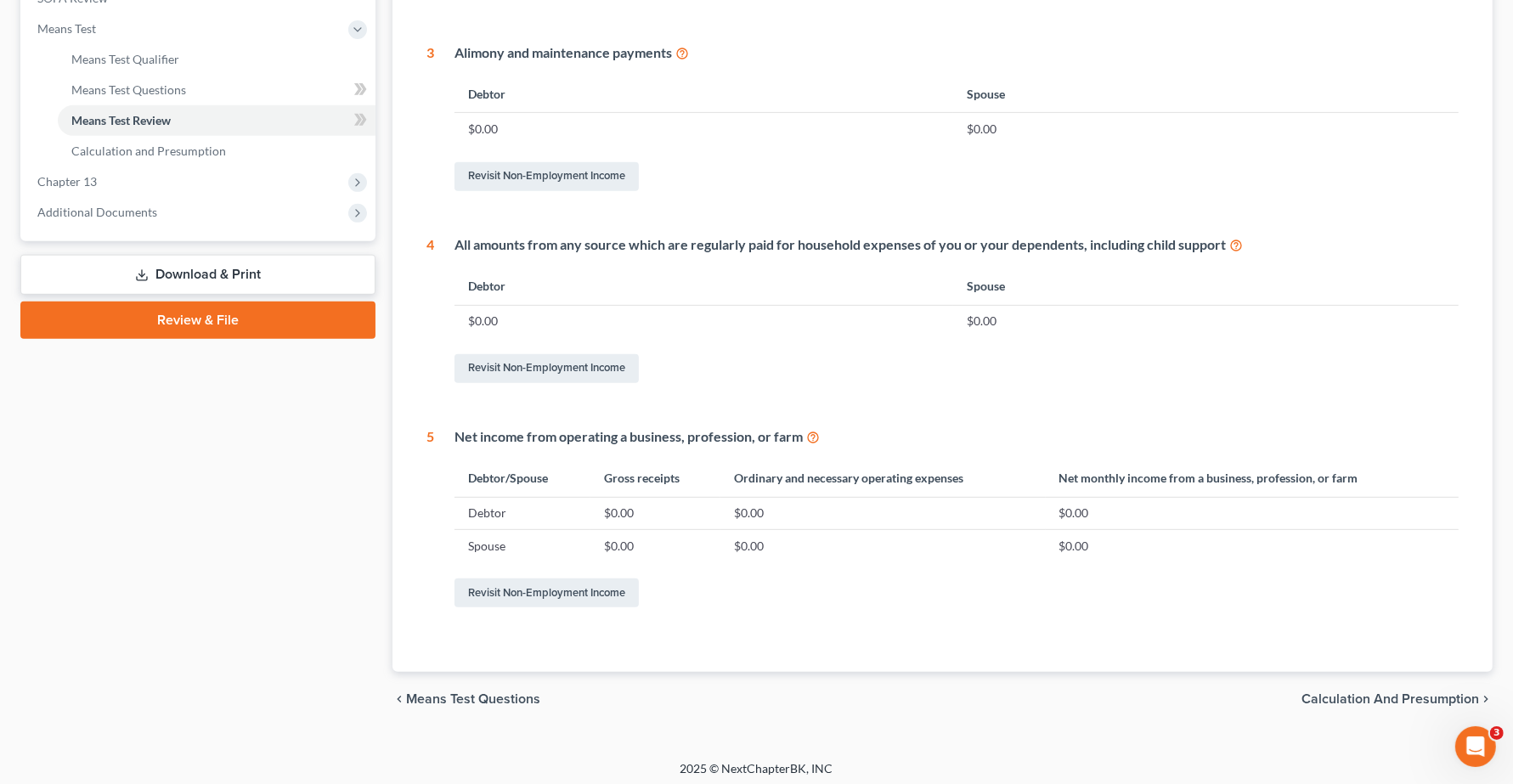
scroll to position [658, 0]
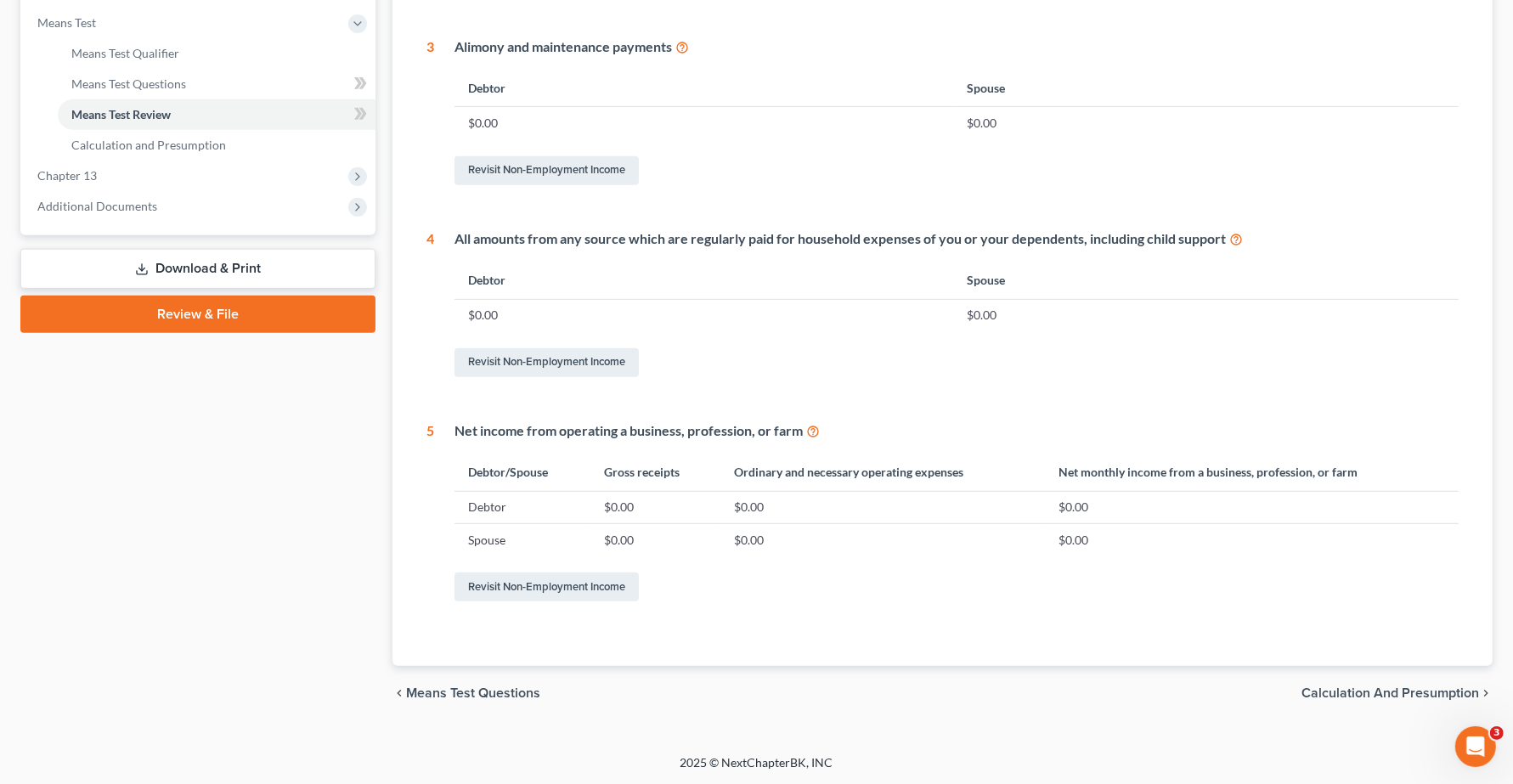
click at [1339, 682] on div "chevron_left Means Test Questions Calculation and Presumption chevron_right" at bounding box center [943, 692] width 1100 height 54
click at [1337, 690] on span "Calculation and Presumption" at bounding box center [1390, 693] width 177 height 13
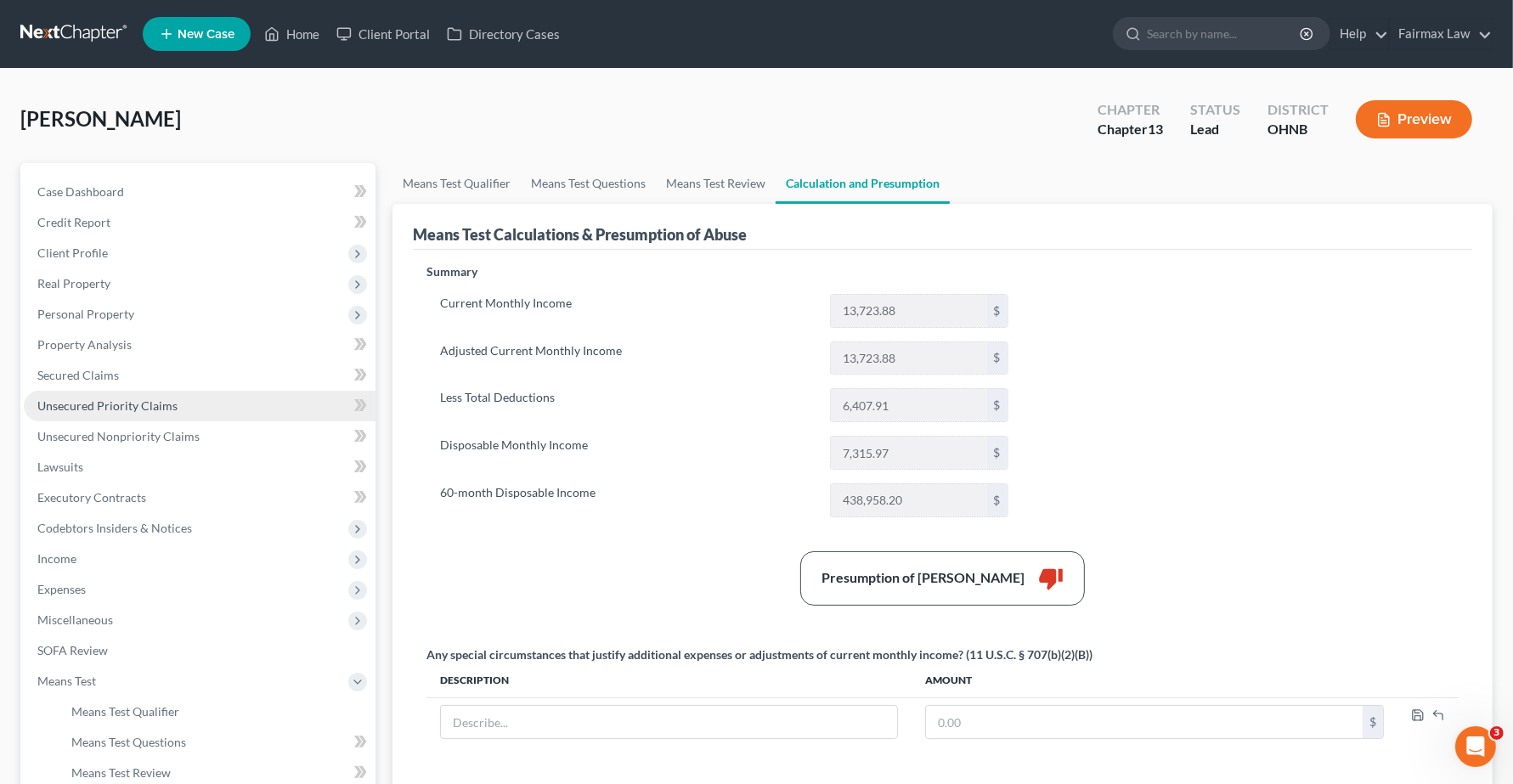
click at [77, 405] on span "Unsecured Priority Claims" at bounding box center [107, 405] width 140 height 14
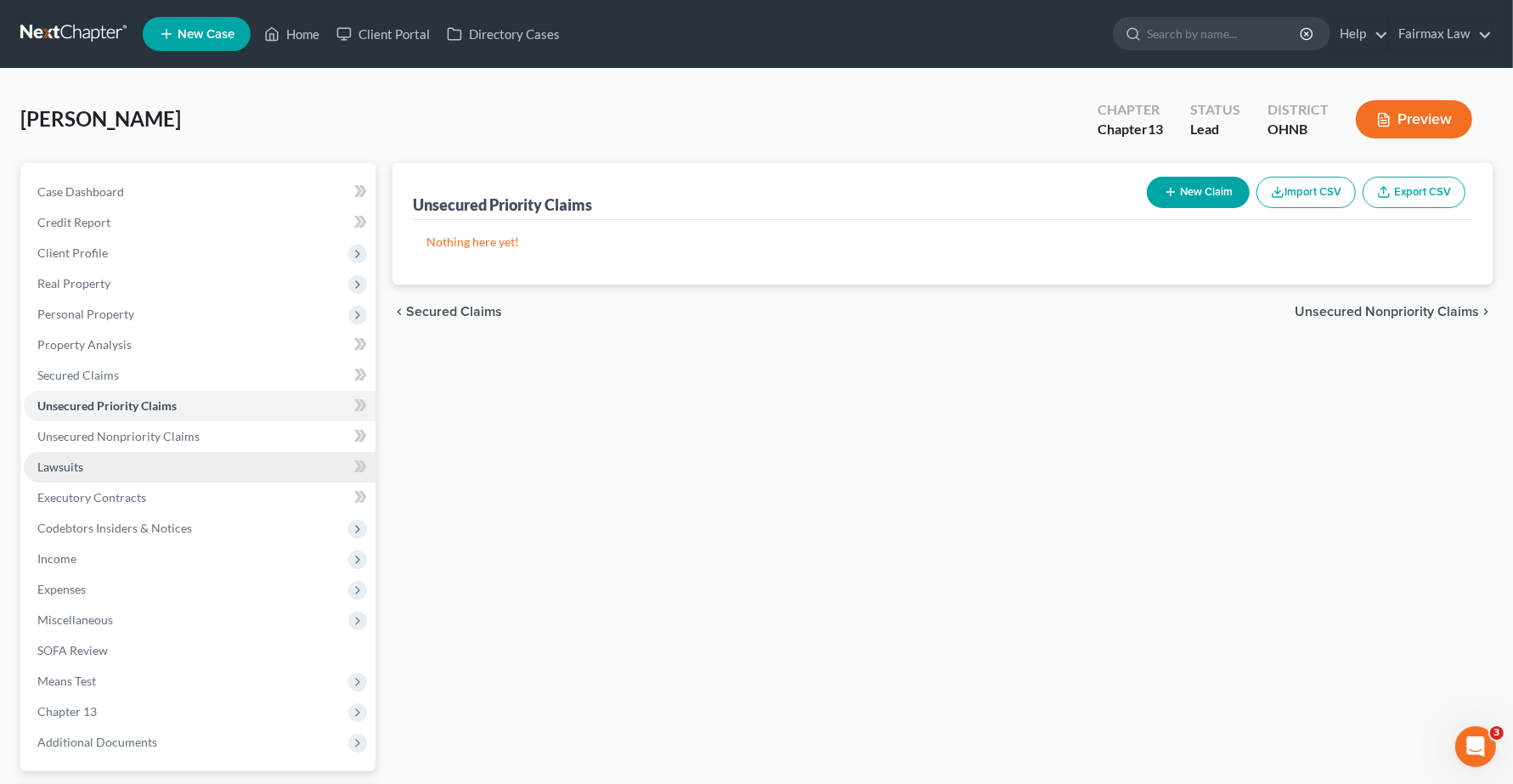
click at [110, 405] on span "Unsecured Priority Claims" at bounding box center [106, 405] width 139 height 14
drag, startPoint x: 83, startPoint y: 429, endPoint x: 1008, endPoint y: 520, distance: 929.5
click at [85, 429] on span "Unsecured Nonpriority Claims" at bounding box center [118, 435] width 162 height 14
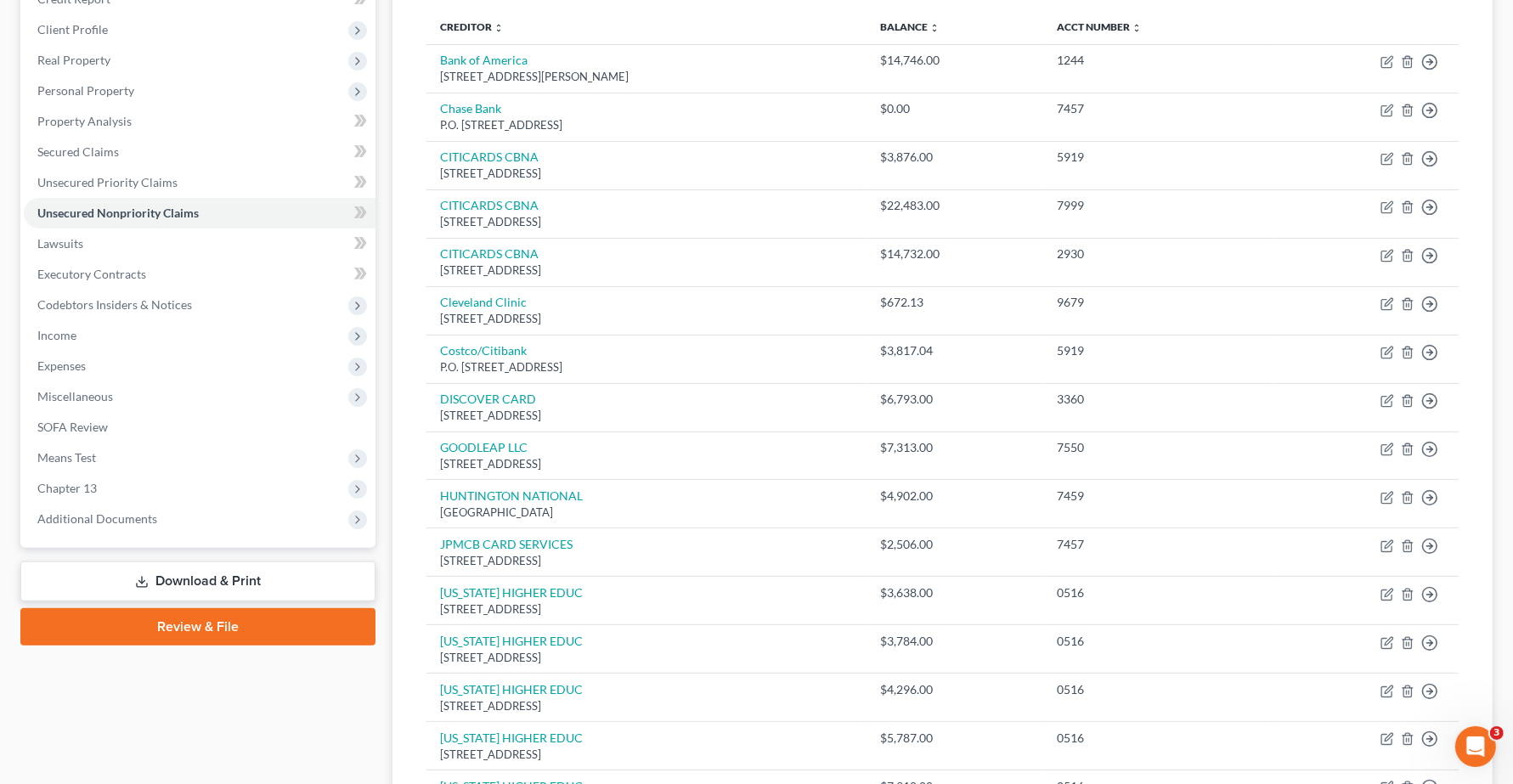
scroll to position [121, 0]
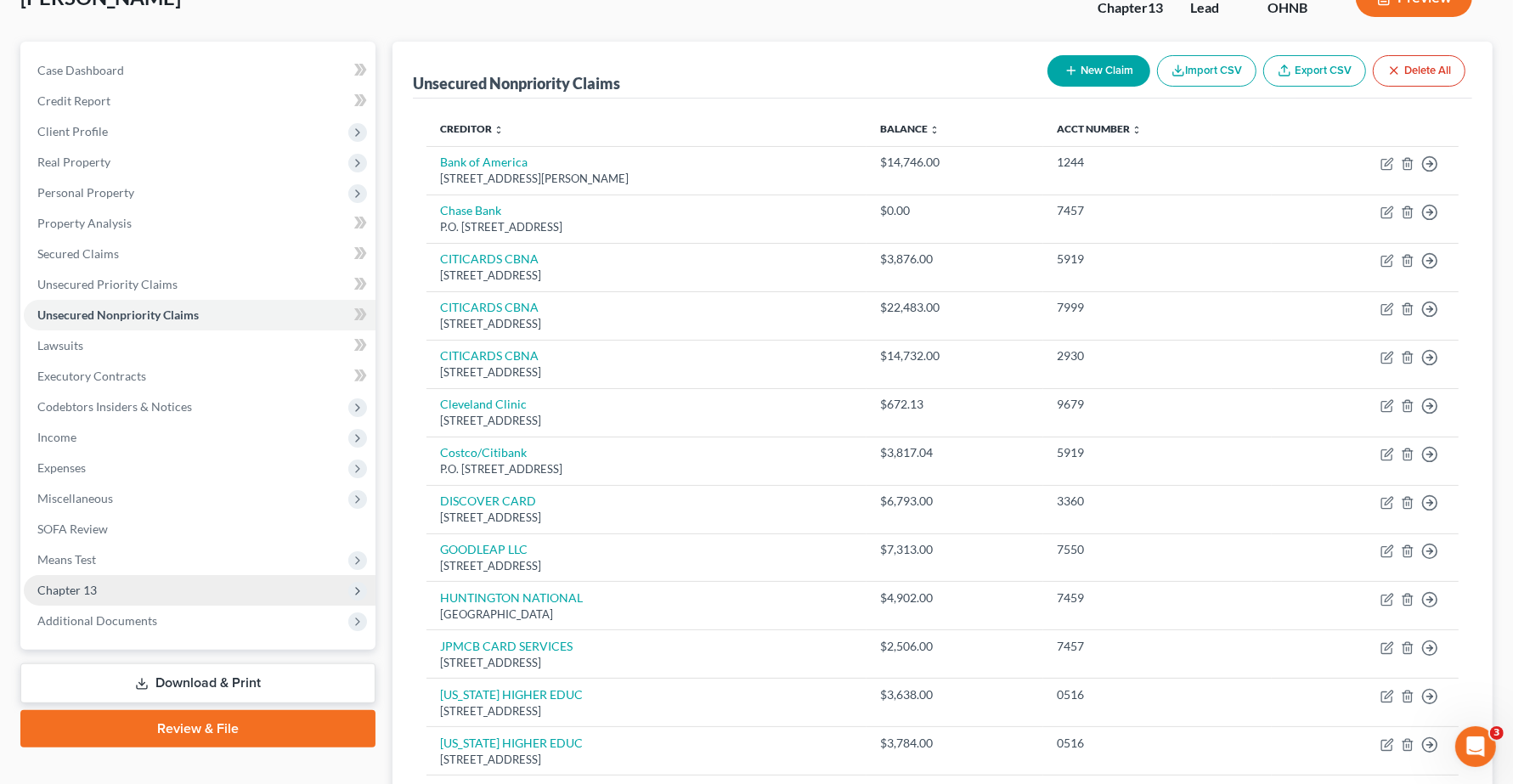
click at [69, 592] on span "Chapter 13" at bounding box center [66, 589] width 60 height 14
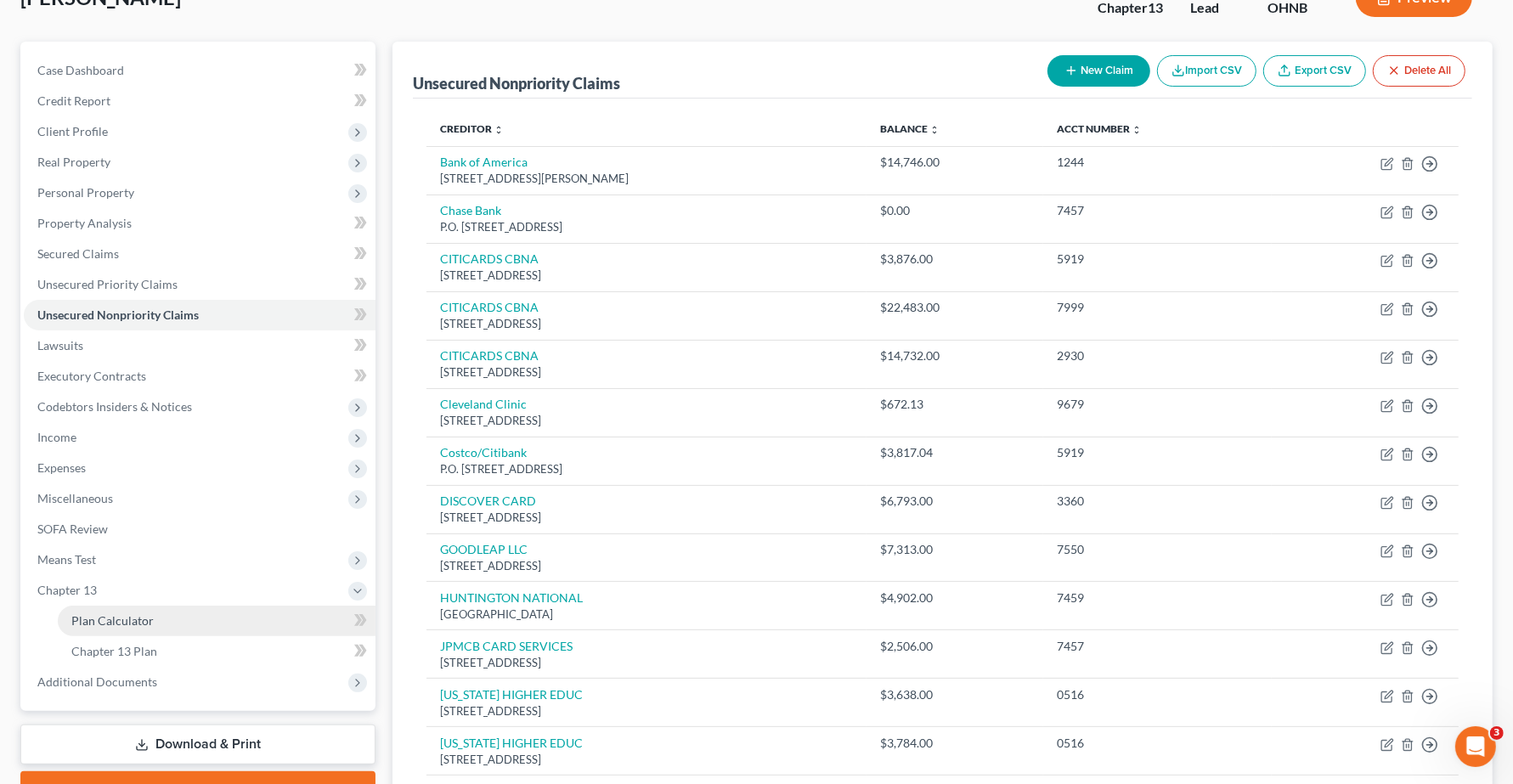
click at [121, 624] on span "Plan Calculator" at bounding box center [112, 620] width 83 height 14
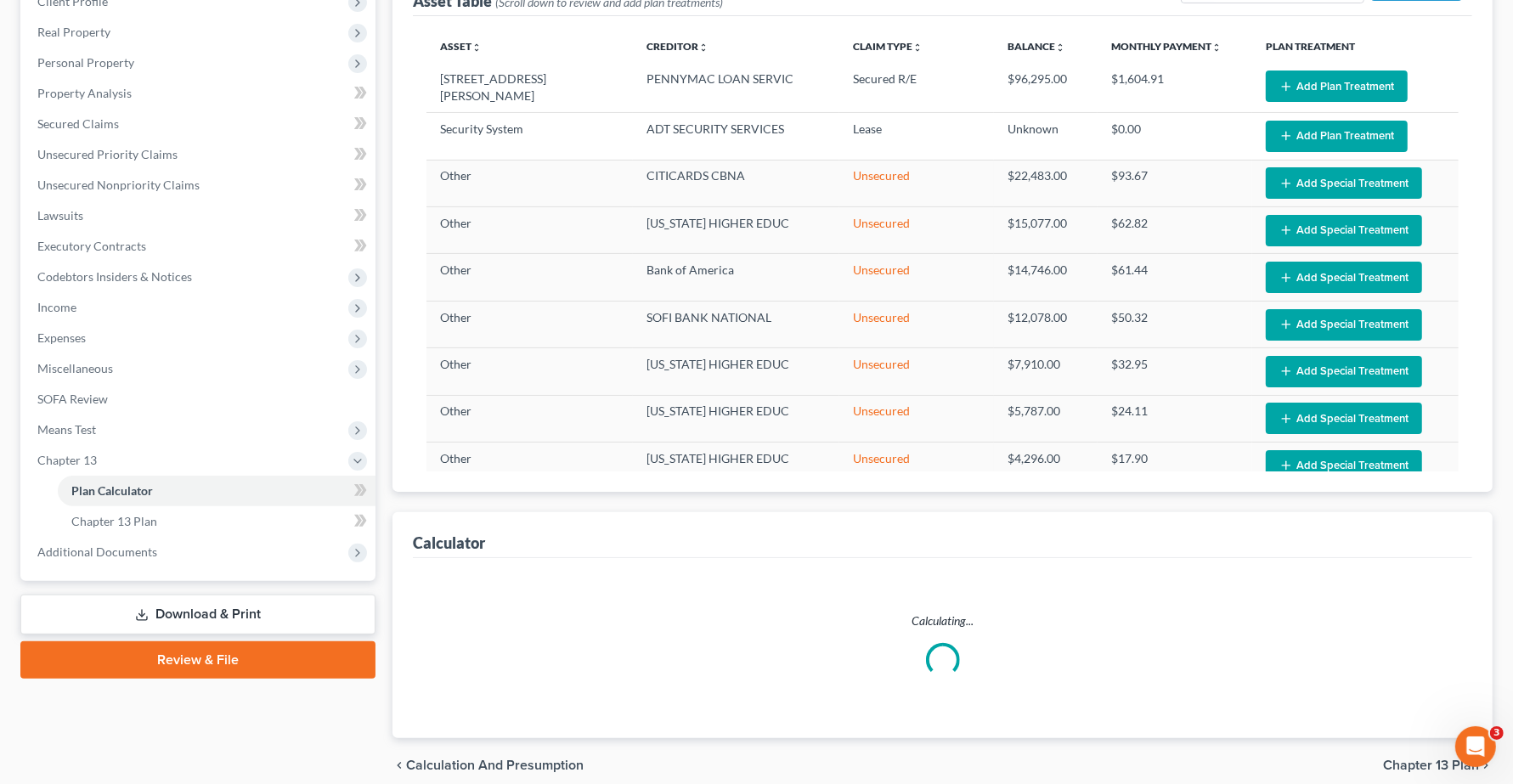
select select "59"
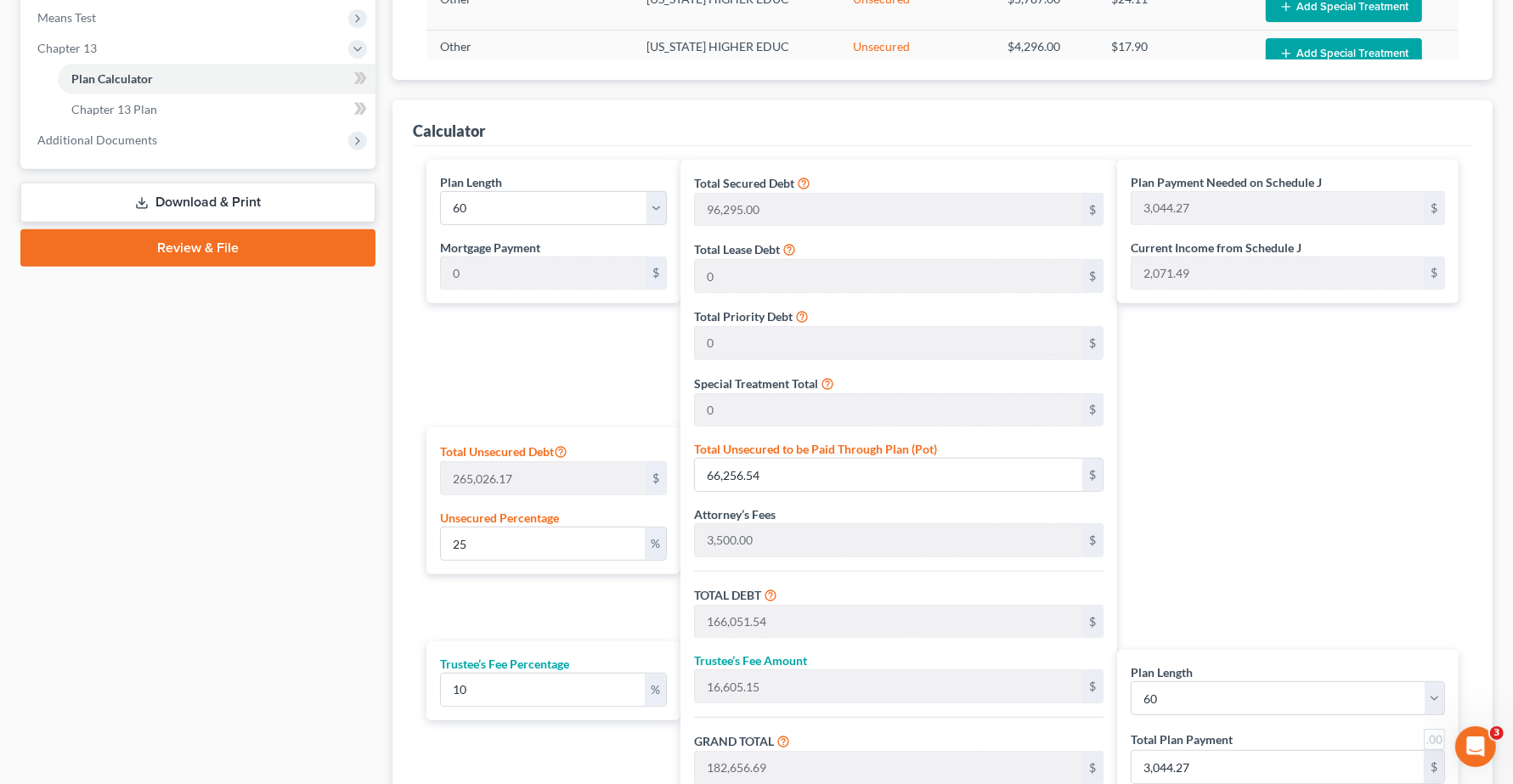
scroll to position [739, 0]
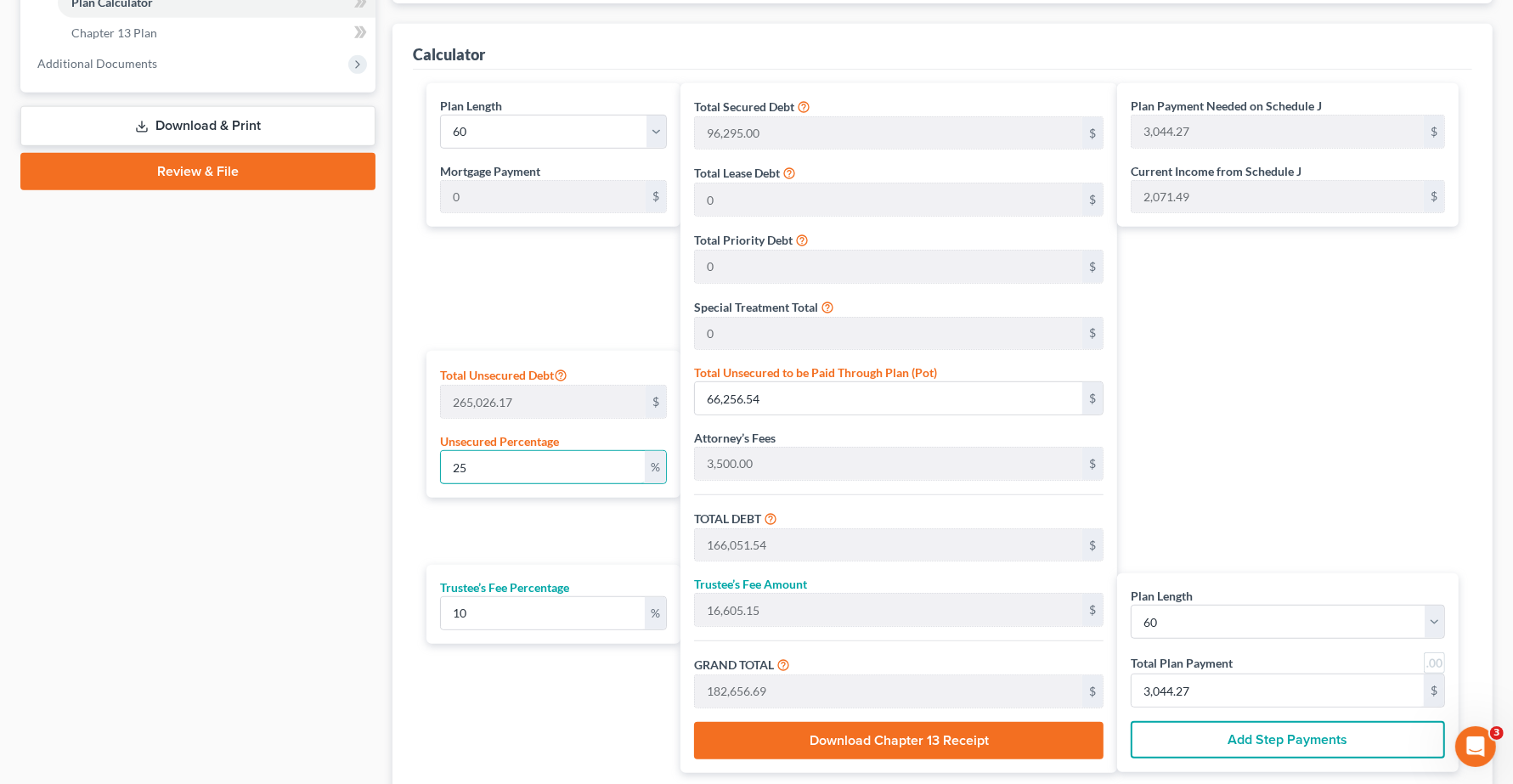
drag, startPoint x: 591, startPoint y: 467, endPoint x: 0, endPoint y: 454, distance: 591.1
click at [0, 454] on div "Quinn, Jeffrey Upgraded Chapter Chapter 13 Status Lead District OHNB Preview Pe…" at bounding box center [756, 105] width 1513 height 1552
type input "1"
type input "2,650.26"
type input "102,445.26"
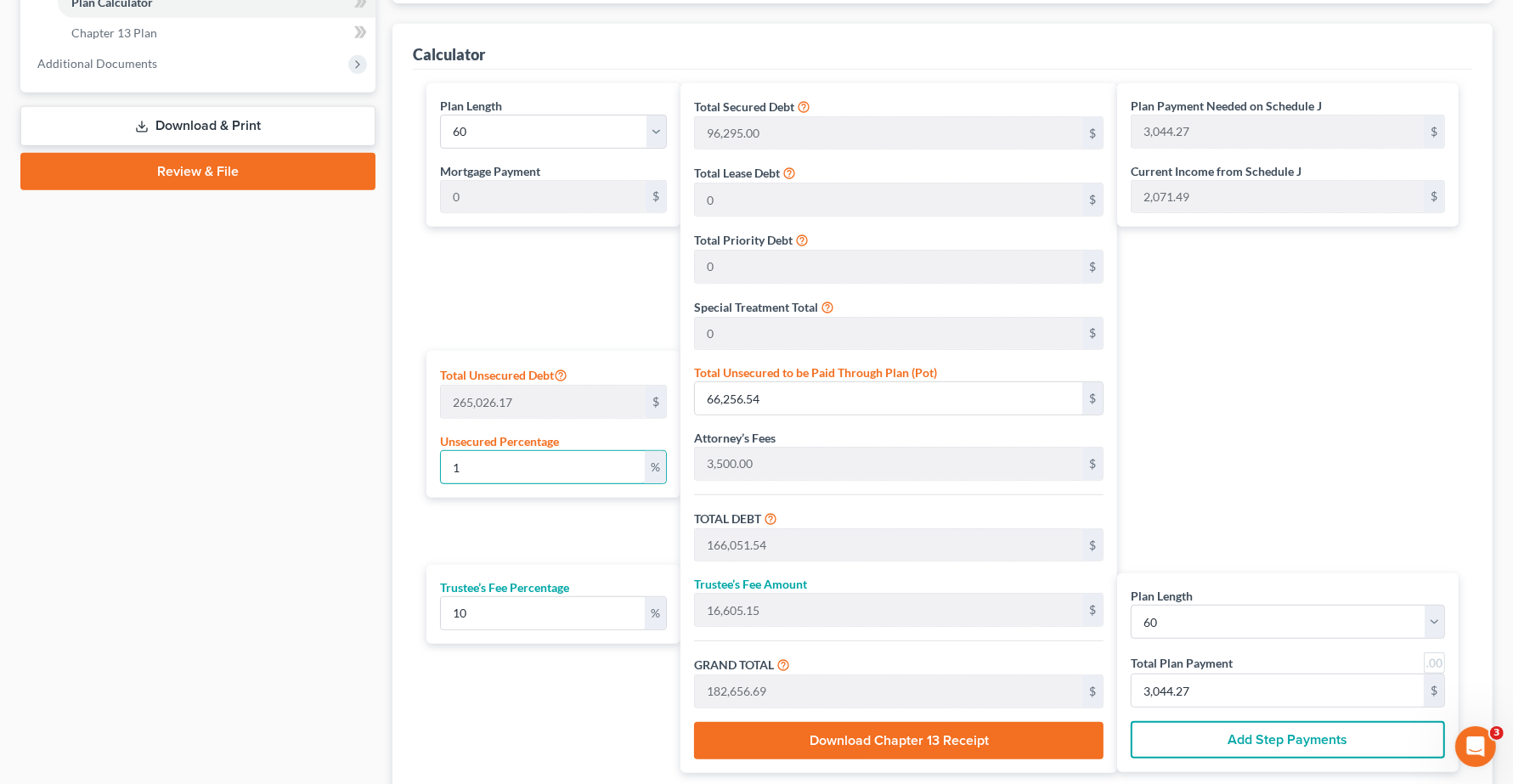
type input "10,244.52"
type input "112,689.78"
type input "1,878.16"
type input "10"
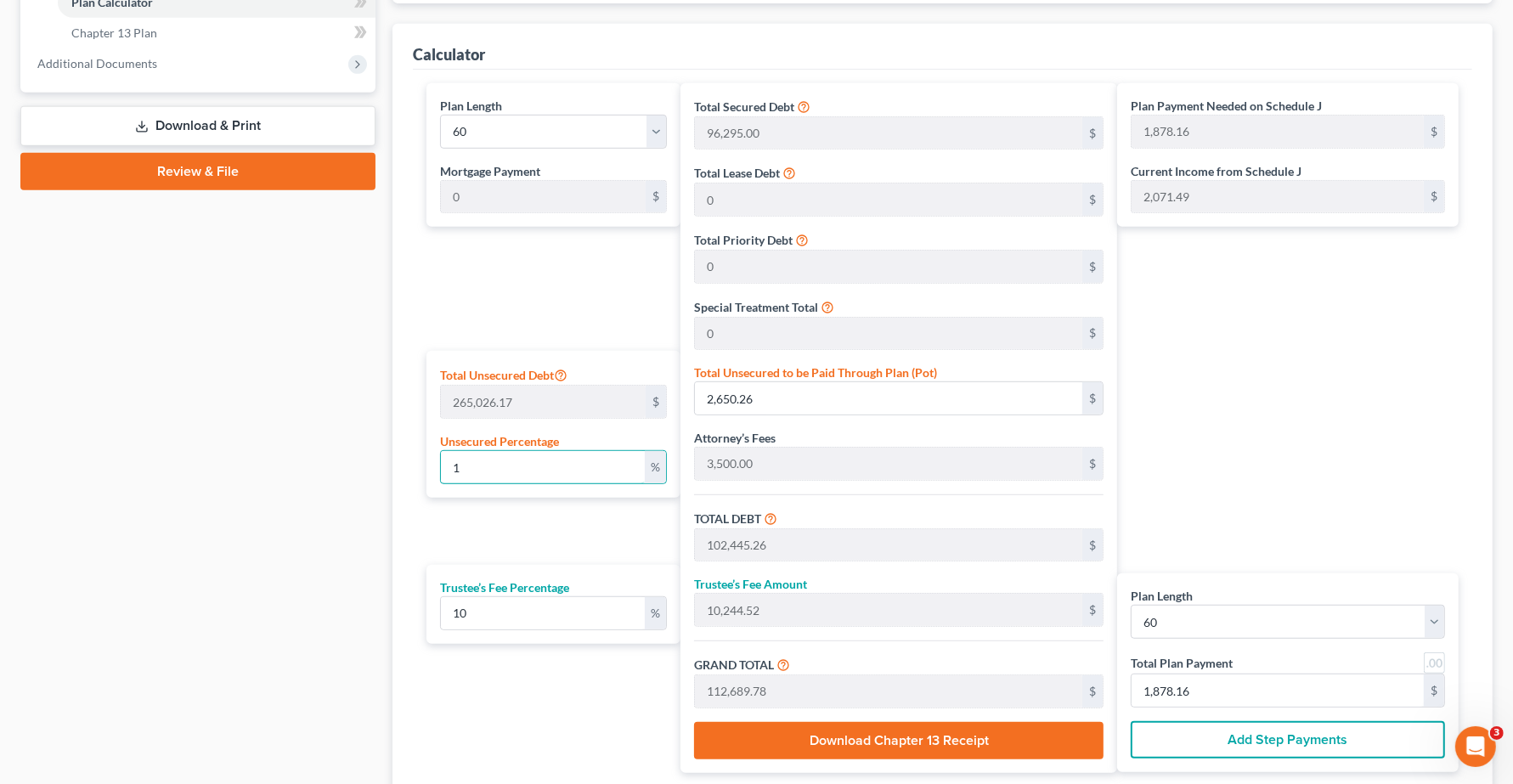
type input "26,502.61"
type input "126,297.61"
type input "12,629.76"
type input "138,927.37"
type input "2,315.45"
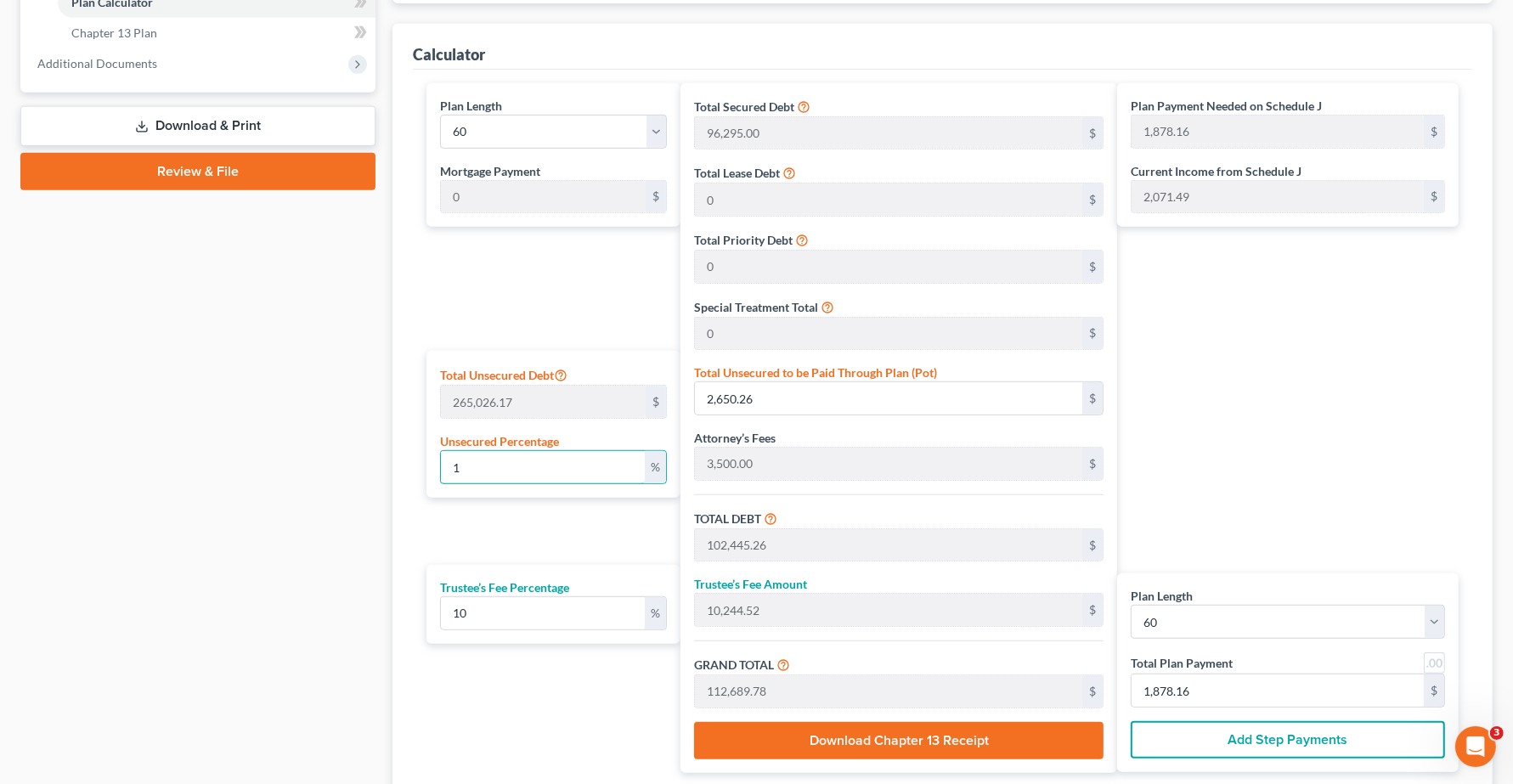
type input "2,315.45"
type input "100"
type input "265,026.17"
type input "364,821.17"
type input "36,482.11"
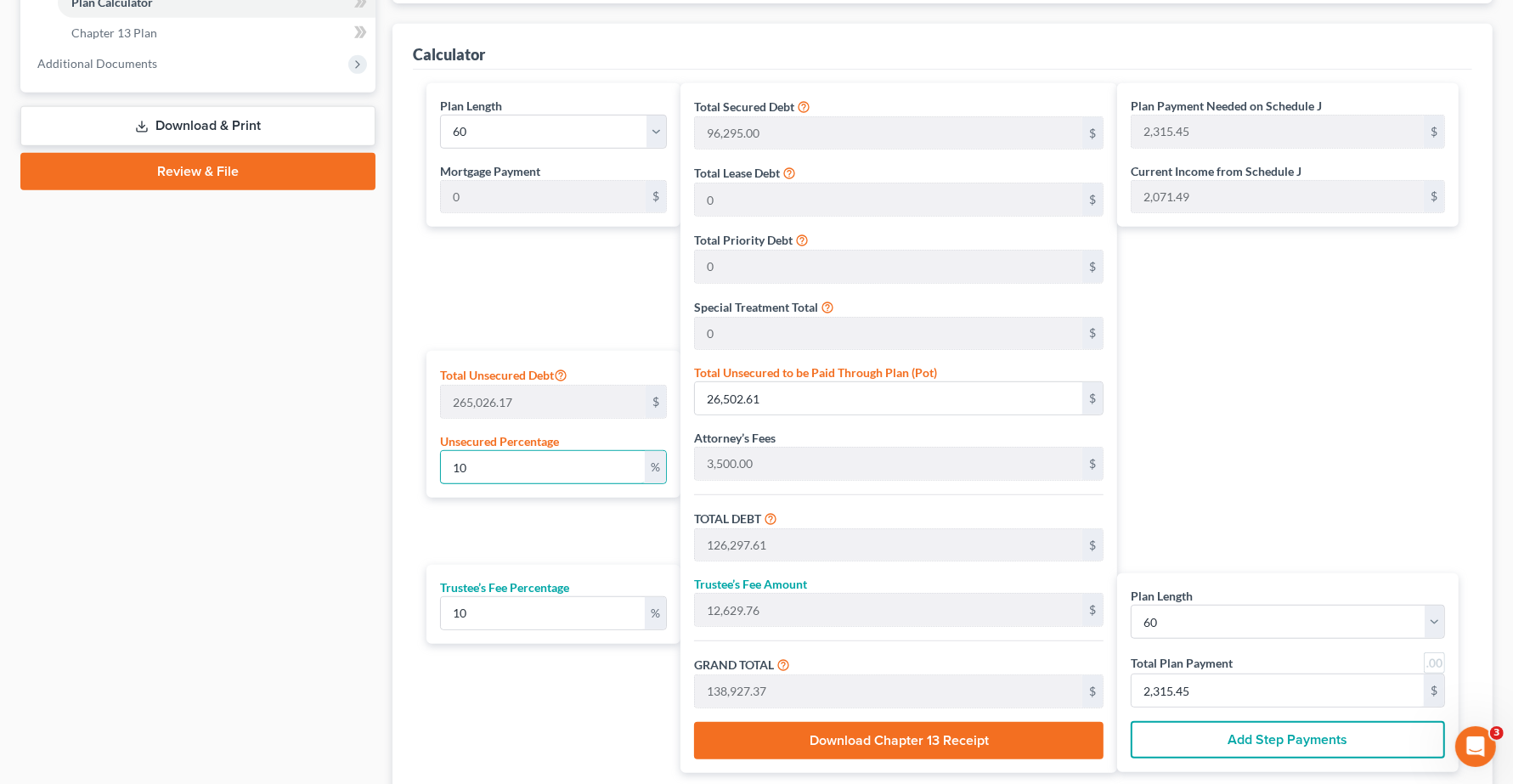
type input "401,303.28"
type input "6,688.38"
type input "100"
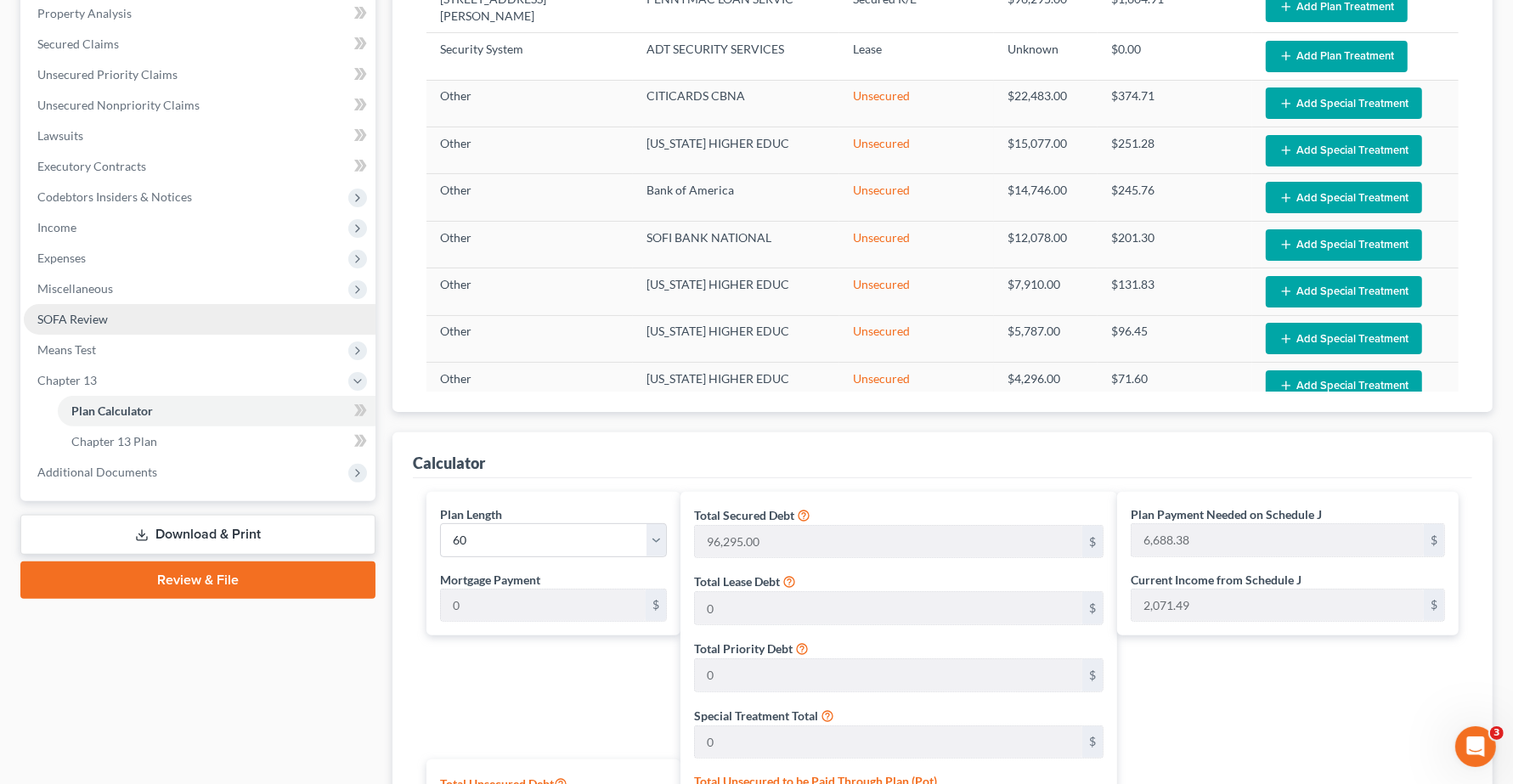
scroll to position [315, 0]
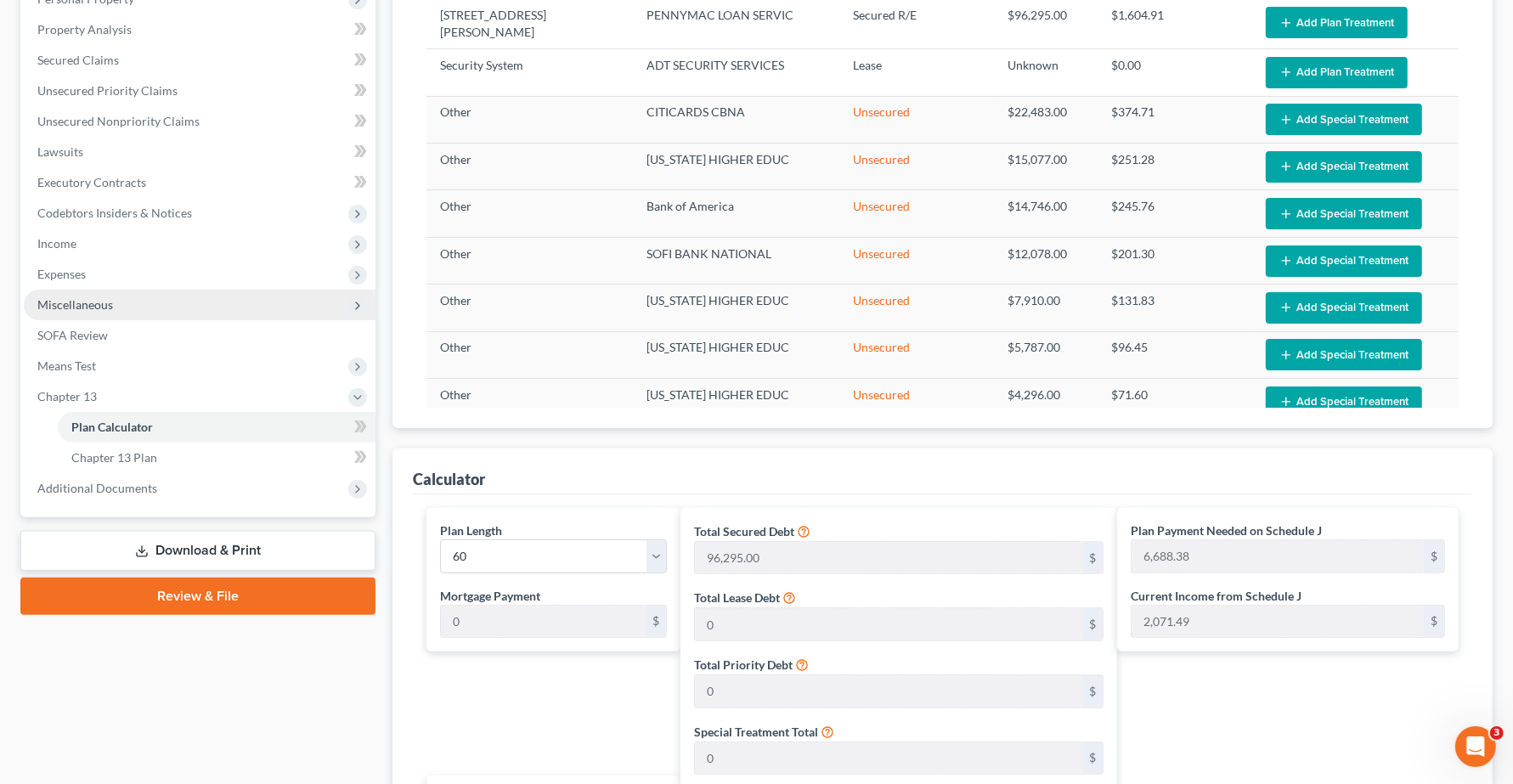
click at [91, 300] on span "Miscellaneous" at bounding box center [75, 303] width 76 height 14
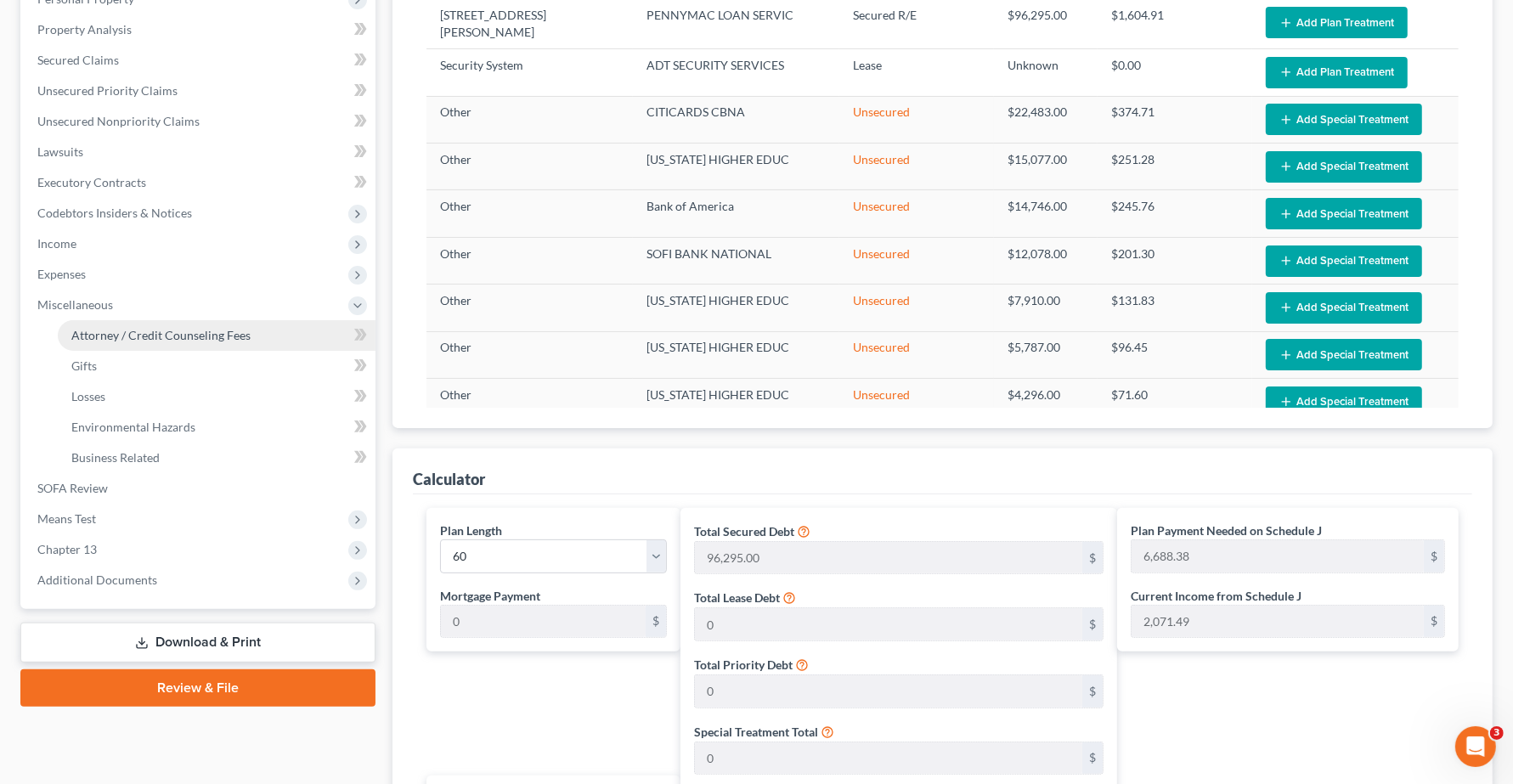
click at [150, 339] on span "Attorney / Credit Counseling Fees" at bounding box center [160, 335] width 179 height 14
select select "4"
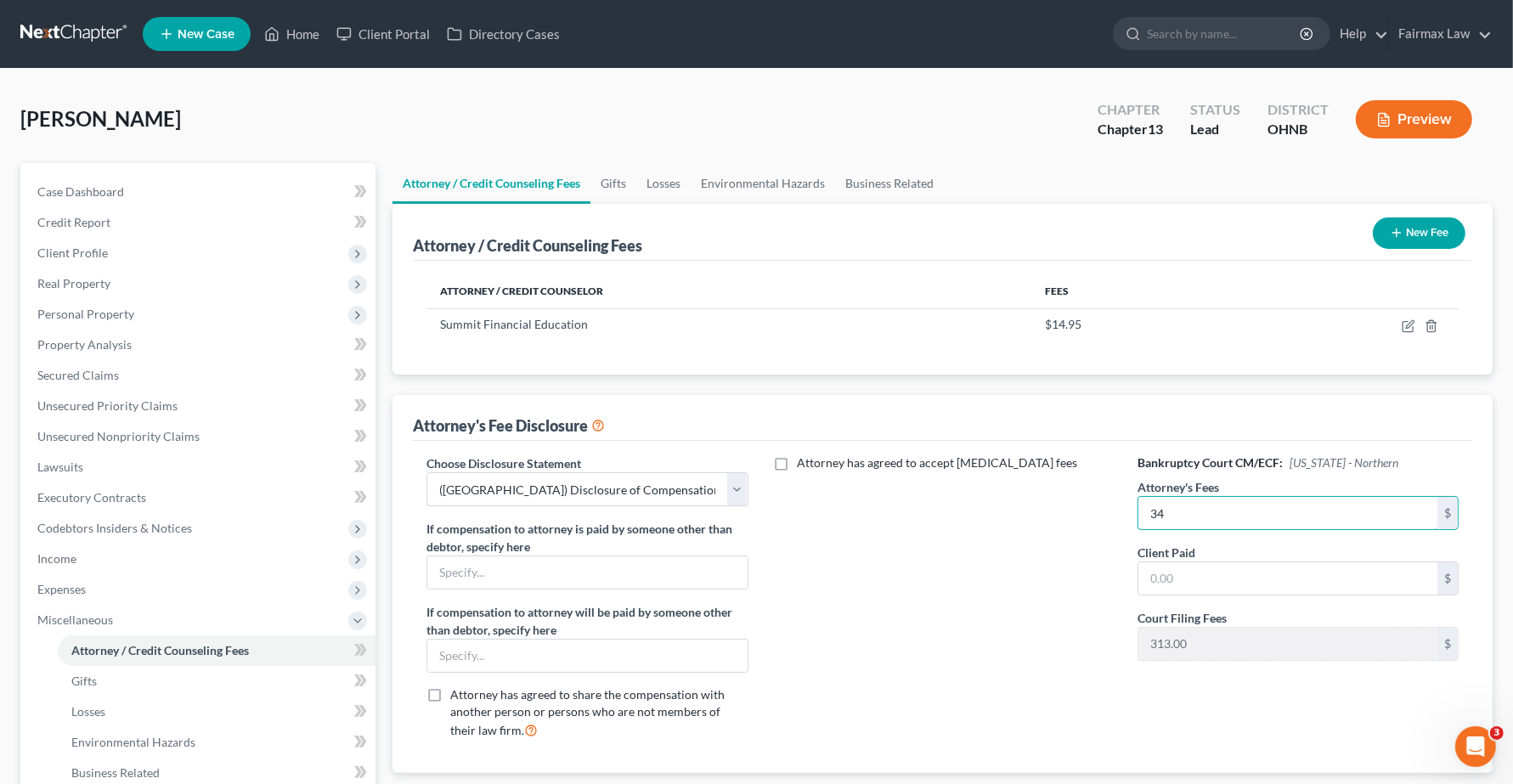
type input "3"
type input "4,500.00"
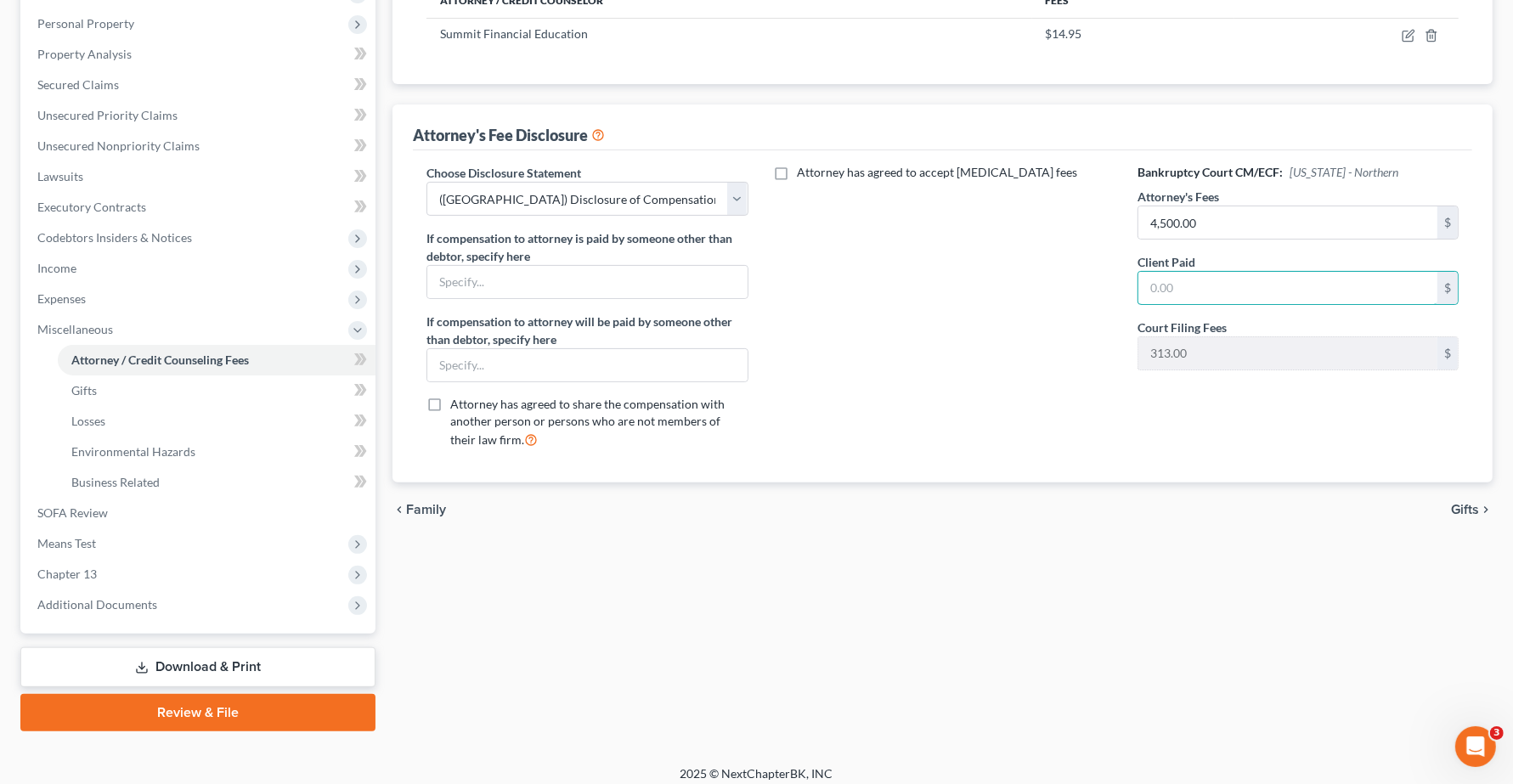
scroll to position [300, 0]
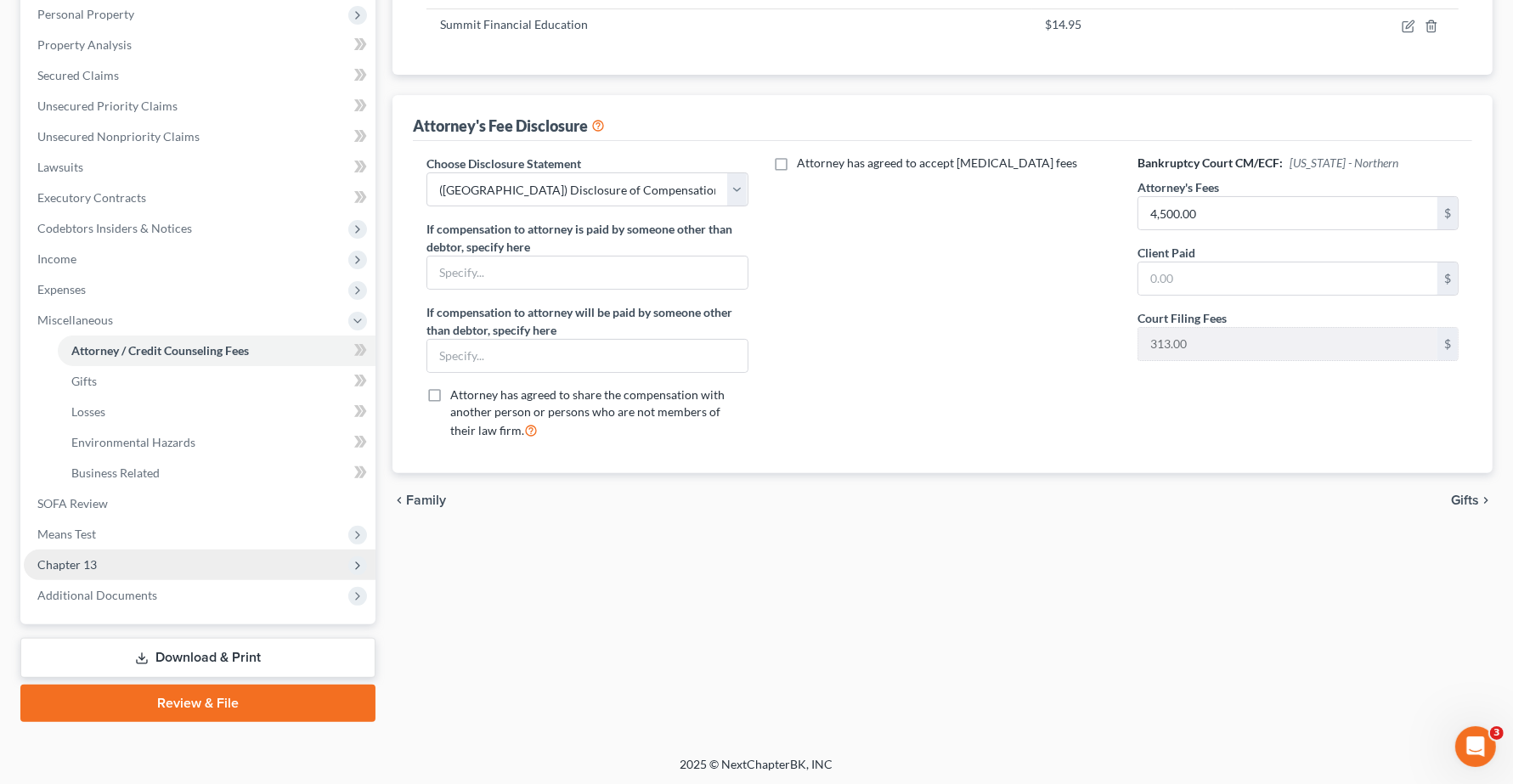
click at [92, 564] on span "Chapter 13" at bounding box center [66, 563] width 60 height 14
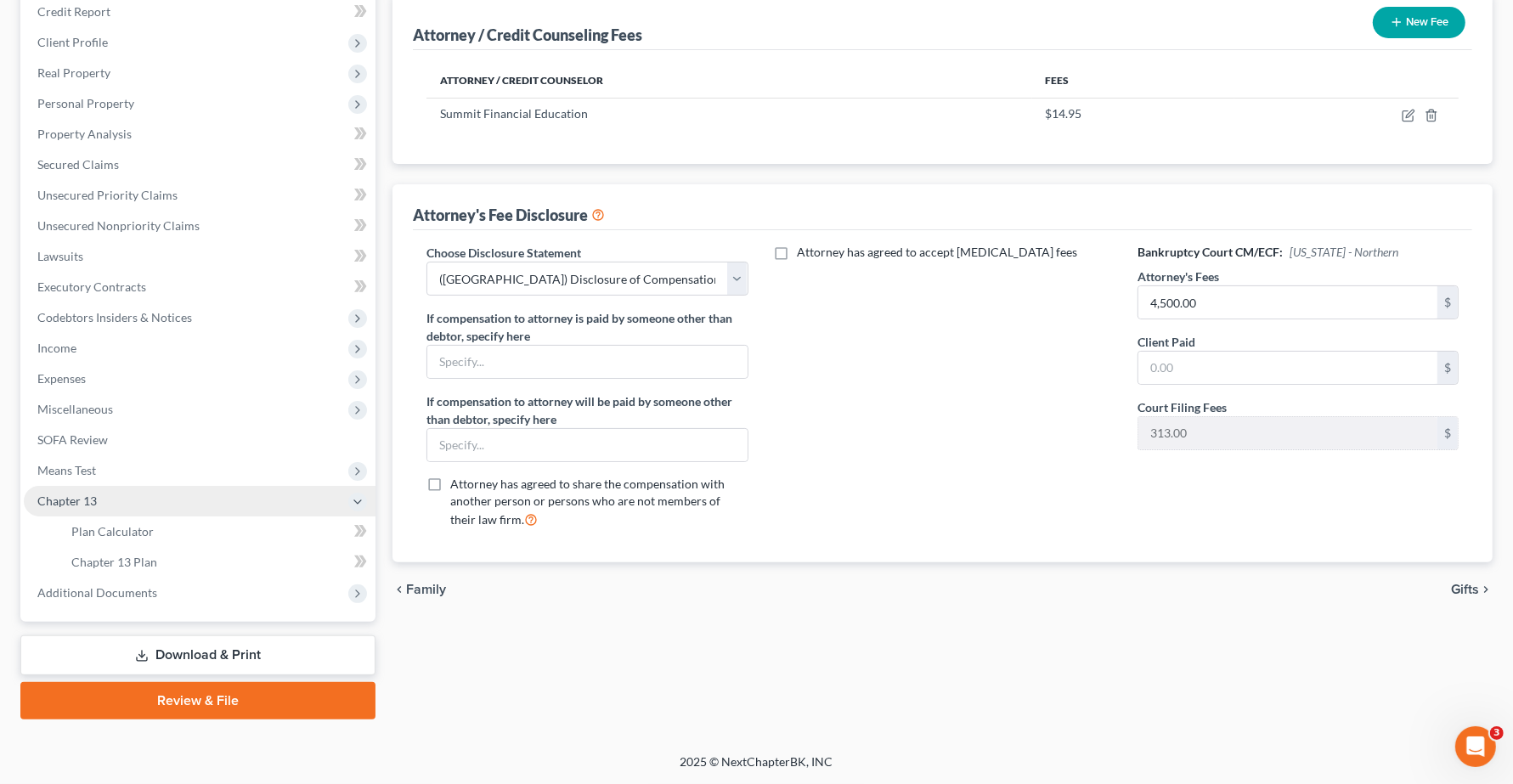
scroll to position [209, 0]
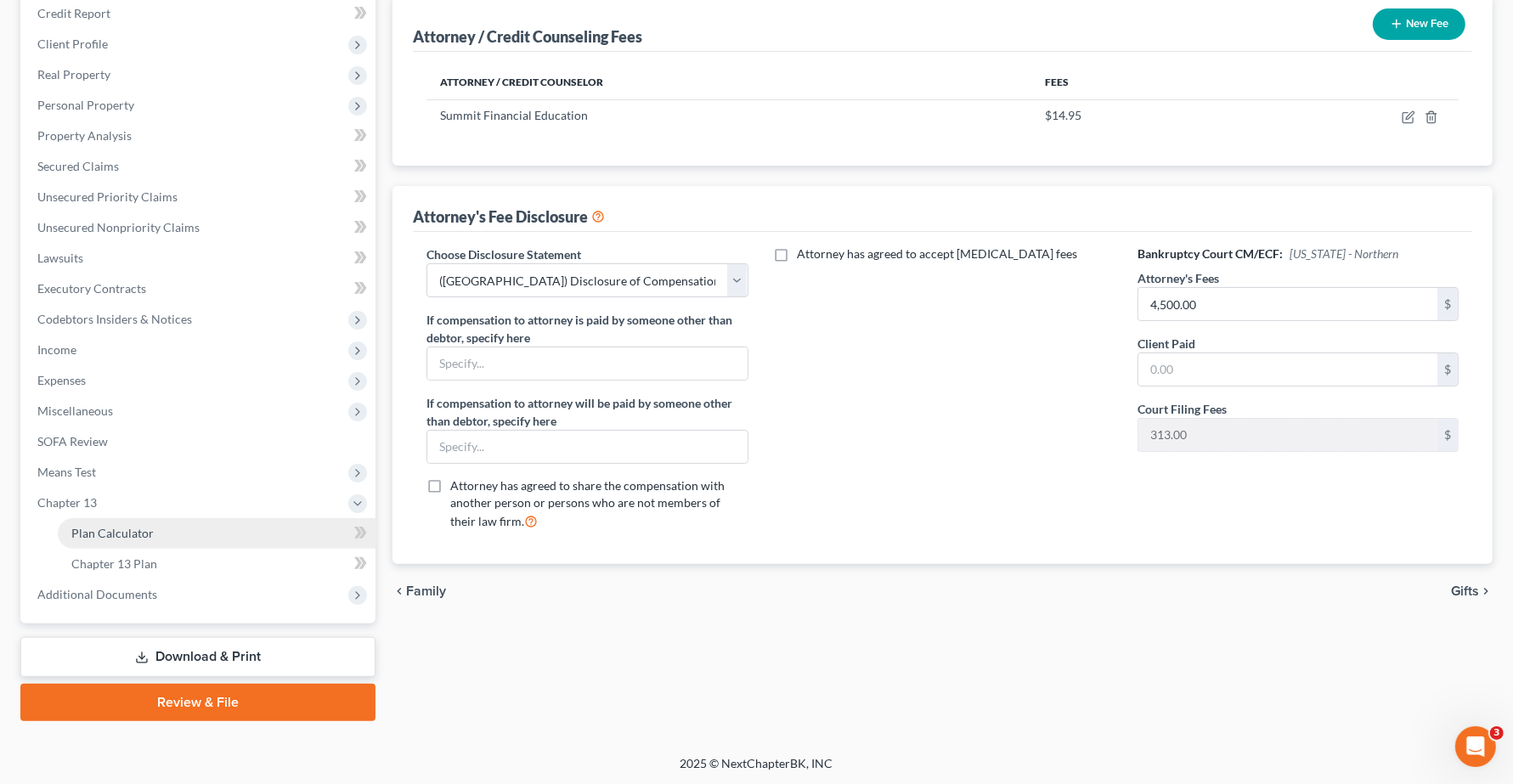
click at [116, 538] on link "Plan Calculator" at bounding box center [216, 533] width 318 height 30
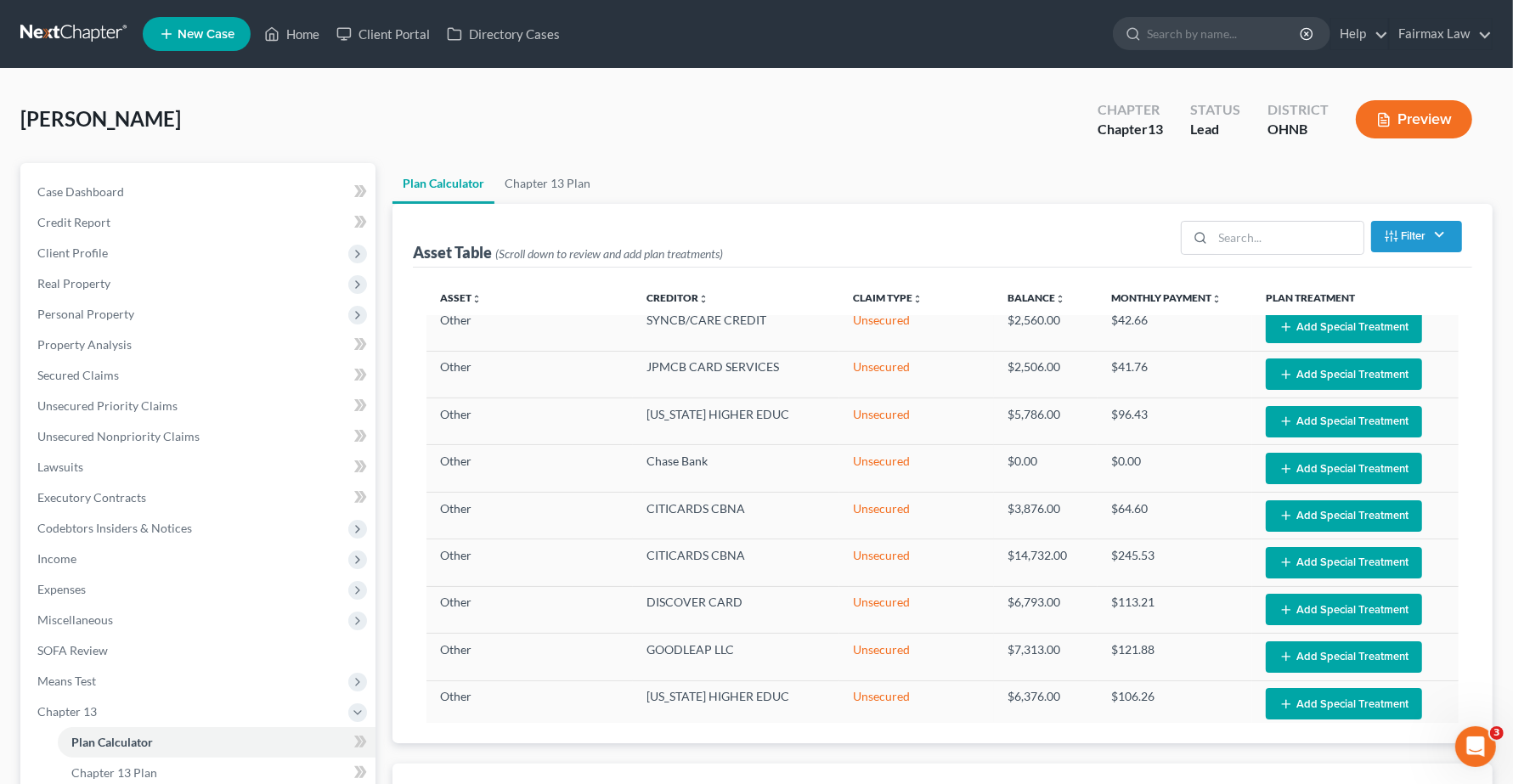
select select "59"
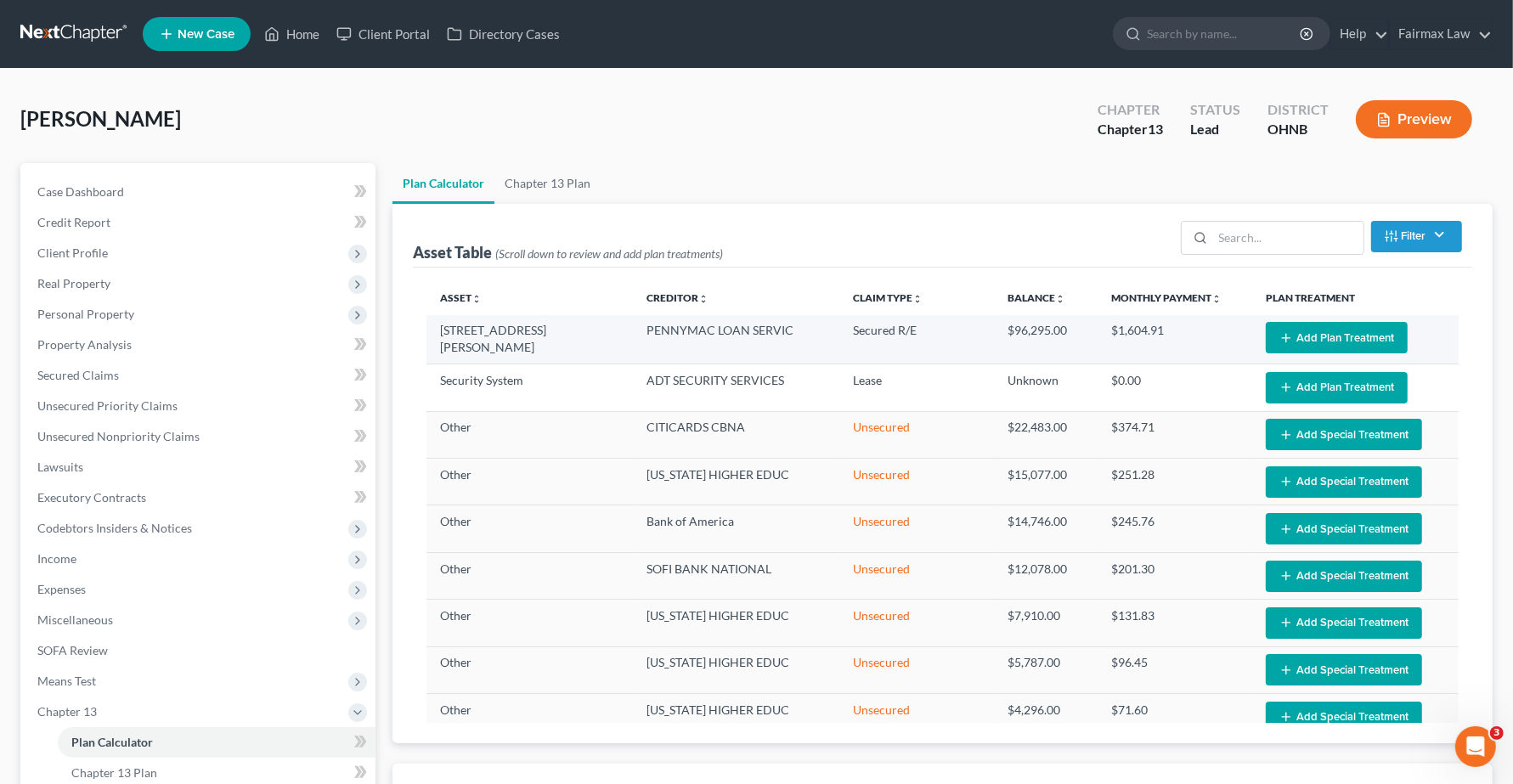
click at [1323, 337] on button "Add Plan Treatment" at bounding box center [1337, 337] width 142 height 31
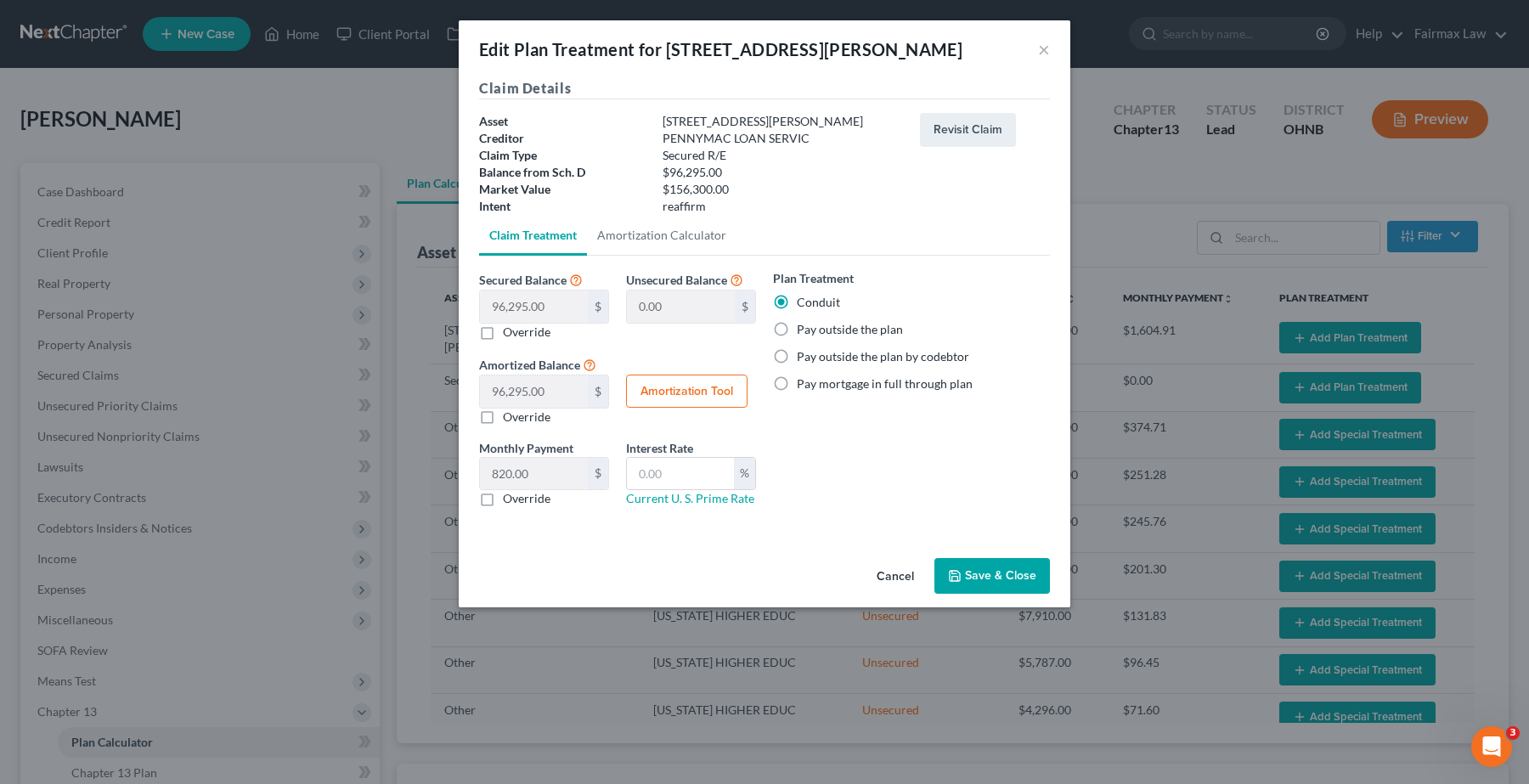
click at [797, 329] on label "Pay outside the plan" at bounding box center [850, 329] width 106 height 17
click at [803, 329] on input "Pay outside the plan" at bounding box center [809, 326] width 11 height 11
radio input "true"
click at [797, 332] on label "Pay outside the plan" at bounding box center [850, 329] width 106 height 17
click at [803, 332] on input "Pay outside the plan" at bounding box center [809, 326] width 11 height 11
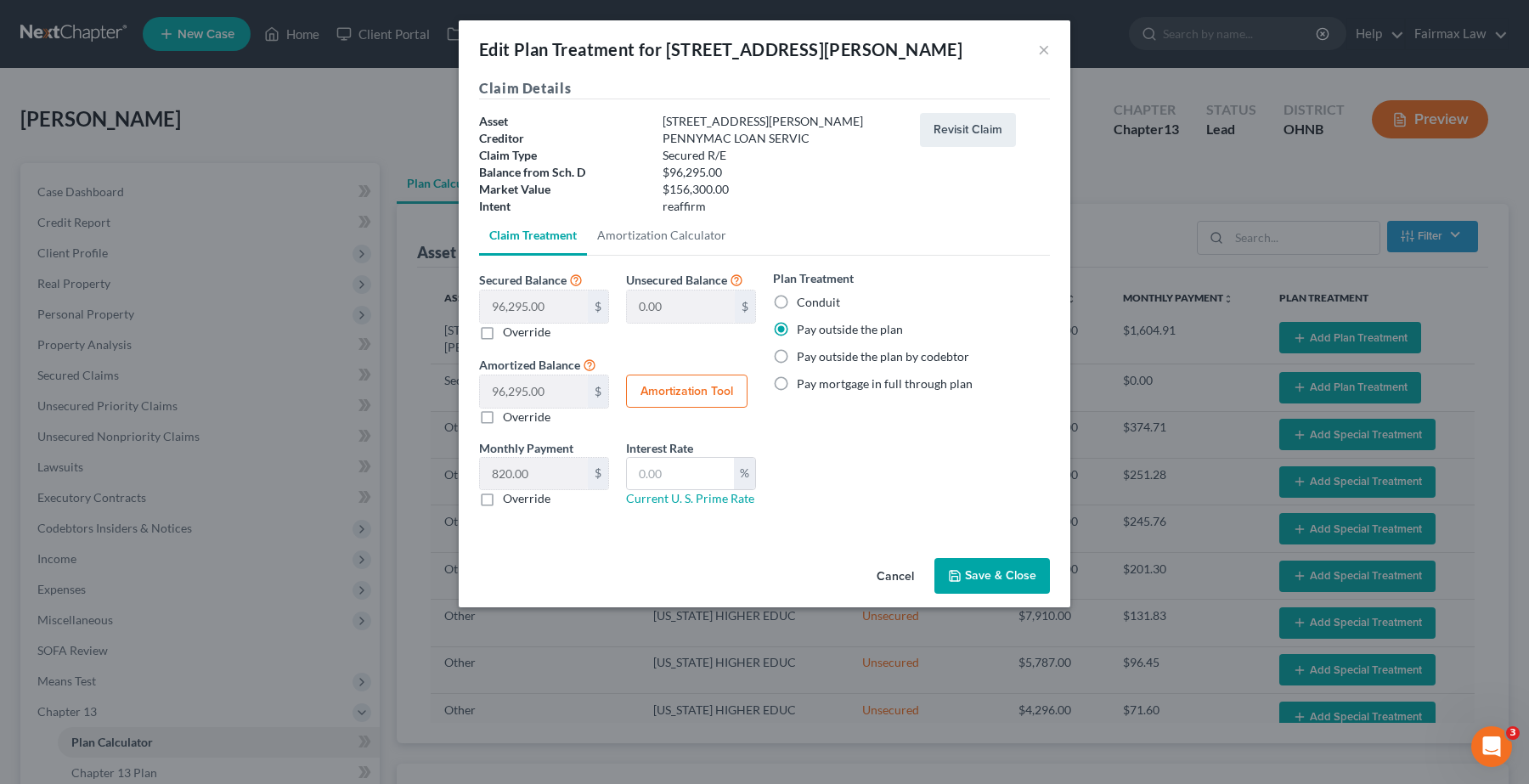
click at [797, 332] on label "Pay outside the plan" at bounding box center [850, 329] width 106 height 17
click at [803, 332] on input "Pay outside the plan" at bounding box center [809, 326] width 11 height 11
click at [1003, 586] on button "Save & Close" at bounding box center [992, 575] width 116 height 36
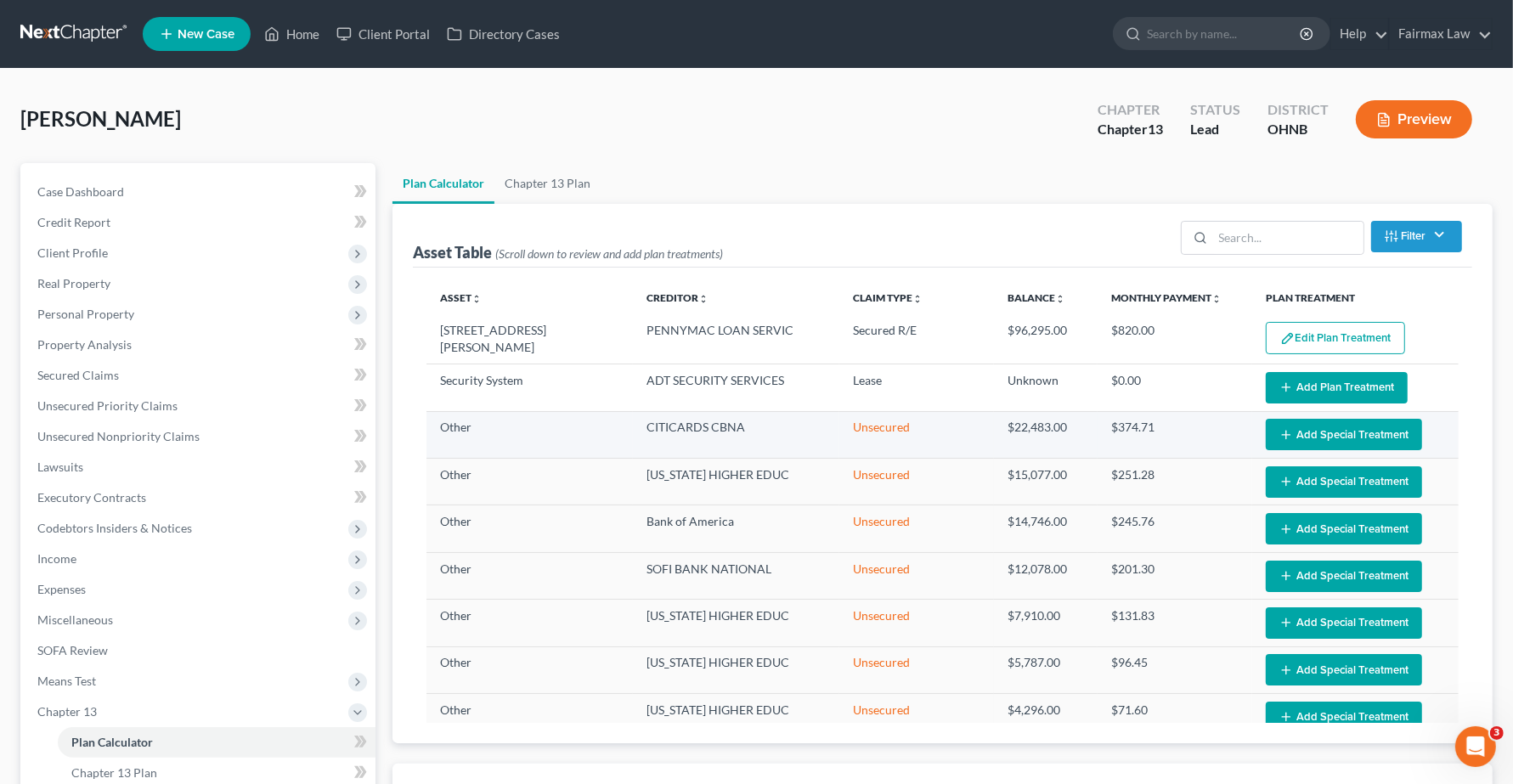
select select "59"
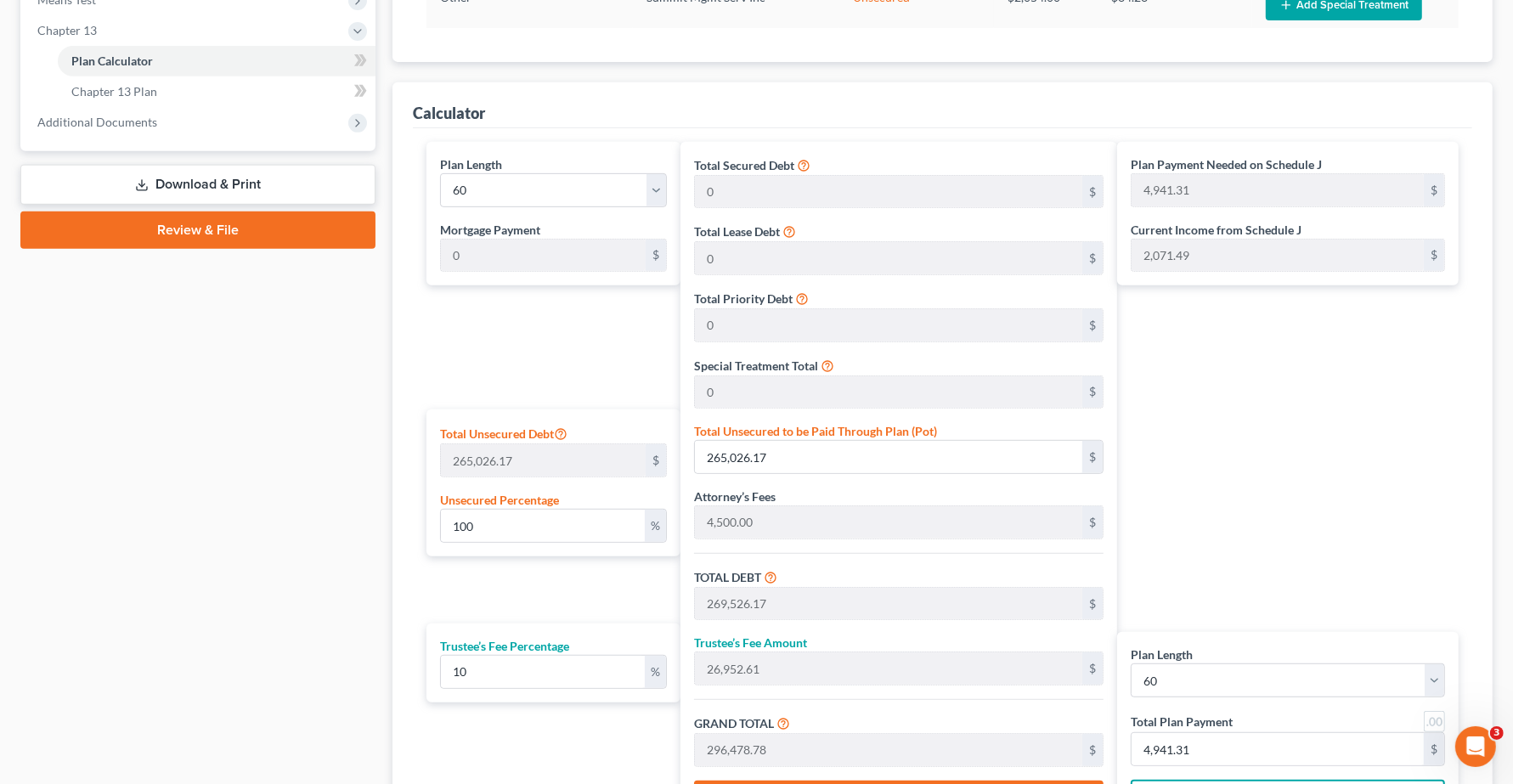
scroll to position [342, 0]
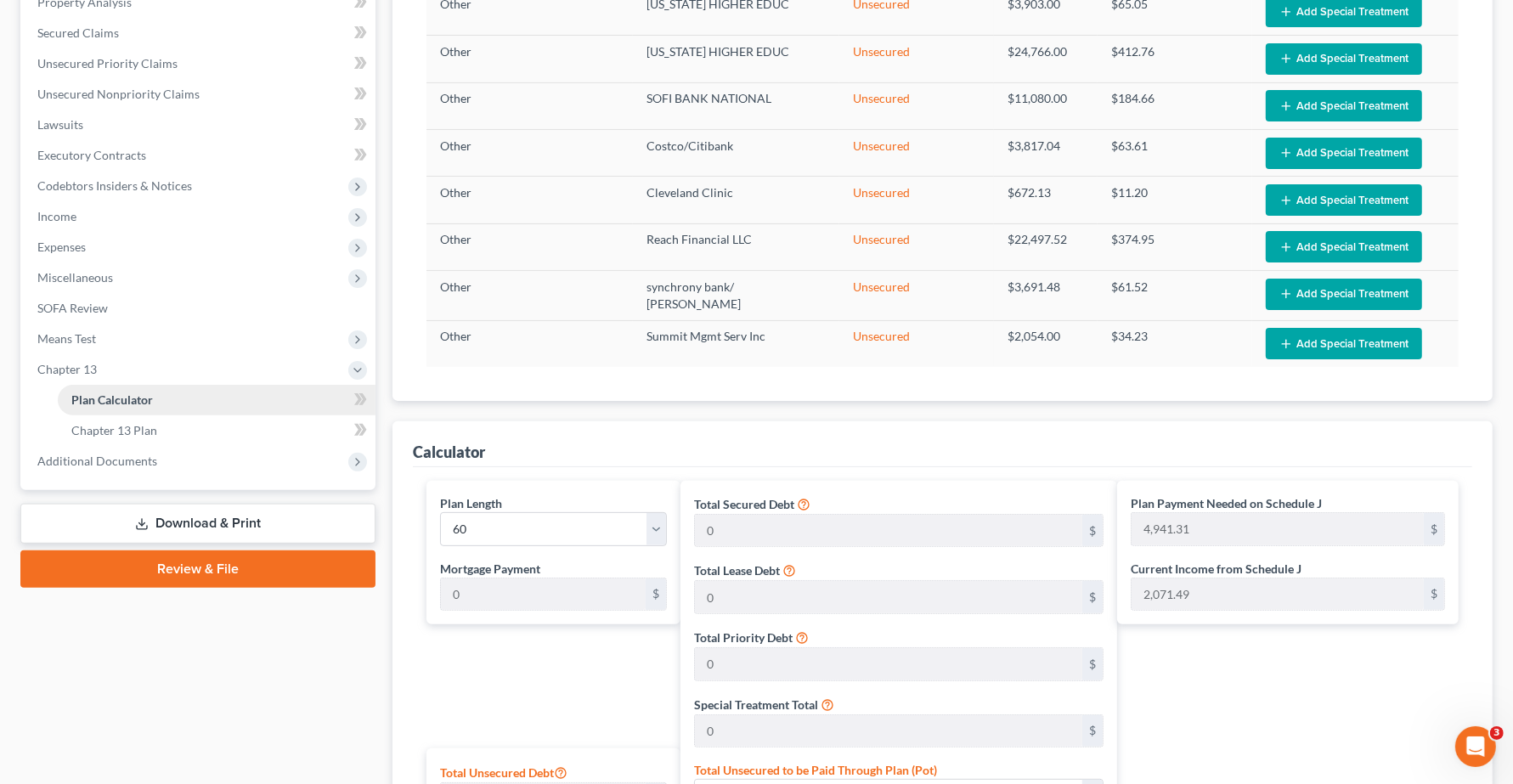
click at [120, 393] on span "Plan Calculator" at bounding box center [112, 399] width 82 height 14
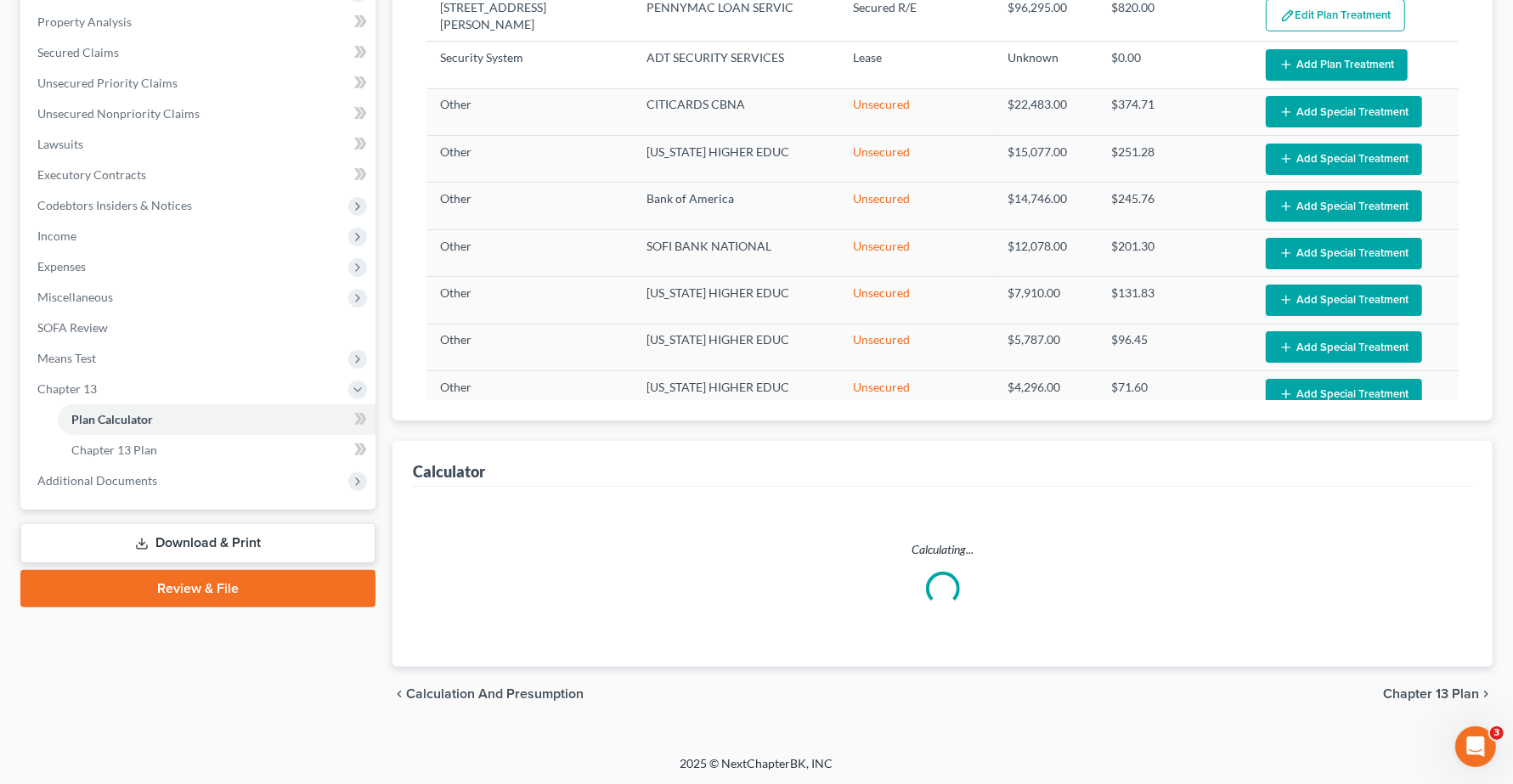
select select "59"
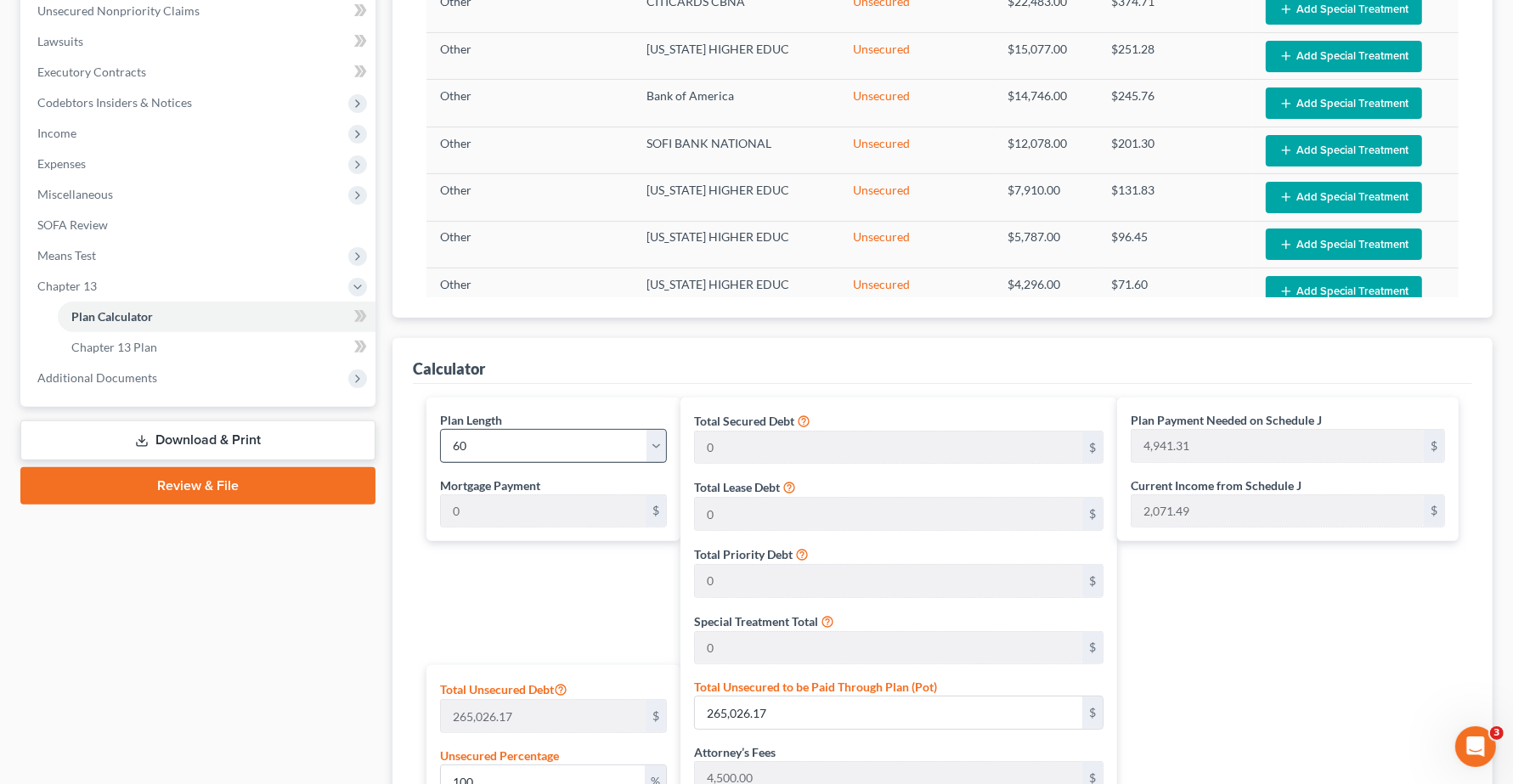
scroll to position [342, 0]
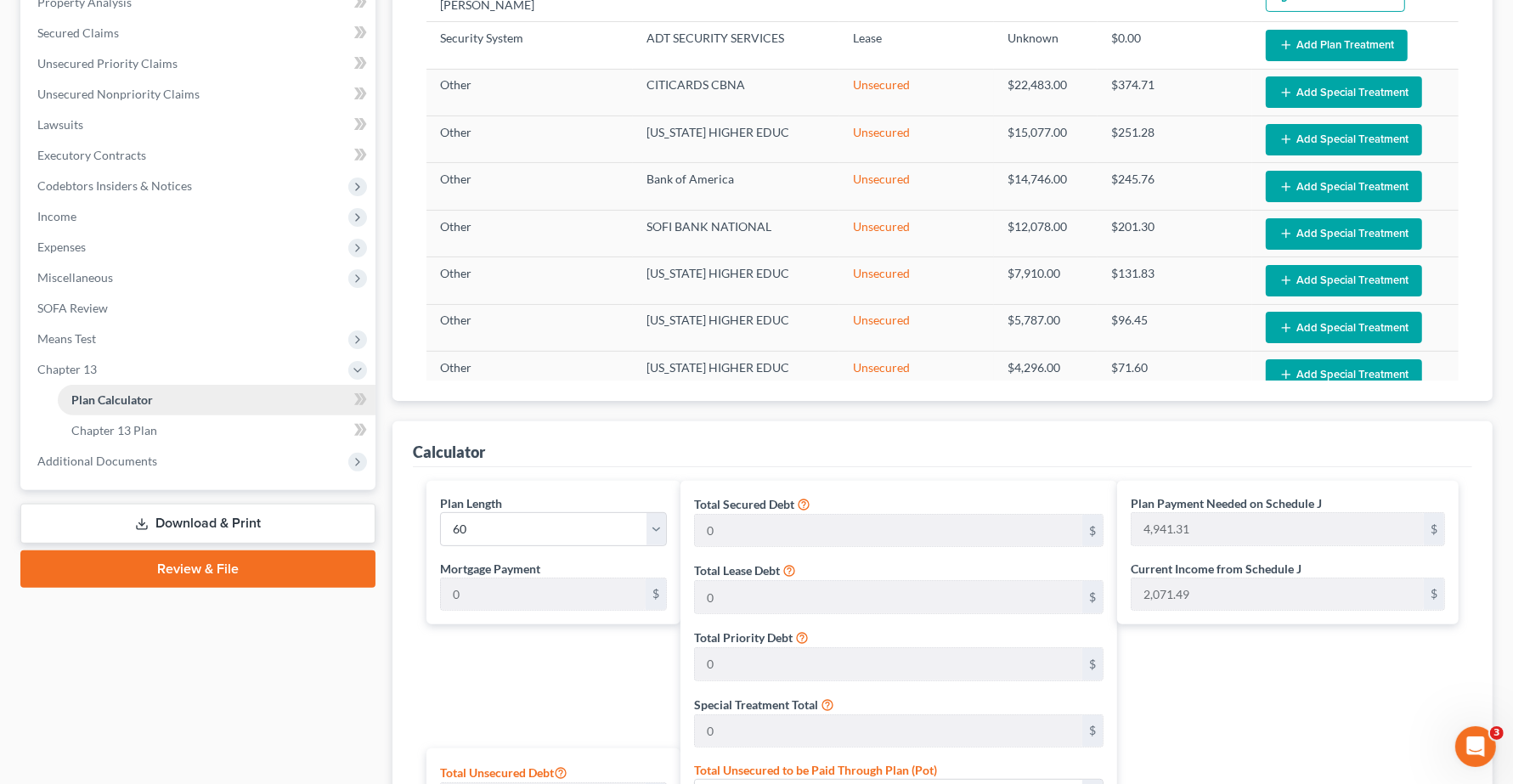
click at [132, 397] on span "Plan Calculator" at bounding box center [112, 399] width 82 height 14
click at [74, 342] on span "Means Test" at bounding box center [199, 338] width 352 height 30
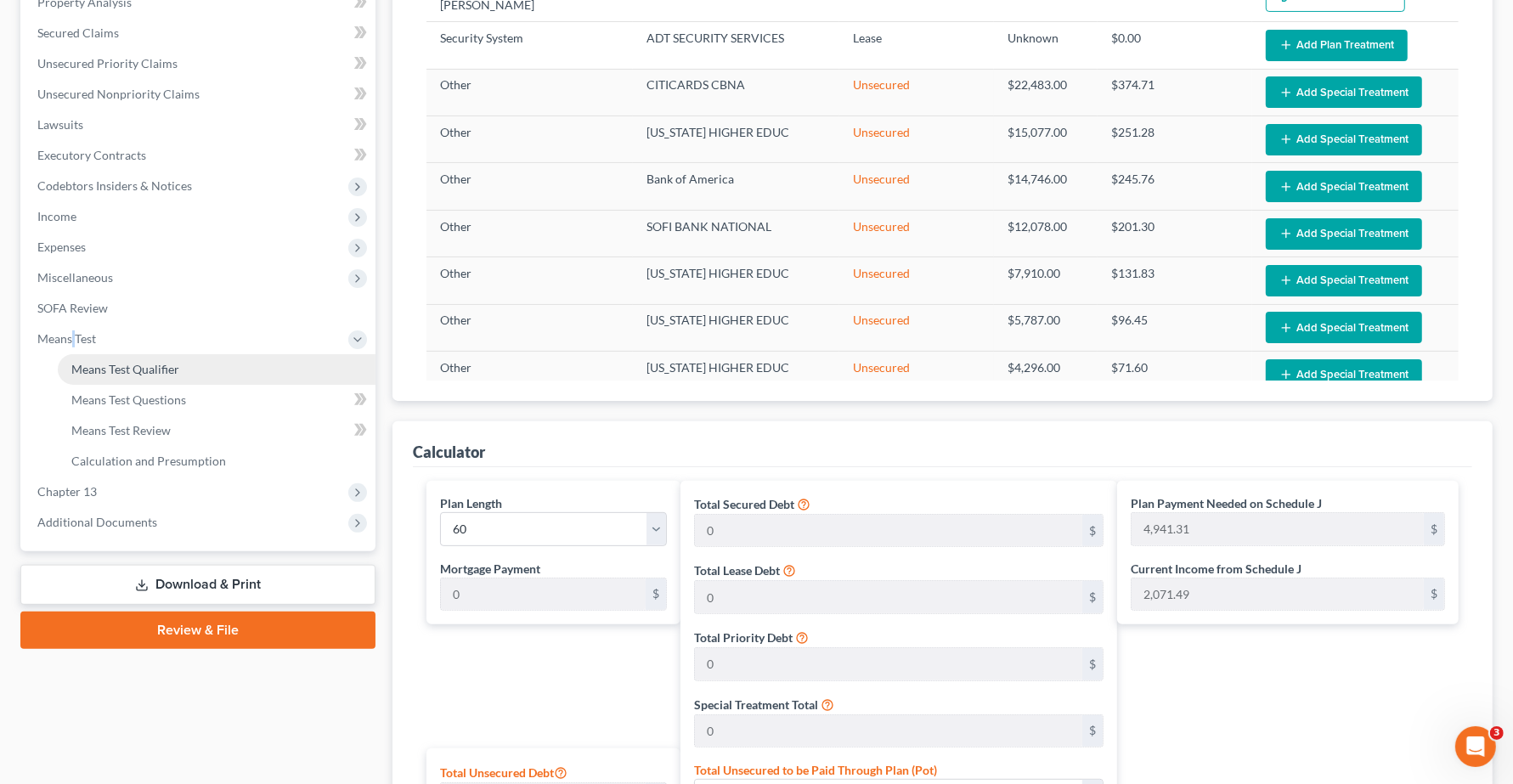
click at [77, 367] on span "Means Test Qualifier" at bounding box center [125, 368] width 108 height 14
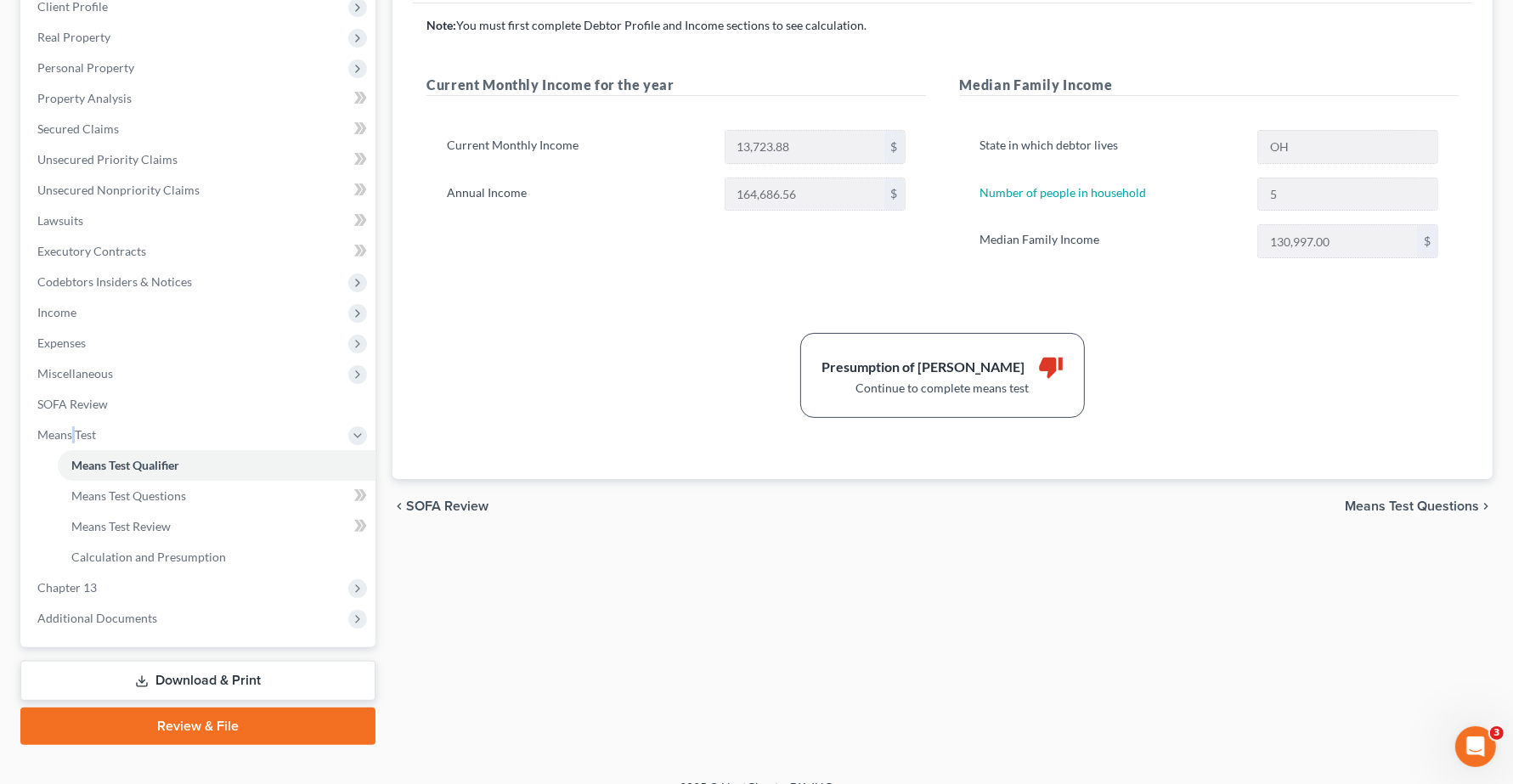
scroll to position [269, 0]
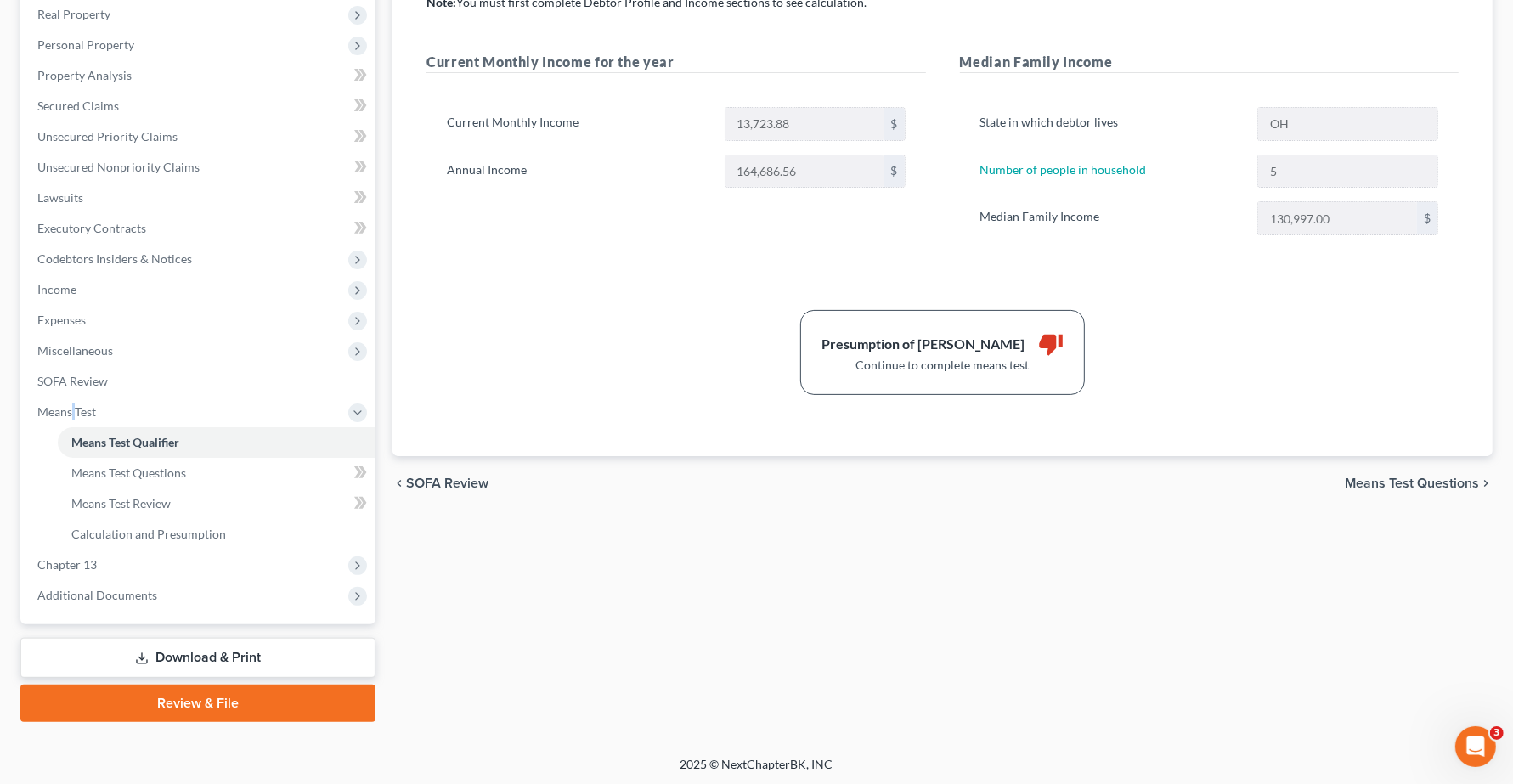
click at [1375, 481] on span "Means Test Questions" at bounding box center [1412, 483] width 134 height 13
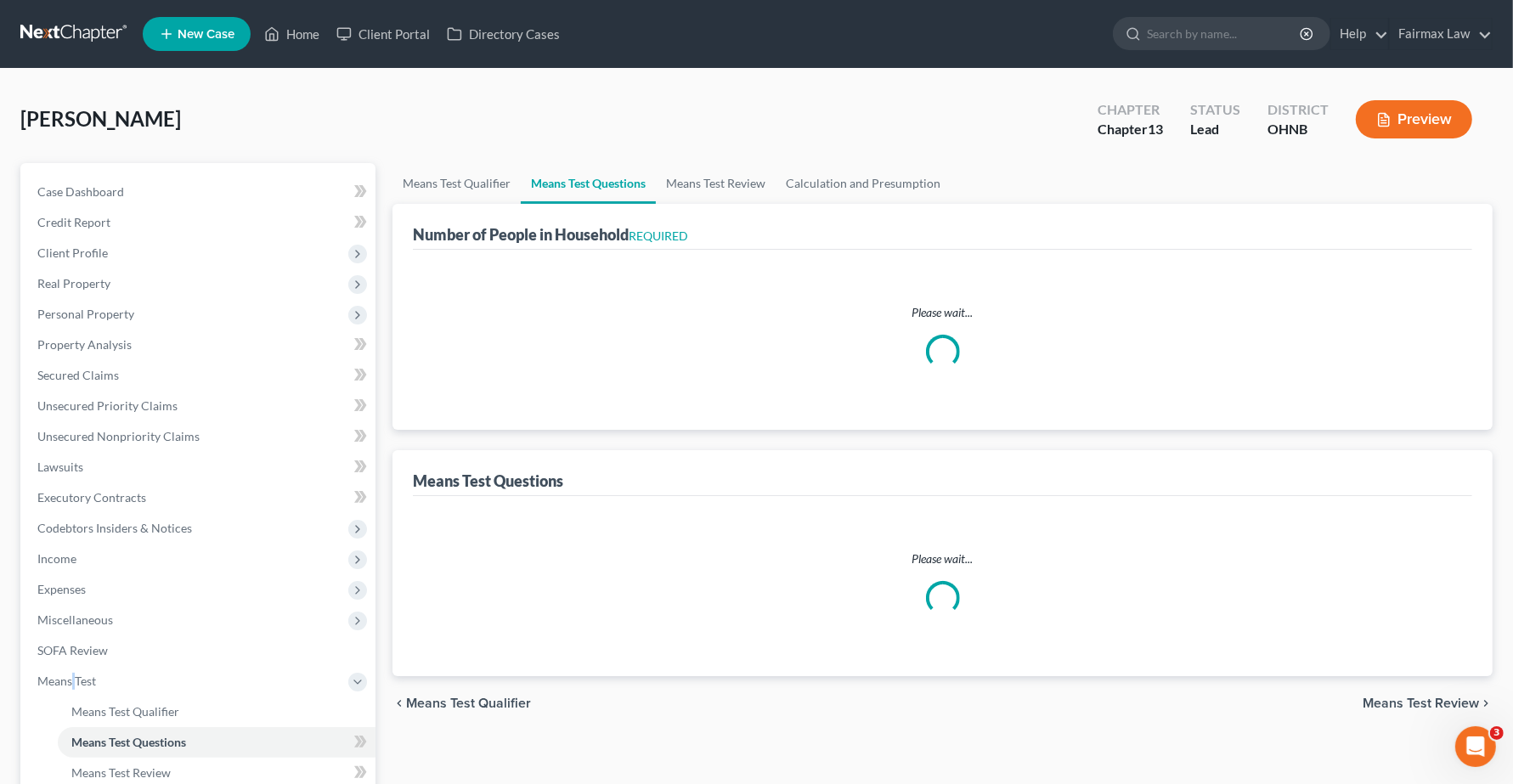
select select "0"
select select "60"
select select "1"
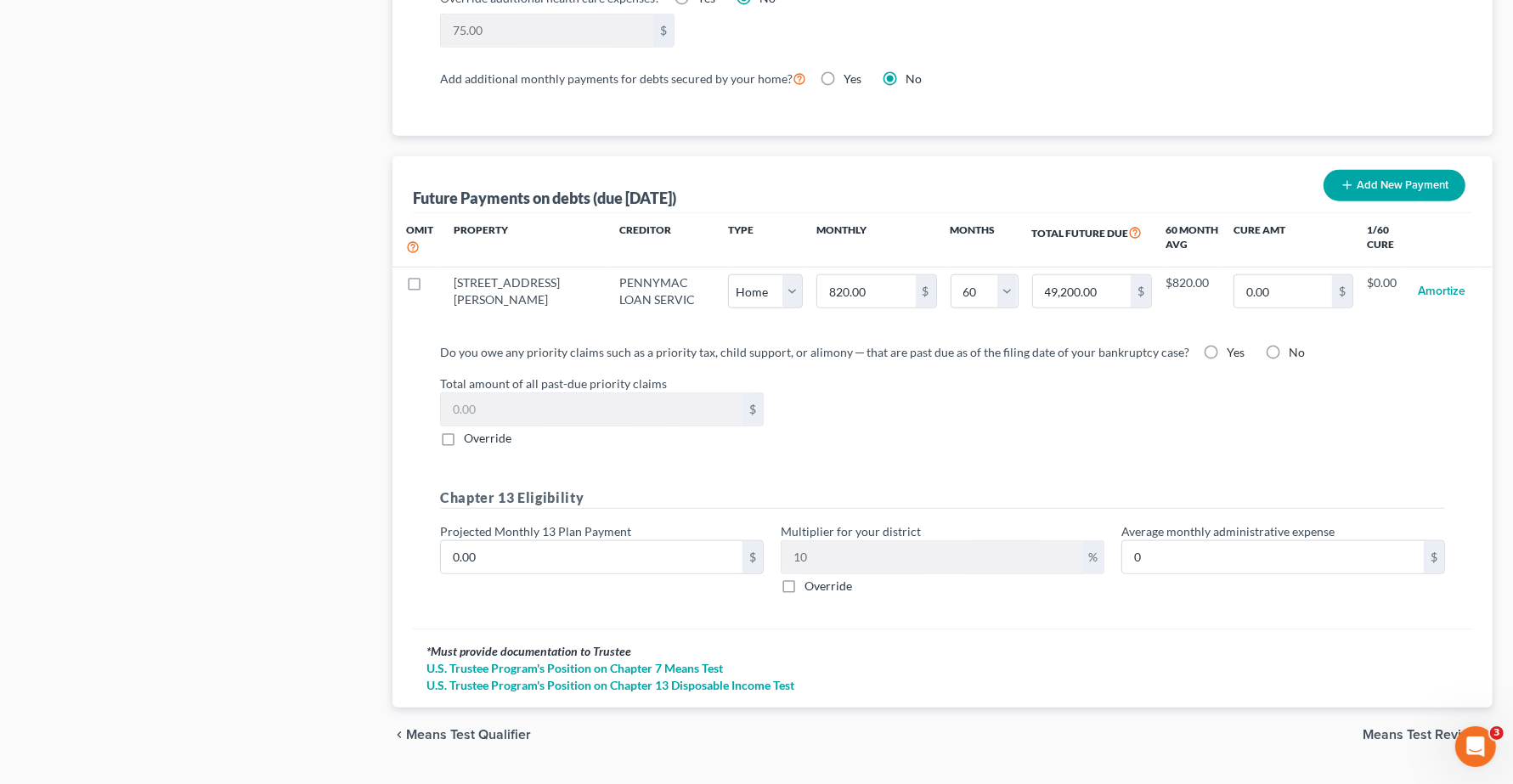
scroll to position [1598, 0]
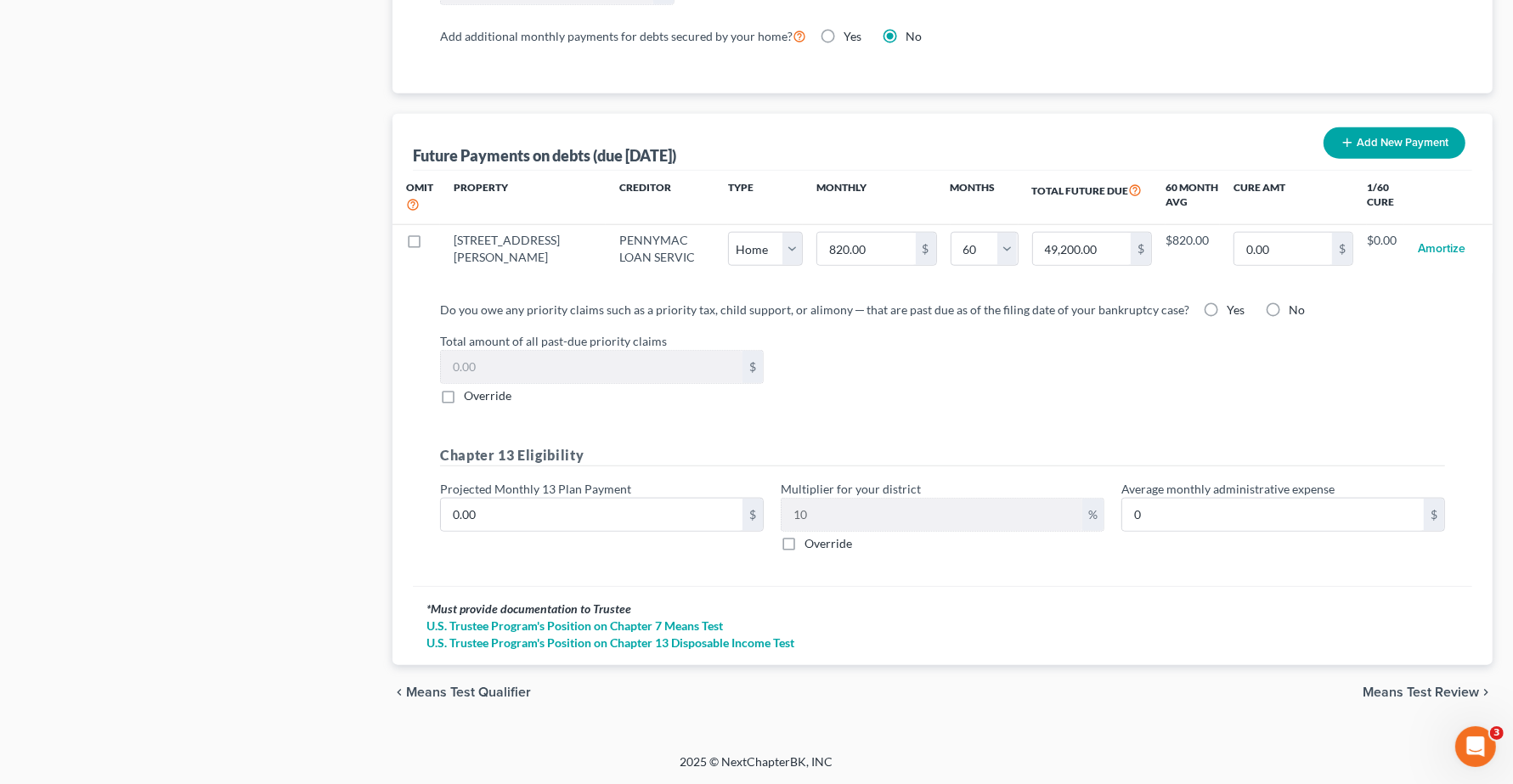
click at [1386, 688] on span "Means Test Review" at bounding box center [1420, 692] width 117 height 13
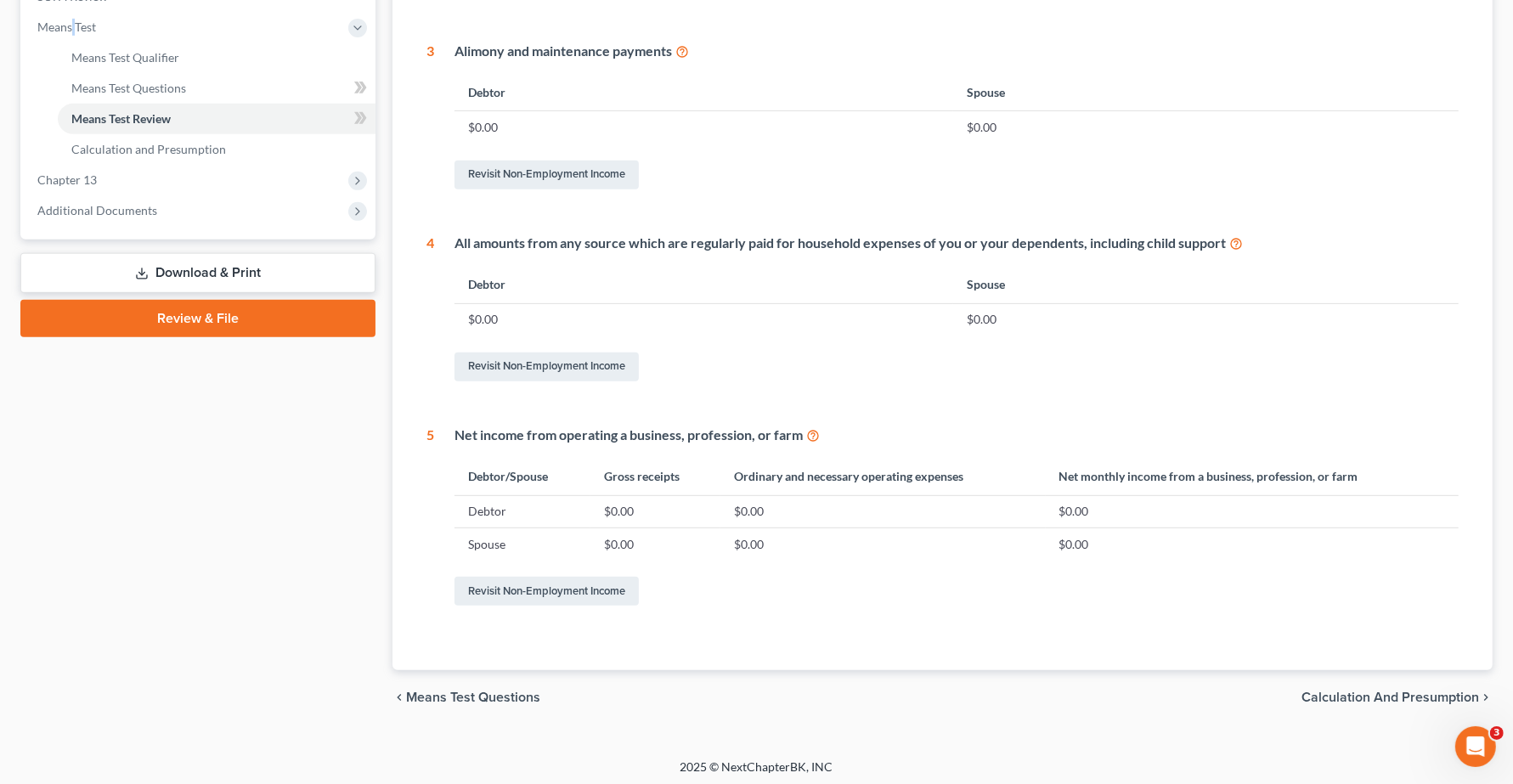
scroll to position [658, 0]
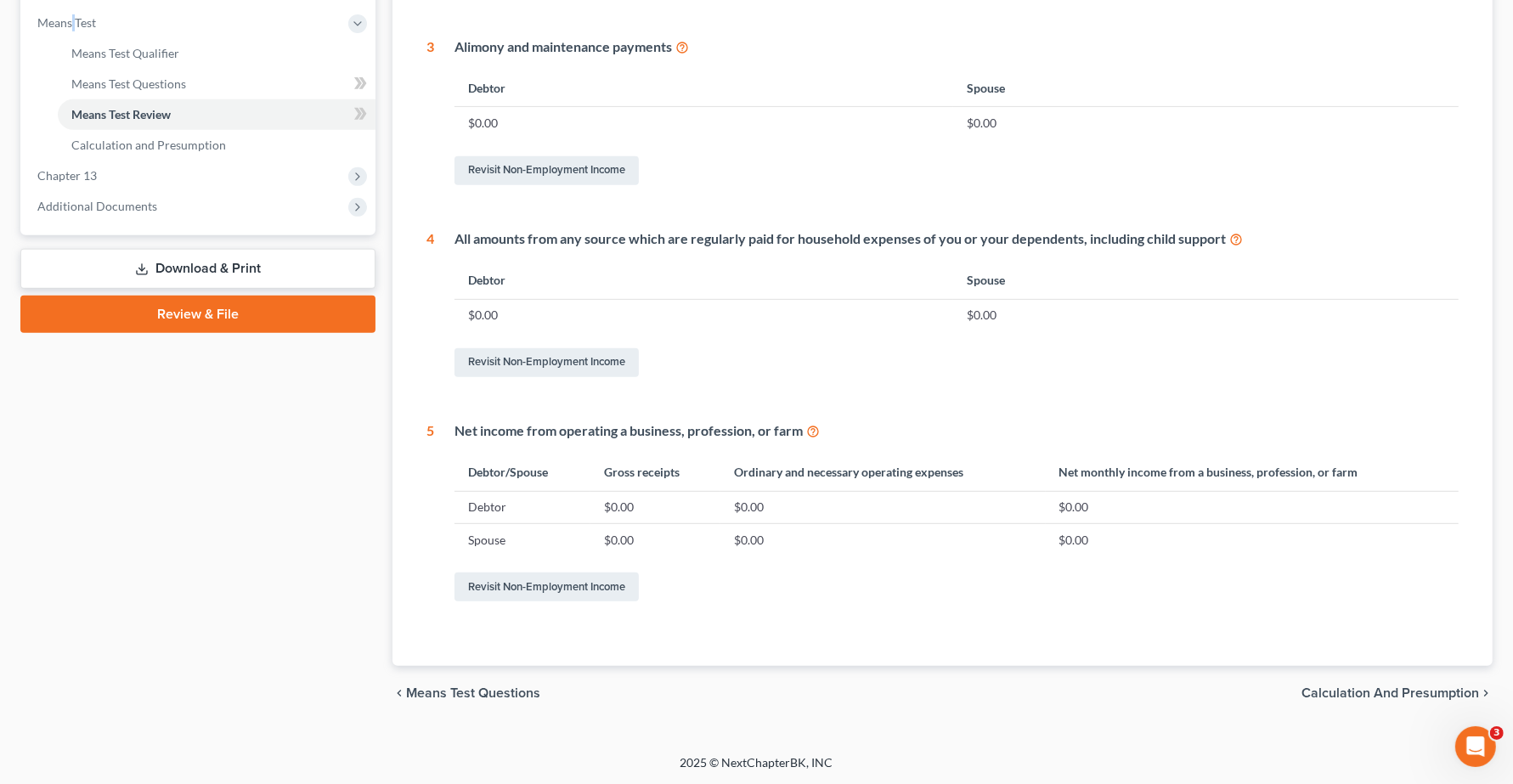
click at [1421, 697] on span "Calculation and Presumption" at bounding box center [1390, 693] width 177 height 13
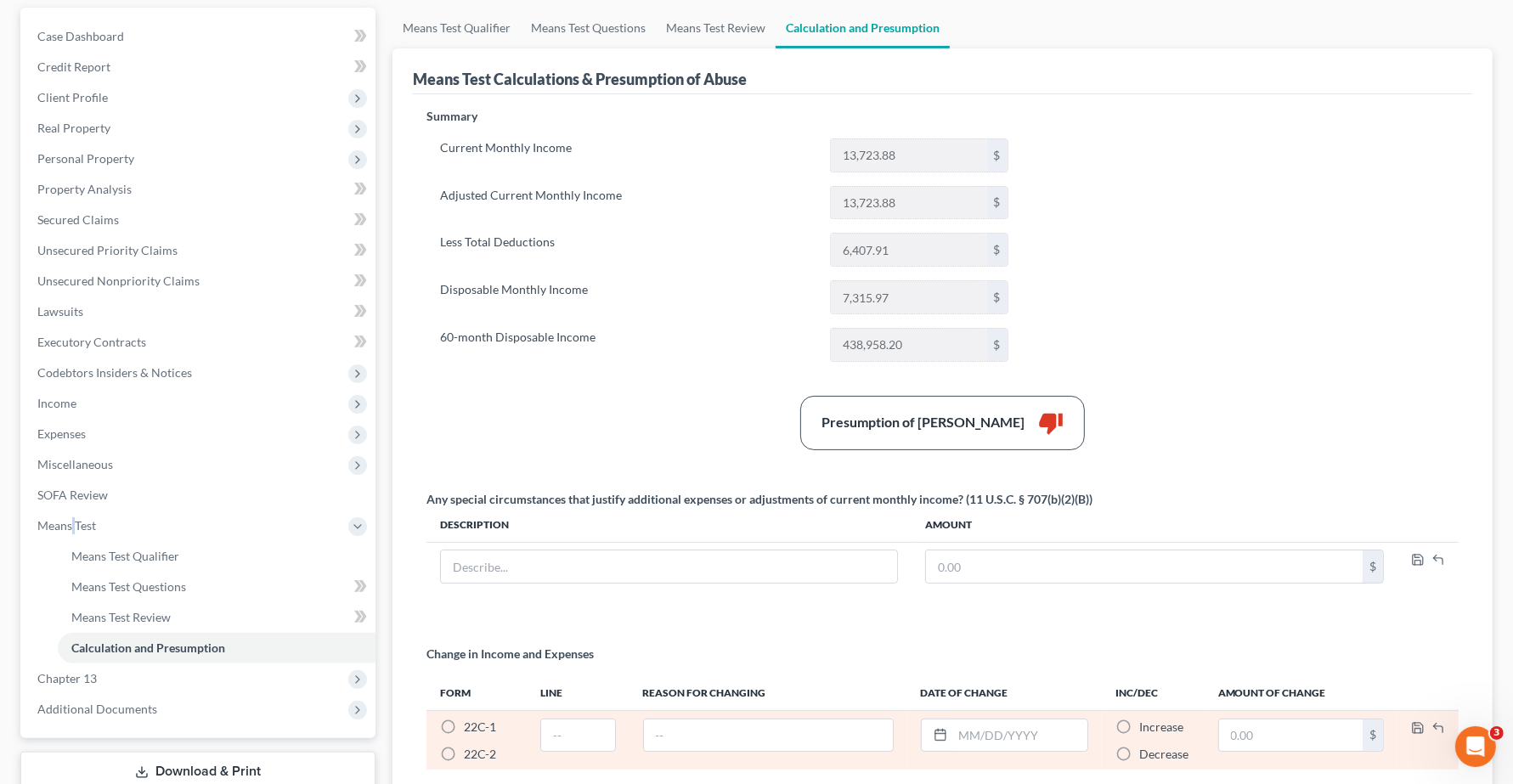
scroll to position [316, 0]
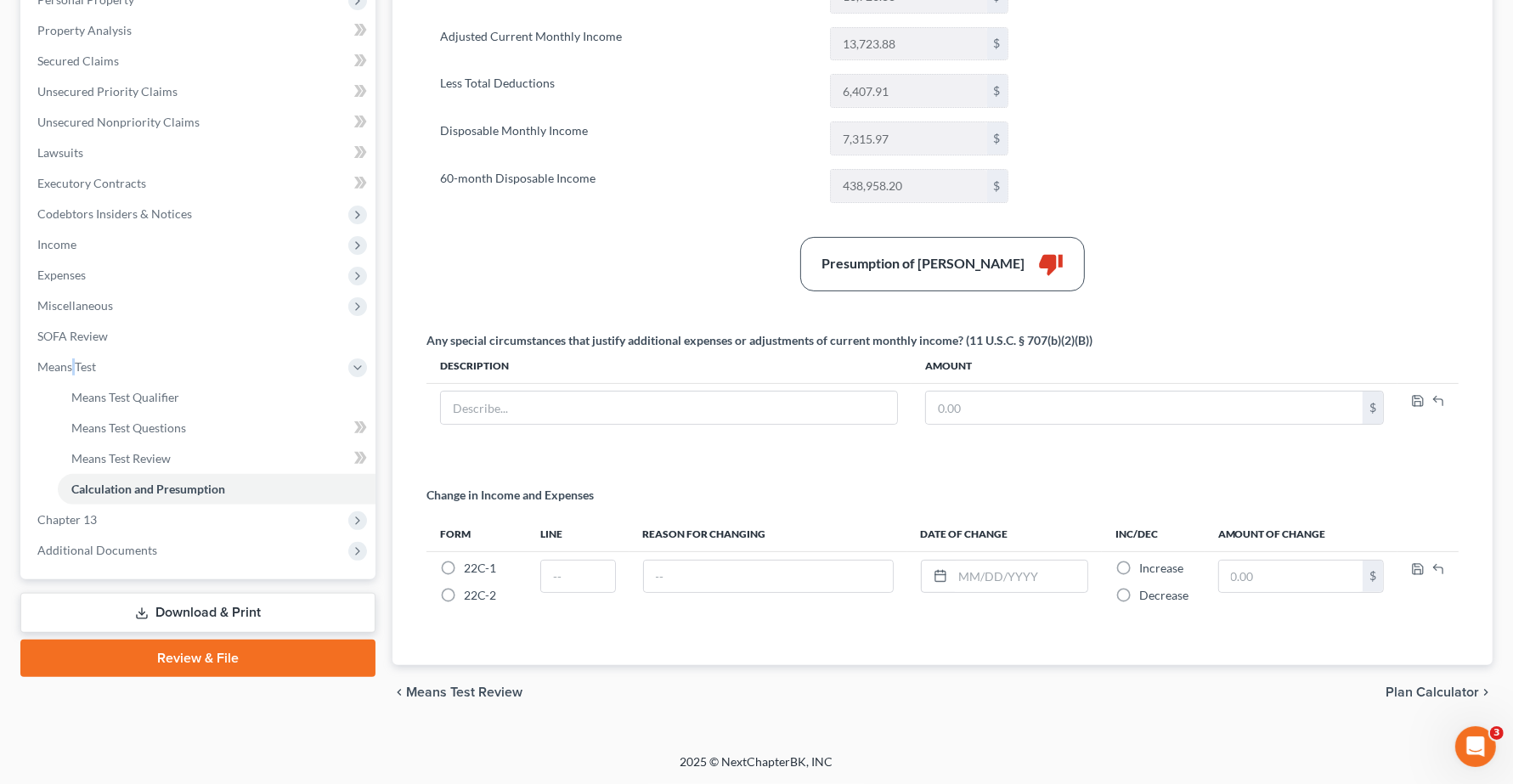
click at [489, 689] on span "Means Test Review" at bounding box center [464, 692] width 117 height 13
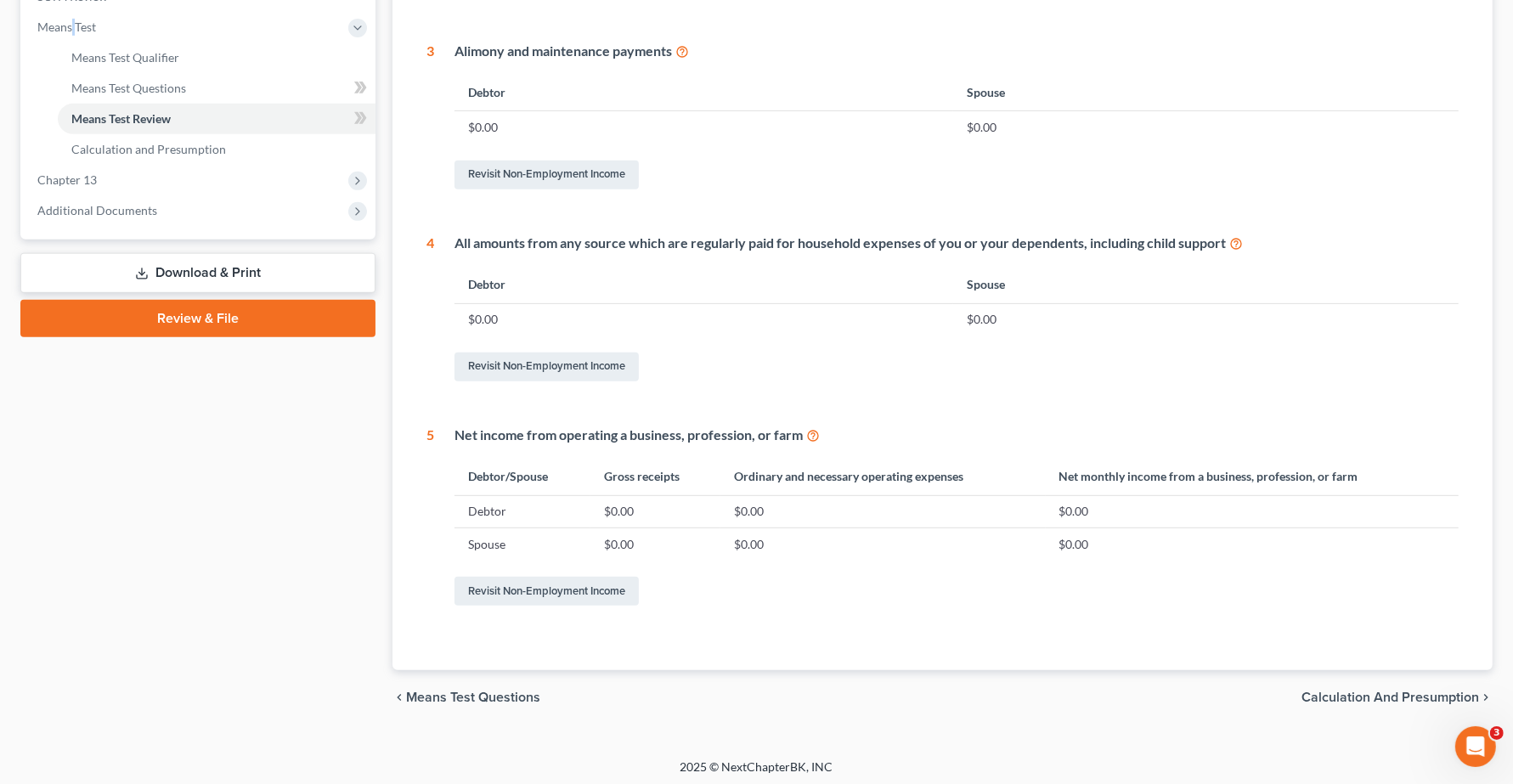
scroll to position [658, 0]
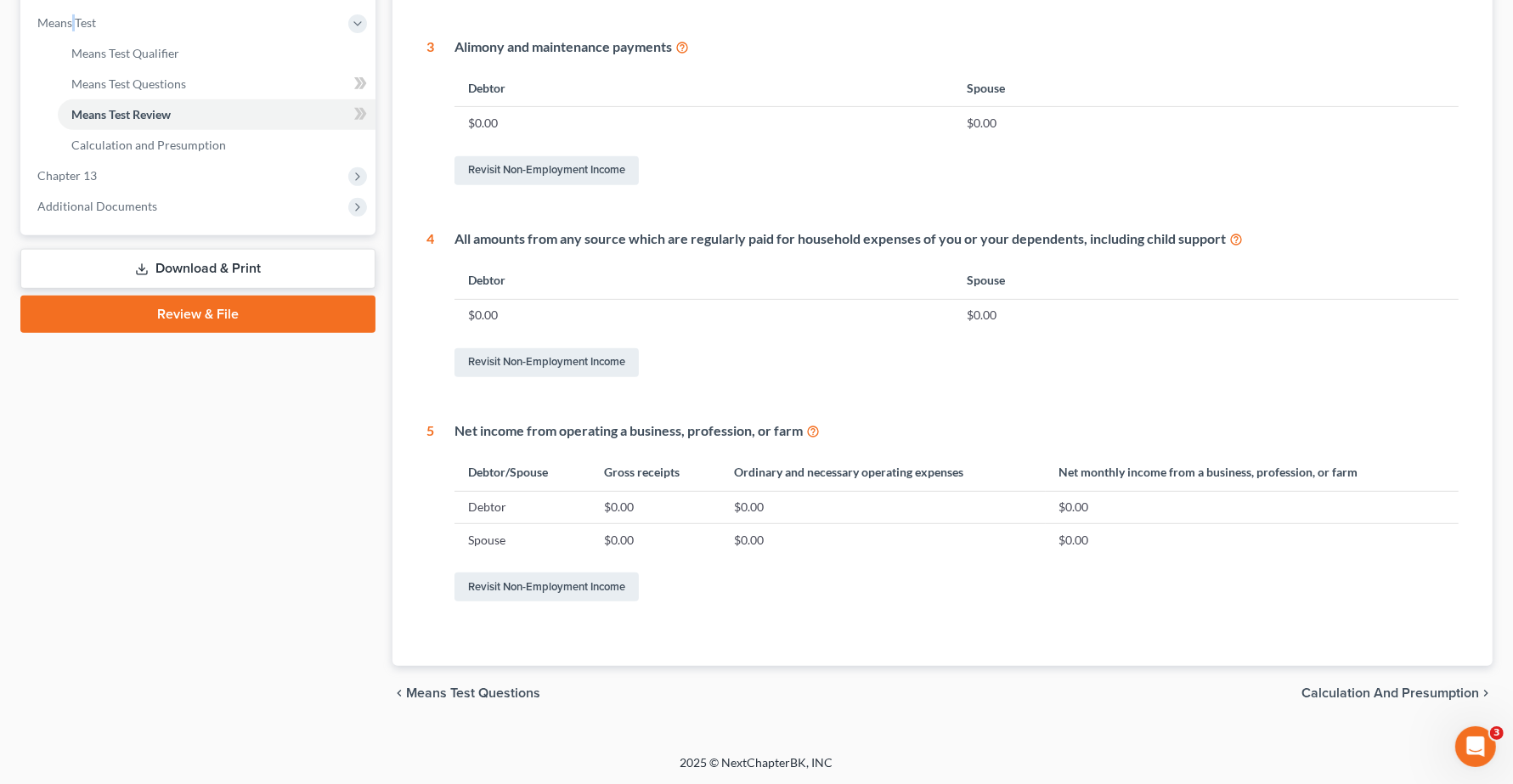
click at [500, 692] on span "Means Test Questions" at bounding box center [472, 693] width 134 height 13
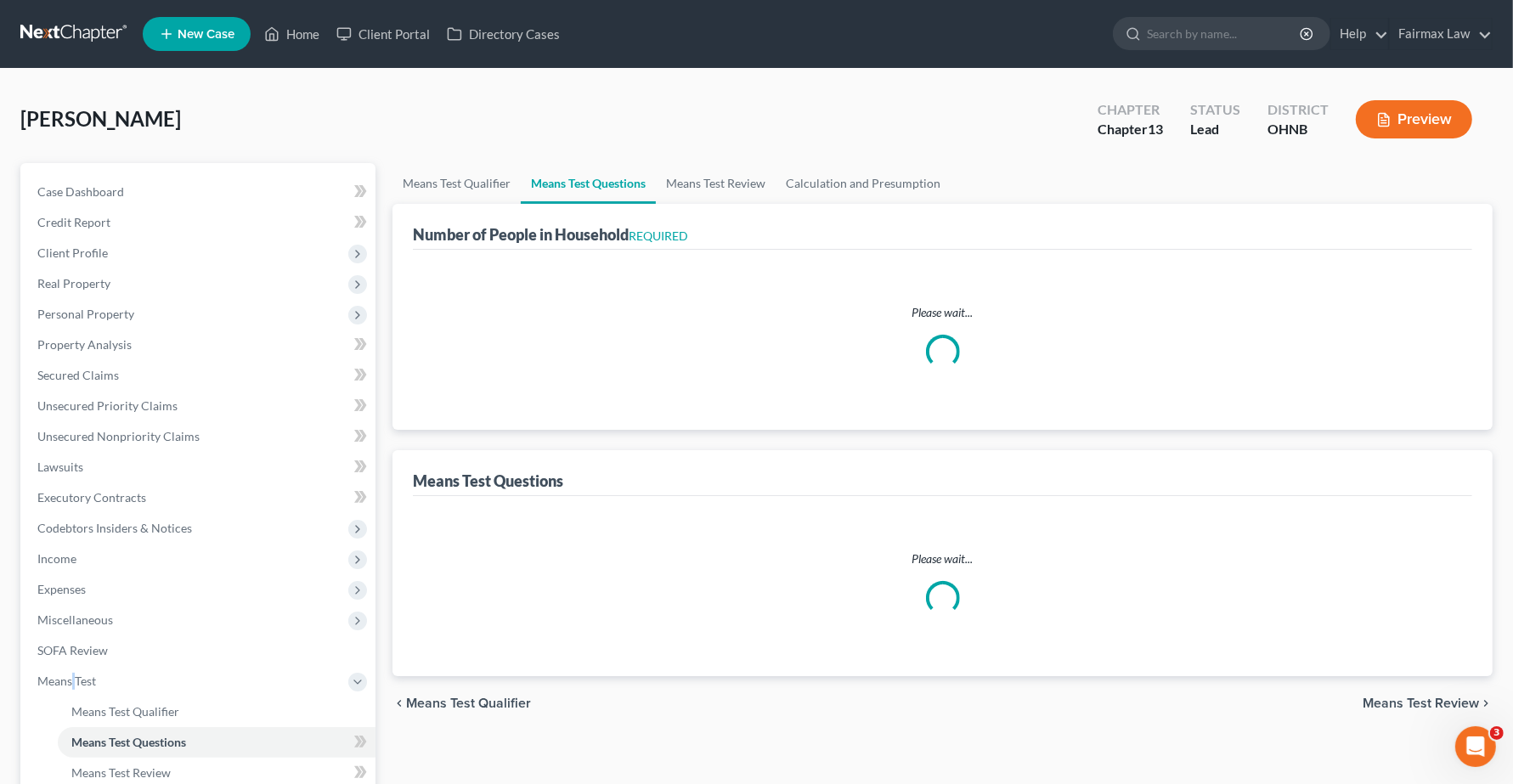
select select "0"
select select "60"
select select "1"
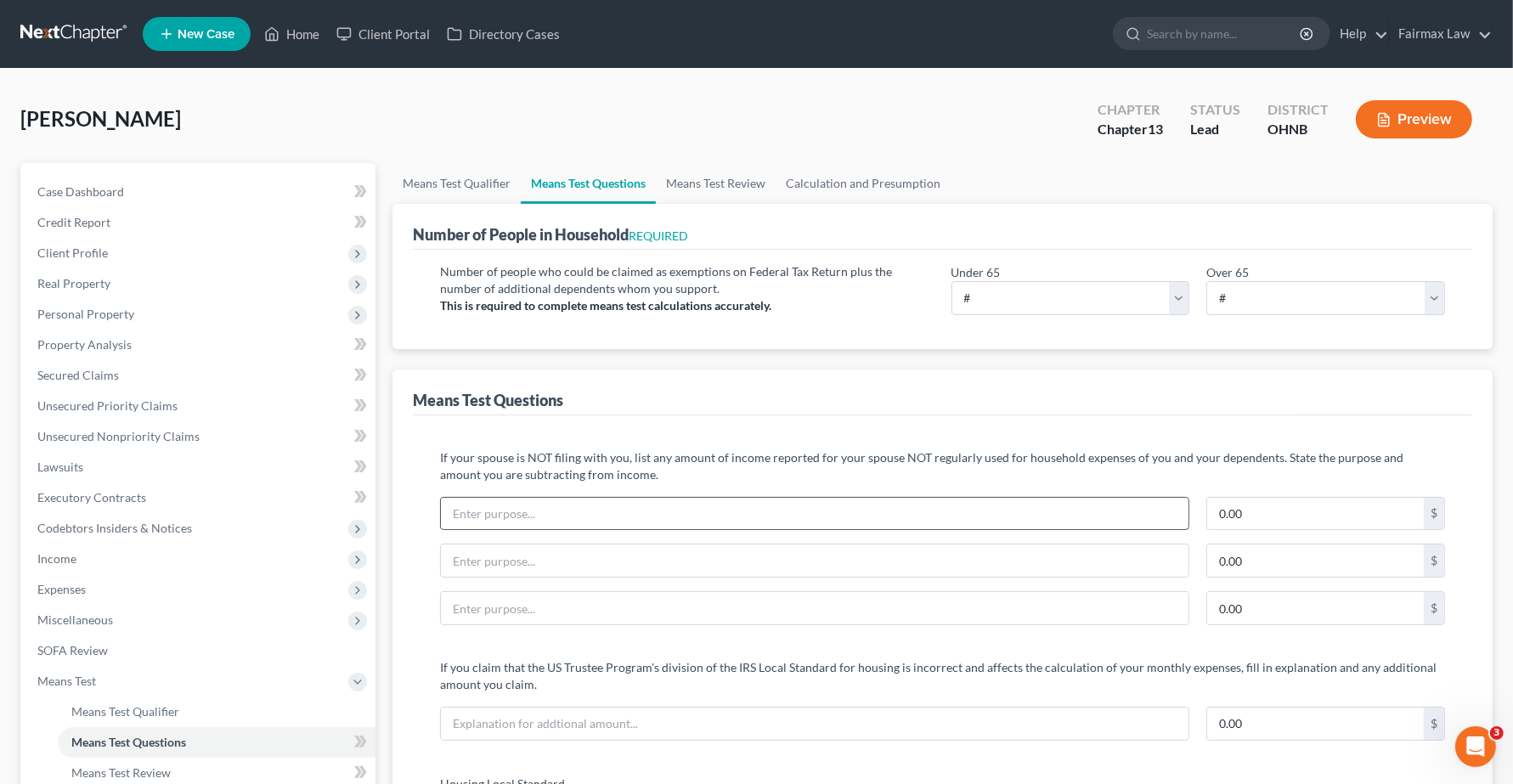
click at [500, 511] on input "text" at bounding box center [815, 514] width 747 height 32
type input "Spouse's car payment paid by spouse"
click at [1353, 516] on input "0.00" at bounding box center [1315, 514] width 216 height 32
type input "501.00"
type input "Spouse's debt service paid by spouse"
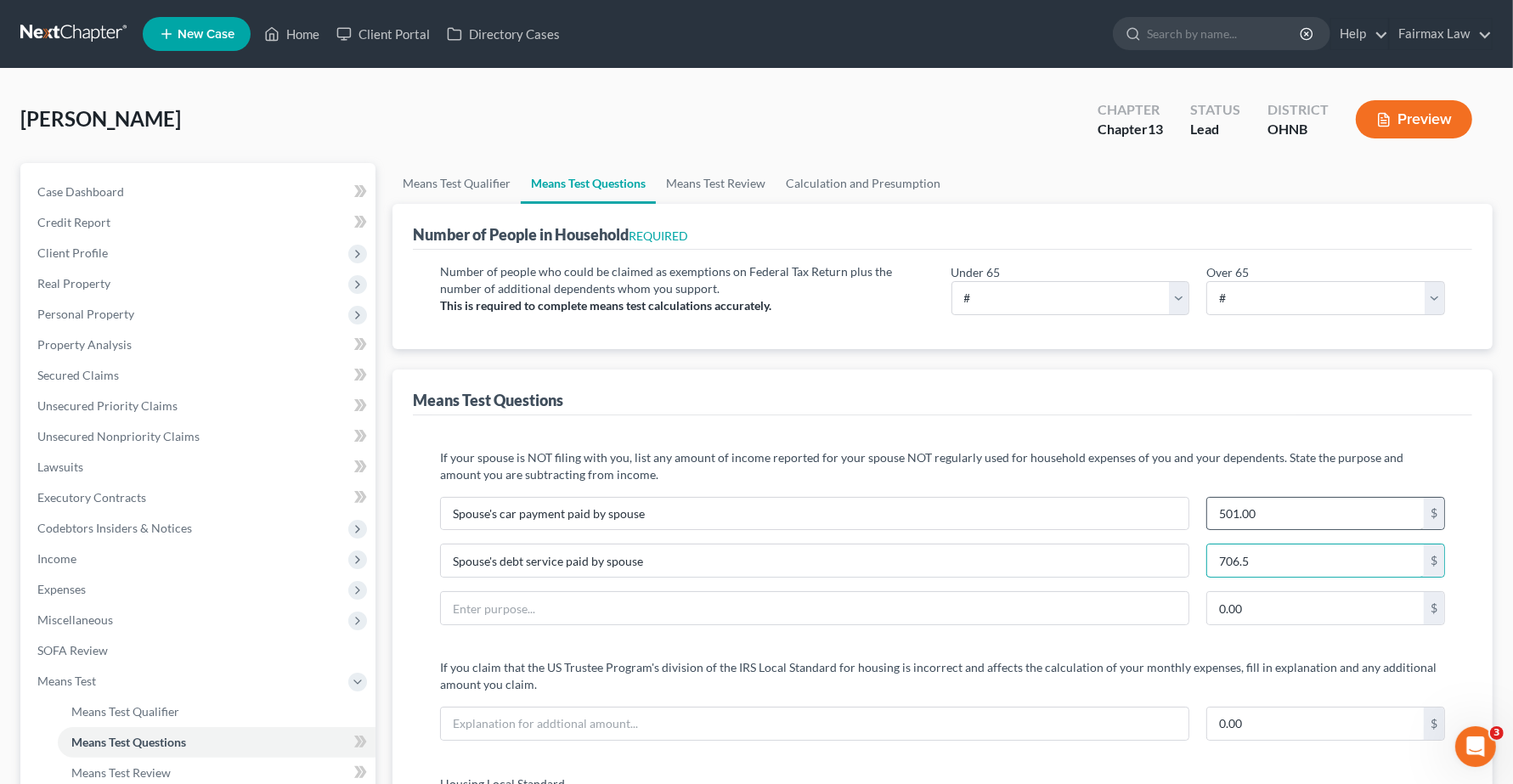
type input "706.51"
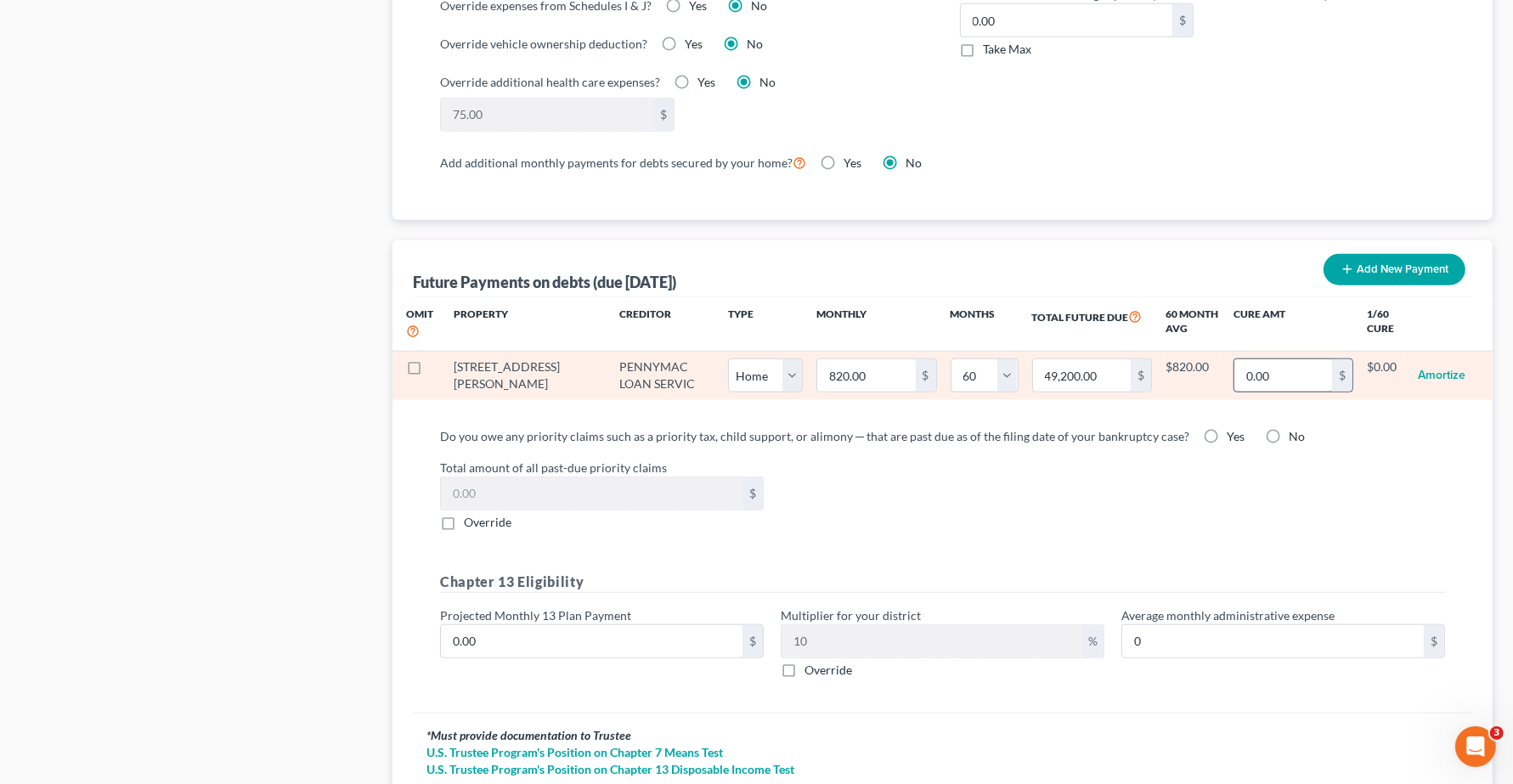
scroll to position [1598, 0]
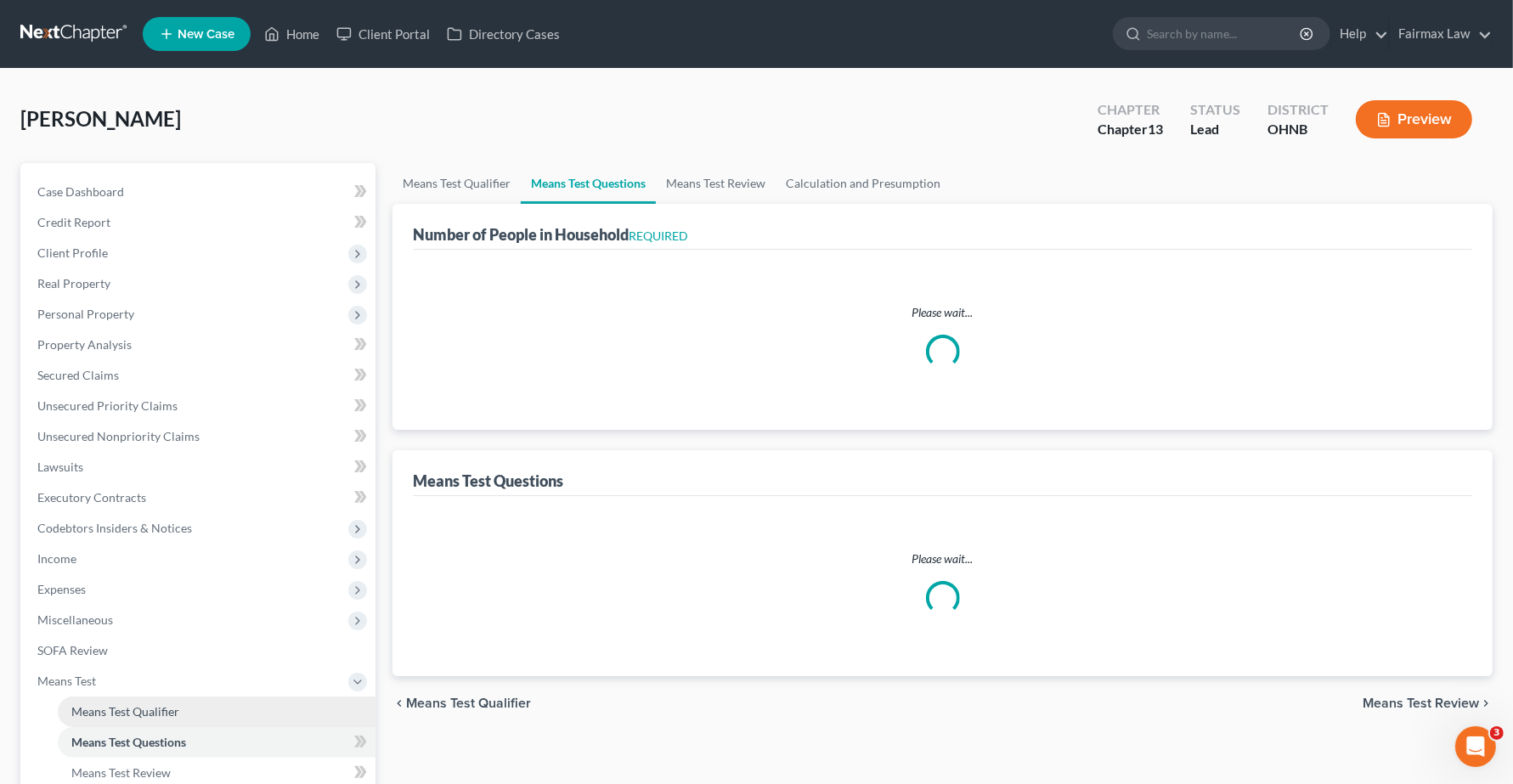
select select "0"
select select "60"
select select "1"
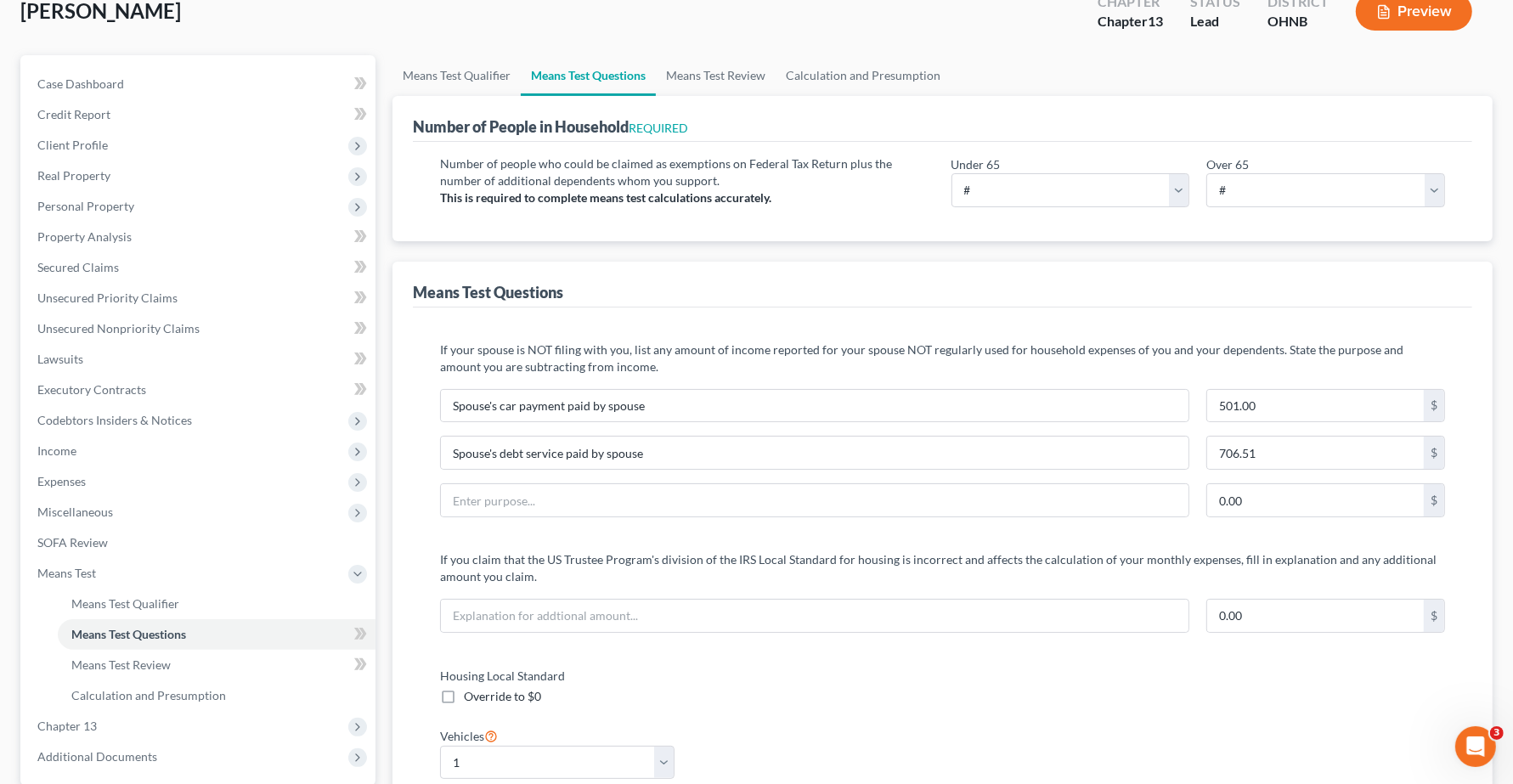
scroll to position [425, 0]
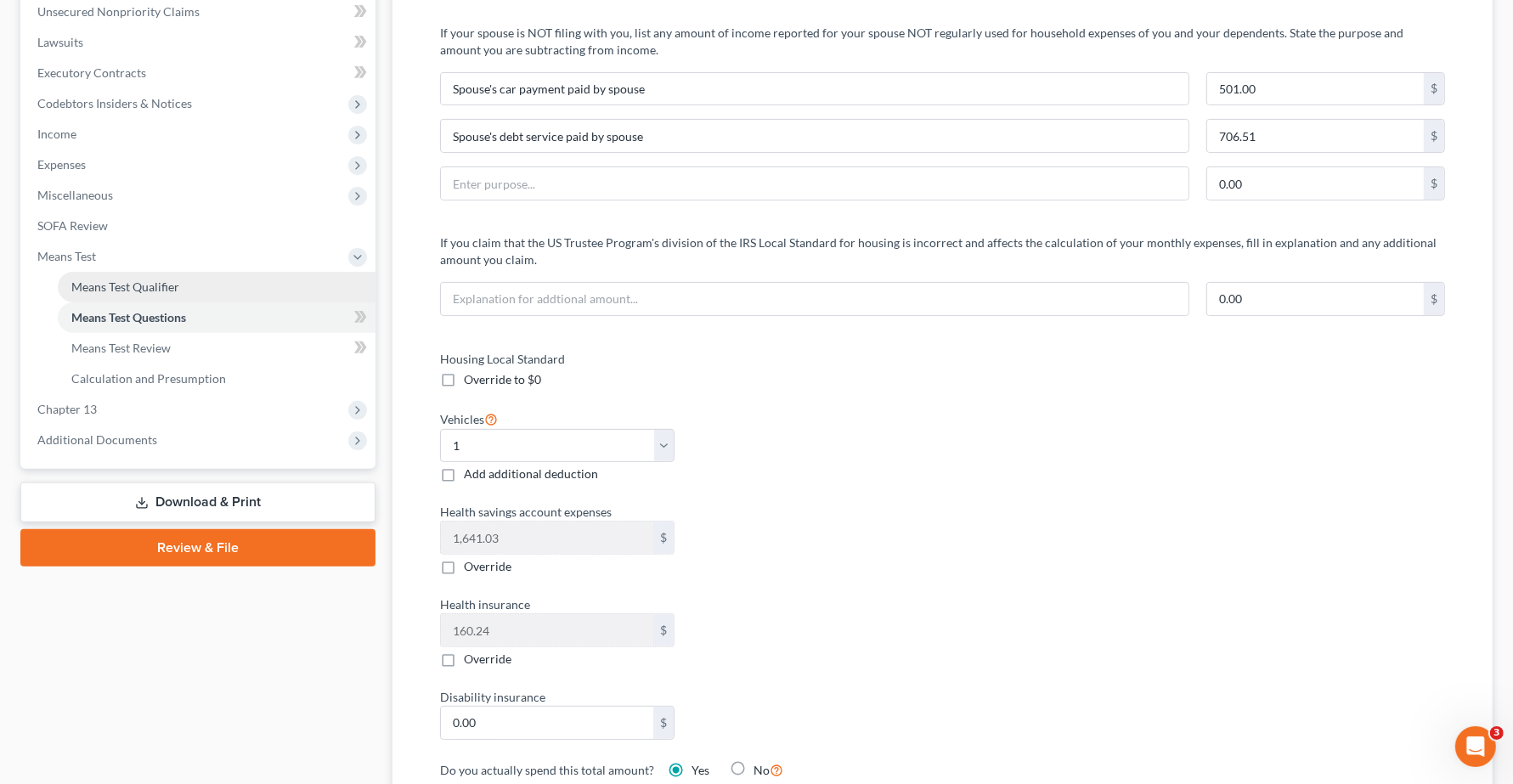
click at [119, 284] on span "Means Test Qualifier" at bounding box center [125, 286] width 108 height 14
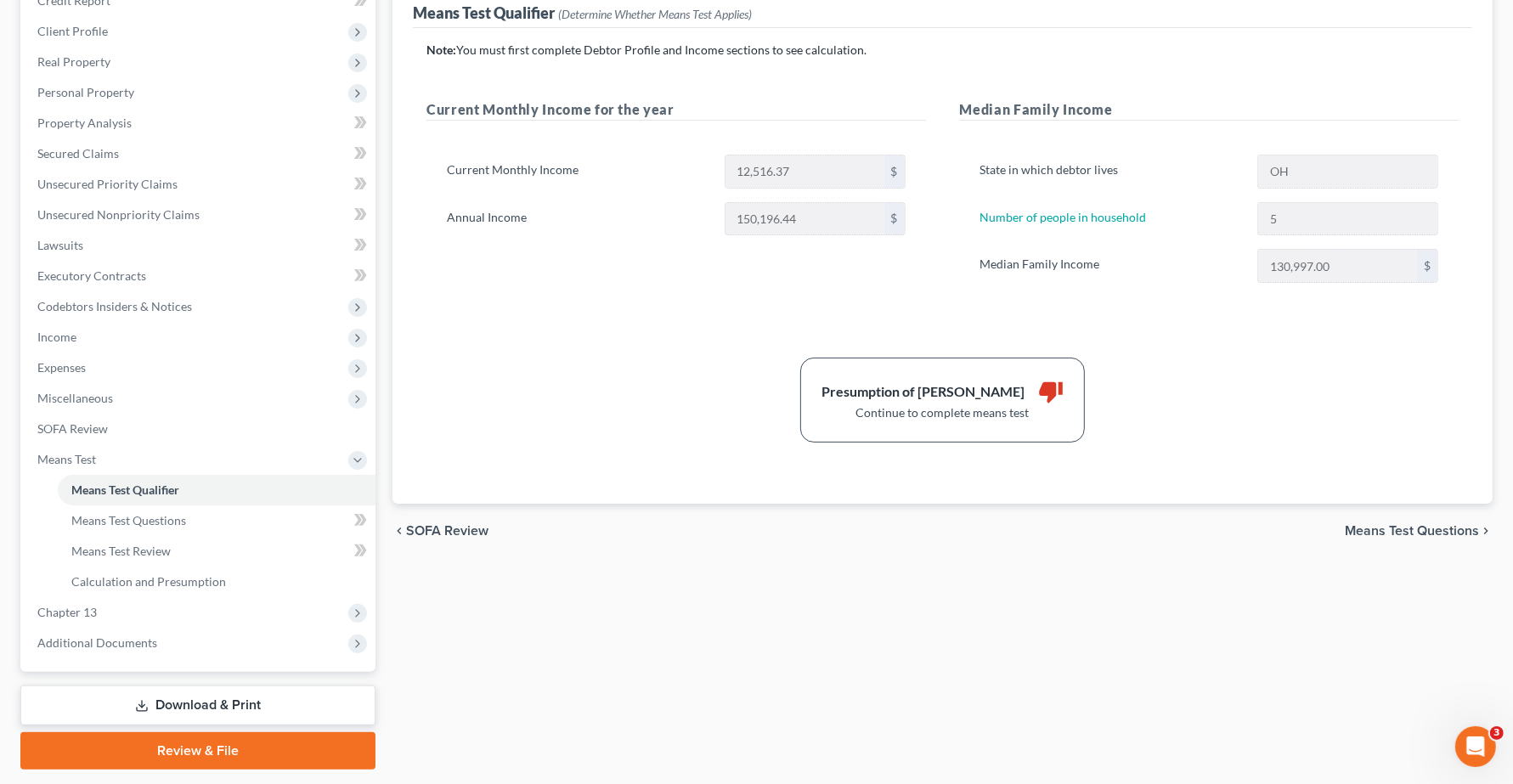
scroll to position [269, 0]
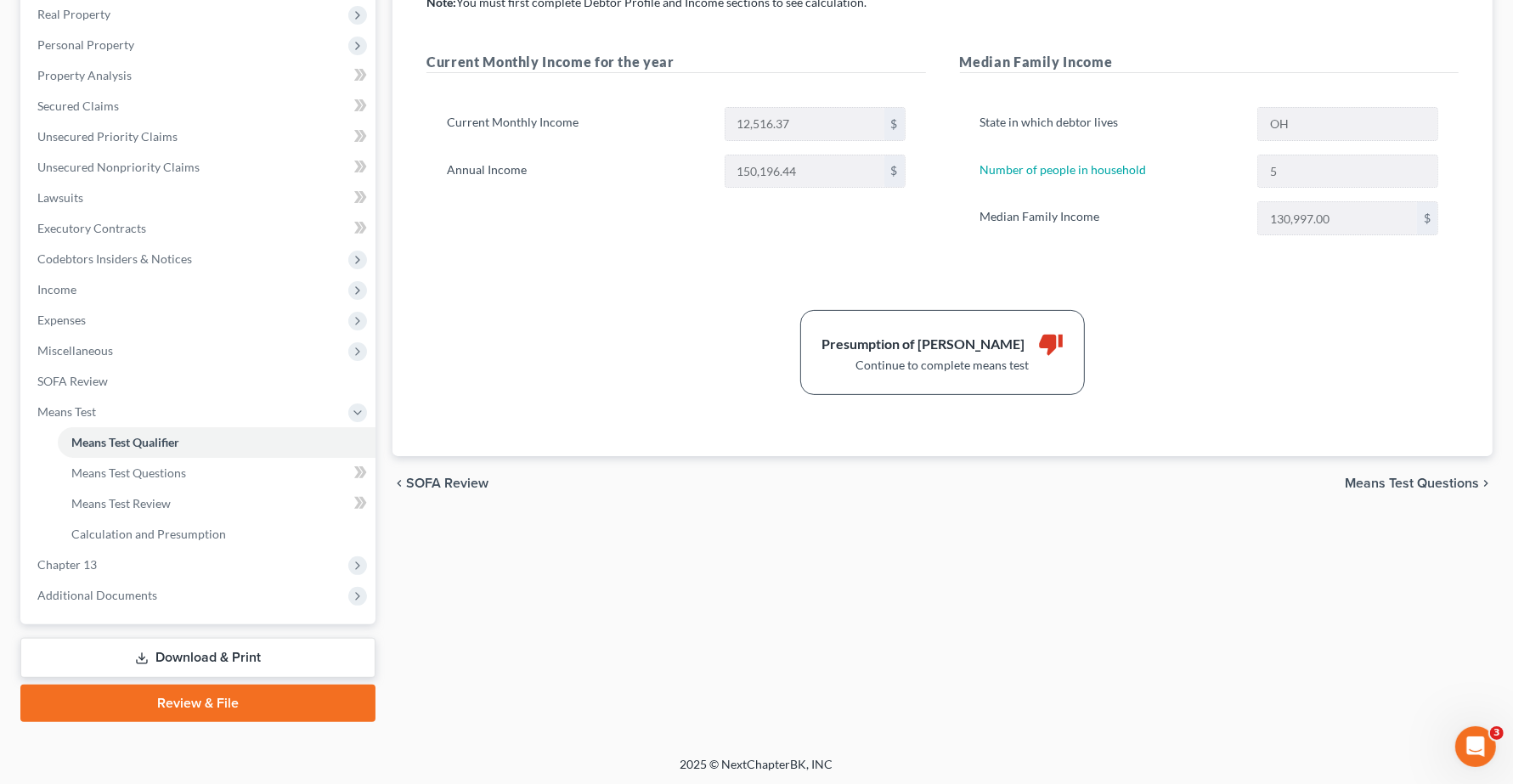
click at [1427, 481] on span "Means Test Questions" at bounding box center [1412, 483] width 134 height 13
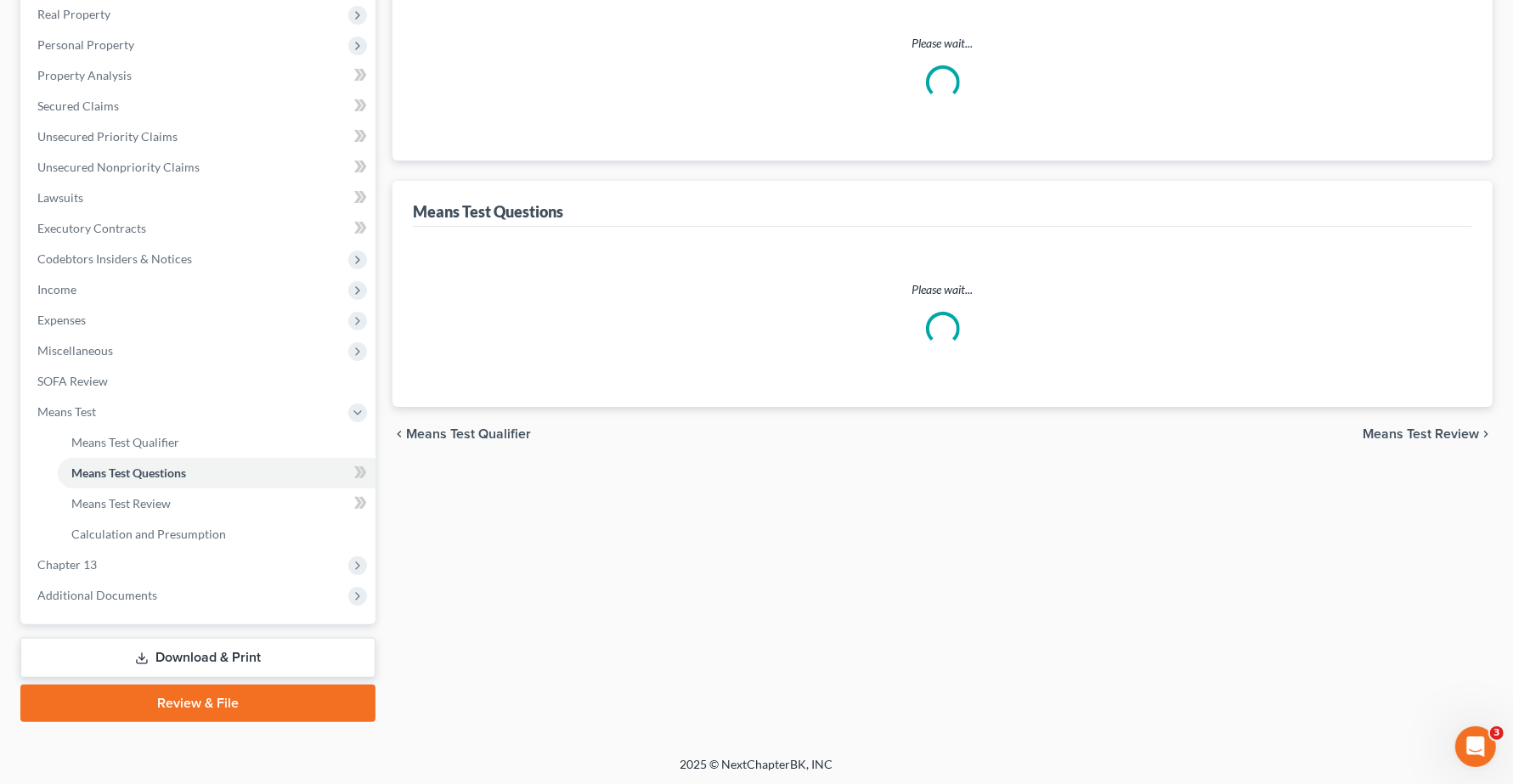
scroll to position [1, 0]
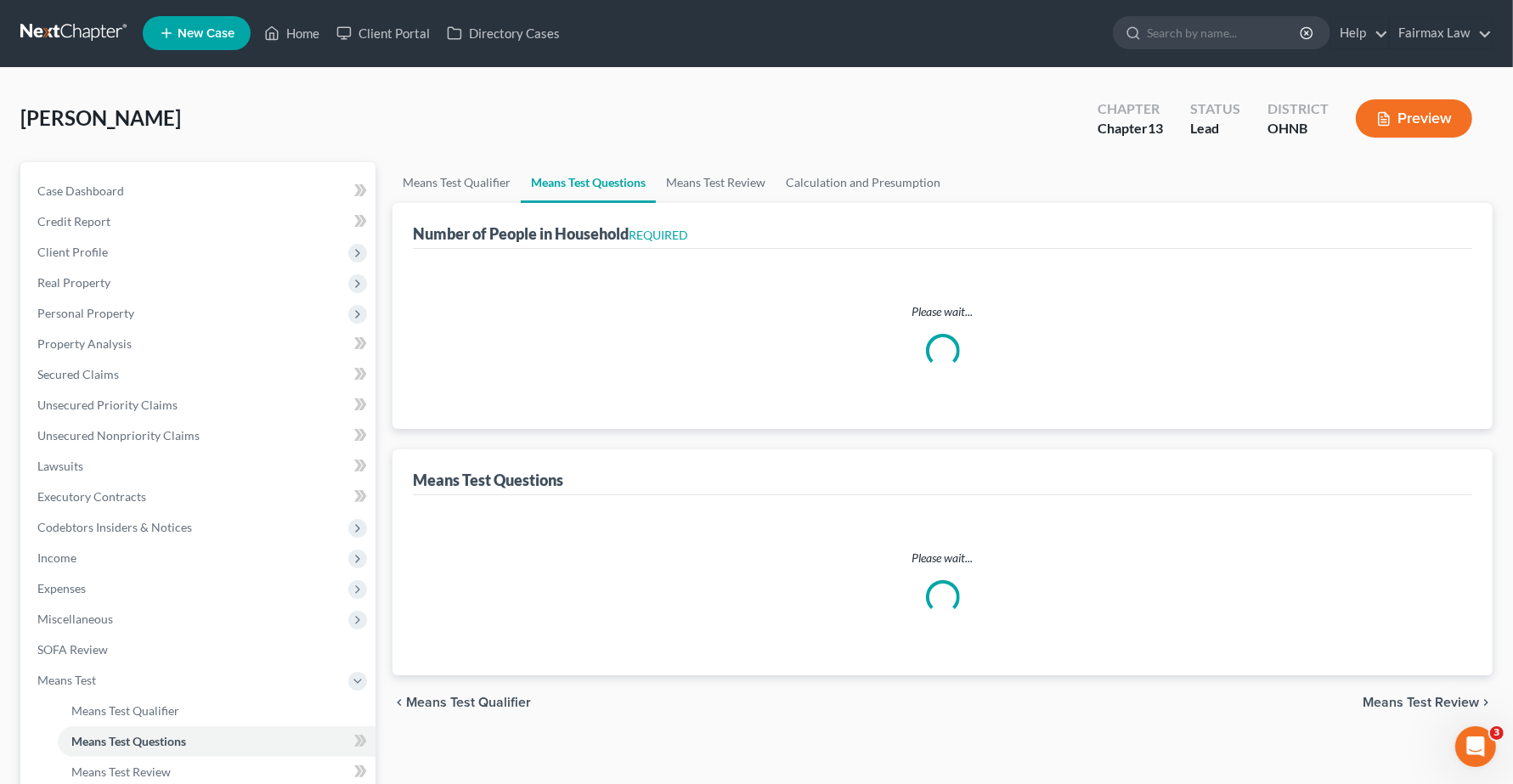
select select "0"
select select "60"
select select "1"
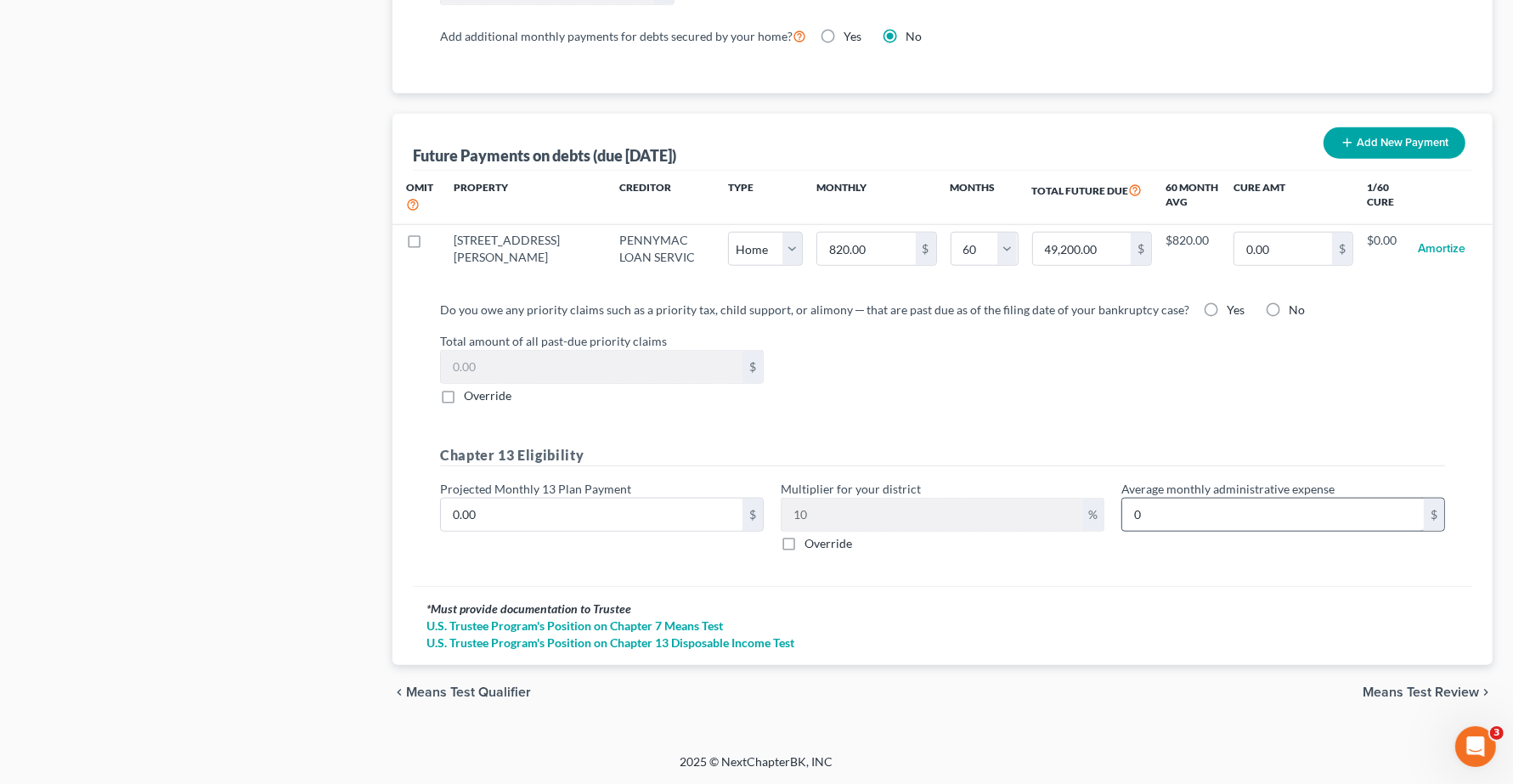
scroll to position [1598, 0]
click at [1449, 694] on span "Means Test Review" at bounding box center [1420, 692] width 117 height 13
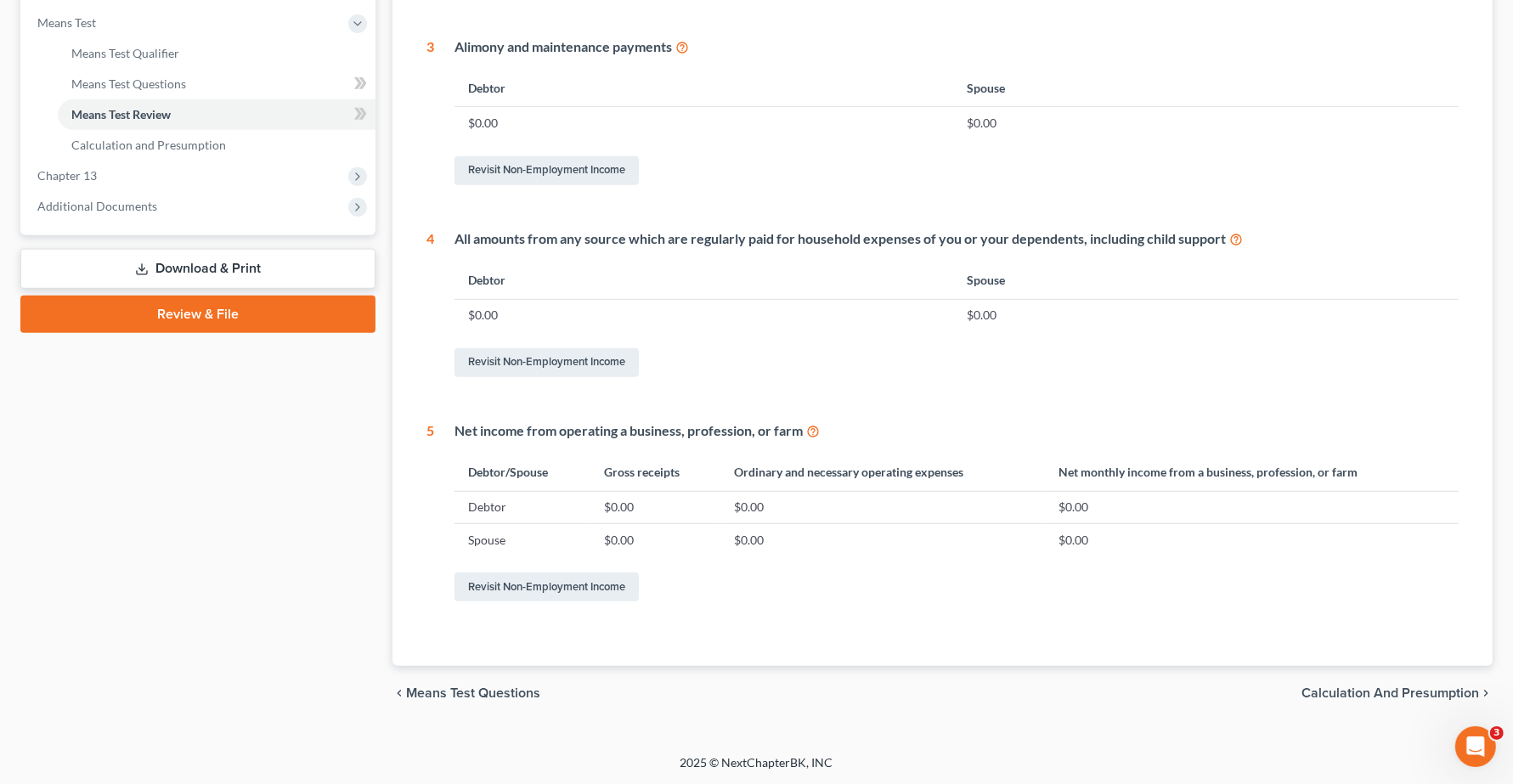
click at [1363, 694] on span "Calculation and Presumption" at bounding box center [1390, 693] width 177 height 13
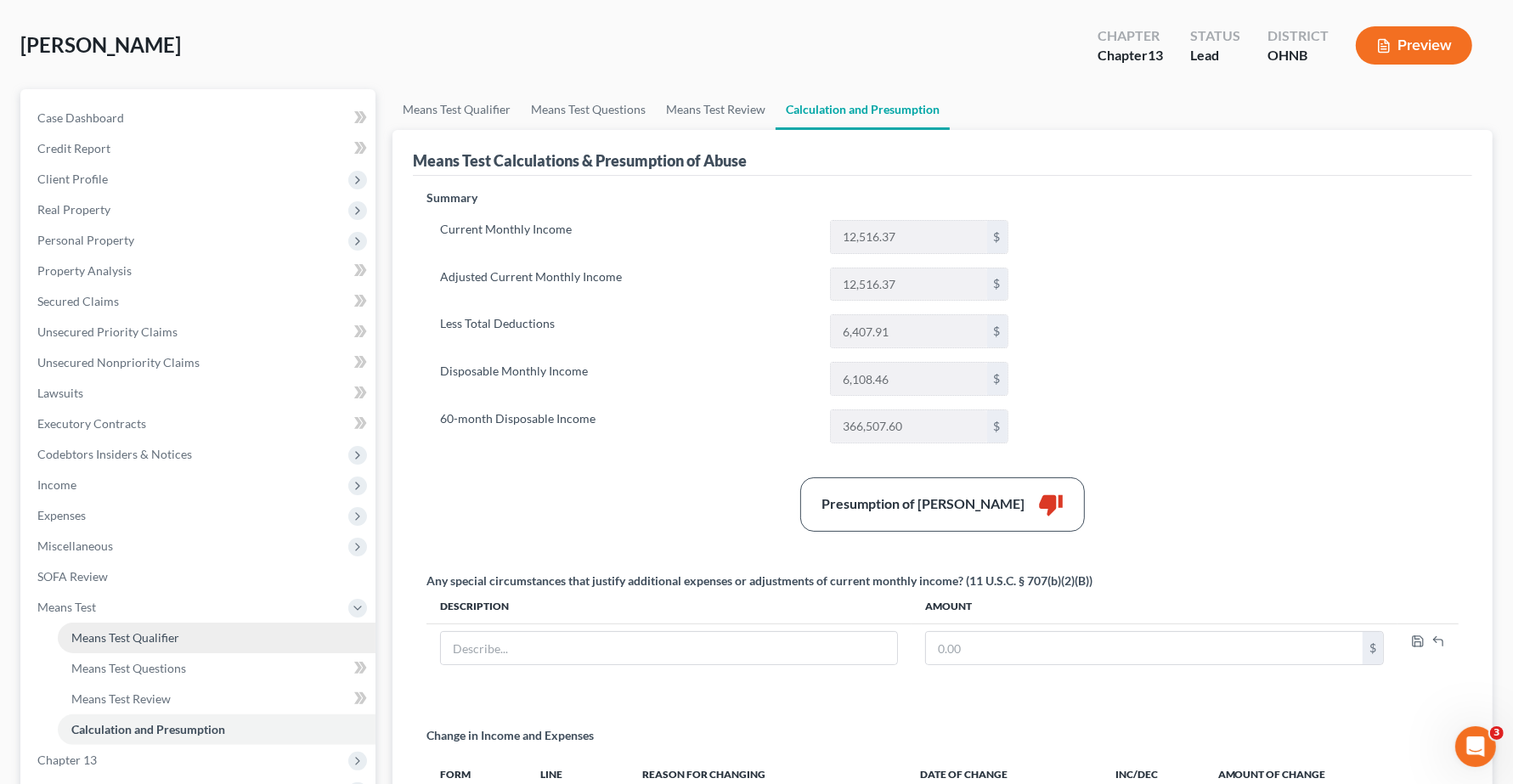
scroll to position [316, 0]
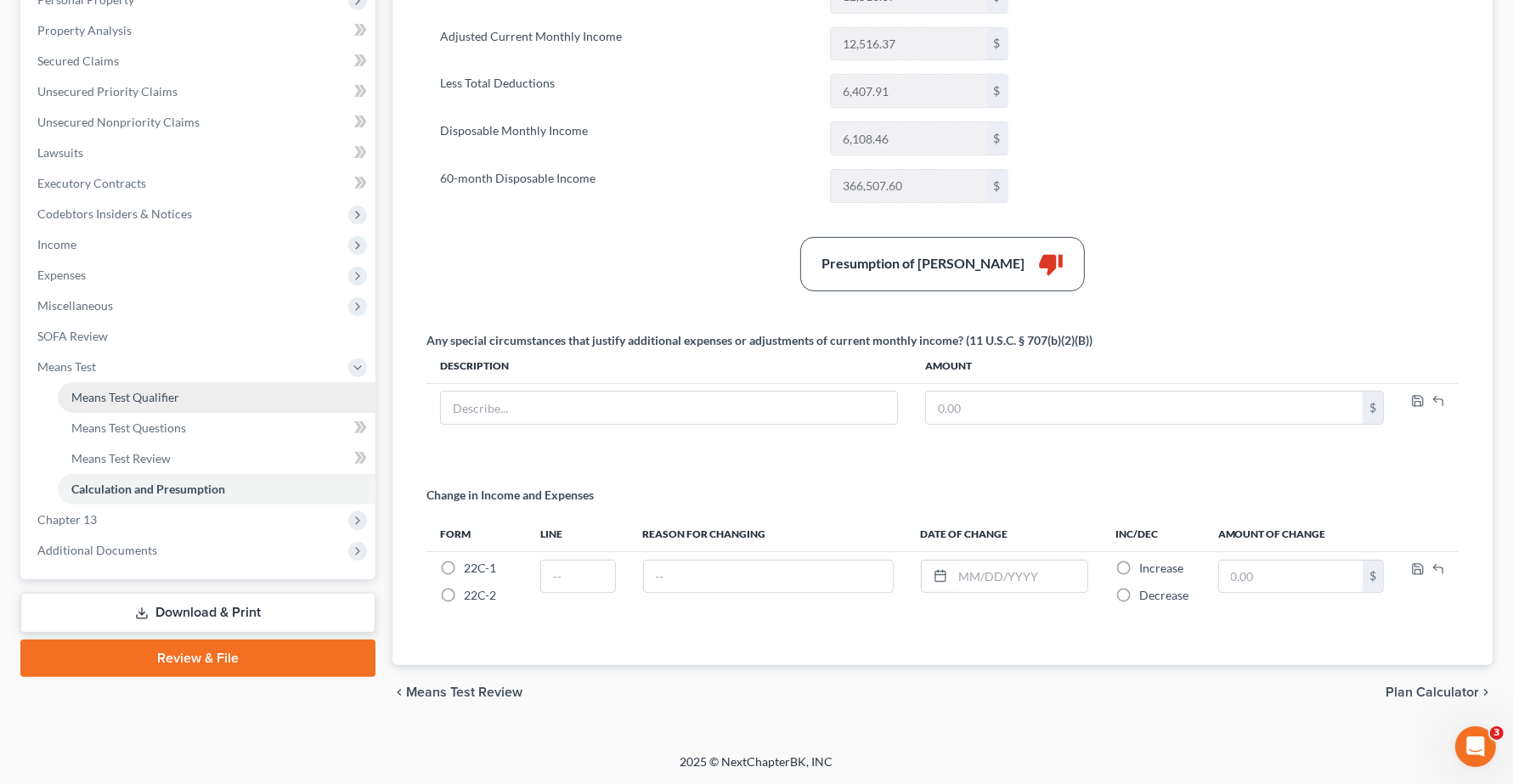
click at [108, 395] on span "Means Test Qualifier" at bounding box center [125, 396] width 108 height 14
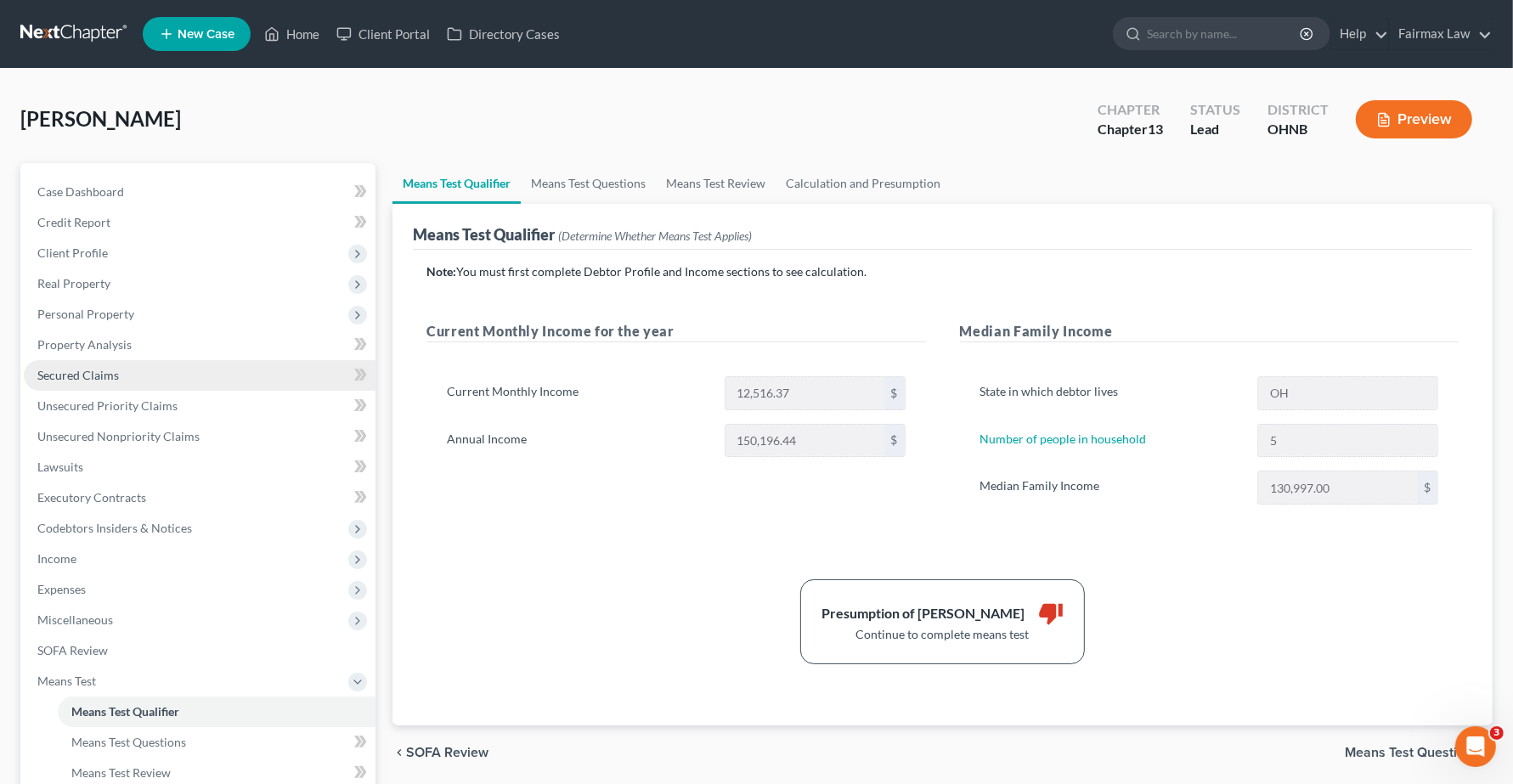
click at [77, 370] on span "Secured Claims" at bounding box center [78, 374] width 82 height 14
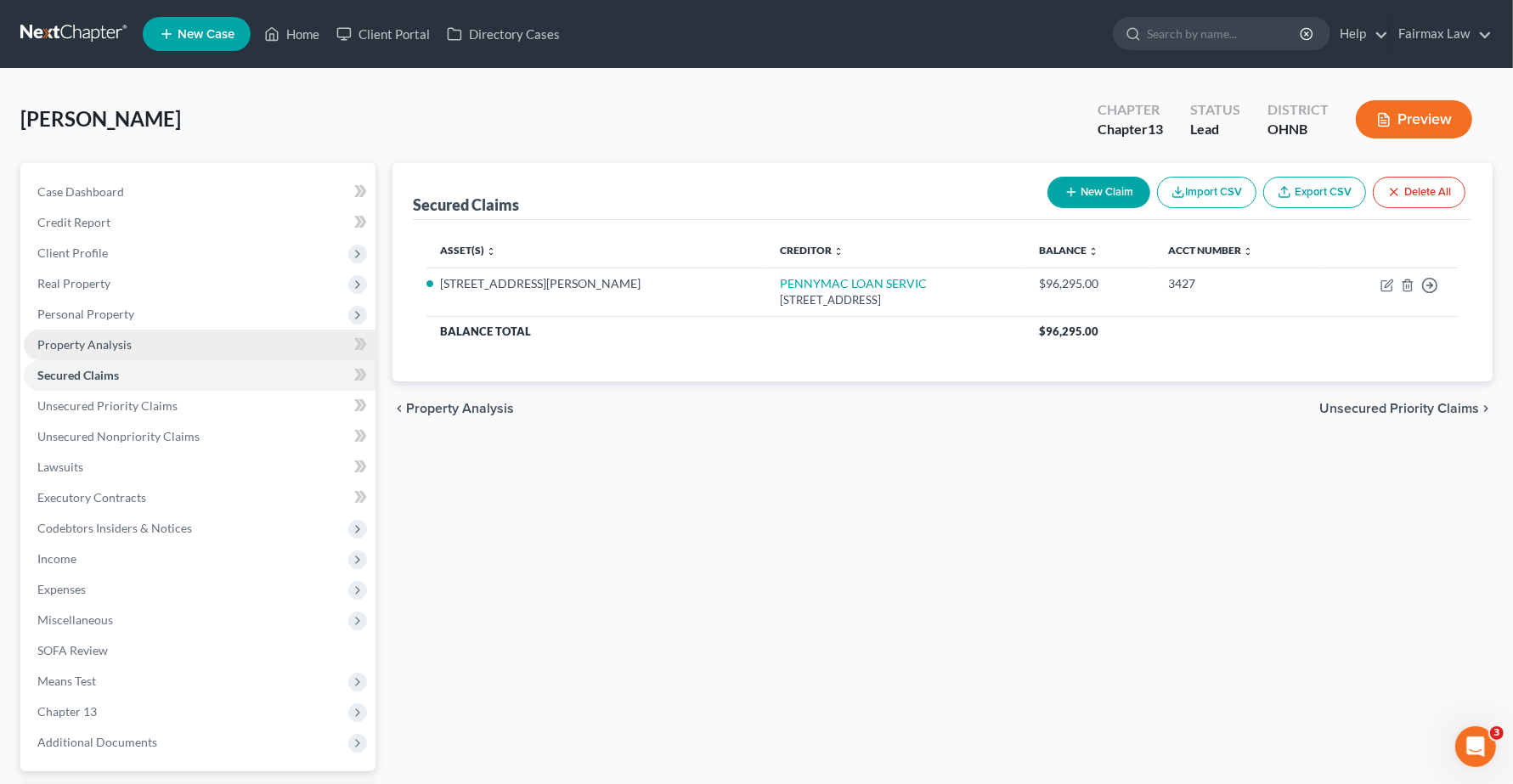
click at [81, 339] on span "Property Analysis" at bounding box center [83, 344] width 94 height 14
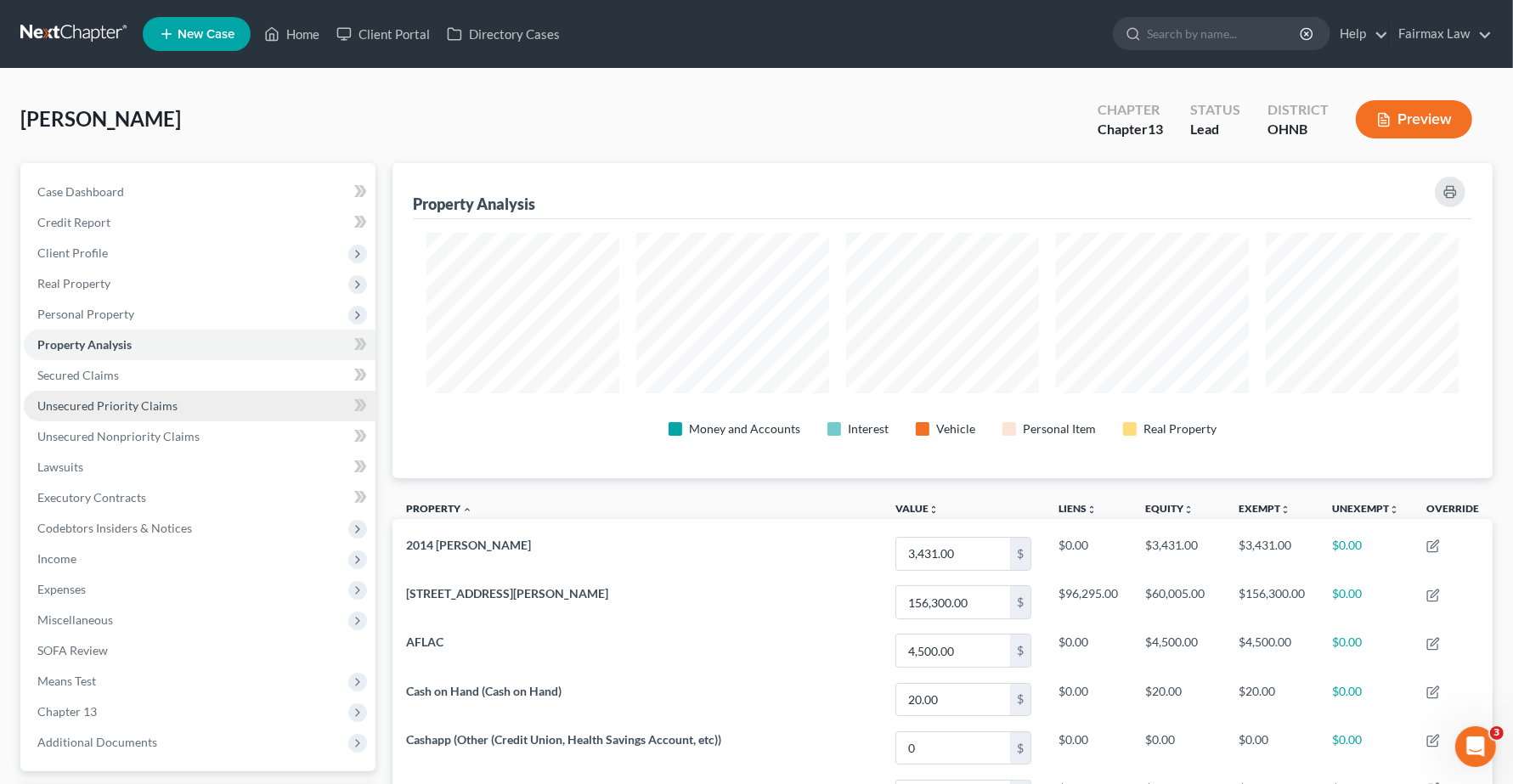
scroll to position [315, 1100]
click at [94, 399] on span "Unsecured Priority Claims" at bounding box center [107, 405] width 140 height 14
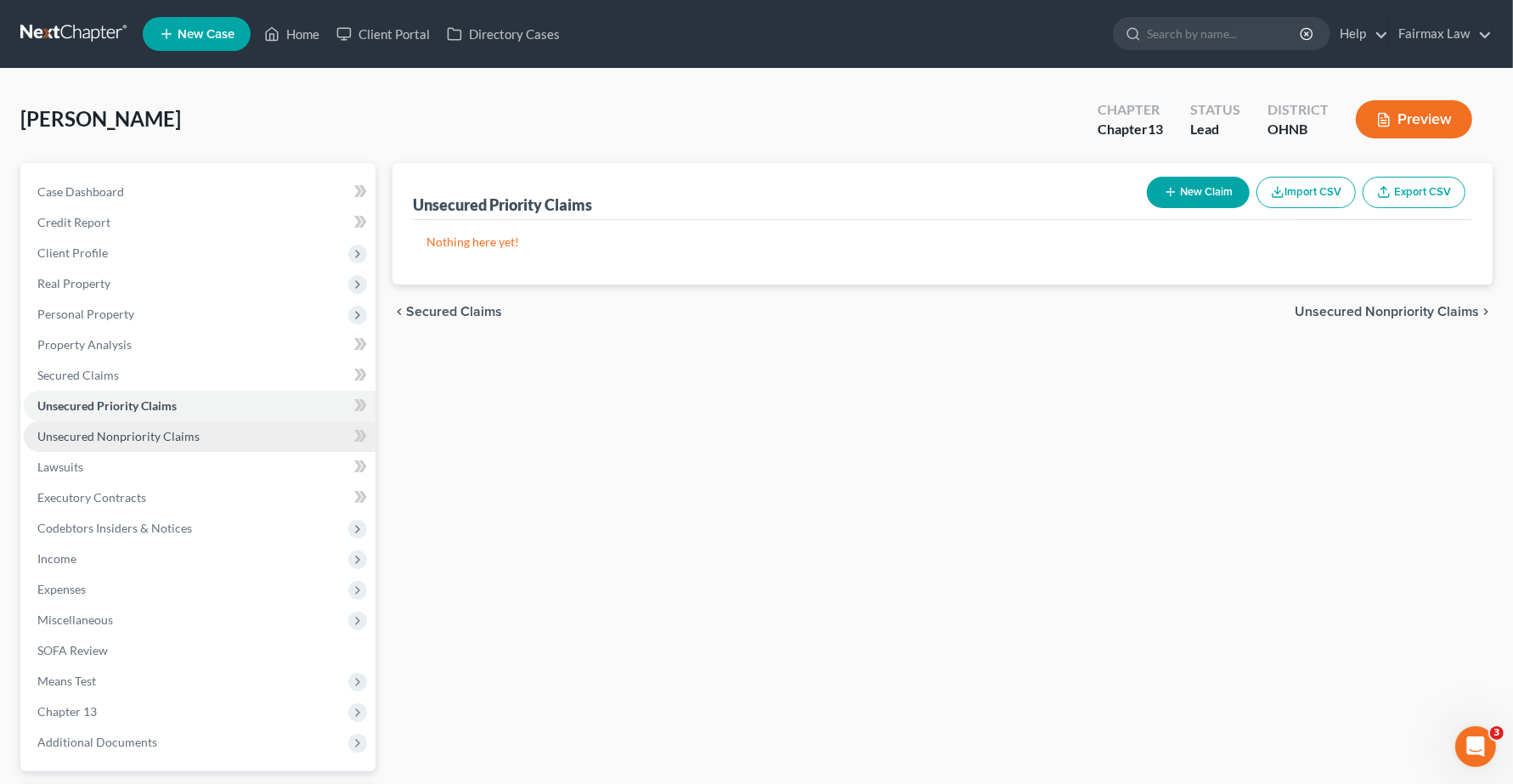
click at [101, 428] on span "Unsecured Nonpriority Claims" at bounding box center [118, 435] width 162 height 14
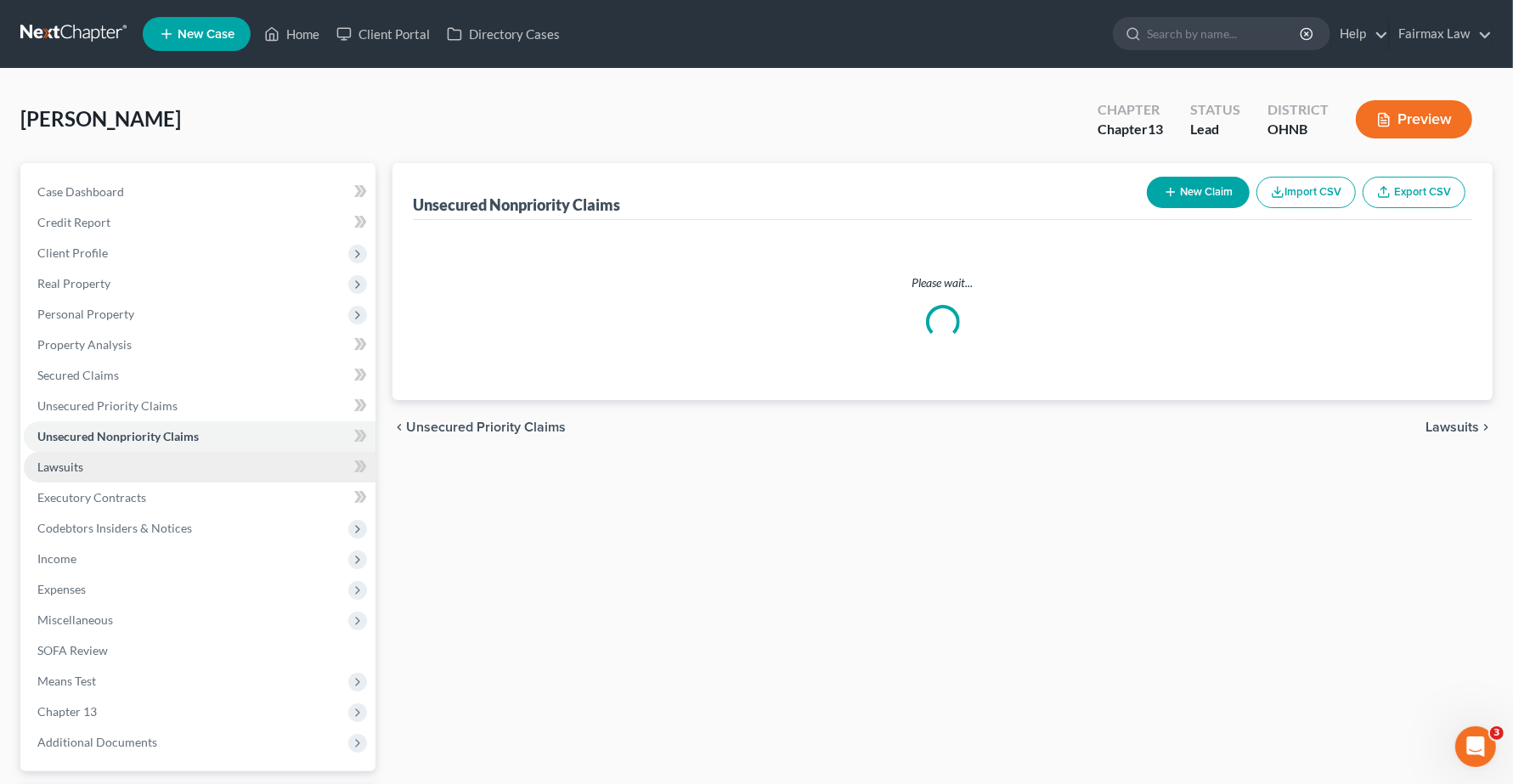
click at [77, 464] on span "Lawsuits" at bounding box center [60, 465] width 46 height 14
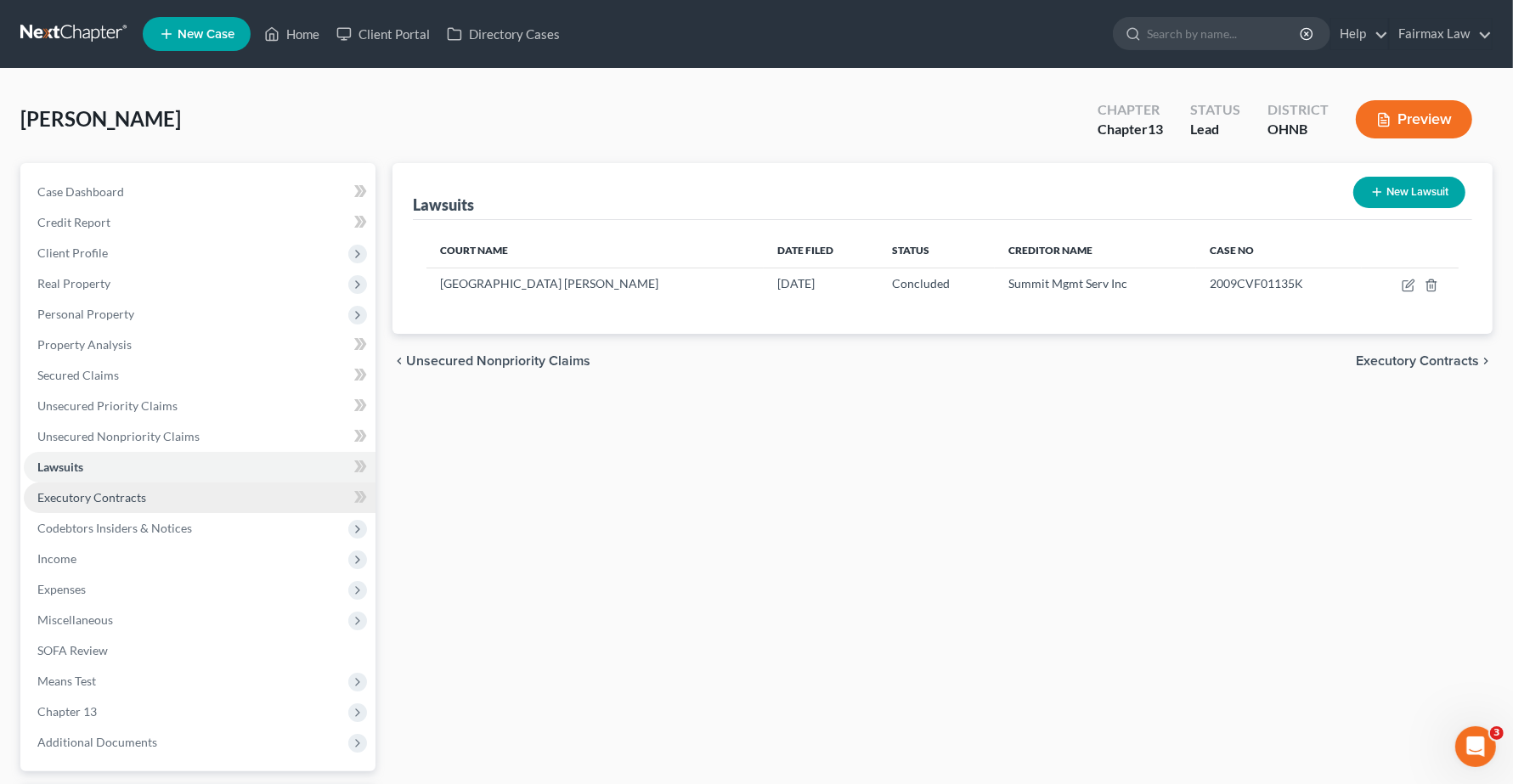
click at [95, 501] on span "Executory Contracts" at bounding box center [91, 497] width 109 height 14
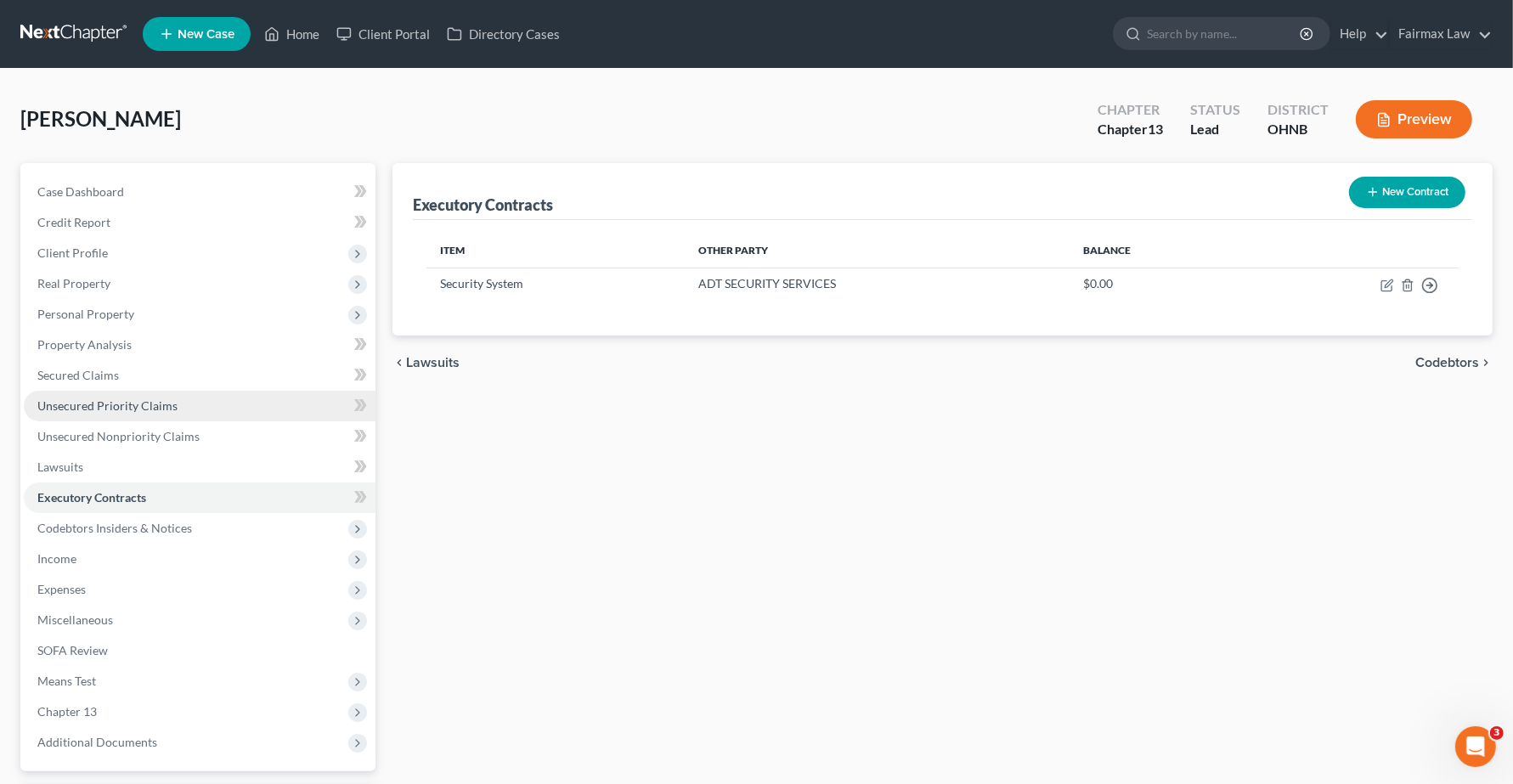
click at [77, 403] on span "Unsecured Priority Claims" at bounding box center [107, 405] width 140 height 14
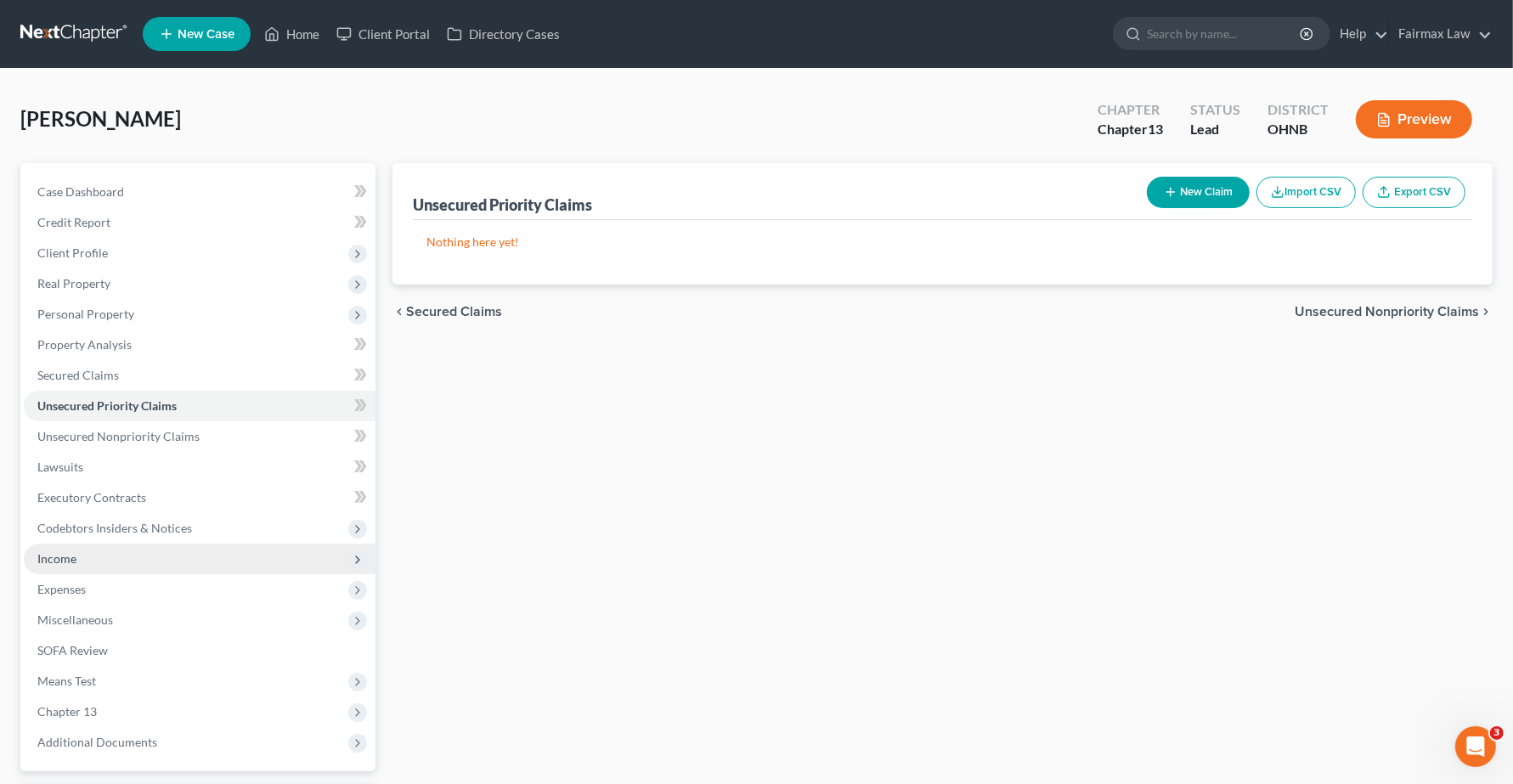
click at [65, 554] on span "Income" at bounding box center [56, 557] width 39 height 14
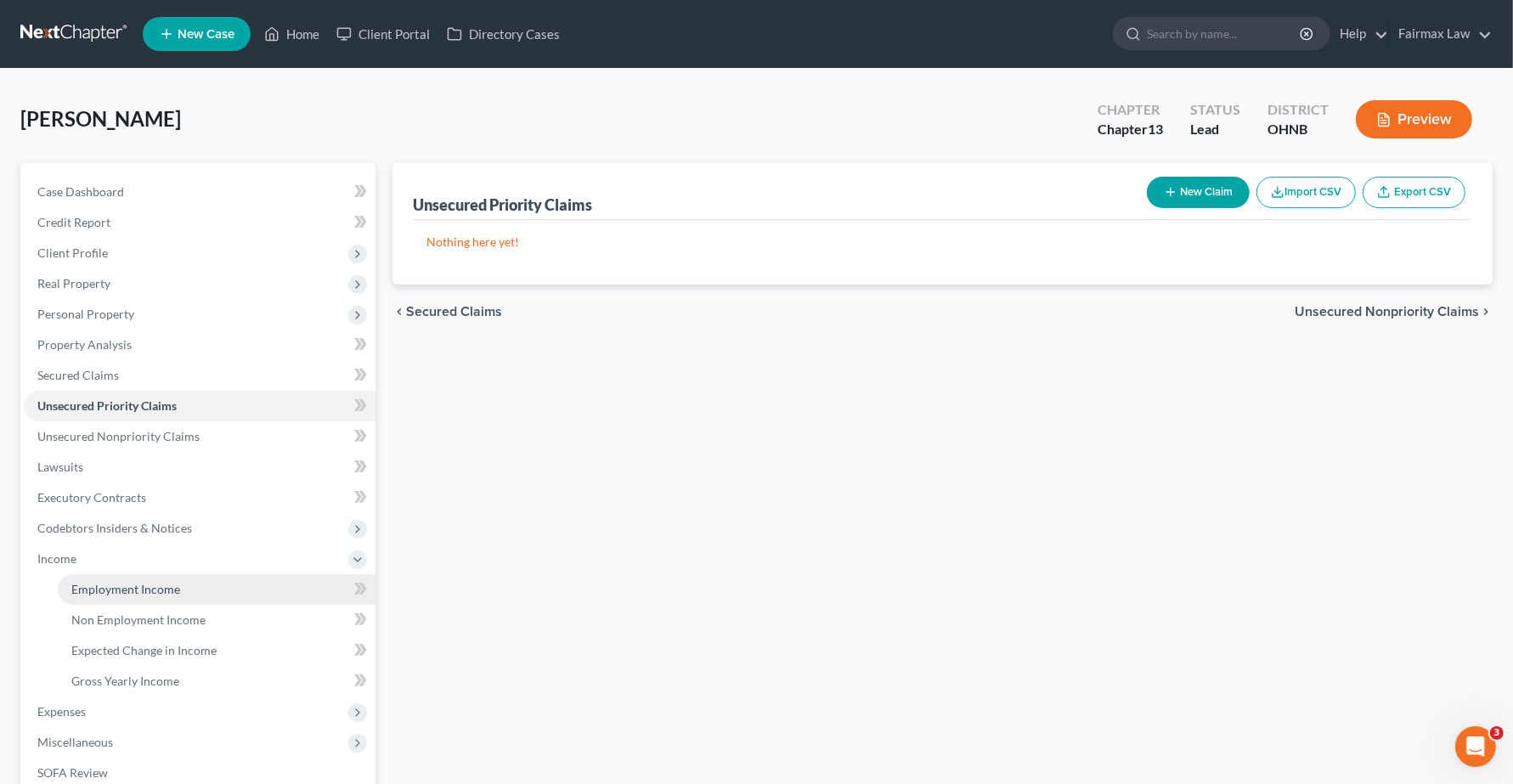
click at [96, 589] on span "Employment Income" at bounding box center [125, 588] width 109 height 14
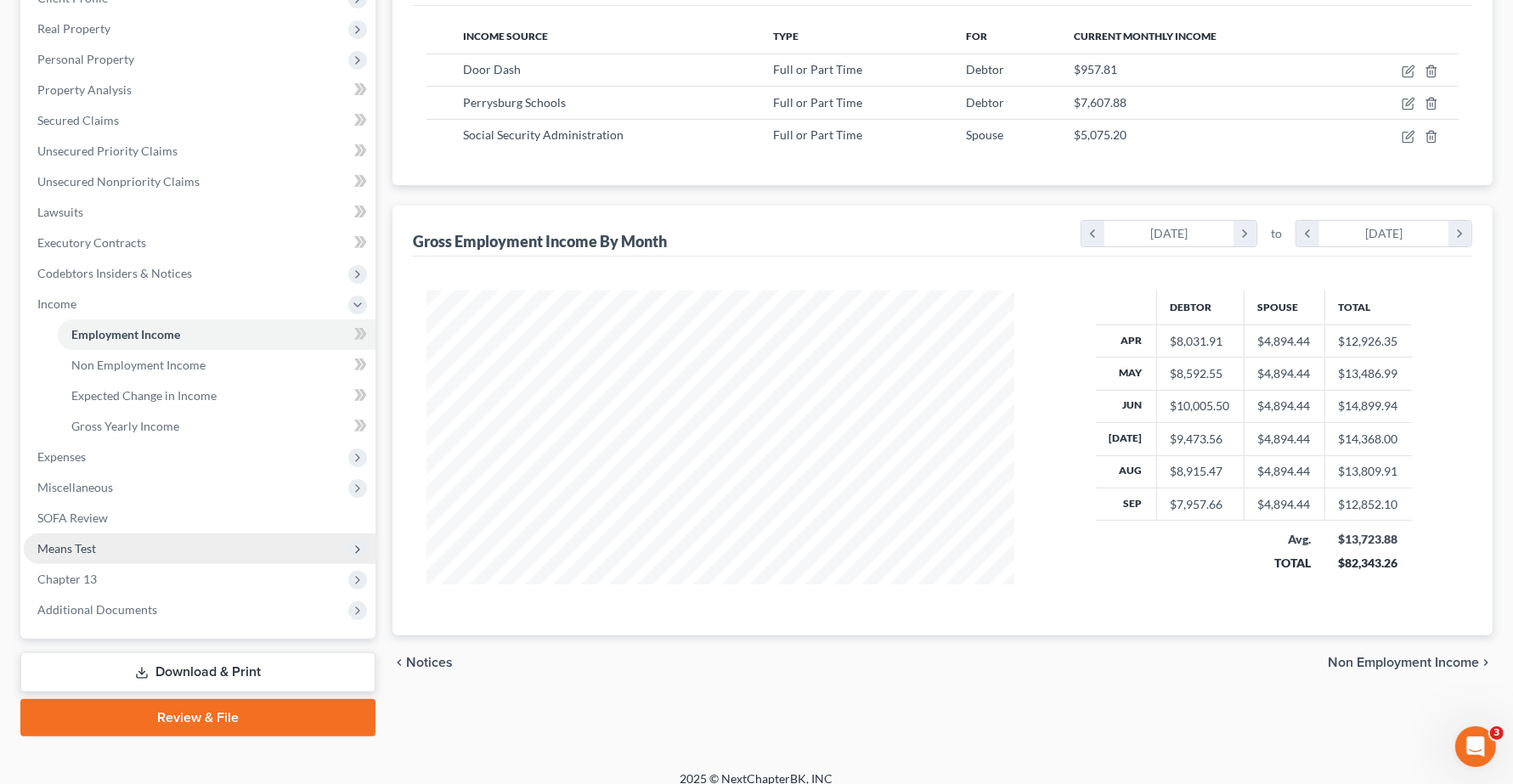
scroll to position [269, 0]
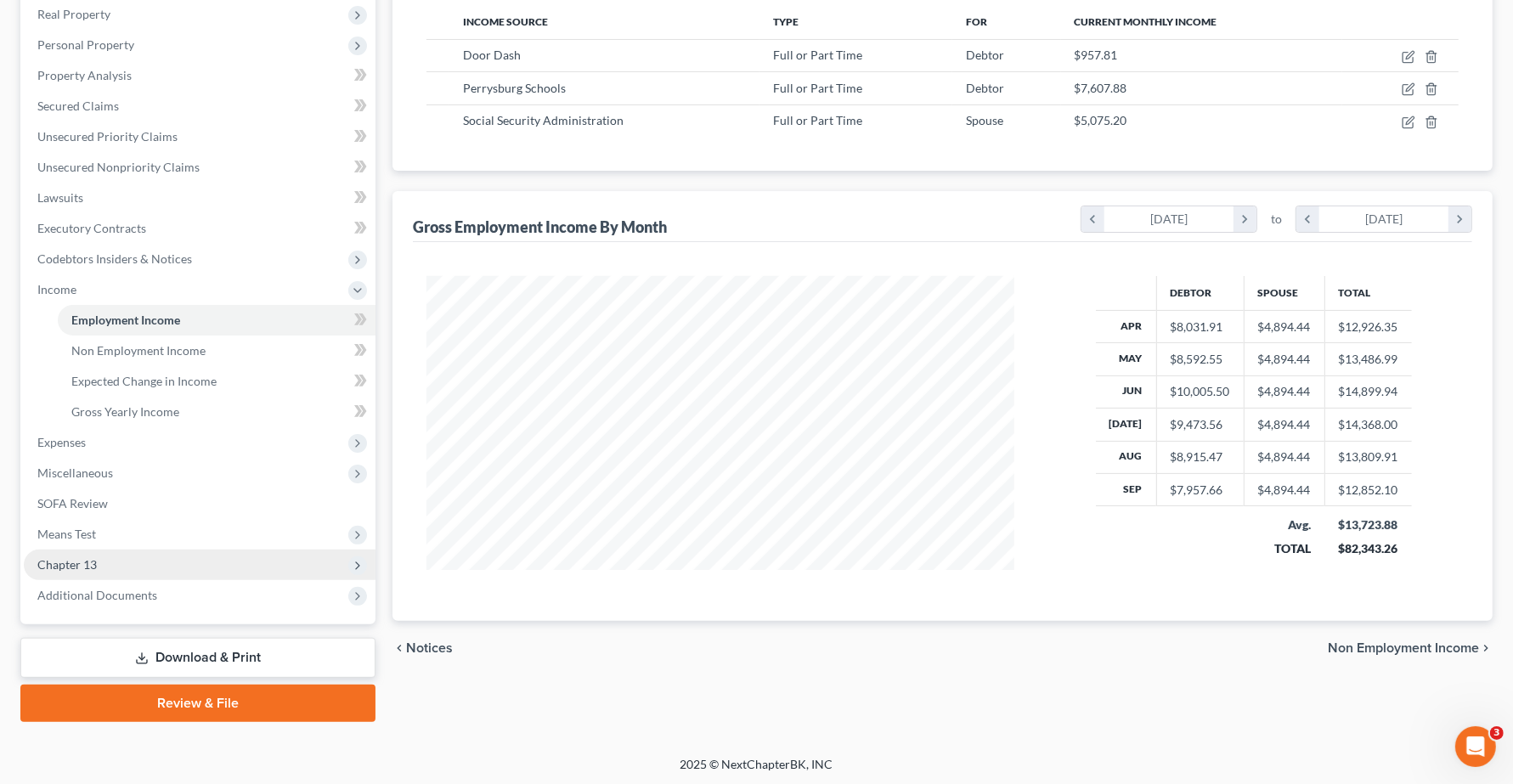
click at [99, 572] on span "Chapter 13" at bounding box center [199, 564] width 352 height 30
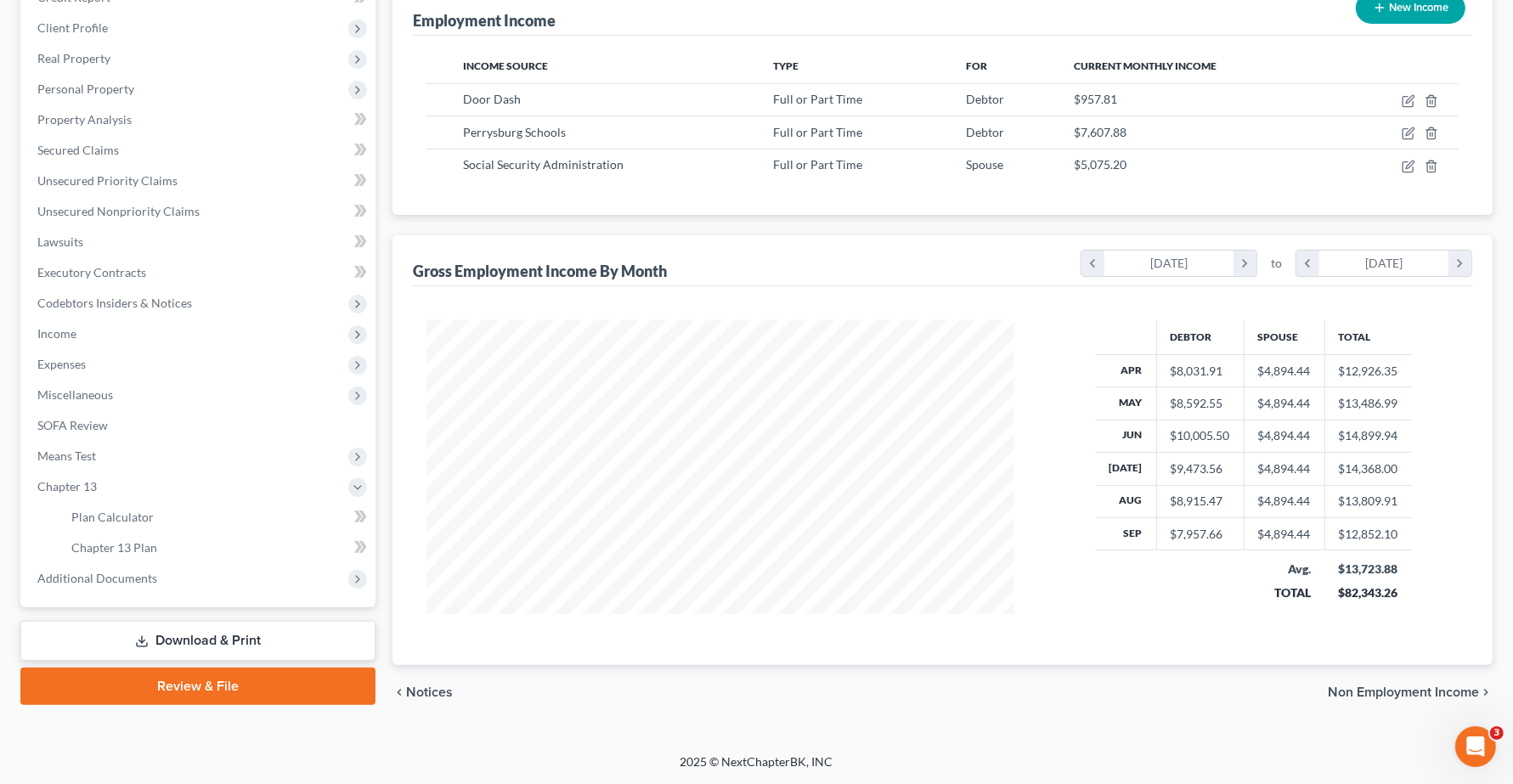
scroll to position [226, 0]
click at [60, 452] on span "Means Test" at bounding box center [66, 455] width 59 height 14
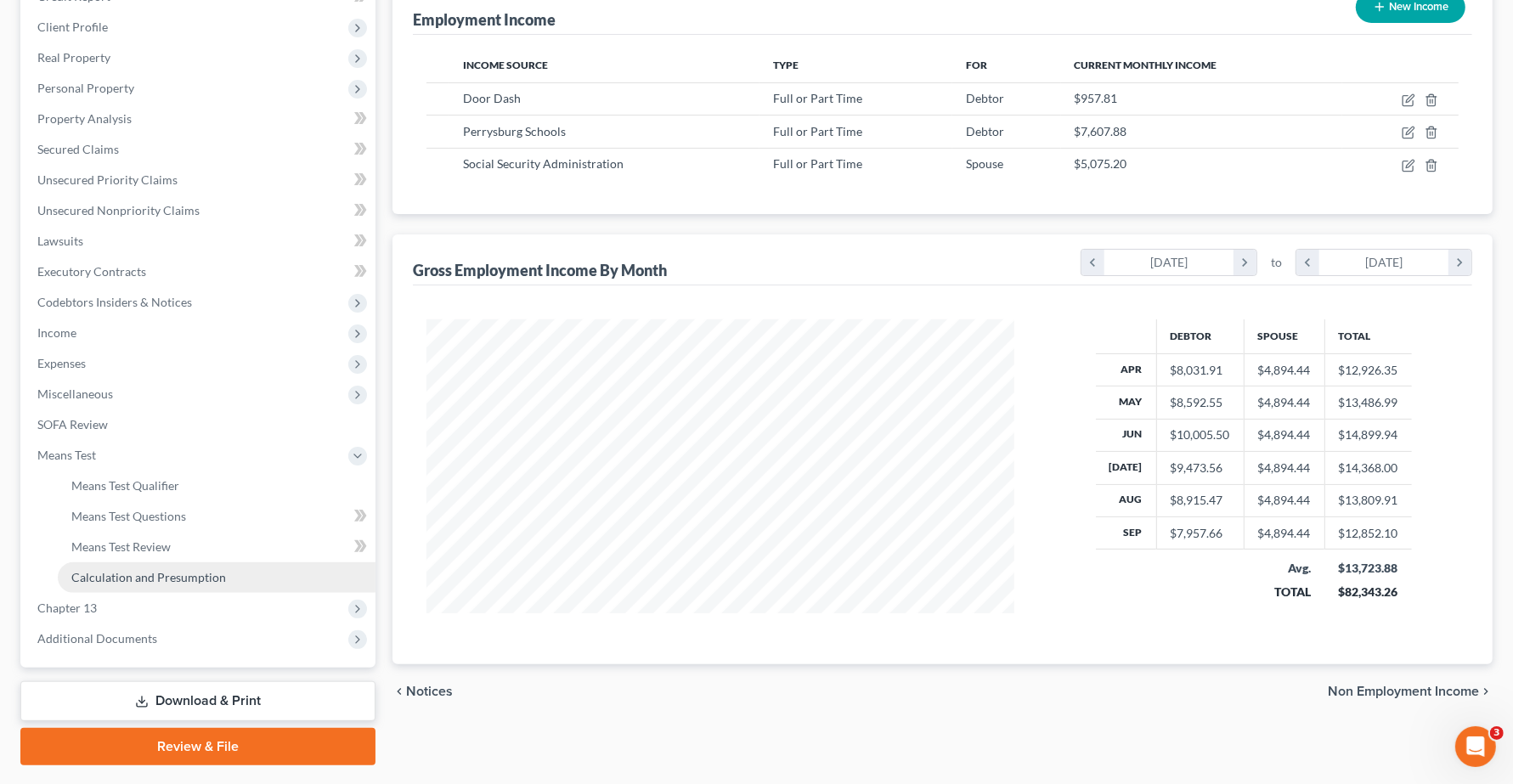
scroll to position [269, 0]
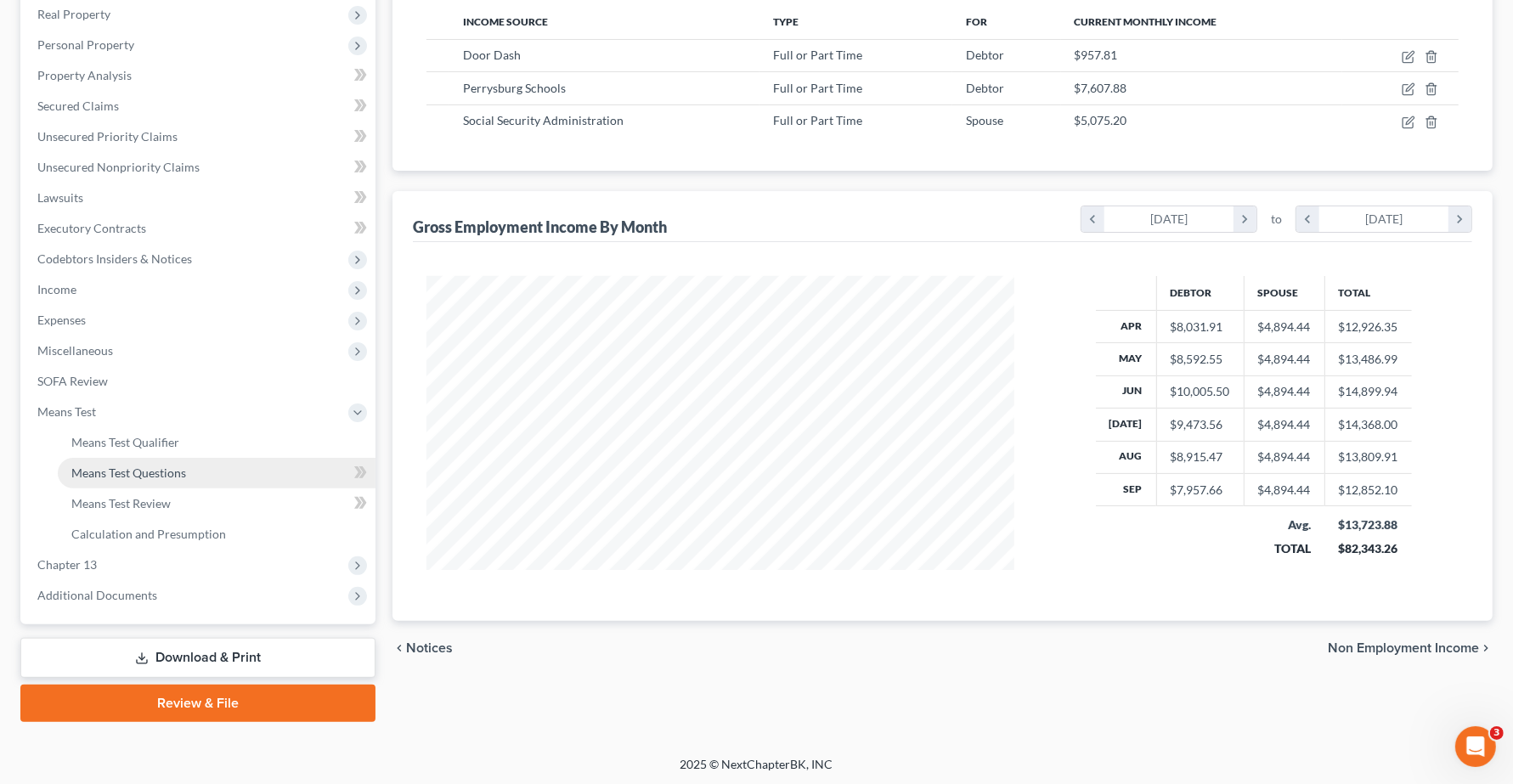
click at [112, 458] on link "Means Test Questions" at bounding box center [216, 473] width 318 height 30
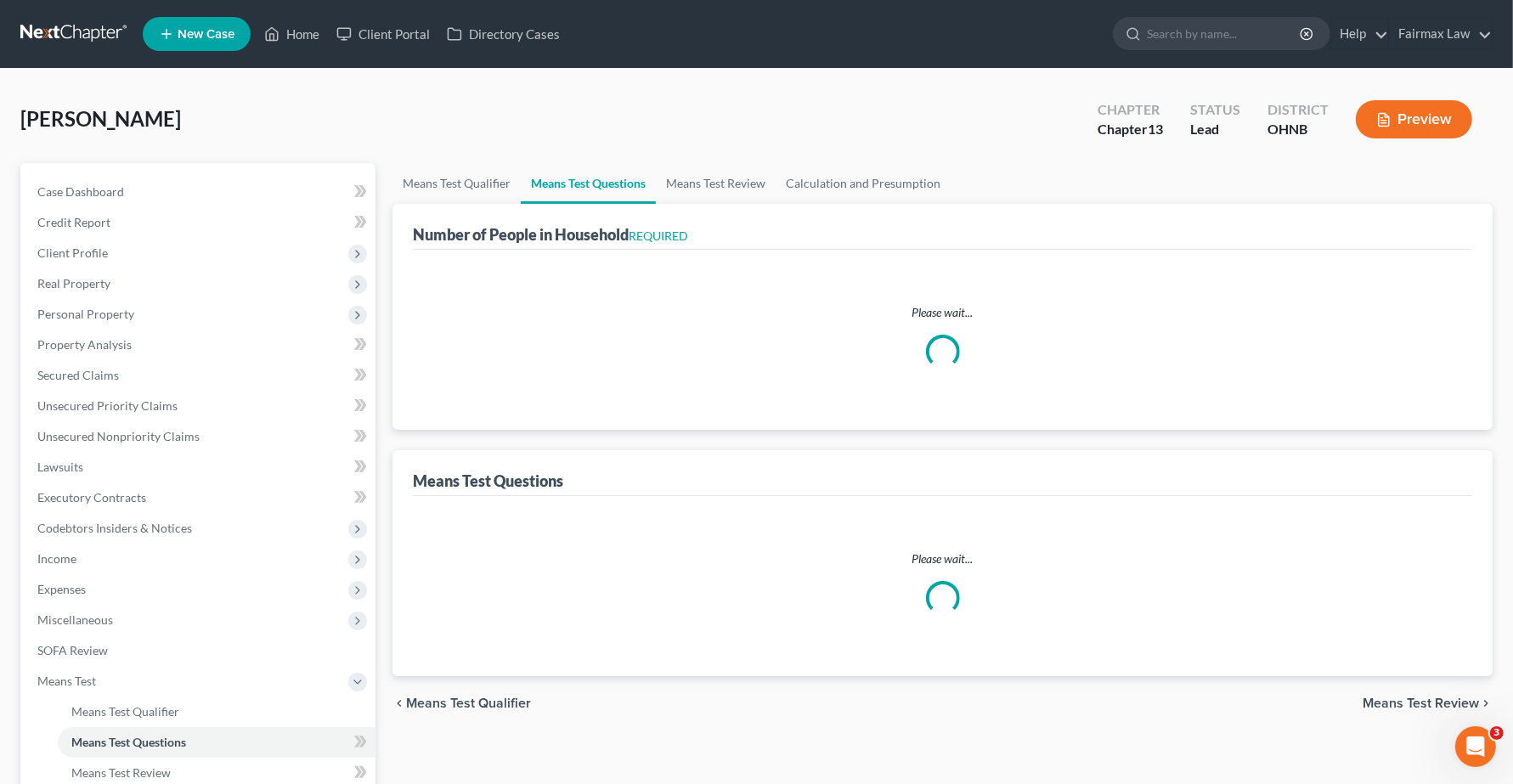
select select "0"
select select "60"
select select "1"
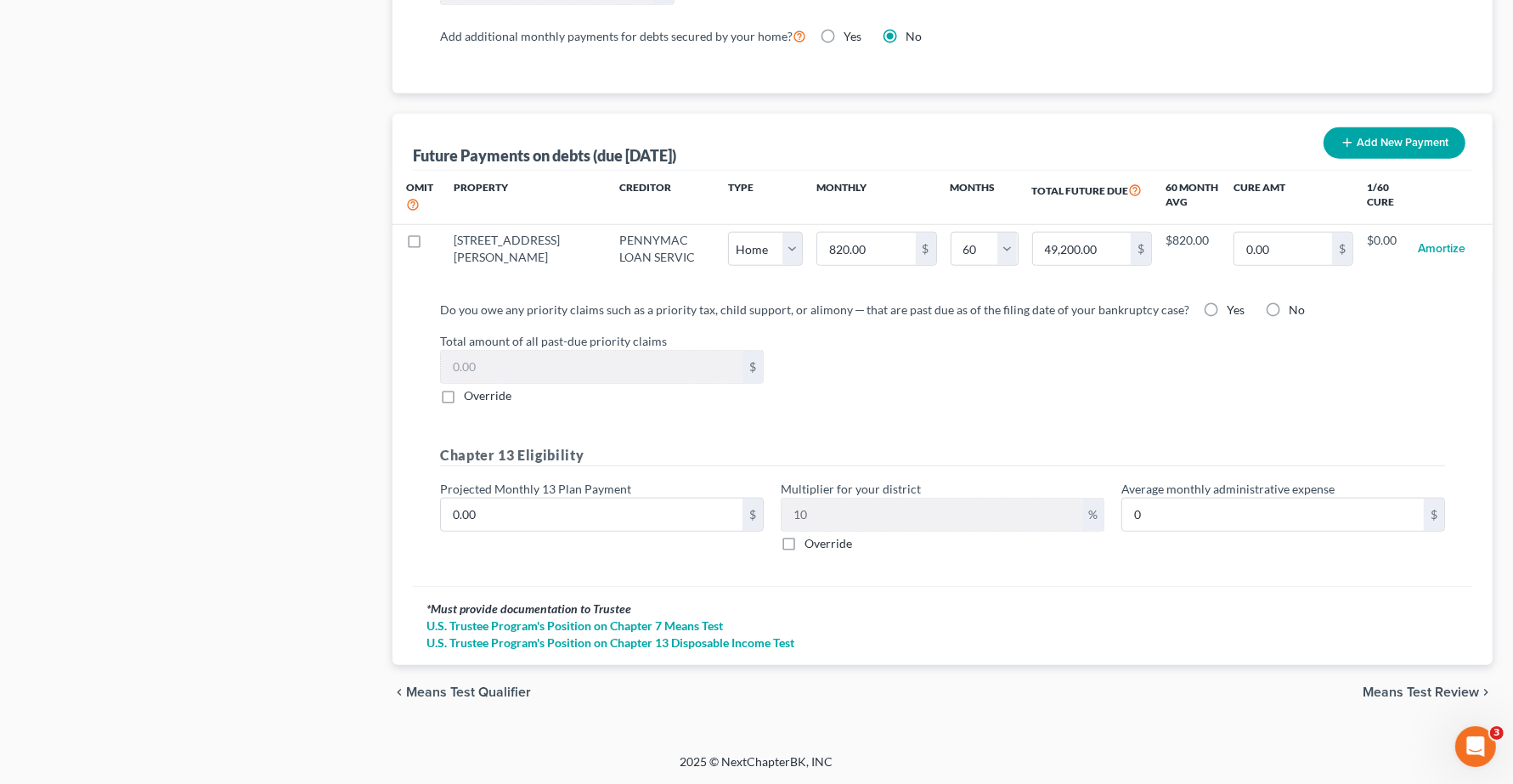
click at [1463, 685] on span "Means Test Review" at bounding box center [1420, 692] width 117 height 13
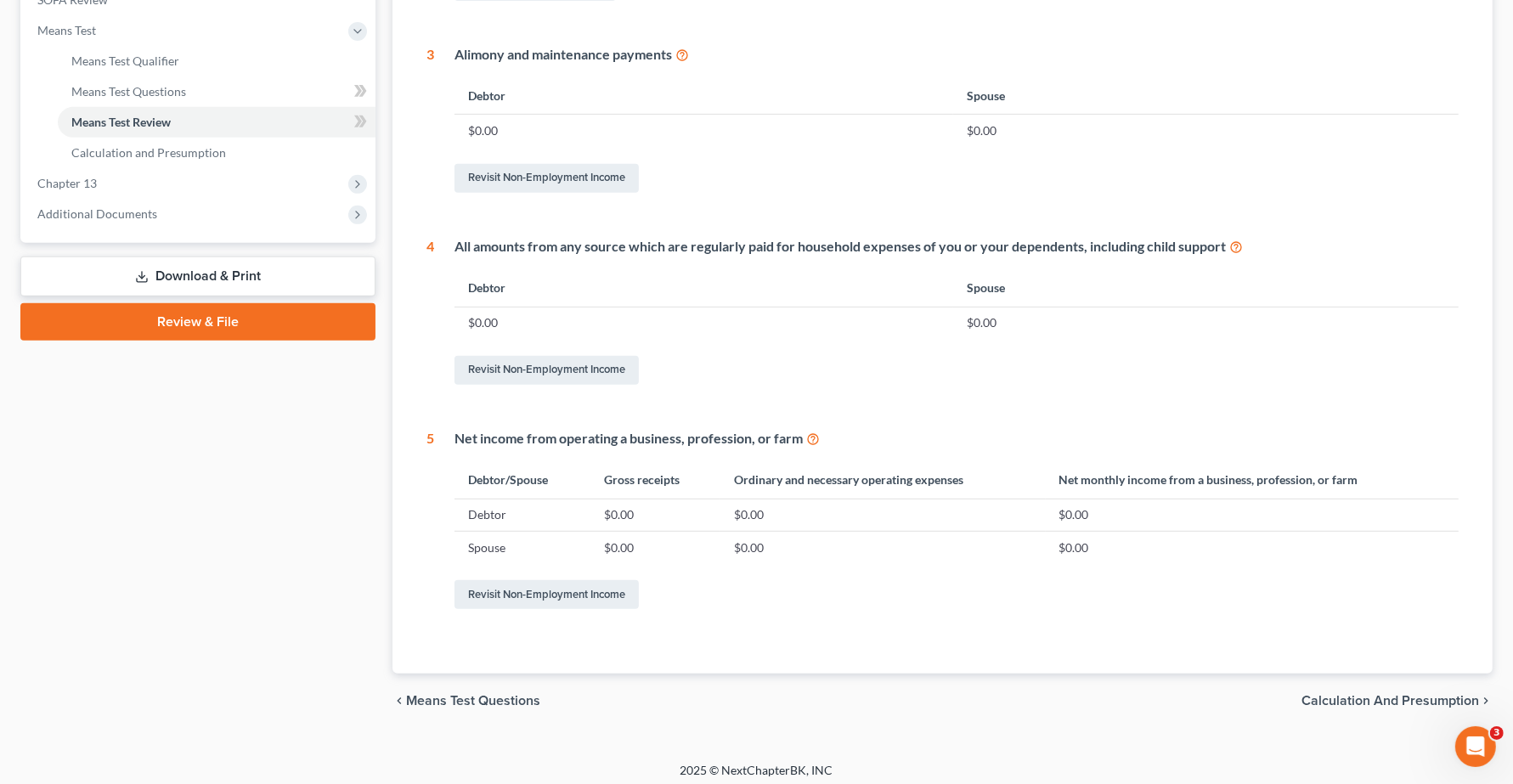
scroll to position [658, 0]
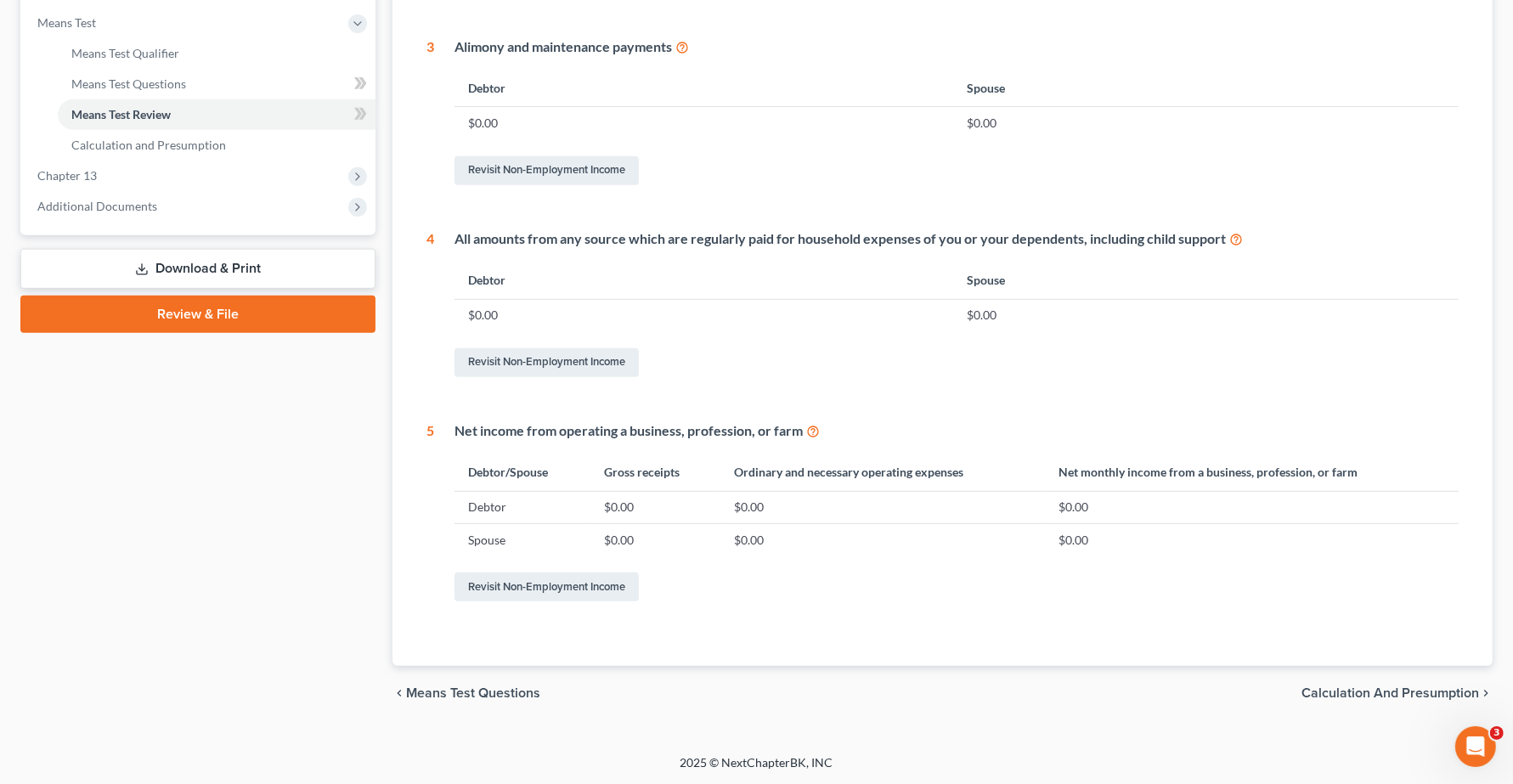
click at [1399, 693] on span "Calculation and Presumption" at bounding box center [1390, 693] width 177 height 13
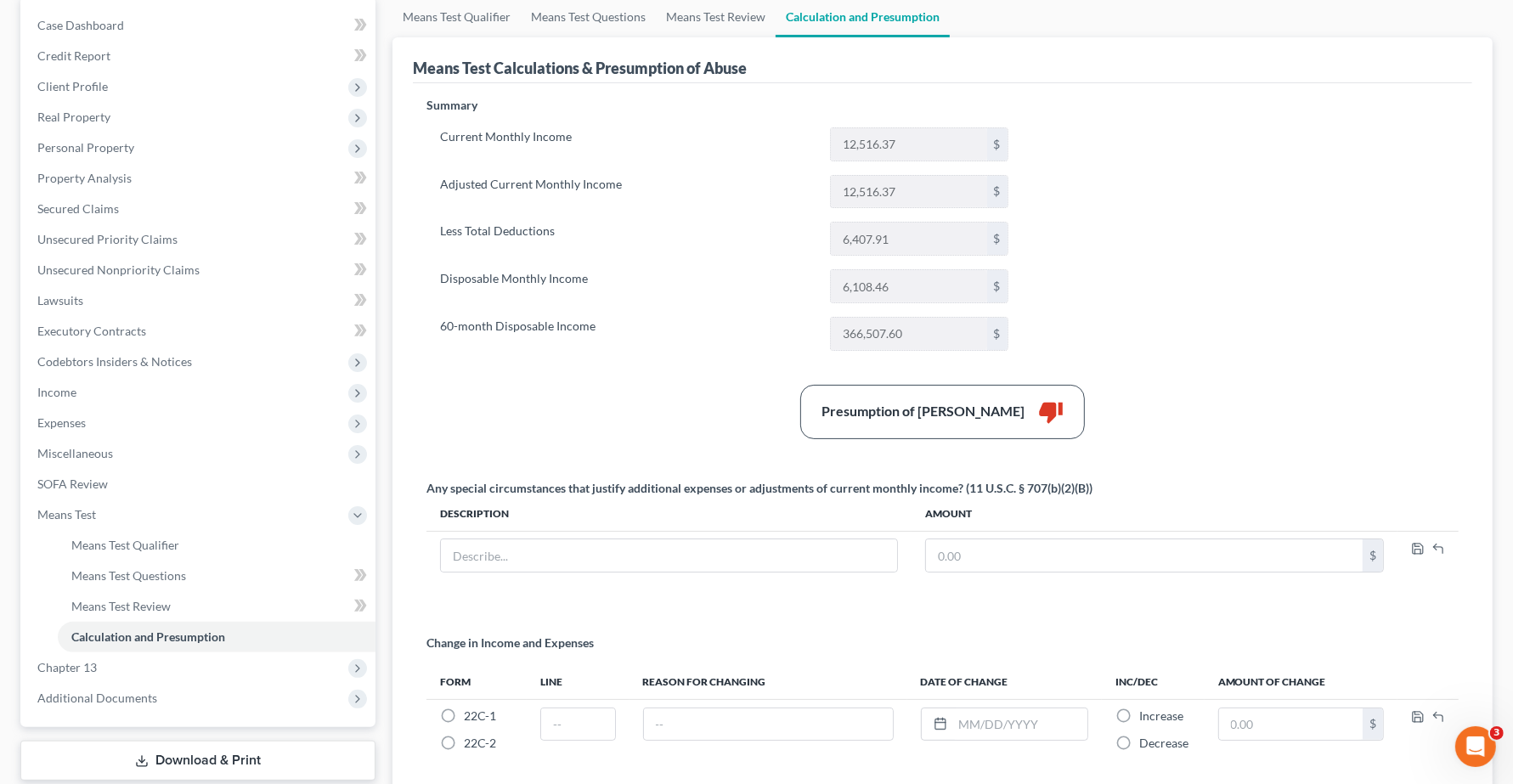
scroll to position [316, 0]
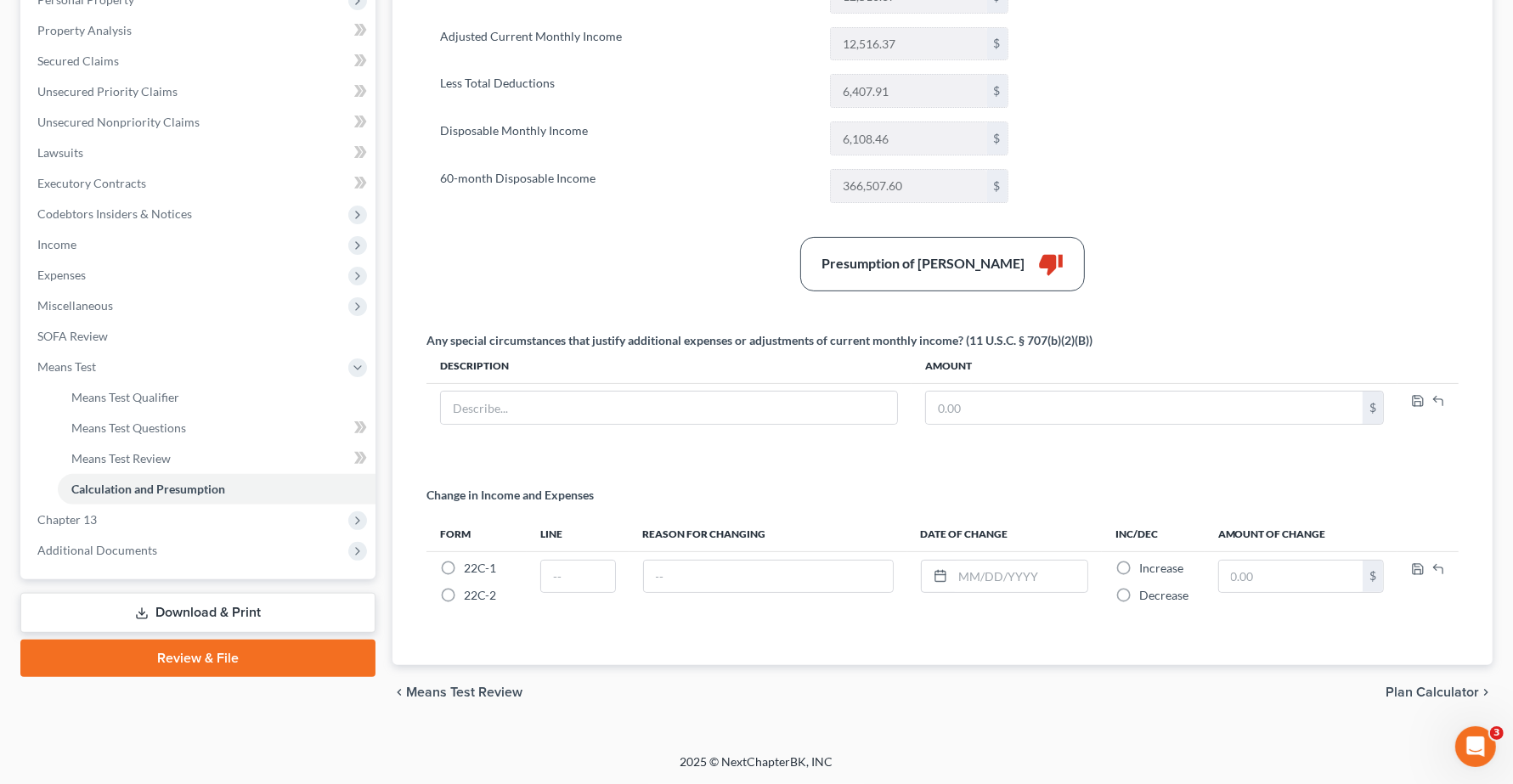
click at [464, 697] on span "Means Test Review" at bounding box center [464, 692] width 117 height 13
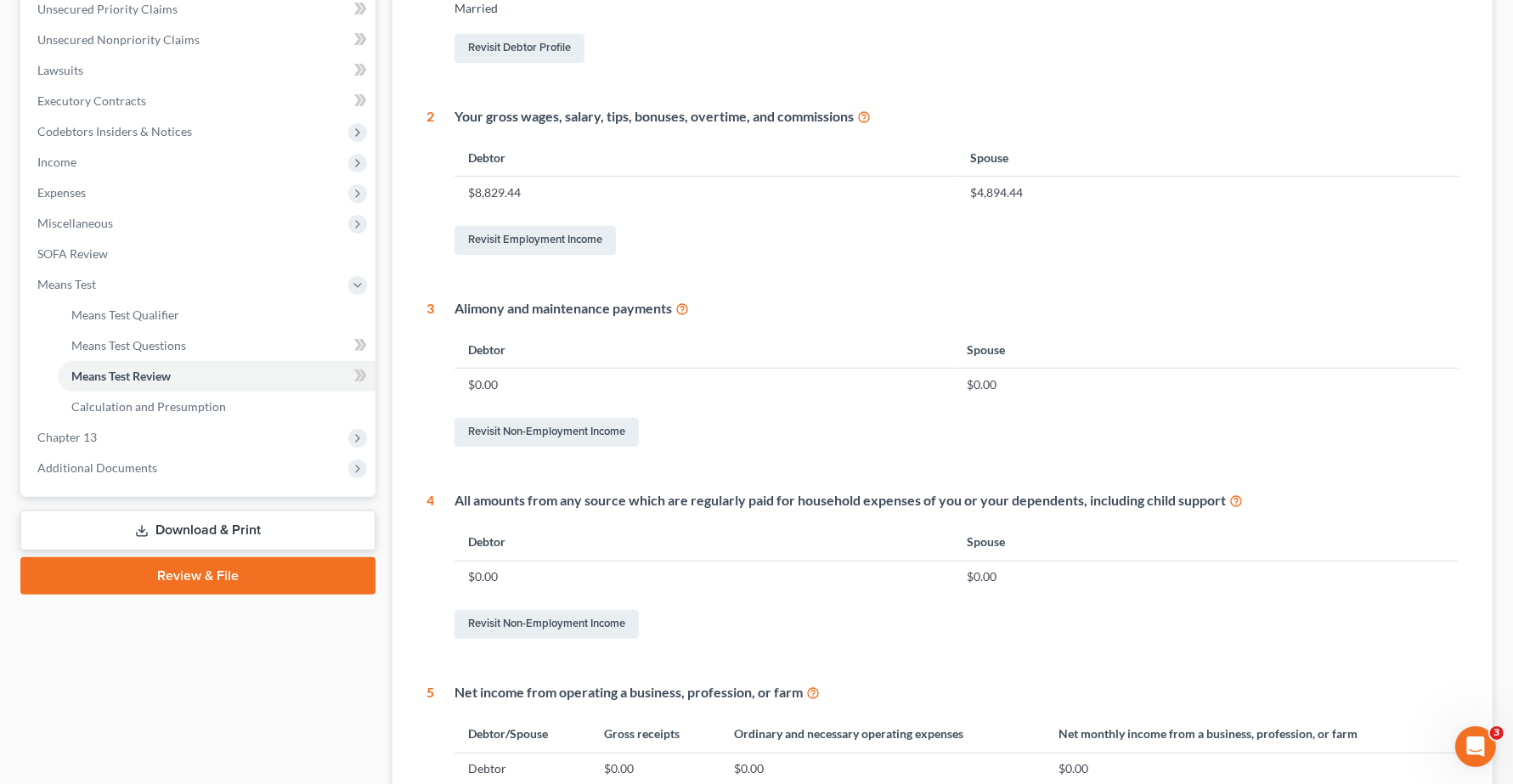
scroll to position [658, 0]
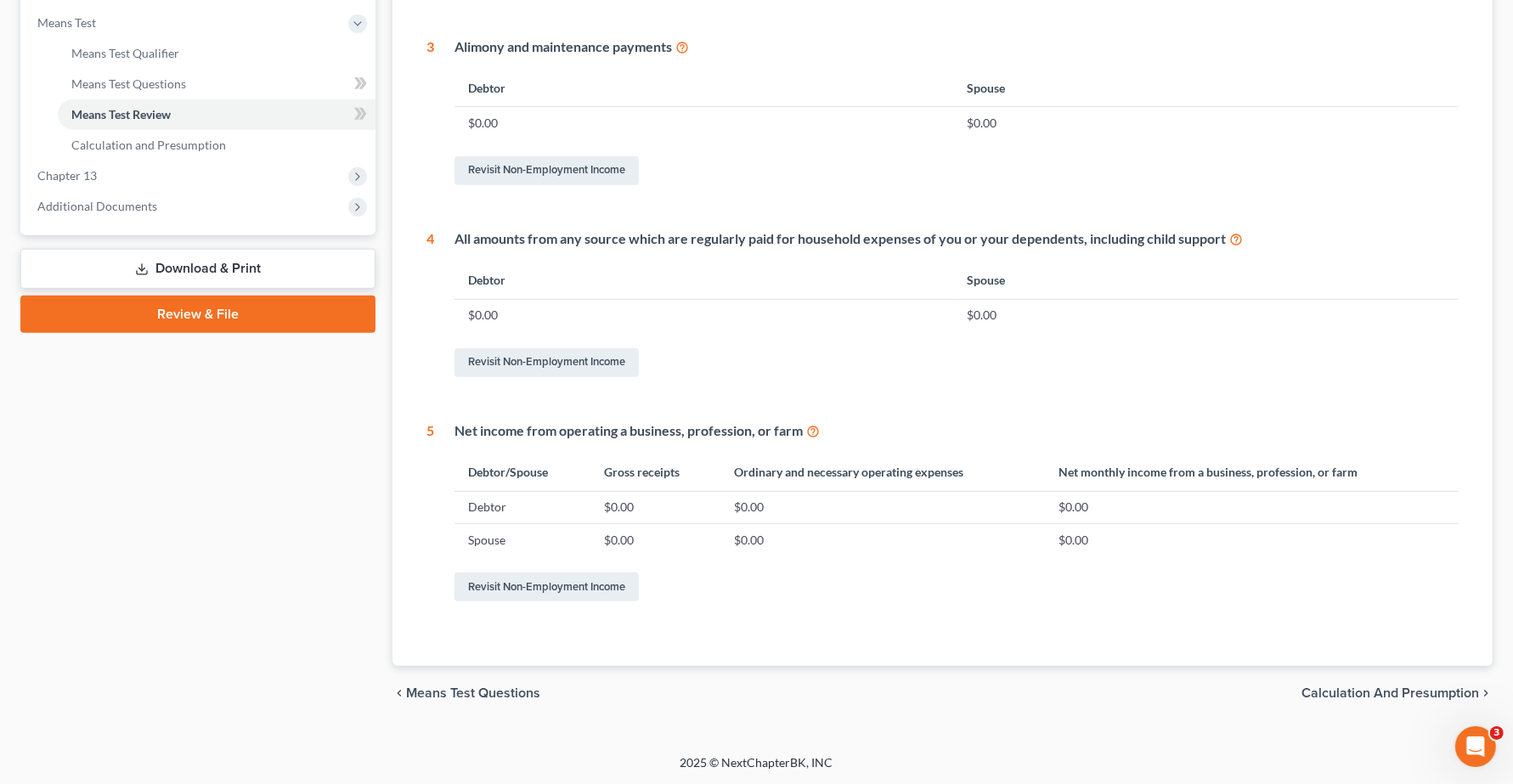
click at [446, 699] on span "Means Test Questions" at bounding box center [472, 693] width 134 height 13
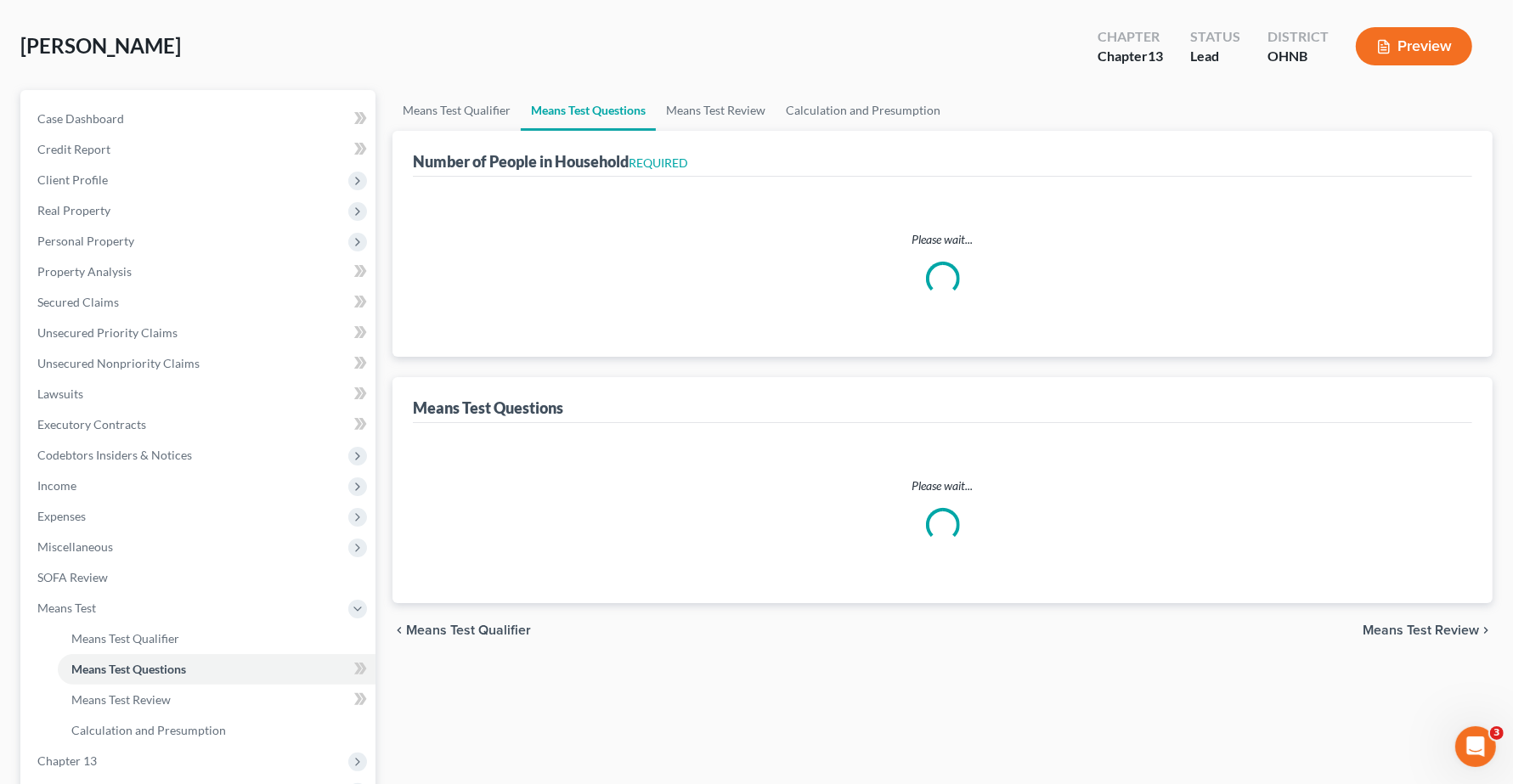
scroll to position [10, 0]
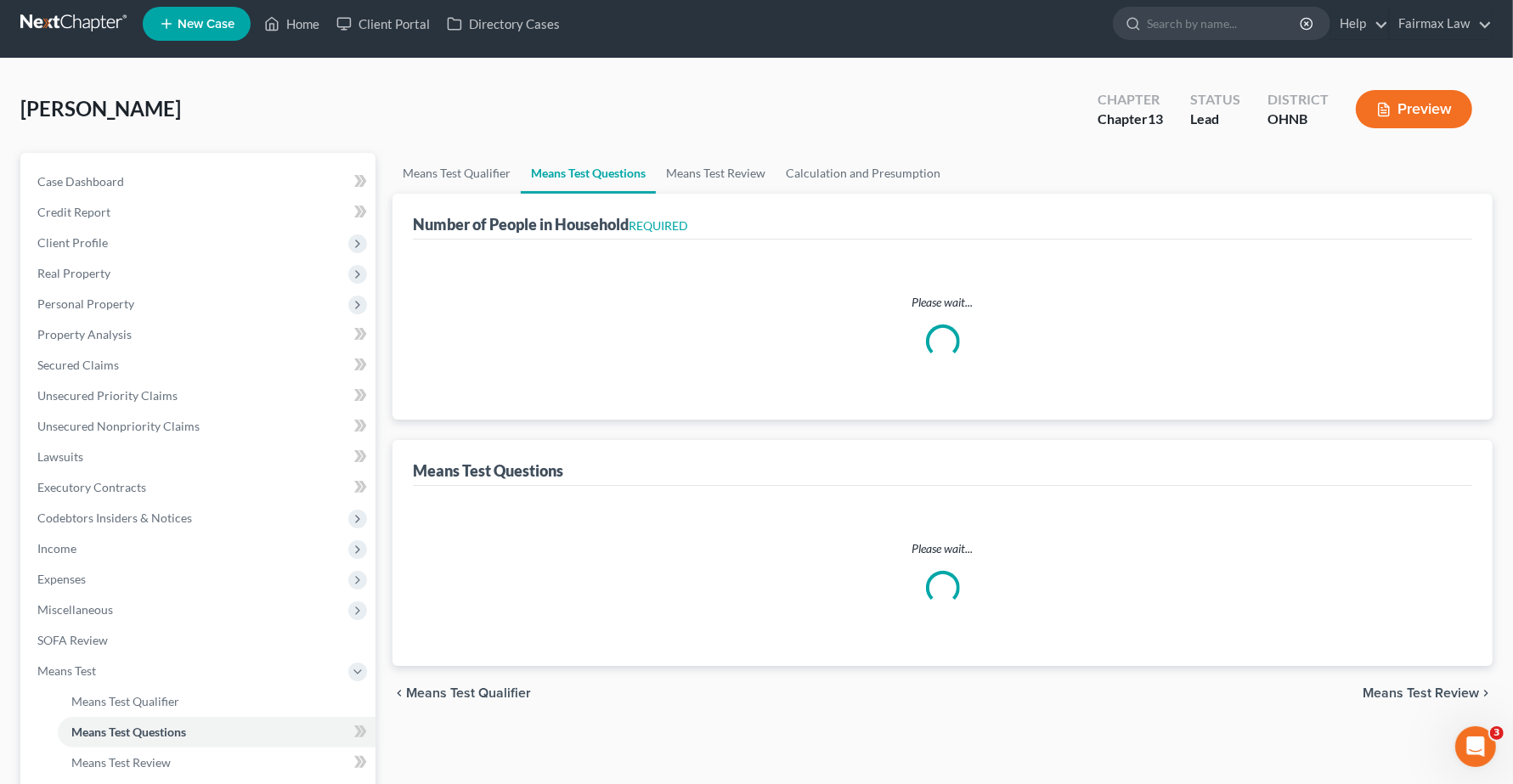
select select "0"
select select "60"
select select "1"
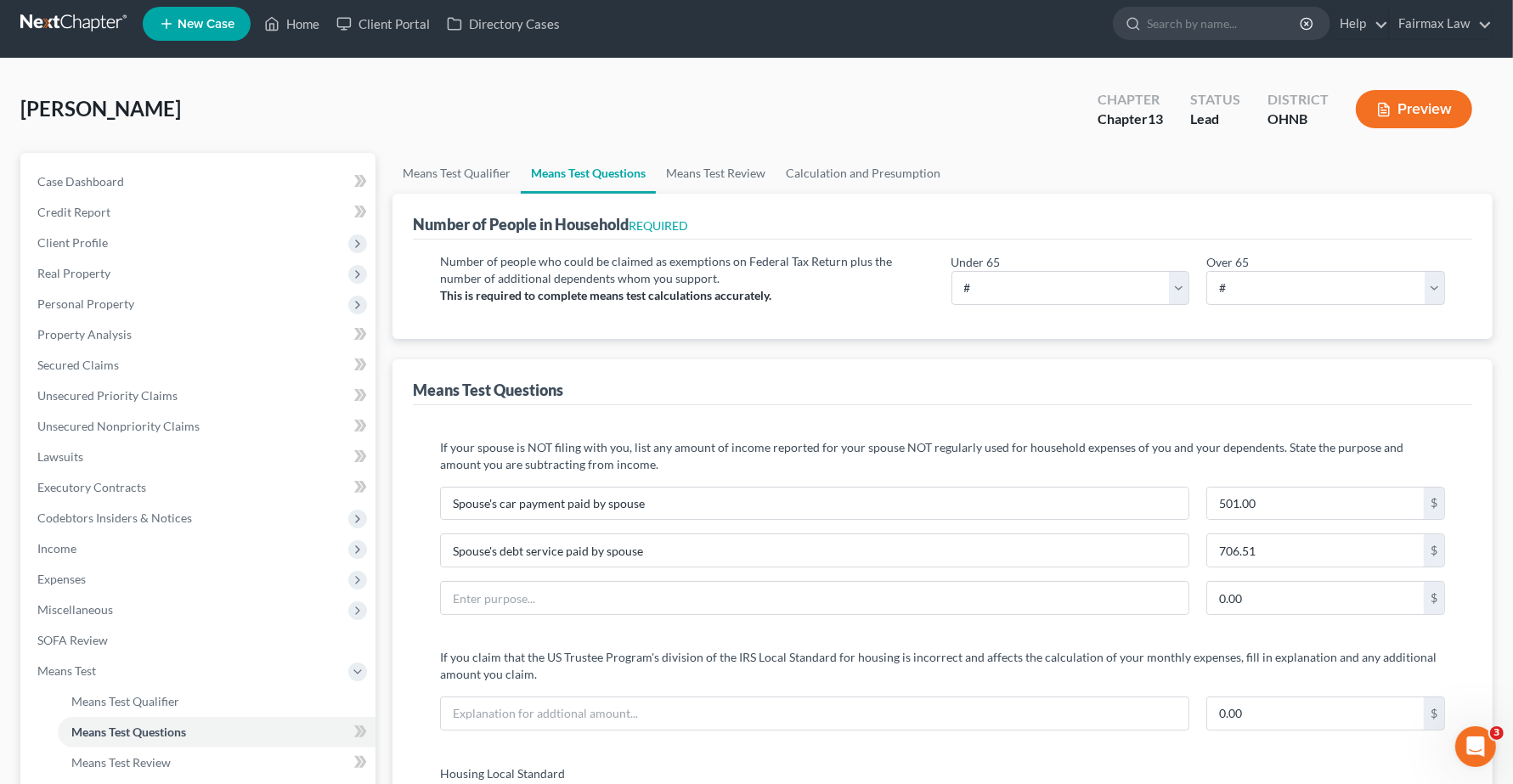
scroll to position [0, 0]
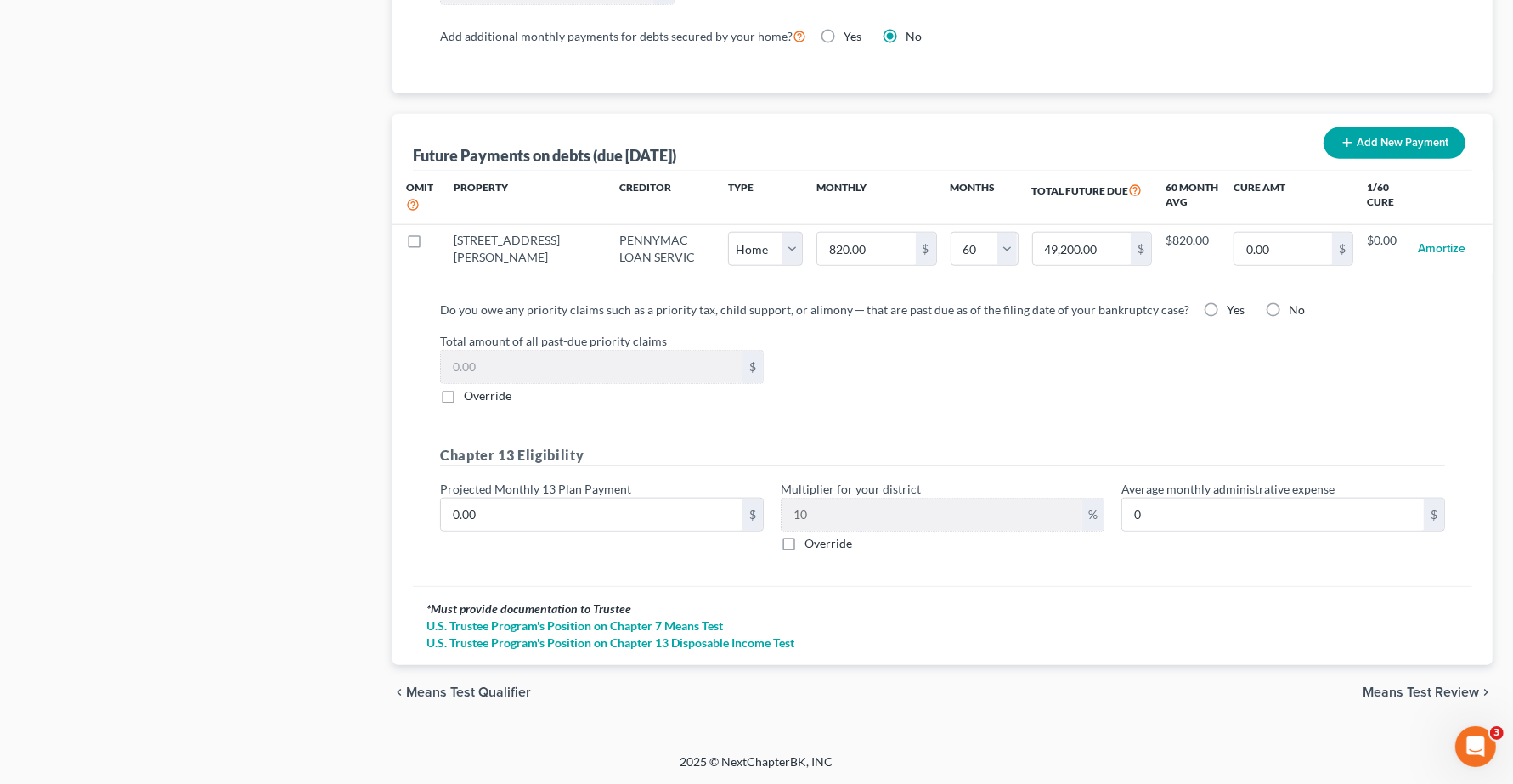
click at [497, 689] on span "Means Test Qualifier" at bounding box center [469, 692] width 125 height 13
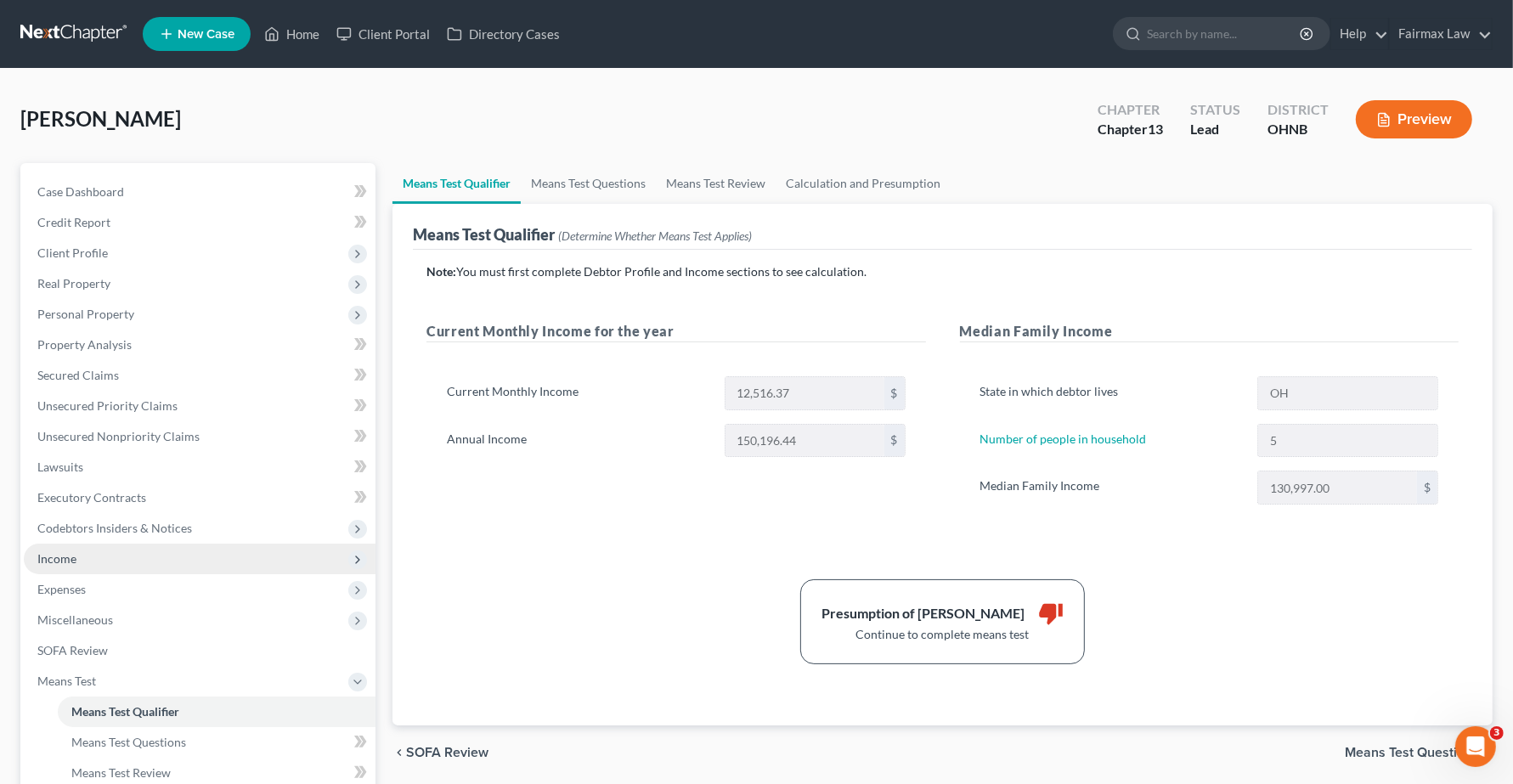
click at [65, 562] on span "Income" at bounding box center [56, 557] width 39 height 14
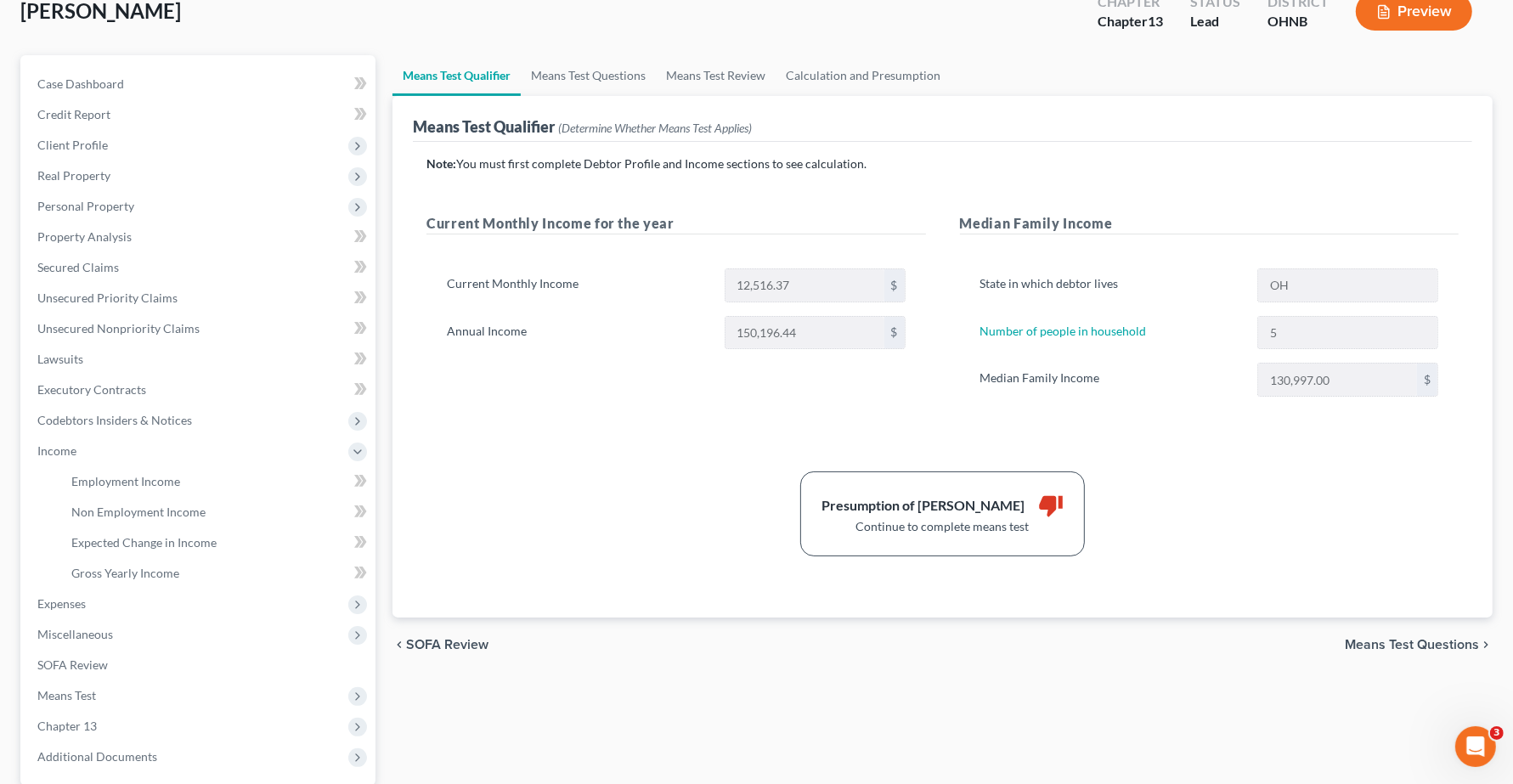
scroll to position [269, 0]
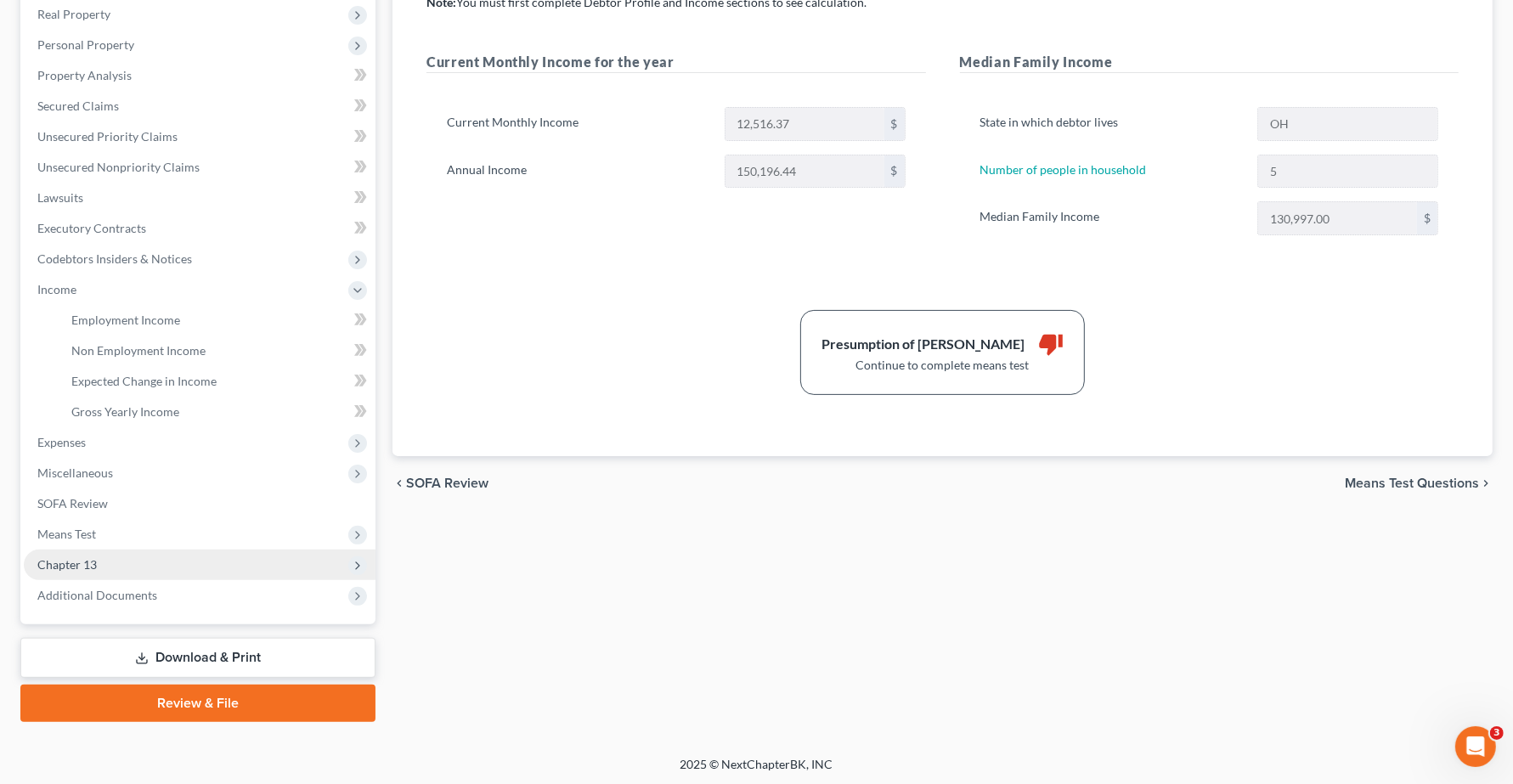
click at [45, 558] on span "Chapter 13" at bounding box center [66, 563] width 60 height 14
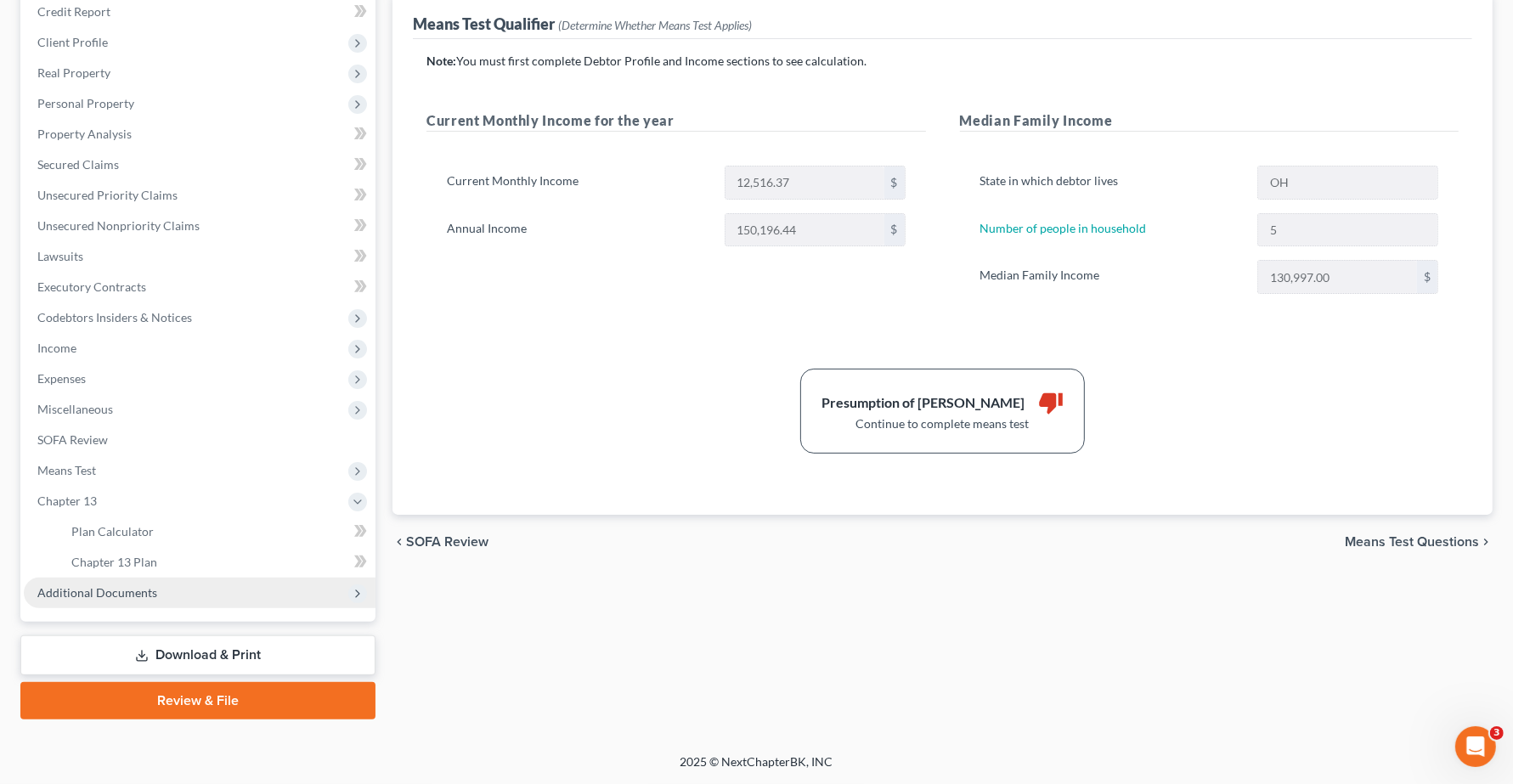
scroll to position [209, 0]
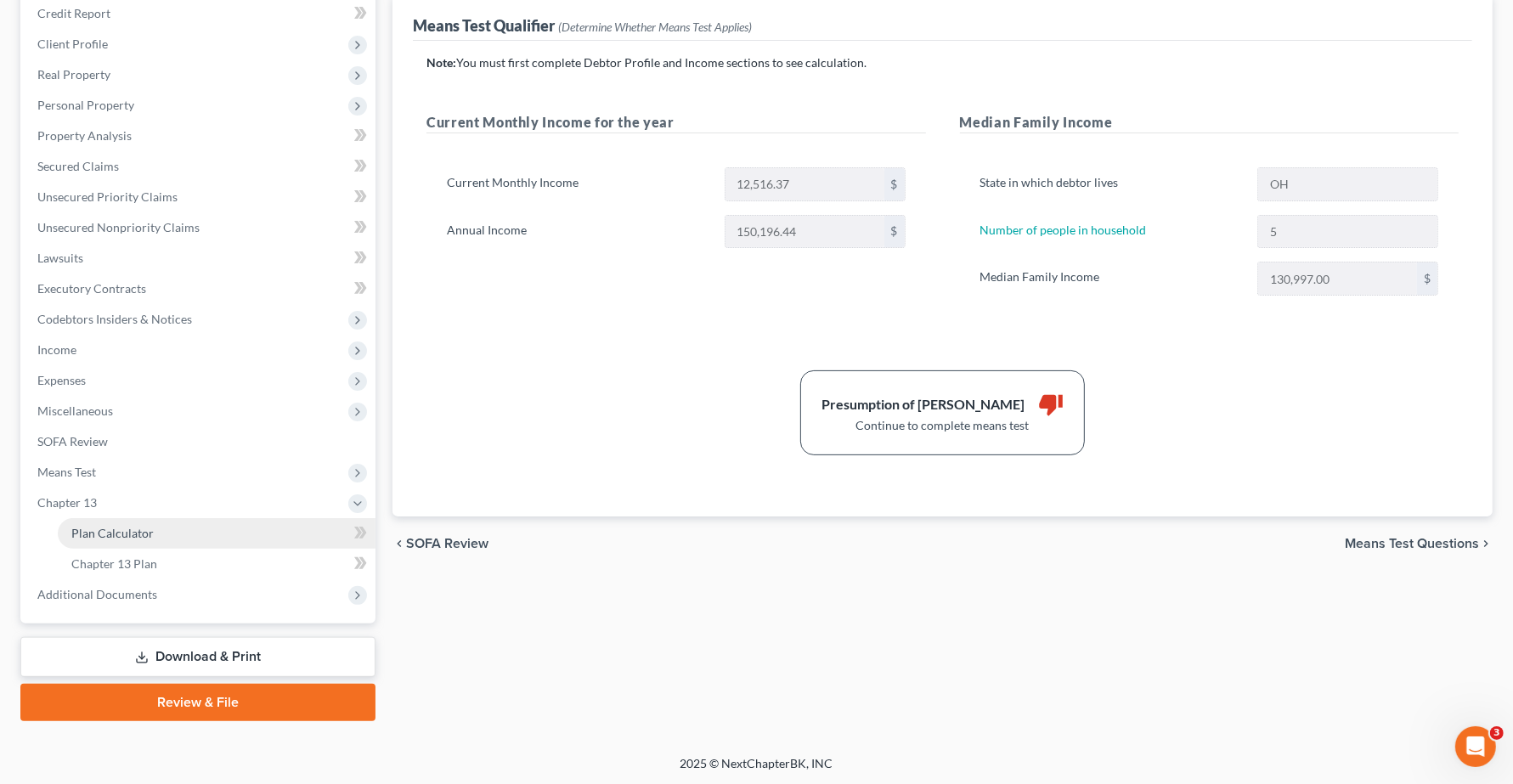
click at [117, 532] on span "Plan Calculator" at bounding box center [112, 532] width 83 height 14
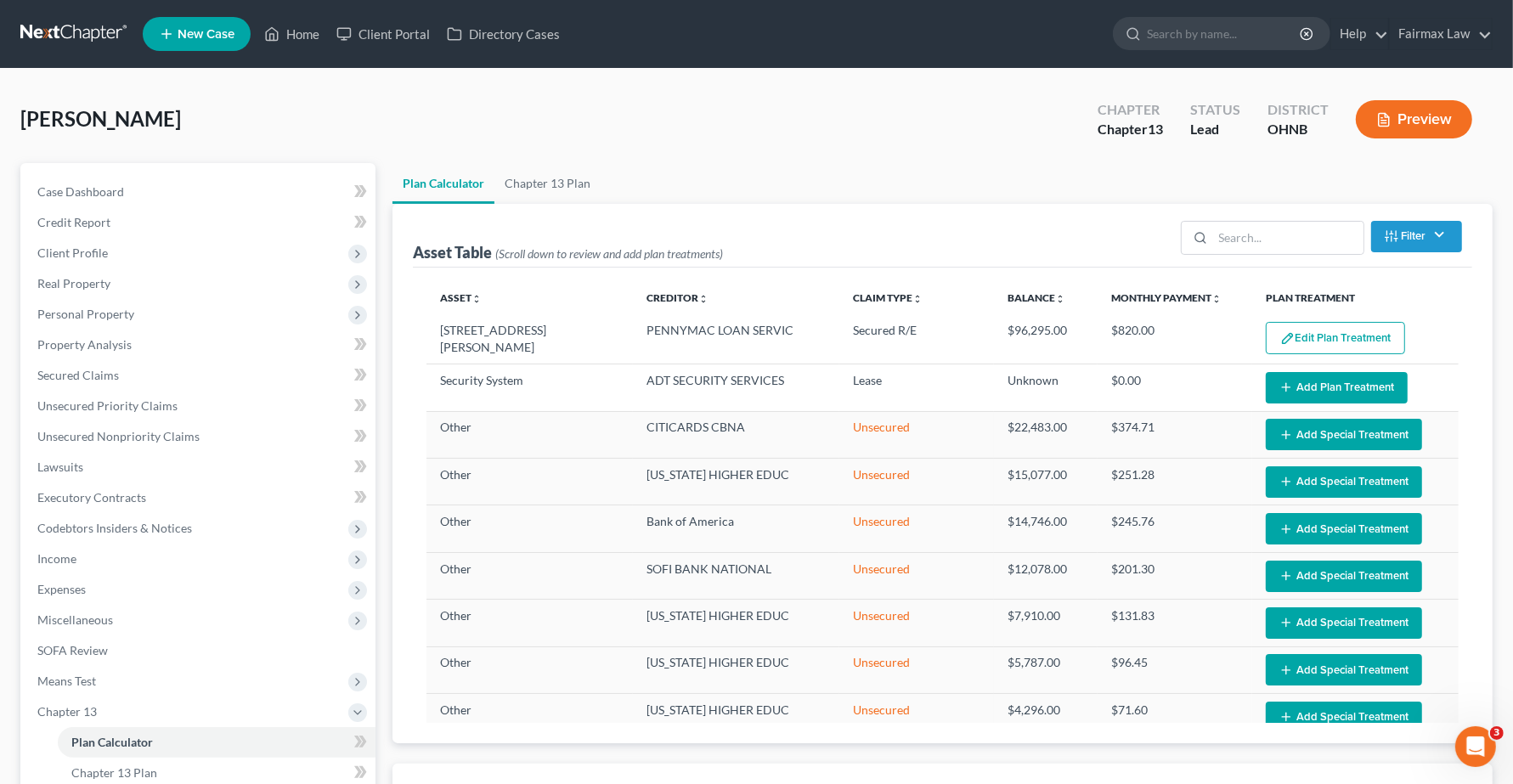
select select "59"
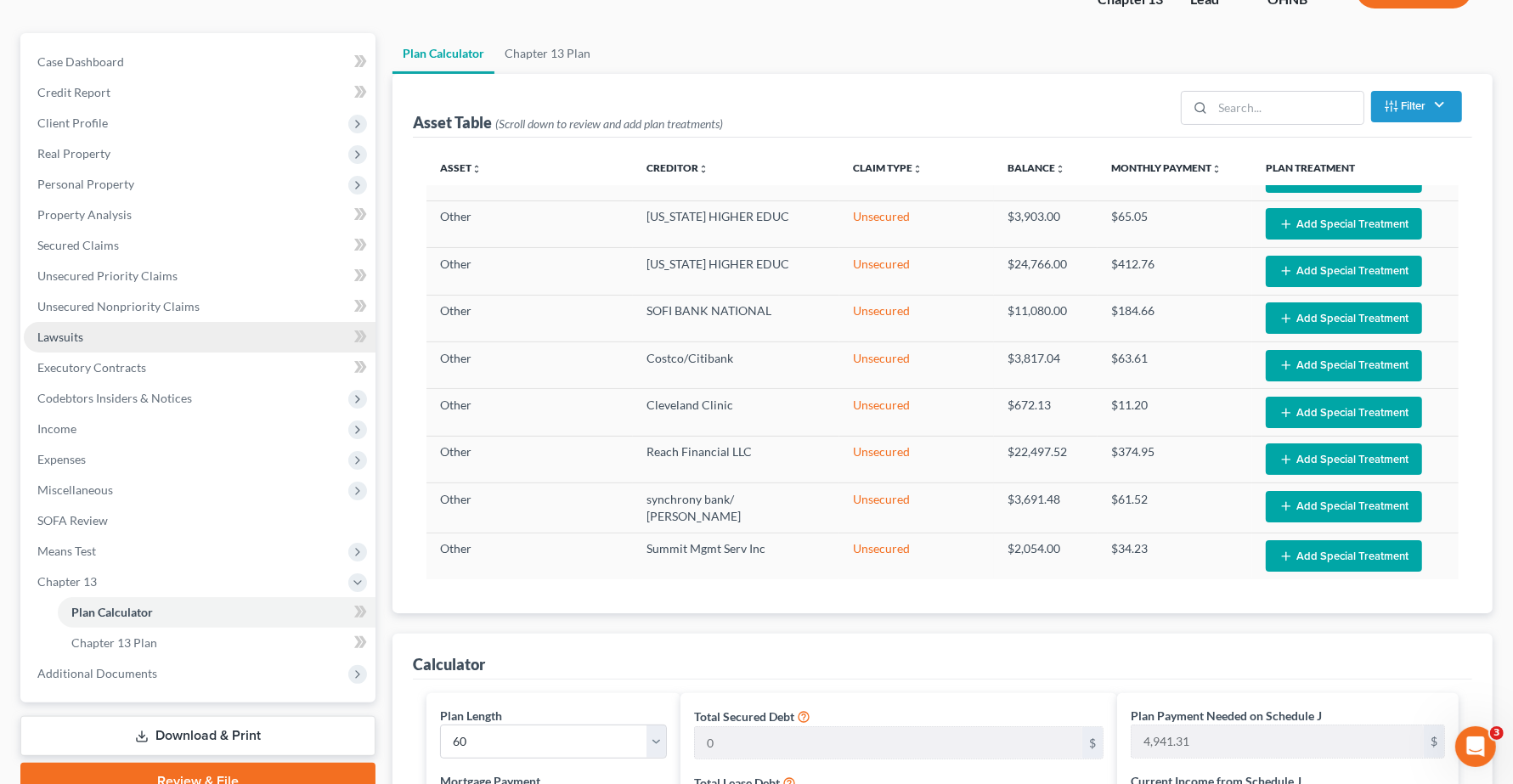
scroll to position [24, 0]
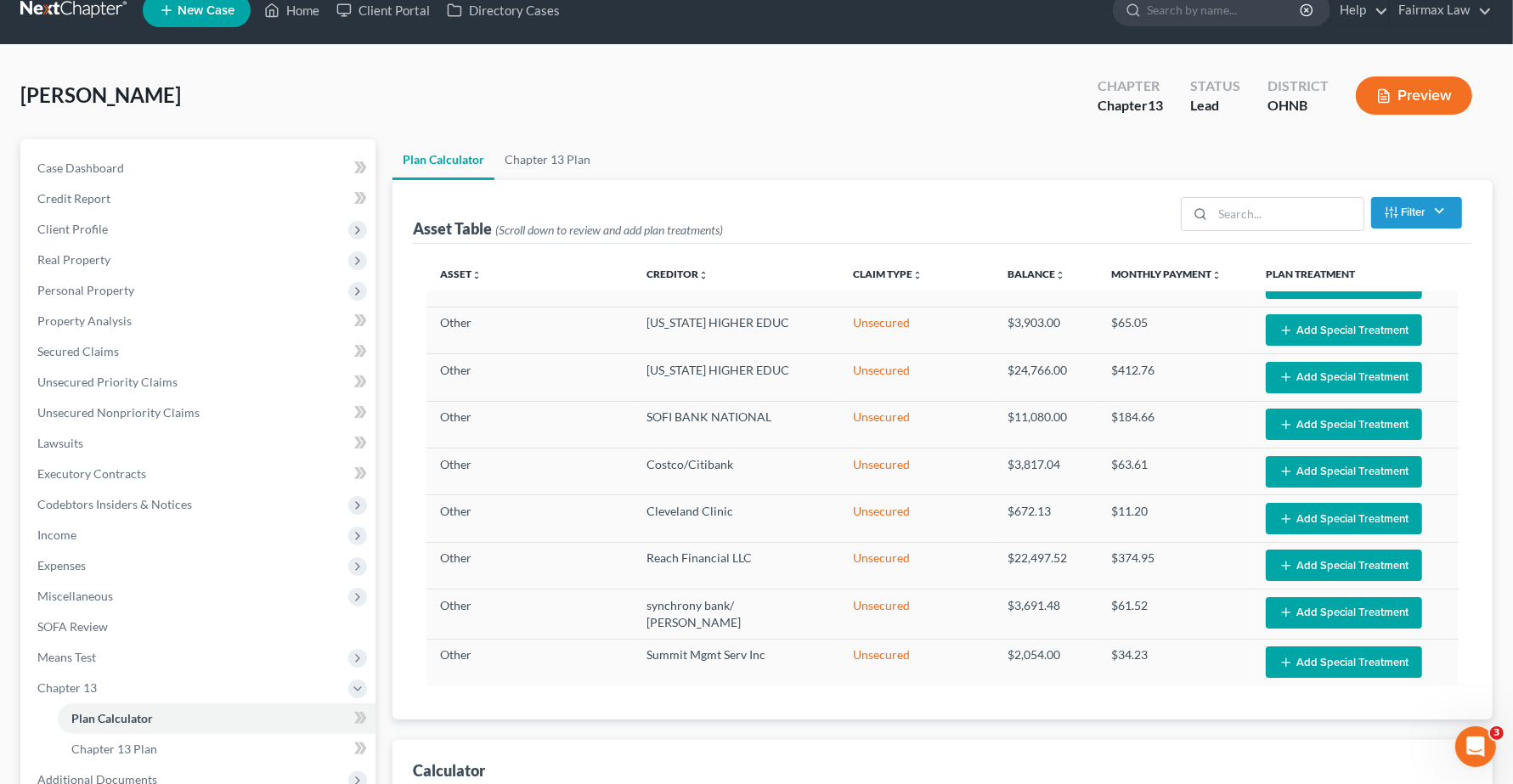
click at [902, 154] on ul "Plan Calculator Chapter 13 Plan" at bounding box center [943, 159] width 1100 height 41
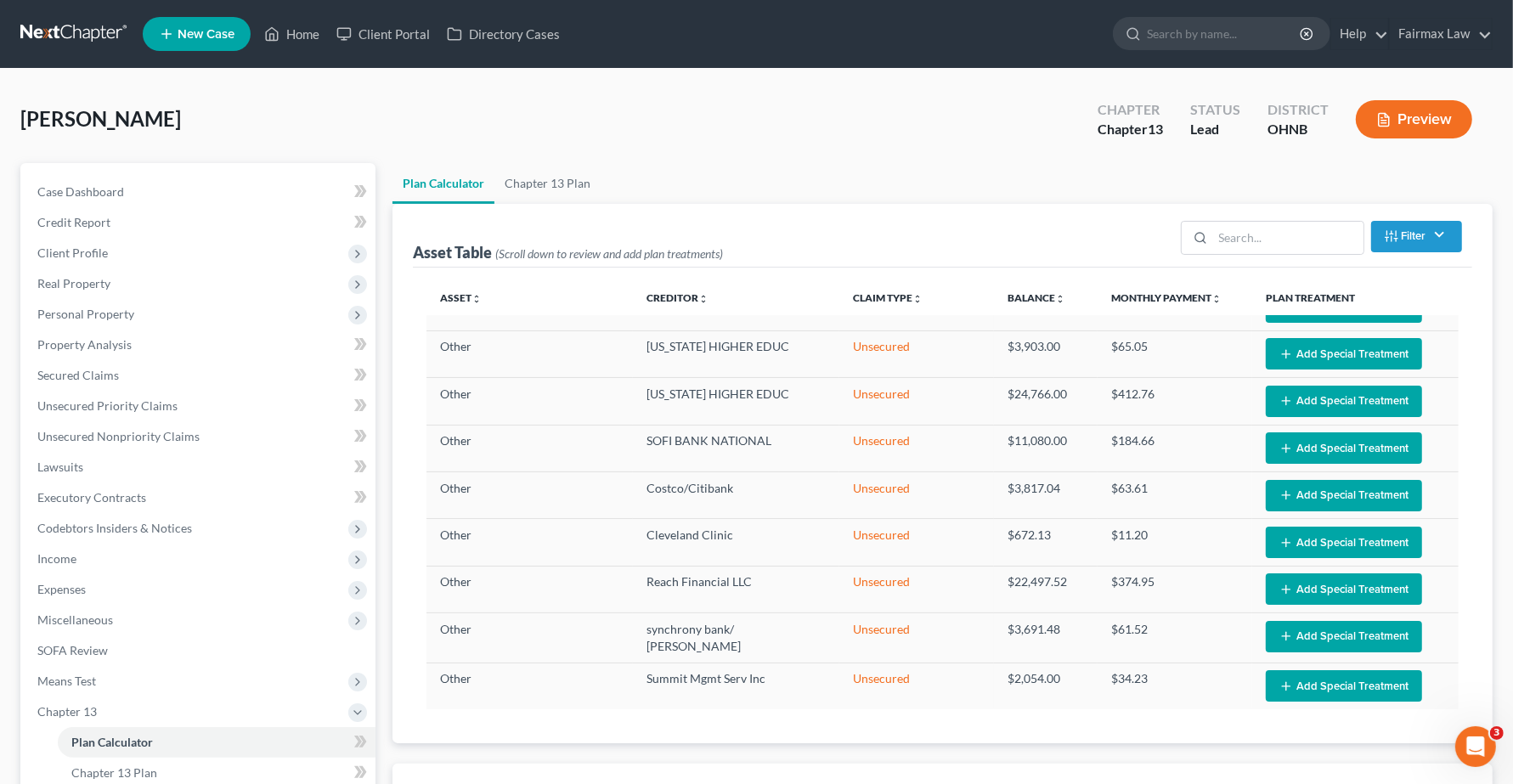
scroll to position [106, 0]
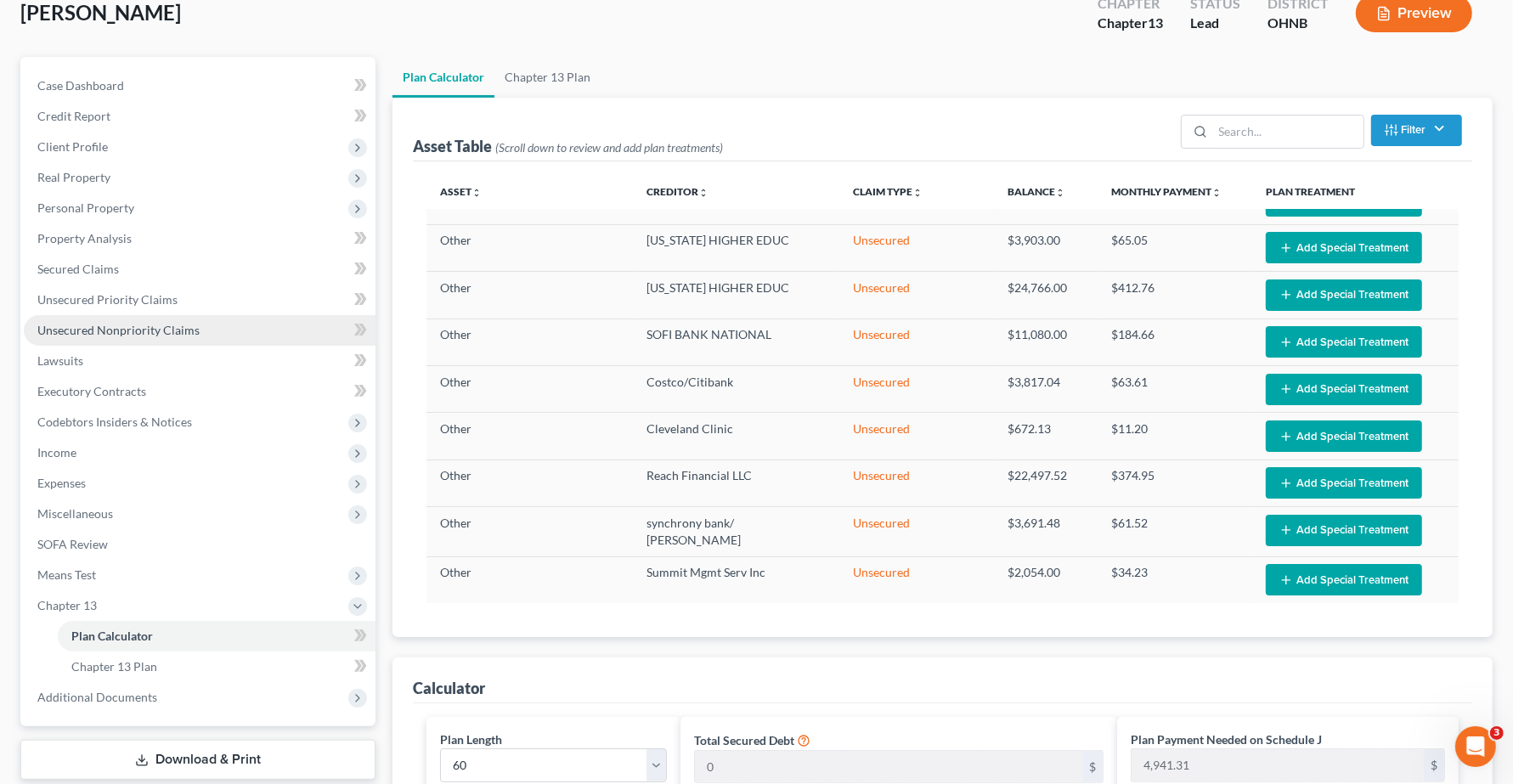
click at [77, 337] on link "Unsecured Nonpriority Claims" at bounding box center [199, 330] width 352 height 30
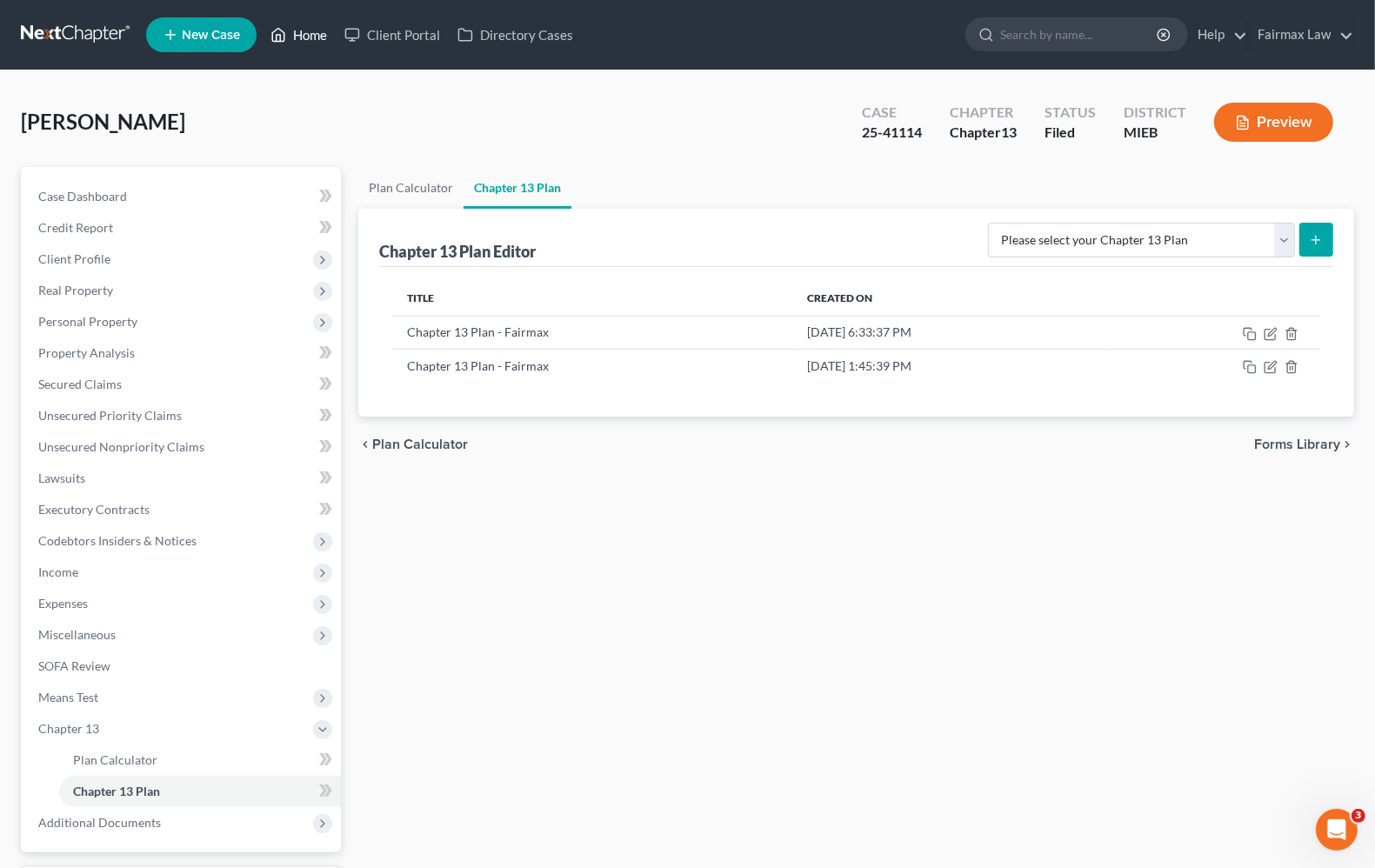
click at [291, 41] on link "Home" at bounding box center [299, 35] width 74 height 31
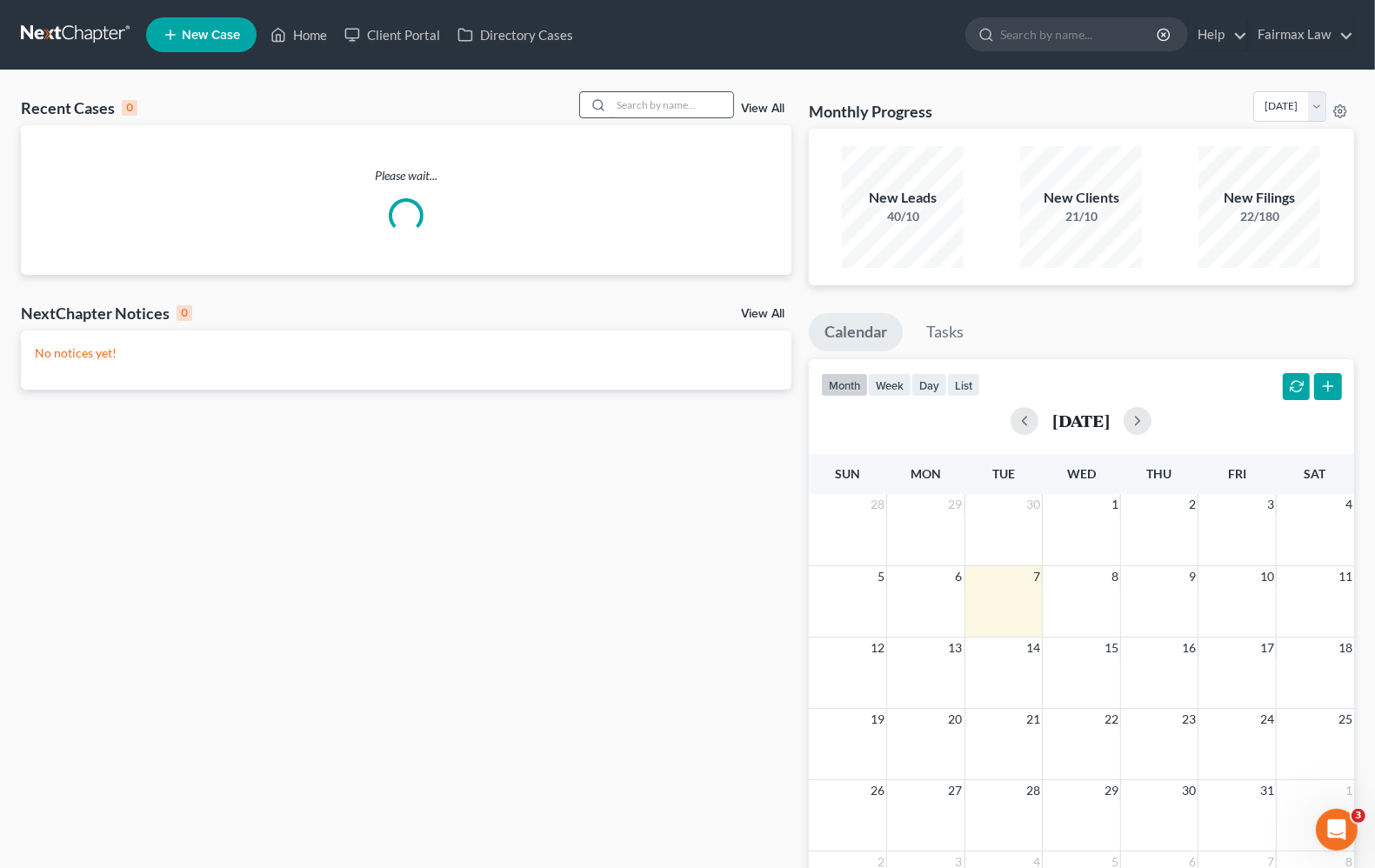
click at [681, 111] on input "search" at bounding box center [672, 105] width 121 height 25
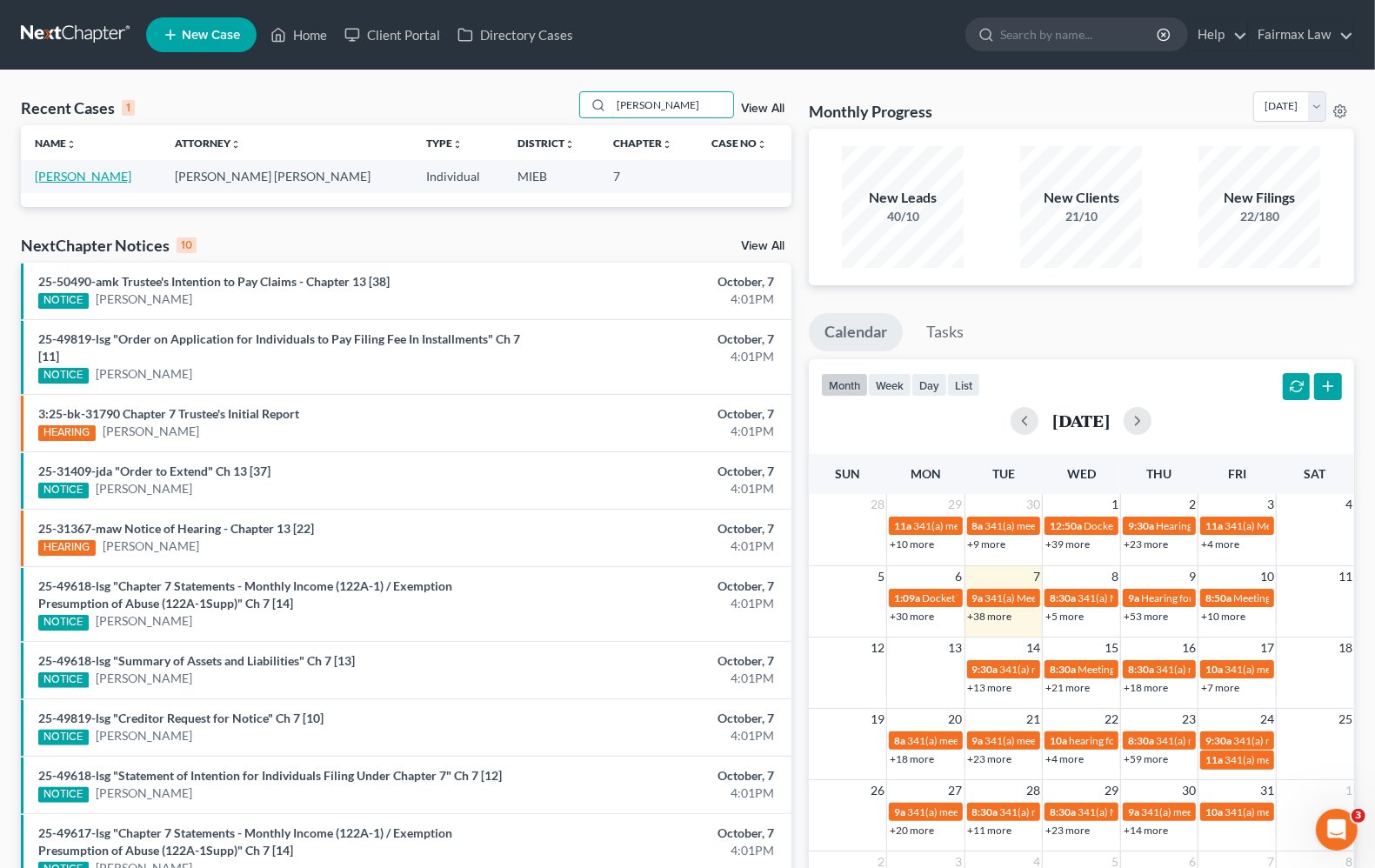
type input "shante wooten"
click at [68, 179] on link "Wooten, Shante" at bounding box center [83, 176] width 96 height 15
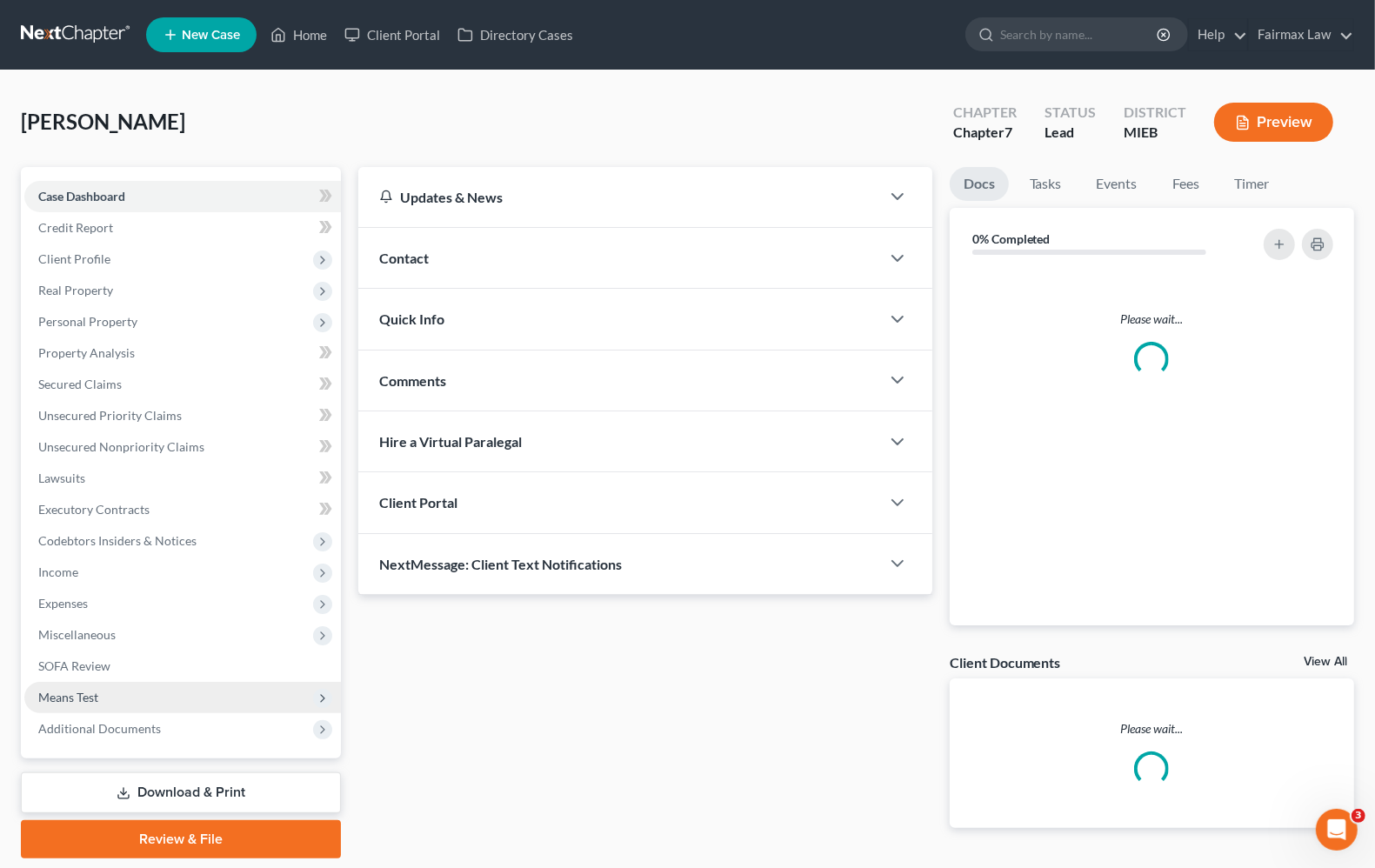
click at [105, 689] on span "Means Test" at bounding box center [183, 697] width 317 height 31
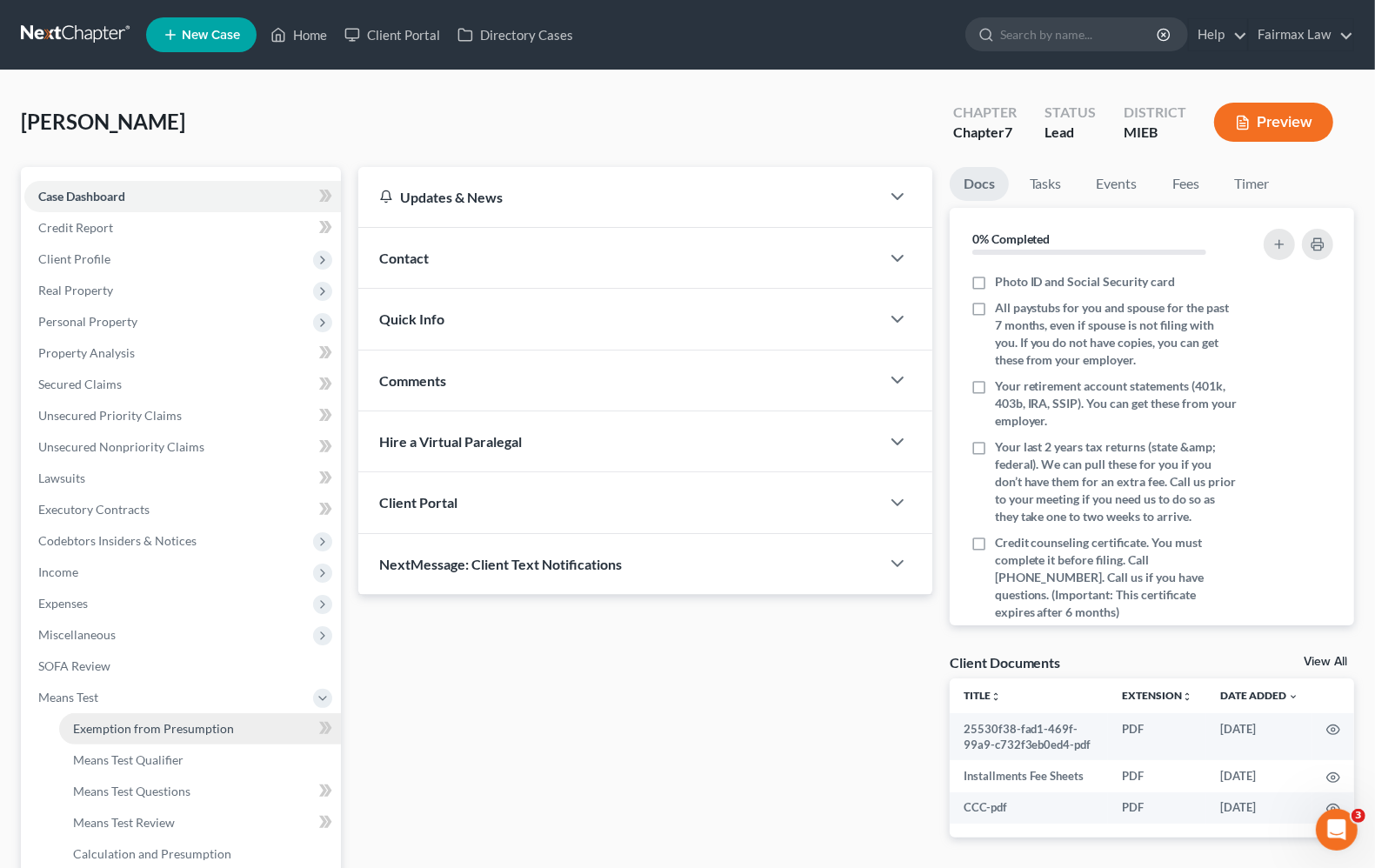
click at [137, 724] on span "Exemption from Presumption" at bounding box center [153, 727] width 161 height 15
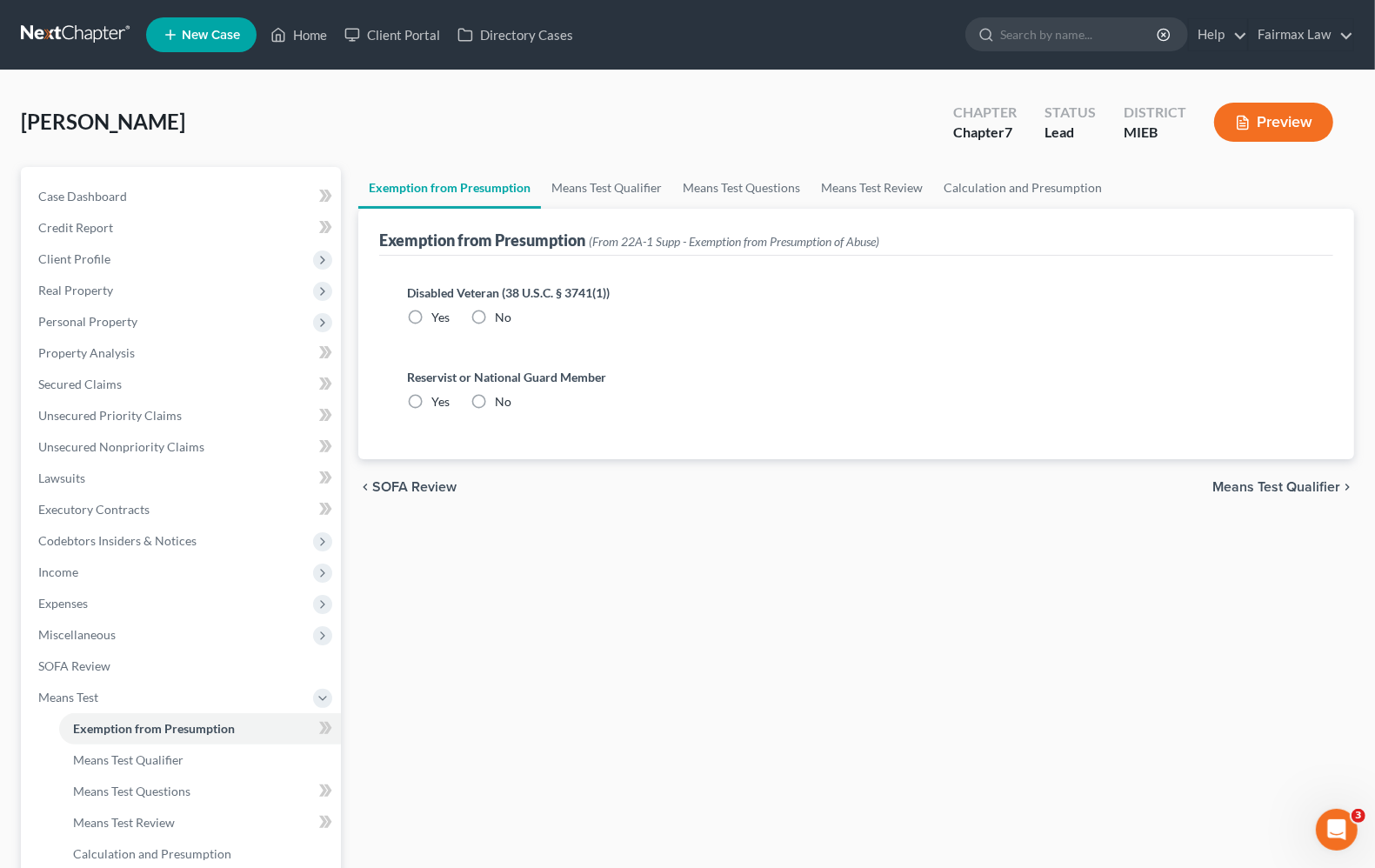
radio input "true"
click at [1258, 483] on span "Means Test Qualifier" at bounding box center [1276, 486] width 128 height 14
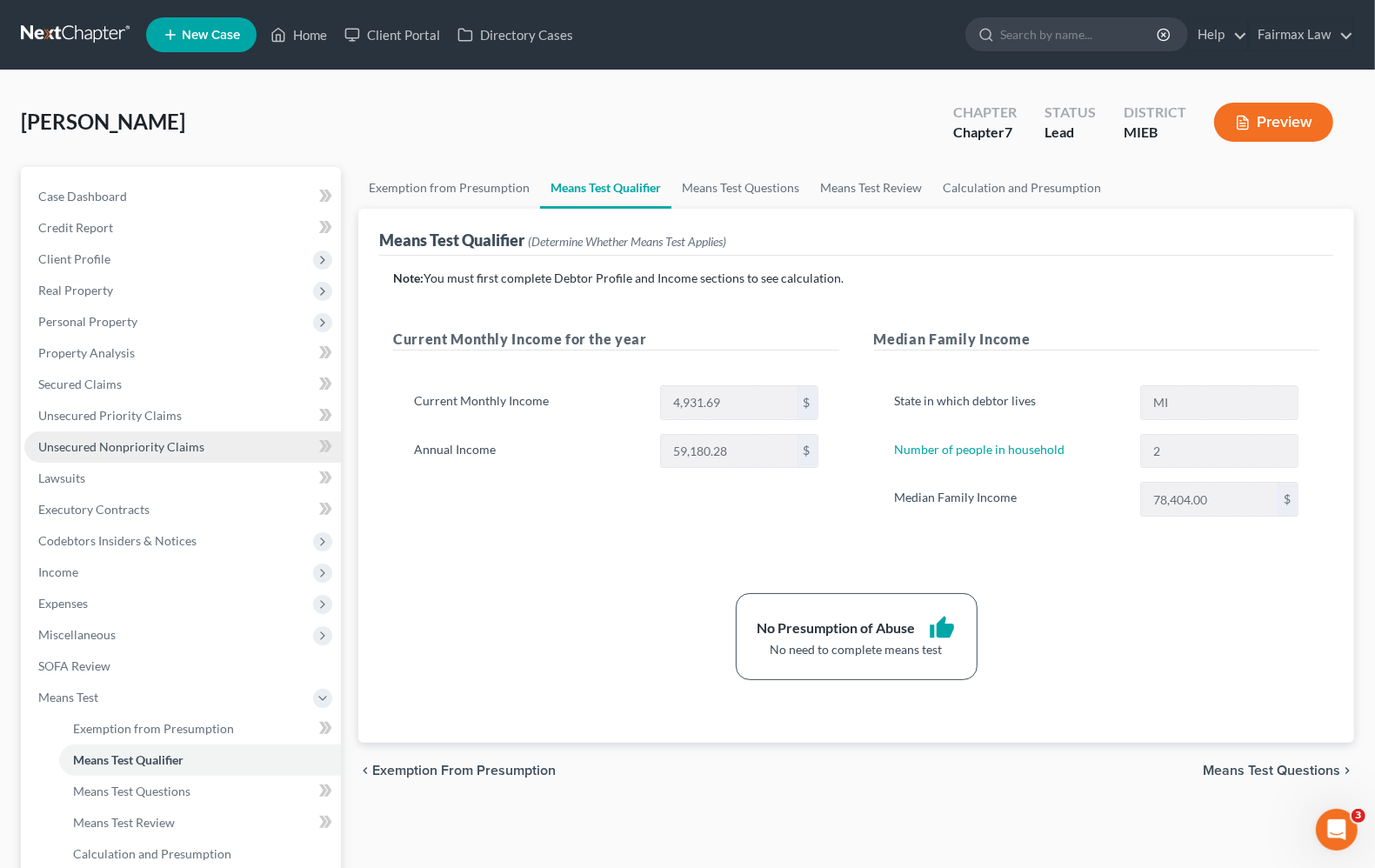
click at [72, 442] on span "Unsecured Nonpriority Claims" at bounding box center [120, 446] width 166 height 15
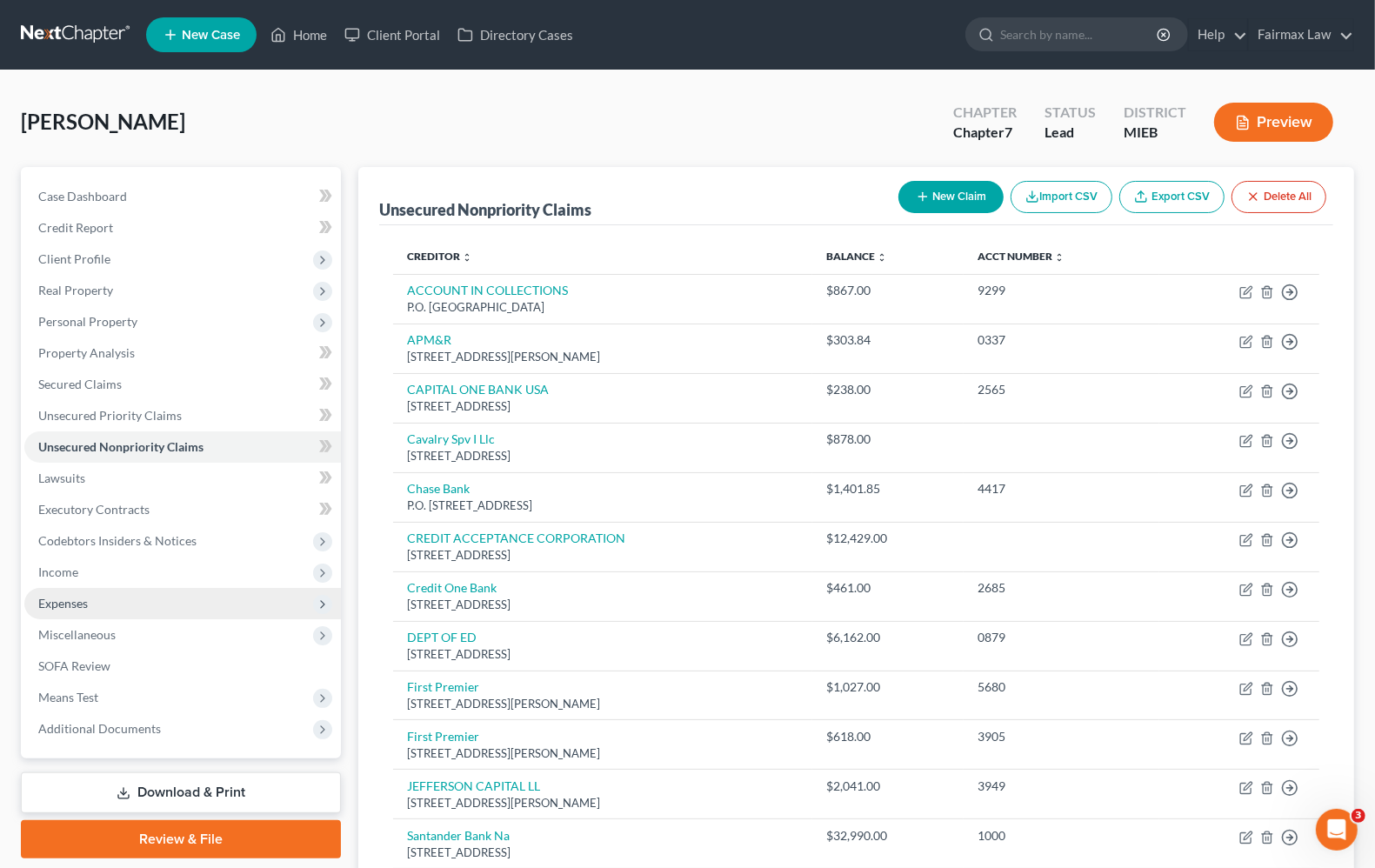
click at [102, 600] on span "Expenses" at bounding box center [183, 603] width 317 height 31
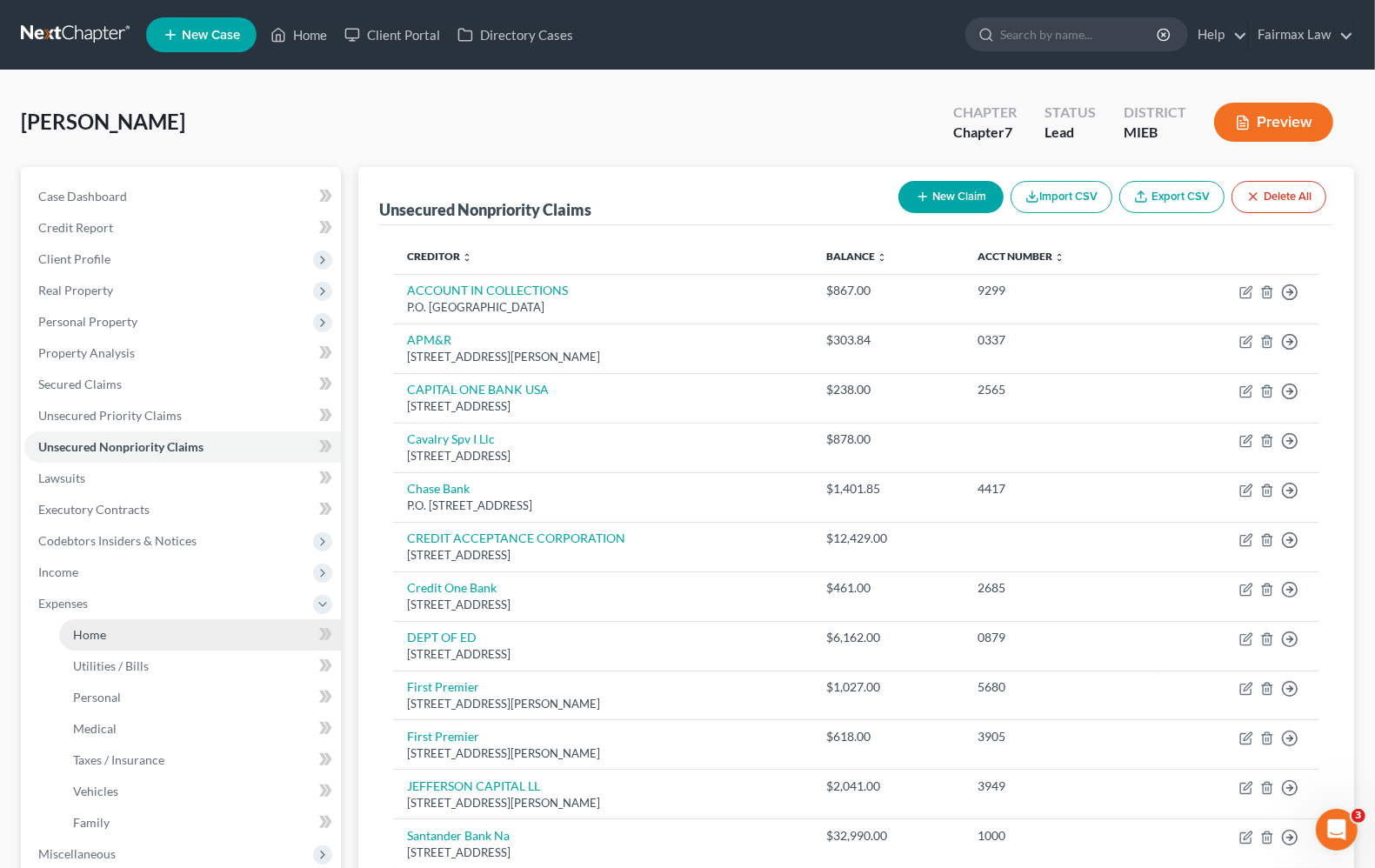
click at [80, 635] on span "Home" at bounding box center [89, 634] width 33 height 15
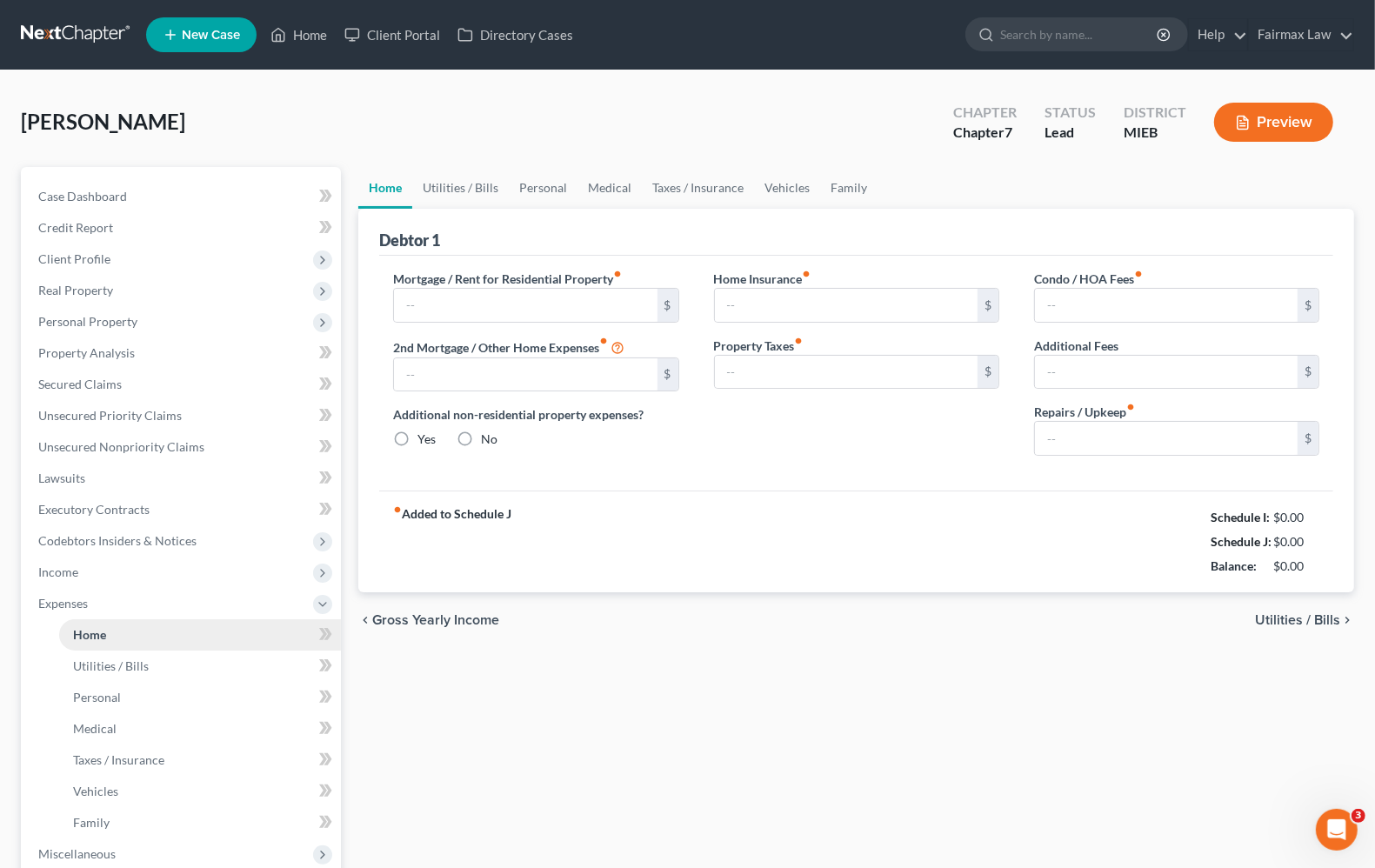
type input "0.00"
radio input "true"
type input "0.00"
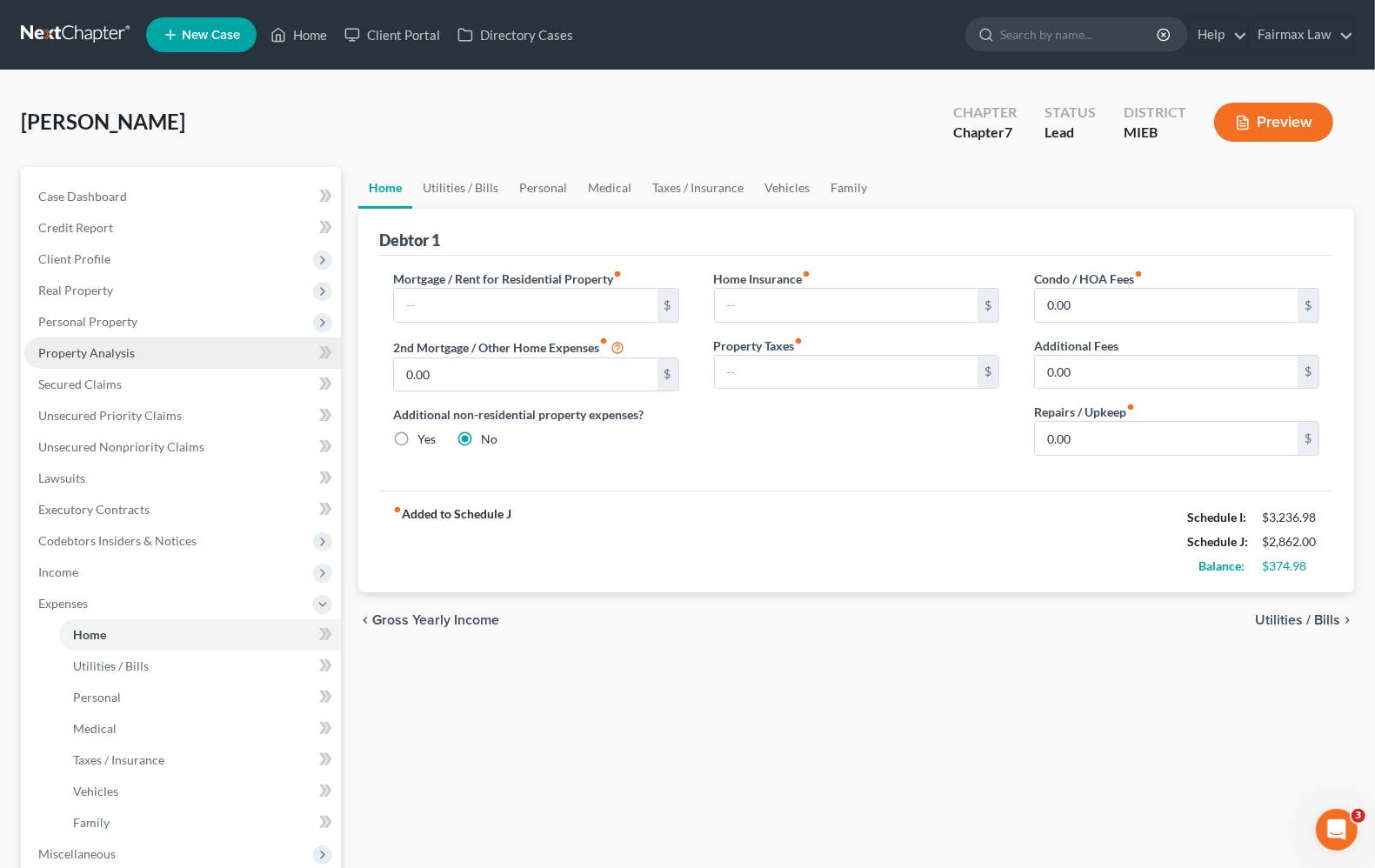
click at [92, 356] on span "Property Analysis" at bounding box center [85, 352] width 96 height 15
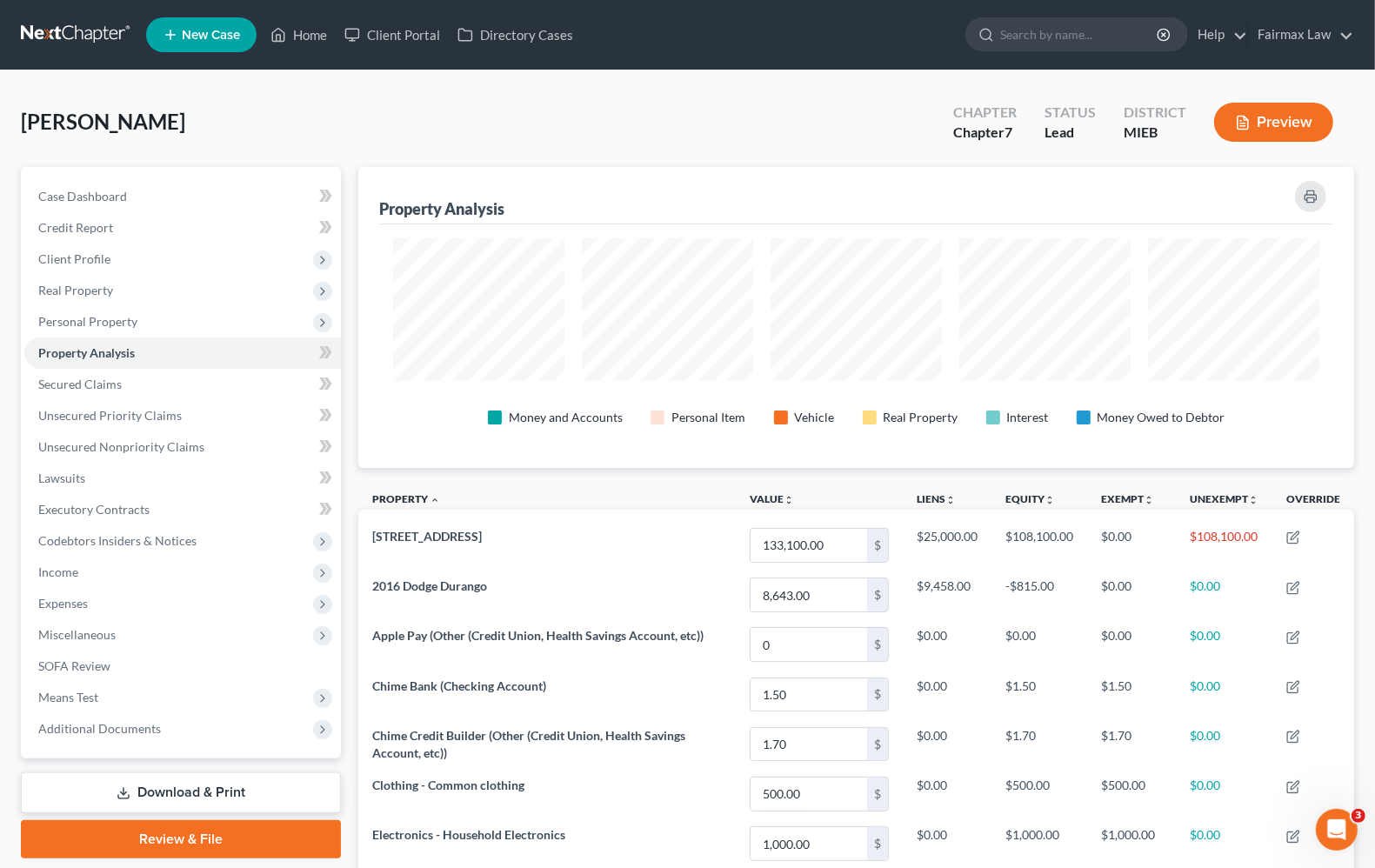
scroll to position [301, 995]
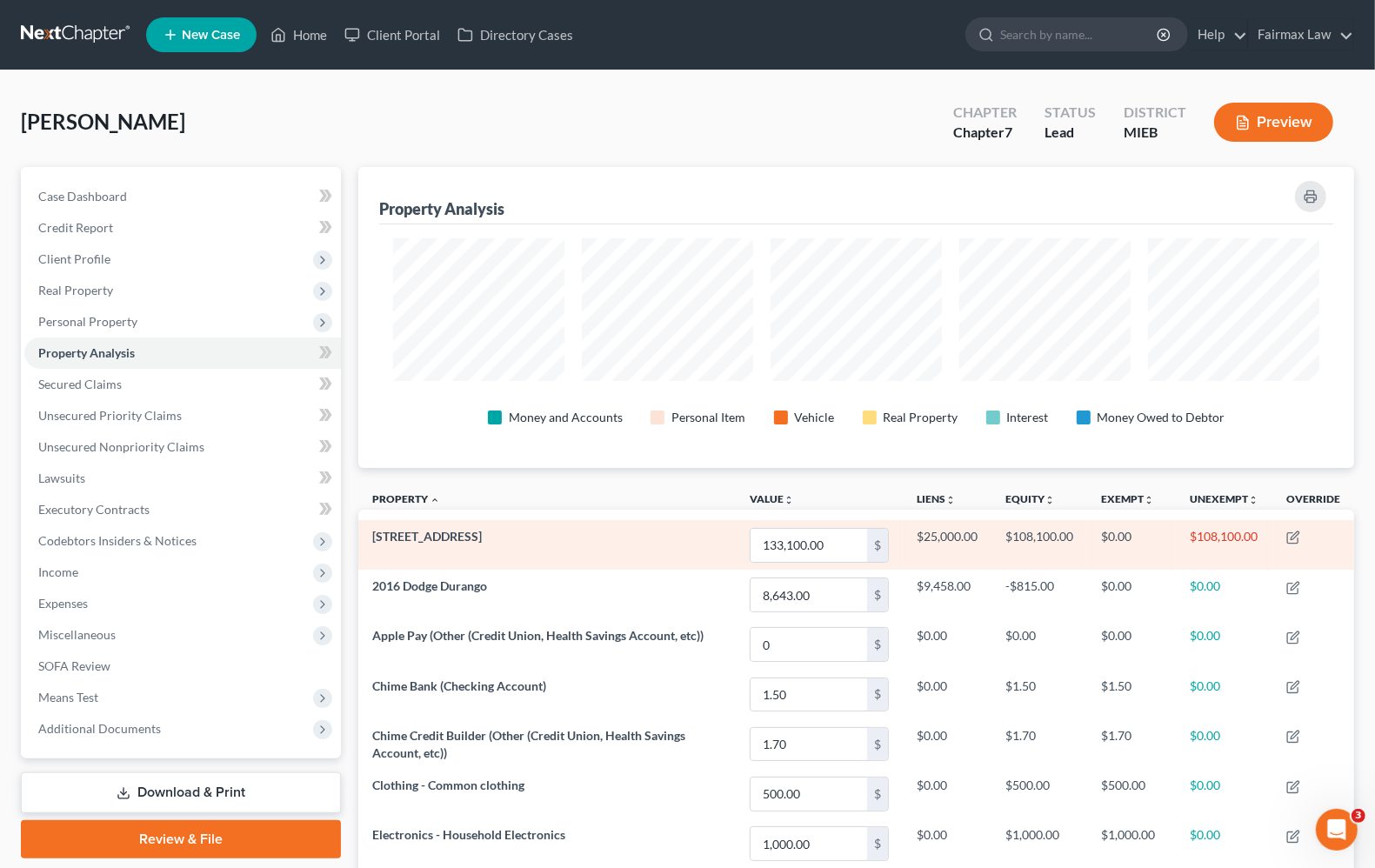
drag, startPoint x: 523, startPoint y: 549, endPoint x: 375, endPoint y: 535, distance: 148.7
click at [370, 536] on td "11642 Beaverland St" at bounding box center [547, 544] width 378 height 50
copy span "11642 Beaverland St"
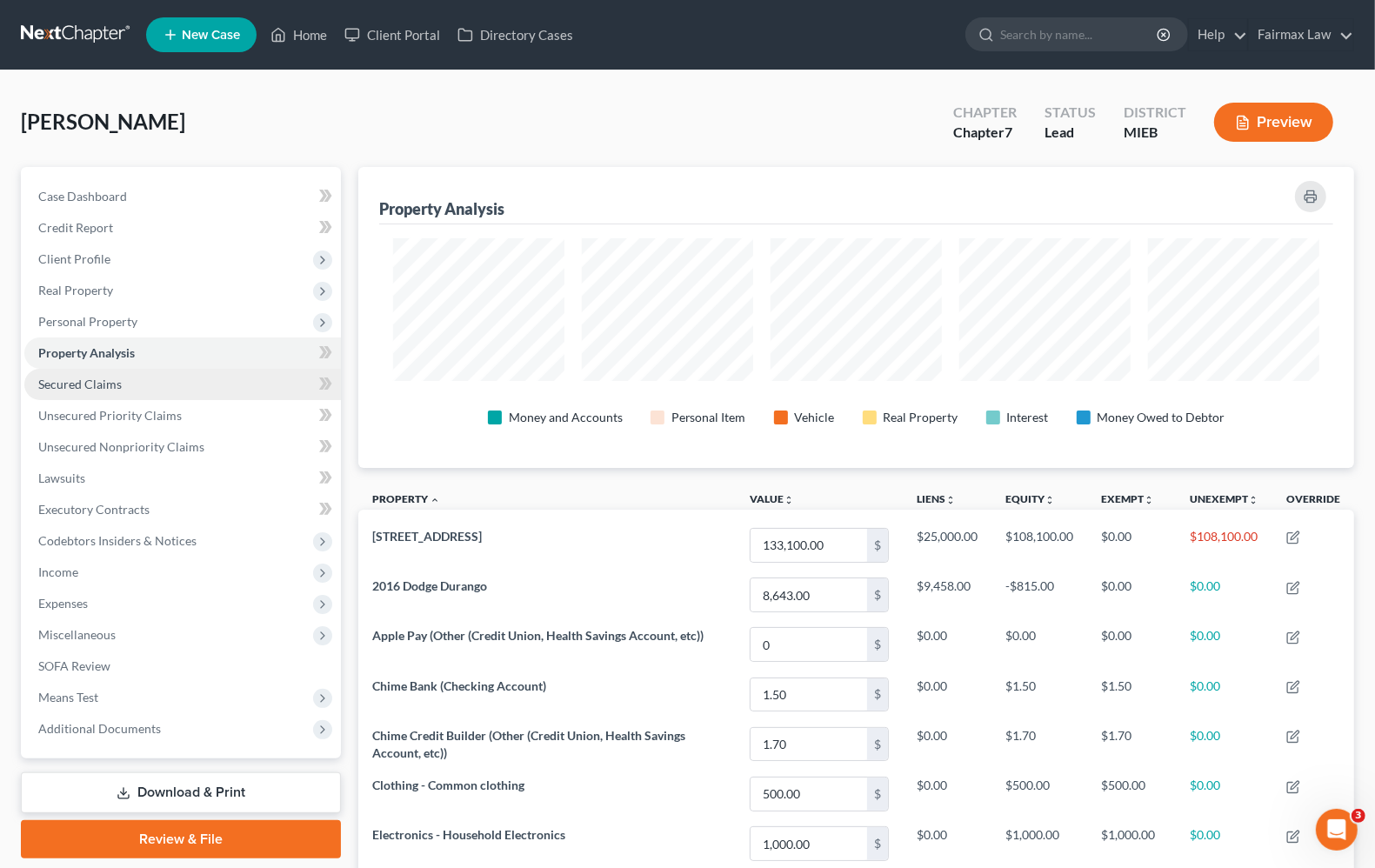
drag, startPoint x: 110, startPoint y: 376, endPoint x: 116, endPoint y: 384, distance: 10.0
click at [110, 377] on span "Secured Claims" at bounding box center [80, 384] width 84 height 15
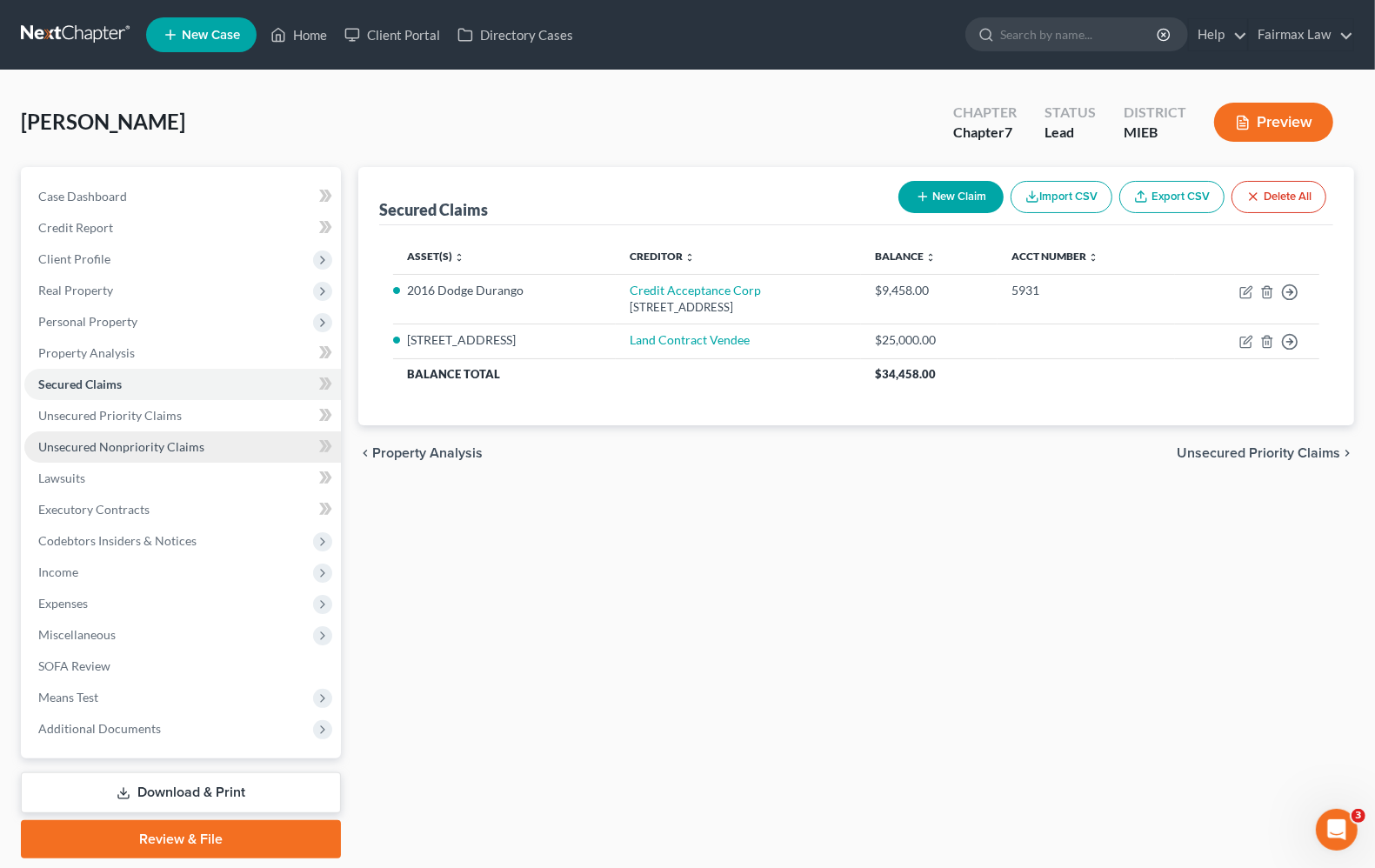
click at [120, 437] on link "Unsecured Nonpriority Claims" at bounding box center [183, 447] width 317 height 31
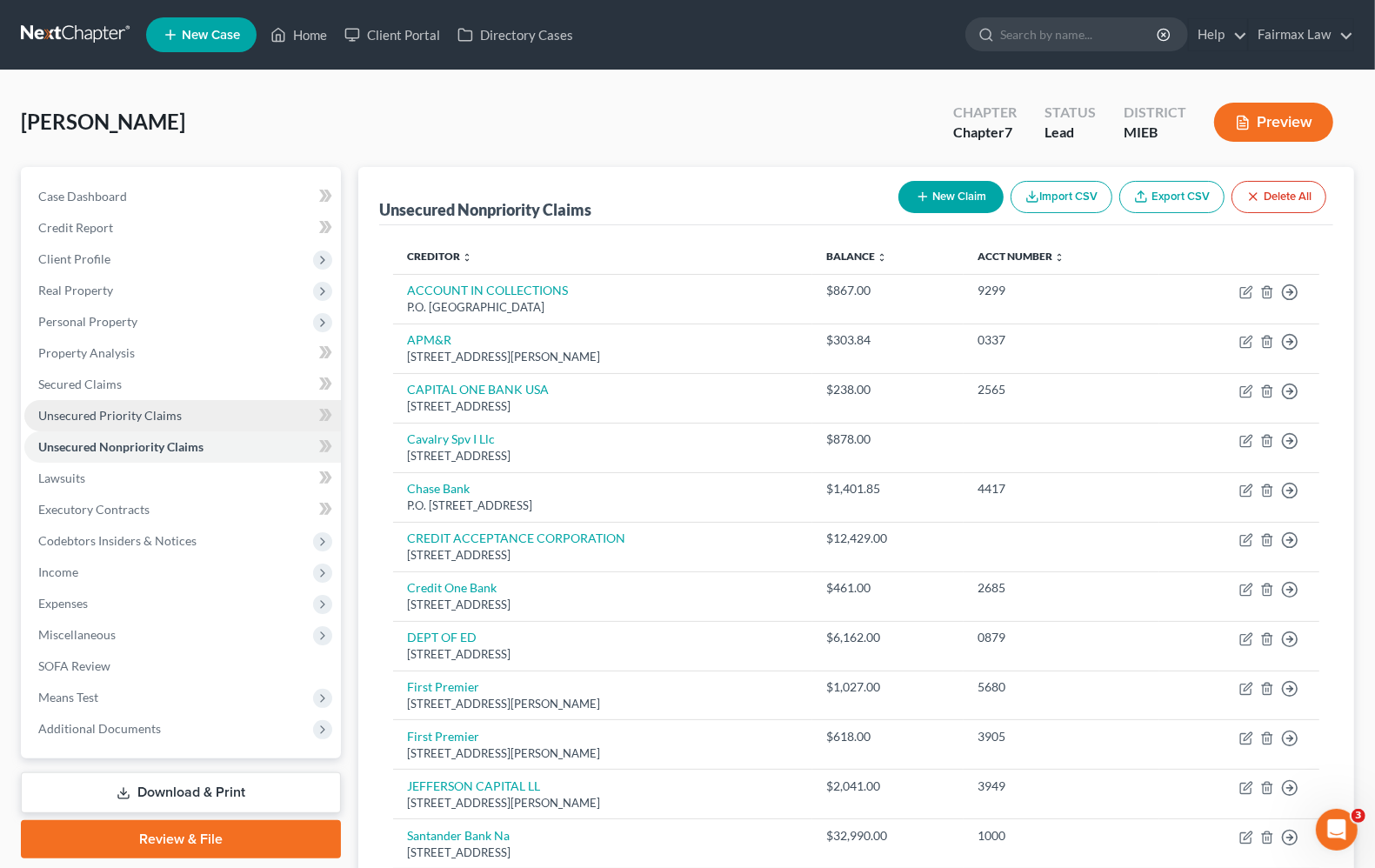
click at [126, 414] on span "Unsecured Priority Claims" at bounding box center [110, 415] width 144 height 15
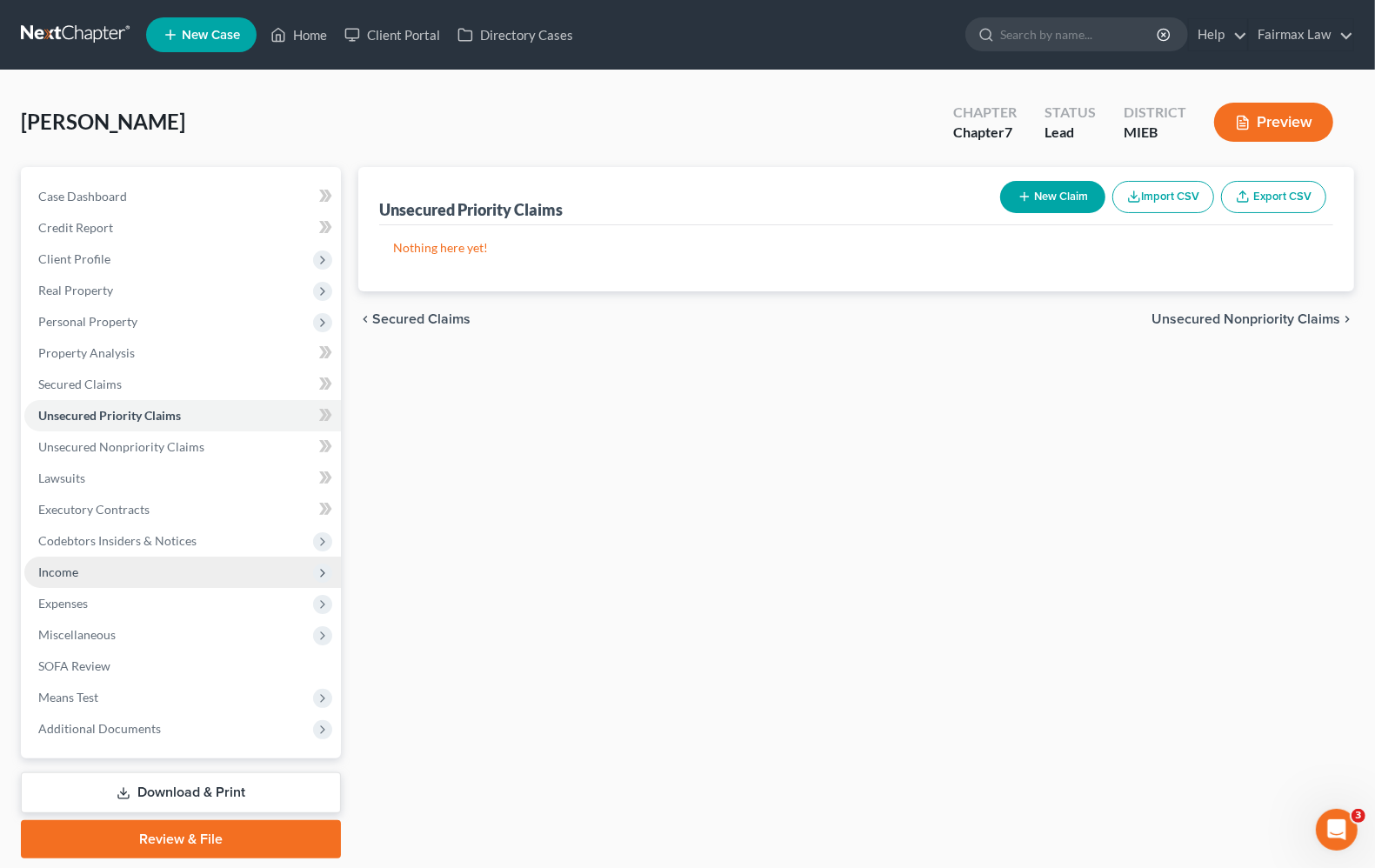
click at [58, 576] on span "Income" at bounding box center [57, 571] width 40 height 15
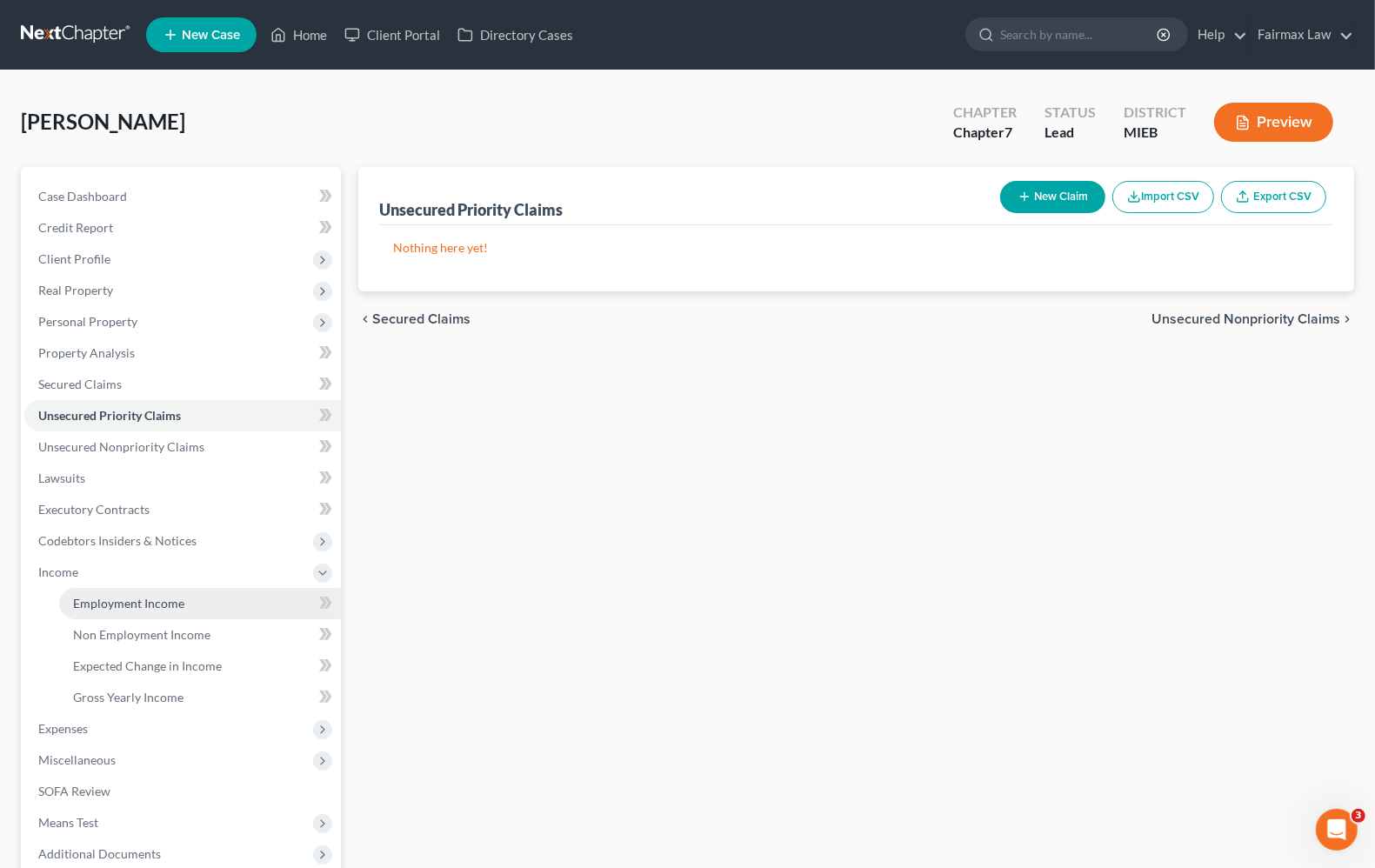
click at [84, 604] on span "Employment Income" at bounding box center [128, 602] width 112 height 15
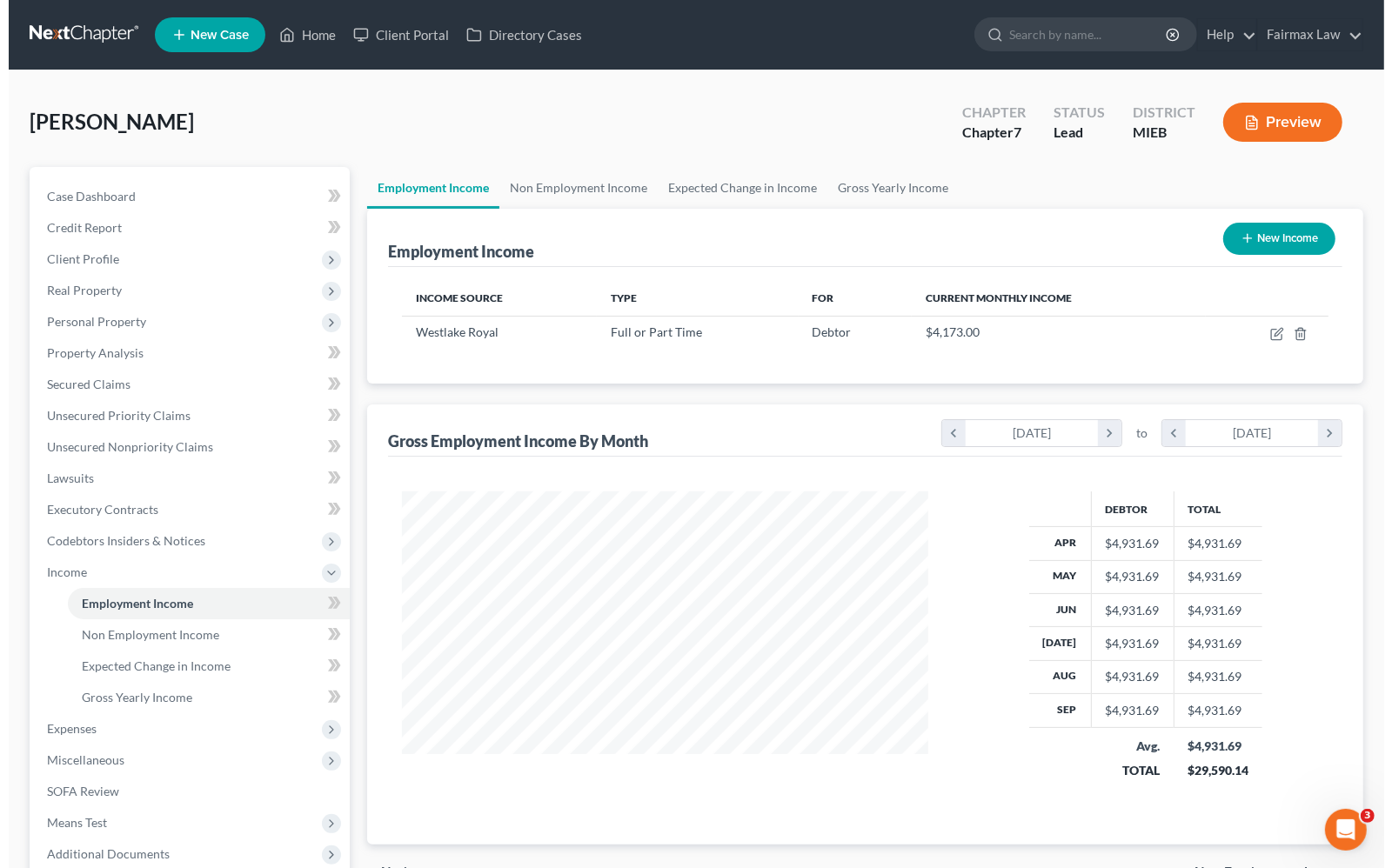
scroll to position [313, 560]
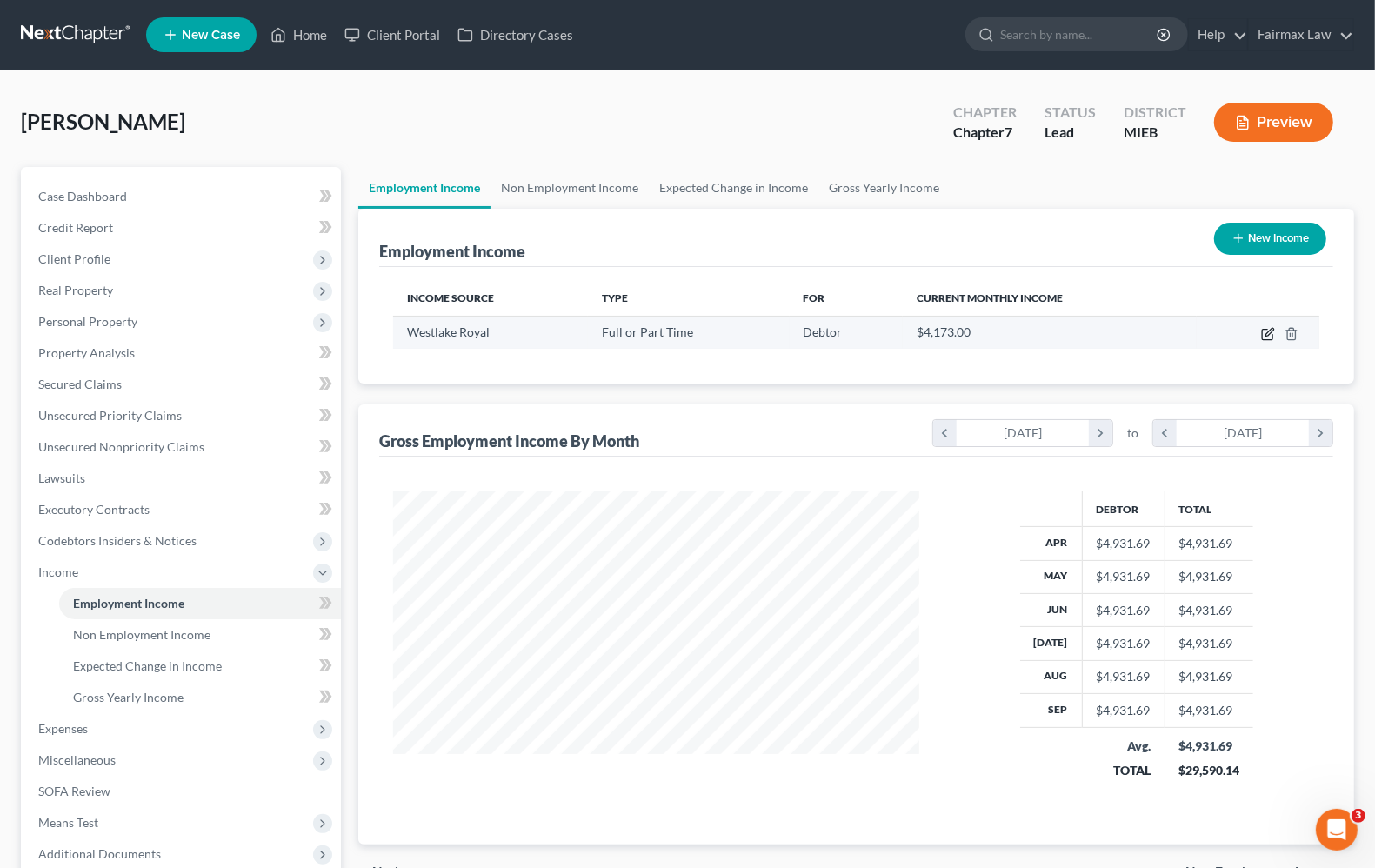
click at [1266, 336] on icon "button" at bounding box center [1269, 332] width 8 height 8
select select "0"
select select "23"
select select "2"
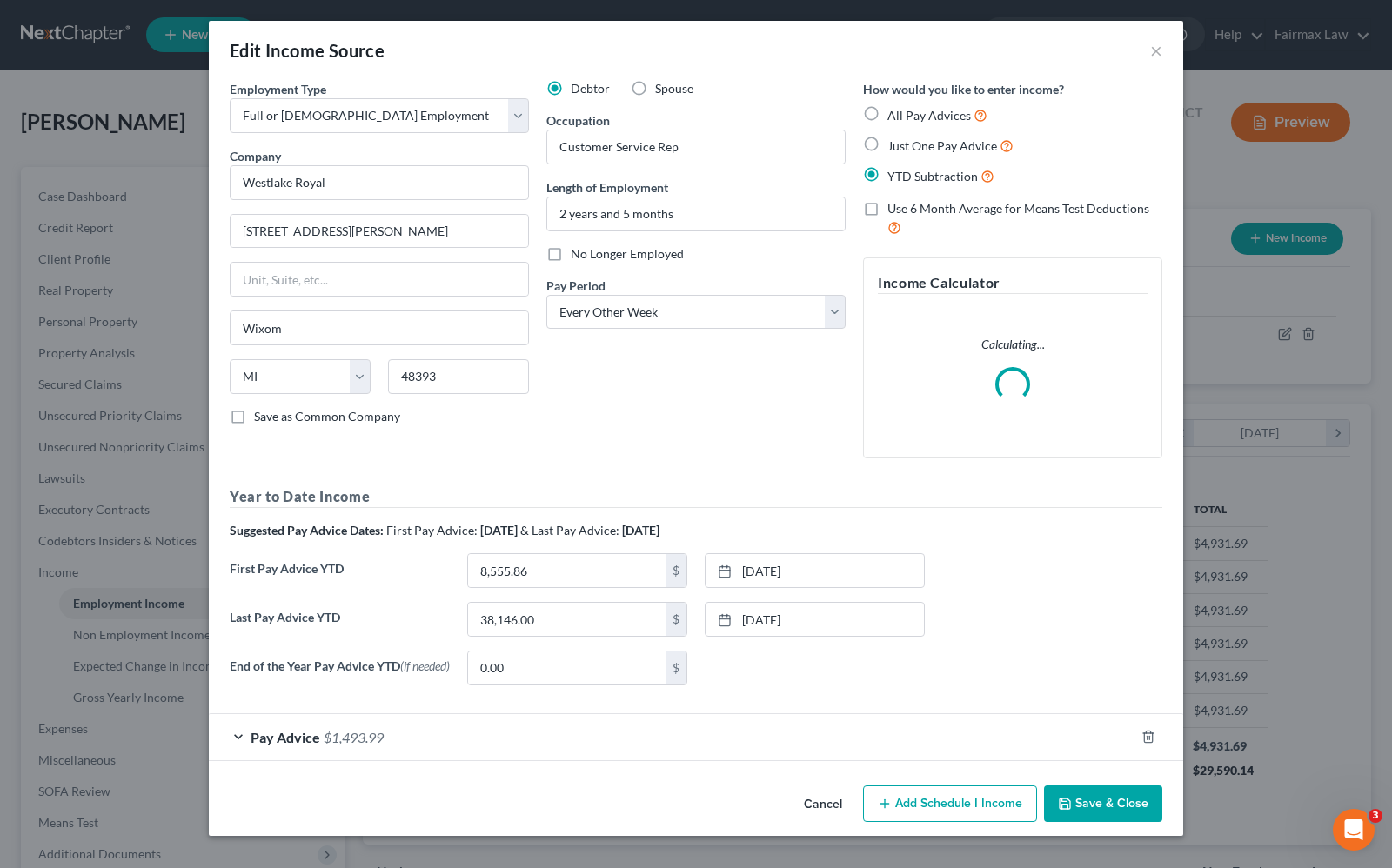
scroll to position [313, 567]
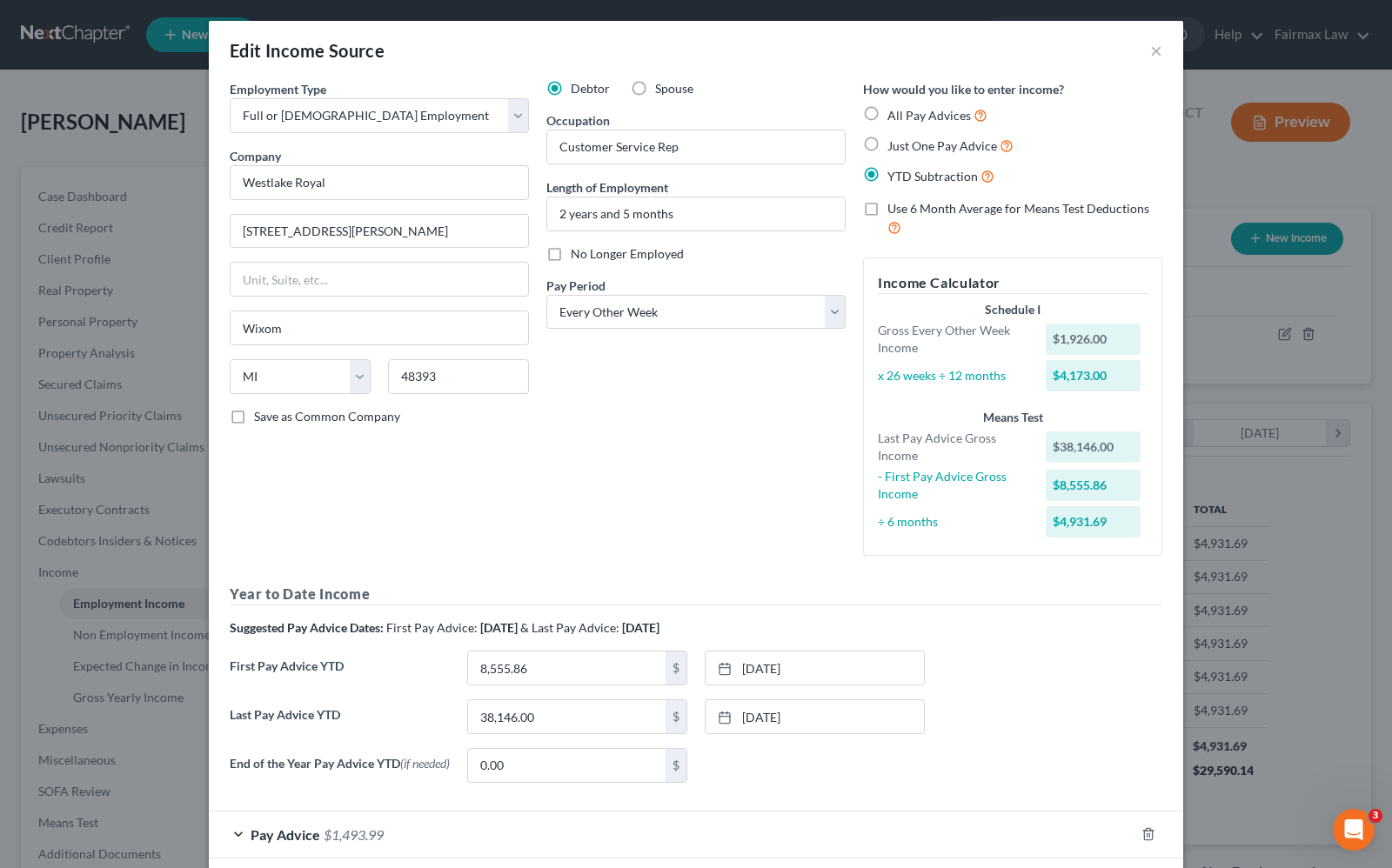
click at [1139, 58] on div "Edit Income Source ×" at bounding box center [696, 50] width 974 height 59
